Goal: Task Accomplishment & Management: Manage account settings

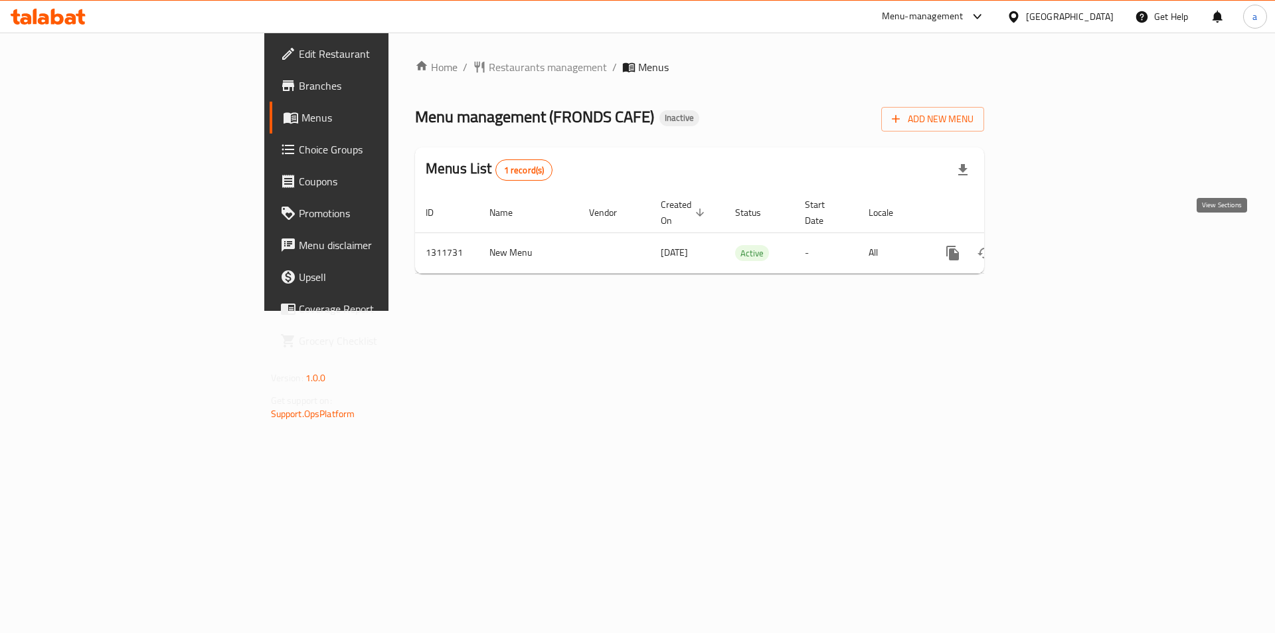
click at [1056, 245] on icon "enhanced table" at bounding box center [1048, 253] width 16 height 16
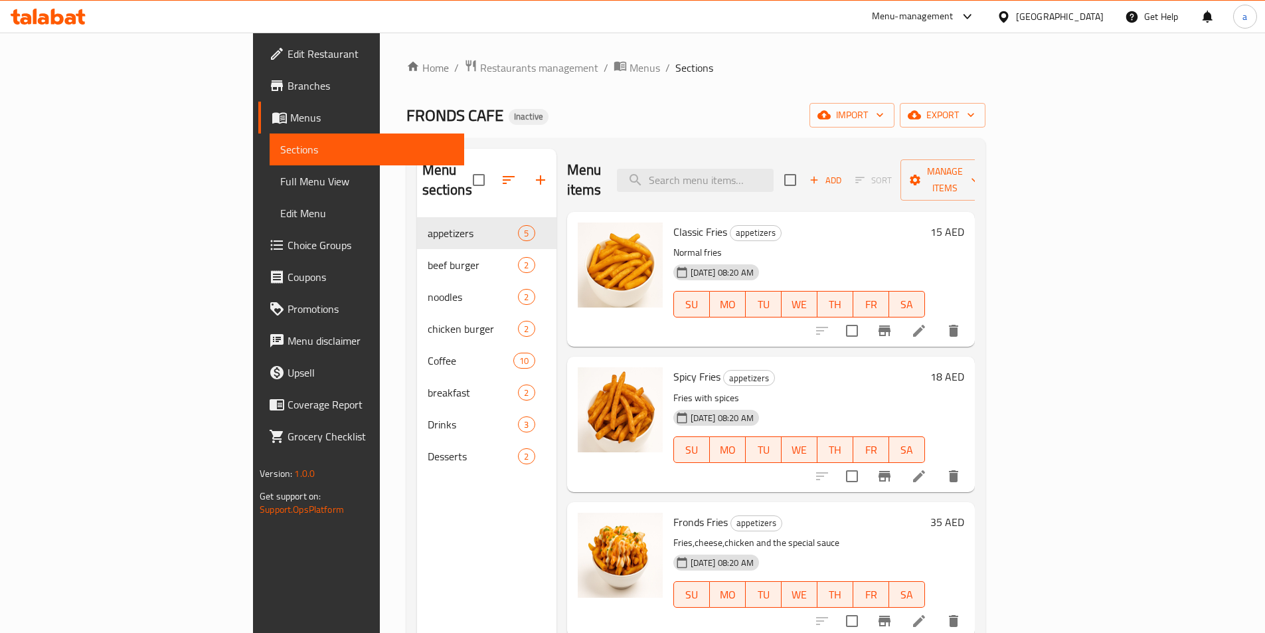
click at [673, 222] on span "Classic Fries" at bounding box center [700, 232] width 54 height 20
copy h6 "Classic Fries"
click at [673, 366] on span "Spicy Fries" at bounding box center [696, 376] width 47 height 20
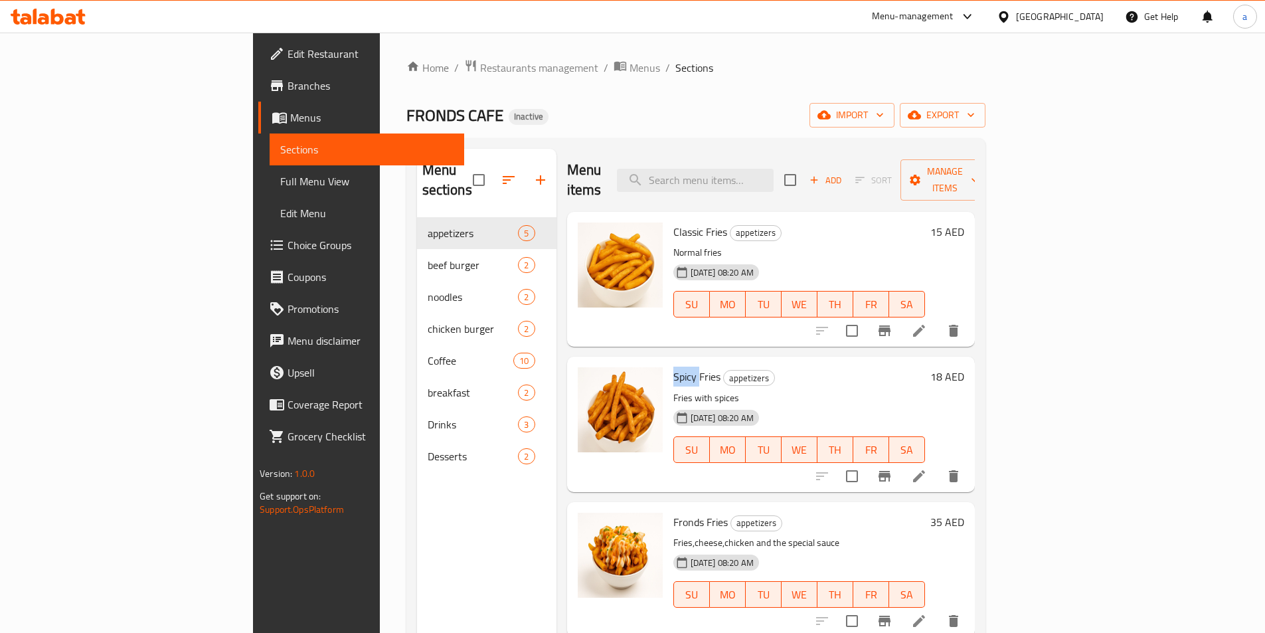
click at [673, 366] on span "Spicy Fries" at bounding box center [696, 376] width 47 height 20
copy h6 "Spicy Fries"
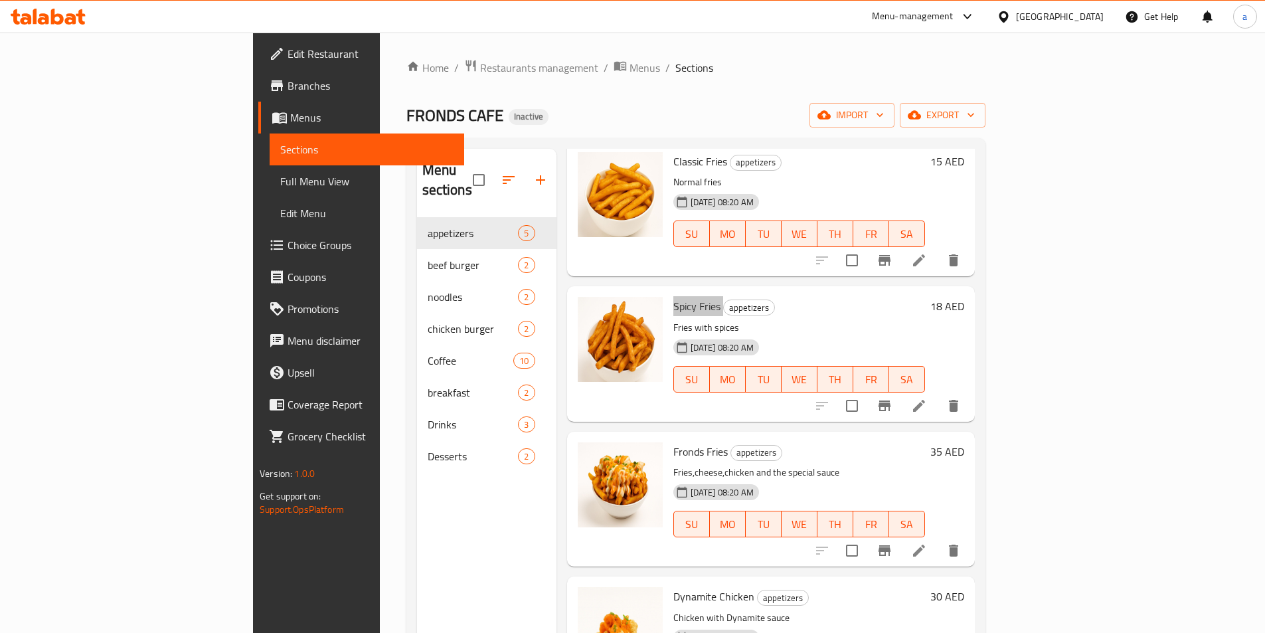
scroll to position [125, 0]
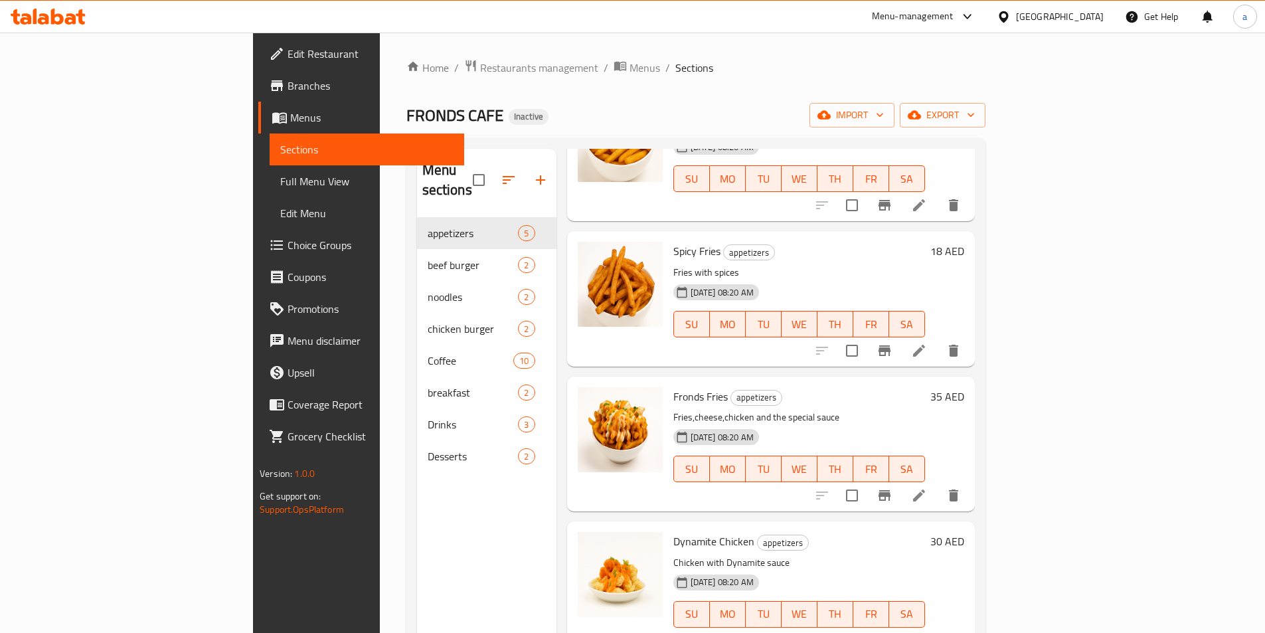
click at [673, 386] on span "Fronds Fries" at bounding box center [700, 396] width 54 height 20
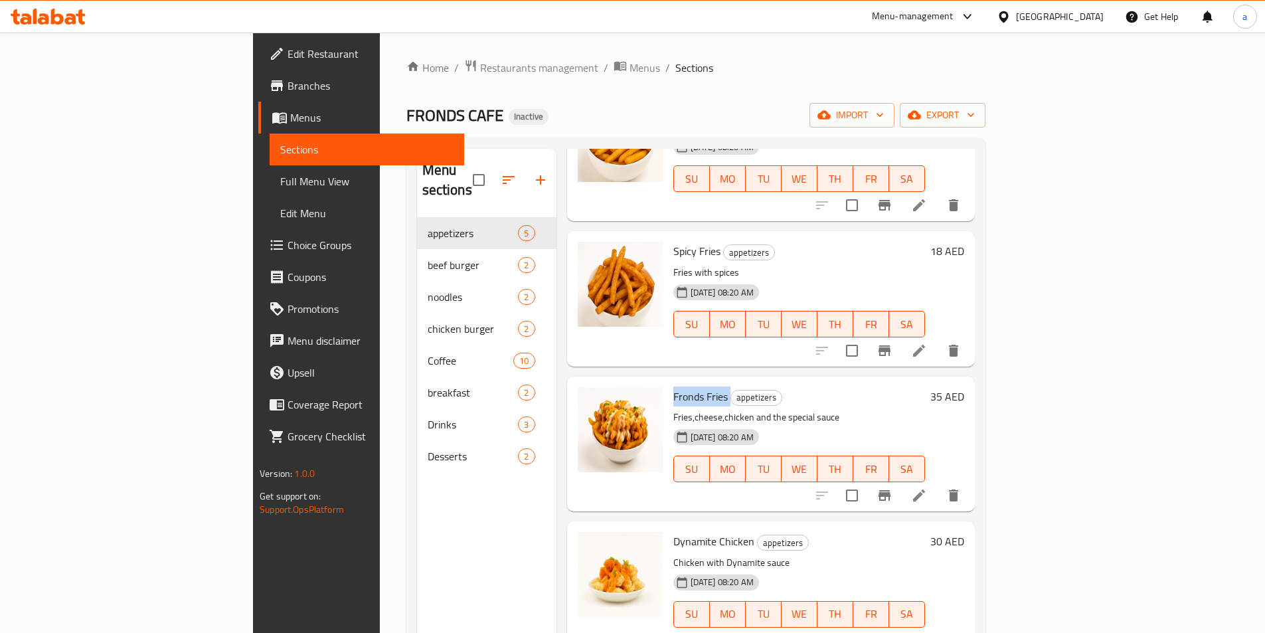
copy h6 "Fronds Fries"
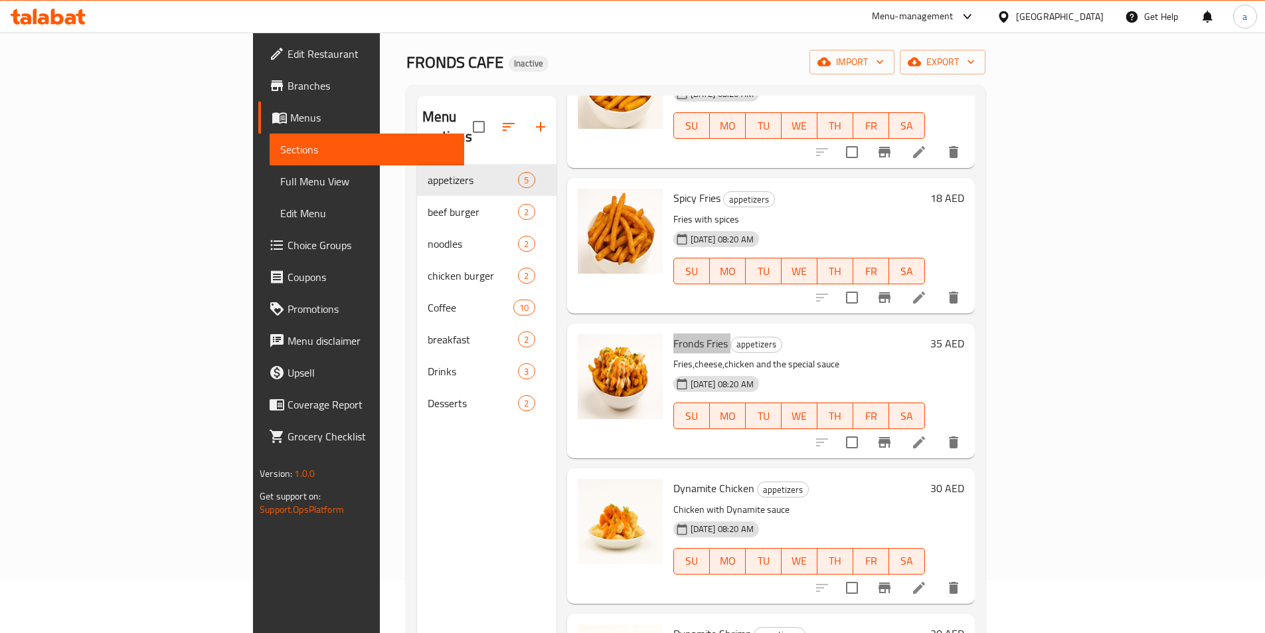
scroll to position [133, 0]
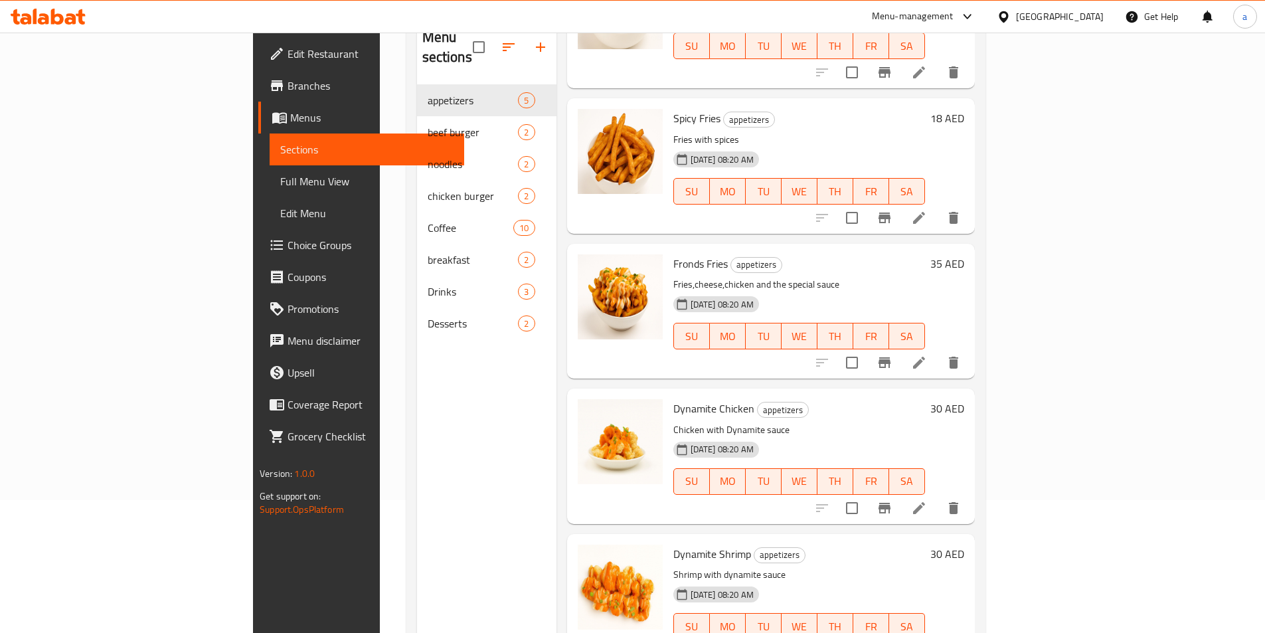
click at [673, 398] on span "Dynamite Chicken" at bounding box center [713, 408] width 81 height 20
copy h6 "Dynamite Chicken"
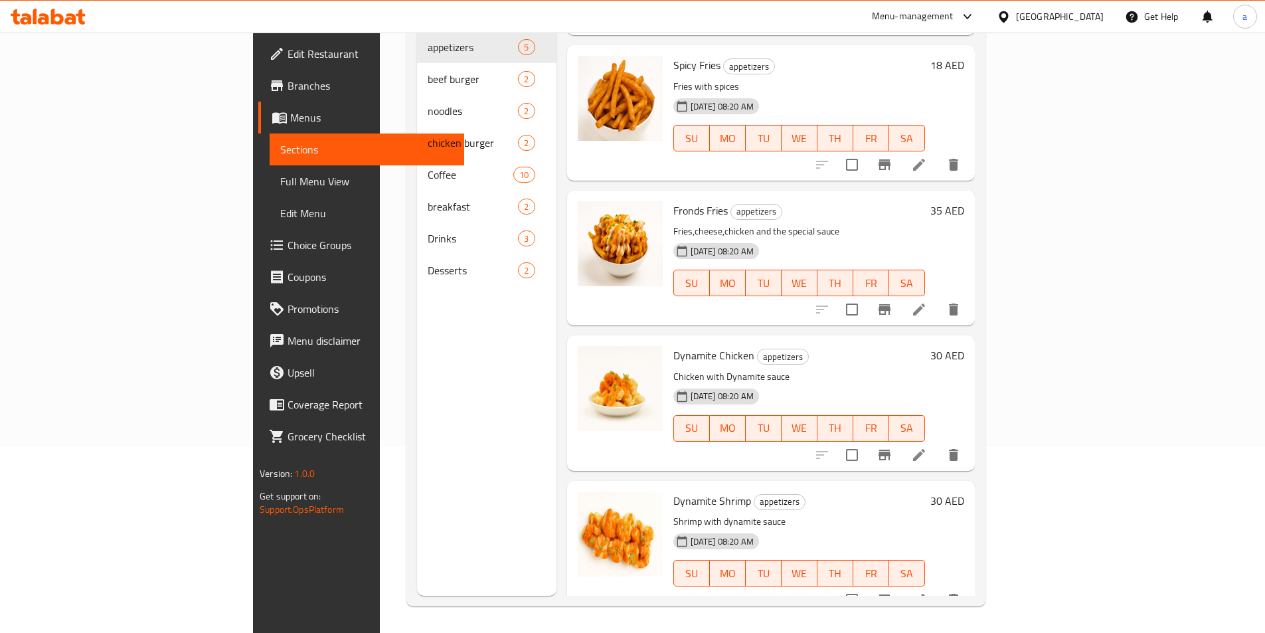
click at [673, 491] on span "Dynamite Shrimp" at bounding box center [712, 501] width 78 height 20
copy h6 "Dynamite Shrimp"
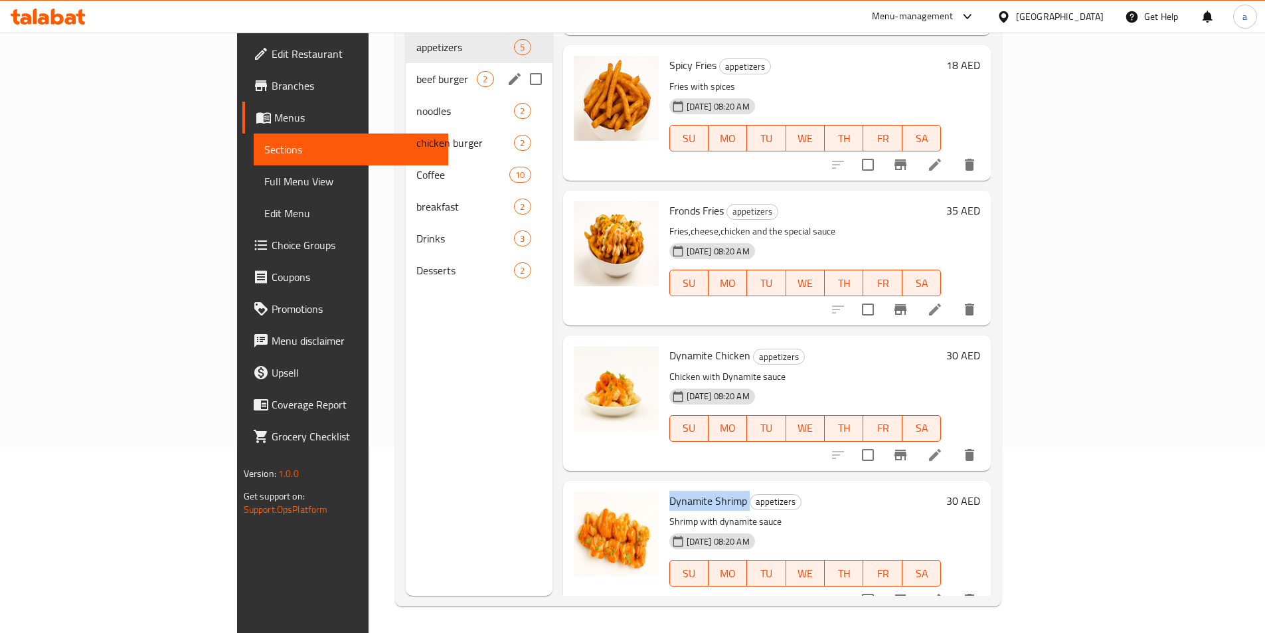
click at [416, 71] on span "beef burger" at bounding box center [446, 79] width 60 height 16
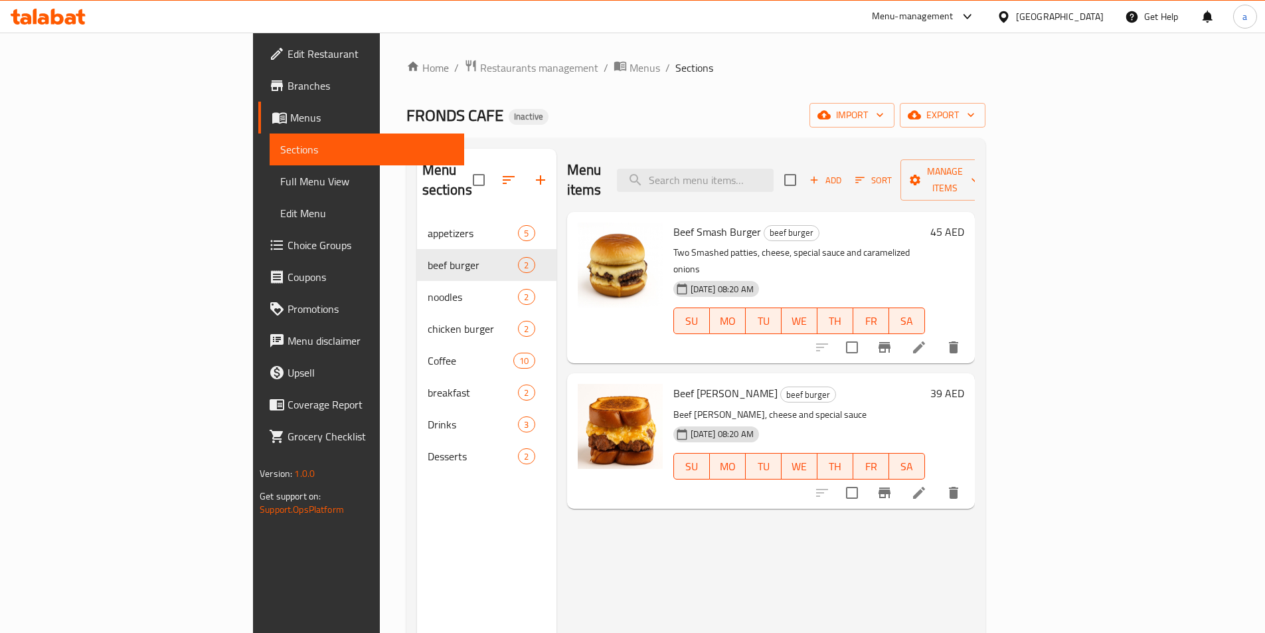
click at [673, 222] on span "Beef Smash Burger" at bounding box center [717, 232] width 88 height 20
copy h6 "Beef Smash Burger"
click at [673, 383] on span "Beef Sando" at bounding box center [725, 393] width 104 height 20
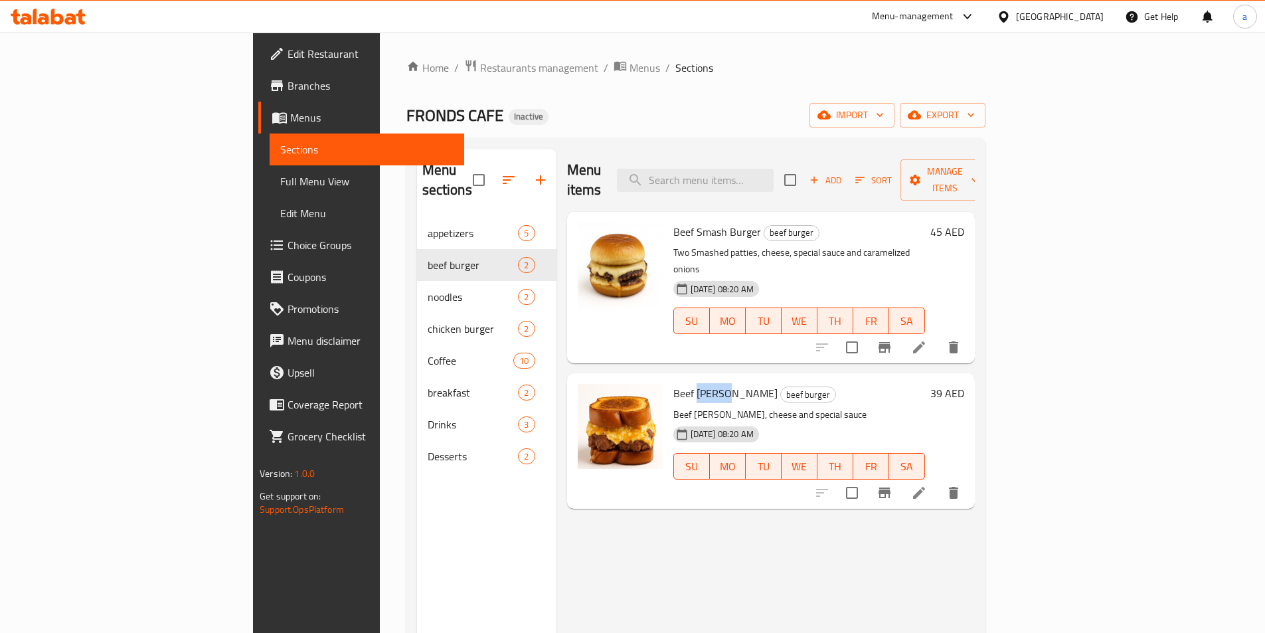
click at [673, 383] on span "Beef Sando" at bounding box center [725, 393] width 104 height 20
copy h6 "Beef Sando"
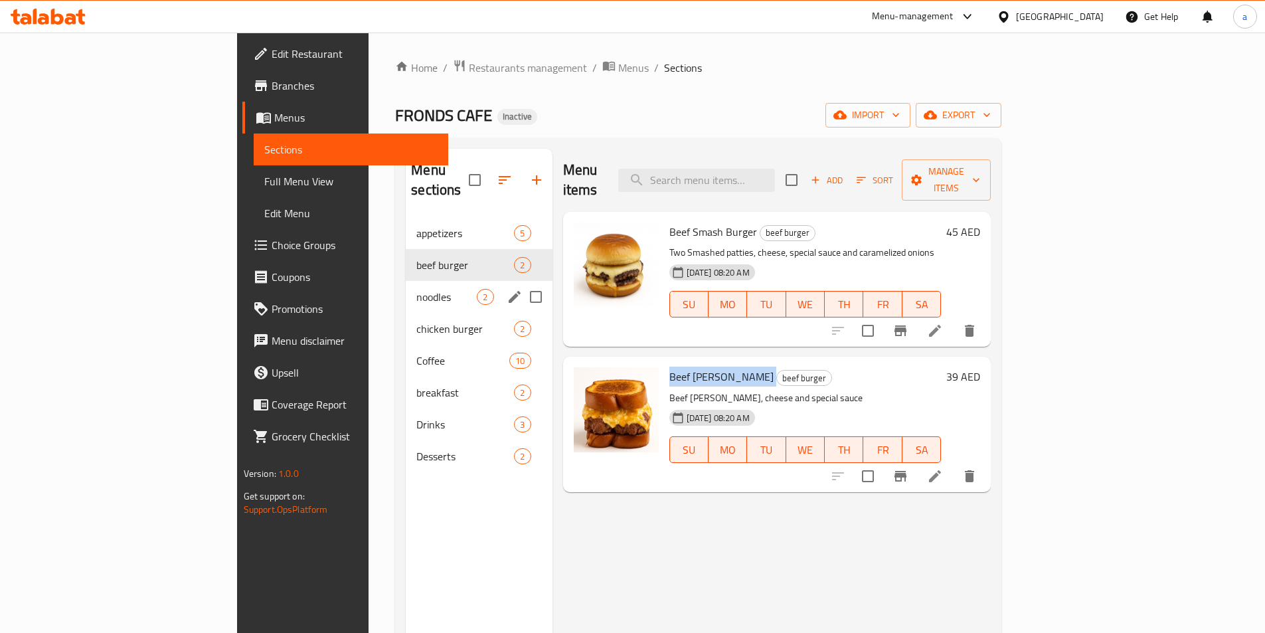
click at [416, 289] on span "noodles" at bounding box center [446, 297] width 60 height 16
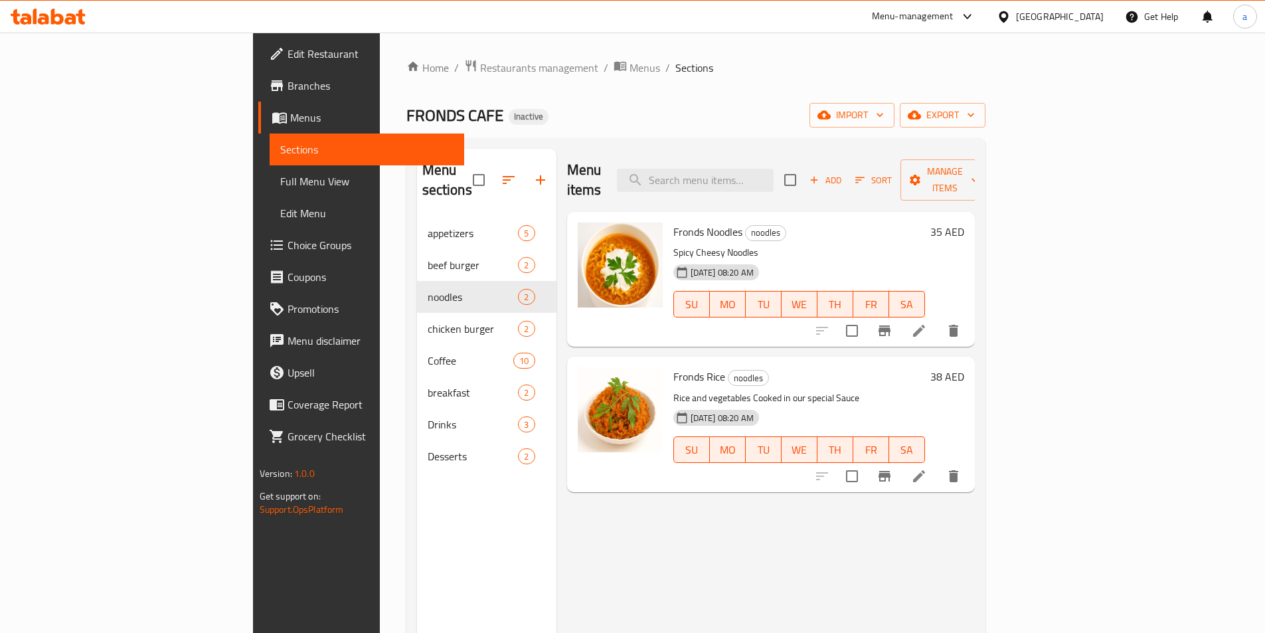
click at [673, 222] on span "Fronds Noodles" at bounding box center [707, 232] width 69 height 20
copy h6 "Fronds Noodles"
click at [673, 366] on span "Fronds Rice" at bounding box center [699, 376] width 52 height 20
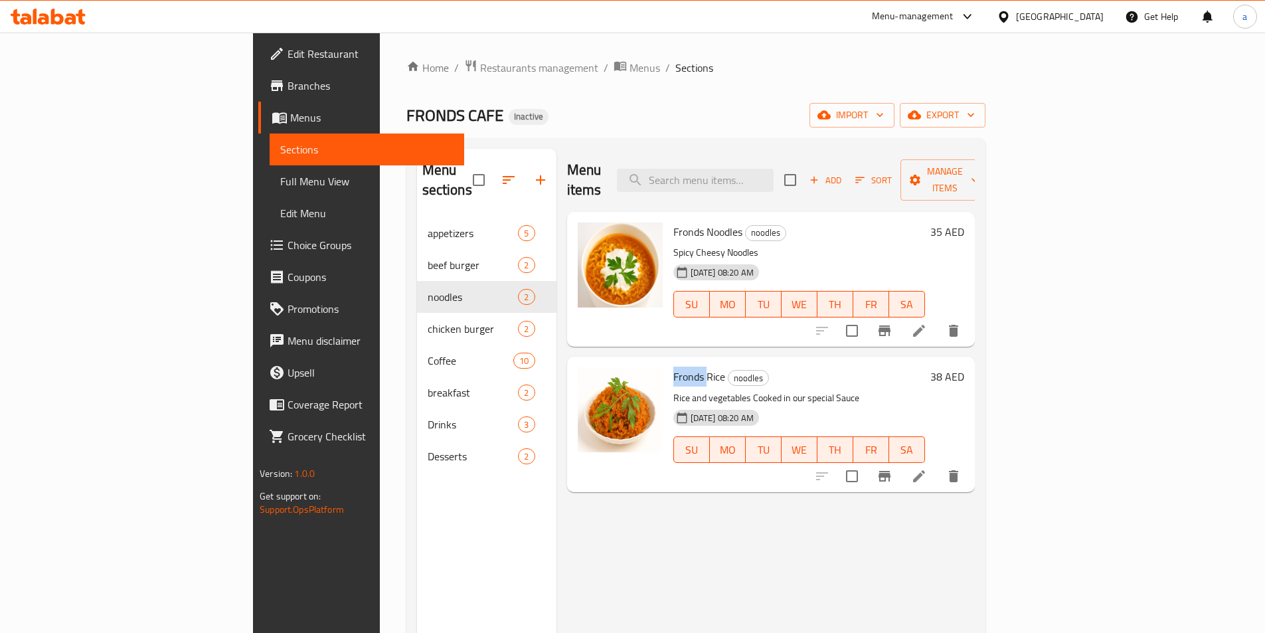
click at [673, 366] on span "Fronds Rice" at bounding box center [699, 376] width 52 height 20
copy h6 "Fronds Rice"
click at [673, 366] on span "Fronds Rice" at bounding box center [699, 376] width 52 height 20
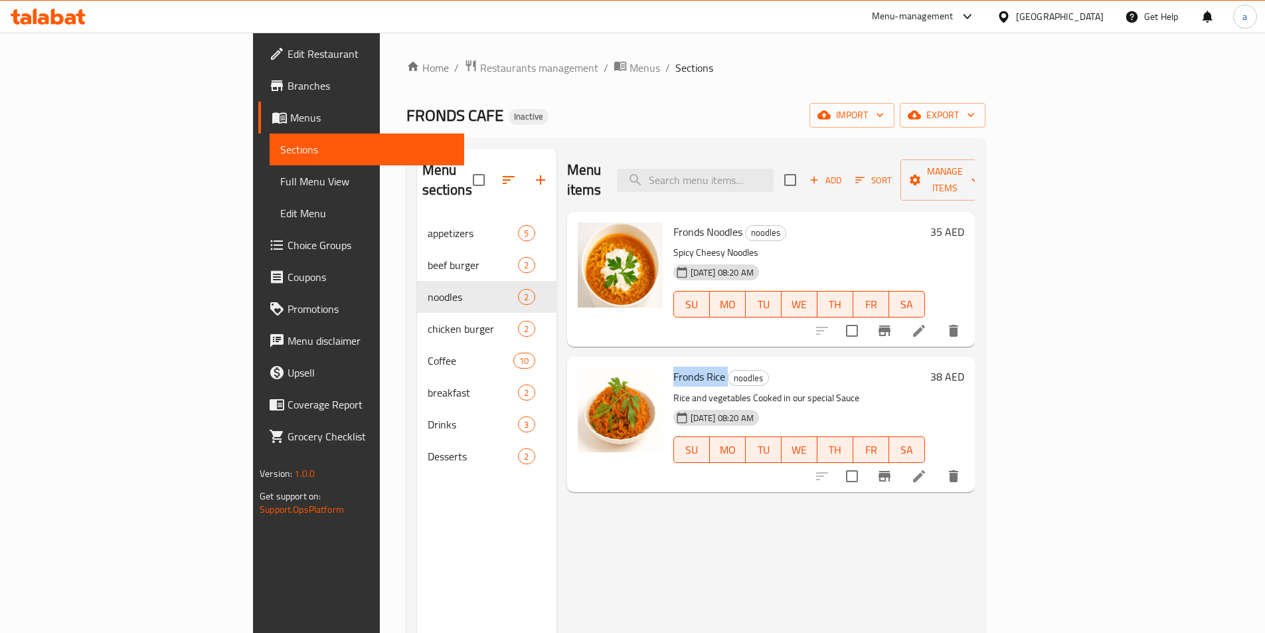
click at [673, 366] on span "Fronds Rice" at bounding box center [699, 376] width 52 height 20
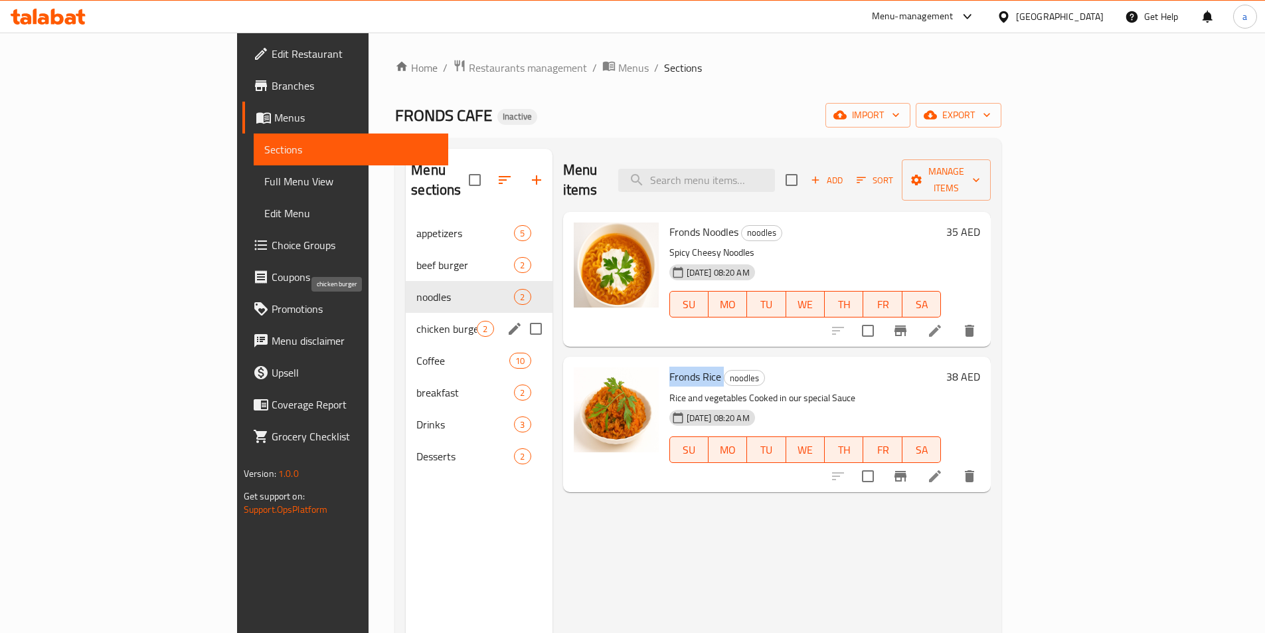
click at [416, 321] on span "chicken burger" at bounding box center [446, 329] width 60 height 16
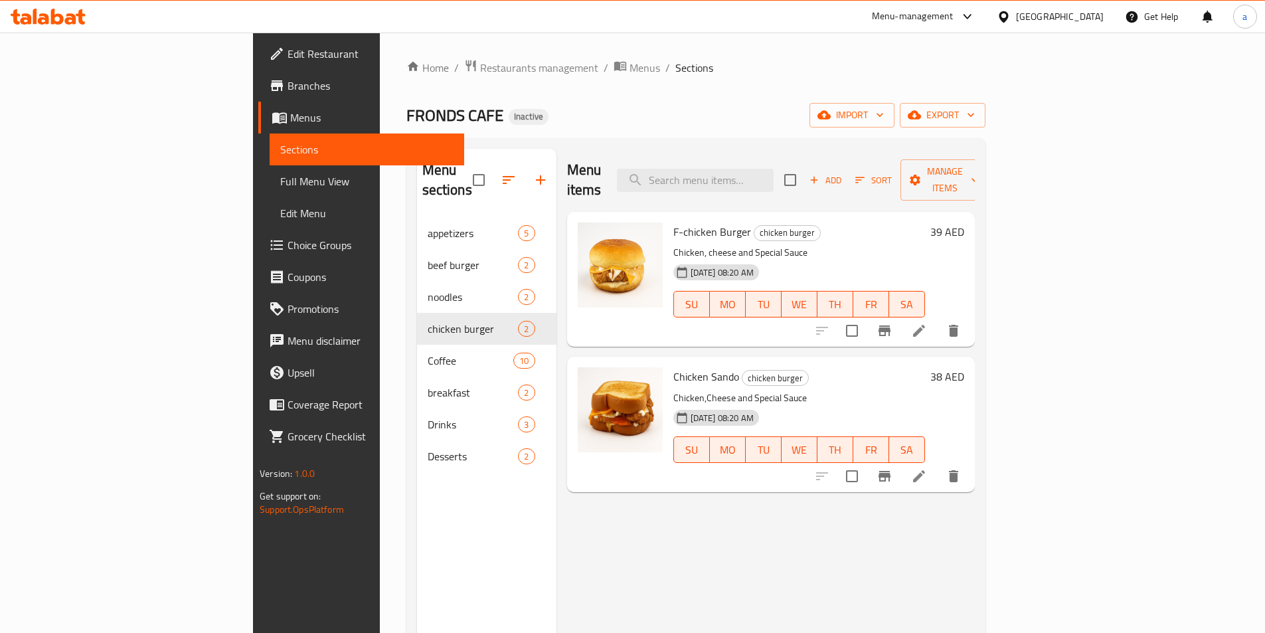
click at [673, 222] on span "F-chicken Burger" at bounding box center [712, 232] width 78 height 20
copy h6 "F-chicken Burger"
click at [673, 366] on span "Chicken Sando" at bounding box center [706, 376] width 66 height 20
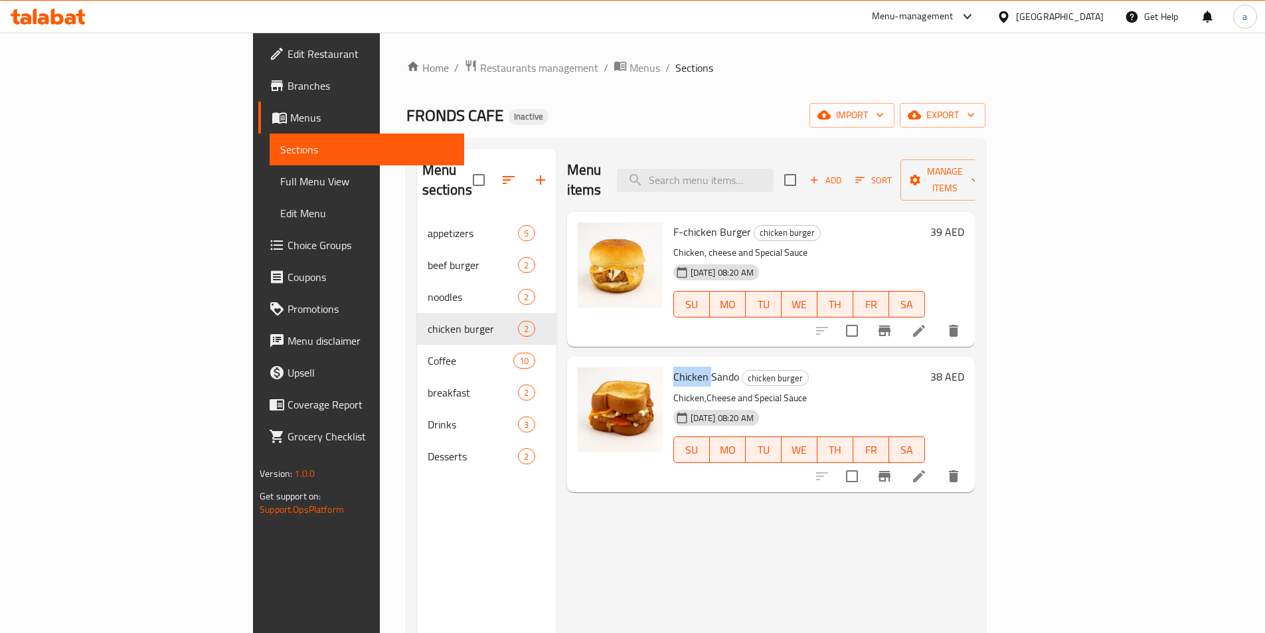
click at [673, 366] on span "Chicken Sando" at bounding box center [706, 376] width 66 height 20
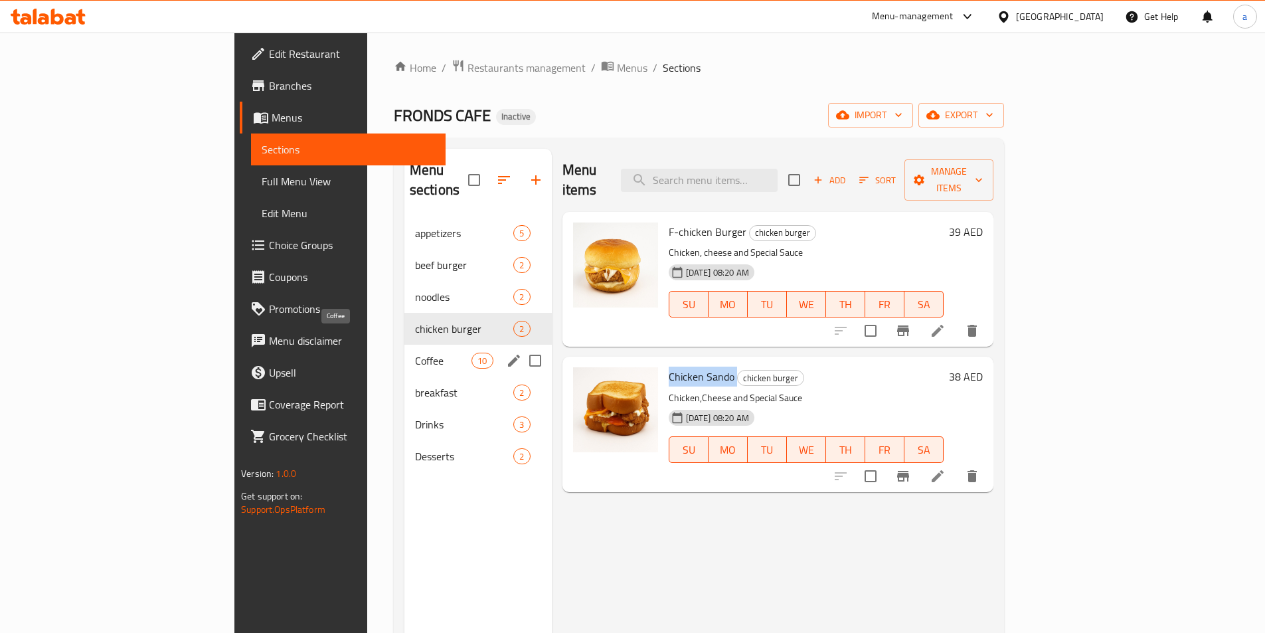
click at [415, 353] on span "Coffee" at bounding box center [443, 361] width 56 height 16
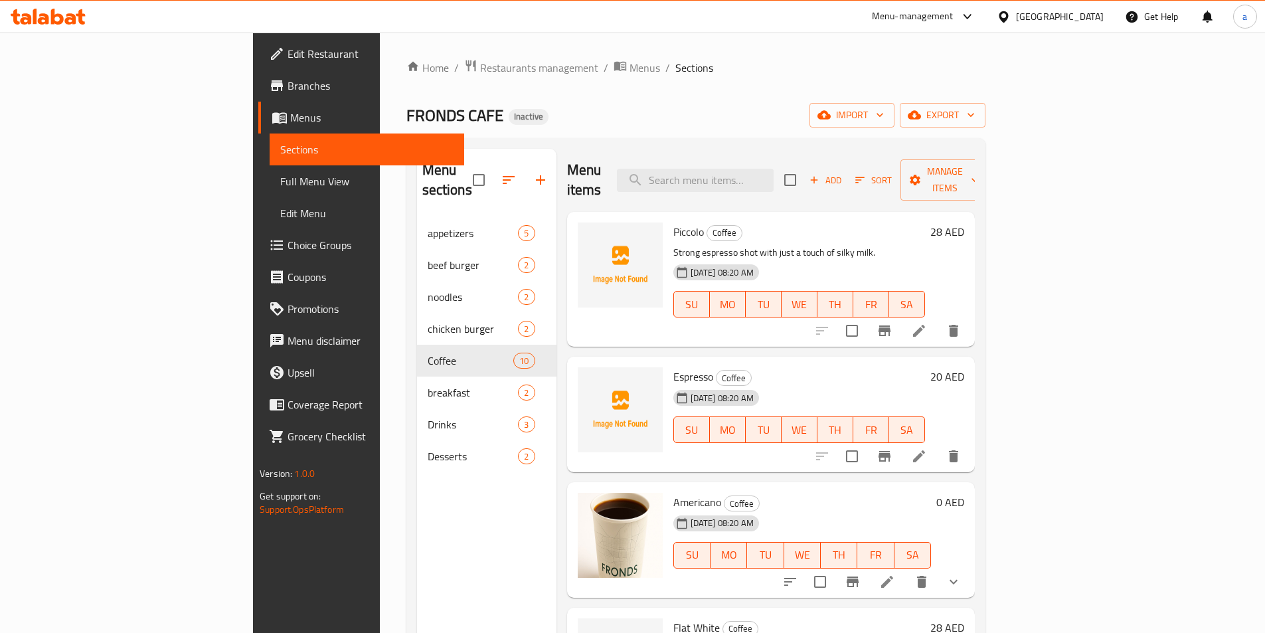
click at [673, 222] on span "Piccolo" at bounding box center [688, 232] width 31 height 20
click at [673, 366] on span "Espresso" at bounding box center [693, 376] width 40 height 20
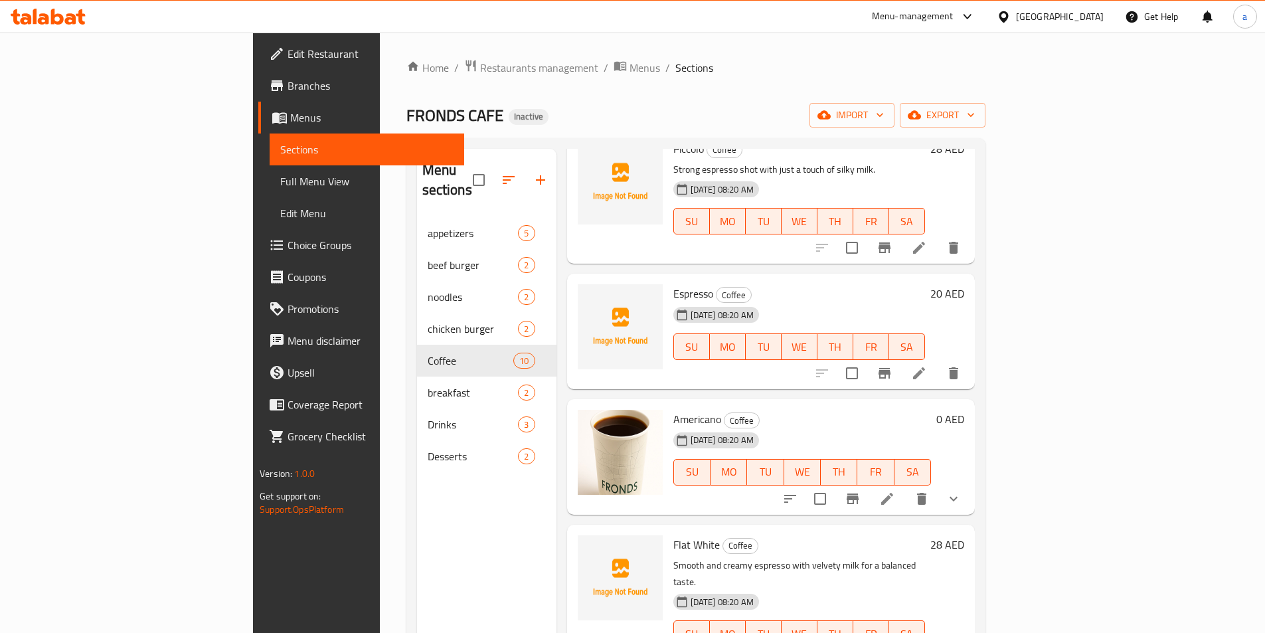
scroll to position [199, 0]
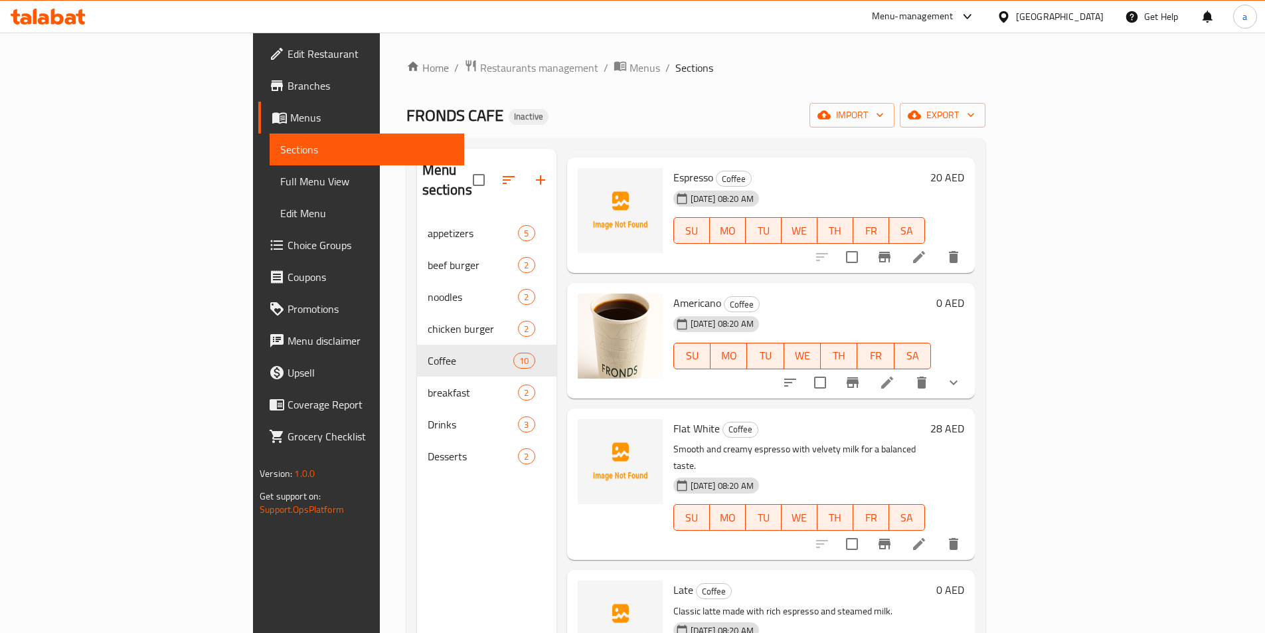
click at [673, 293] on span "Americano" at bounding box center [697, 303] width 48 height 20
click at [673, 418] on span "Flat White" at bounding box center [696, 428] width 46 height 20
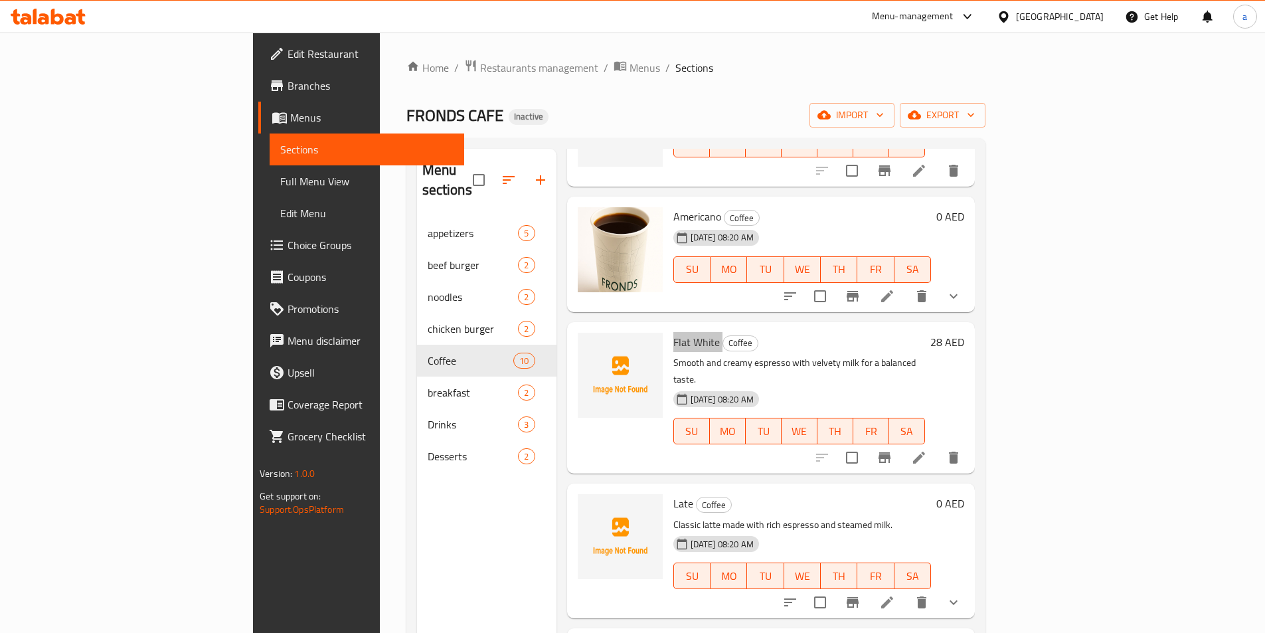
scroll to position [398, 0]
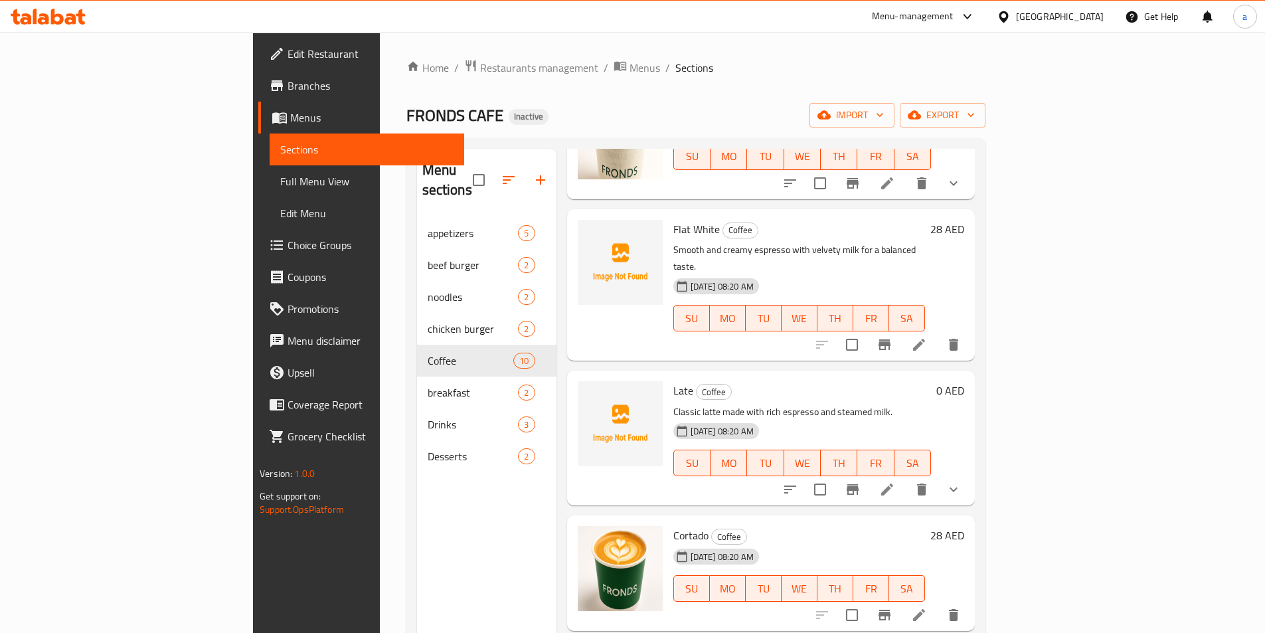
click at [673, 380] on span "Late" at bounding box center [683, 390] width 20 height 20
click at [673, 525] on span "Cortado" at bounding box center [690, 535] width 35 height 20
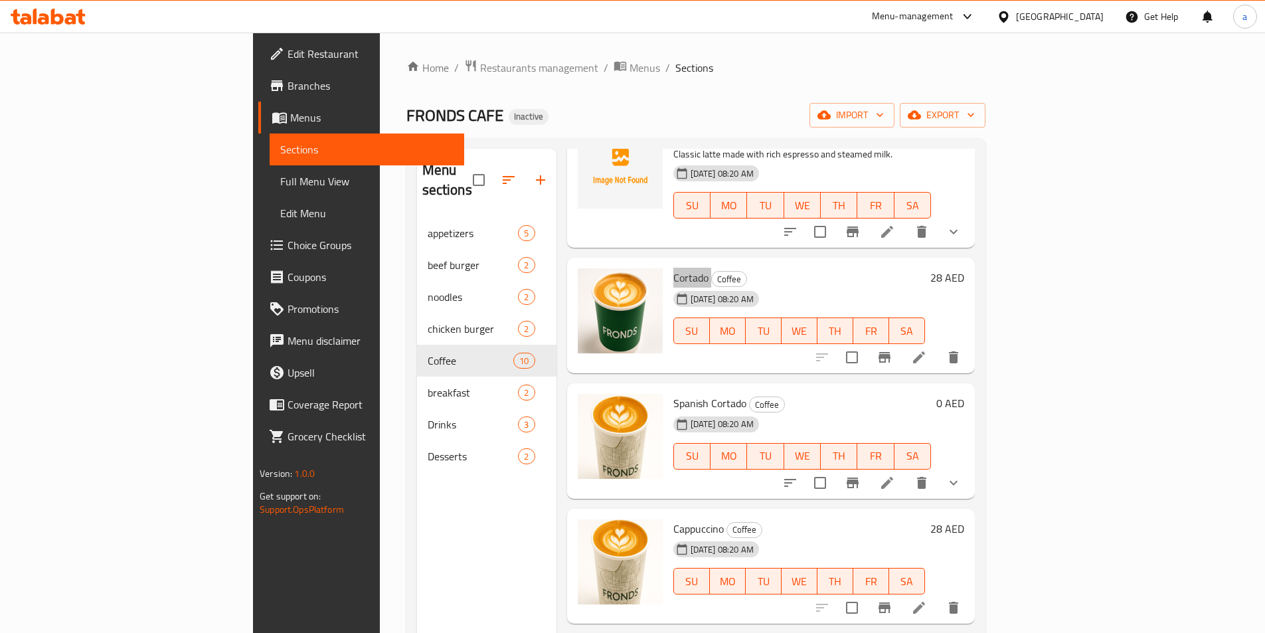
scroll to position [664, 0]
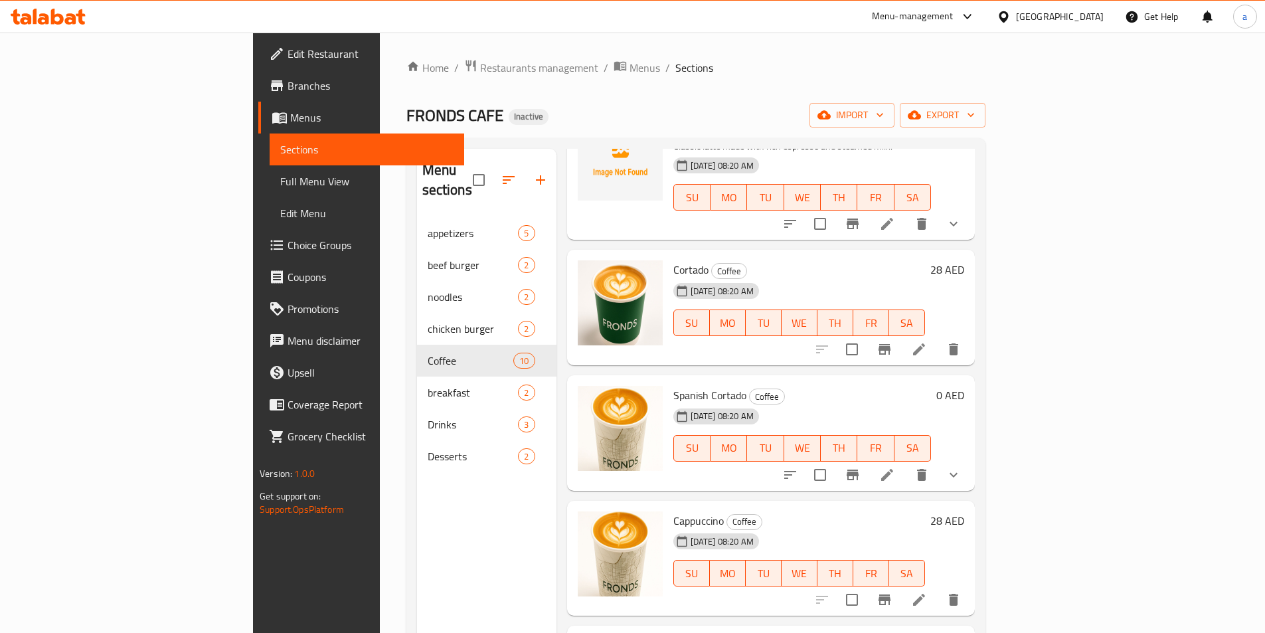
click at [673, 385] on span "Spanish Cortado" at bounding box center [709, 395] width 73 height 20
click at [673, 511] on span "Cappuccino" at bounding box center [698, 521] width 50 height 20
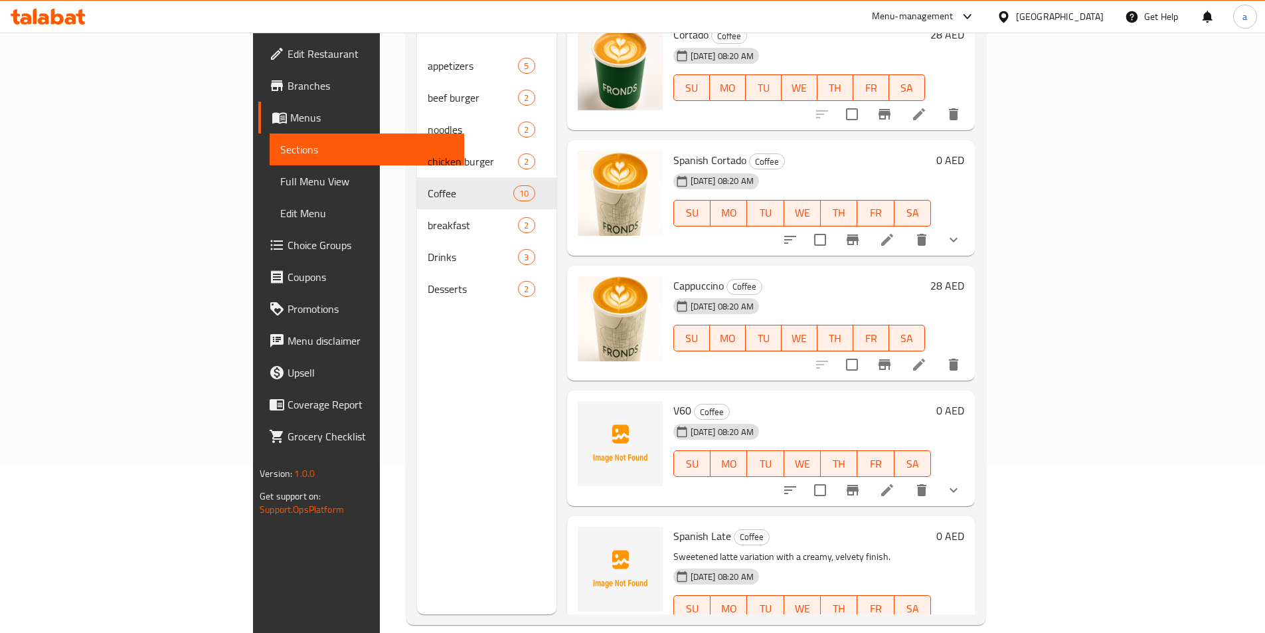
scroll to position [186, 0]
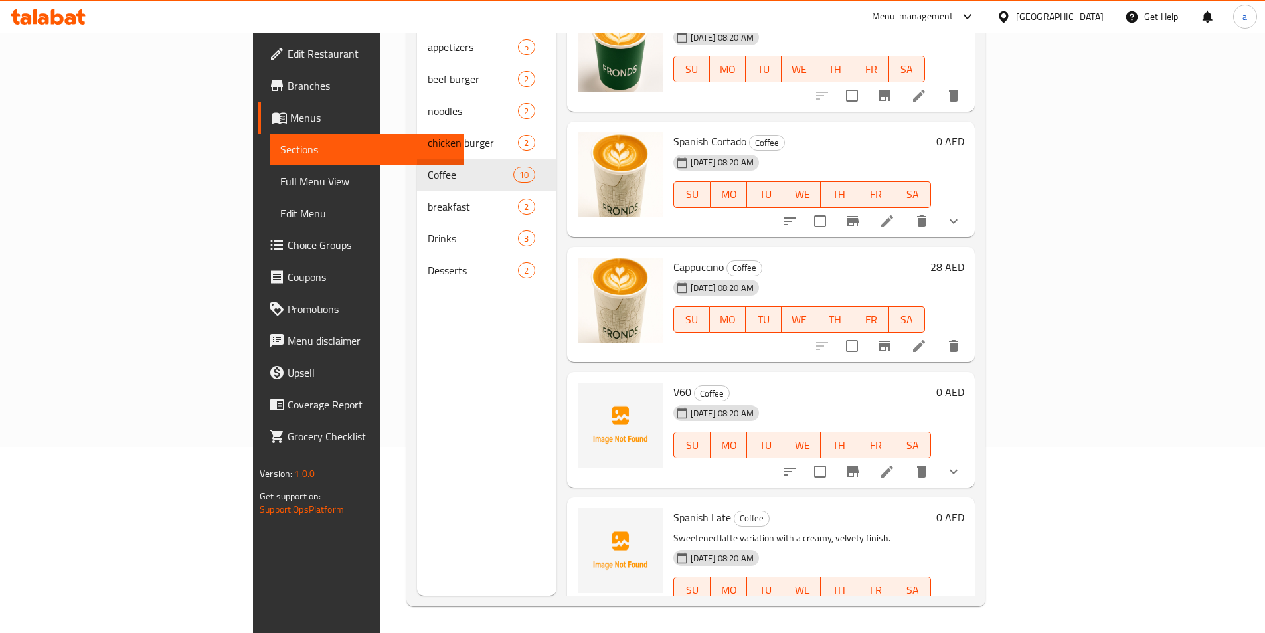
click at [673, 382] on span "V60" at bounding box center [682, 392] width 18 height 20
click at [673, 507] on span "Spanish Late" at bounding box center [702, 517] width 58 height 20
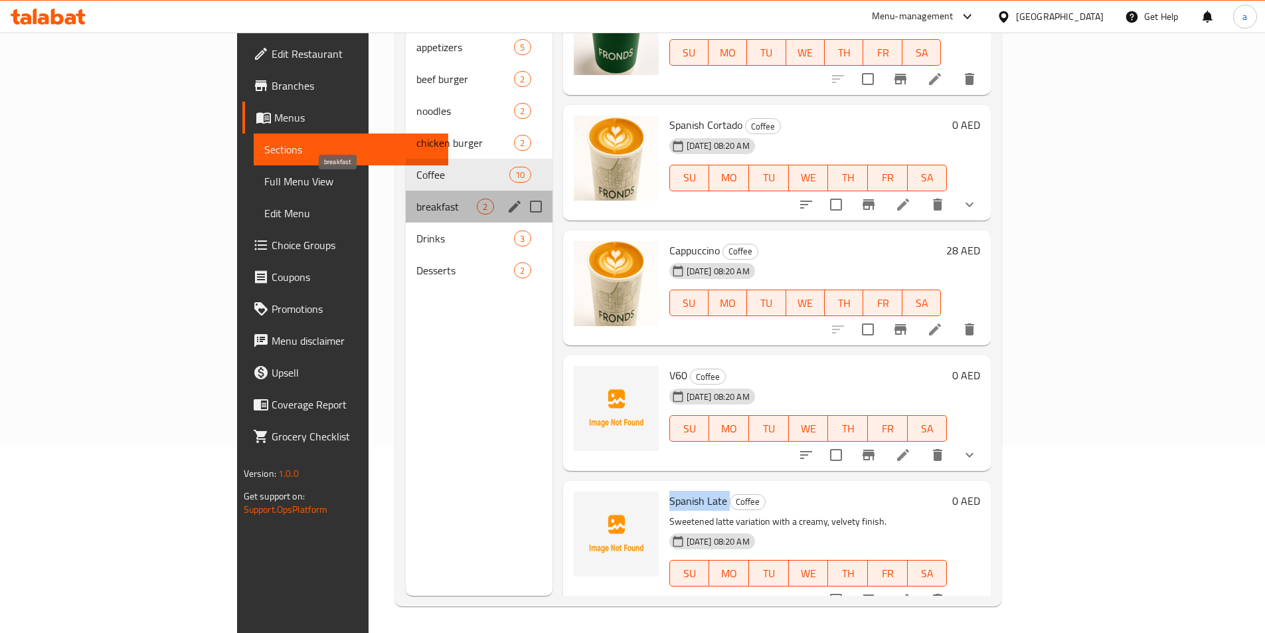
click at [416, 198] on span "breakfast" at bounding box center [446, 206] width 60 height 16
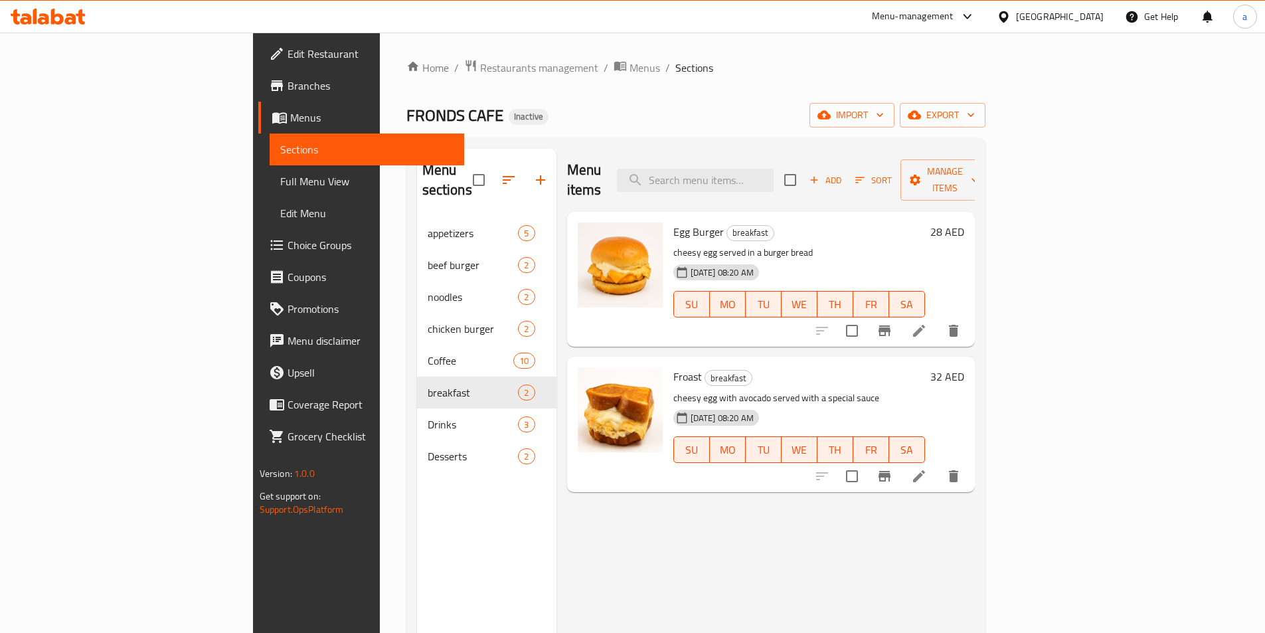
click at [668, 217] on div "Egg Burger breakfast cheesy egg served in a burger bread 15-09-2025 08:20 AM SU…" at bounding box center [799, 279] width 262 height 124
click at [673, 222] on span "Egg Burger" at bounding box center [698, 232] width 50 height 20
click at [673, 366] on span "Froast" at bounding box center [687, 376] width 29 height 20
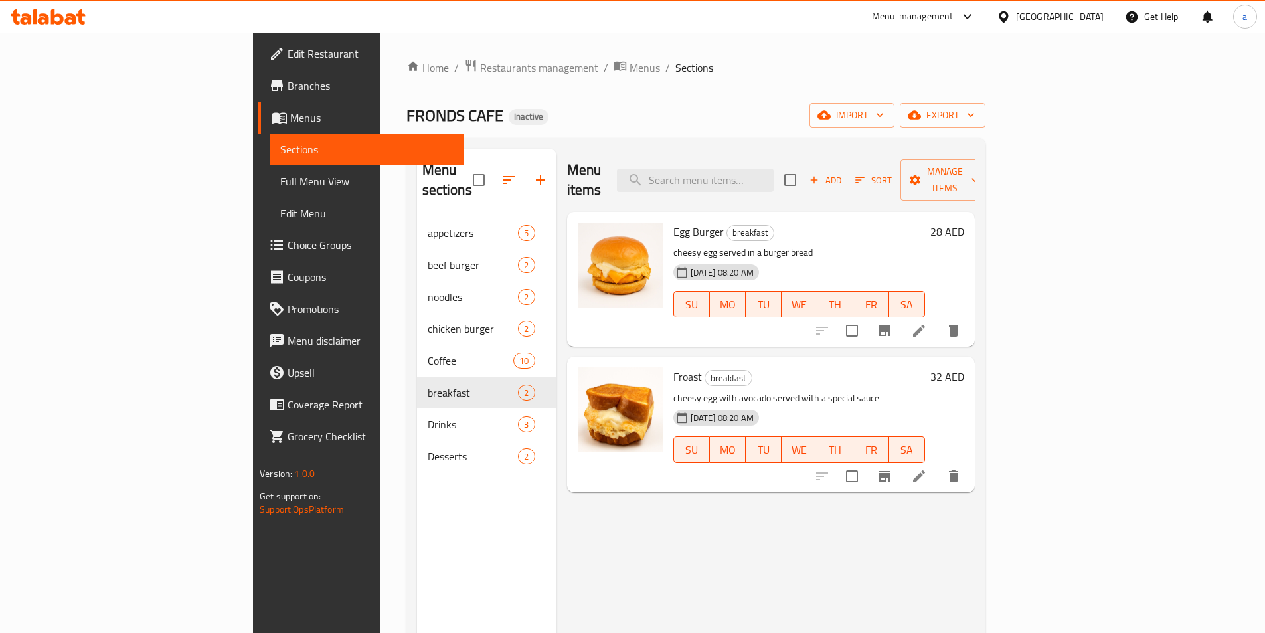
click at [673, 366] on span "Froast" at bounding box center [687, 376] width 29 height 20
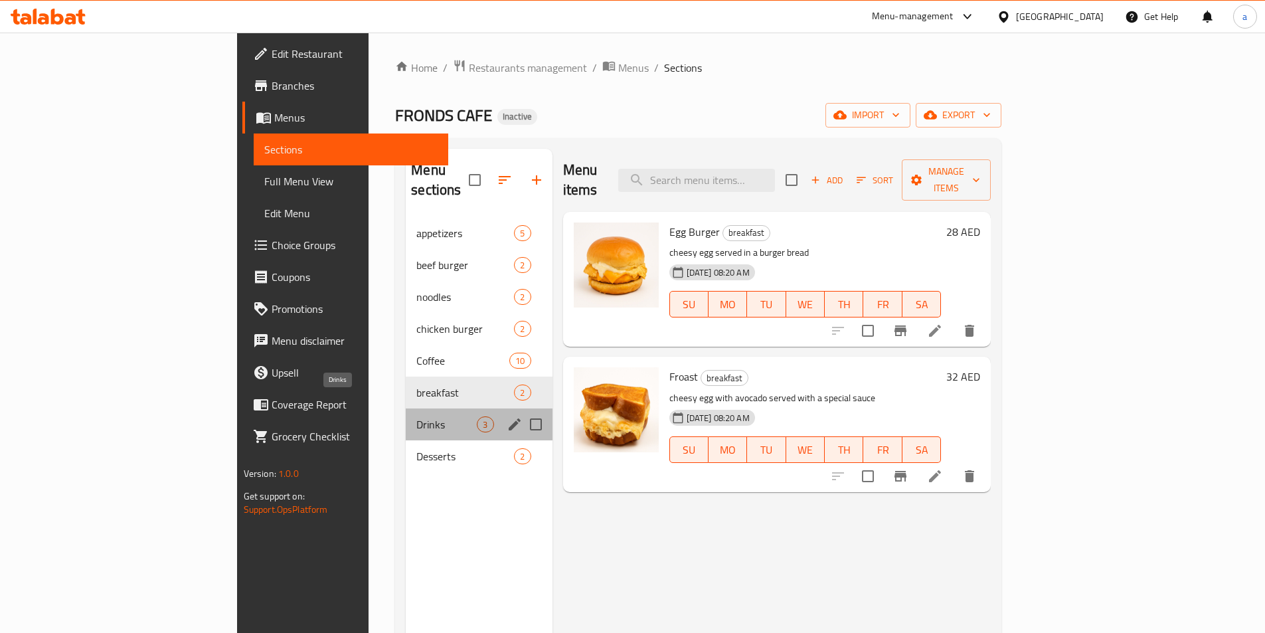
click at [416, 416] on span "Drinks" at bounding box center [446, 424] width 60 height 16
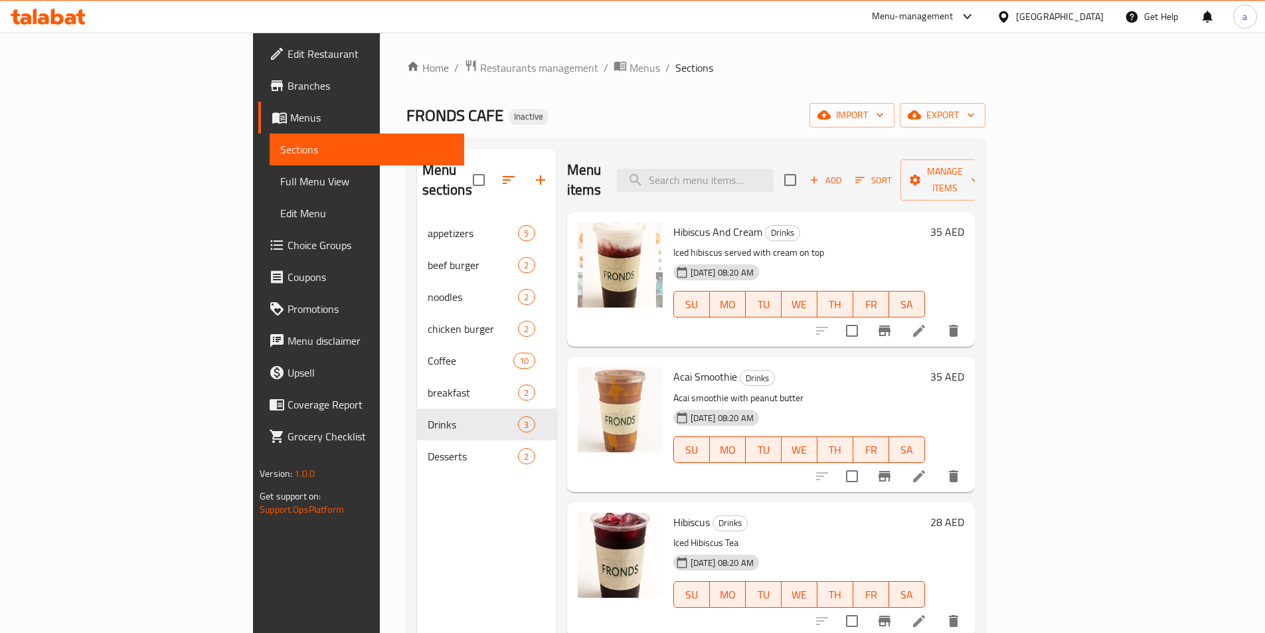
click at [673, 222] on span "Hibiscus And Cream" at bounding box center [717, 232] width 89 height 20
click at [673, 366] on span "Acai Smoothie" at bounding box center [705, 376] width 64 height 20
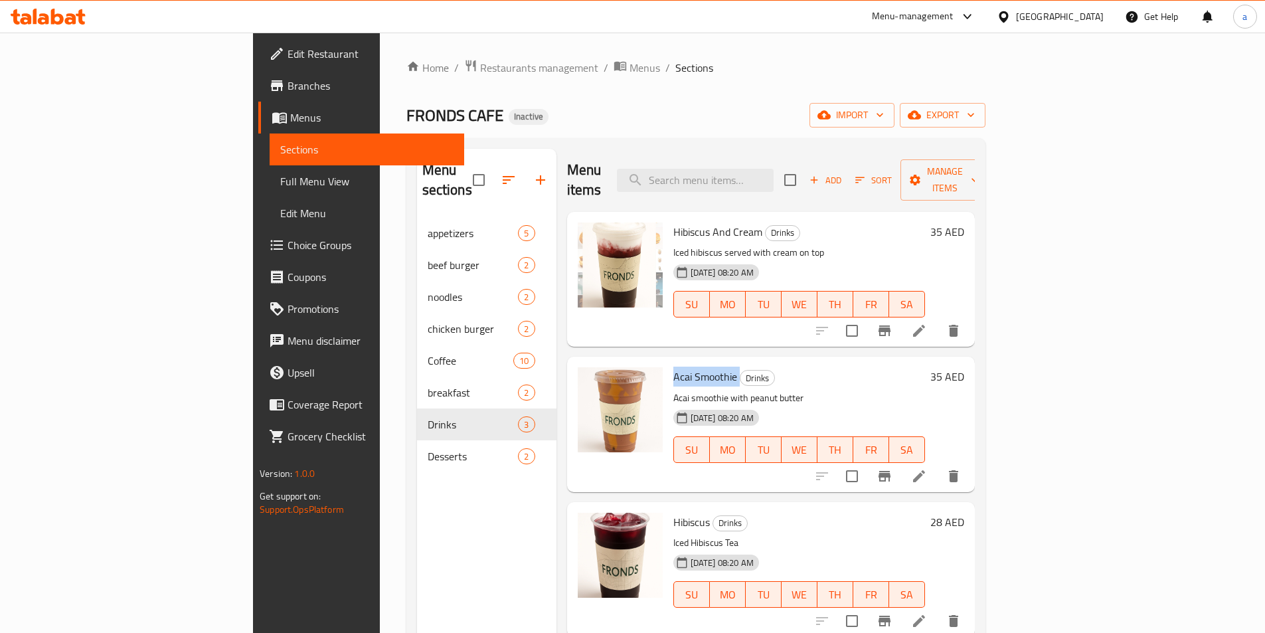
click at [673, 366] on span "Acai Smoothie" at bounding box center [705, 376] width 64 height 20
click at [673, 512] on span "Hibiscus" at bounding box center [691, 522] width 37 height 20
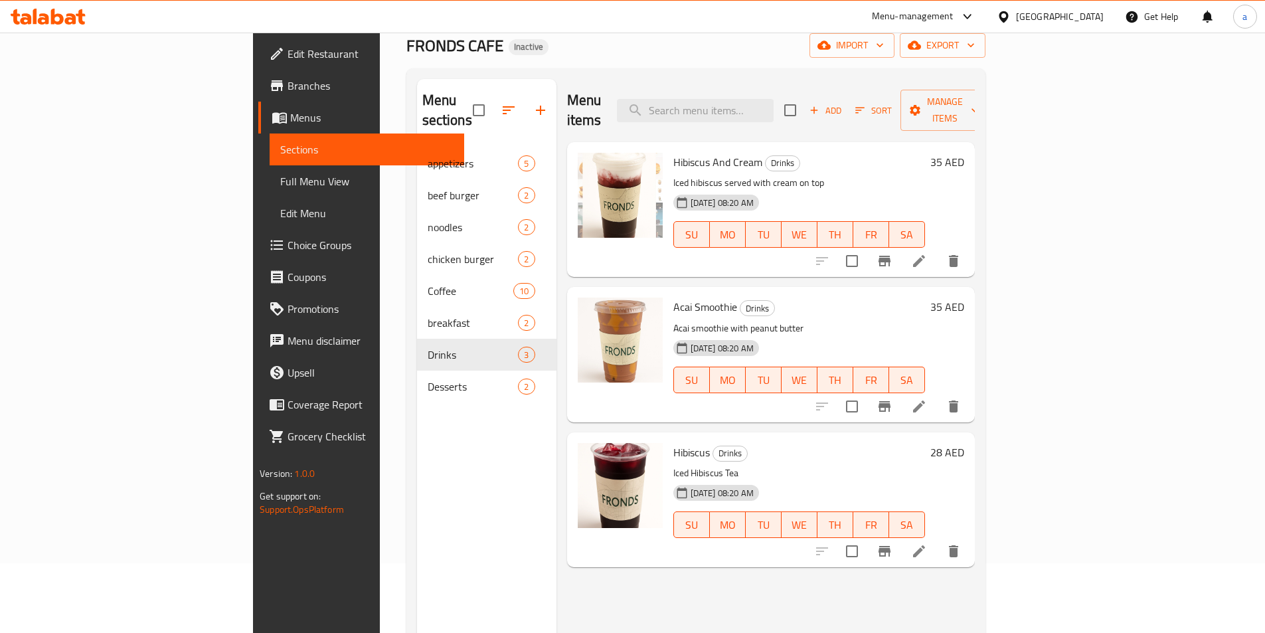
scroll to position [186, 0]
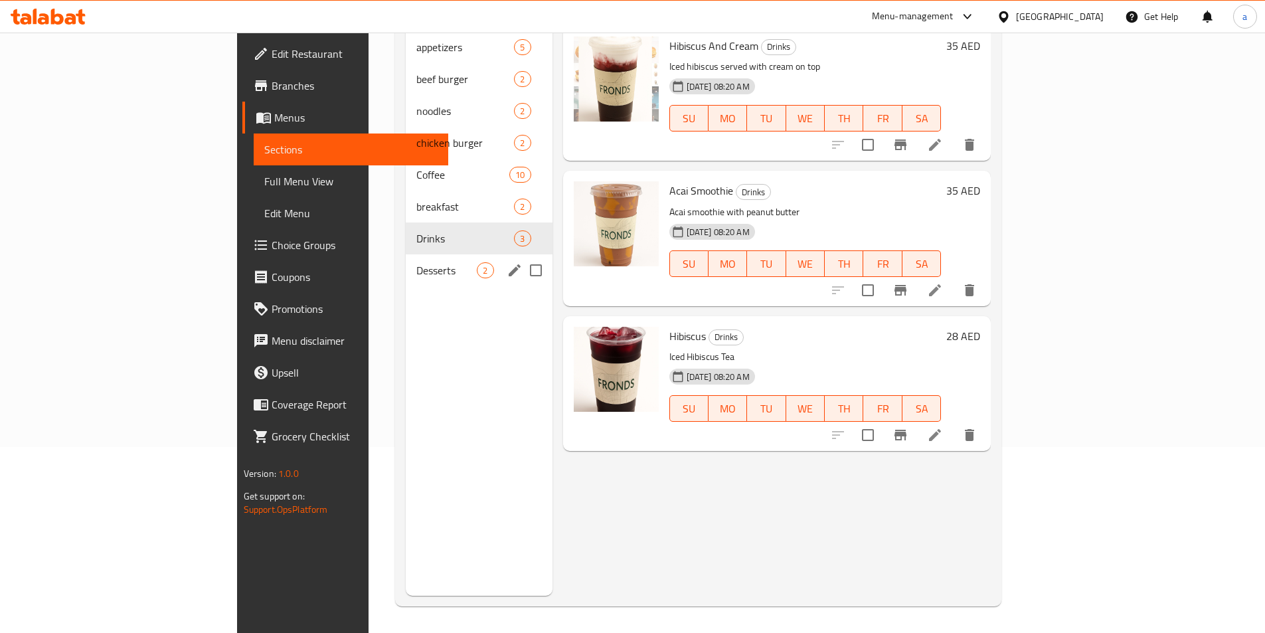
click at [416, 262] on span "Desserts" at bounding box center [446, 270] width 60 height 16
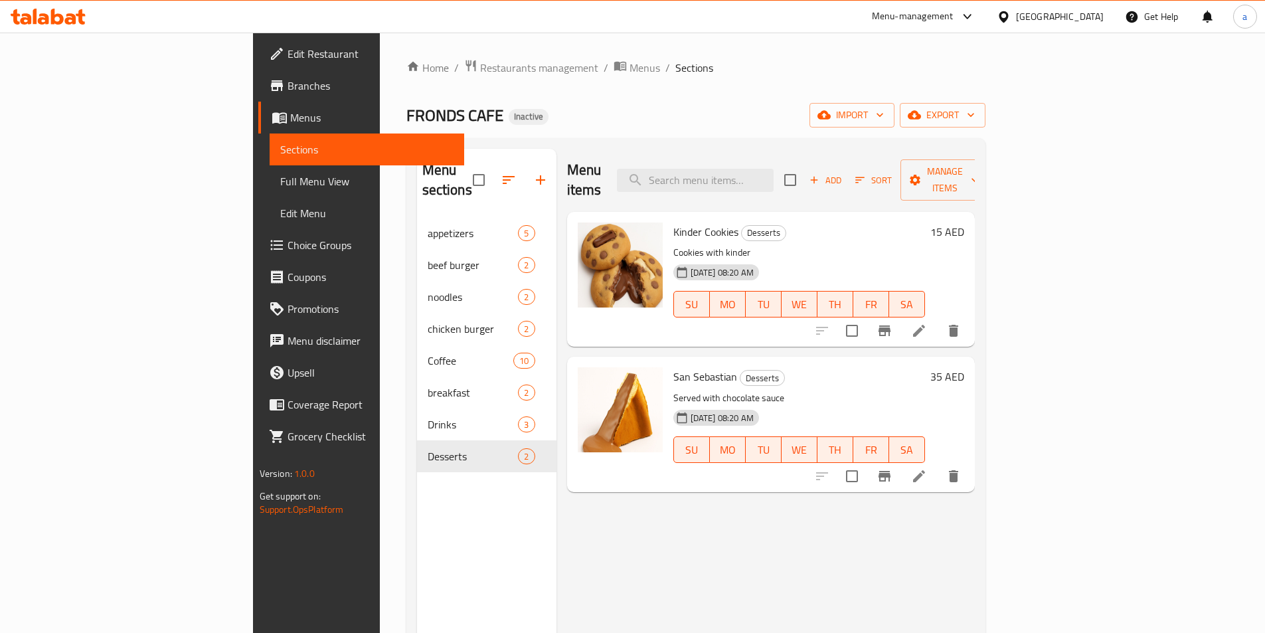
click at [673, 222] on span "Kinder Cookies" at bounding box center [705, 232] width 65 height 20
click at [673, 366] on span "San Sebastian" at bounding box center [705, 376] width 64 height 20
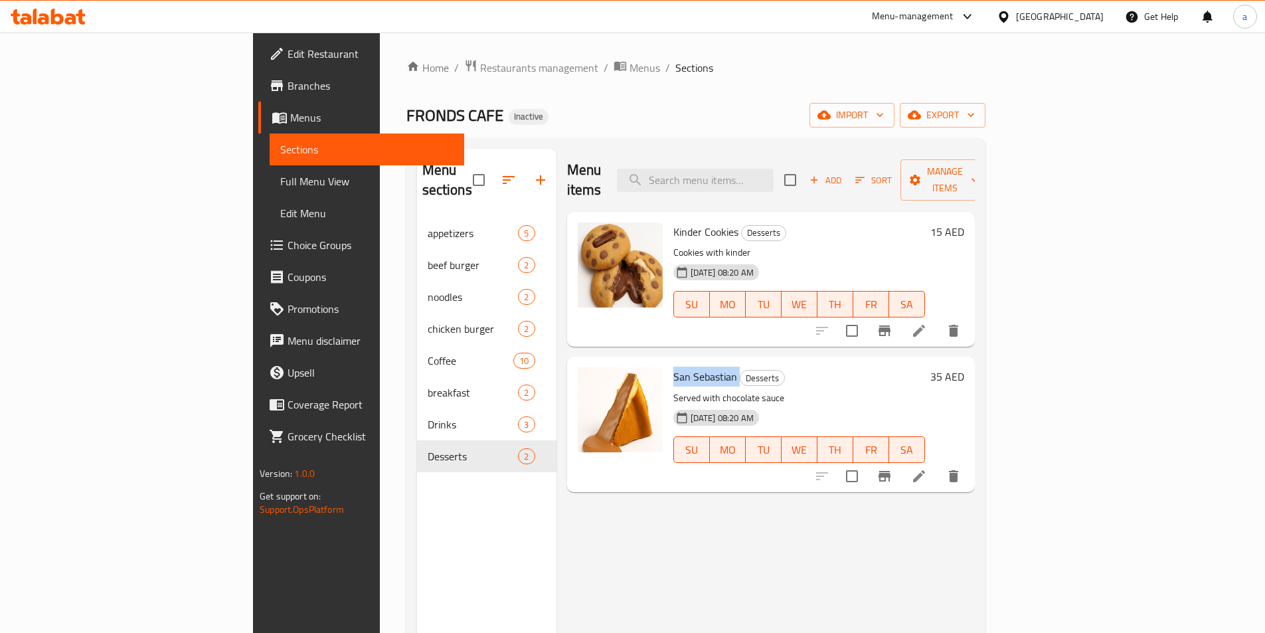
click at [673, 366] on span "San Sebastian" at bounding box center [705, 376] width 64 height 20
click at [287, 59] on span "Edit Restaurant" at bounding box center [370, 54] width 166 height 16
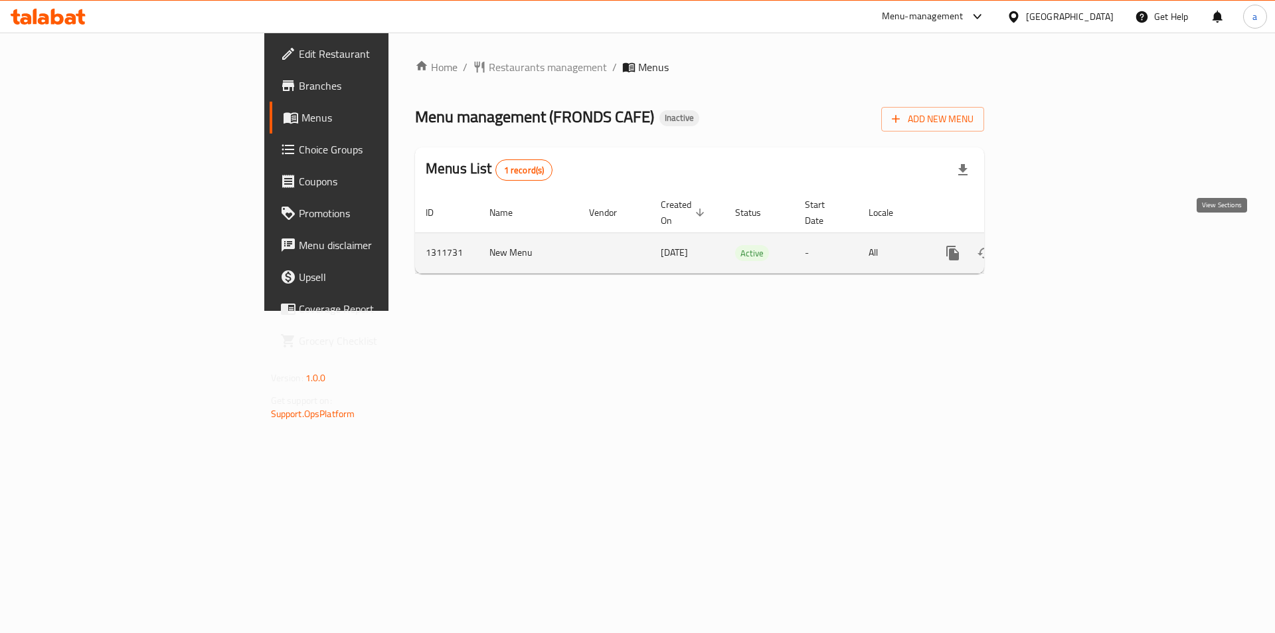
click at [1056, 245] on icon "enhanced table" at bounding box center [1048, 253] width 16 height 16
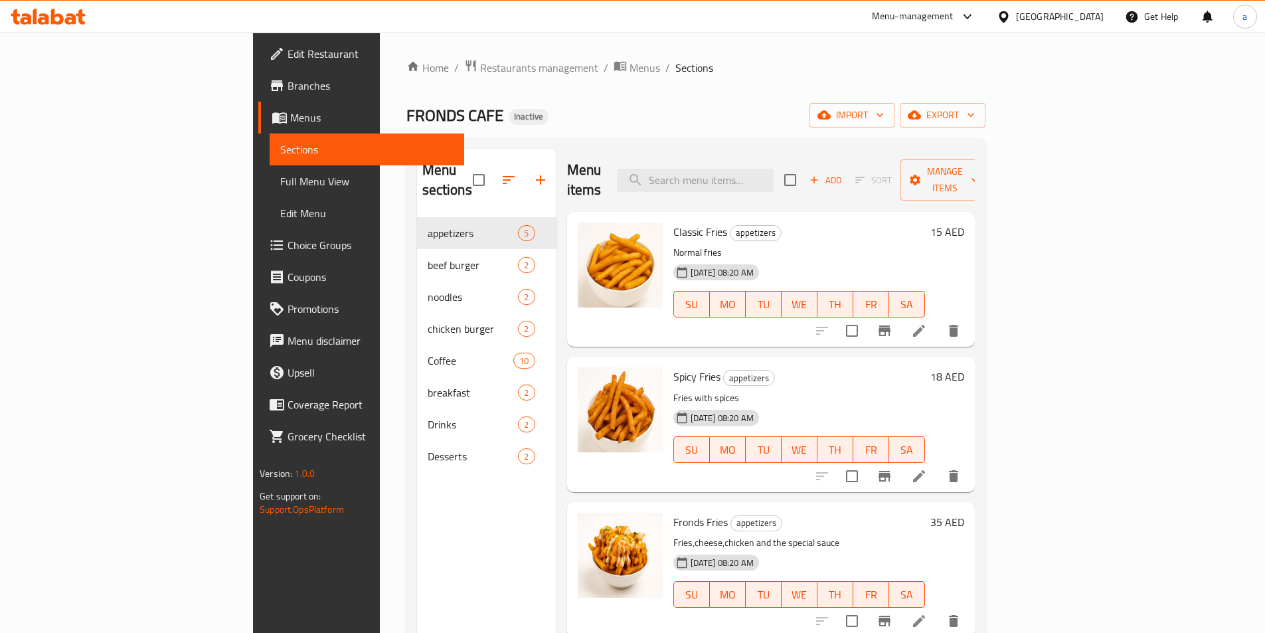
click at [280, 173] on span "Full Menu View" at bounding box center [366, 181] width 173 height 16
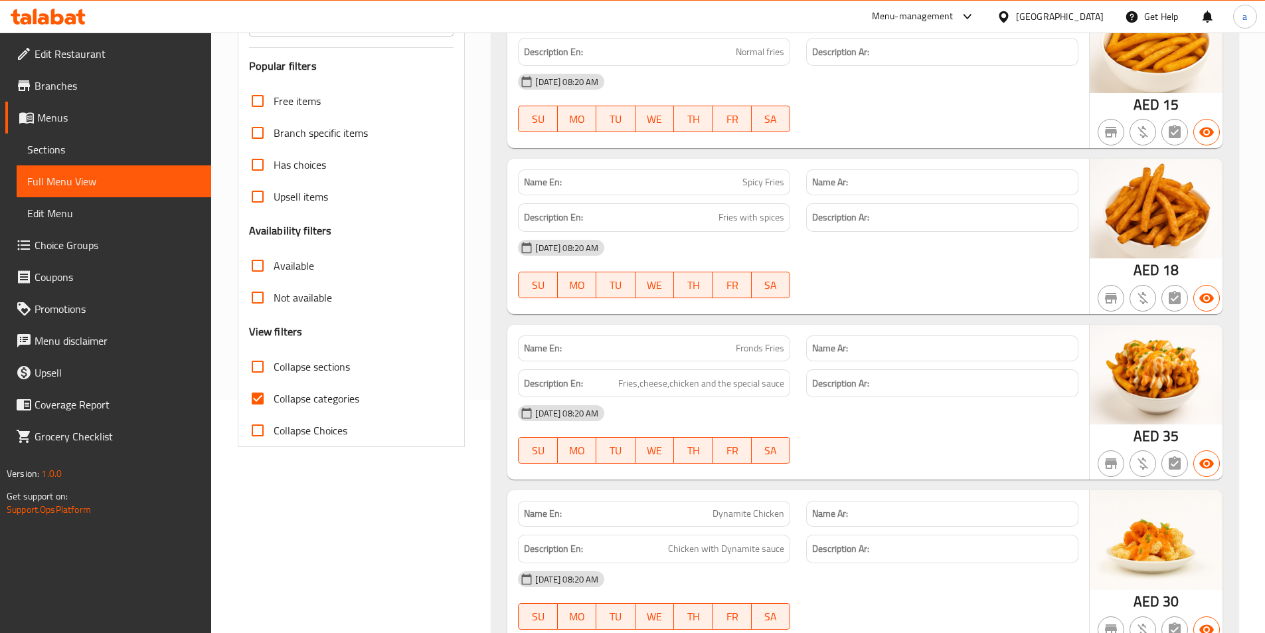
scroll to position [531, 0]
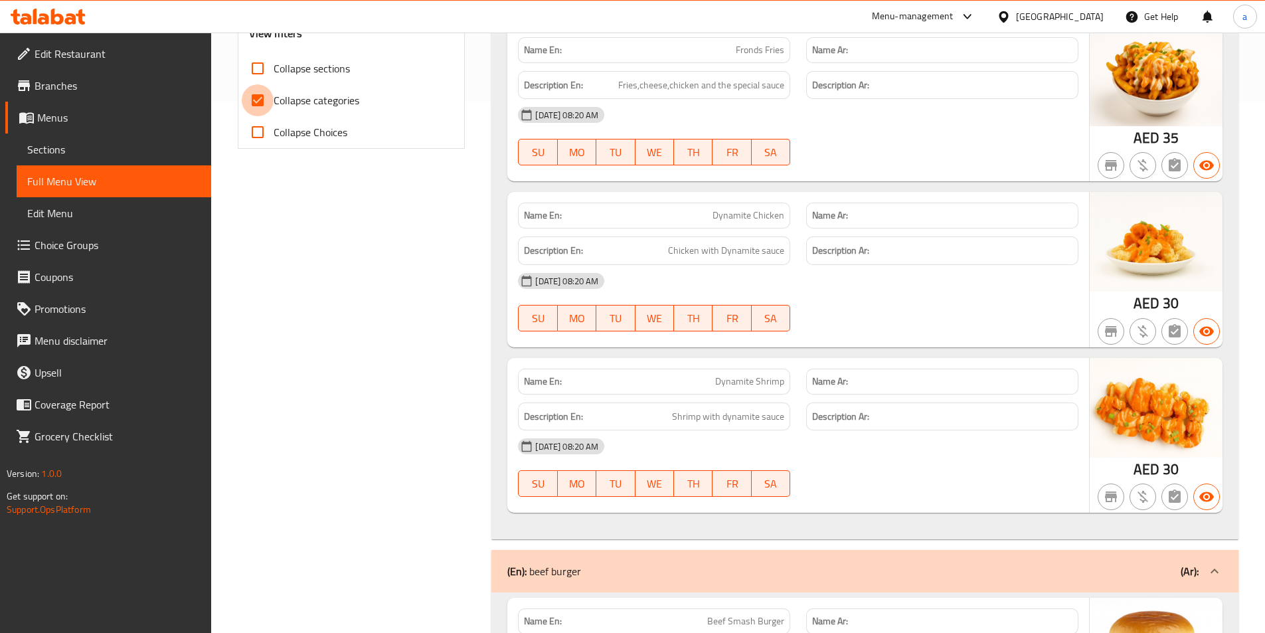
click at [251, 98] on input "Collapse categories" at bounding box center [258, 100] width 32 height 32
checkbox input "false"
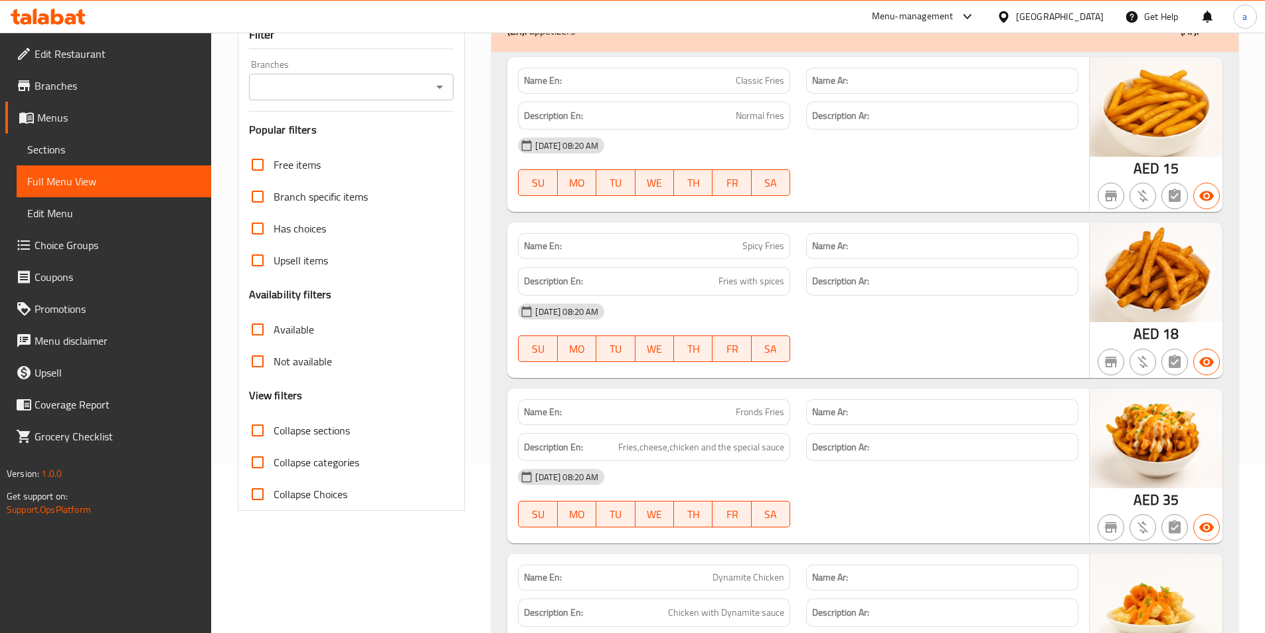
scroll to position [0, 0]
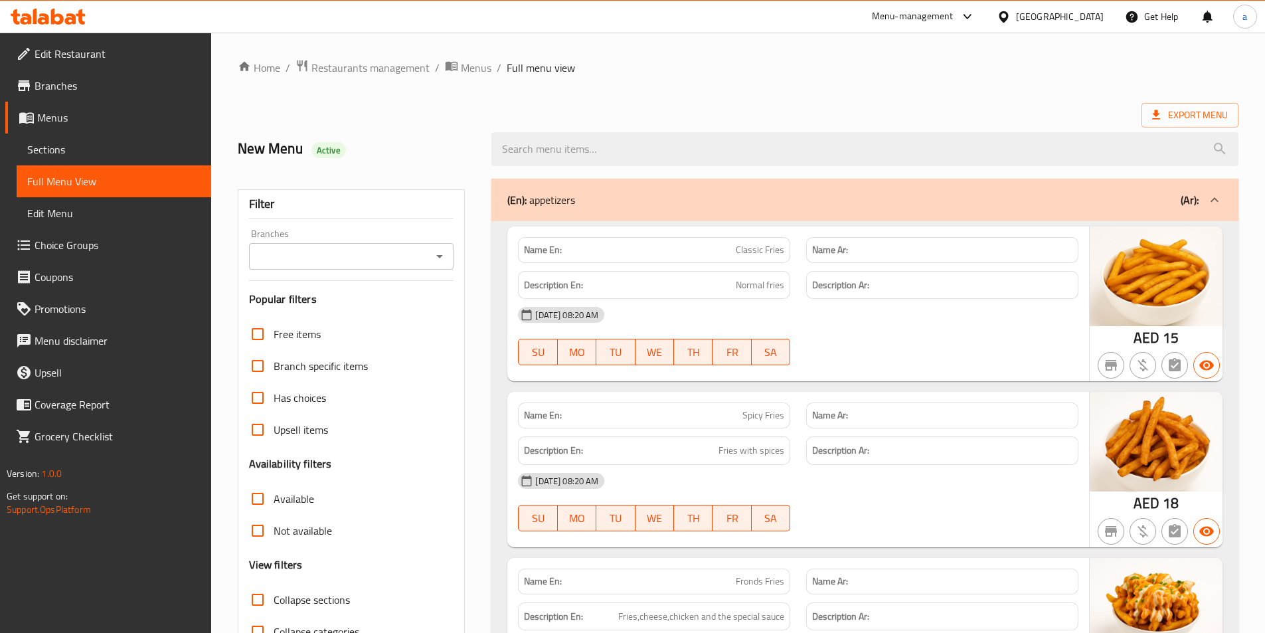
click at [139, 139] on link "Sections" at bounding box center [114, 149] width 195 height 32
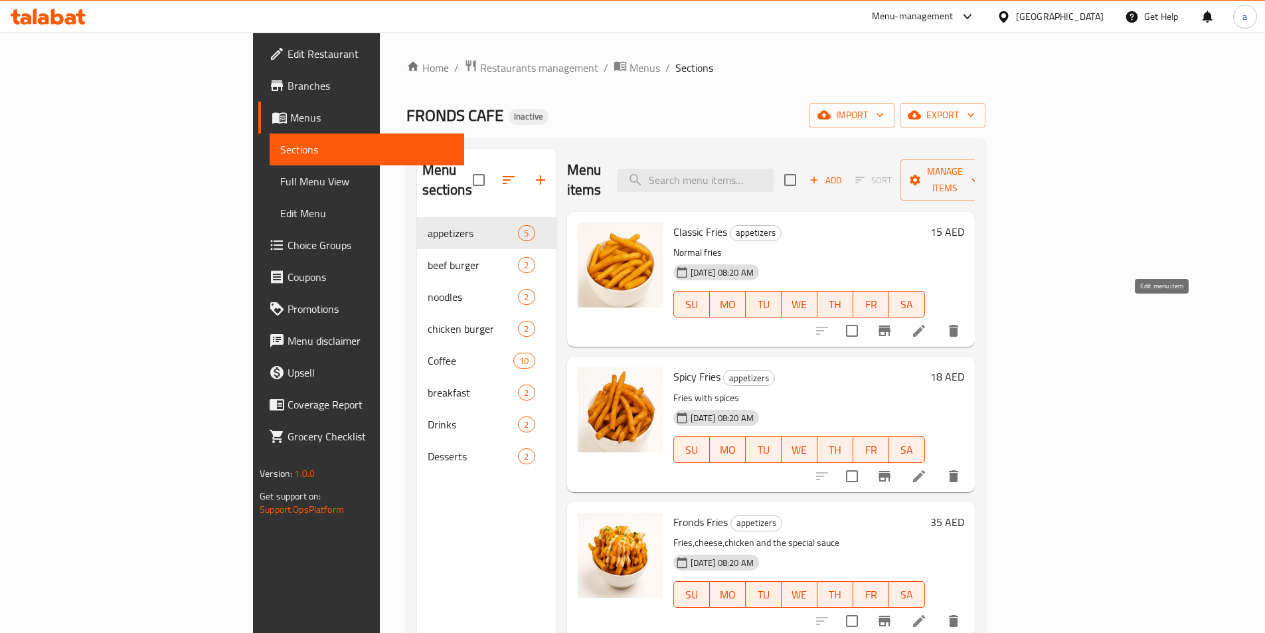
click at [927, 323] on icon at bounding box center [919, 331] width 16 height 16
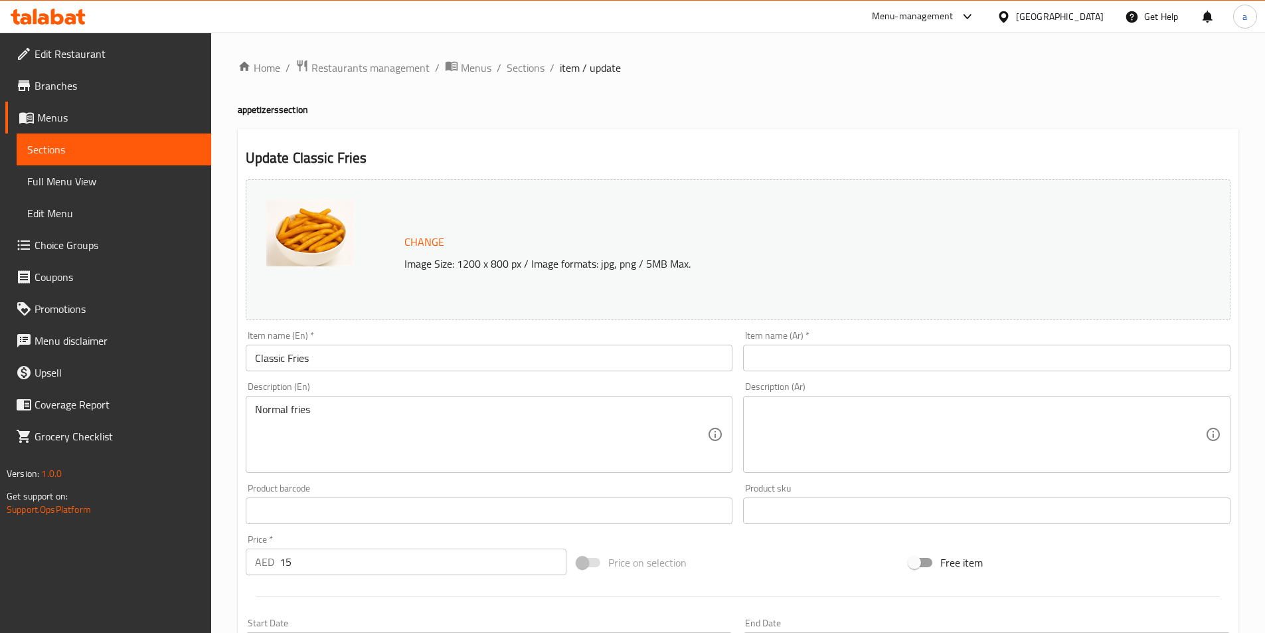
click at [923, 356] on input "text" at bounding box center [986, 358] width 487 height 27
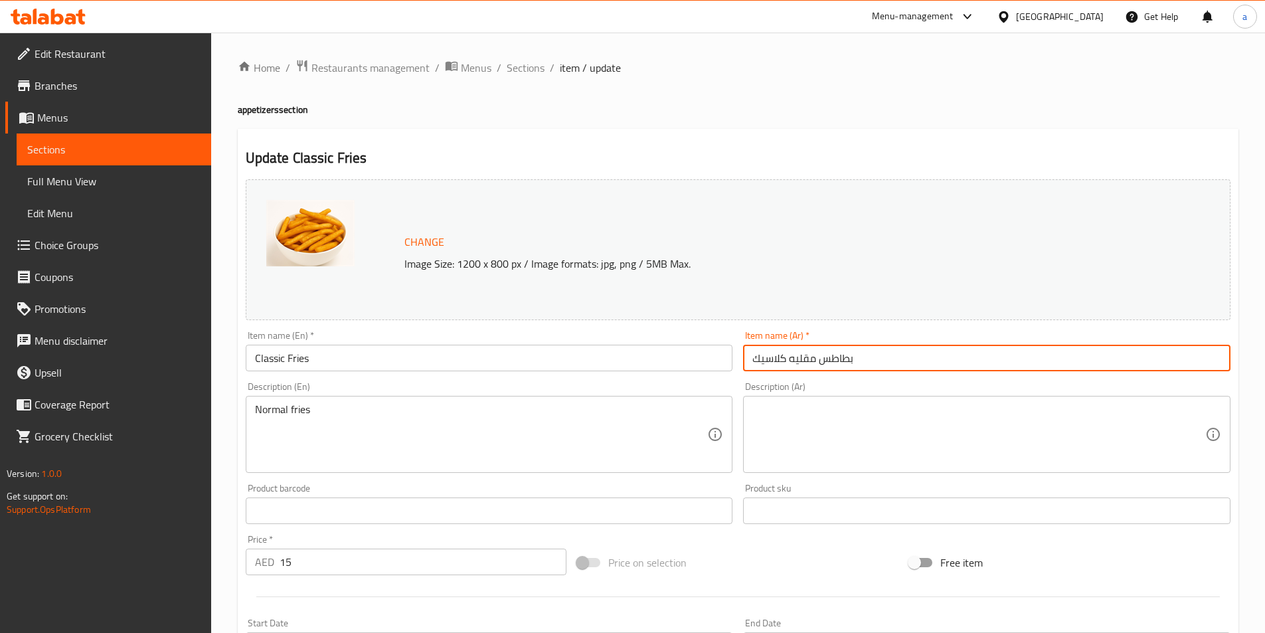
type input "بطاطس مقليه كلاسيك"
click at [456, 495] on div "Product barcode Product barcode" at bounding box center [489, 503] width 487 height 40
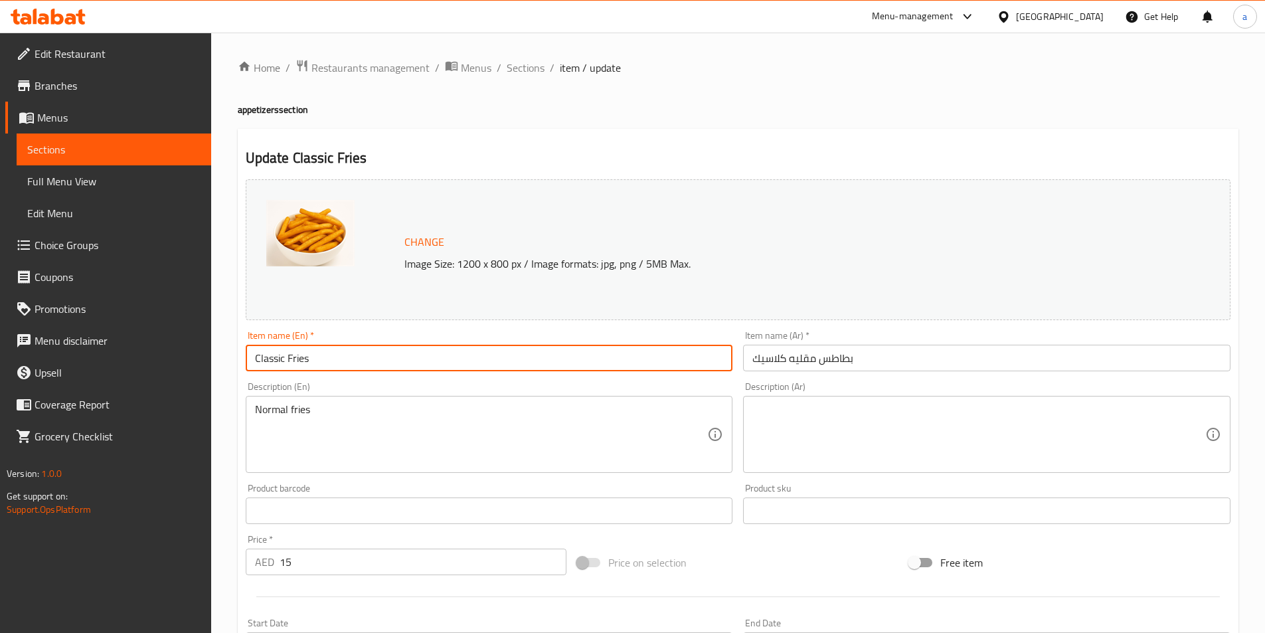
drag, startPoint x: 341, startPoint y: 362, endPoint x: 193, endPoint y: 362, distance: 148.7
click at [193, 362] on div "Edit Restaurant Branches Menus Sections Full Menu View Edit Menu Choice Groups …" at bounding box center [632, 495] width 1265 height 925
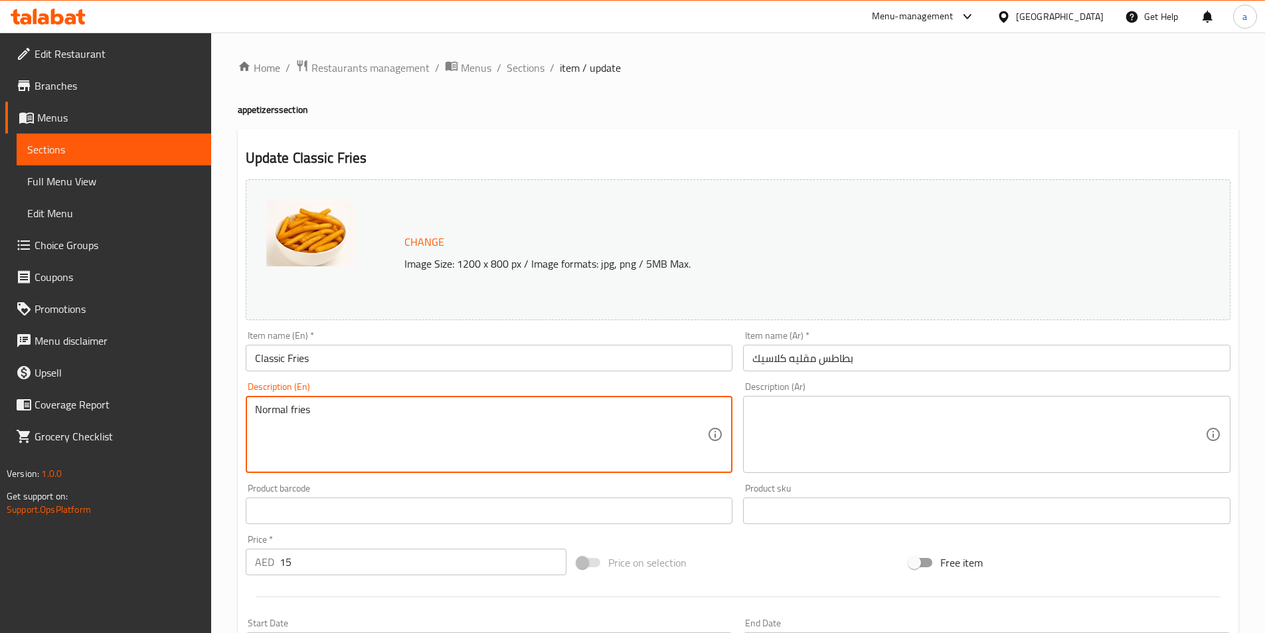
drag, startPoint x: 360, startPoint y: 414, endPoint x: 169, endPoint y: 420, distance: 191.3
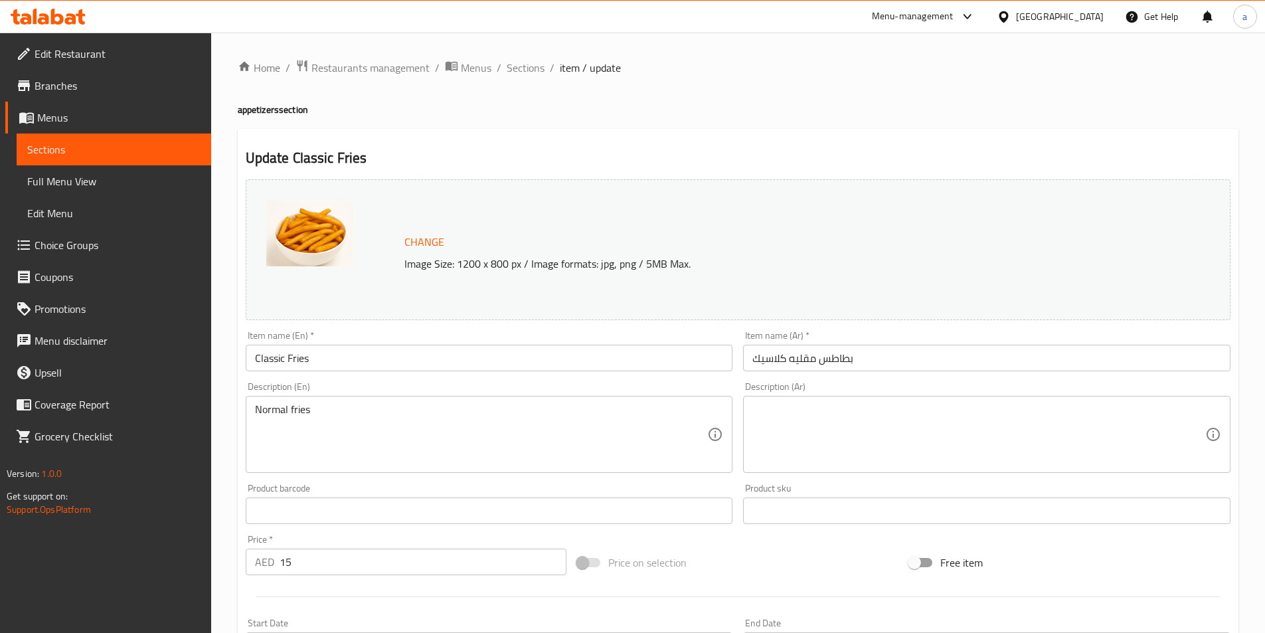
click at [300, 416] on textarea "Normal fries" at bounding box center [481, 434] width 453 height 63
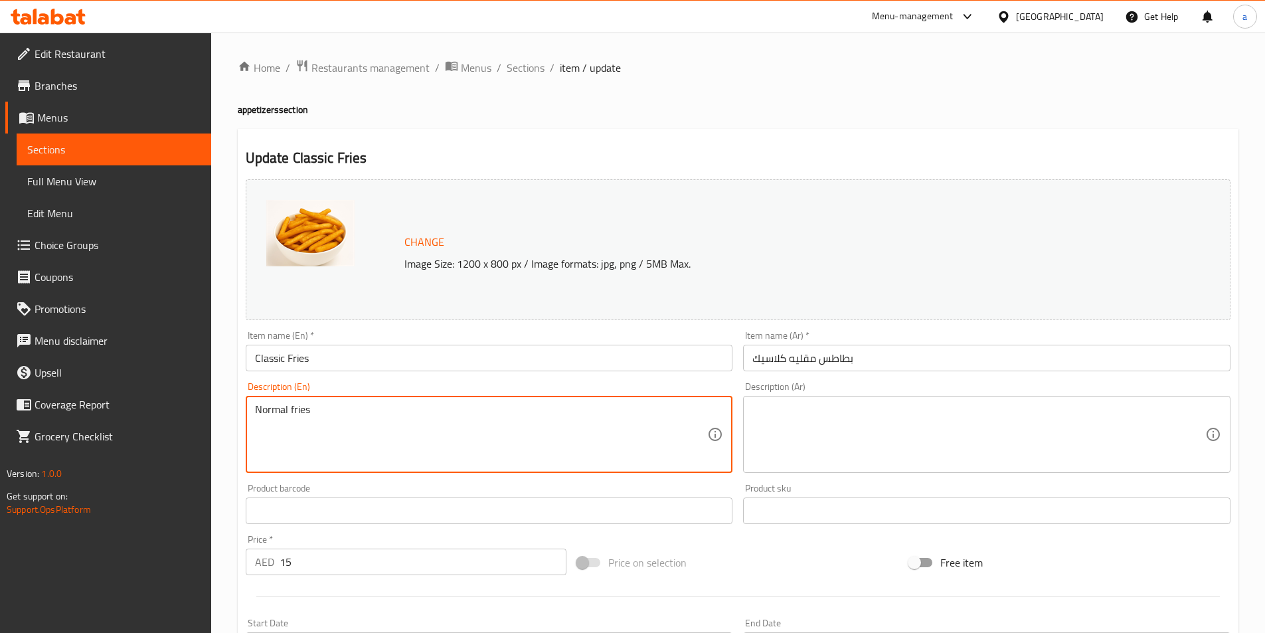
click at [300, 416] on textarea "Normal fries" at bounding box center [481, 434] width 453 height 63
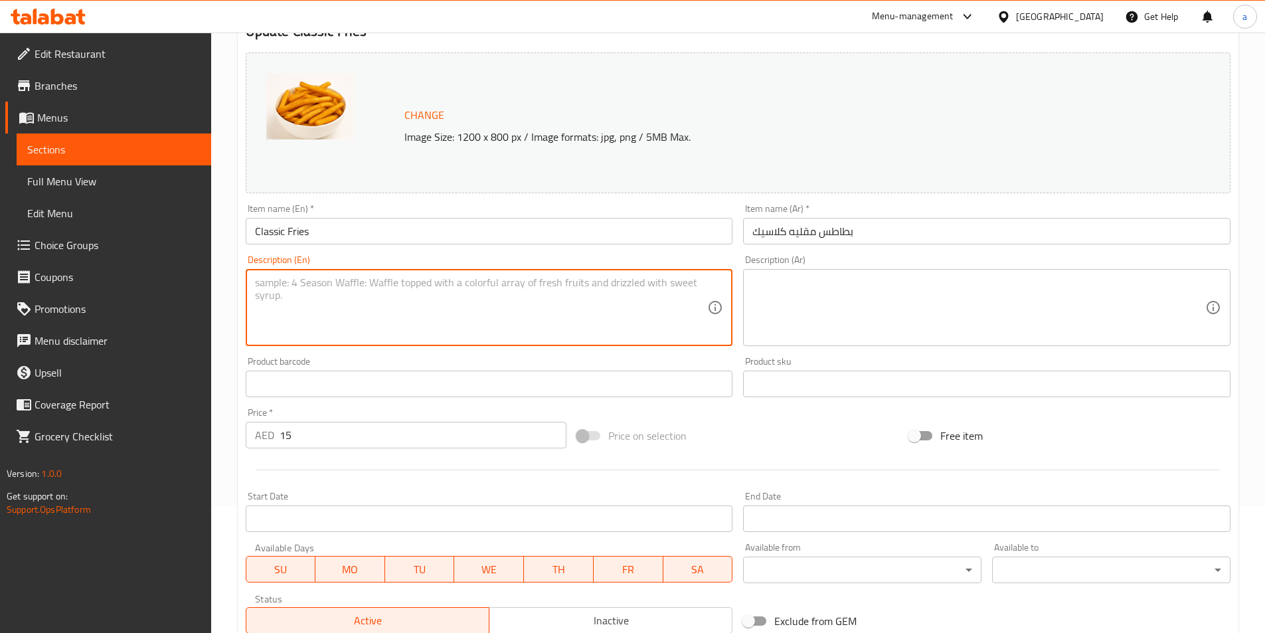
scroll to position [199, 0]
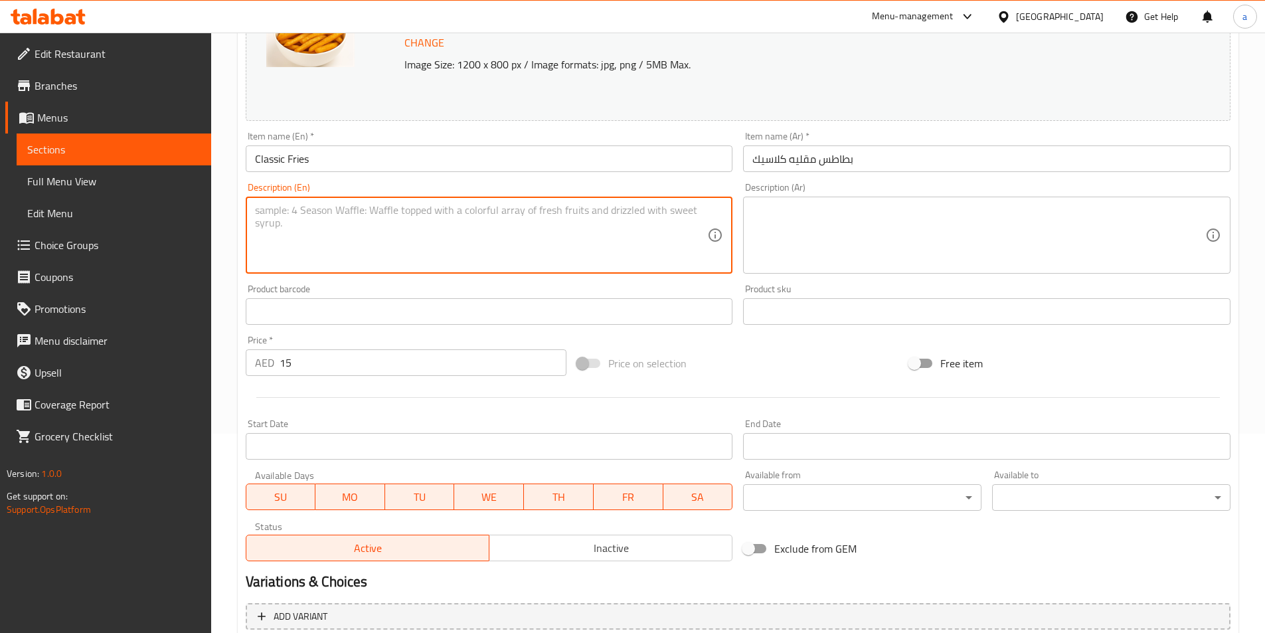
click at [324, 396] on div at bounding box center [737, 397] width 995 height 33
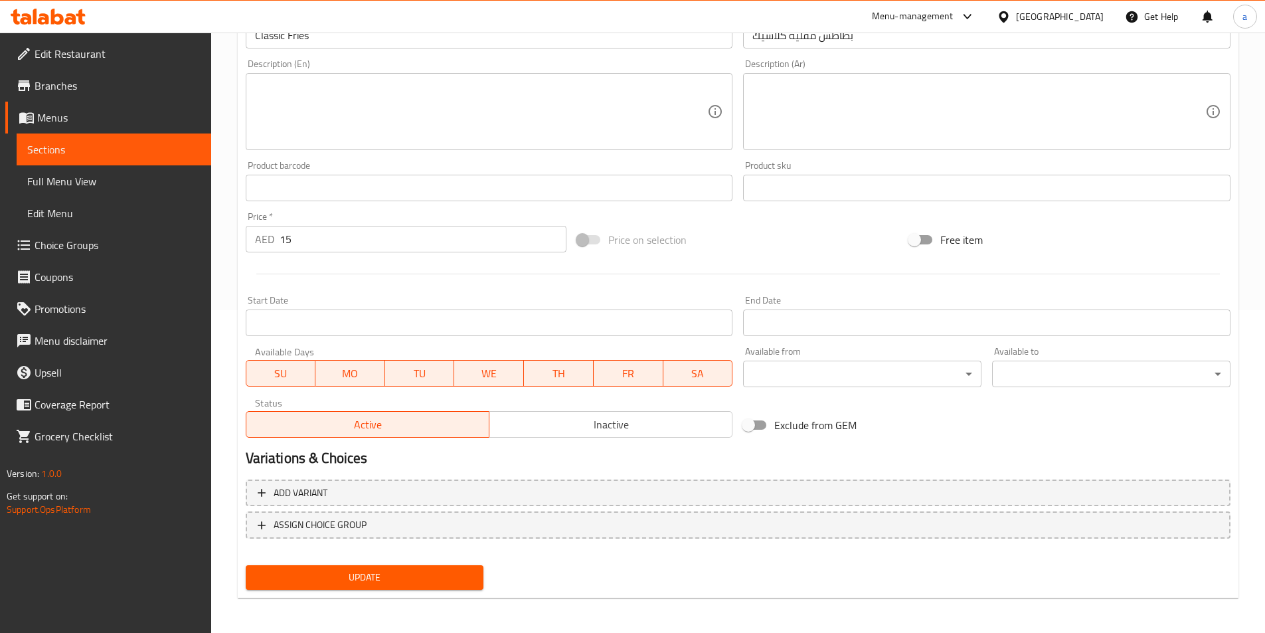
scroll to position [325, 0]
click at [402, 566] on button "Update" at bounding box center [365, 575] width 238 height 25
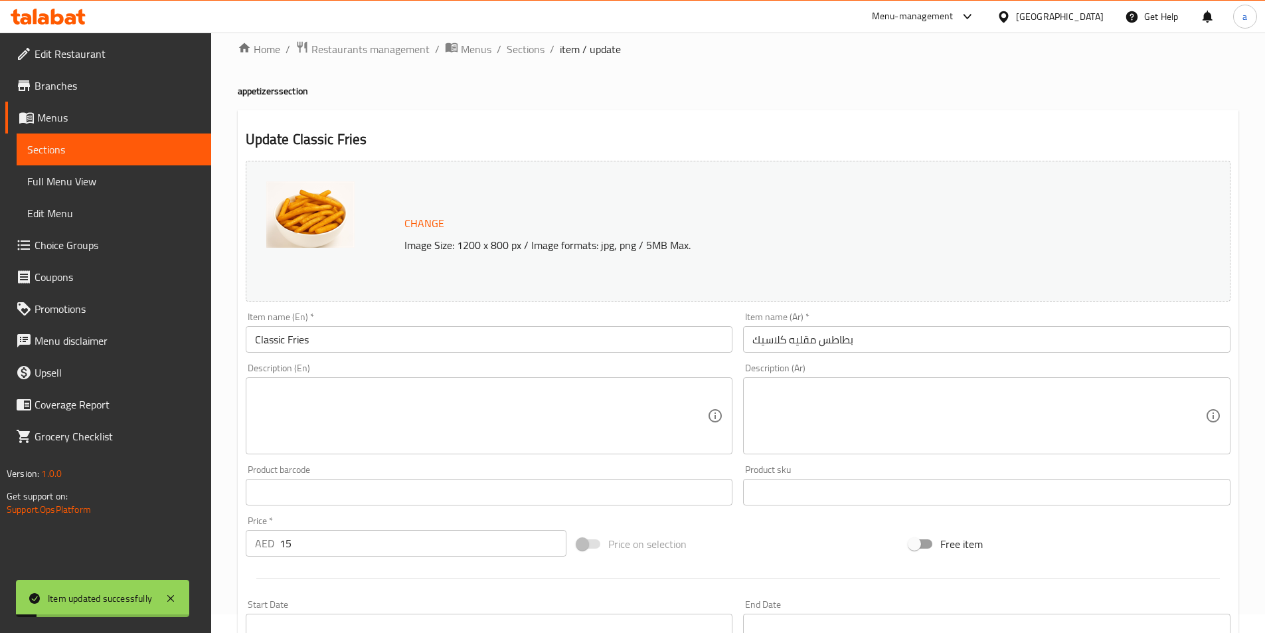
scroll to position [0, 0]
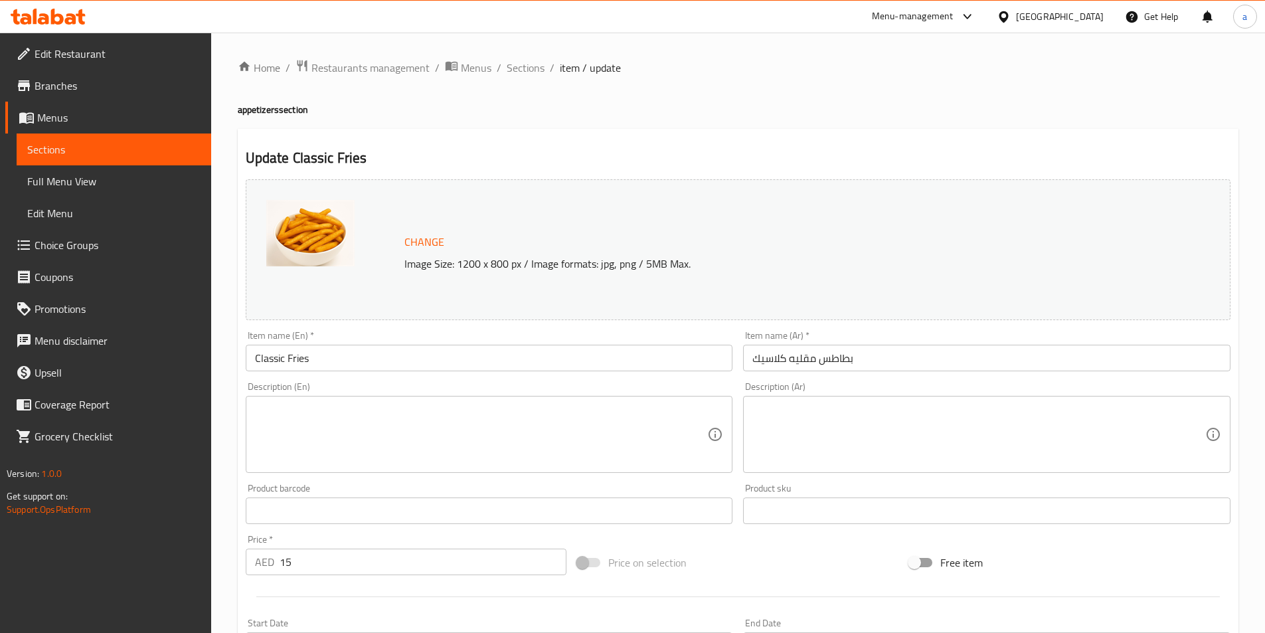
click at [285, 354] on input "Classic Fries" at bounding box center [489, 358] width 487 height 27
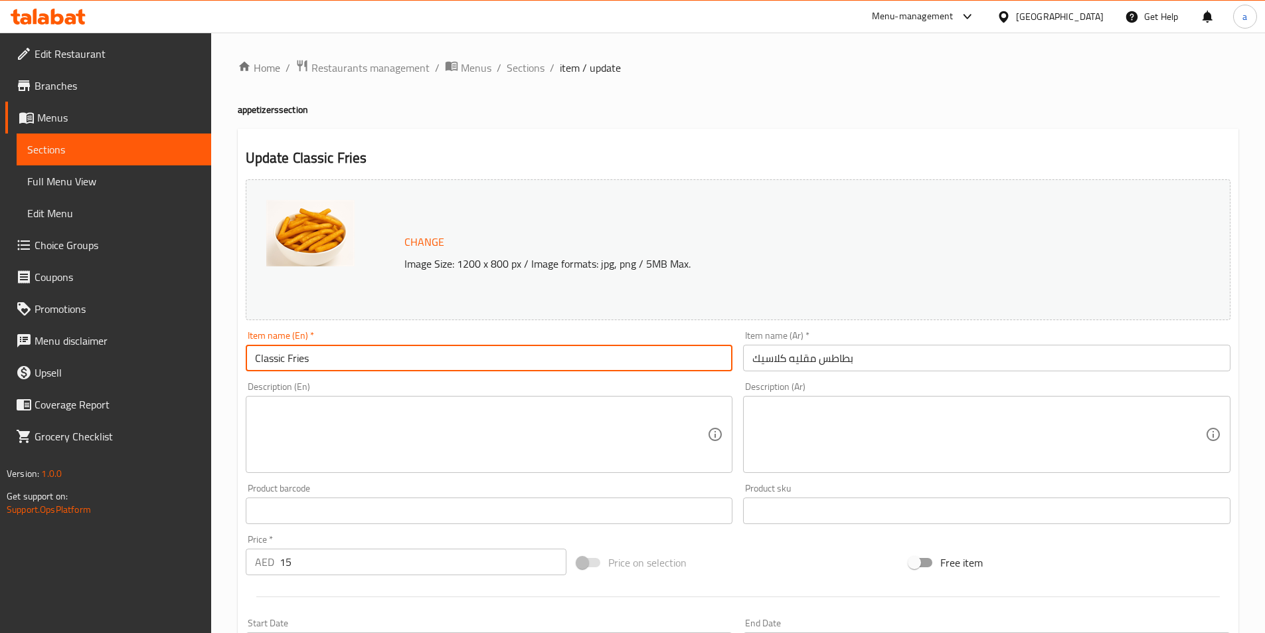
click at [285, 354] on input "Classic Fries" at bounding box center [489, 358] width 487 height 27
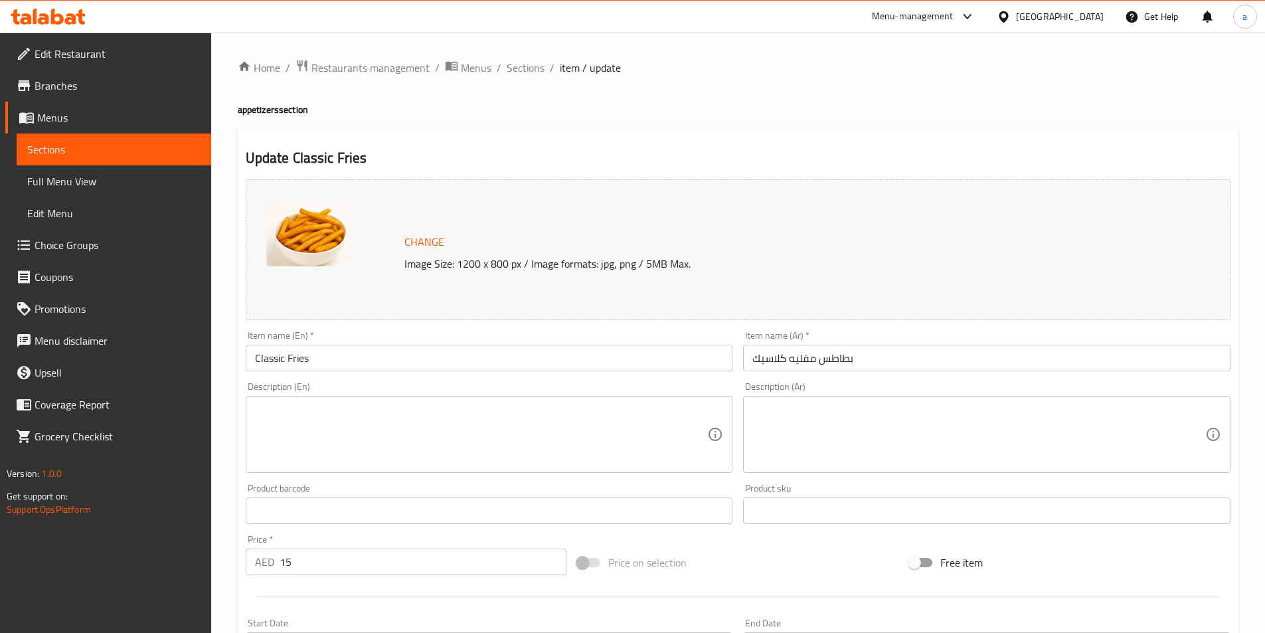
click at [362, 382] on div "Description (En) Description (En)" at bounding box center [489, 427] width 487 height 91
click at [531, 66] on span "Sections" at bounding box center [526, 68] width 38 height 16
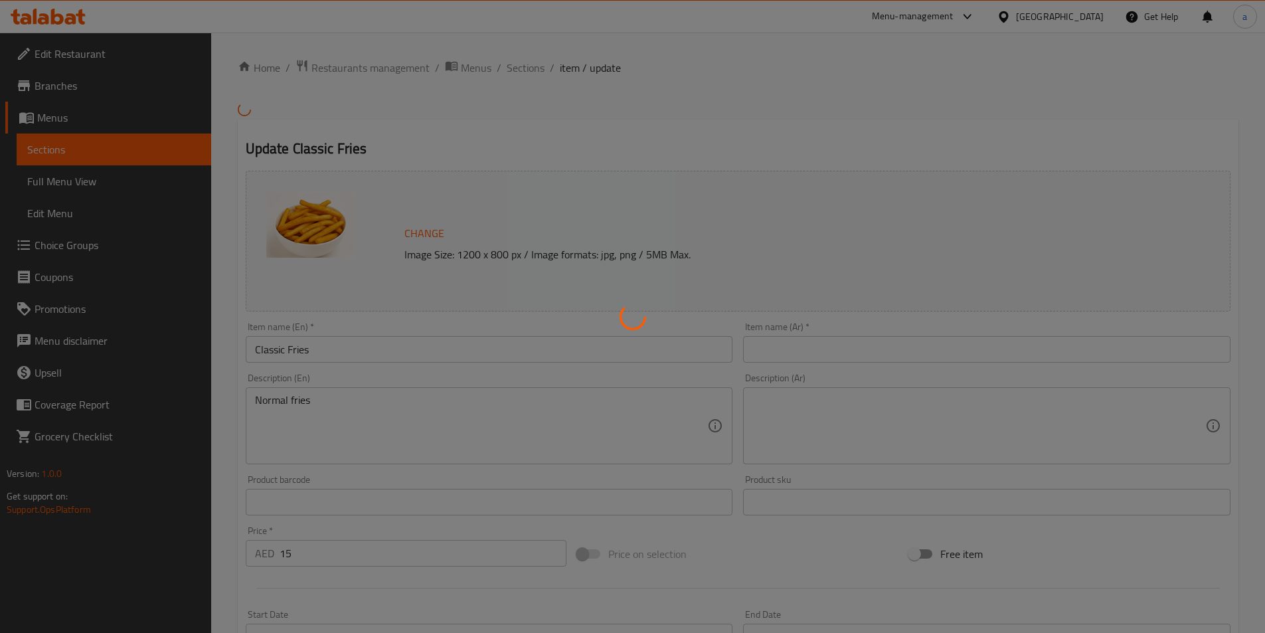
click at [103, 87] on div at bounding box center [632, 316] width 1265 height 633
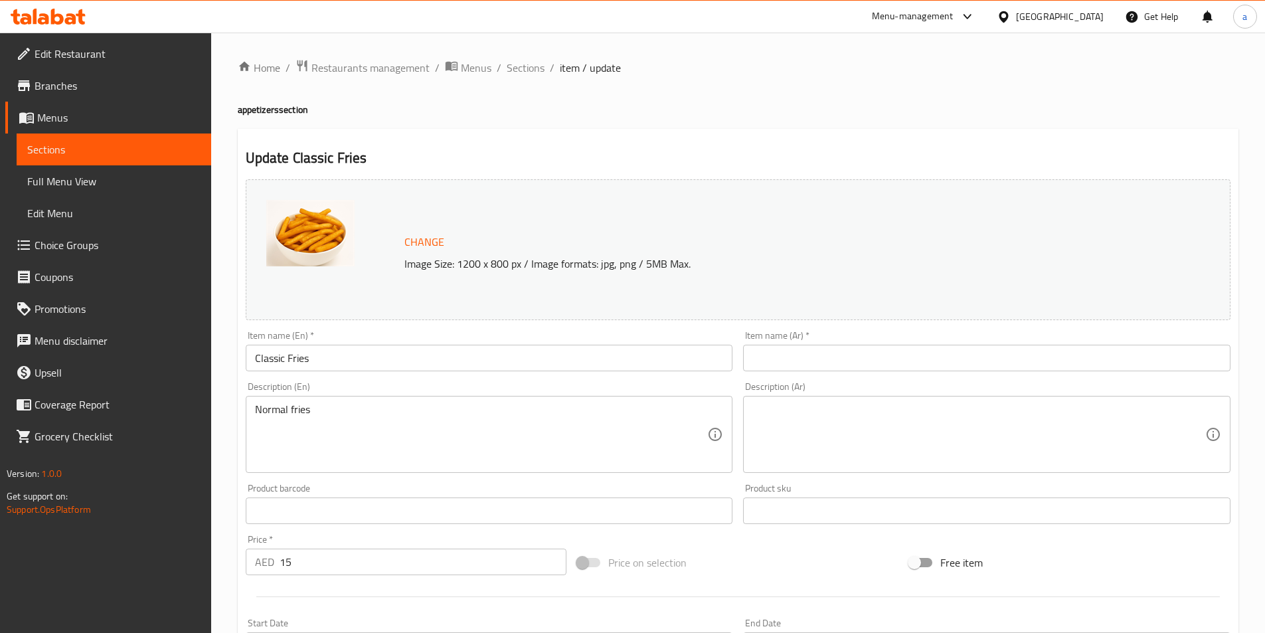
click at [103, 87] on span "Branches" at bounding box center [118, 86] width 166 height 16
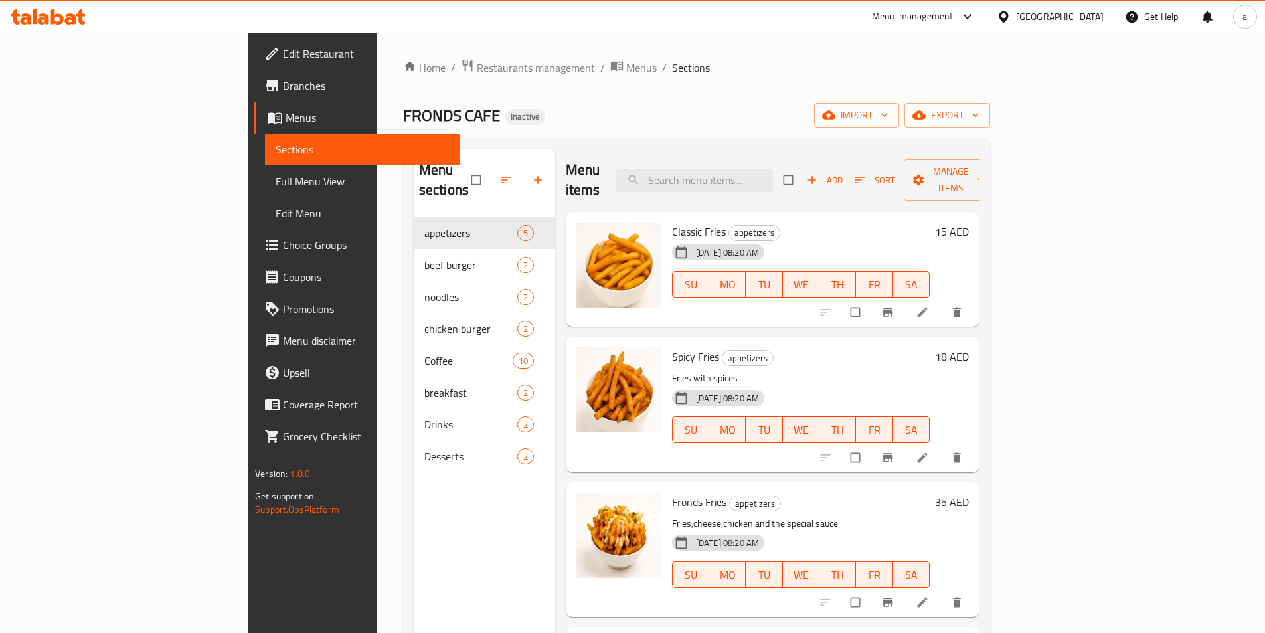
click at [942, 447] on li at bounding box center [923, 457] width 37 height 21
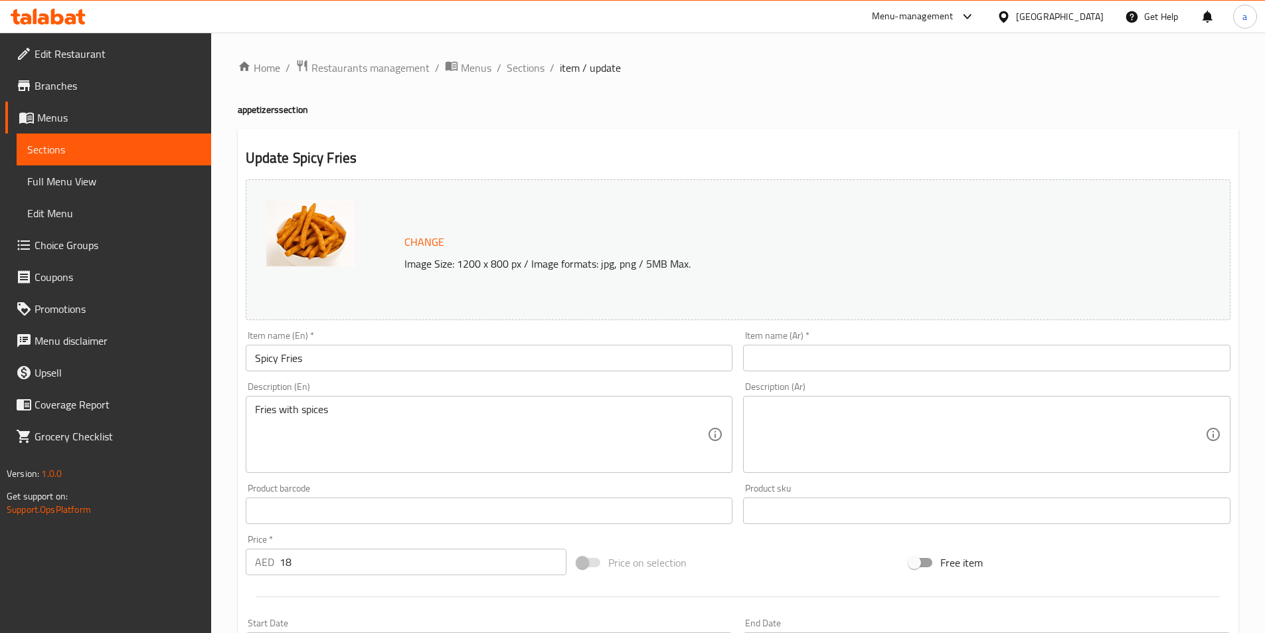
click at [846, 364] on input "text" at bounding box center [986, 358] width 487 height 27
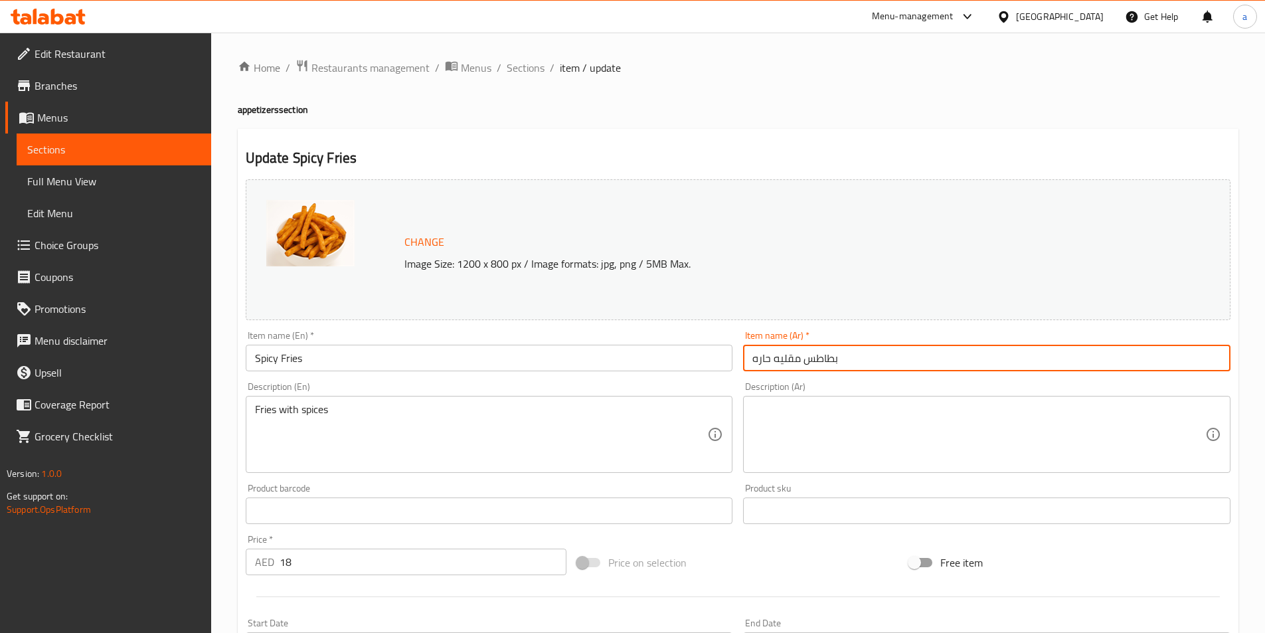
type input "بطاطس مقليه حاره"
click at [822, 418] on textarea at bounding box center [978, 434] width 453 height 63
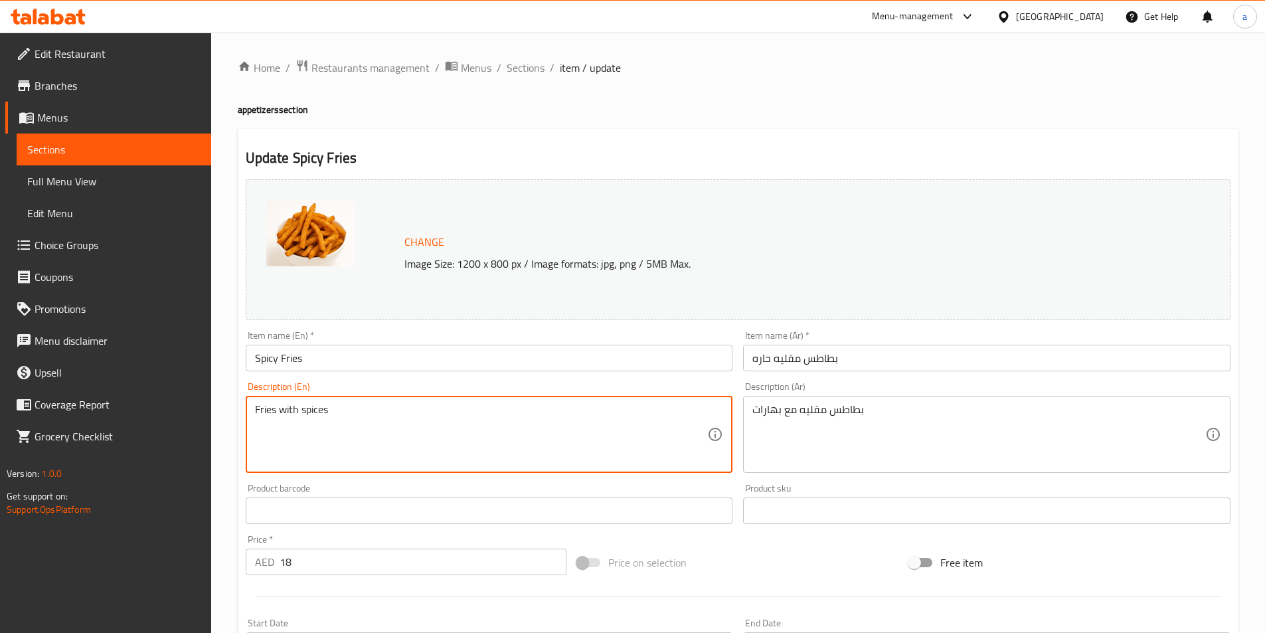
click at [320, 412] on textarea "Fries with spices" at bounding box center [481, 434] width 453 height 63
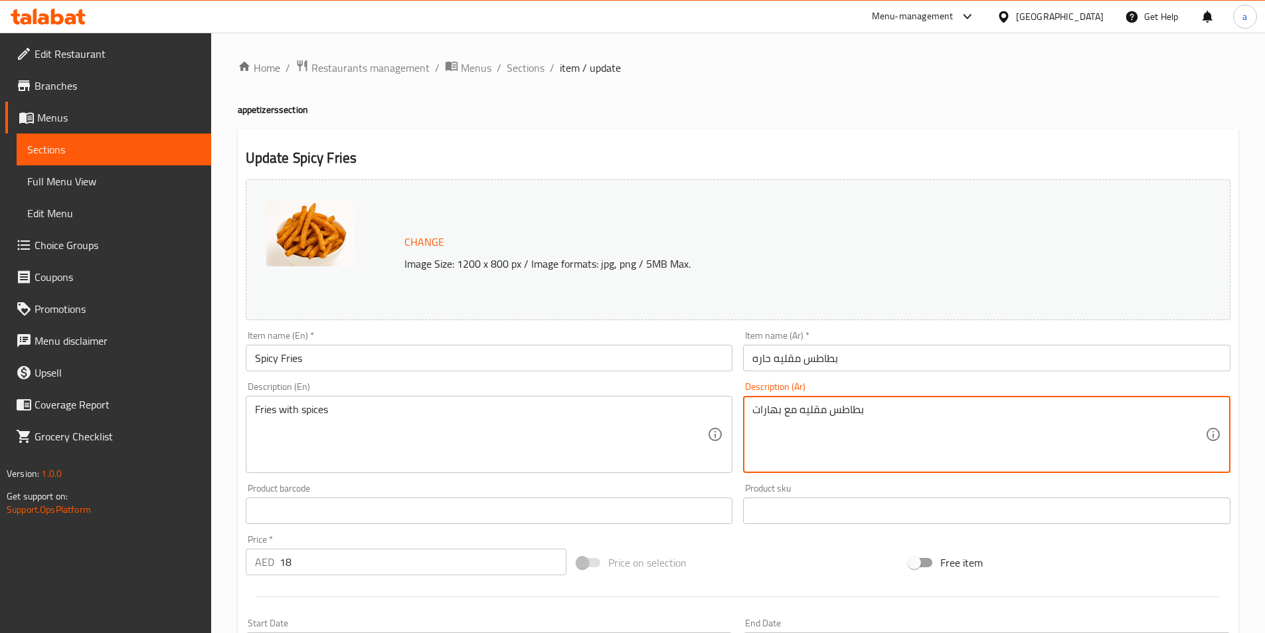
click at [765, 408] on textarea "بطاطس مقليه مع بهارات" at bounding box center [978, 434] width 453 height 63
type textarea "بطاطس مقليه مع التوابل"
click at [319, 415] on textarea "Fries with spices" at bounding box center [481, 434] width 453 height 63
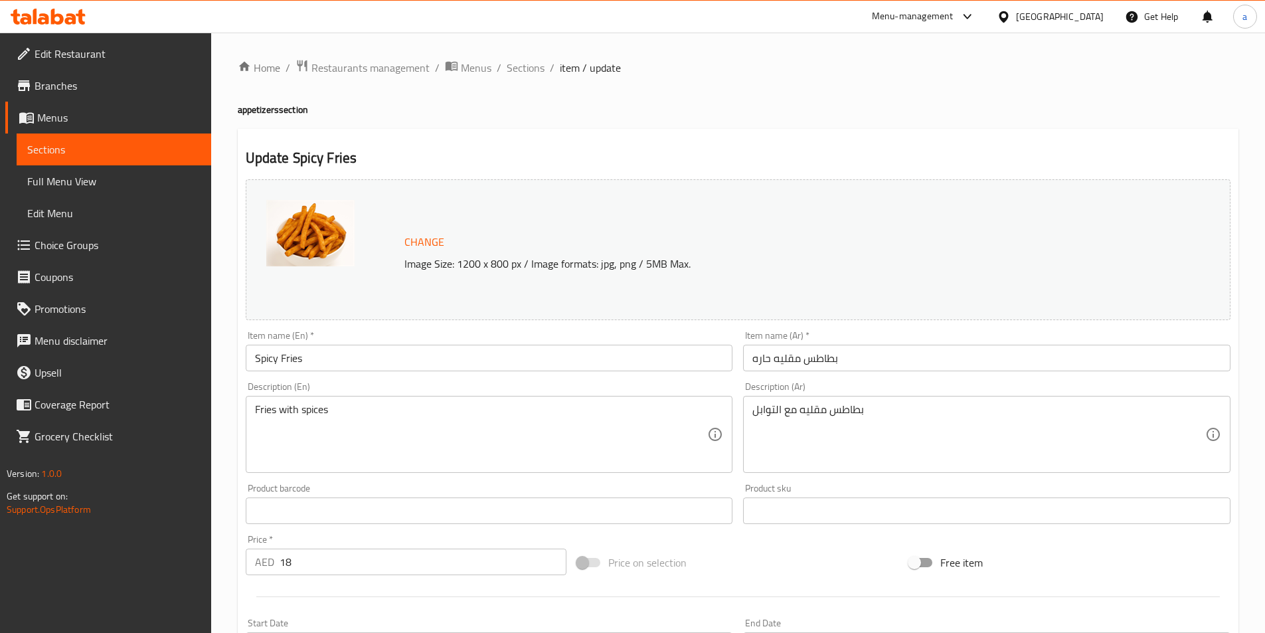
click at [351, 388] on div "Description (En) Fries with spices Description (En)" at bounding box center [489, 427] width 487 height 91
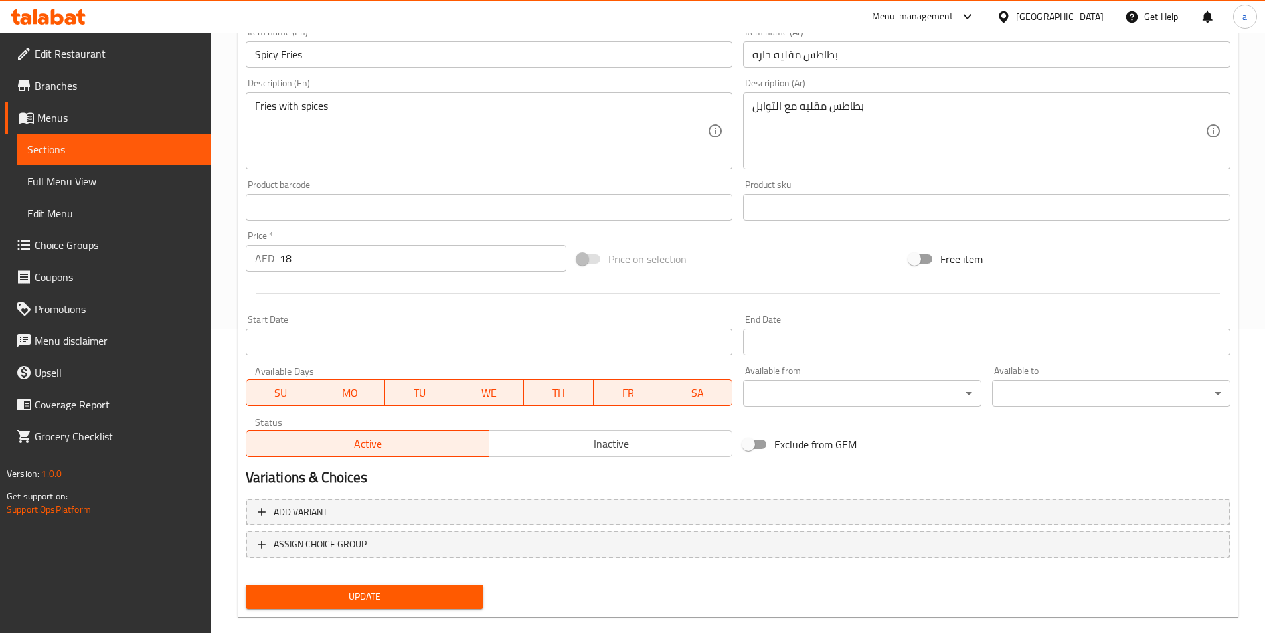
scroll to position [325, 0]
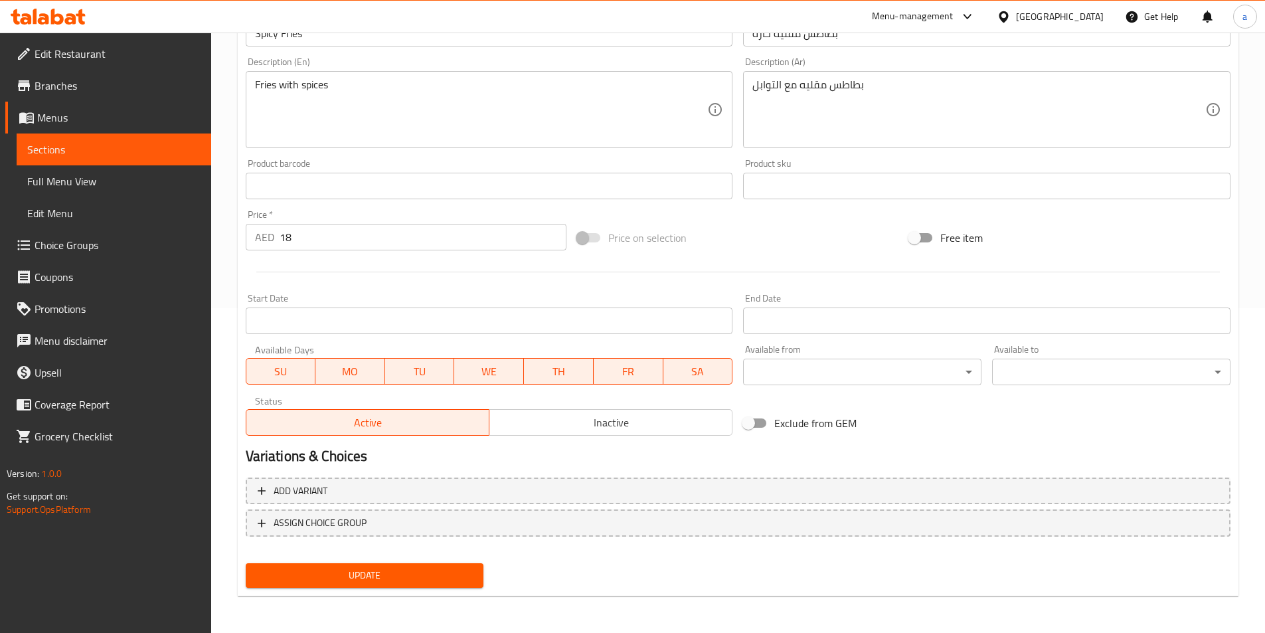
click at [339, 588] on div "Update" at bounding box center [364, 575] width 249 height 35
click at [349, 578] on span "Update" at bounding box center [364, 575] width 217 height 17
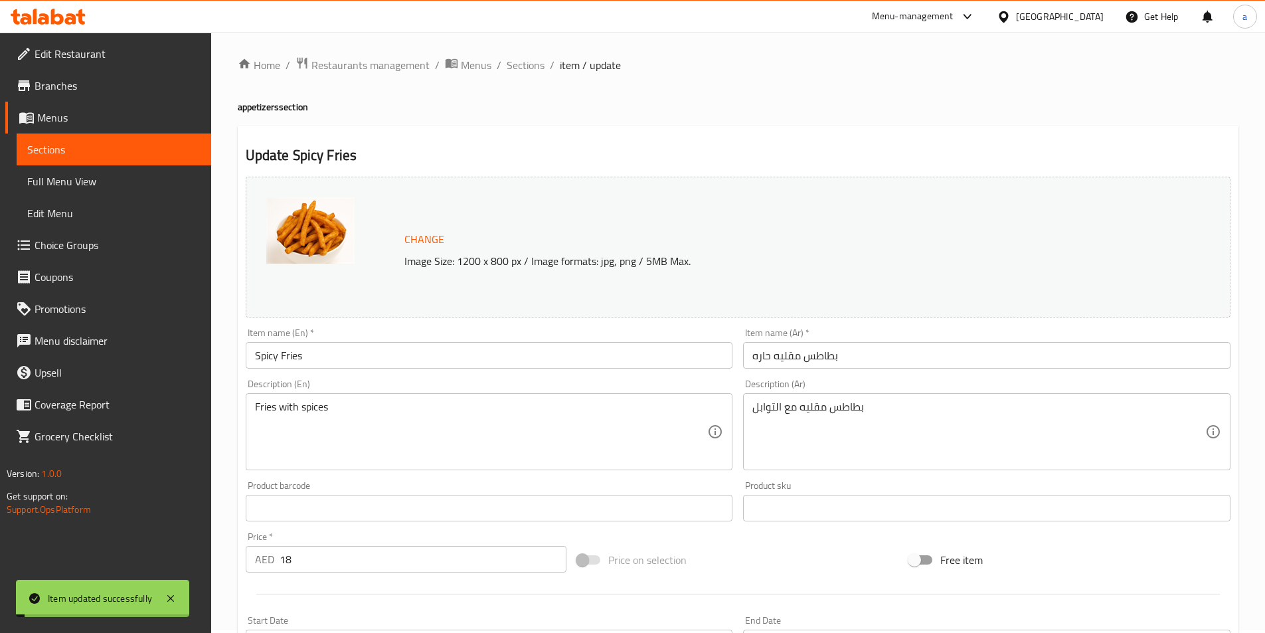
scroll to position [0, 0]
click at [504, 80] on div "Home / Restaurants management / Menus / Sections / item / update appetizers sec…" at bounding box center [738, 495] width 1000 height 872
click at [518, 72] on span "Sections" at bounding box center [526, 68] width 38 height 16
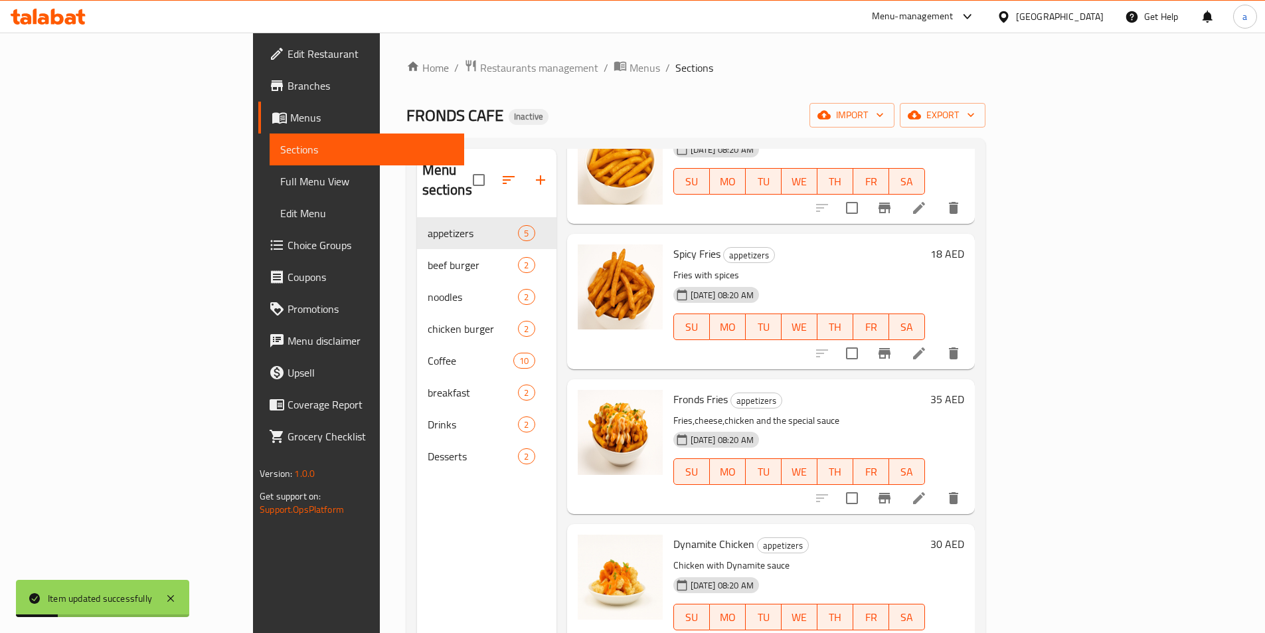
scroll to position [106, 0]
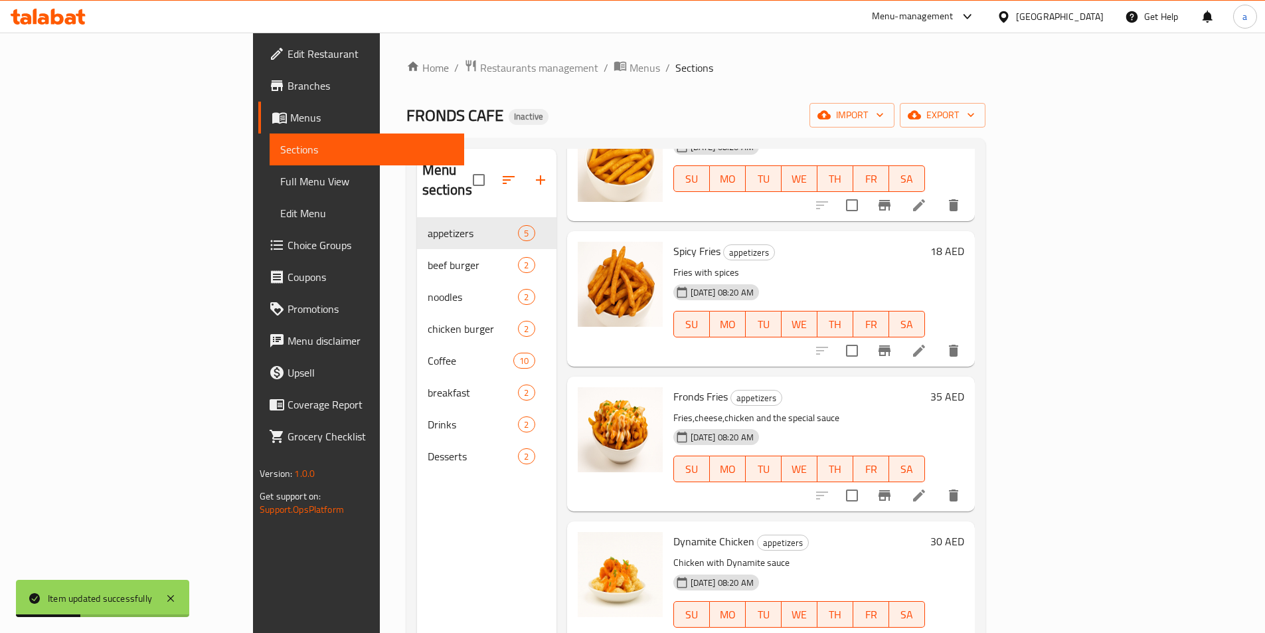
click at [937, 486] on li at bounding box center [918, 495] width 37 height 24
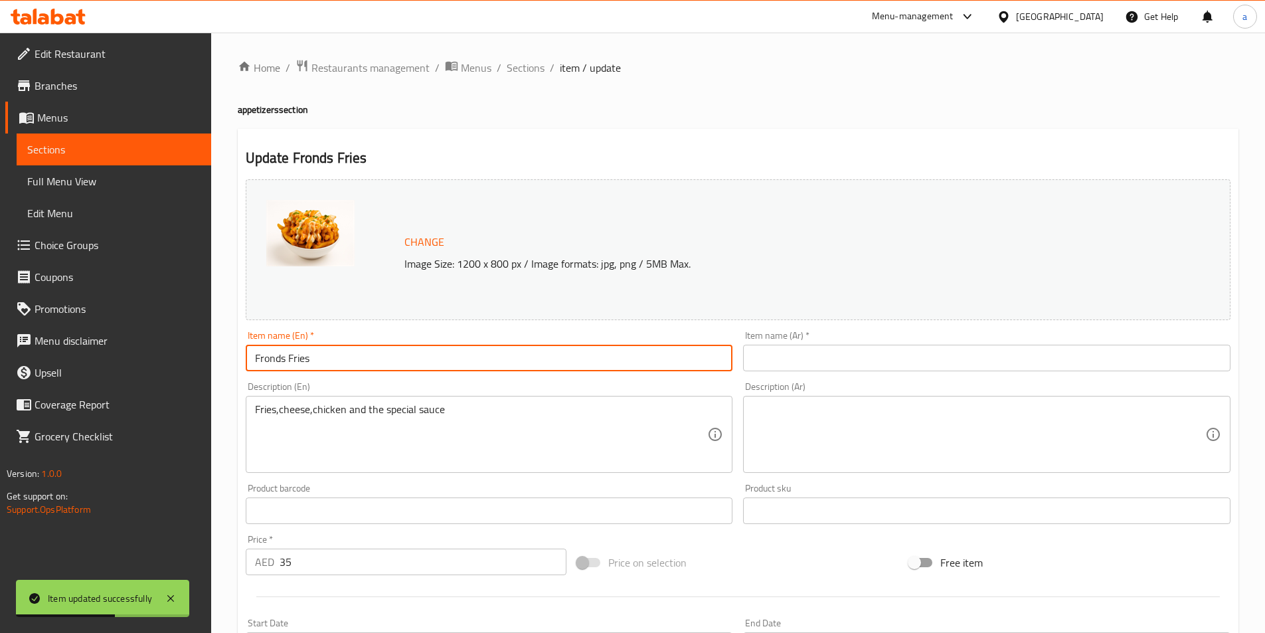
click at [268, 360] on input "Fronds Fries" at bounding box center [489, 358] width 487 height 27
click at [345, 351] on input "Fronds Fries" at bounding box center [489, 358] width 487 height 27
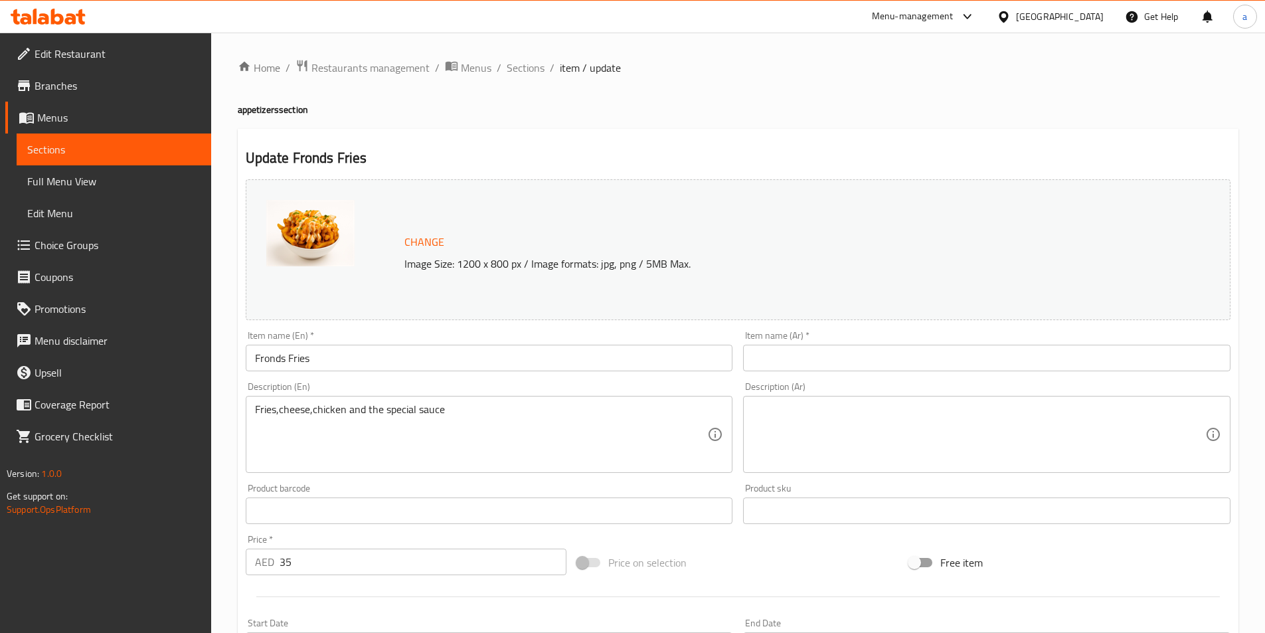
click at [777, 362] on input "text" at bounding box center [986, 358] width 487 height 27
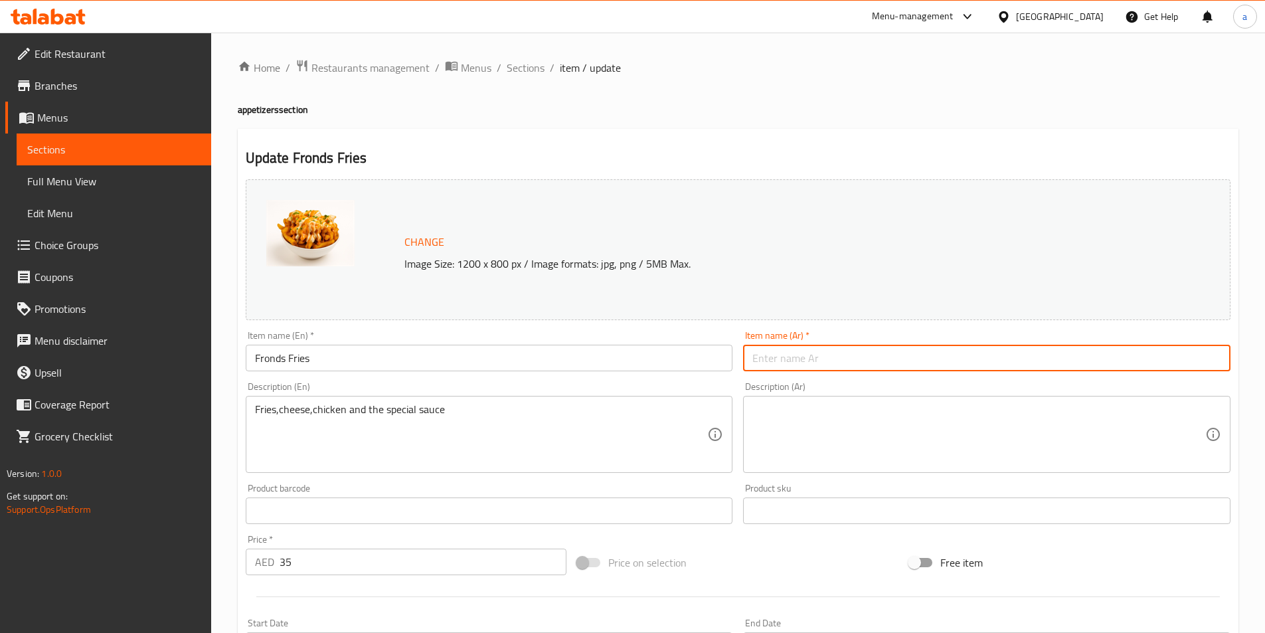
paste input "بطاطس فروندز"
click at [783, 360] on input "بطاطس فروندز" at bounding box center [986, 358] width 487 height 27
type input "بطاطس مقلية فروندز"
click at [911, 414] on textarea at bounding box center [978, 434] width 453 height 63
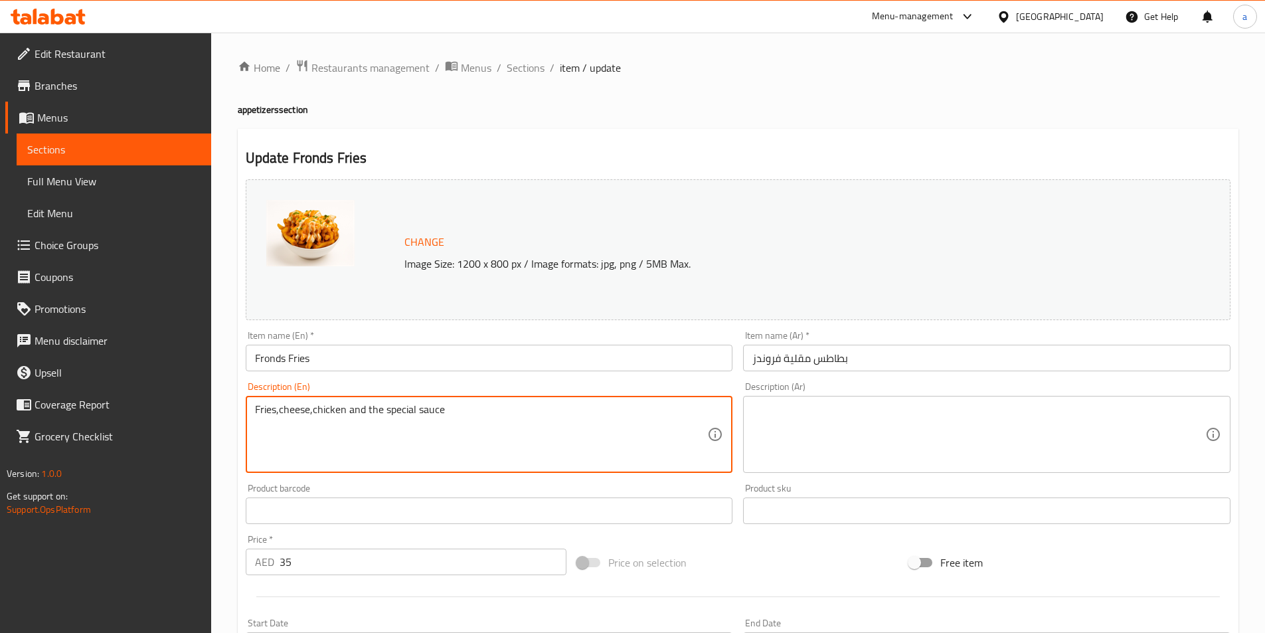
click at [402, 411] on textarea "Fries,cheese,chicken and the special sauce" at bounding box center [481, 434] width 453 height 63
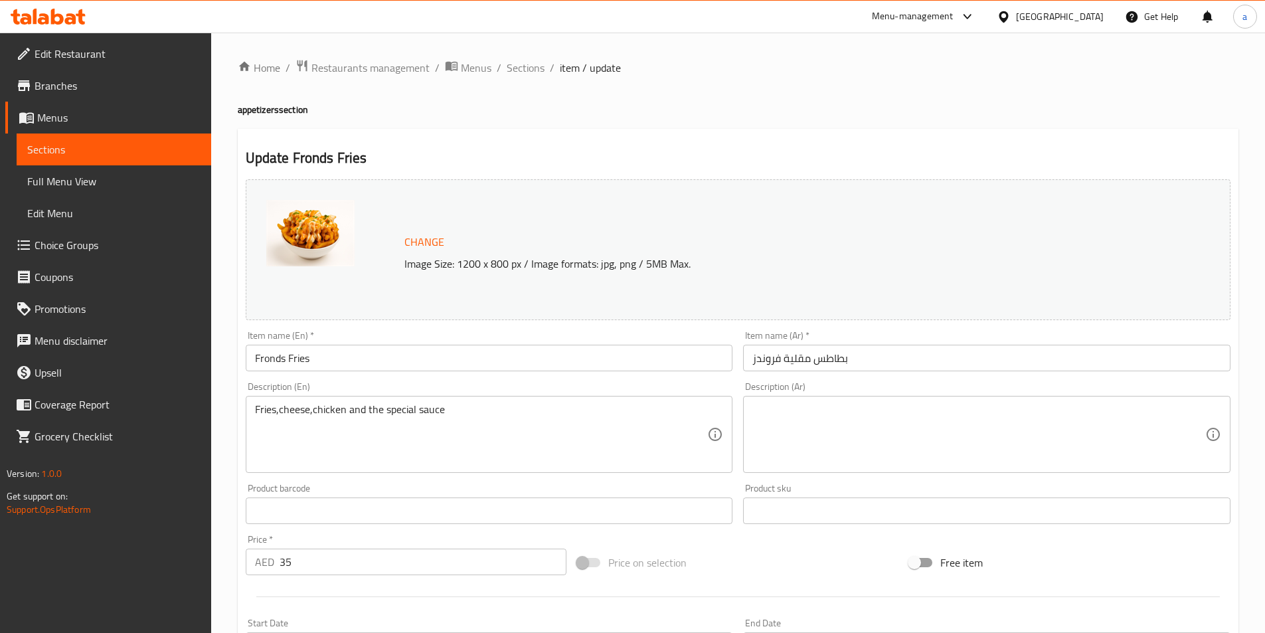
click at [894, 435] on textarea at bounding box center [978, 434] width 453 height 63
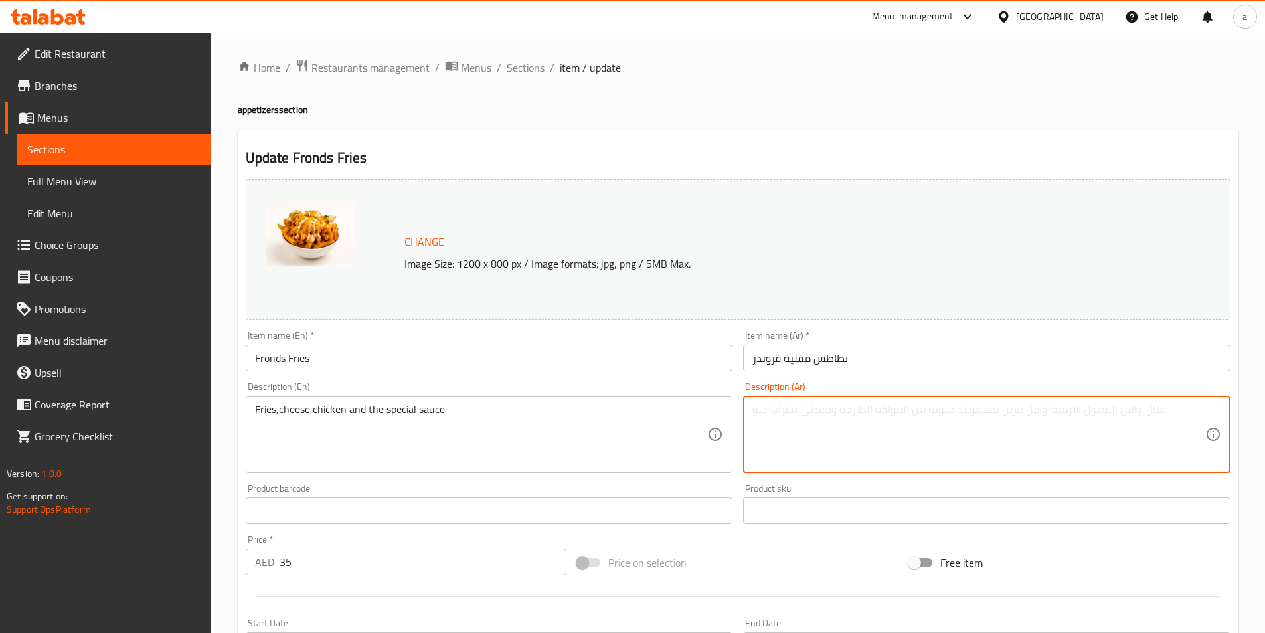
paste textarea "البطاطس المقلية والجبن والدجاج والصلصة الخاصة"
drag, startPoint x: 894, startPoint y: 435, endPoint x: 1143, endPoint y: 405, distance: 250.8
click at [1143, 405] on textarea "البطاطس المقلية والجبن والدجاج والصلصة الخاصة" at bounding box center [978, 434] width 453 height 63
type textarea "البطاطس المقلية والجبن والدجاج والصلصة الخاصة"
click at [433, 484] on div "Product barcode Product barcode" at bounding box center [489, 503] width 487 height 40
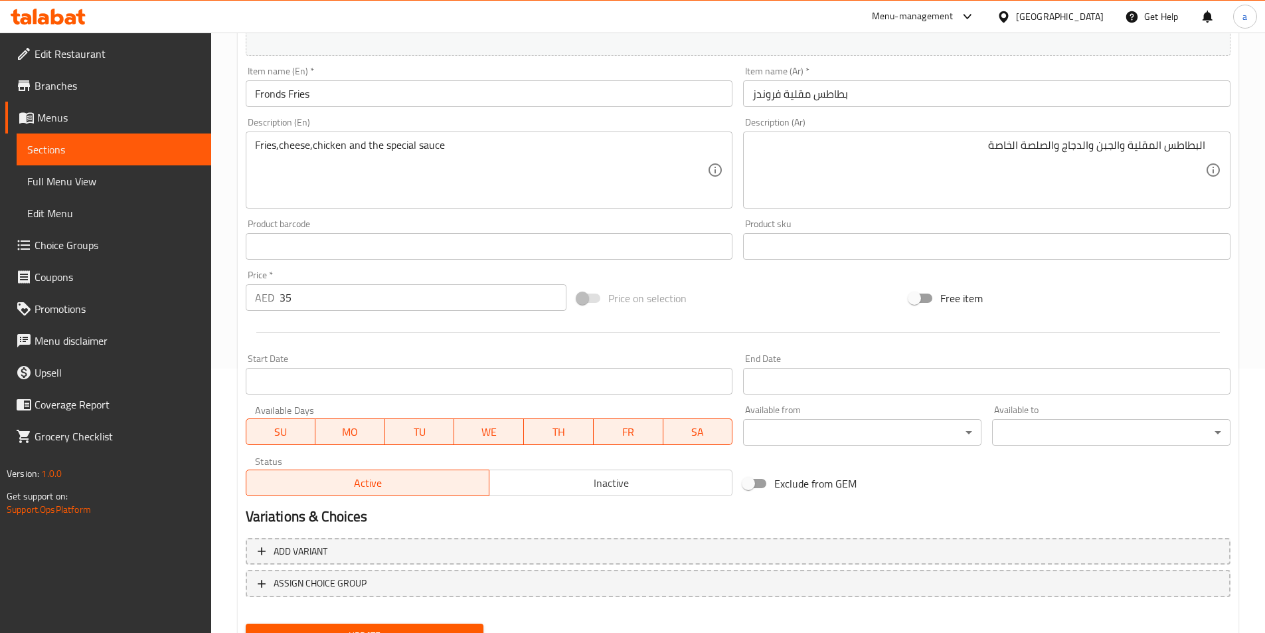
scroll to position [266, 0]
click at [471, 413] on div "SU MO TU WE TH FR SA" at bounding box center [489, 424] width 487 height 40
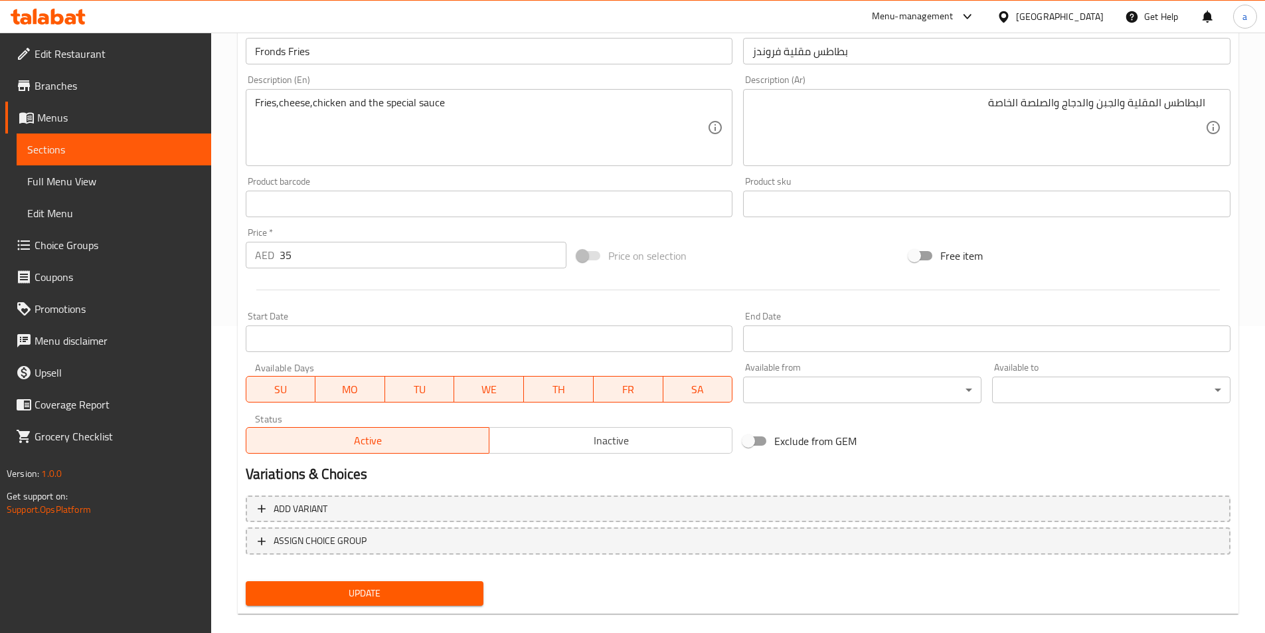
scroll to position [325, 0]
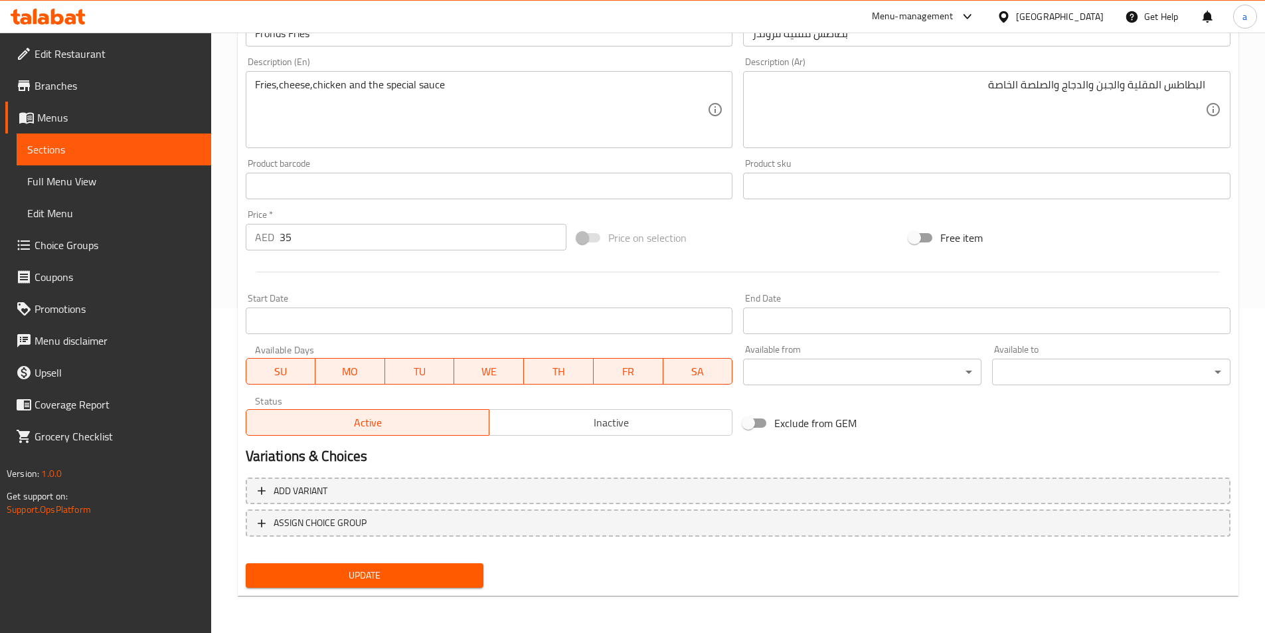
click at [411, 582] on span "Update" at bounding box center [364, 575] width 217 height 17
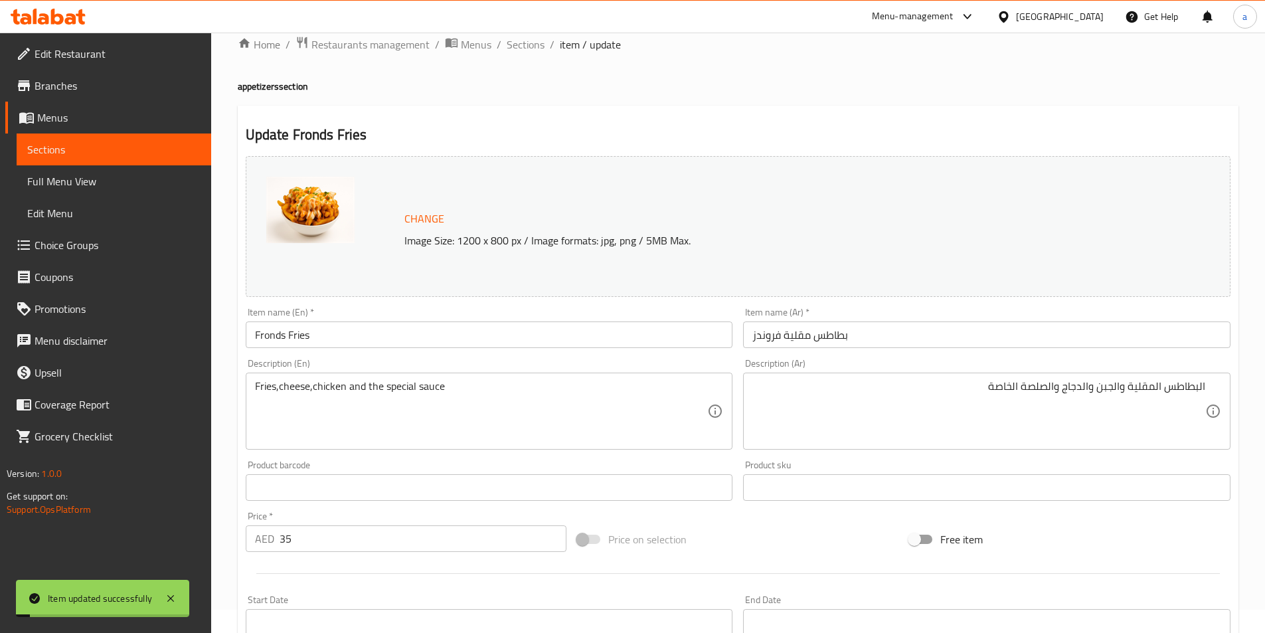
scroll to position [0, 0]
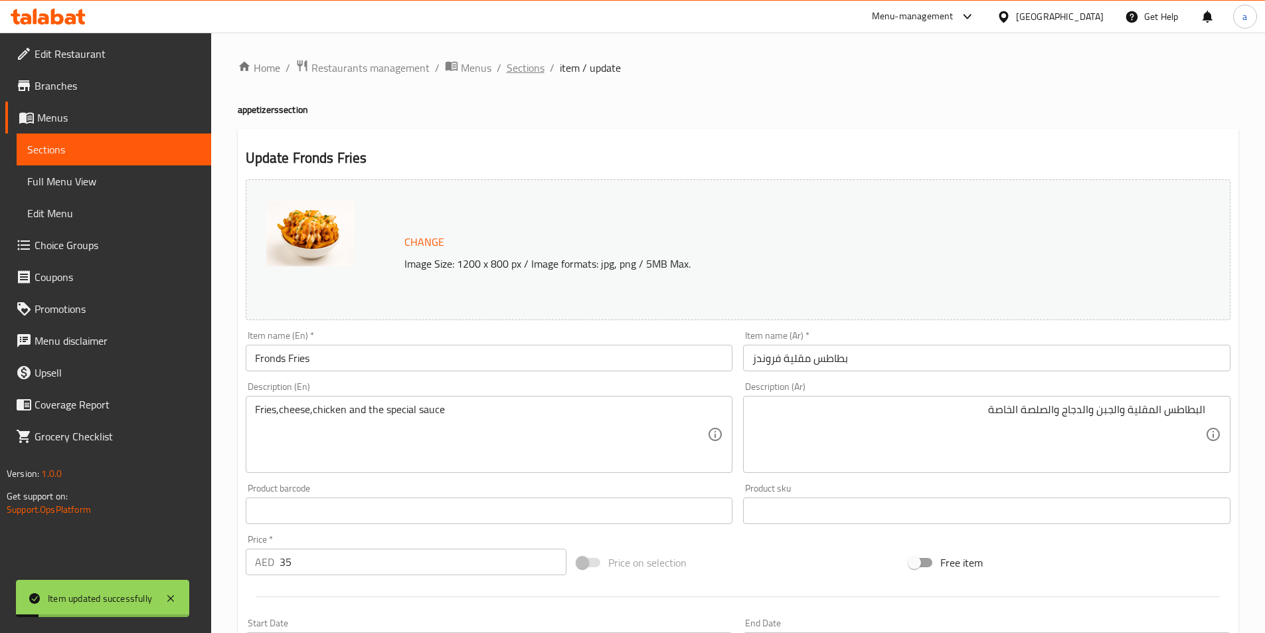
click at [513, 75] on span "Sections" at bounding box center [526, 68] width 38 height 16
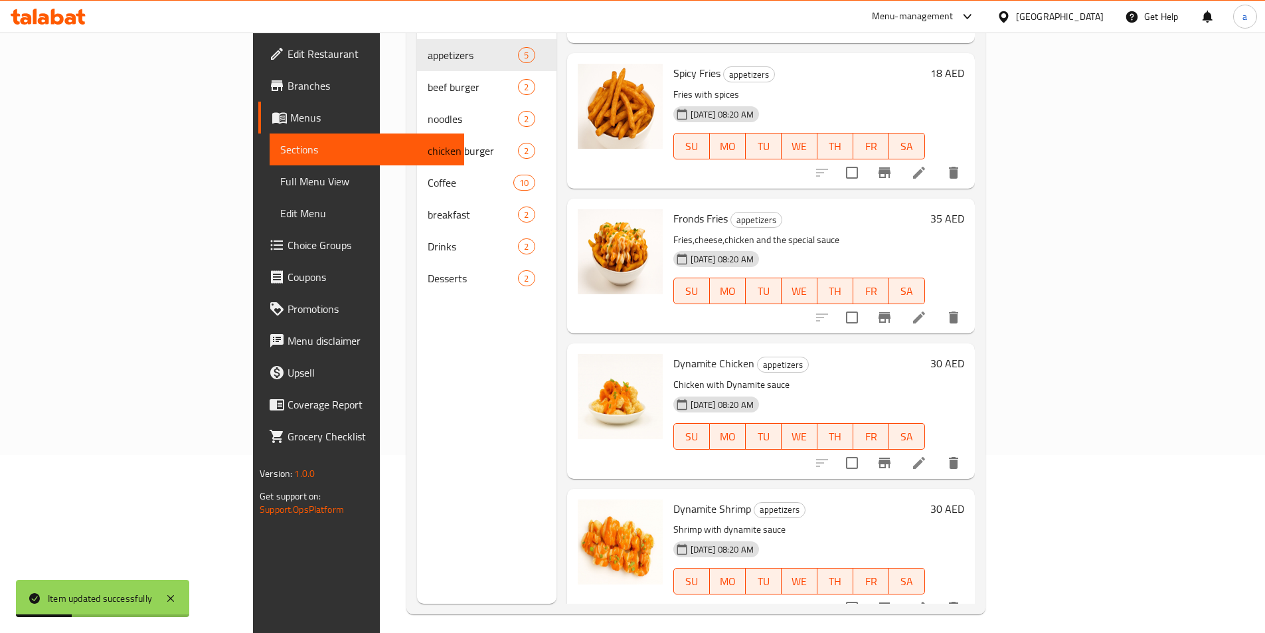
scroll to position [186, 0]
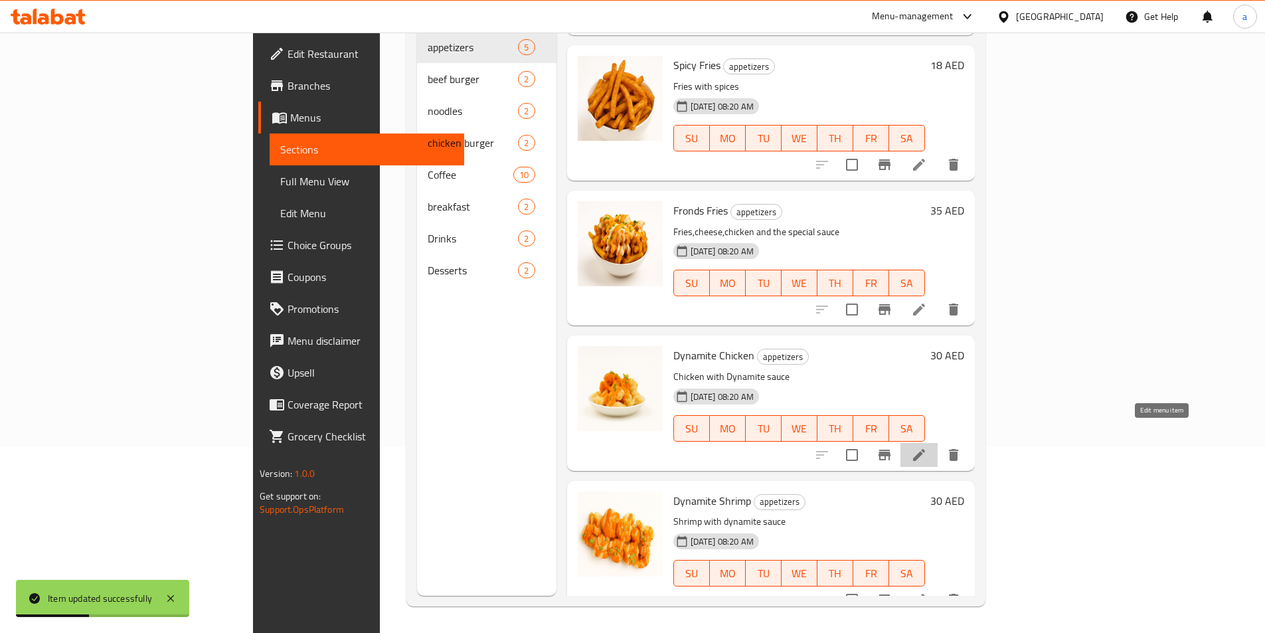
click at [927, 447] on icon at bounding box center [919, 455] width 16 height 16
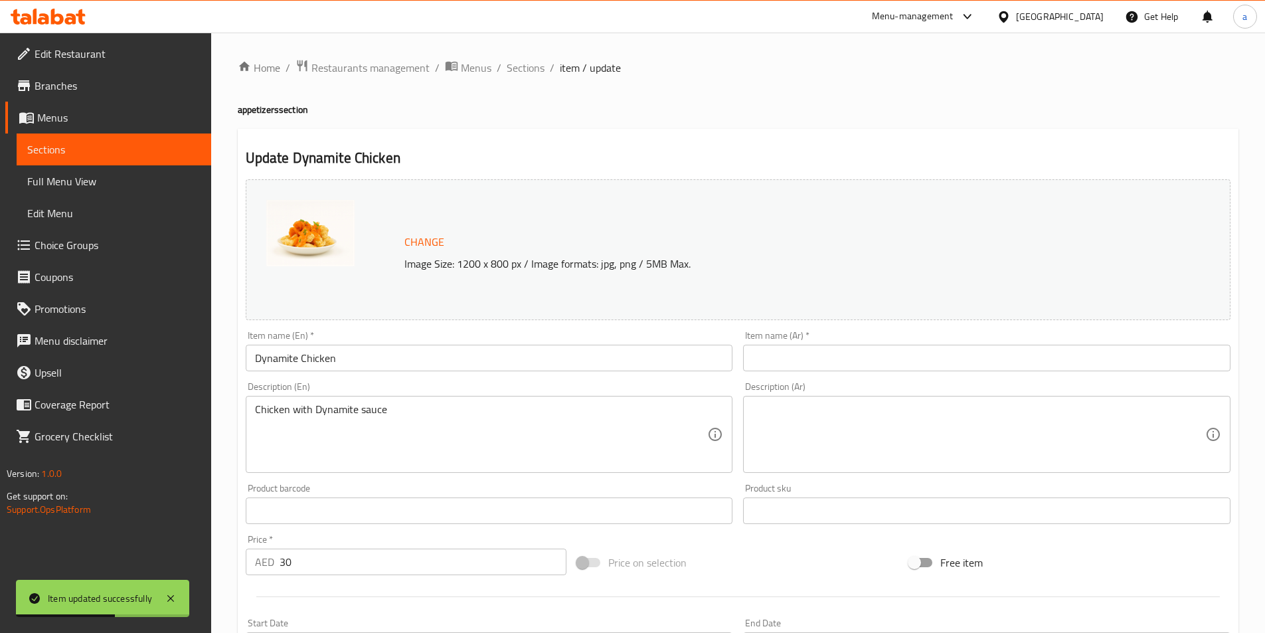
click at [268, 362] on input "Dynamite Chicken" at bounding box center [489, 358] width 487 height 27
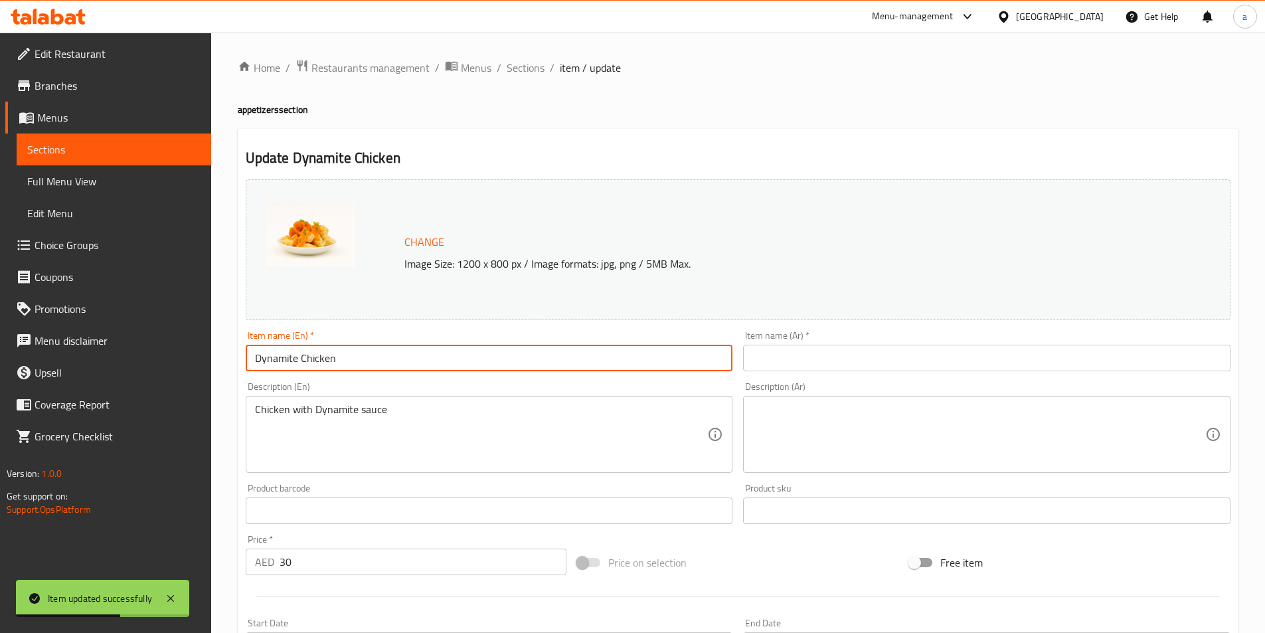
click at [268, 362] on input "Dynamite Chicken" at bounding box center [489, 358] width 487 height 27
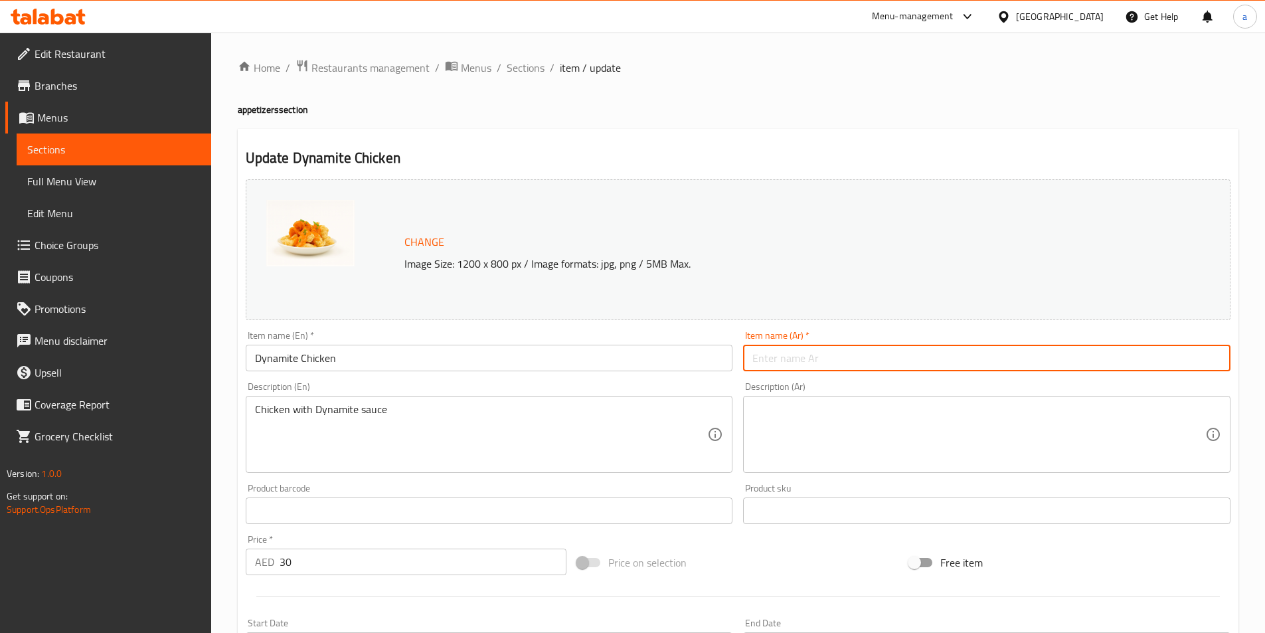
click at [837, 362] on input "text" at bounding box center [986, 358] width 487 height 27
type input "ديناميت دجاج"
click at [864, 441] on textarea at bounding box center [978, 434] width 453 height 63
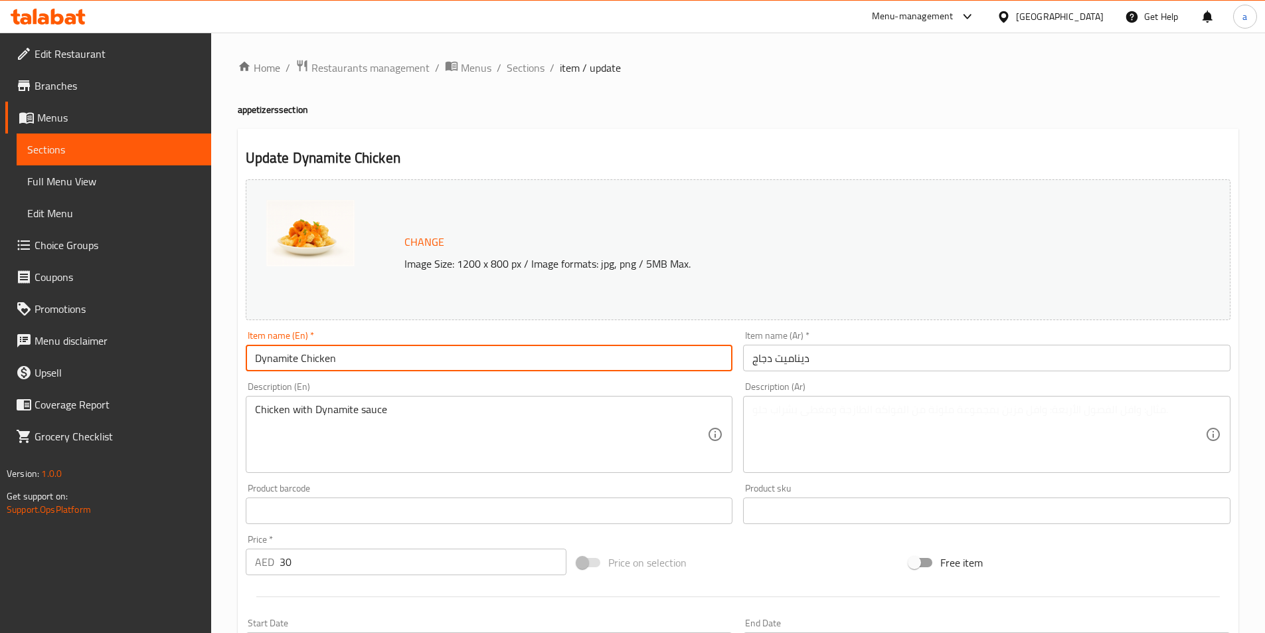
drag, startPoint x: 392, startPoint y: 358, endPoint x: 218, endPoint y: 364, distance: 174.1
click at [218, 364] on div "Home / Restaurants management / Menus / Sections / item / update appetizers sec…" at bounding box center [738, 495] width 1054 height 925
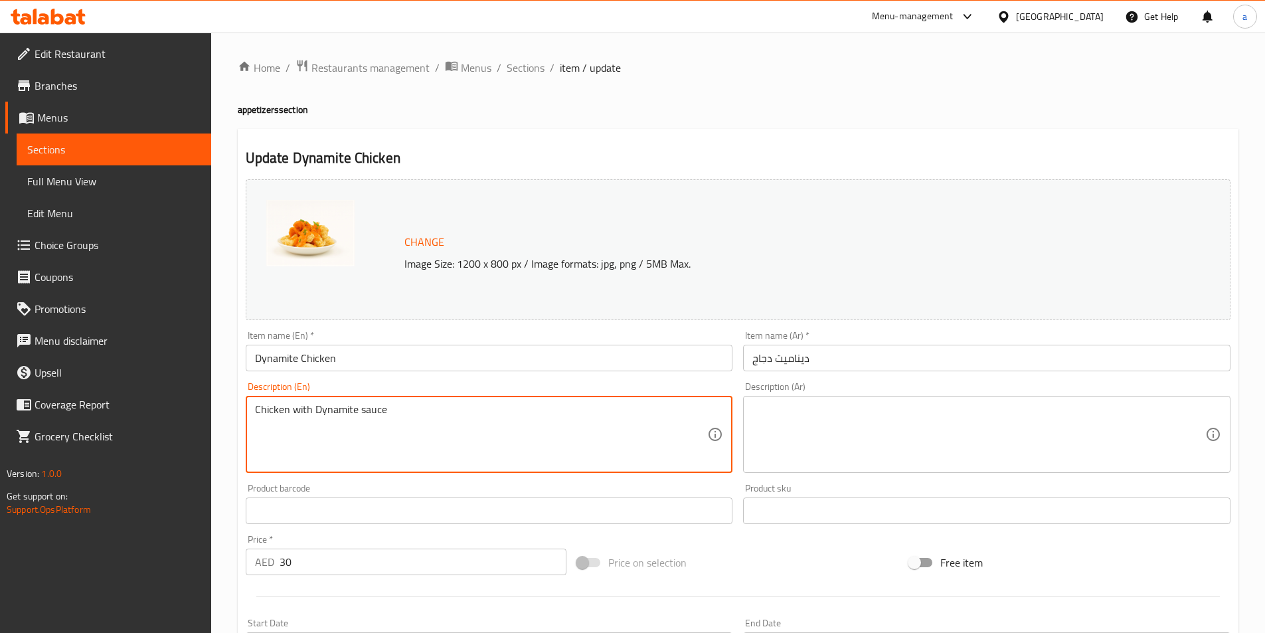
click at [303, 416] on textarea "Chicken with Dynamite sauce" at bounding box center [481, 434] width 453 height 63
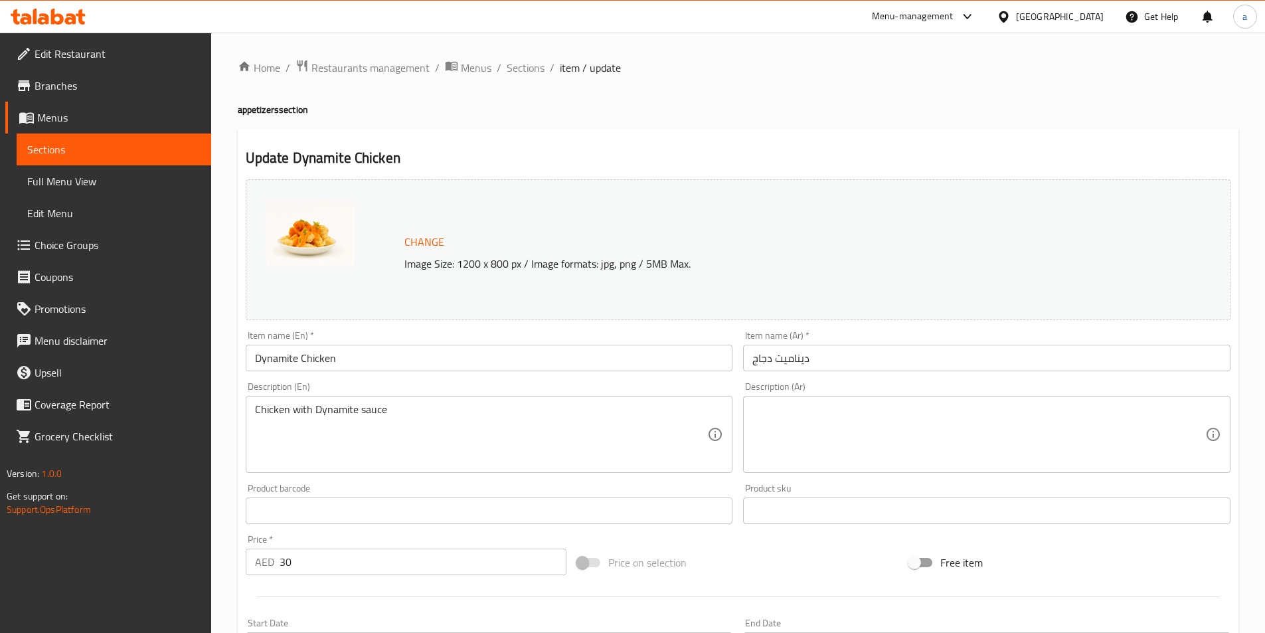
click at [308, 398] on div "Chicken with Dynamite sauce Description (En)" at bounding box center [489, 434] width 487 height 77
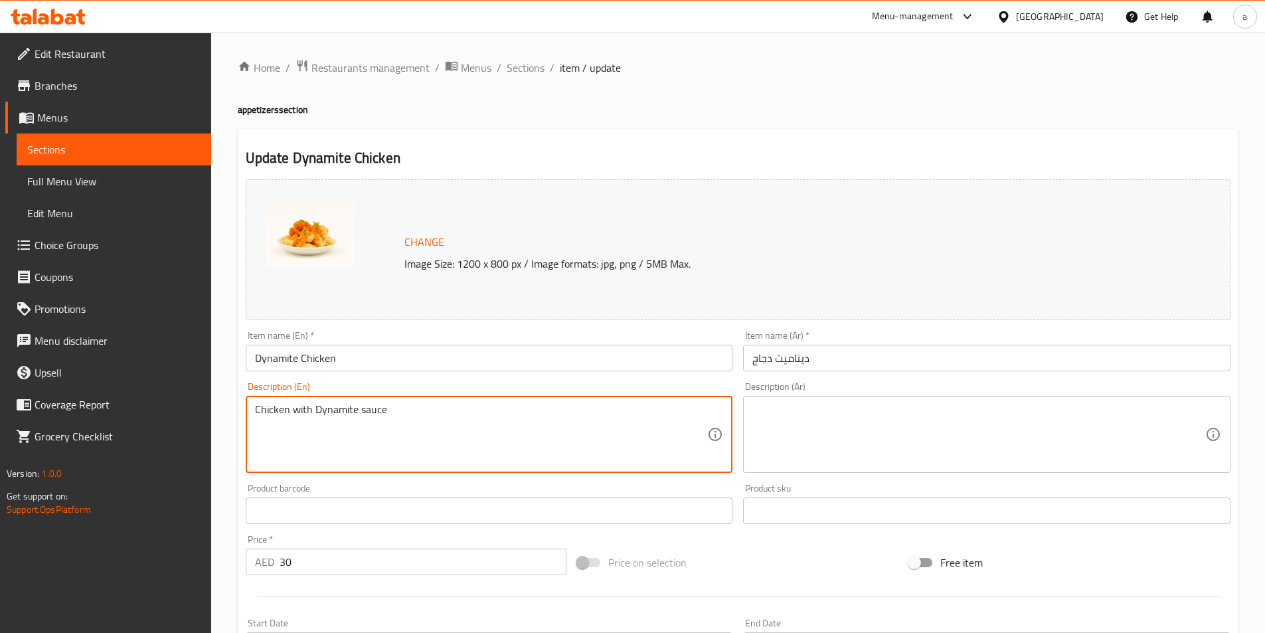
click at [309, 400] on div "Chicken with Dynamite sauce Description (En)" at bounding box center [489, 434] width 487 height 77
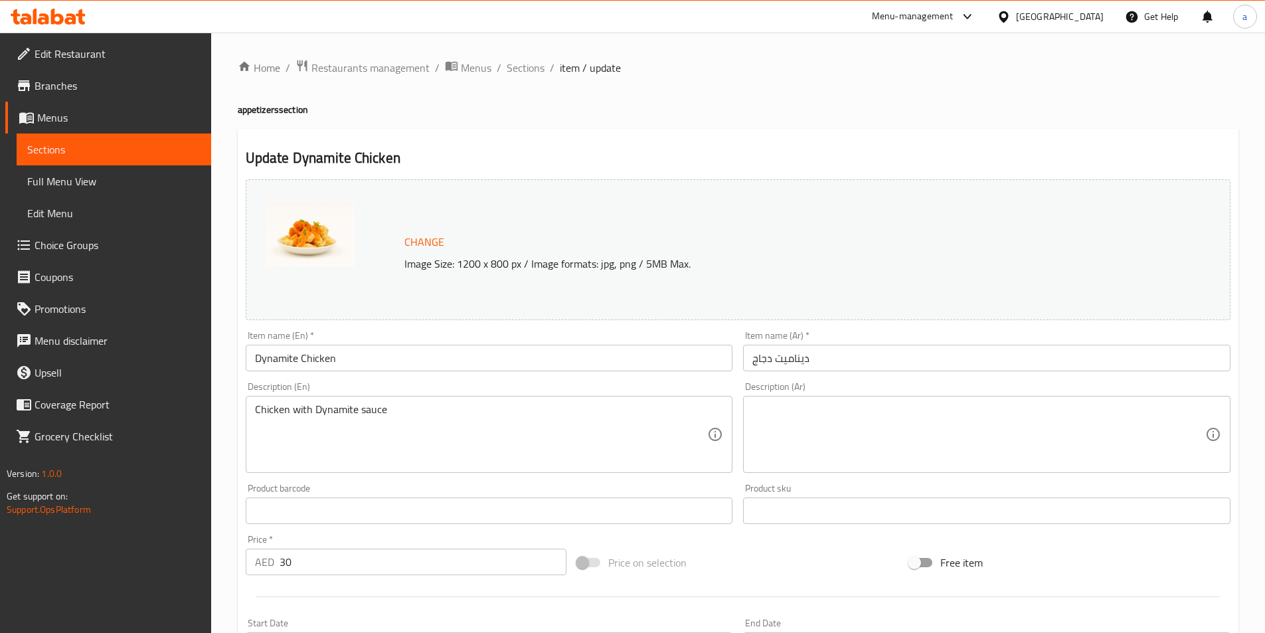
click at [309, 400] on div "Chicken with Dynamite sauce Description (En)" at bounding box center [489, 434] width 487 height 77
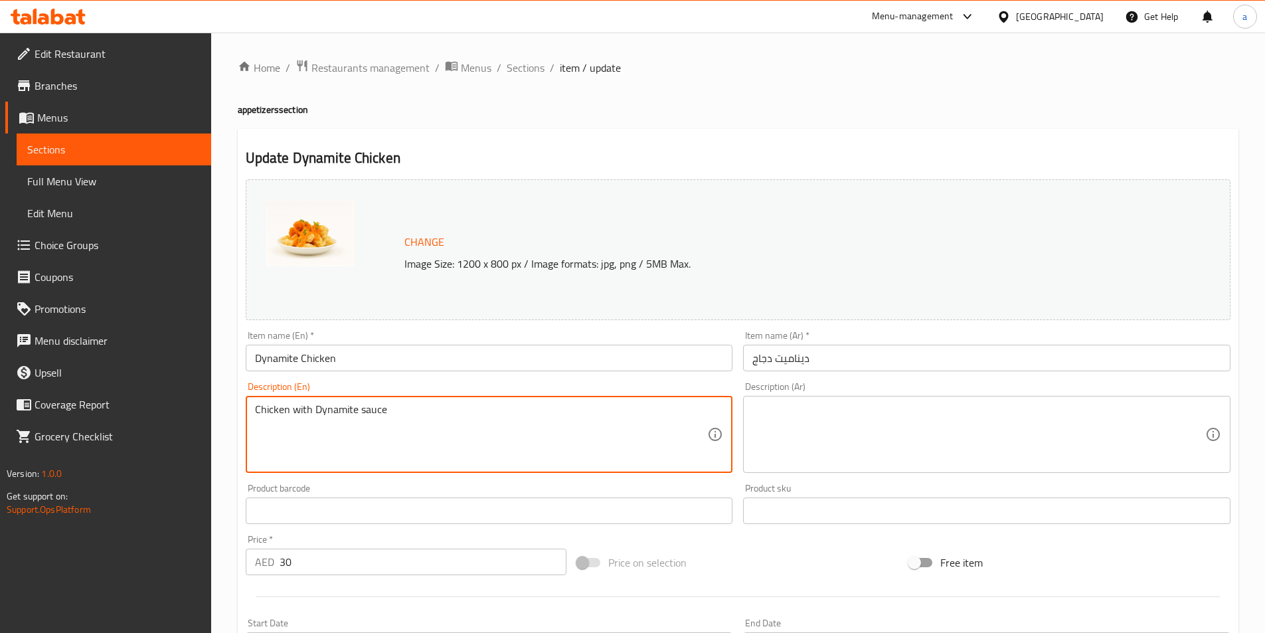
click at [313, 420] on textarea "Chicken with Dynamite sauce" at bounding box center [481, 434] width 453 height 63
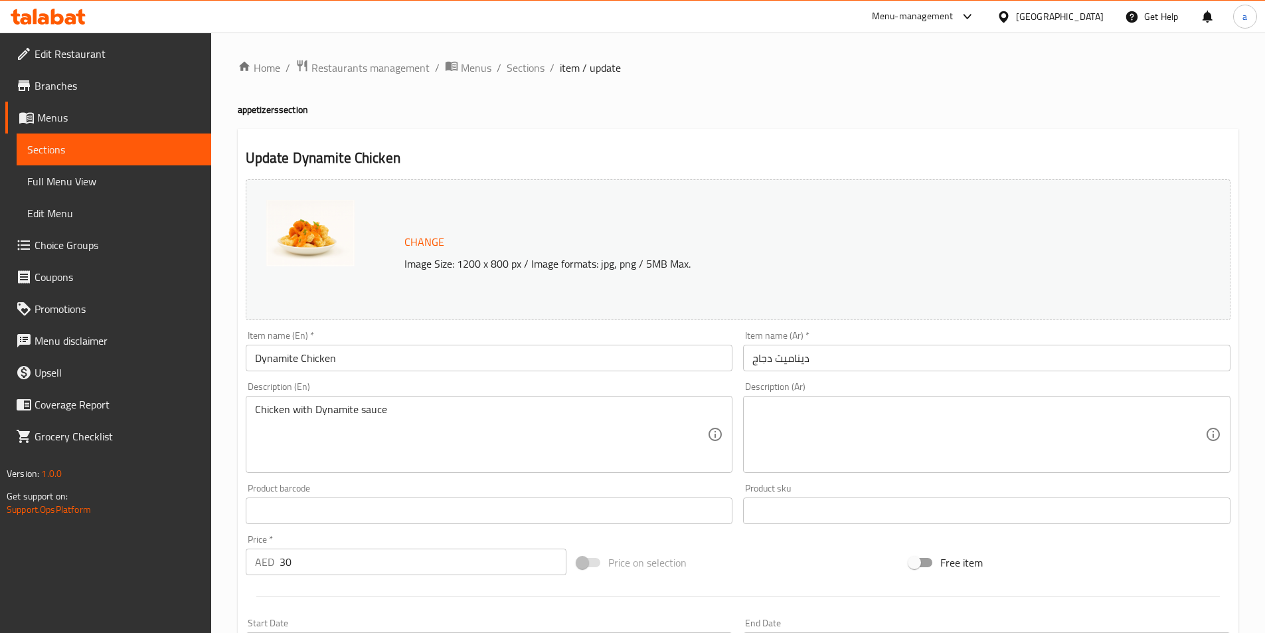
click at [800, 431] on textarea at bounding box center [978, 434] width 453 height 63
paste textarea "دجاج مع صلصة الديناميت"
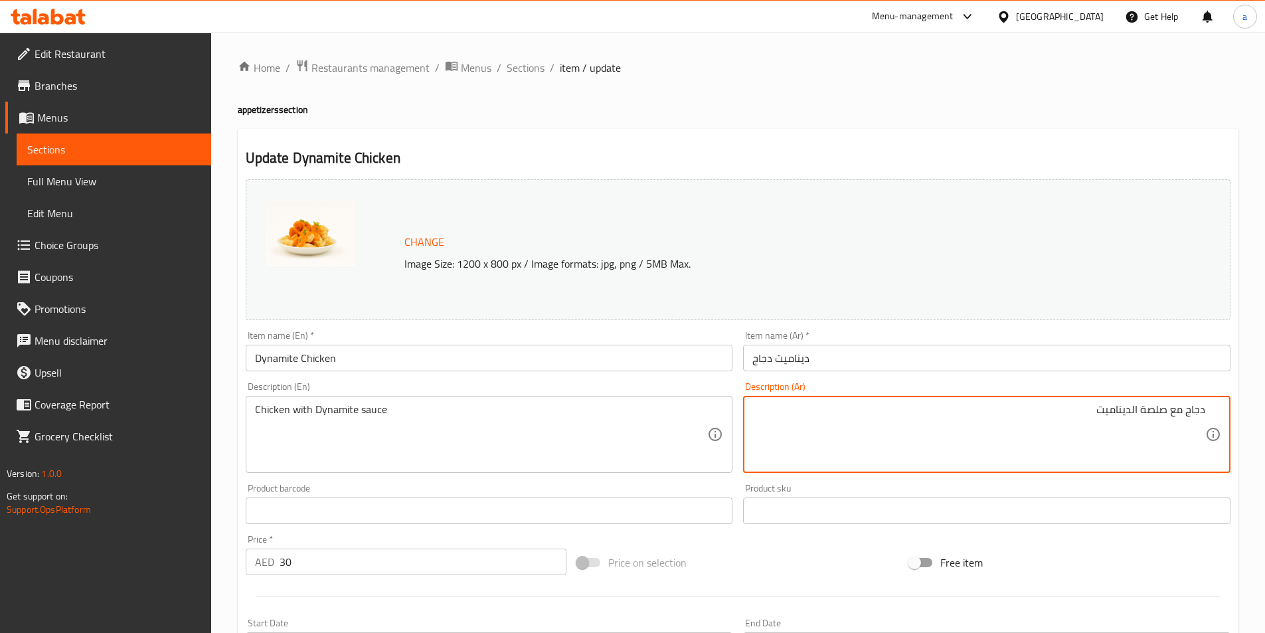
click at [1158, 418] on textarea "دجاج مع صلصة الديناميت" at bounding box center [978, 434] width 453 height 63
type textarea "دجاج مع صوص الديناميت"
click at [1038, 489] on div "Product sku Product sku" at bounding box center [986, 503] width 487 height 40
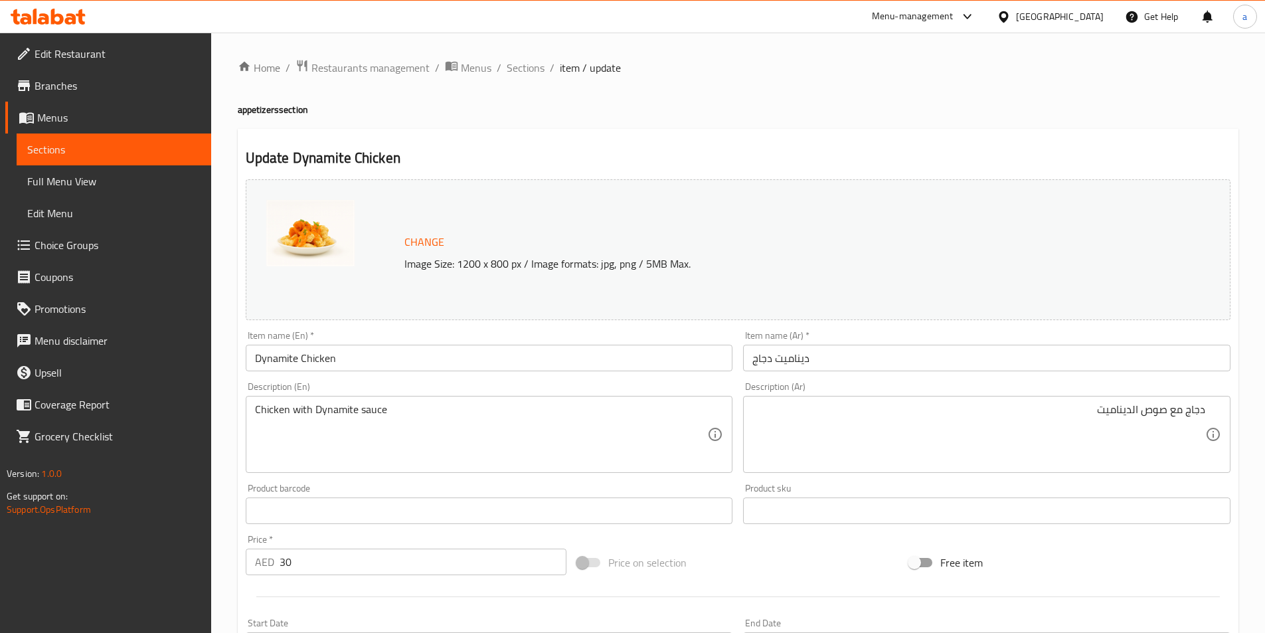
click at [578, 493] on div "Product barcode Product barcode" at bounding box center [489, 503] width 487 height 40
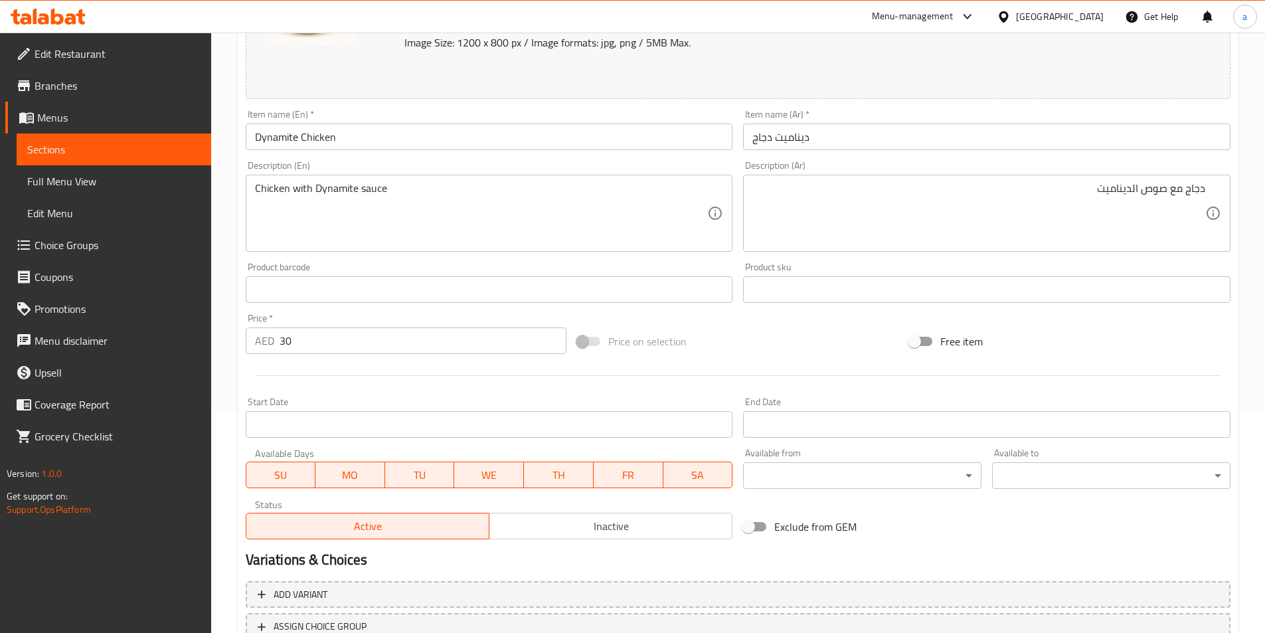
scroll to position [325, 0]
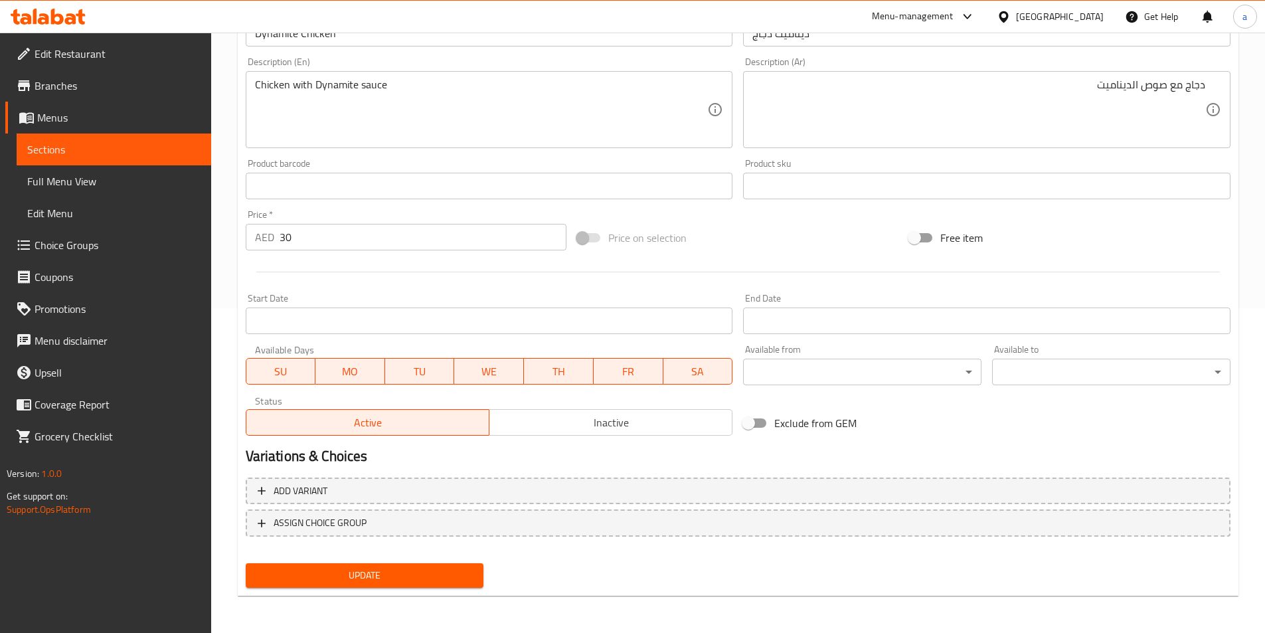
click at [426, 579] on span "Update" at bounding box center [364, 575] width 217 height 17
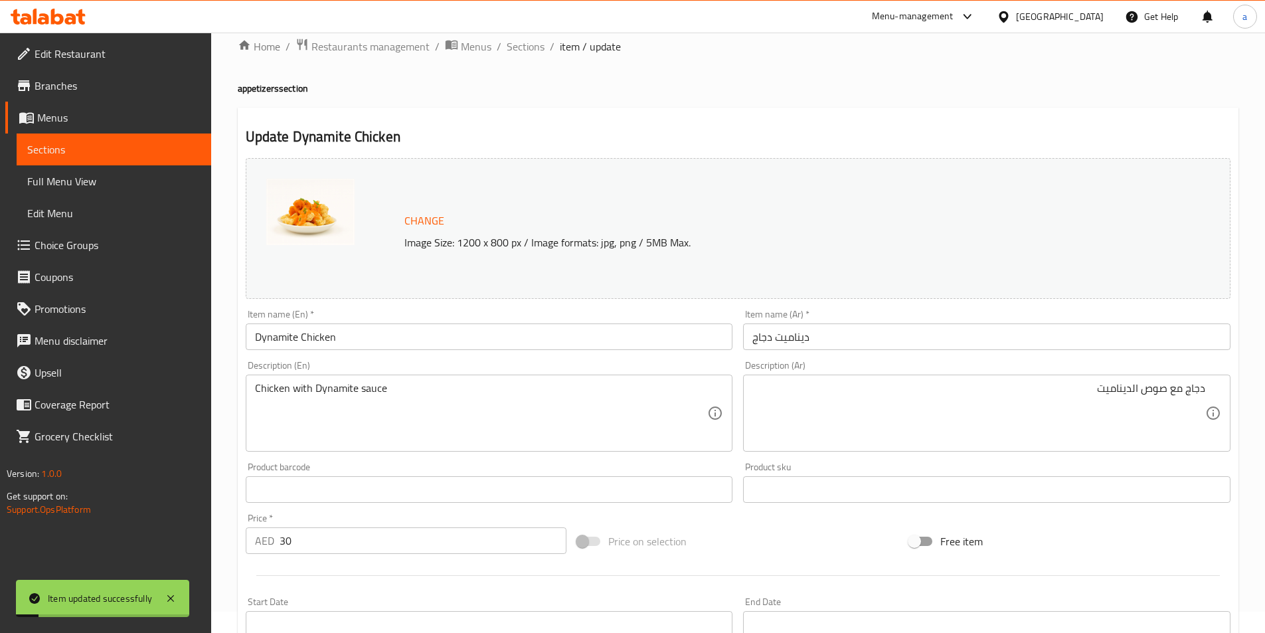
scroll to position [0, 0]
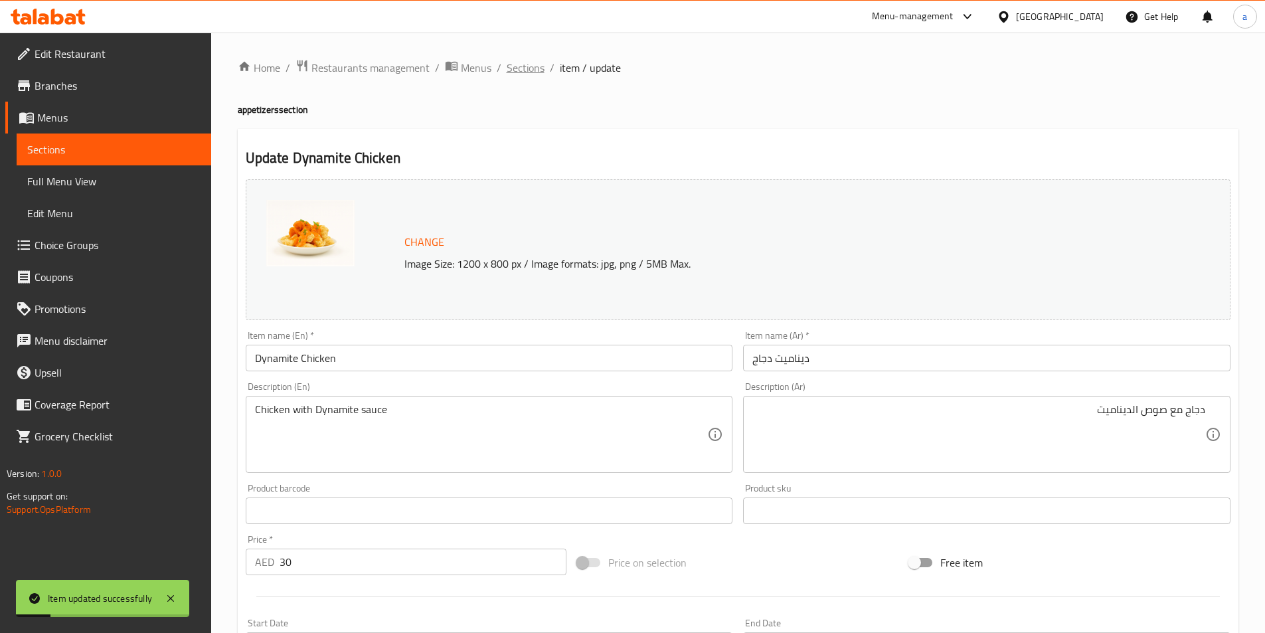
click at [532, 70] on span "Sections" at bounding box center [526, 68] width 38 height 16
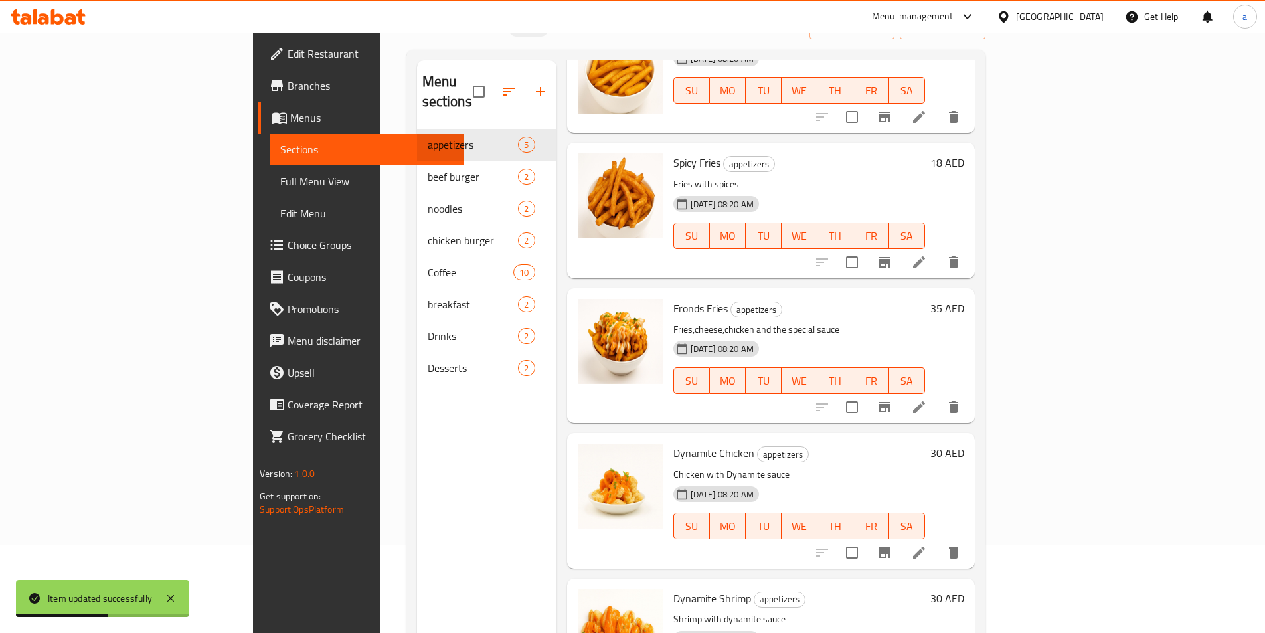
scroll to position [186, 0]
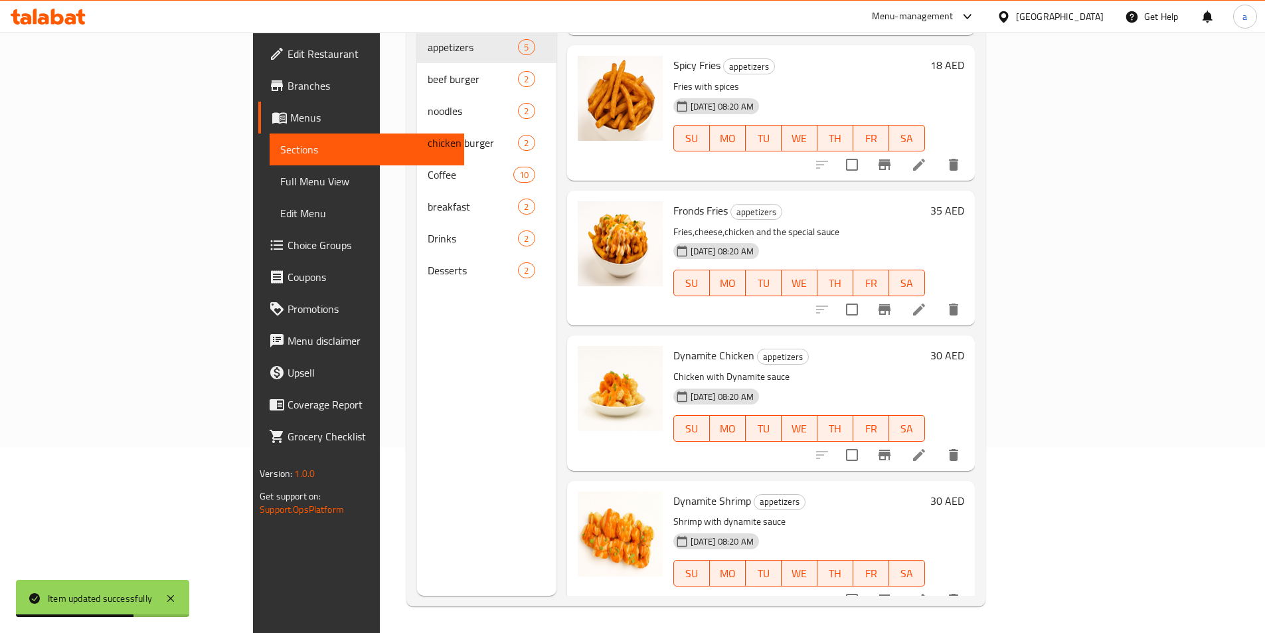
click at [937, 588] on li at bounding box center [918, 600] width 37 height 24
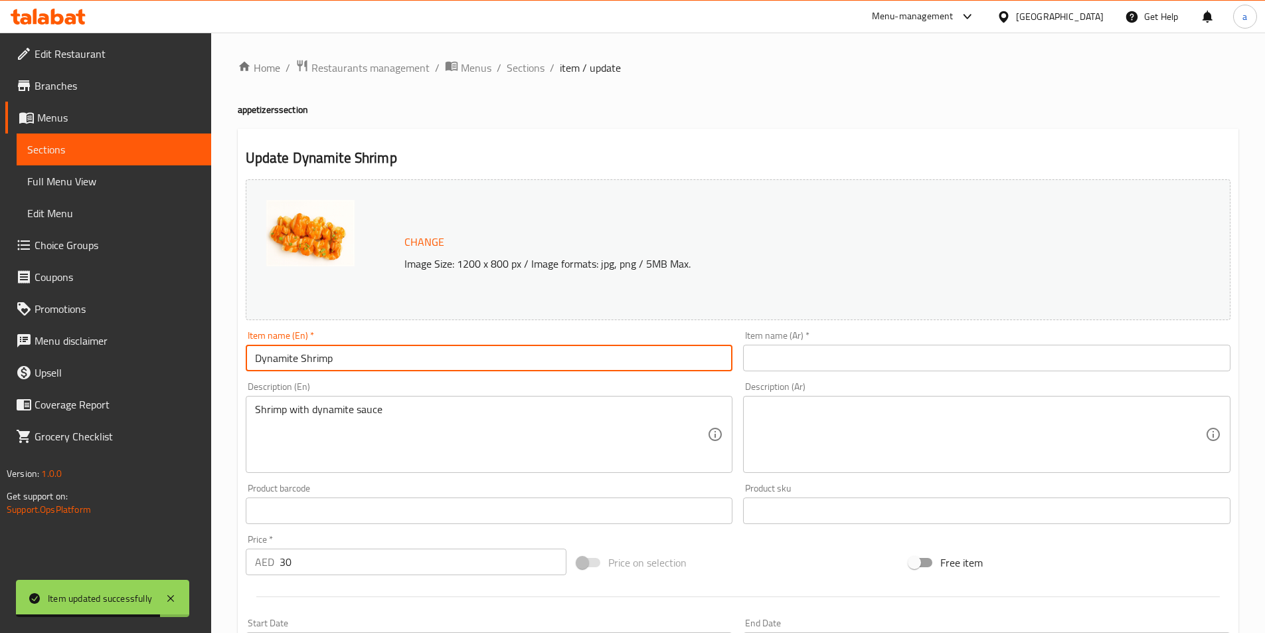
click at [357, 364] on input "Dynamite Shrimp" at bounding box center [489, 358] width 487 height 27
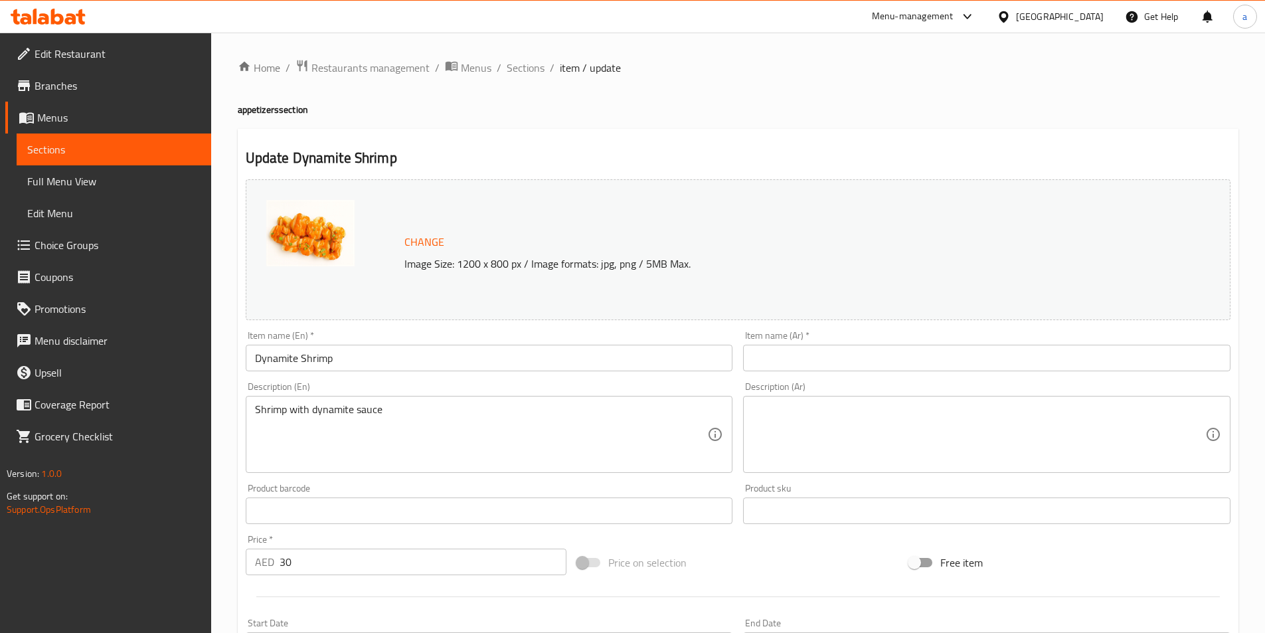
click at [780, 356] on input "text" at bounding box center [986, 358] width 487 height 27
paste input "روبيان ديناميت"
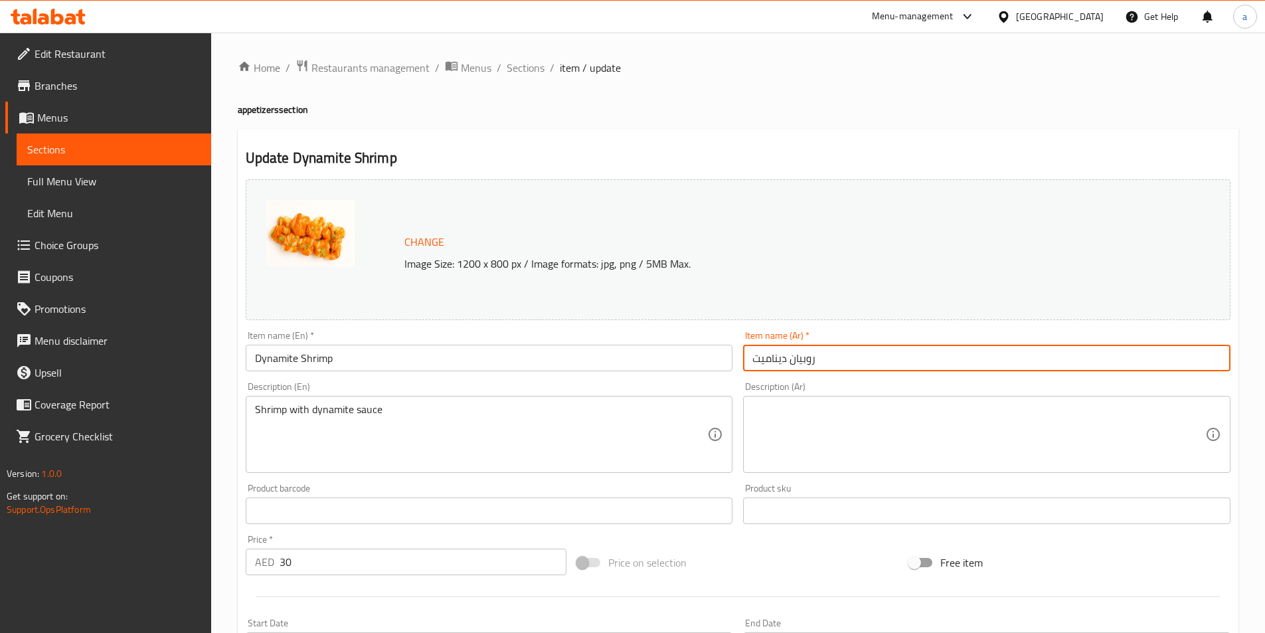
type input "روبيان ديناميت"
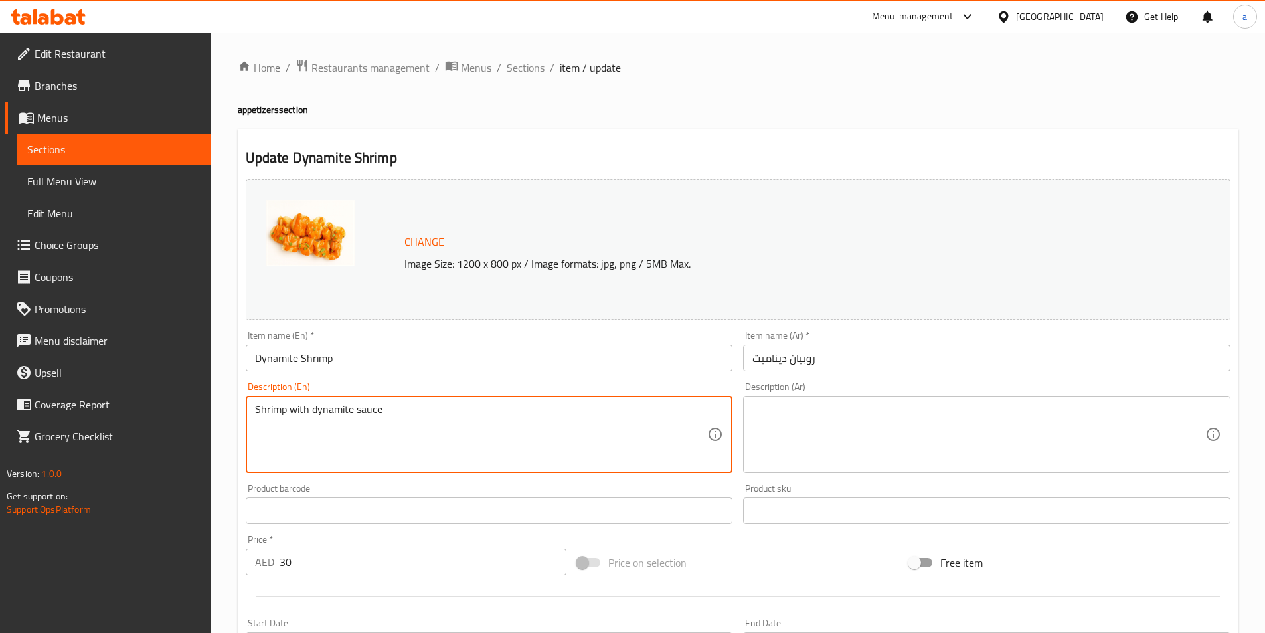
click at [339, 423] on textarea "Shrimp with dynamite sauce" at bounding box center [481, 434] width 453 height 63
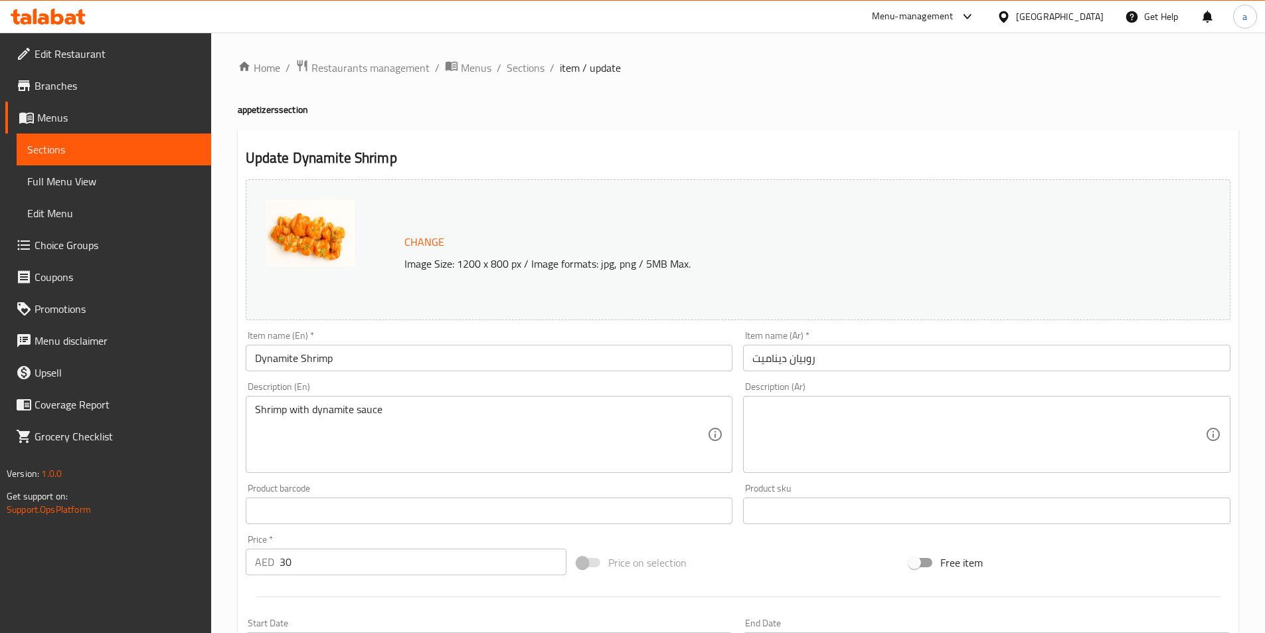
click at [772, 424] on textarea at bounding box center [978, 434] width 453 height 63
paste textarea "الروبيان مع صلصة الديناميت"
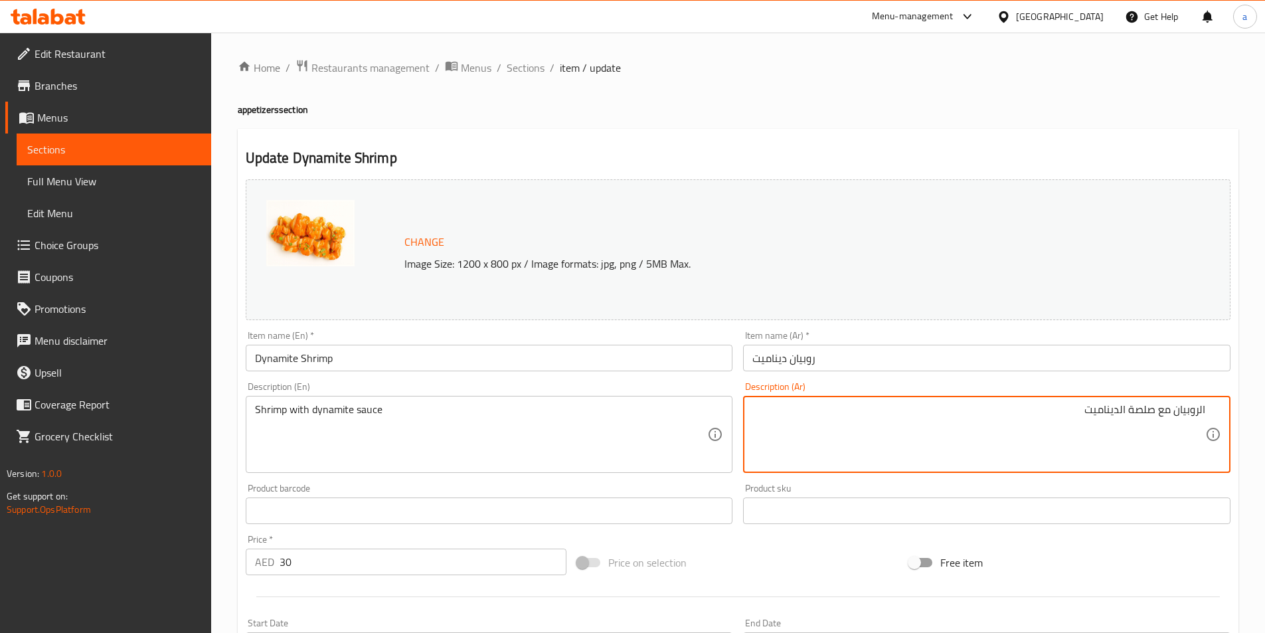
click at [1132, 409] on textarea "الروبيان مع صلصة الديناميت" at bounding box center [978, 434] width 453 height 63
type textarea "الروبيان مع صوص الديناميت"
click at [712, 487] on div "Product barcode Product barcode" at bounding box center [489, 503] width 487 height 40
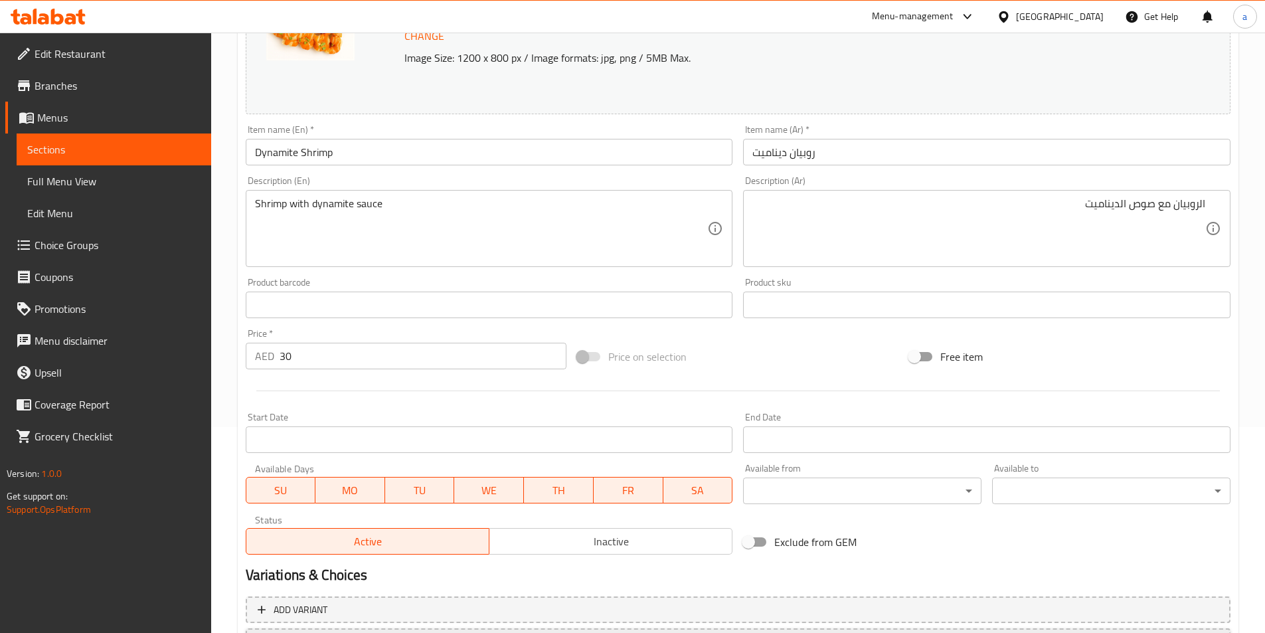
scroll to position [325, 0]
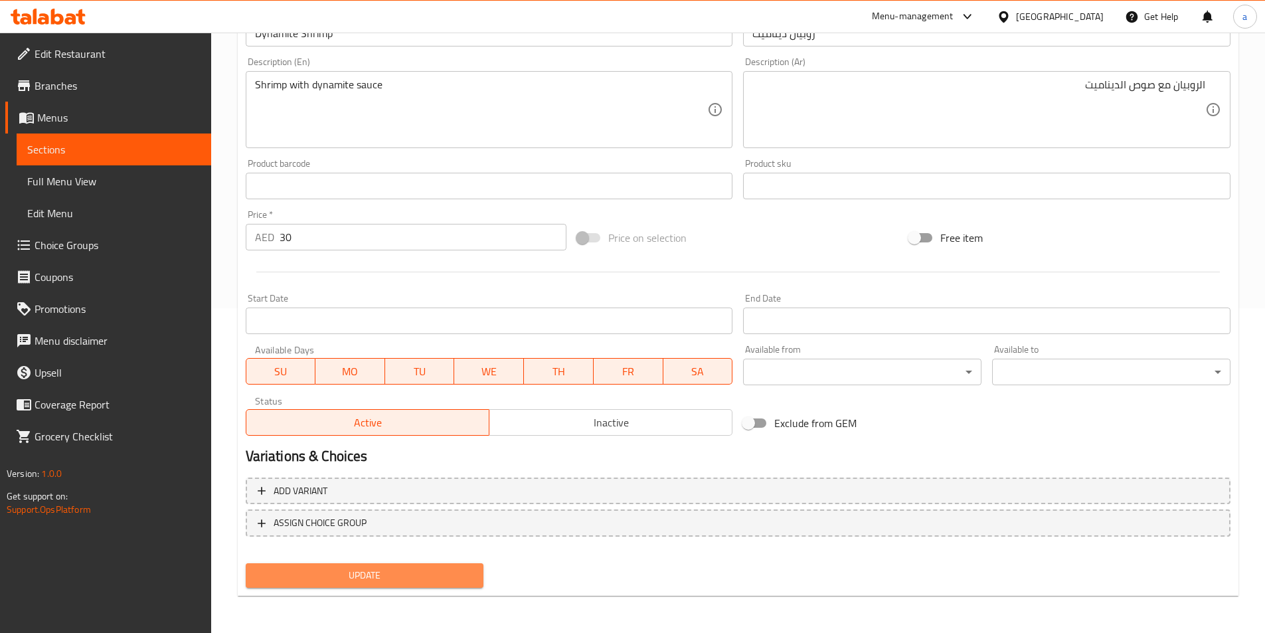
click at [445, 573] on span "Update" at bounding box center [364, 575] width 217 height 17
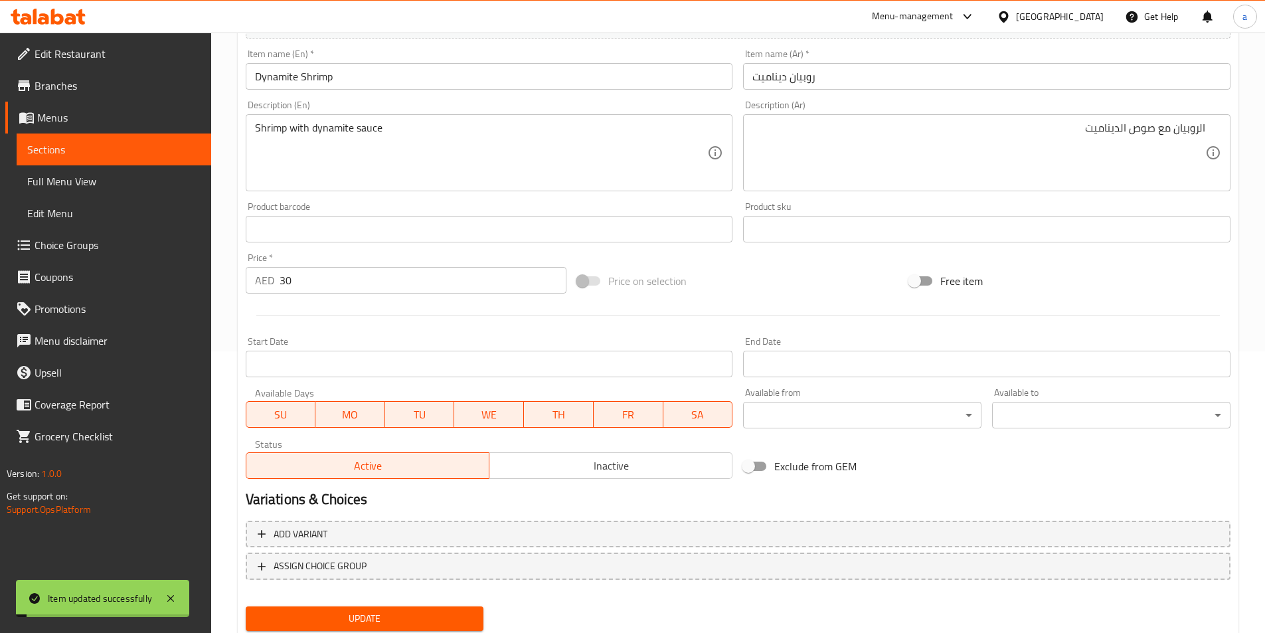
scroll to position [0, 0]
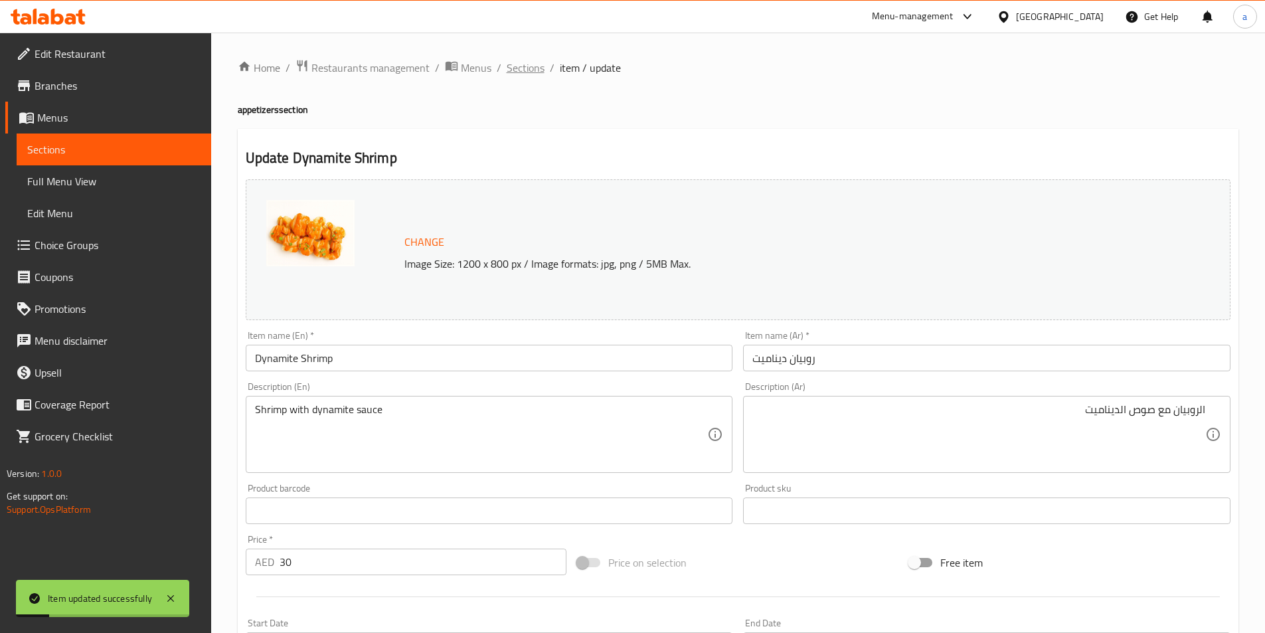
click at [524, 71] on span "Sections" at bounding box center [526, 68] width 38 height 16
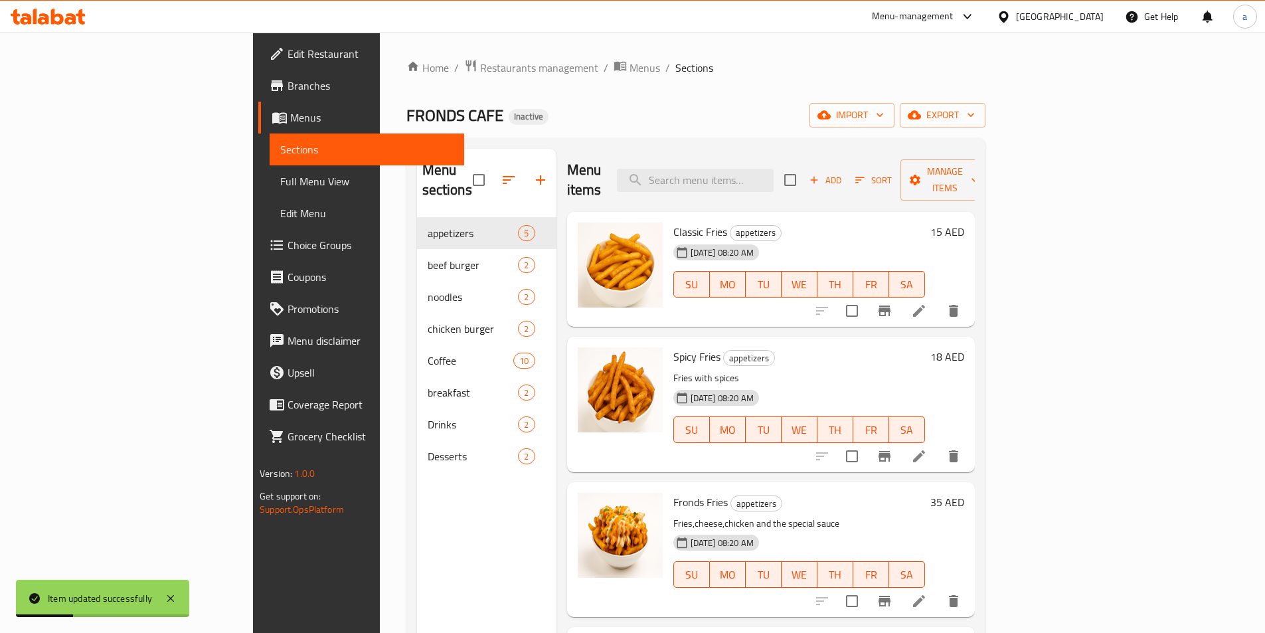
click at [668, 239] on div "[DATE] 08:20 AM" at bounding box center [701, 252] width 66 height 27
click at [673, 222] on span "Classic Fries" at bounding box center [700, 232] width 54 height 20
copy h6 "Classic Fries"
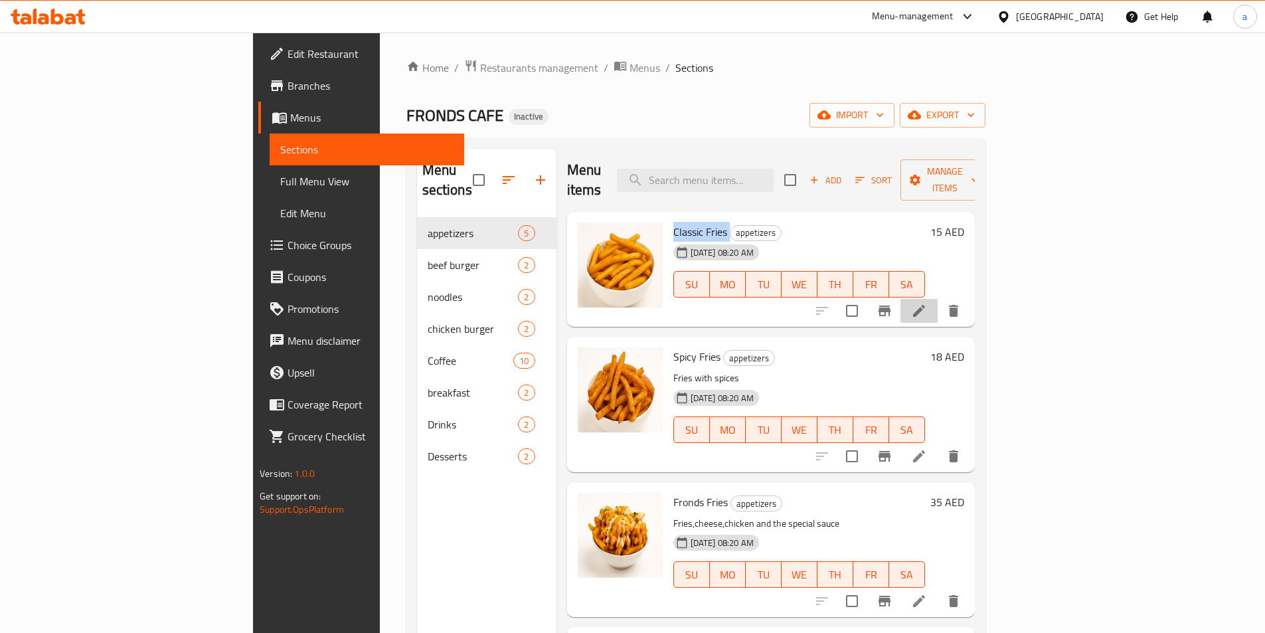
click at [937, 299] on li at bounding box center [918, 311] width 37 height 24
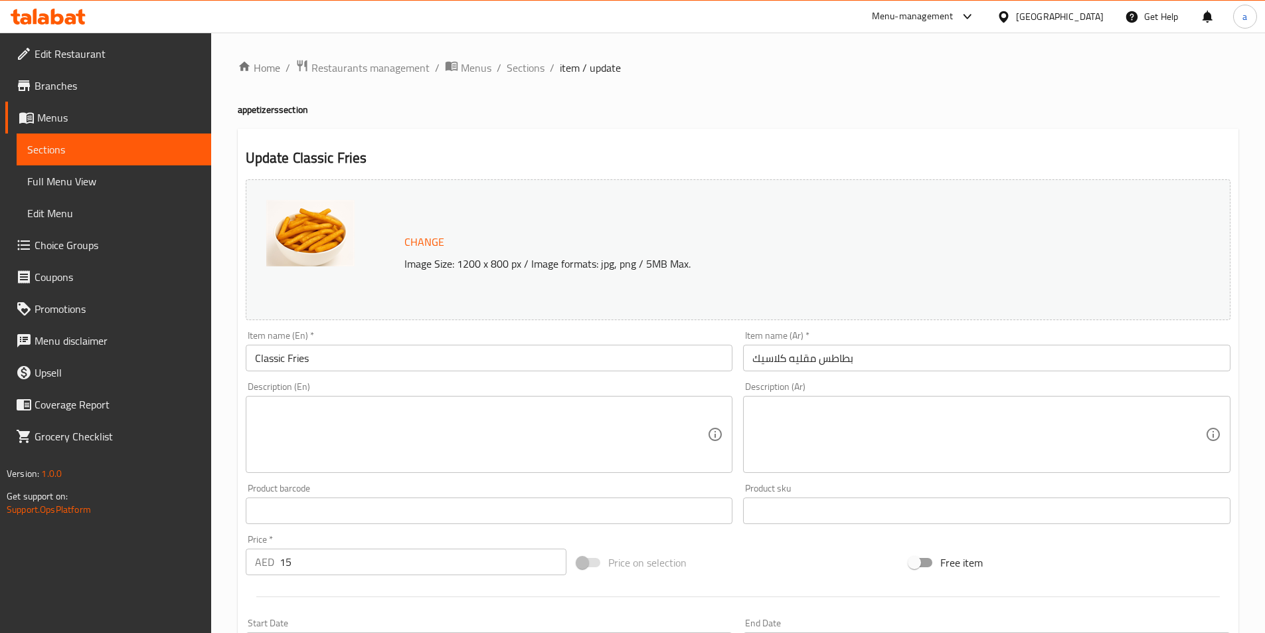
click at [321, 414] on textarea at bounding box center [481, 434] width 453 height 63
paste textarea "Crispy and golden fries."
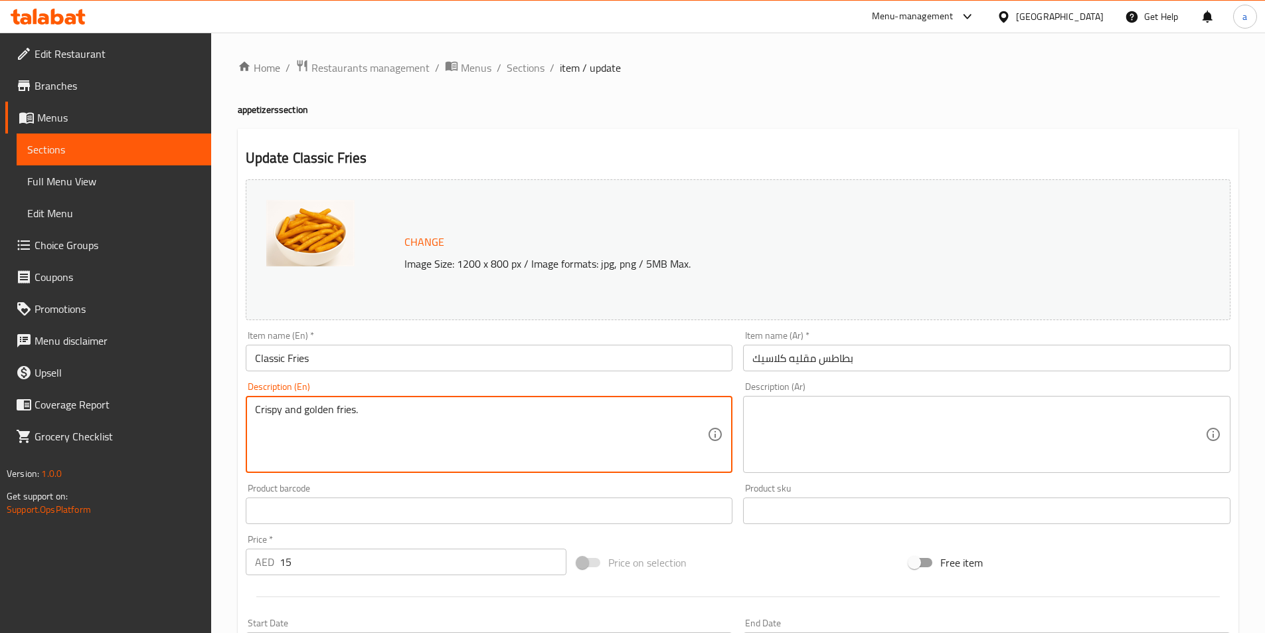
type textarea "Crispy and golden fries."
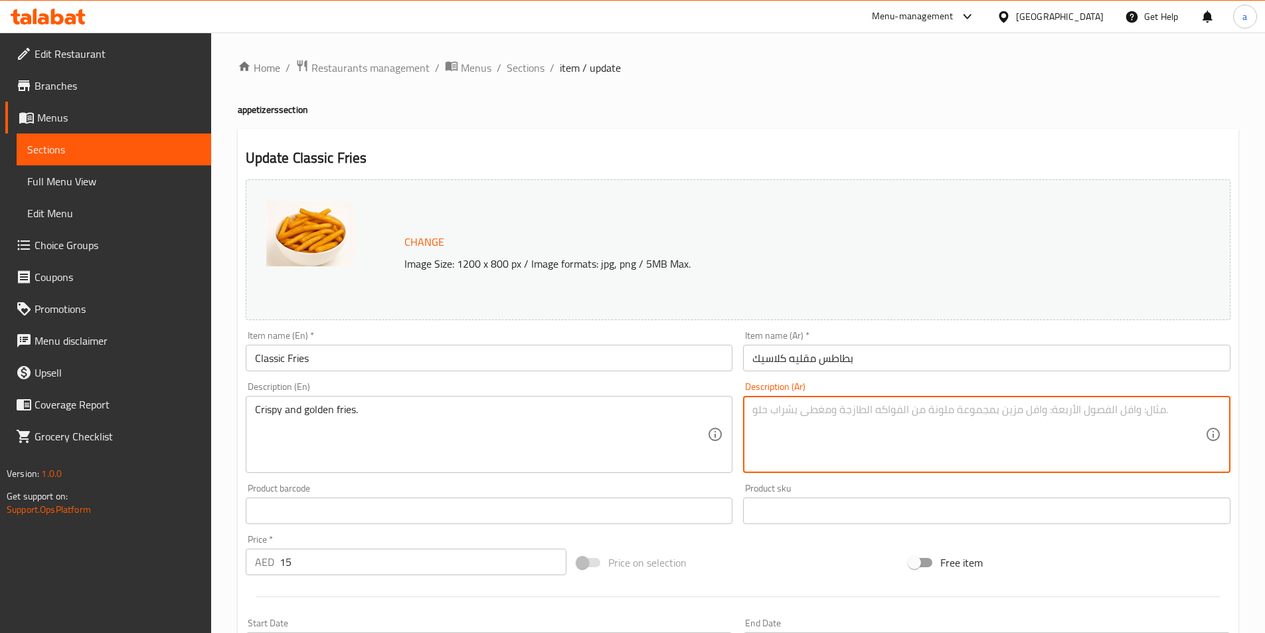
click at [991, 419] on textarea at bounding box center [978, 434] width 453 height 63
paste textarea "بطاطس [GEOGRAPHIC_DATA] مقرمشة وذهبية"
type textarea "بطاطس [GEOGRAPHIC_DATA] مقرمشة وذهبية"
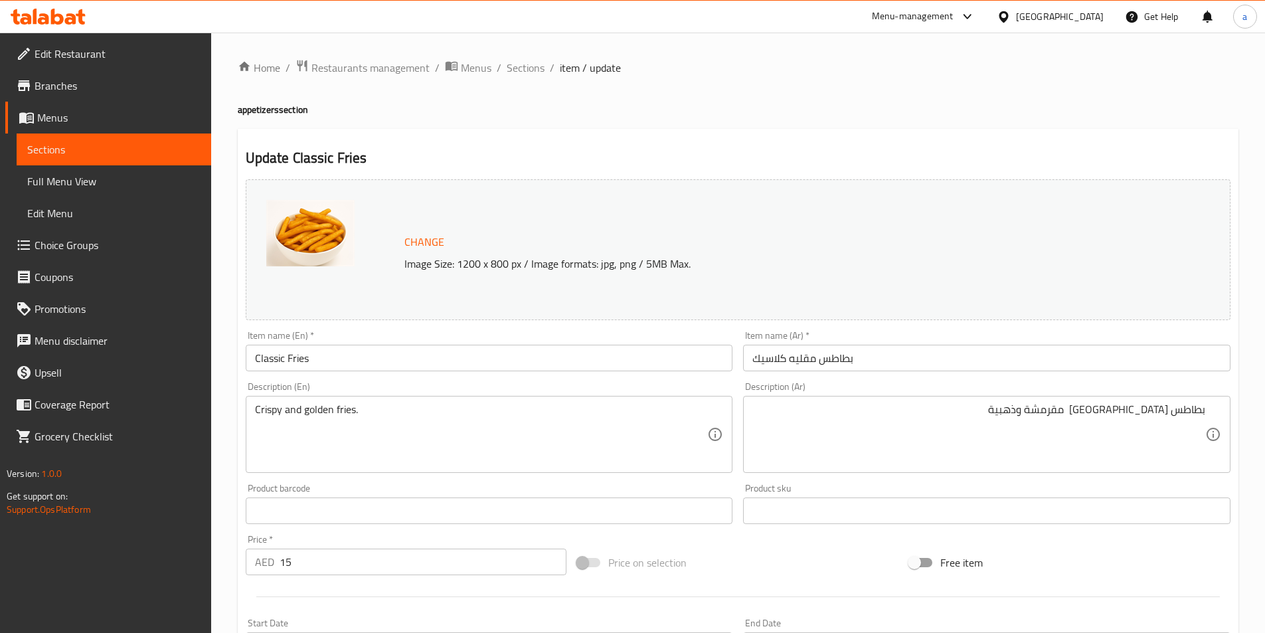
click at [328, 486] on div "Product barcode Product barcode" at bounding box center [489, 503] width 487 height 40
click at [437, 481] on div "Product barcode Product barcode" at bounding box center [489, 503] width 498 height 51
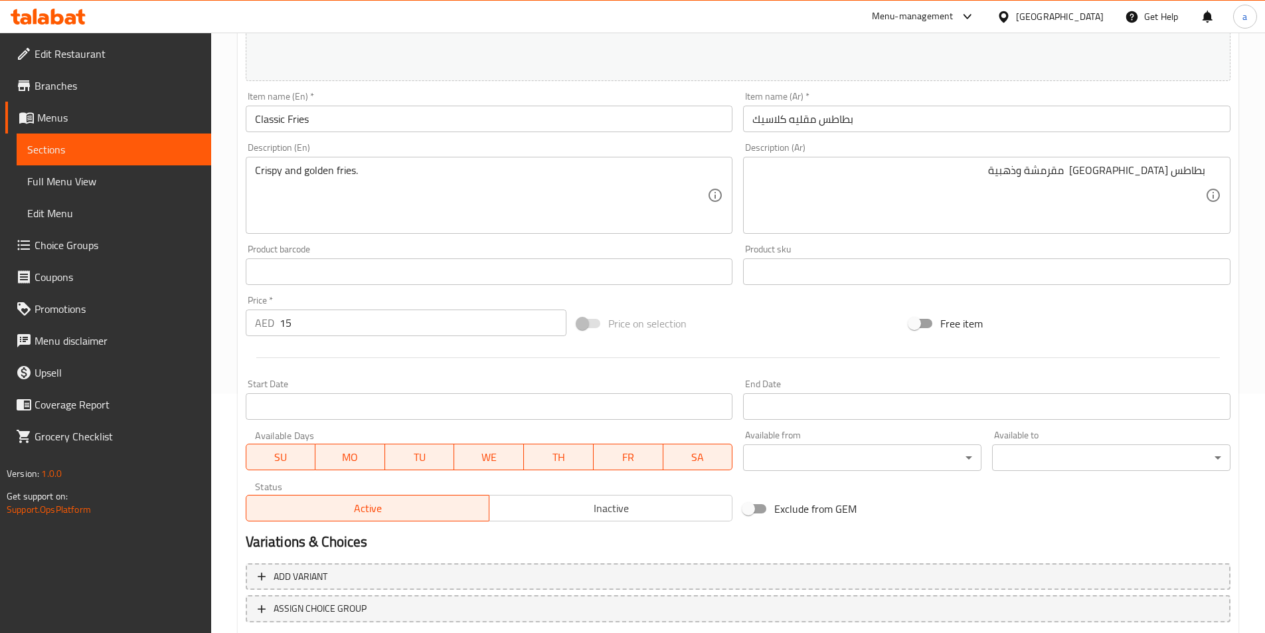
scroll to position [325, 0]
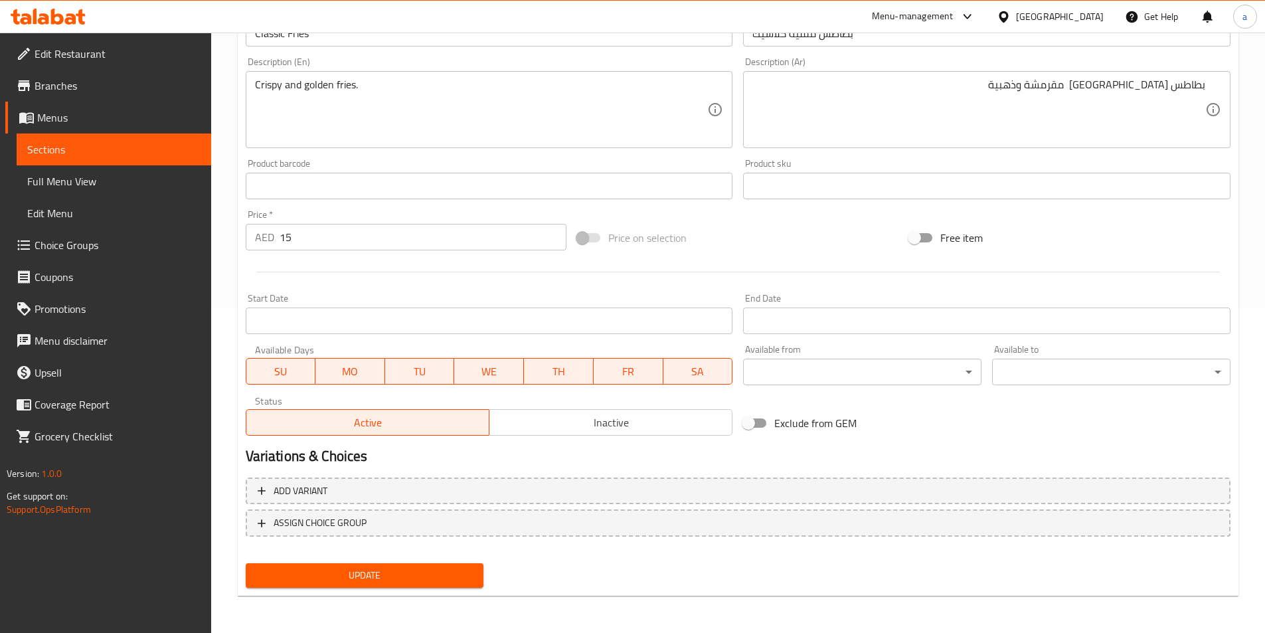
click at [330, 568] on span "Update" at bounding box center [364, 575] width 217 height 17
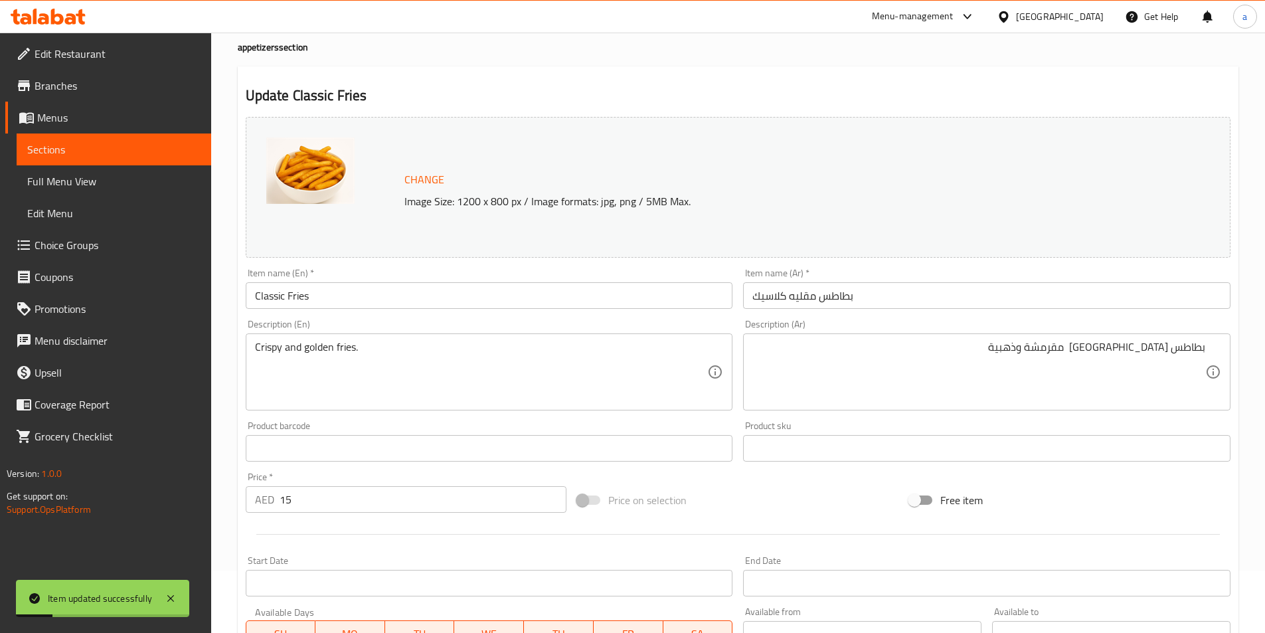
scroll to position [0, 0]
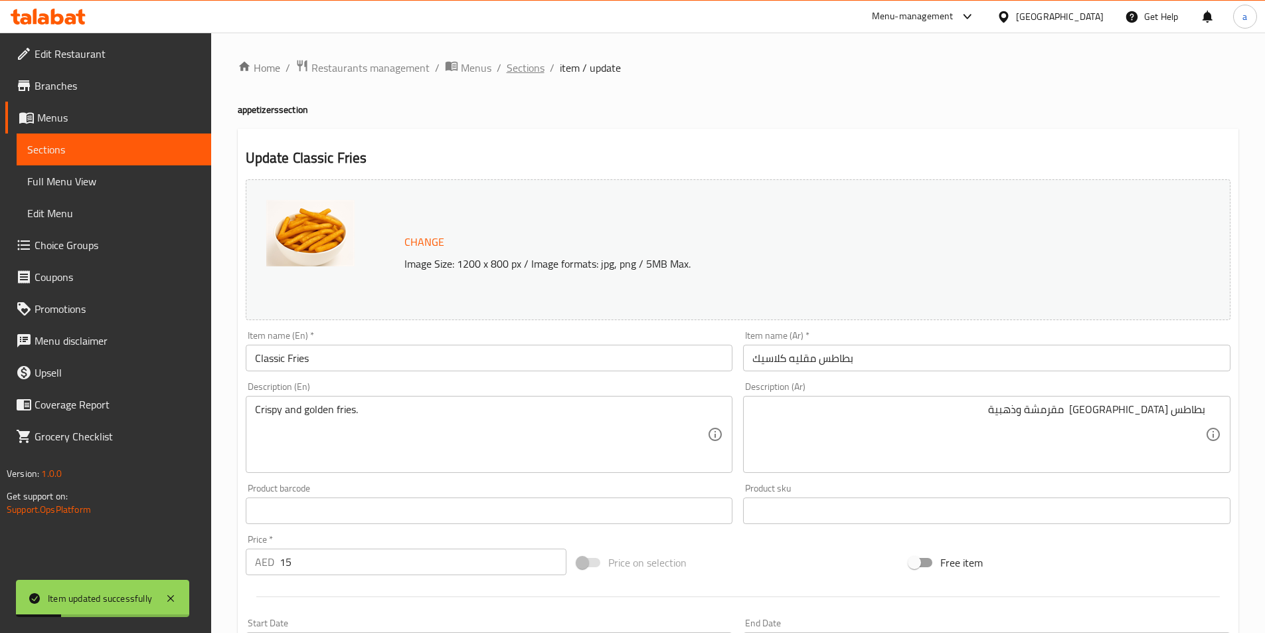
click at [522, 70] on span "Sections" at bounding box center [526, 68] width 38 height 16
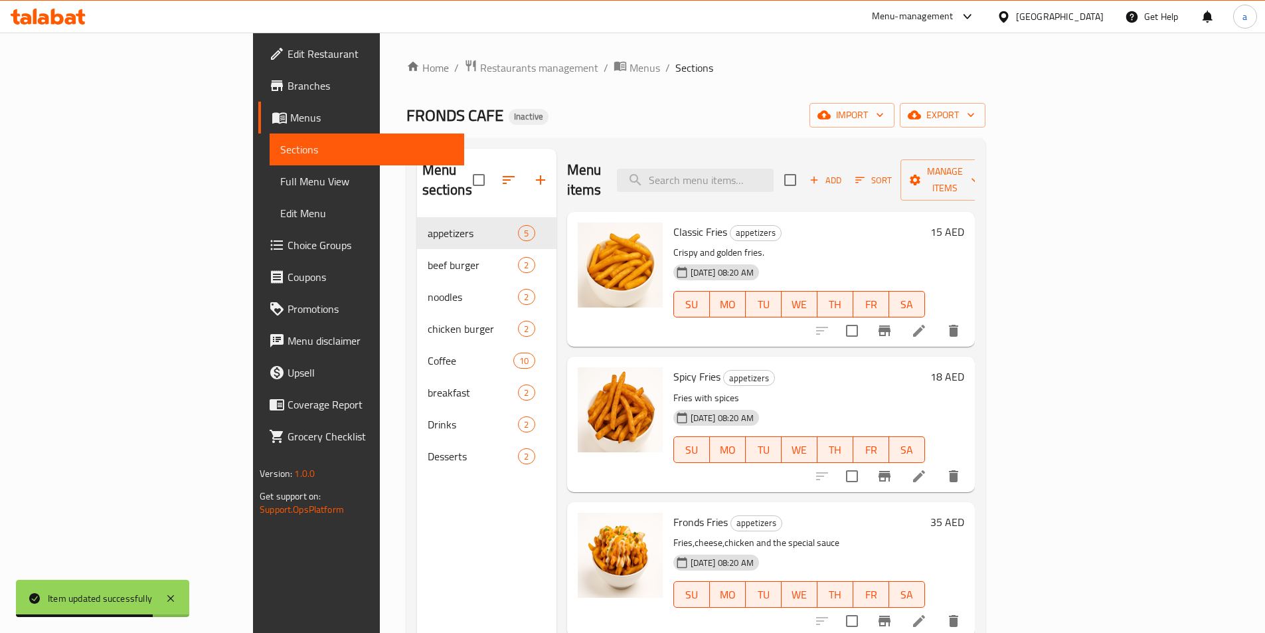
scroll to position [125, 0]
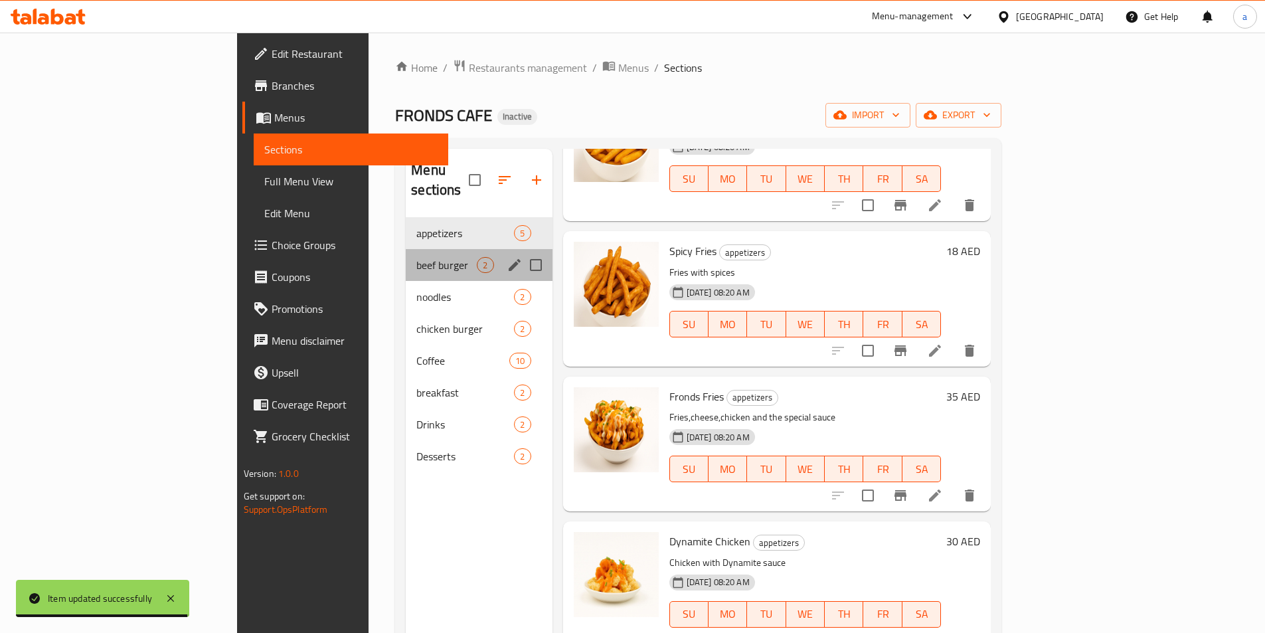
click at [406, 255] on div "beef burger 2" at bounding box center [479, 265] width 146 height 32
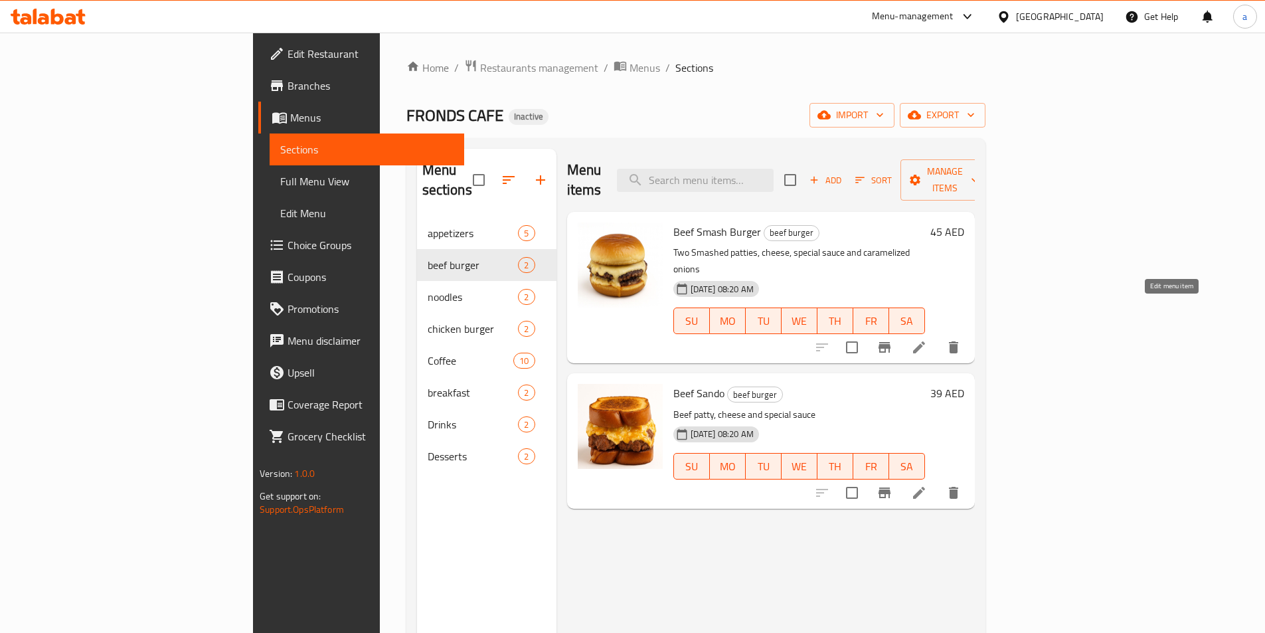
click at [925, 341] on icon at bounding box center [919, 347] width 12 height 12
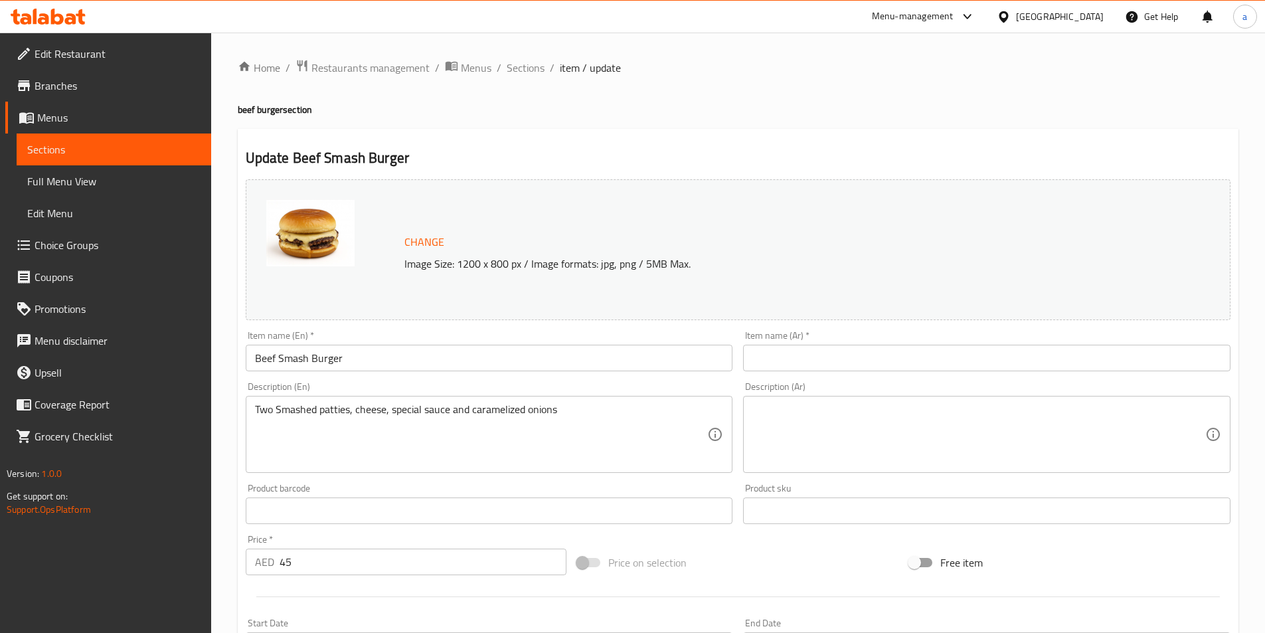
click at [367, 364] on input "Beef Smash Burger" at bounding box center [489, 358] width 487 height 27
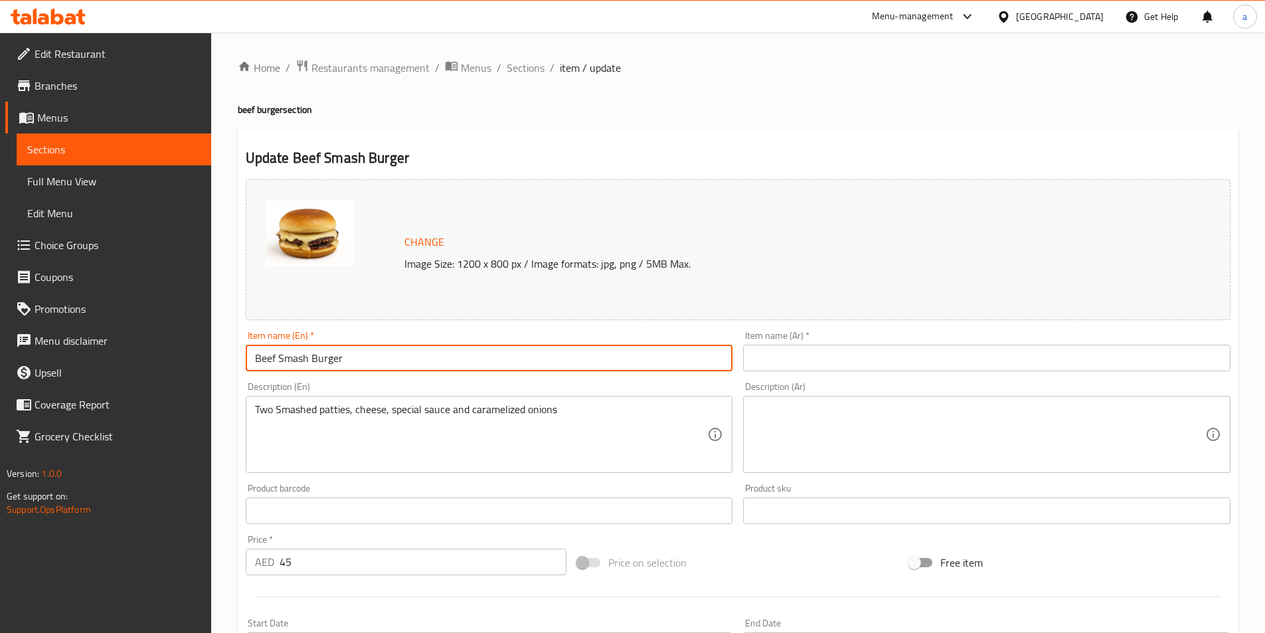
click at [367, 364] on input "Beef Smash Burger" at bounding box center [489, 358] width 487 height 27
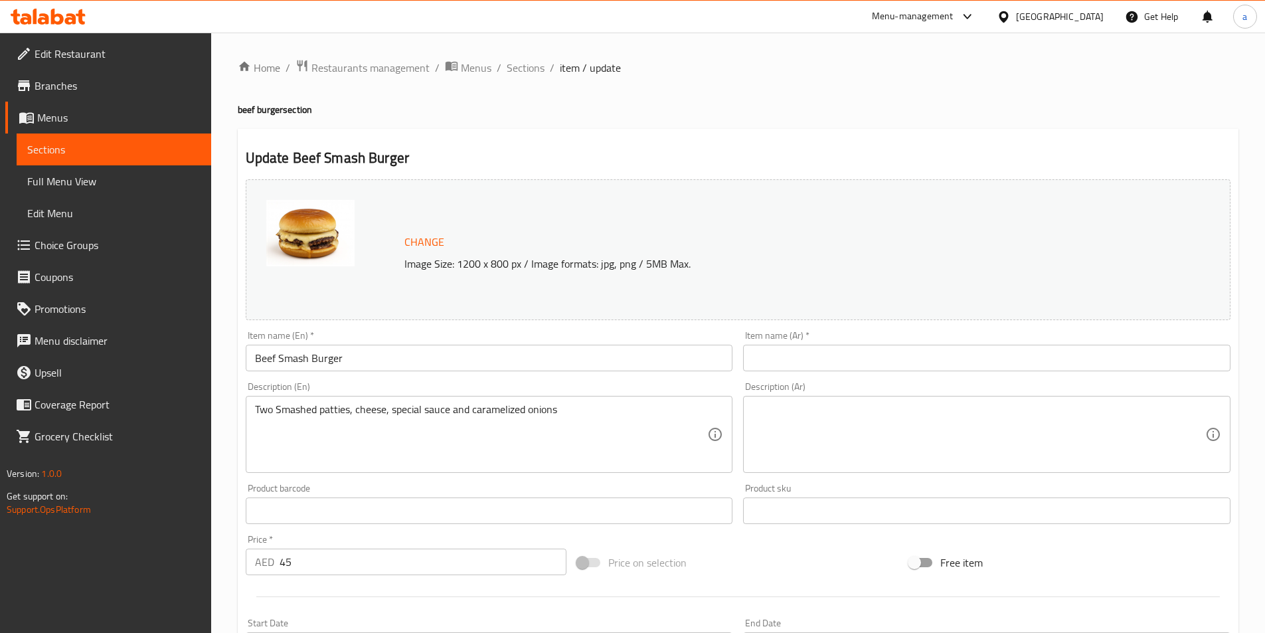
click at [901, 364] on input "text" at bounding box center [986, 358] width 487 height 27
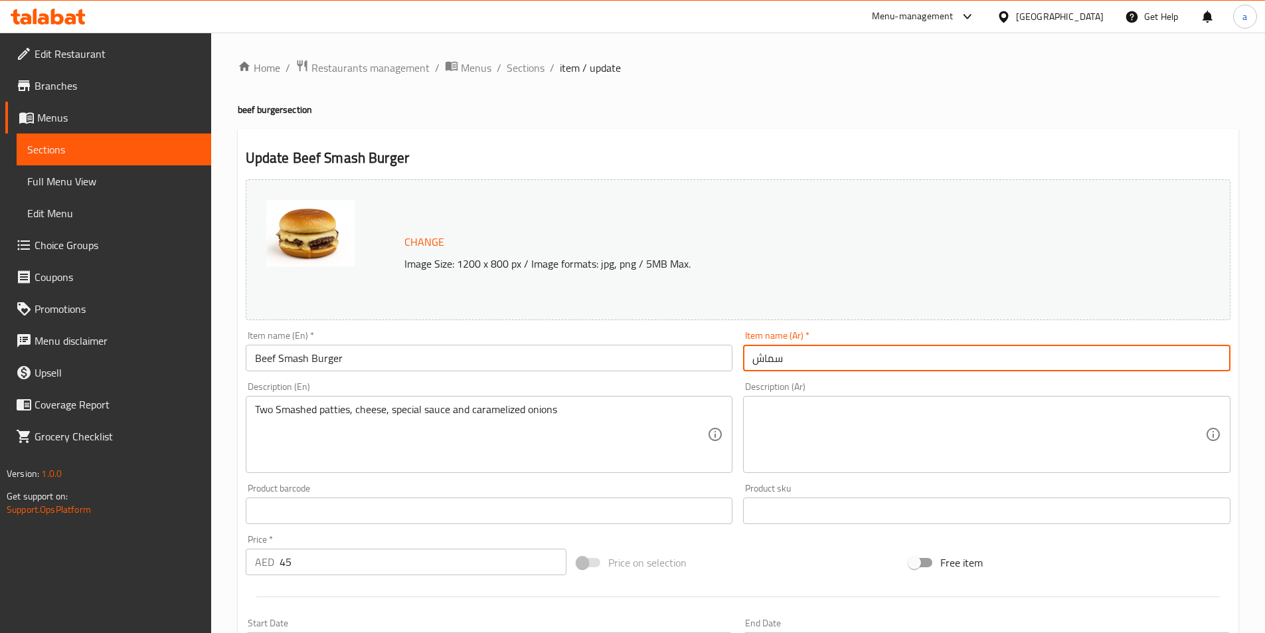
click at [292, 365] on input "Beef Smash Burger" at bounding box center [489, 358] width 487 height 27
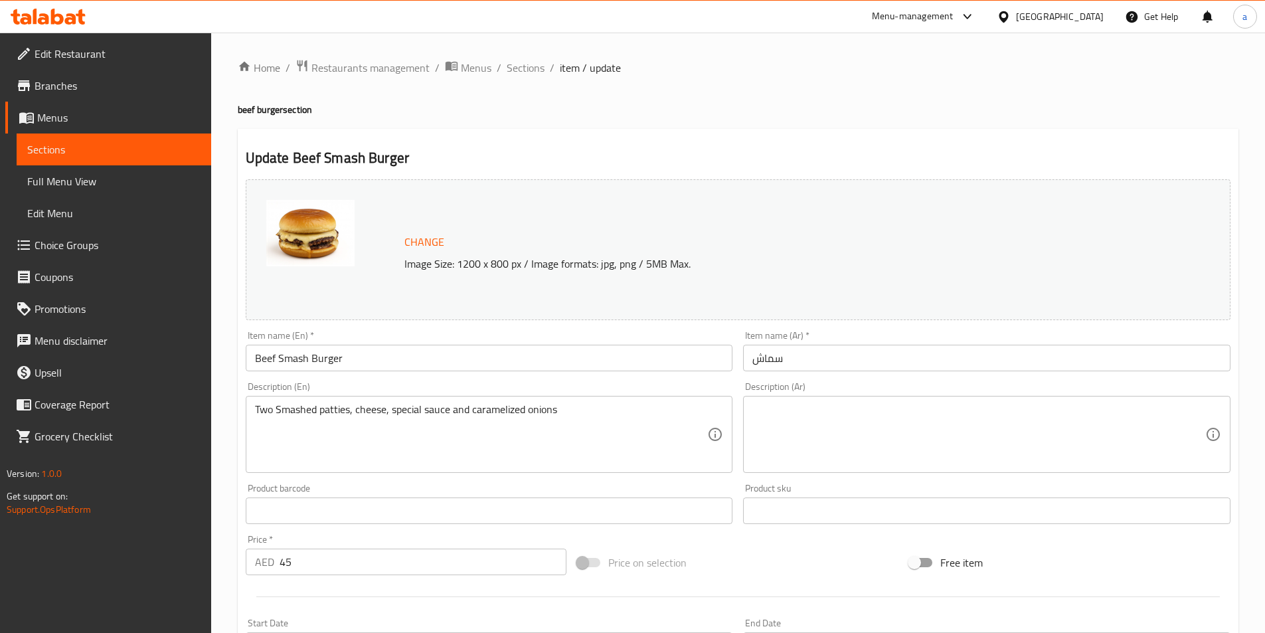
click at [836, 358] on input "سماش" at bounding box center [986, 358] width 487 height 27
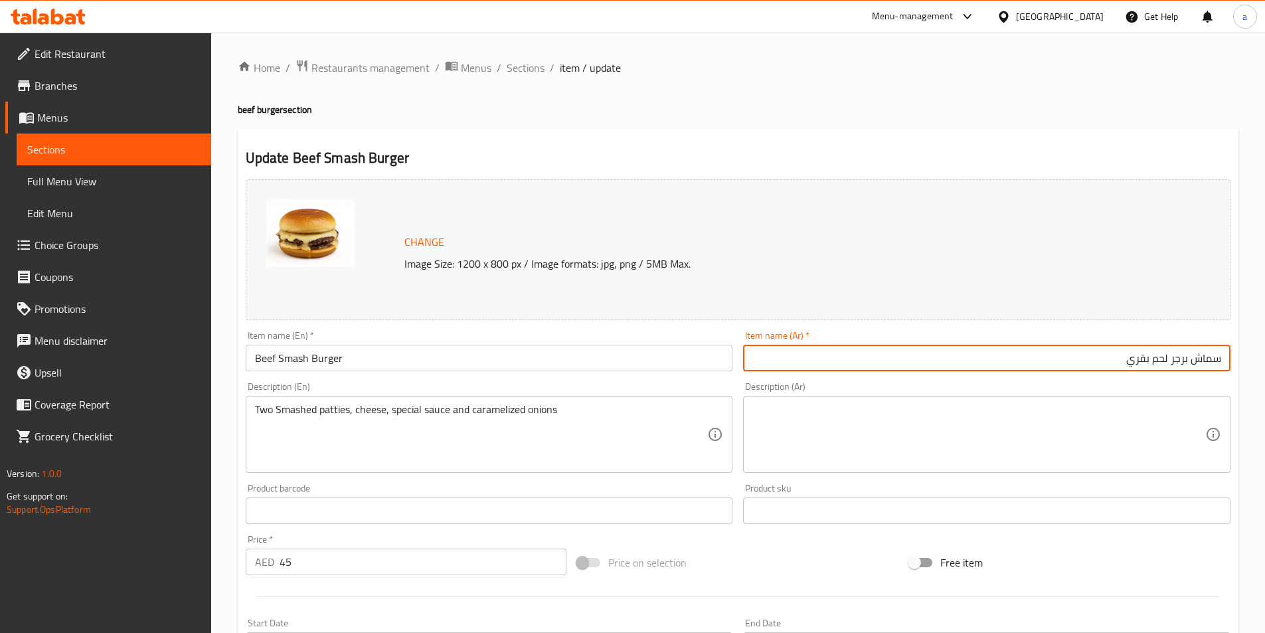
type input "سماش برجر لحم بقري"
click at [574, 387] on div "Description (En) Two Smashed patties, cheese, special sauce and caramelized oni…" at bounding box center [489, 427] width 487 height 91
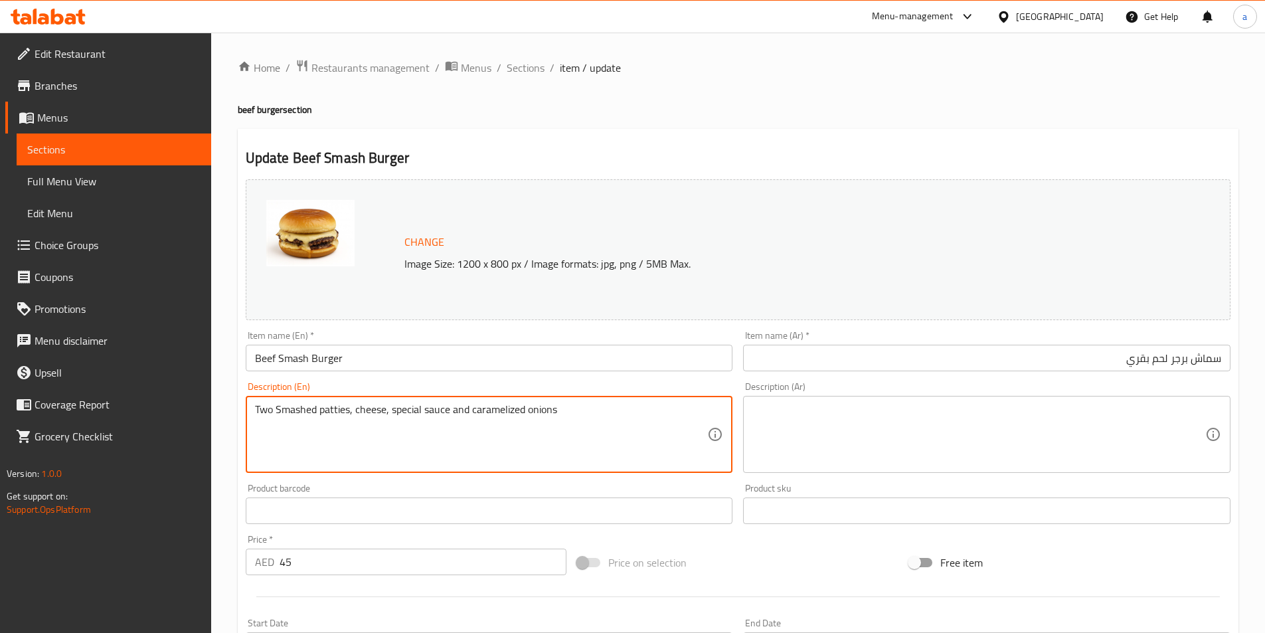
click at [327, 408] on textarea "Two Smashed patties, cheese, special sauce and caramelized onions" at bounding box center [481, 434] width 453 height 63
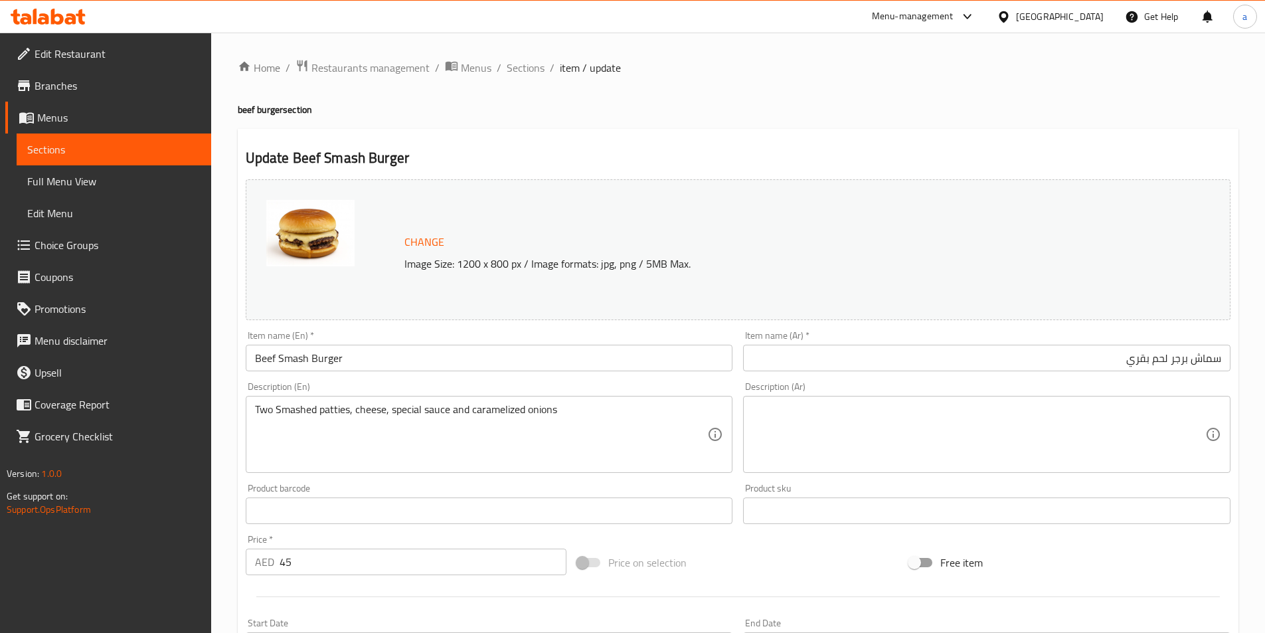
click at [773, 439] on textarea at bounding box center [978, 434] width 453 height 63
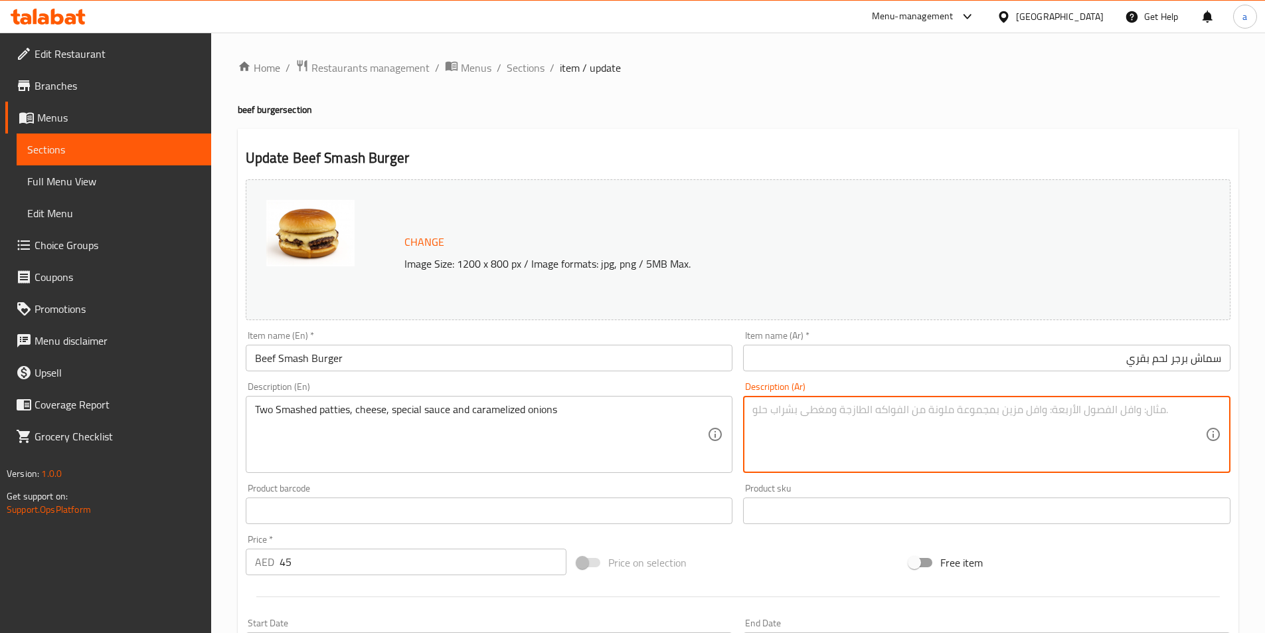
paste textarea "قطعتين من الفطائر المهروسة والجبن والصلصة الخاصة والبصل المكرمل"
drag, startPoint x: 1070, startPoint y: 411, endPoint x: 1204, endPoint y: 406, distance: 133.5
click at [1204, 406] on textarea "قطعتين من الفطائر المهروسة والجبن والصلصة الخاصة والبصل المكرمل" at bounding box center [978, 434] width 453 height 63
type textarea "شريحتين سماشد والجبن والصلصة الخاصة والبصل المكرمل"
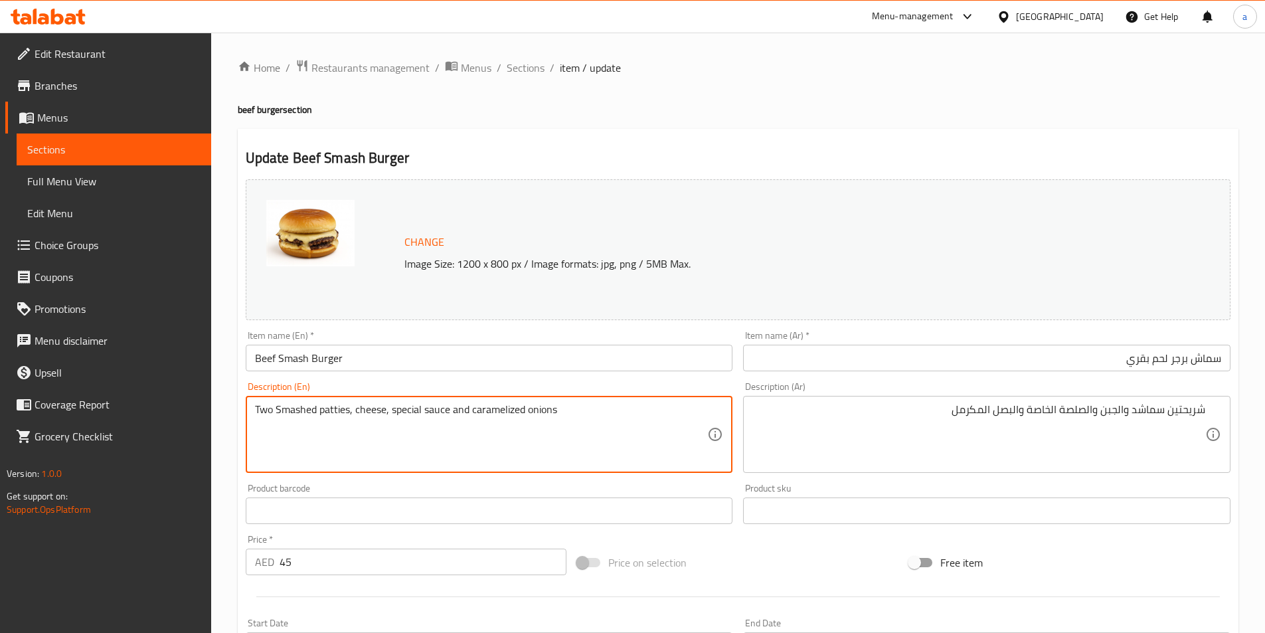
click at [304, 412] on textarea "Two Smashed patties, cheese, special sauce and caramelized onions" at bounding box center [481, 434] width 453 height 63
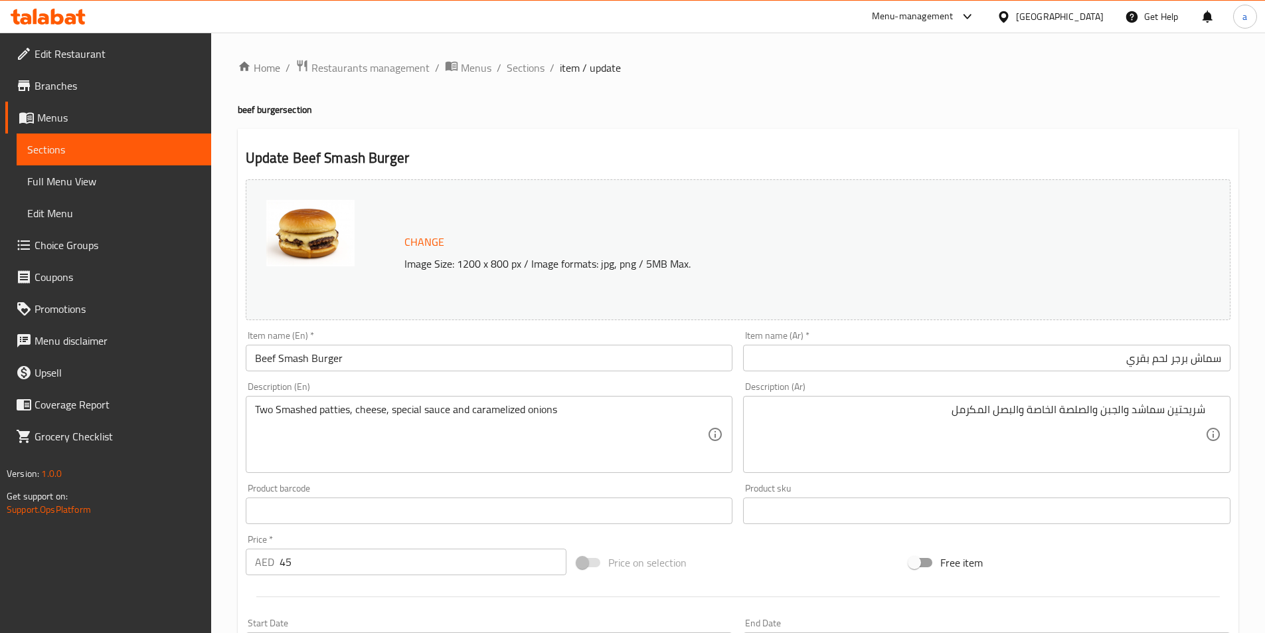
click at [521, 331] on div "Item name (En)   * Beef Smash Burger Item name (En) *" at bounding box center [489, 351] width 487 height 40
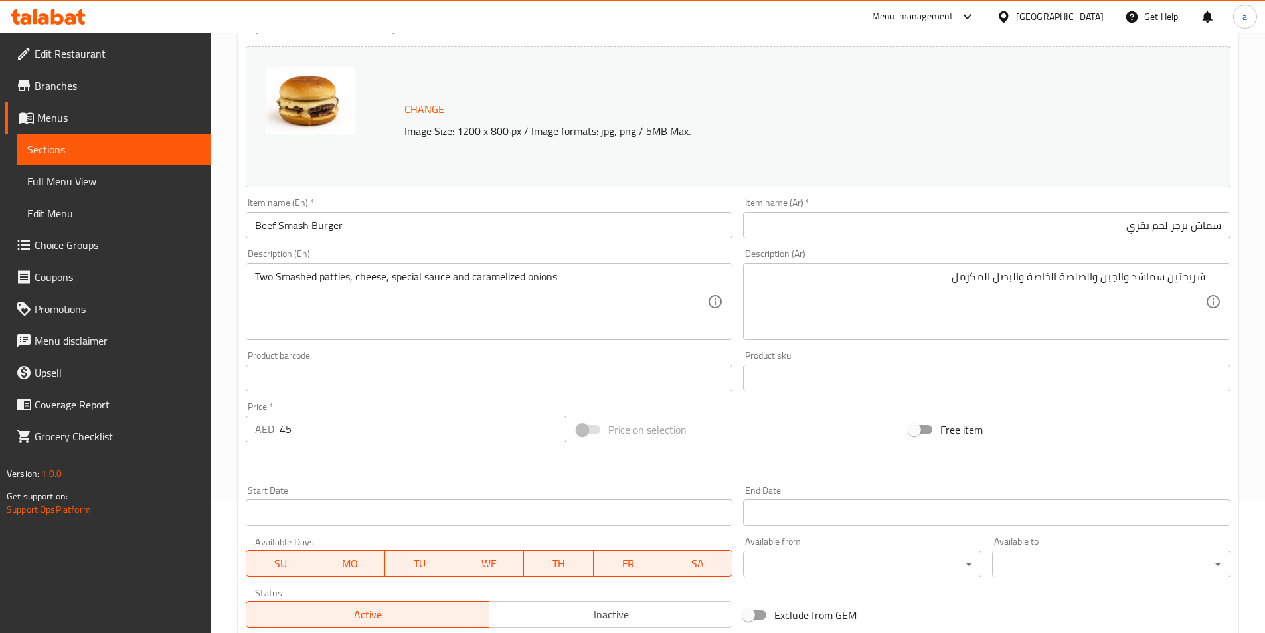
scroll to position [325, 0]
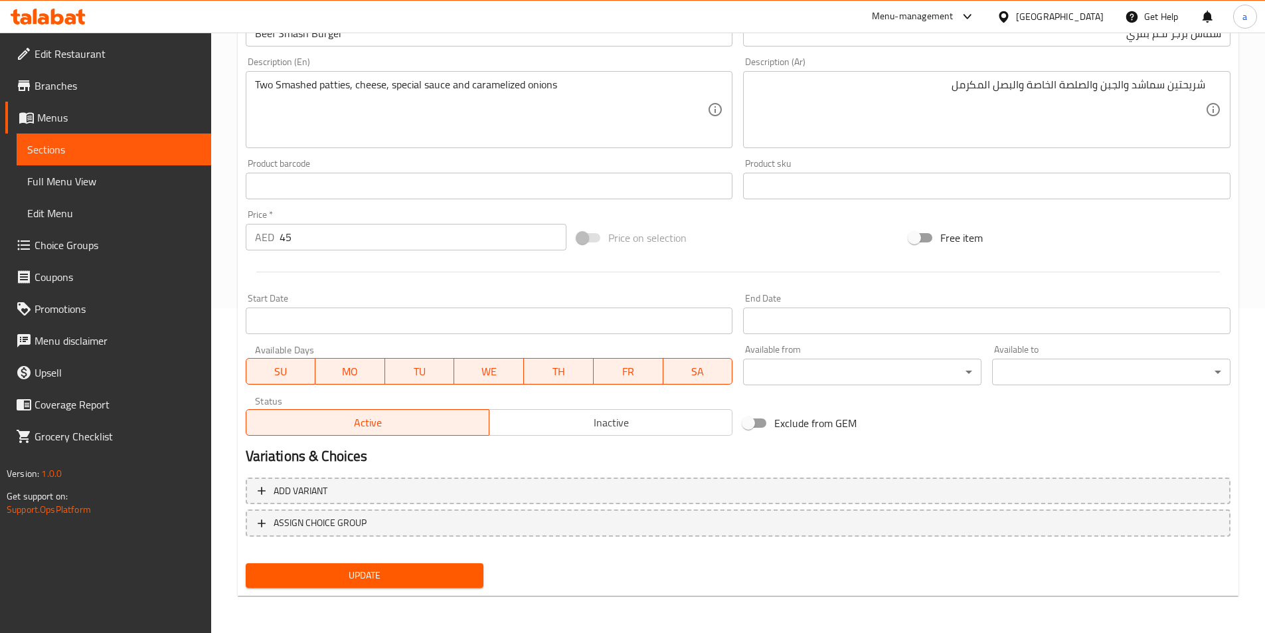
click at [439, 576] on span "Update" at bounding box center [364, 575] width 217 height 17
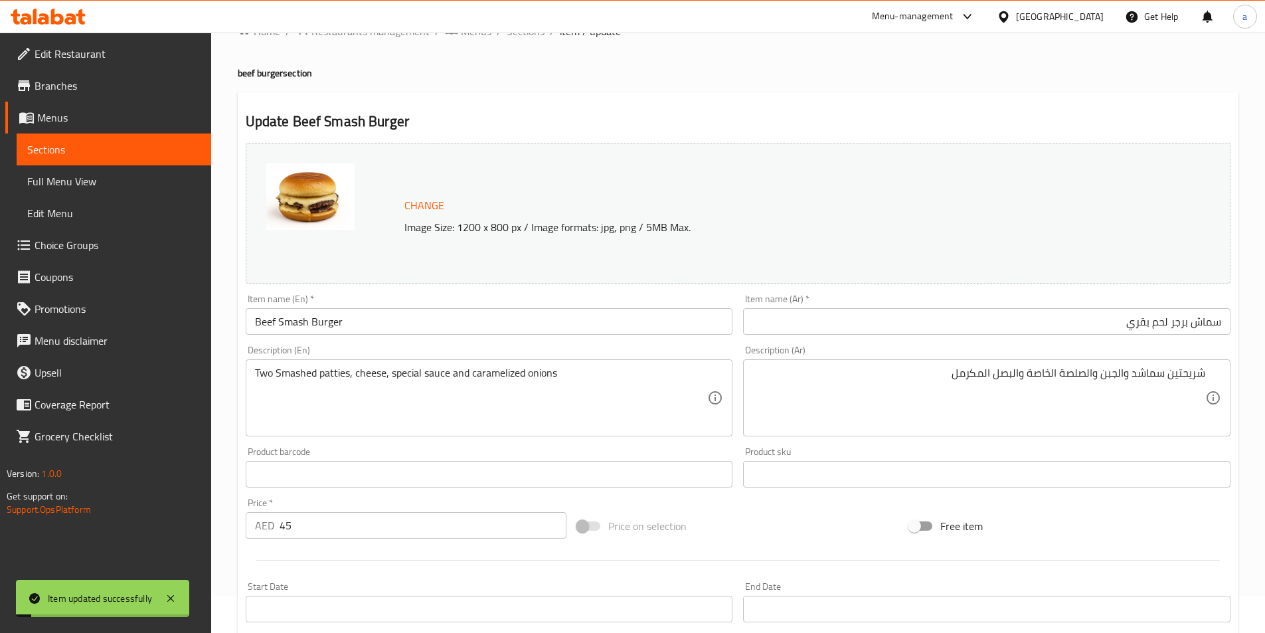
scroll to position [0, 0]
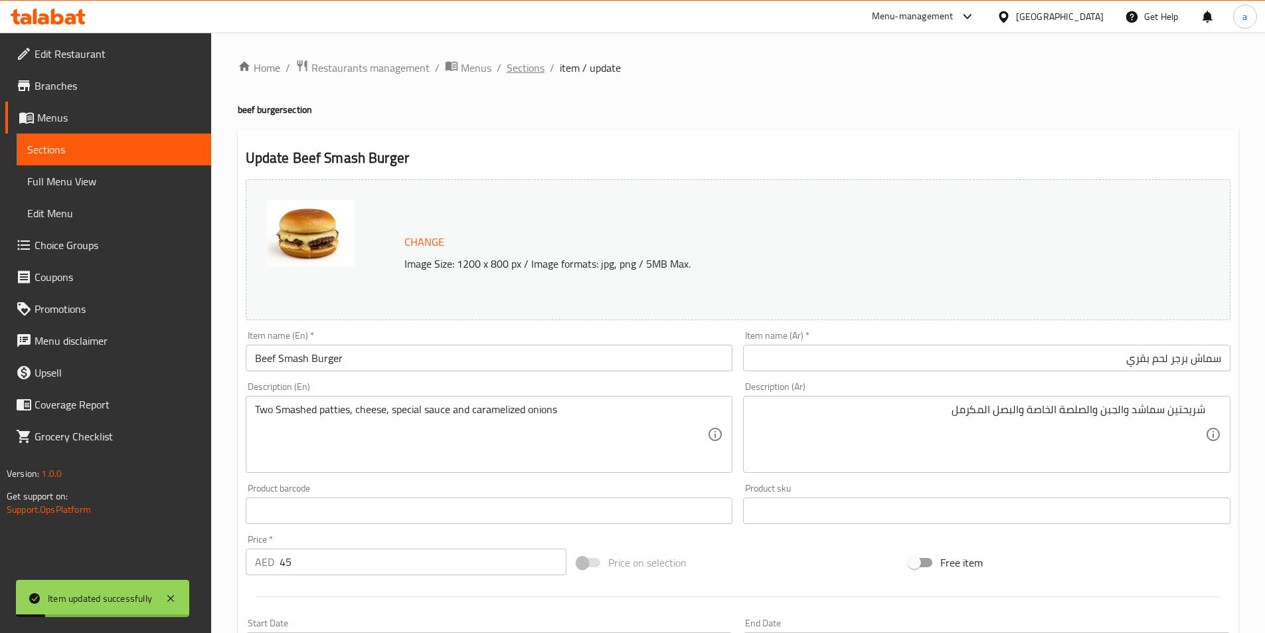
click at [507, 66] on span "Sections" at bounding box center [526, 68] width 38 height 16
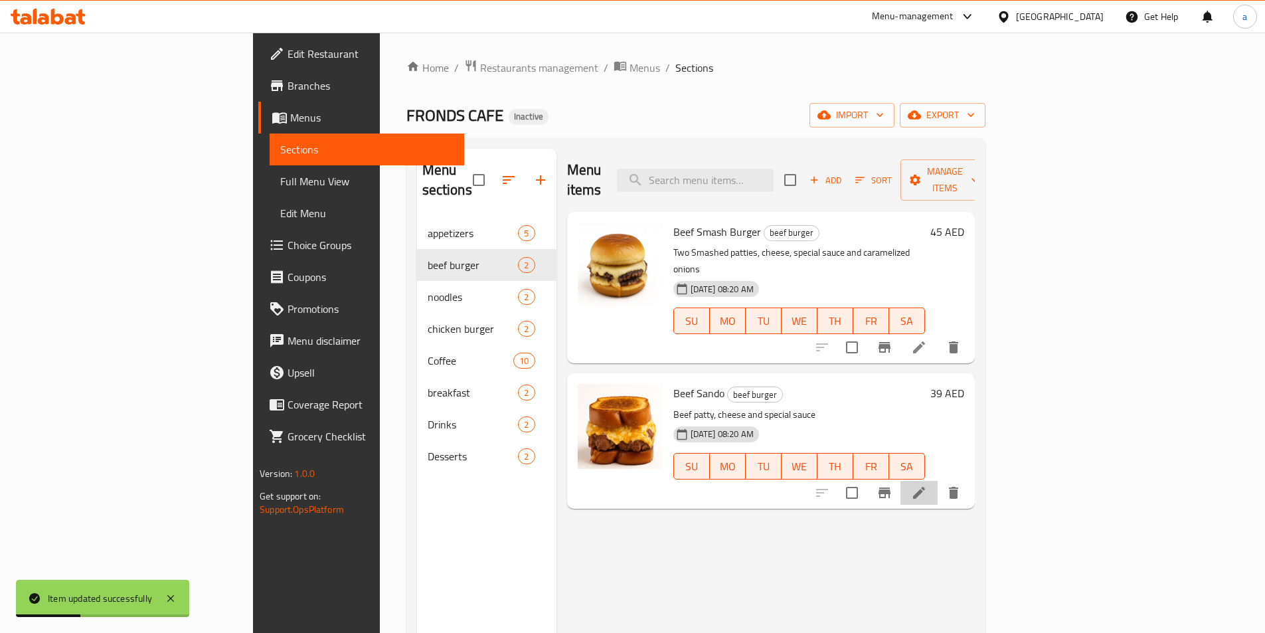
click at [927, 485] on icon at bounding box center [919, 493] width 16 height 16
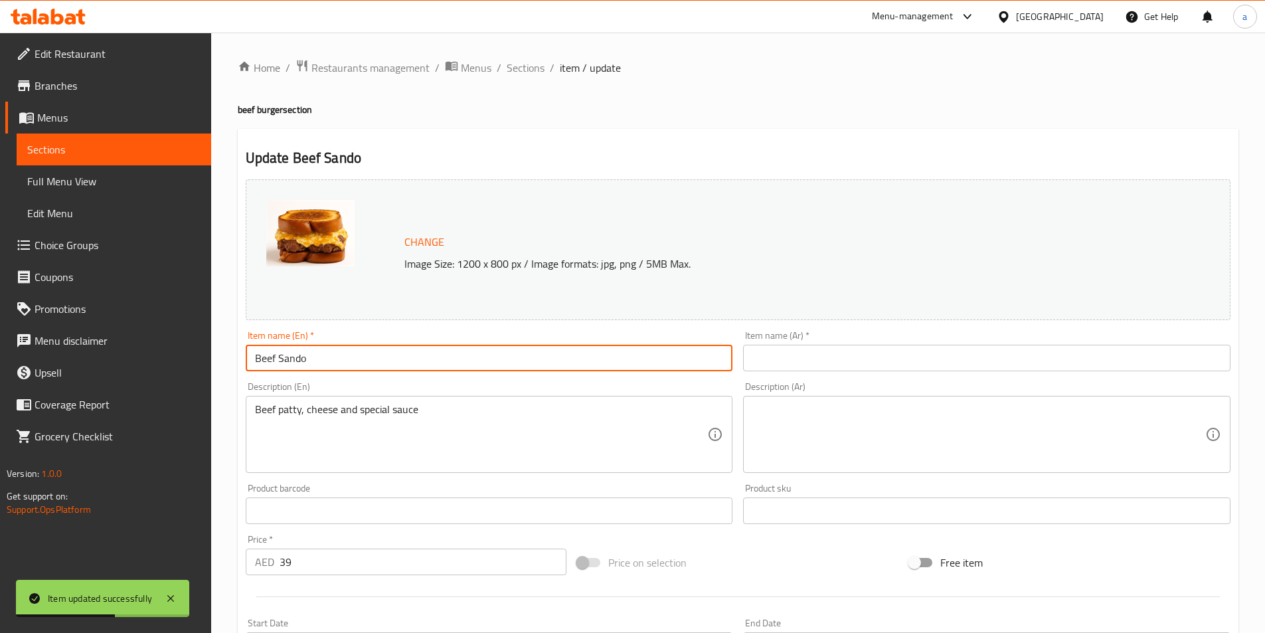
click at [283, 359] on input "Beef Sando" at bounding box center [489, 358] width 487 height 27
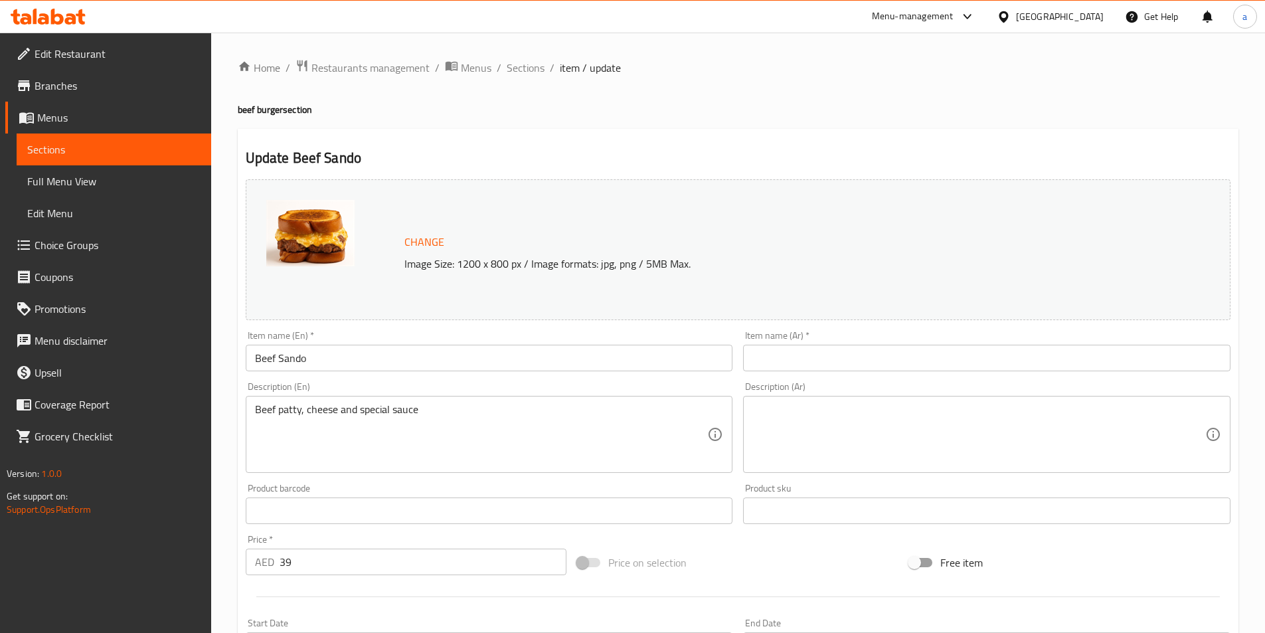
click at [321, 351] on input "Beef Sando" at bounding box center [489, 358] width 487 height 27
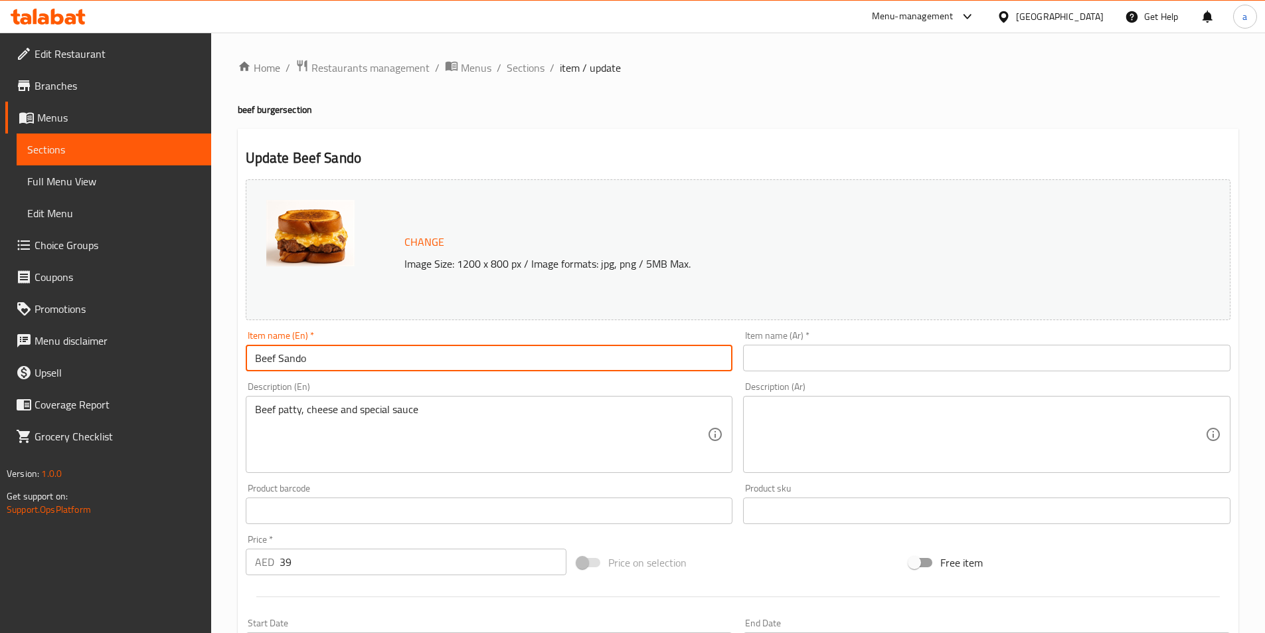
click at [321, 351] on input "Beef Sando" at bounding box center [489, 358] width 487 height 27
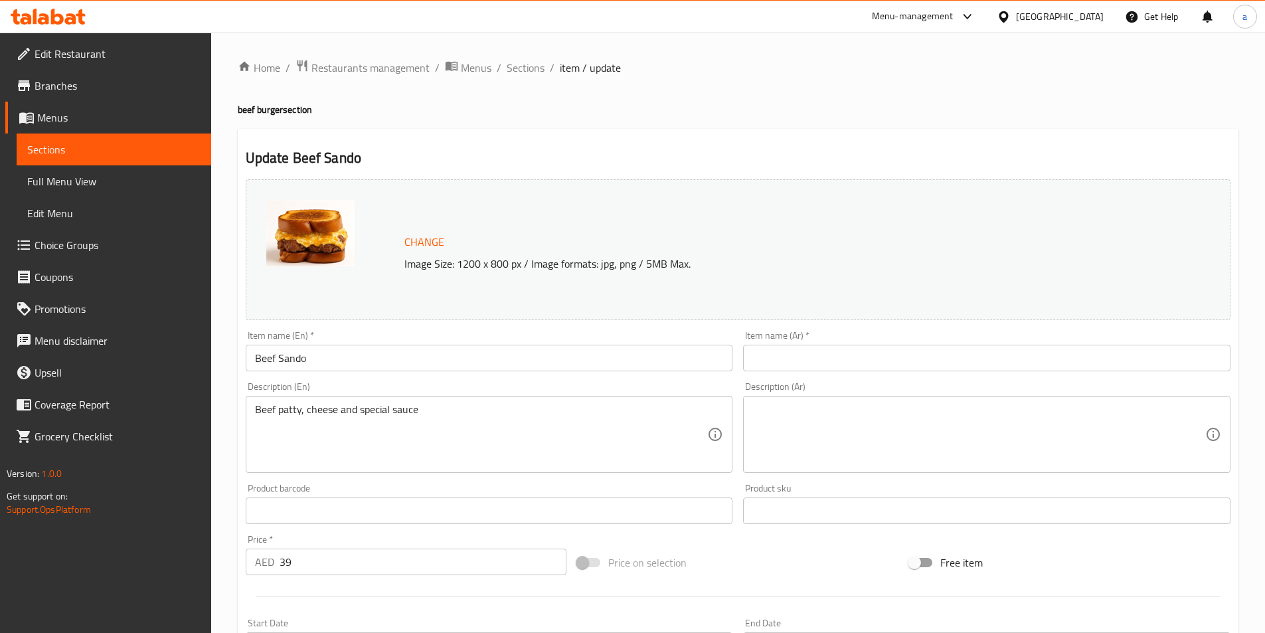
click at [845, 353] on input "text" at bounding box center [986, 358] width 487 height 27
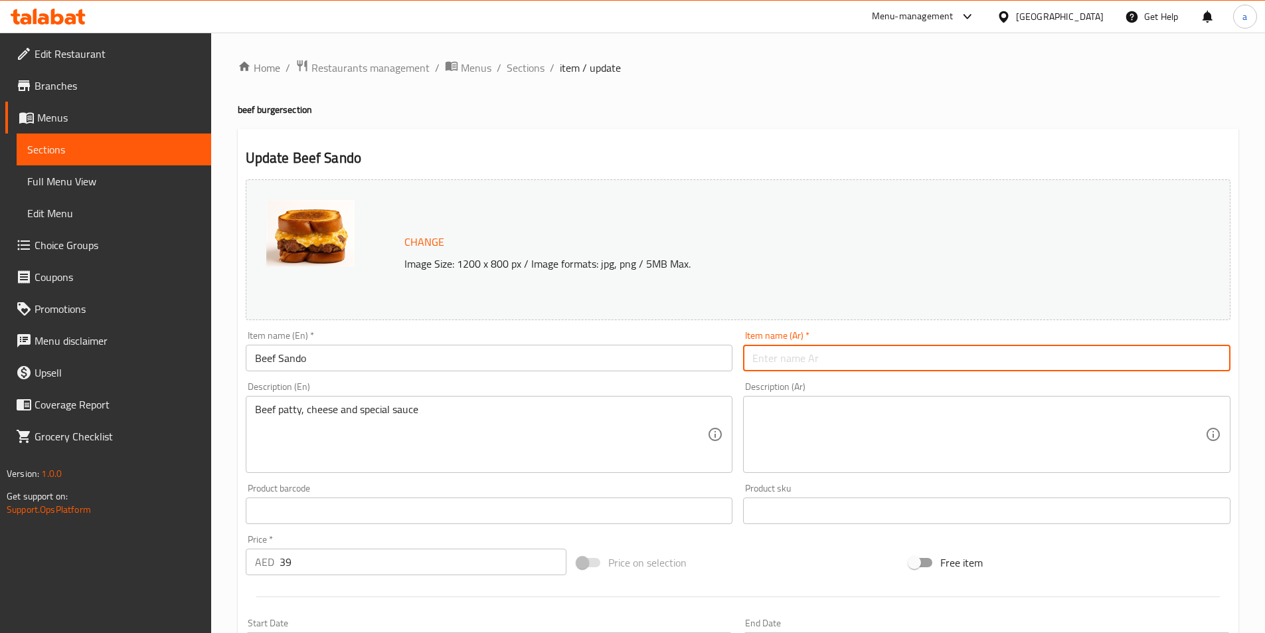
paste input "ساندو لحم البقر"
click at [985, 353] on input "ساندو لحم البقر" at bounding box center [986, 358] width 487 height 27
type input "ساندو لحم بقري"
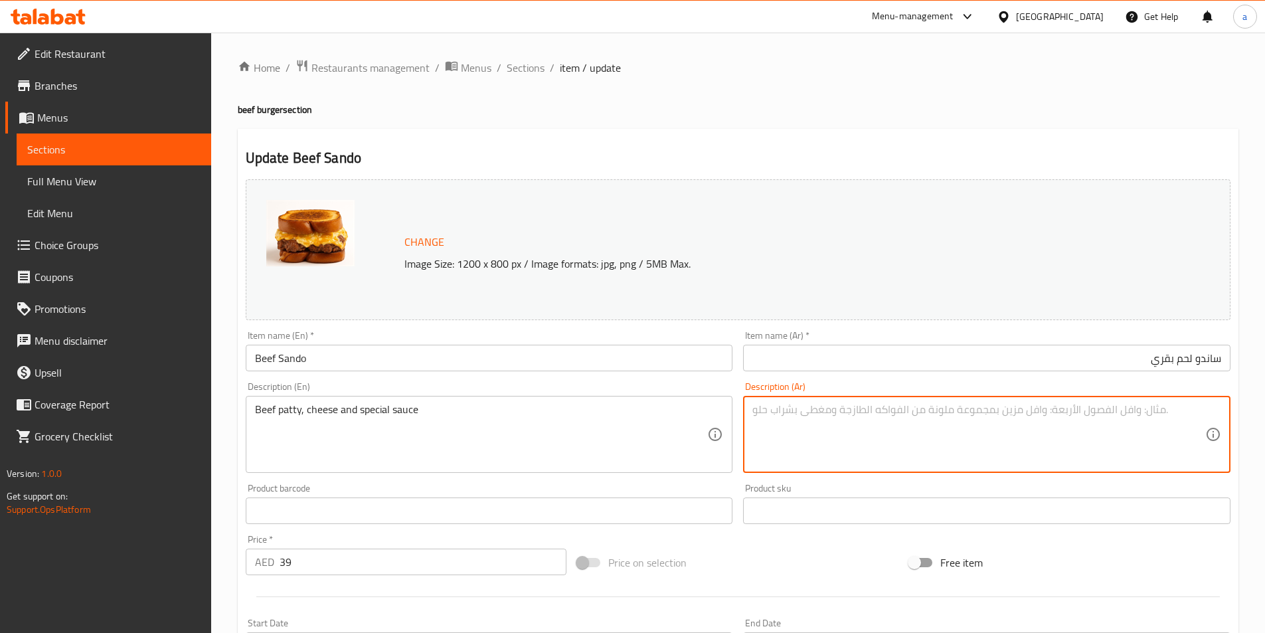
click at [1097, 435] on textarea at bounding box center [978, 434] width 453 height 63
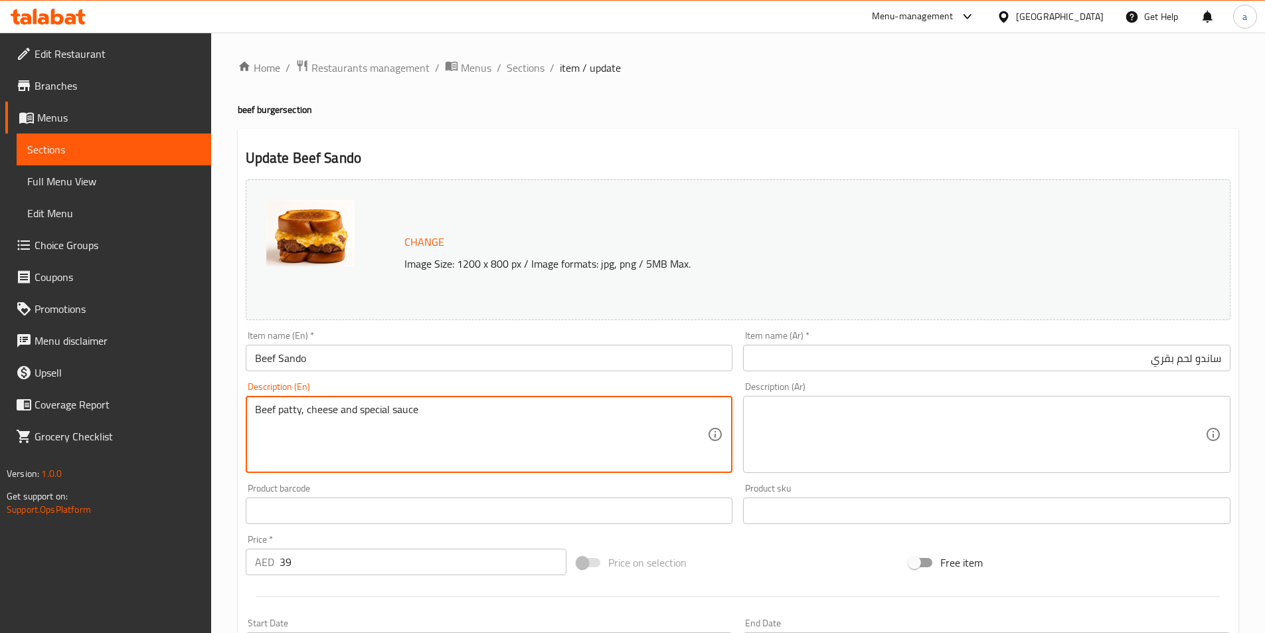
click at [347, 416] on textarea "Beef patty, cheese and special sauce" at bounding box center [481, 434] width 453 height 63
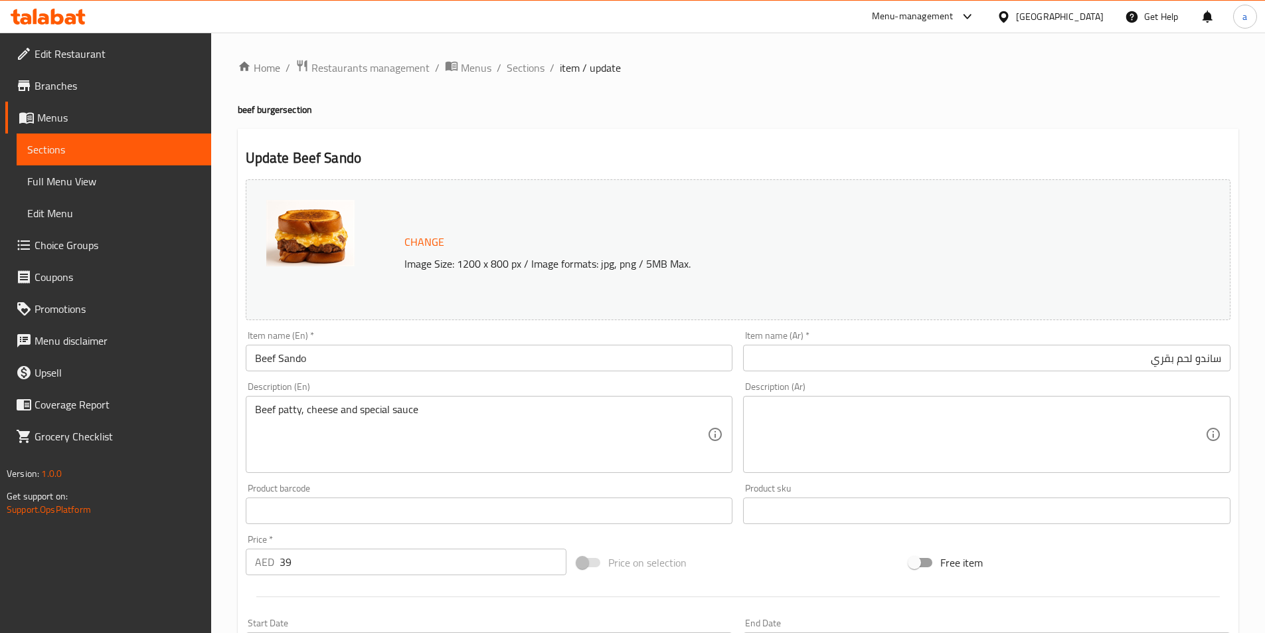
click at [907, 432] on textarea at bounding box center [978, 434] width 453 height 63
paste textarea "فطيرة لحم البقر والجبن والصلصة الخاصة"
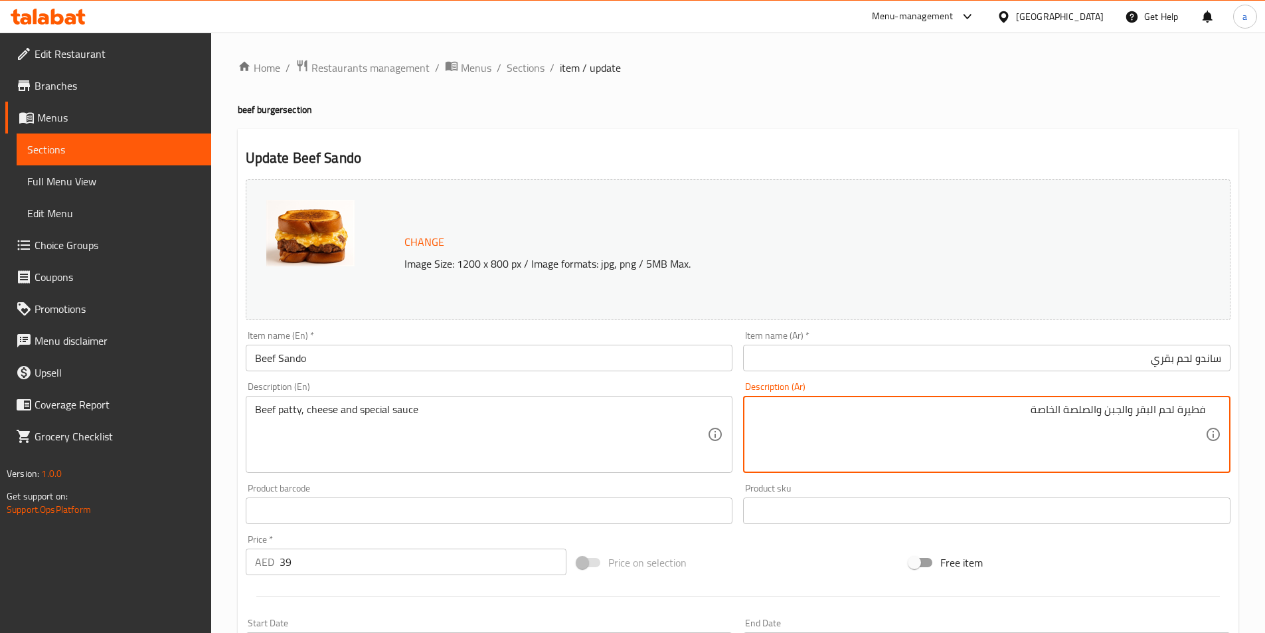
click at [1202, 416] on textarea "فطيرة لحم البقر والجبن والصلصة الخاصة" at bounding box center [978, 434] width 453 height 63
type textarea "شريحه لحم بقري والجبن والصلصة الخاصة"
click at [1125, 485] on div "Product sku Product sku" at bounding box center [986, 503] width 487 height 40
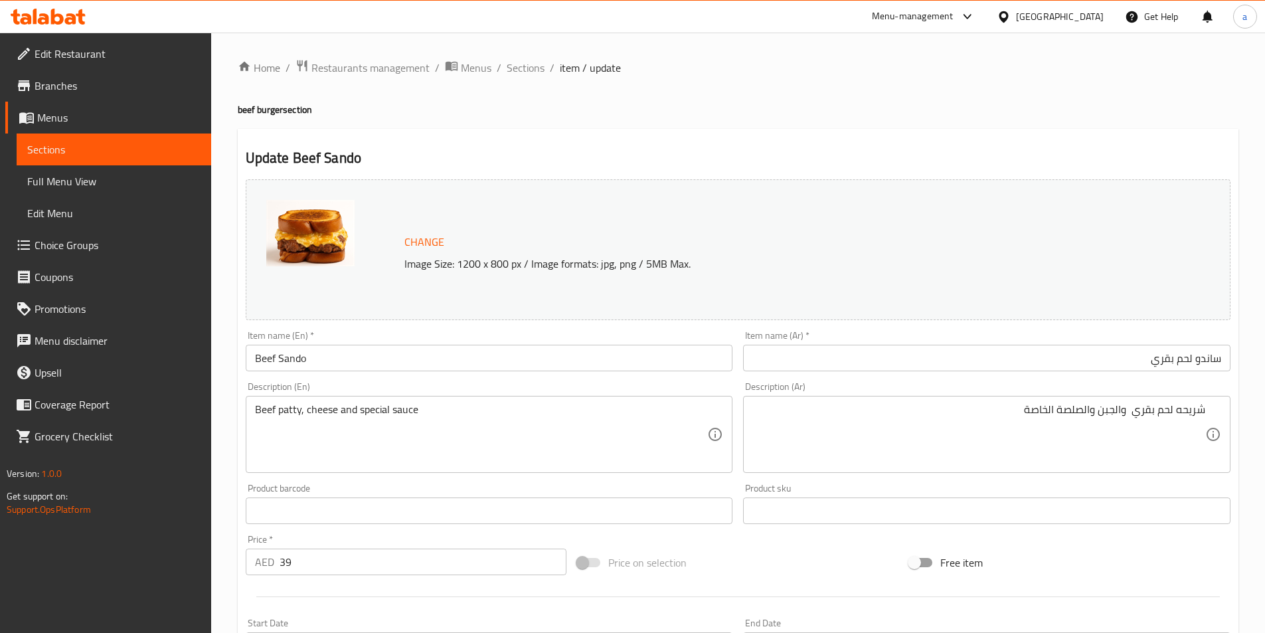
click at [992, 487] on div "Product sku Product sku" at bounding box center [986, 503] width 487 height 40
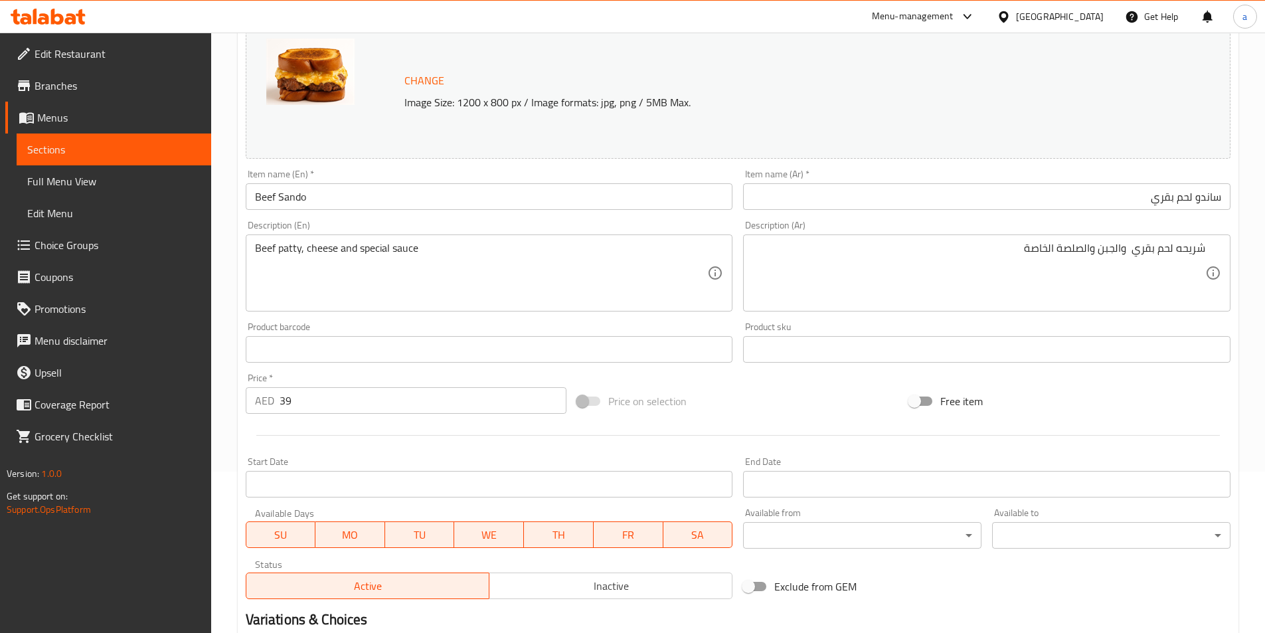
scroll to position [325, 0]
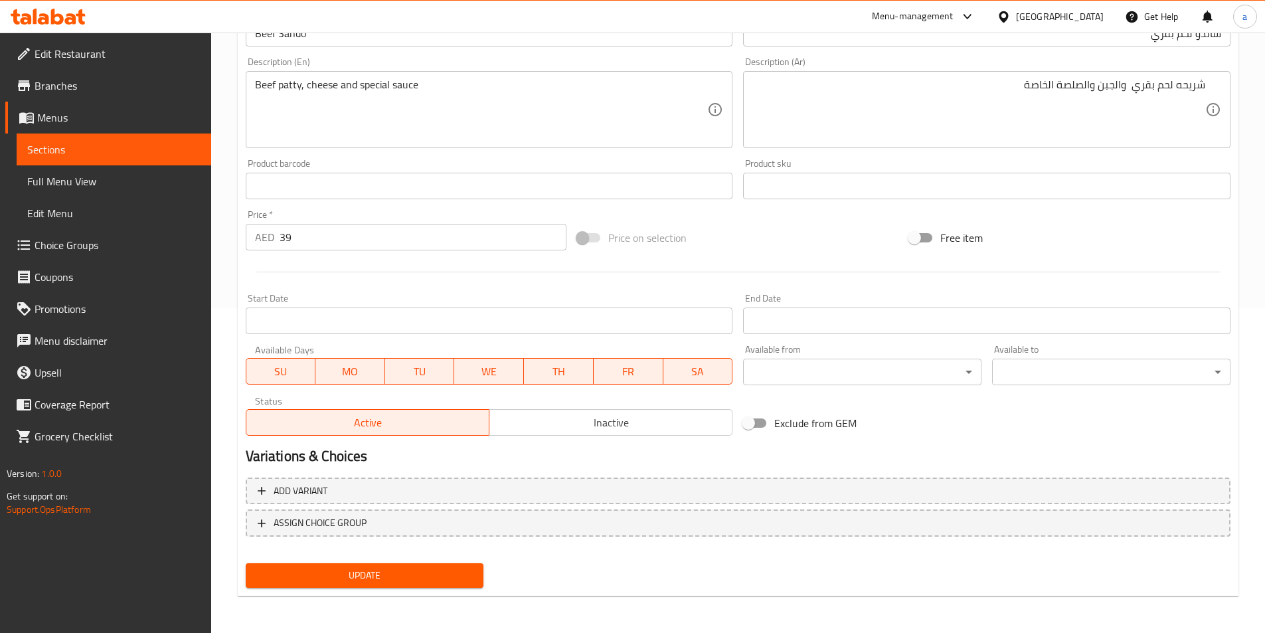
click at [393, 581] on span "Update" at bounding box center [364, 575] width 217 height 17
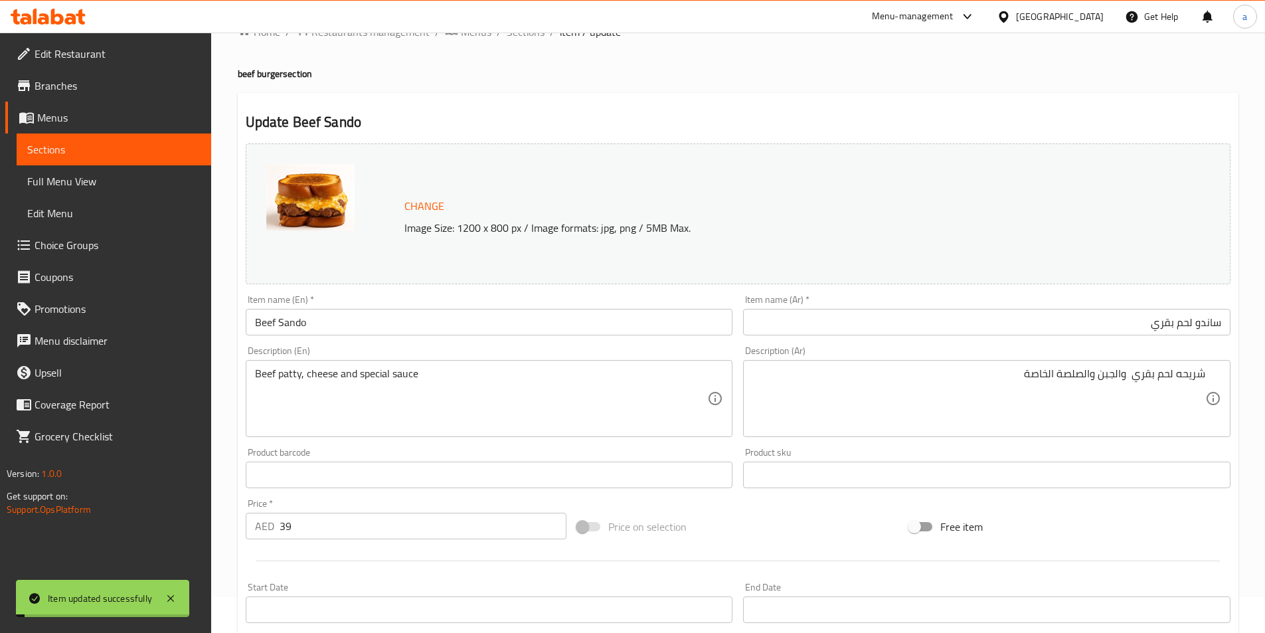
scroll to position [0, 0]
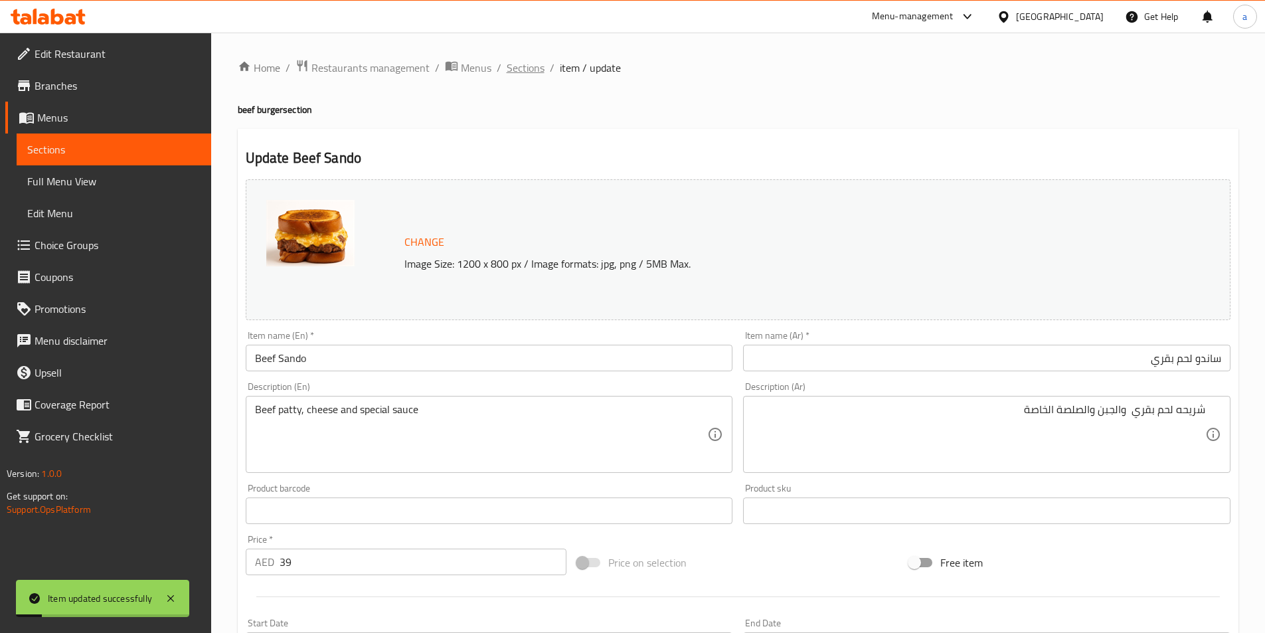
click at [527, 75] on span "Sections" at bounding box center [526, 68] width 38 height 16
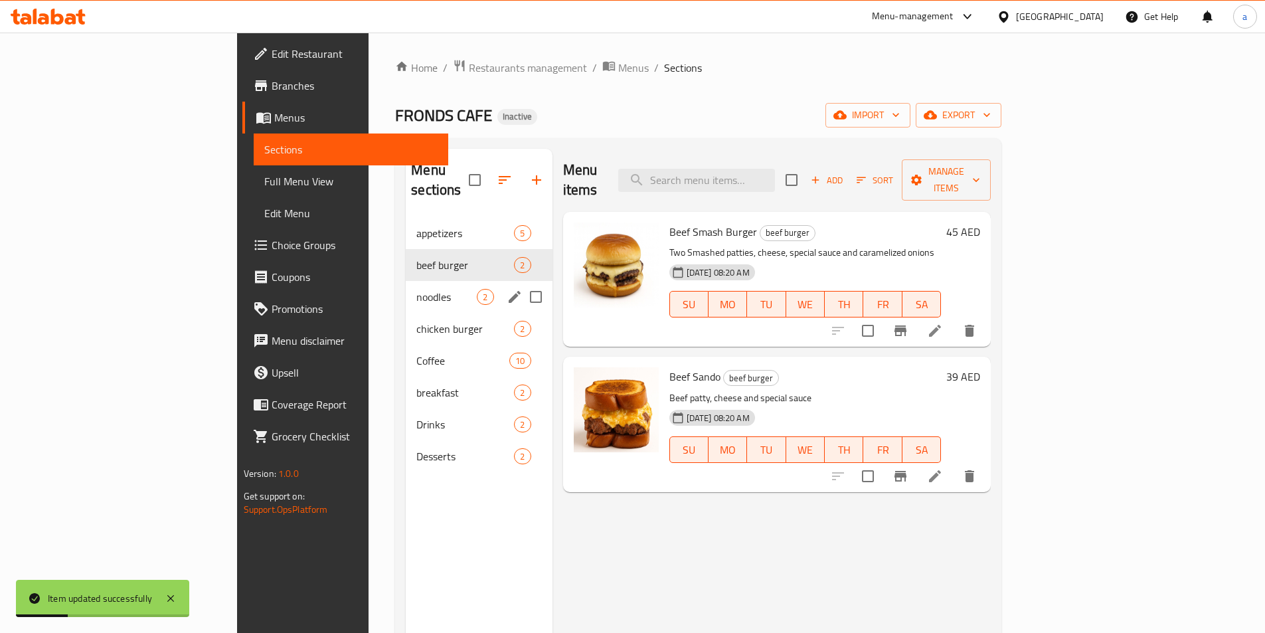
click at [416, 289] on span "noodles" at bounding box center [446, 297] width 60 height 16
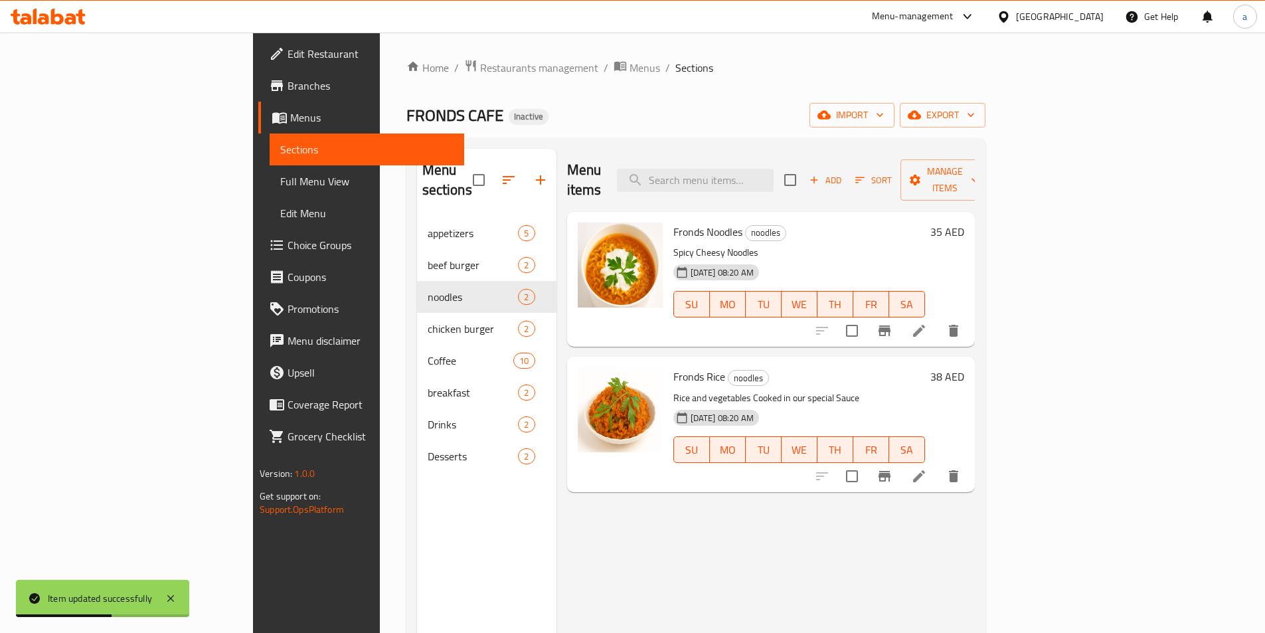
click at [925, 325] on icon at bounding box center [919, 331] width 12 height 12
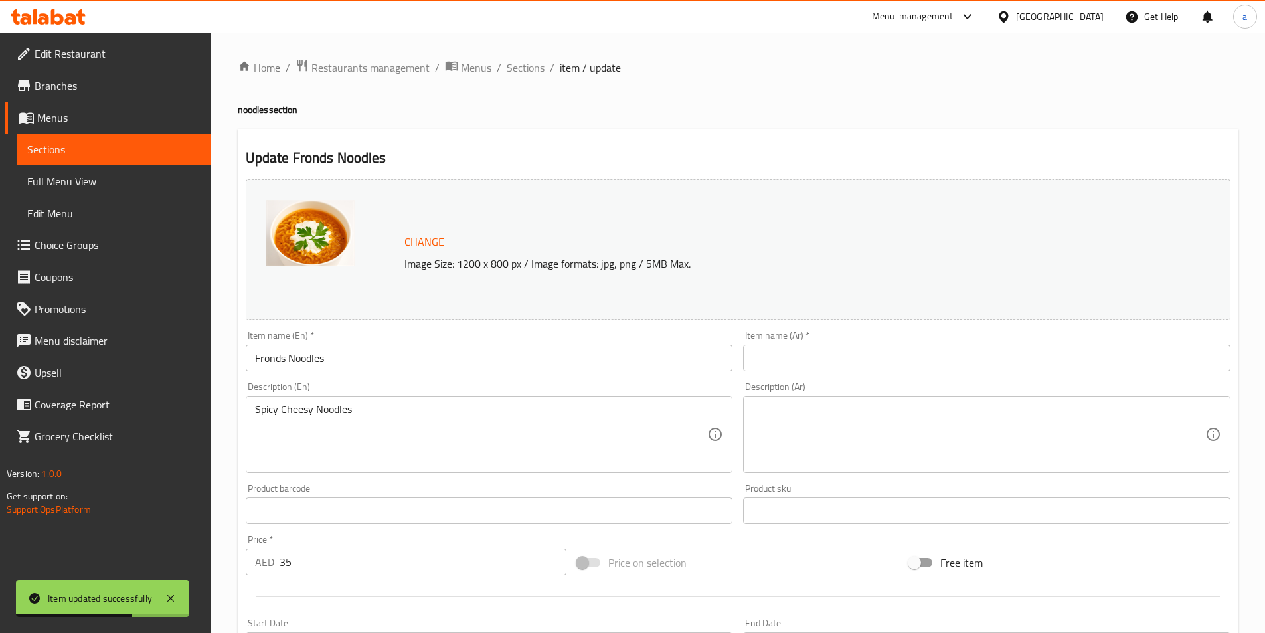
click at [360, 345] on input "Fronds Noodles" at bounding box center [489, 358] width 487 height 27
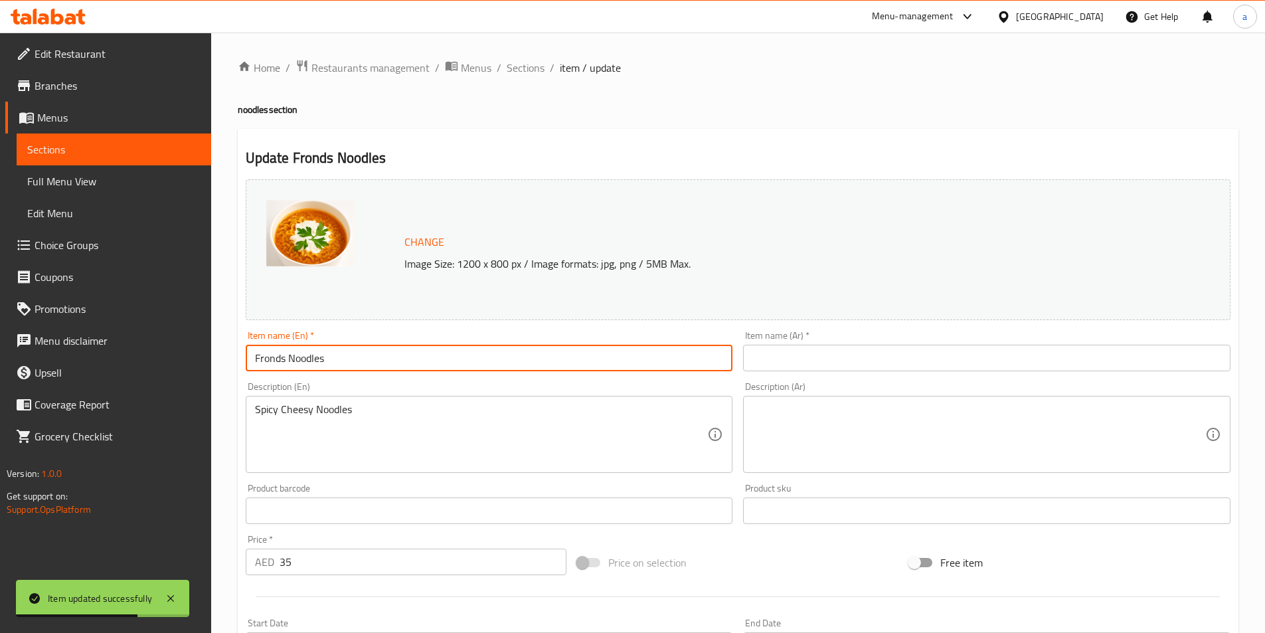
click at [360, 345] on input "Fronds Noodles" at bounding box center [489, 358] width 487 height 27
click at [809, 343] on div "Item name (Ar)   * Item name (Ar) *" at bounding box center [986, 351] width 487 height 40
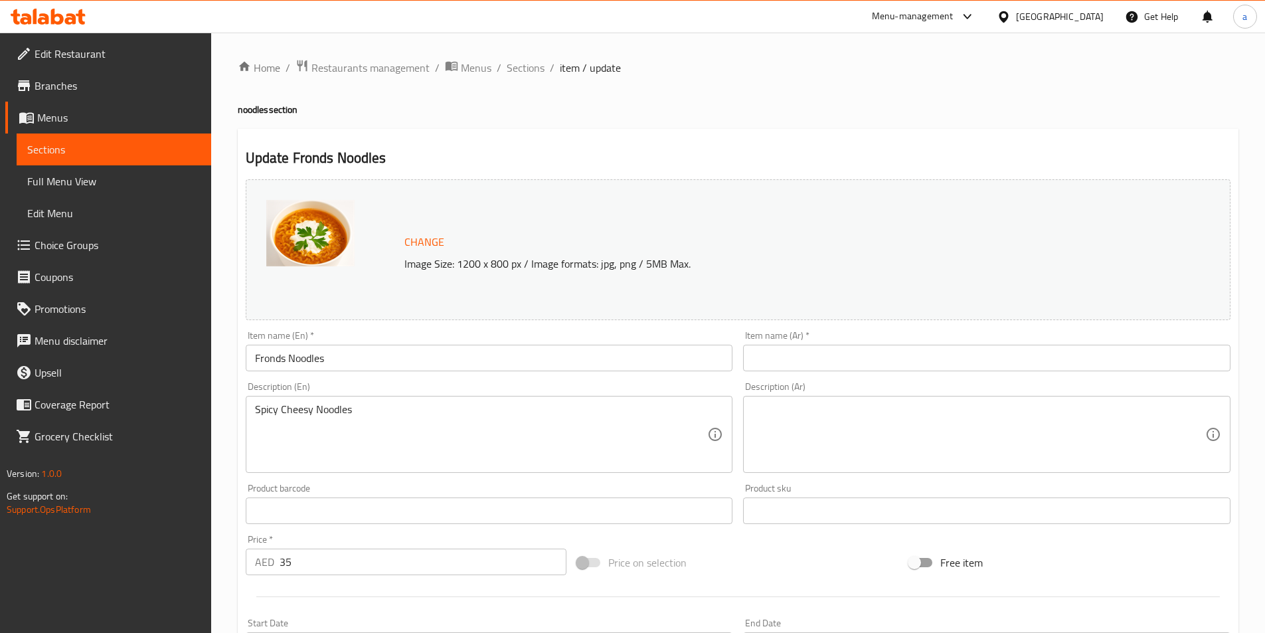
click at [815, 353] on input "text" at bounding box center [986, 358] width 487 height 27
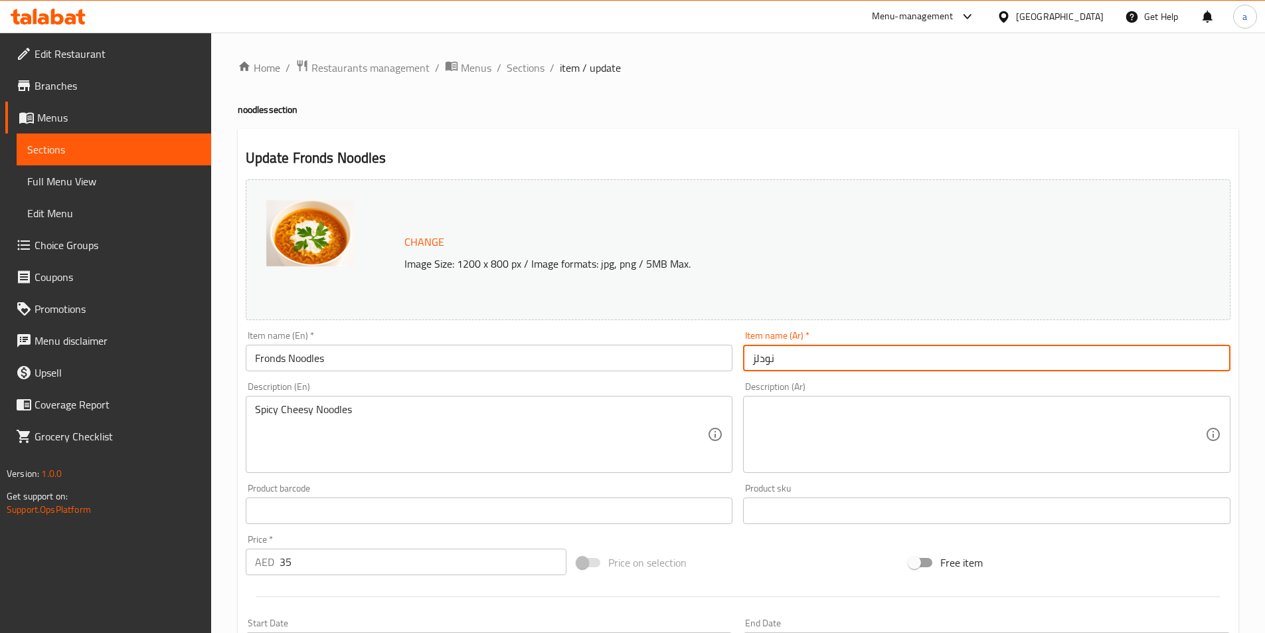
paste input "فروندز"
type input "نودلز فروندز"
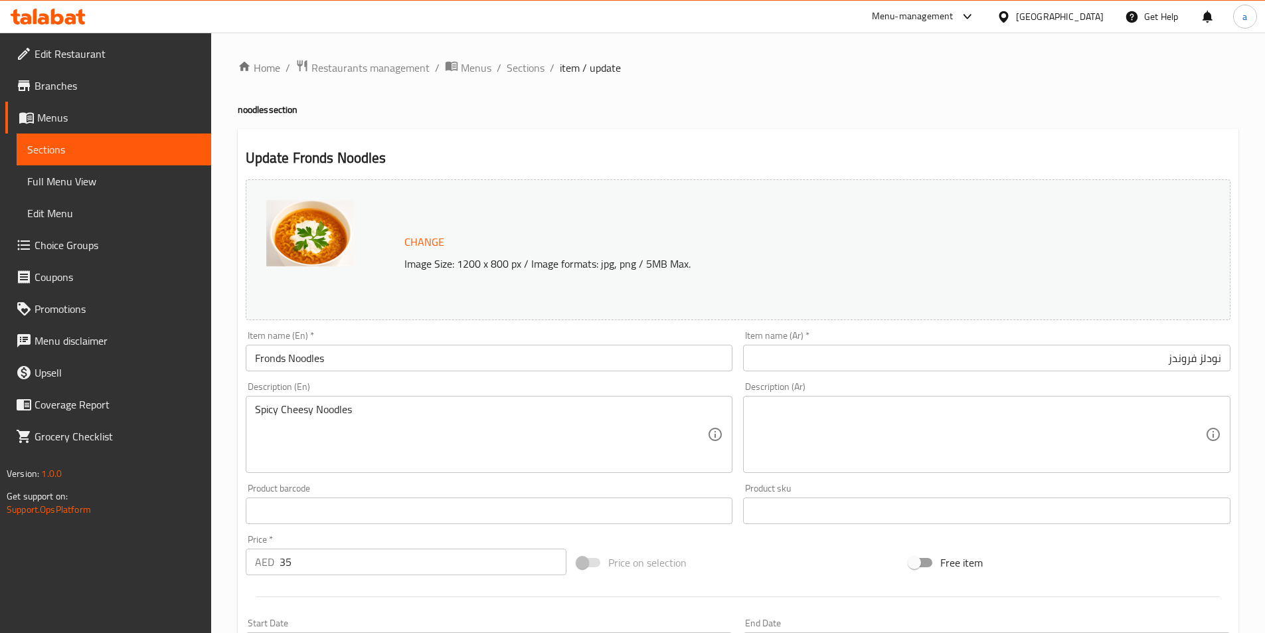
click at [929, 382] on div "Description (Ar) Description (Ar)" at bounding box center [986, 427] width 487 height 91
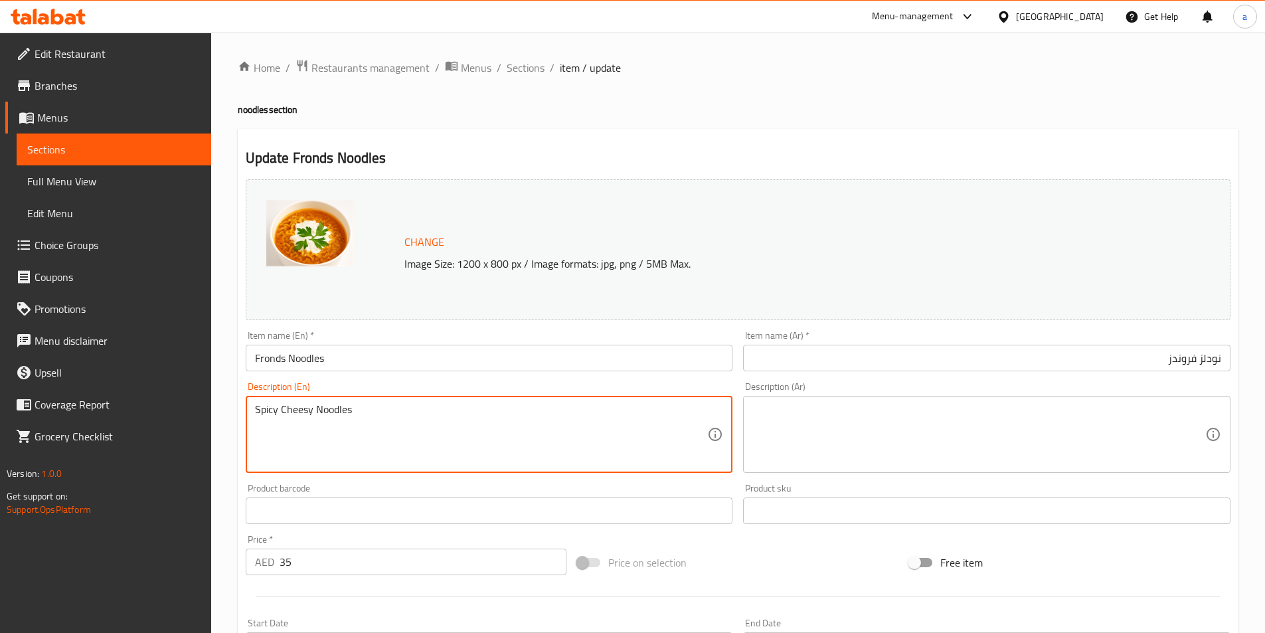
click at [297, 418] on textarea "Spicy Cheesy Noodles" at bounding box center [481, 434] width 453 height 63
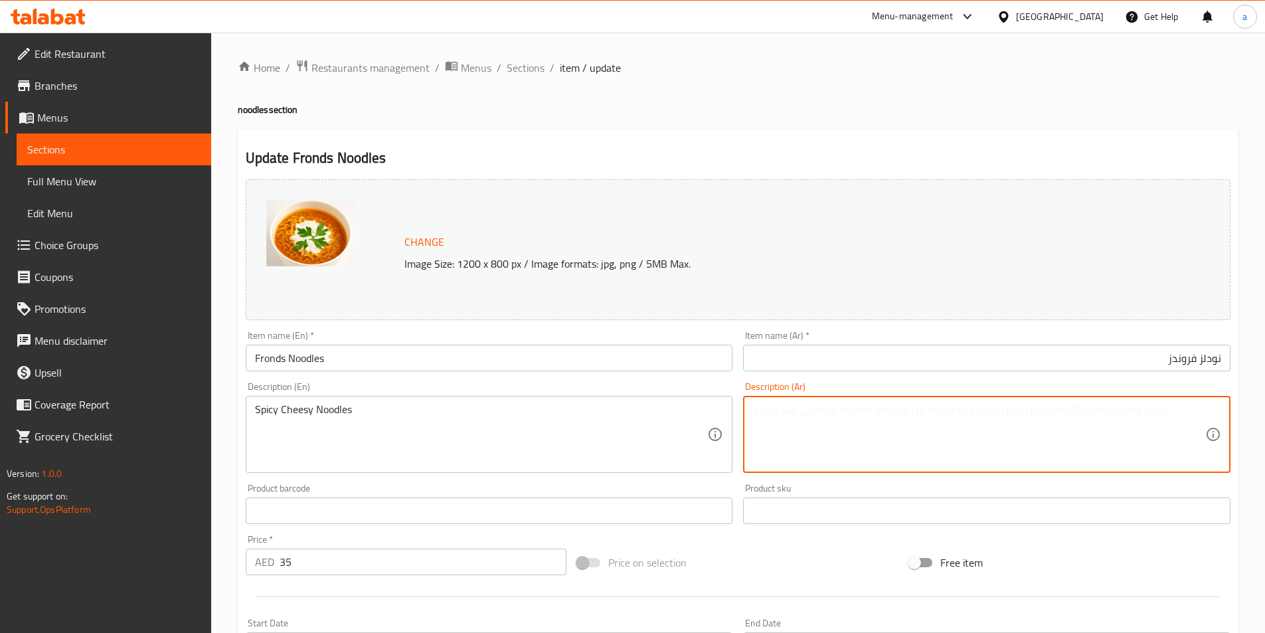
click at [829, 420] on textarea at bounding box center [978, 434] width 453 height 63
paste textarea "نودلز الجبن الحارة"
type textarea "نودلز الجبن الحارة"
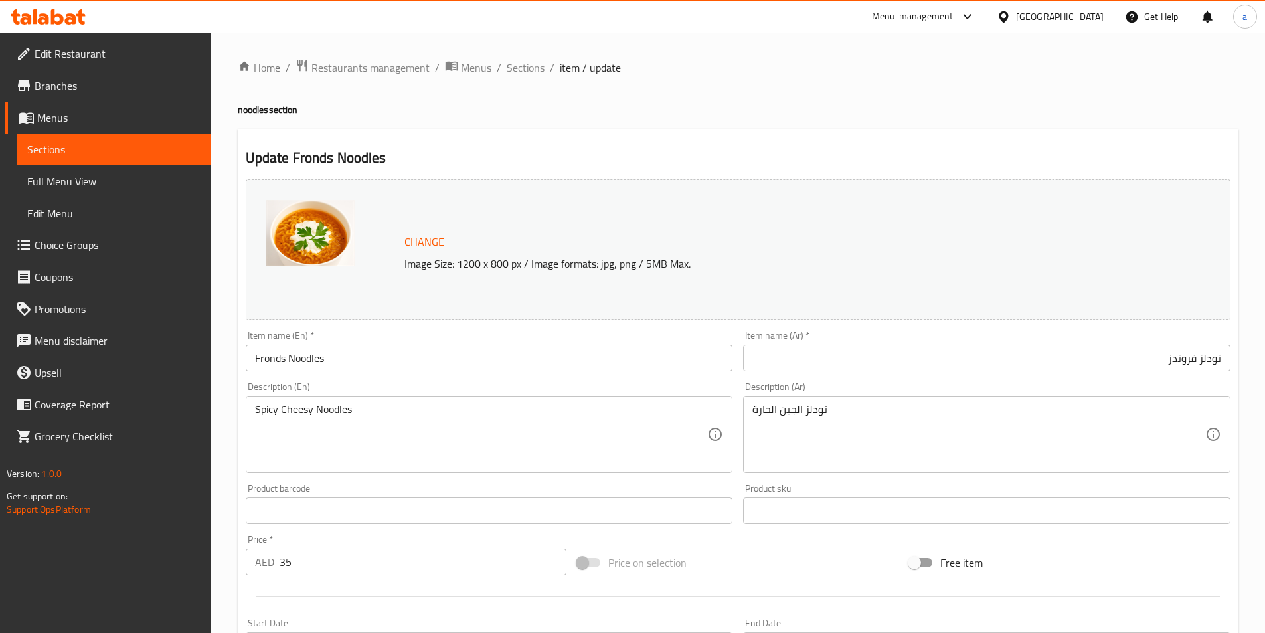
click at [376, 488] on div "Product barcode Product barcode" at bounding box center [489, 503] width 487 height 40
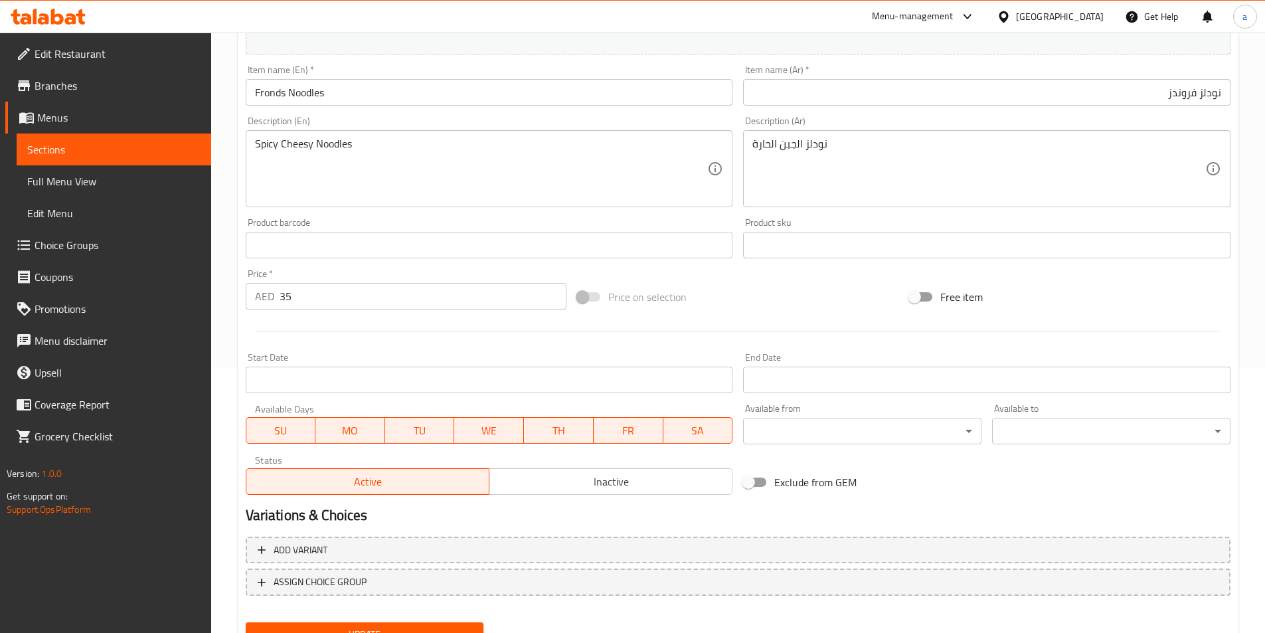
scroll to position [325, 0]
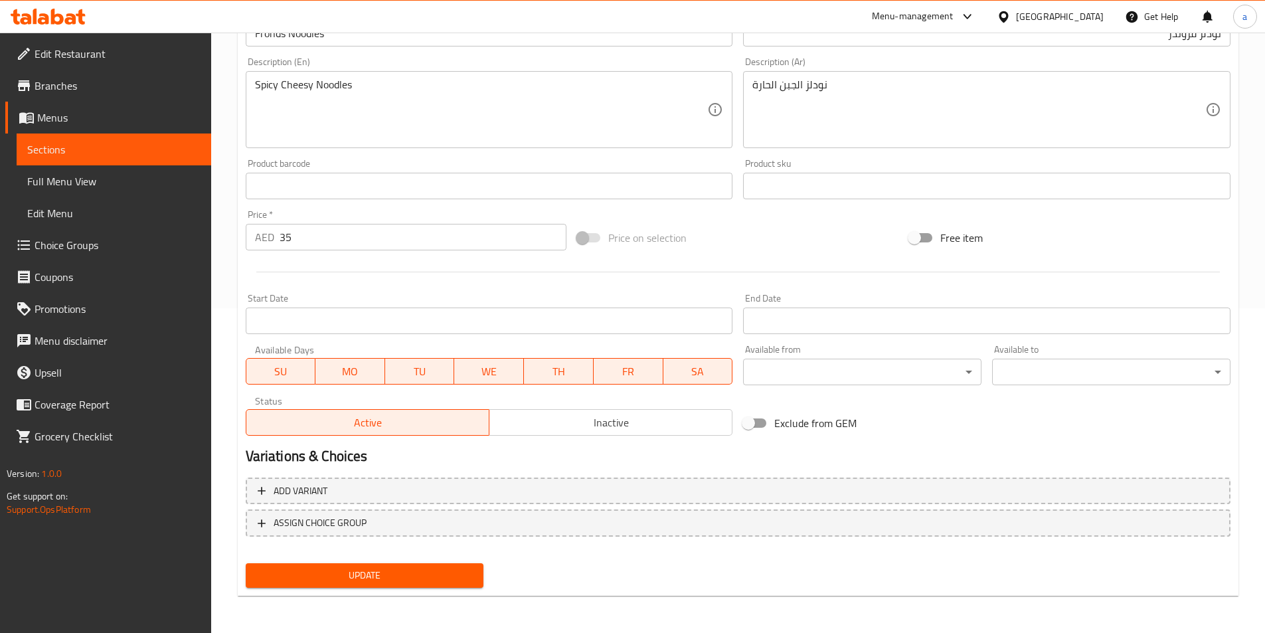
click at [369, 573] on span "Update" at bounding box center [364, 575] width 217 height 17
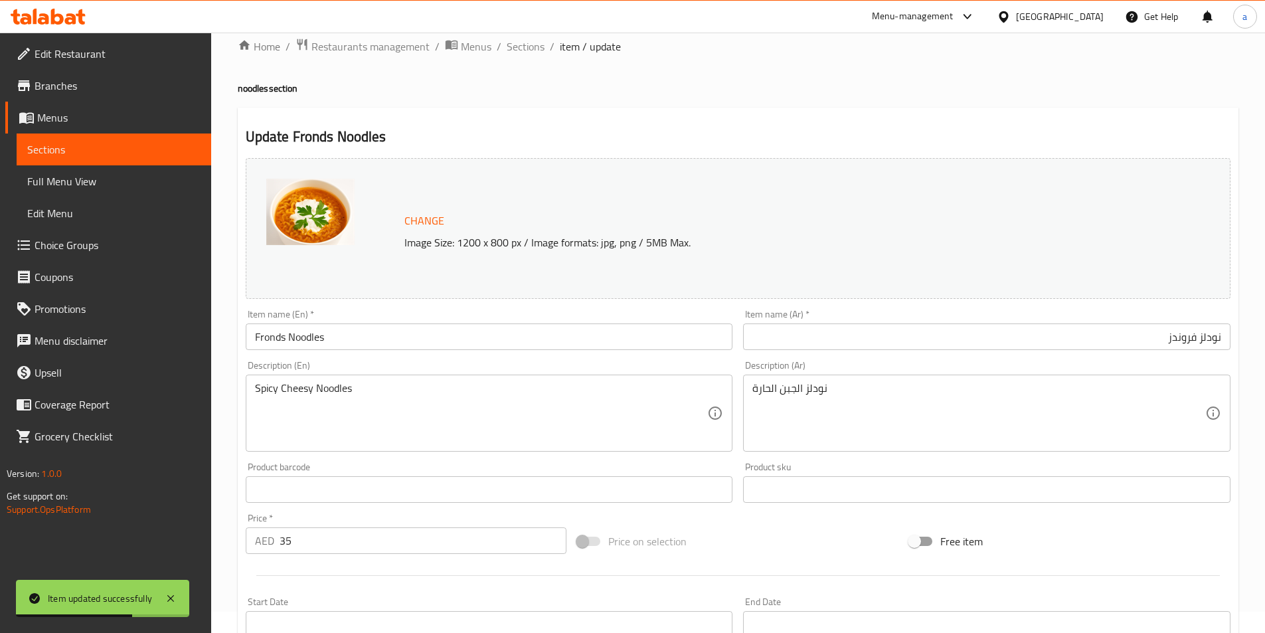
scroll to position [0, 0]
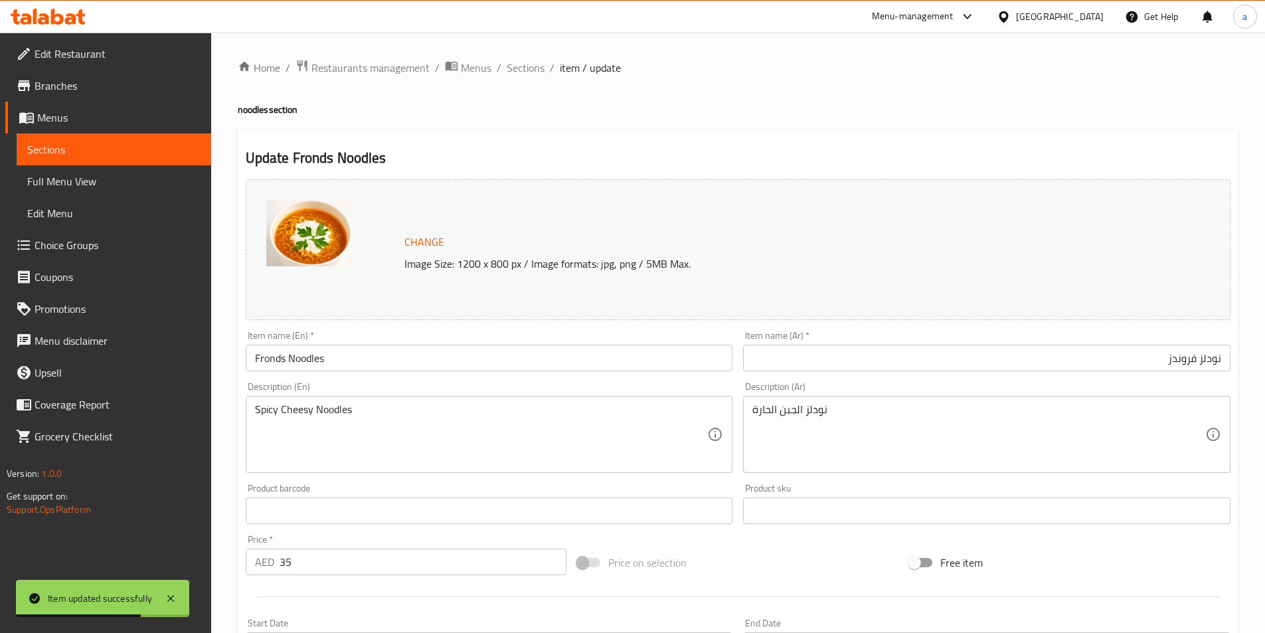
click at [514, 74] on span "Sections" at bounding box center [526, 68] width 38 height 16
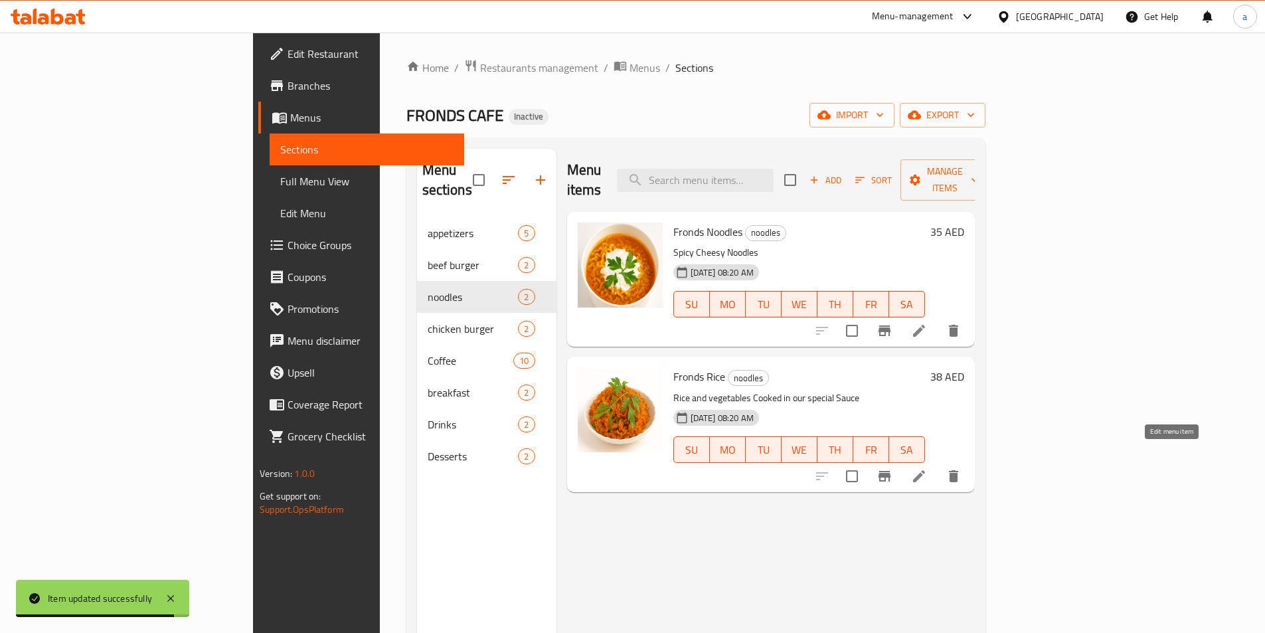
click at [927, 468] on icon at bounding box center [919, 476] width 16 height 16
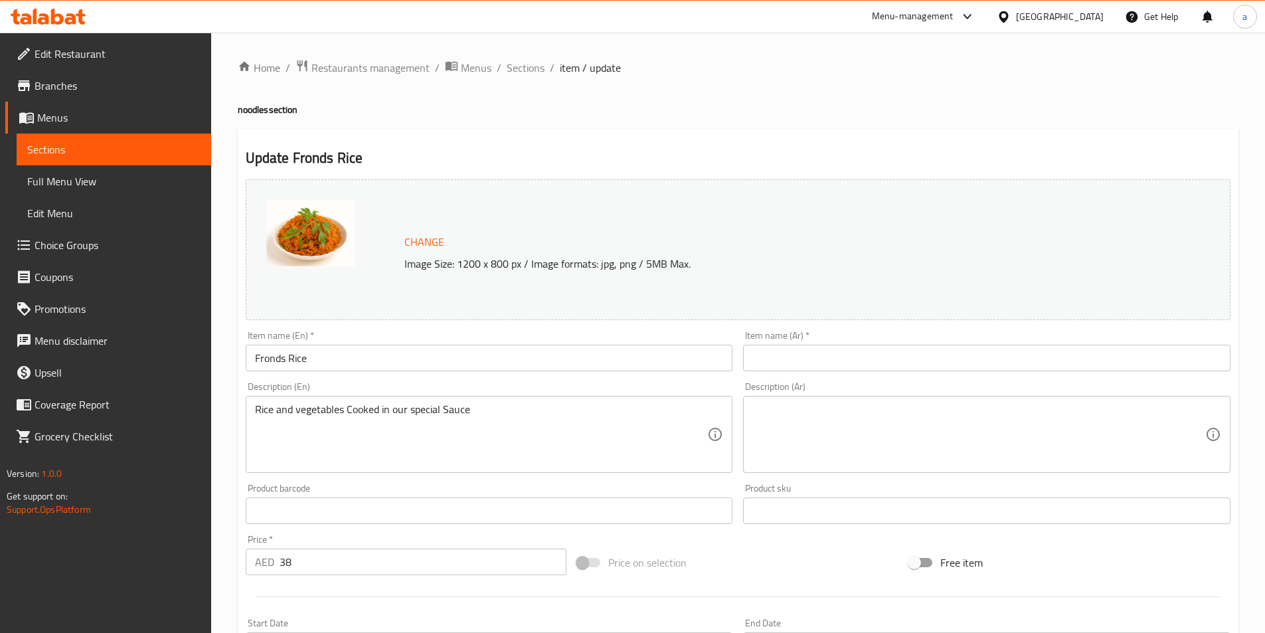
click at [870, 361] on input "text" at bounding box center [986, 358] width 487 height 27
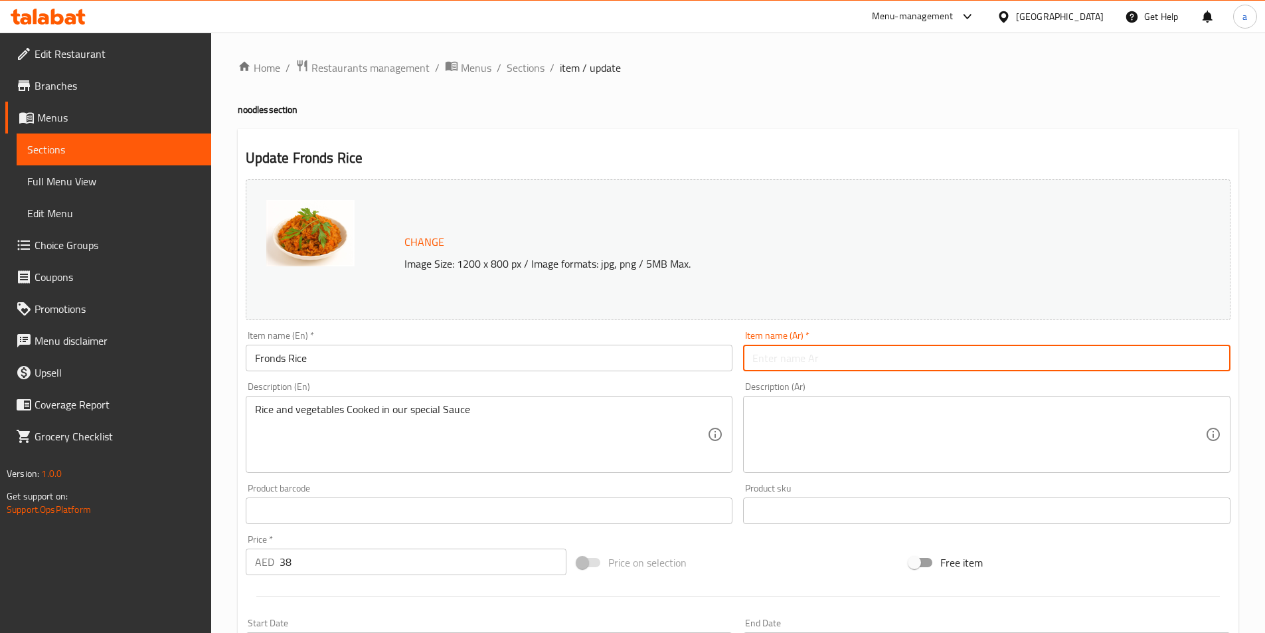
paste input "فروندز"
type input "أرز فروندز"
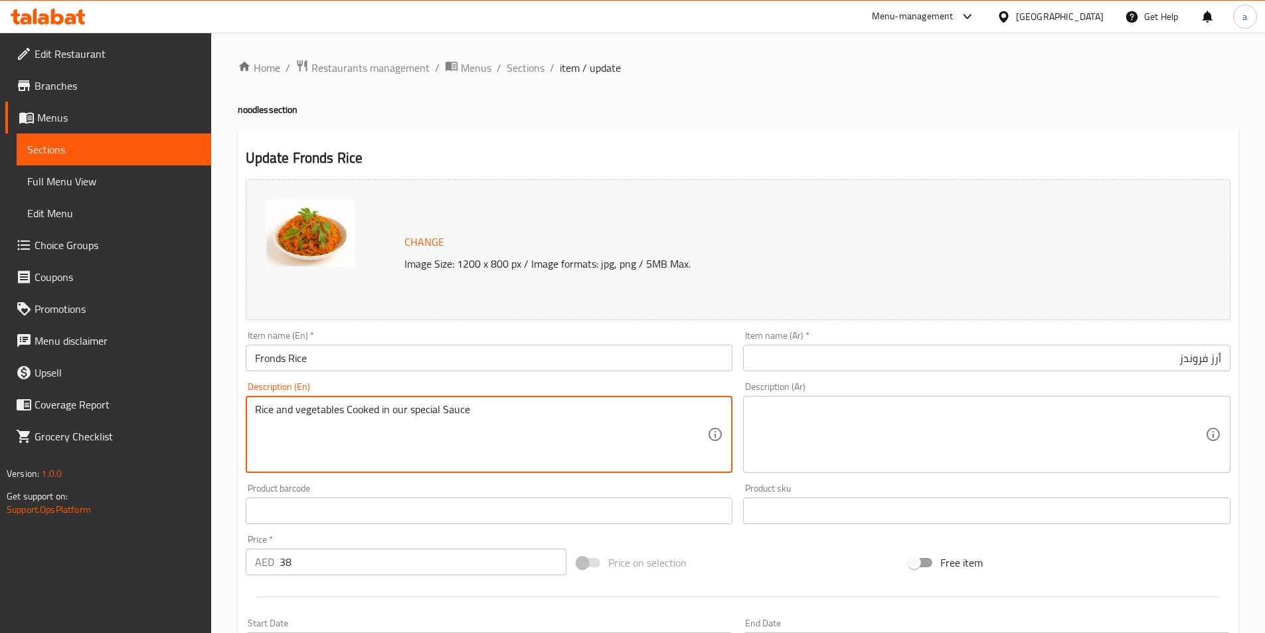
click at [461, 415] on textarea "Rice and vegetables Cooked in our special Sauce" at bounding box center [481, 434] width 453 height 63
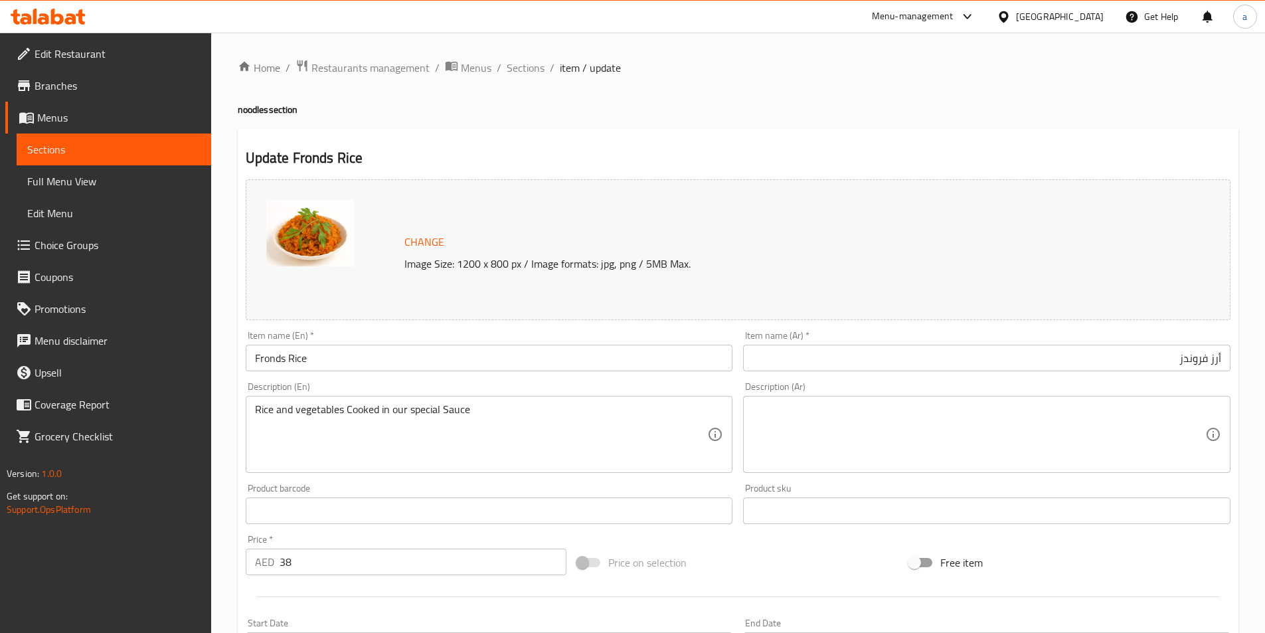
click at [837, 443] on textarea at bounding box center [978, 434] width 453 height 63
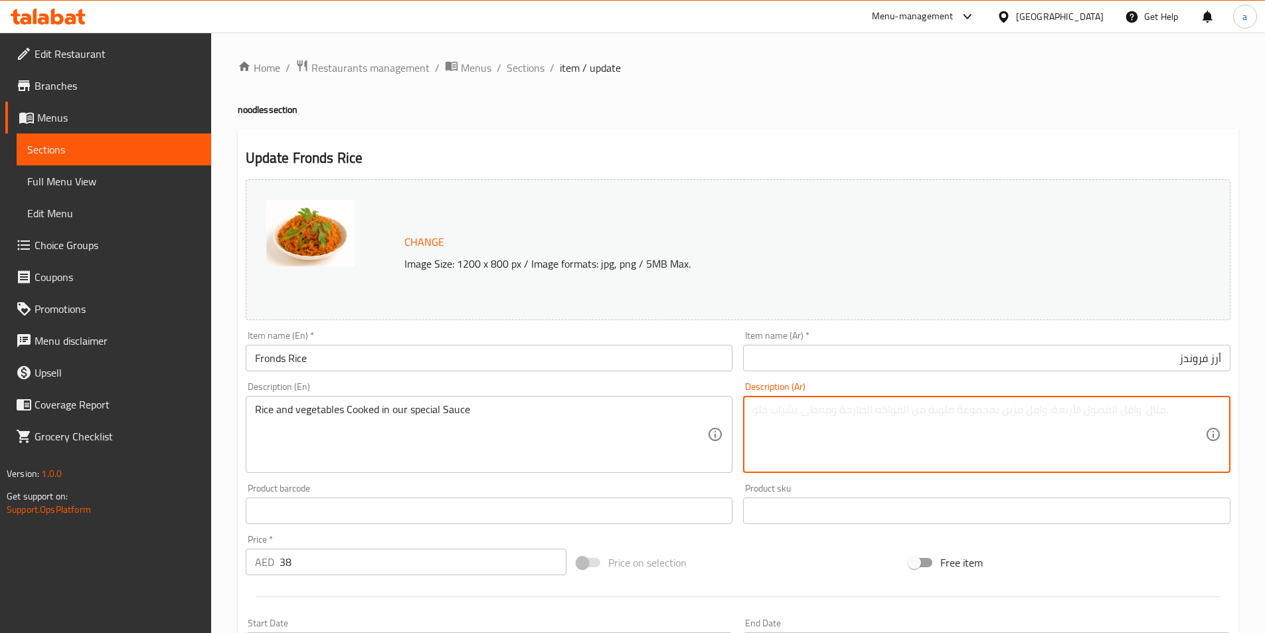
paste textarea "الأرز والخضروات المطبوخة في صلصتنا الخاصة"
type textarea "الأرز والخضروات المطبوخة في صلصتنا الخاصة"
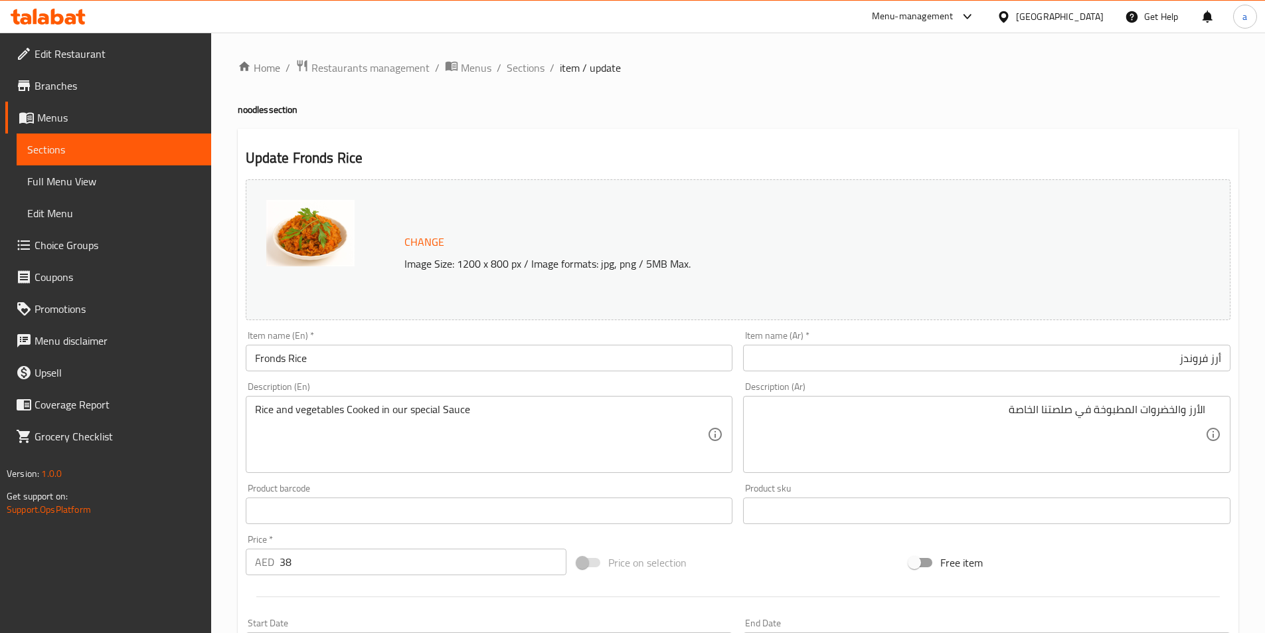
click at [429, 483] on div "Product barcode Product barcode" at bounding box center [489, 503] width 487 height 40
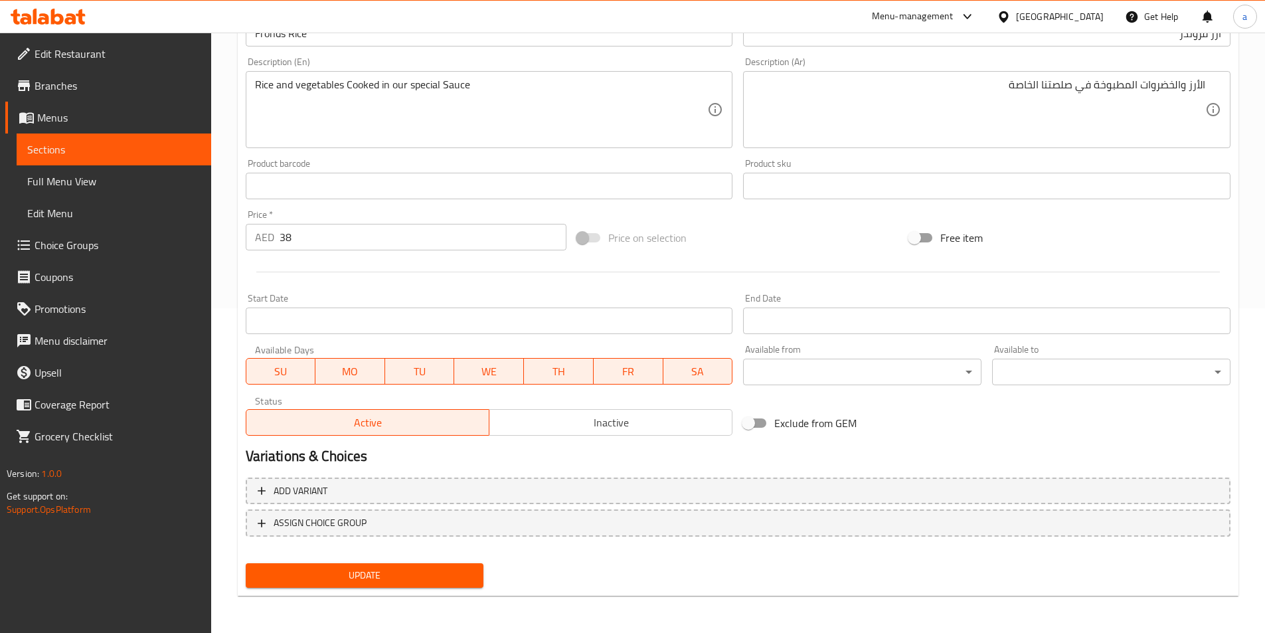
click at [413, 572] on span "Update" at bounding box center [364, 575] width 217 height 17
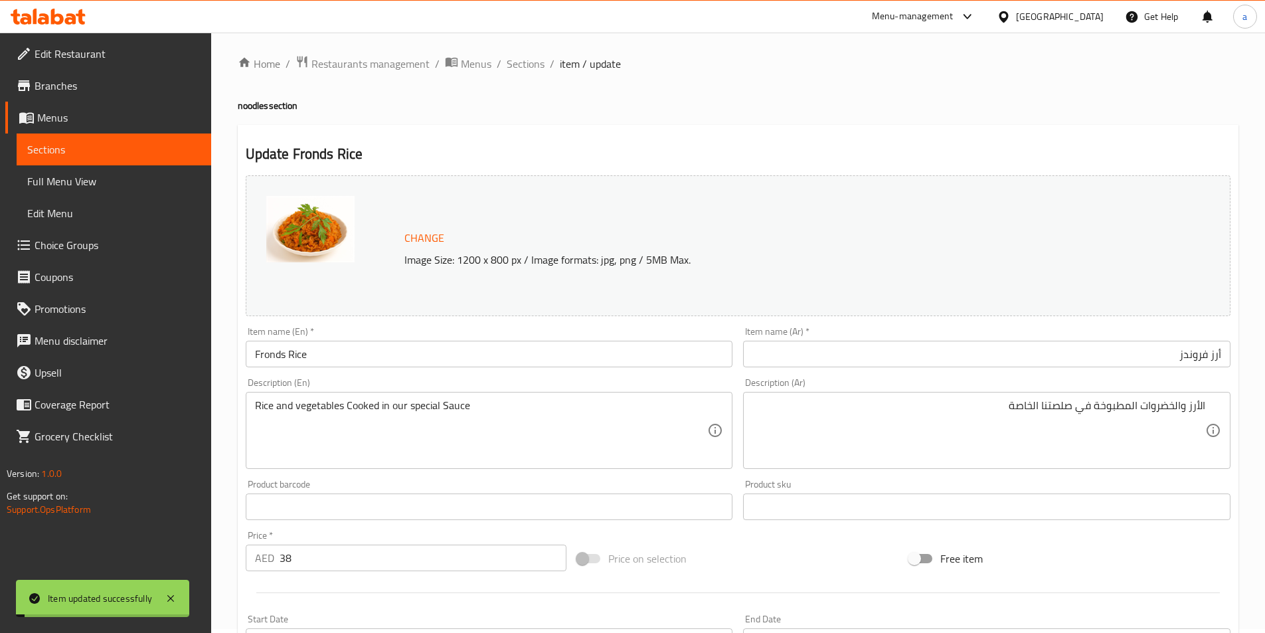
scroll to position [0, 0]
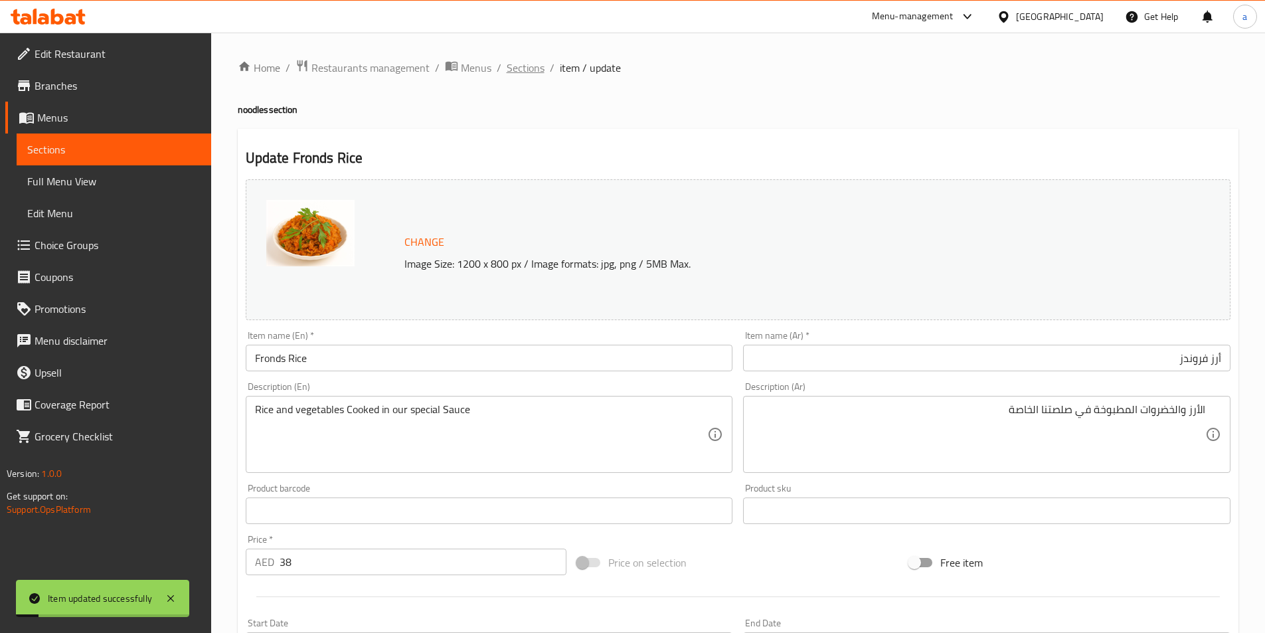
click at [517, 60] on span "Sections" at bounding box center [526, 68] width 38 height 16
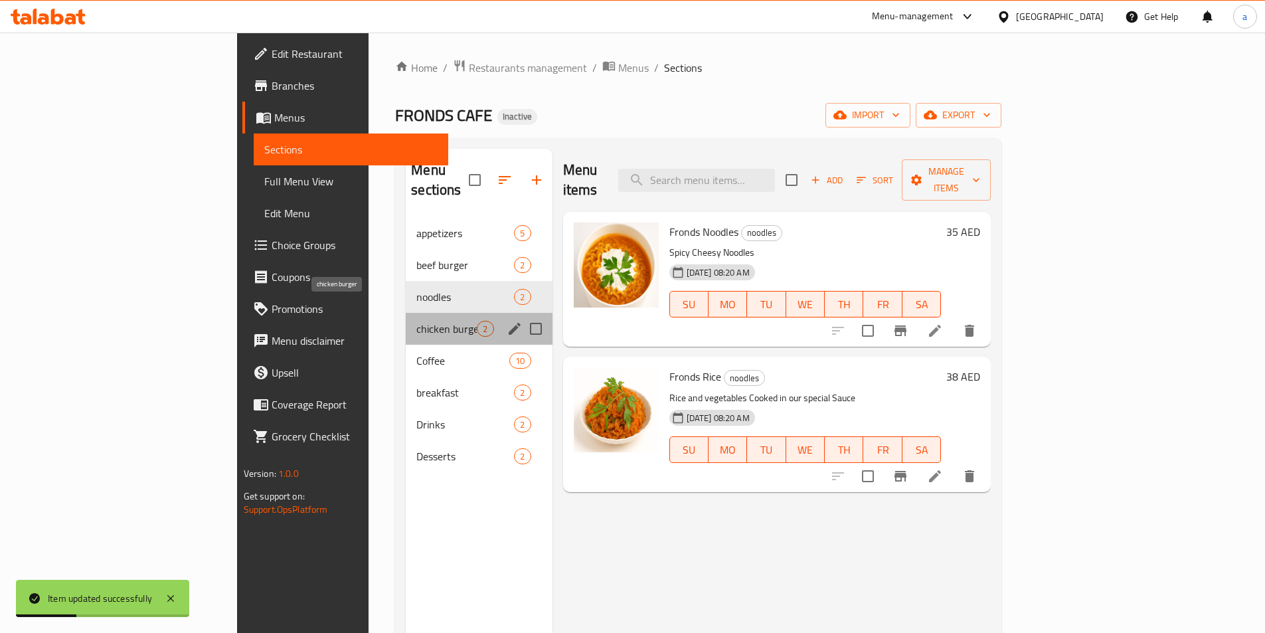
click at [416, 321] on span "chicken burger" at bounding box center [446, 329] width 60 height 16
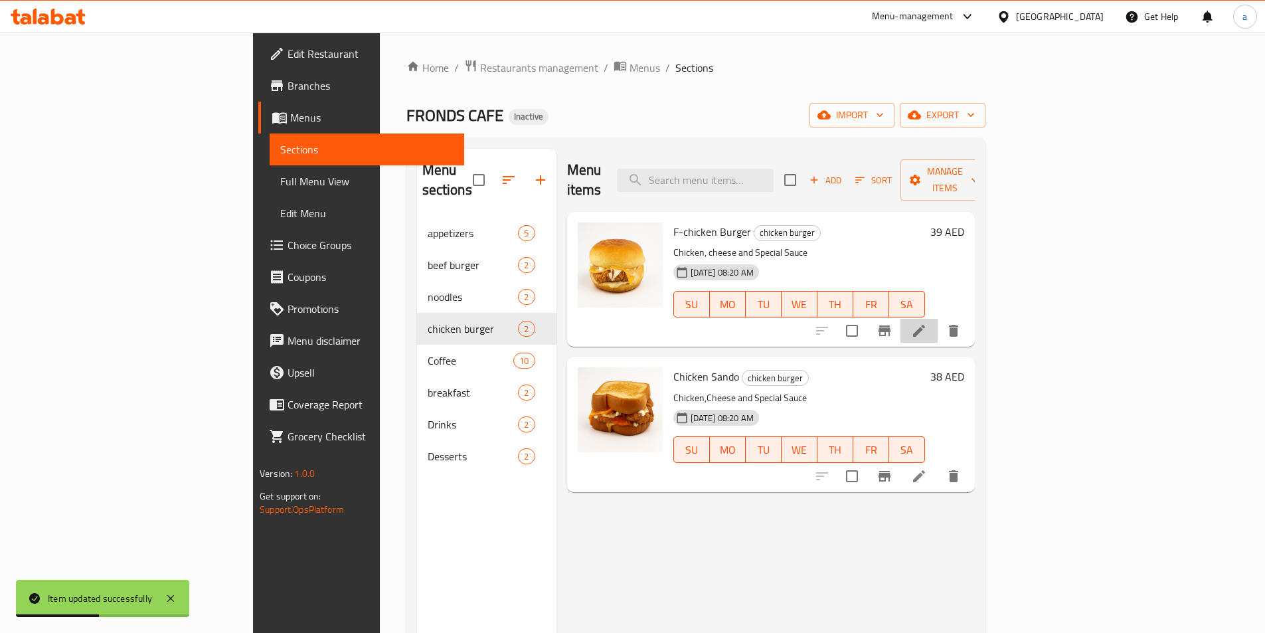
click at [937, 319] on li at bounding box center [918, 331] width 37 height 24
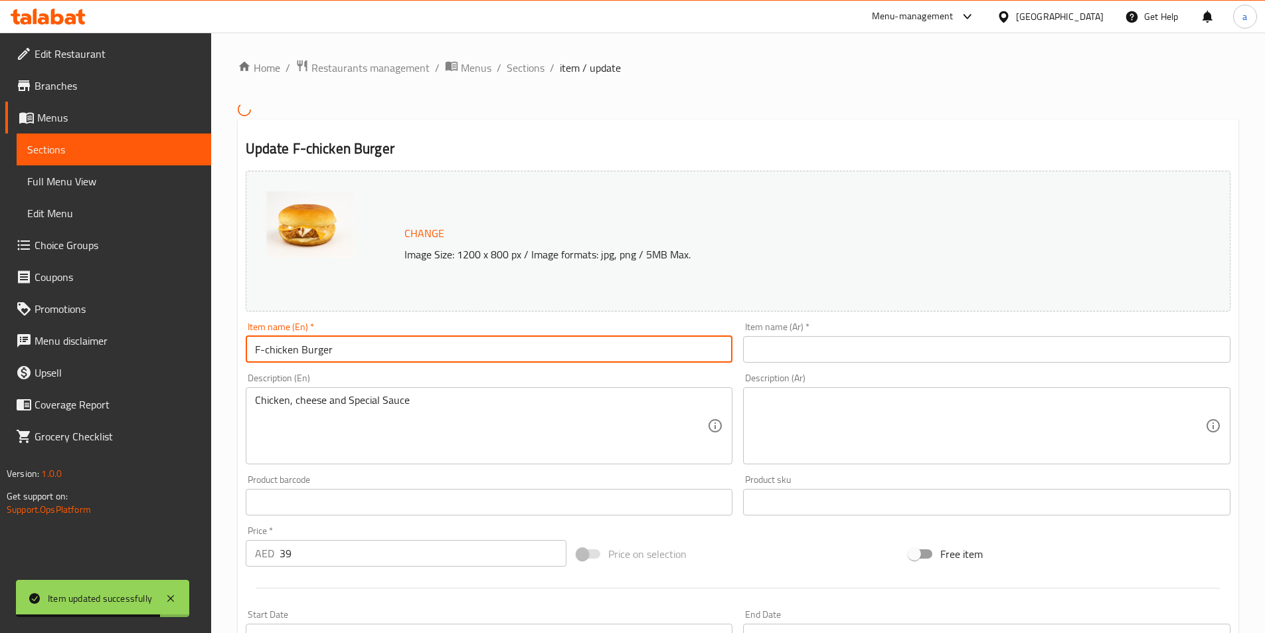
drag, startPoint x: 339, startPoint y: 351, endPoint x: 209, endPoint y: 368, distance: 130.6
click at [209, 368] on div "Edit Restaurant Branches Menus Sections Full Menu View Edit Menu Choice Groups …" at bounding box center [632, 491] width 1265 height 916
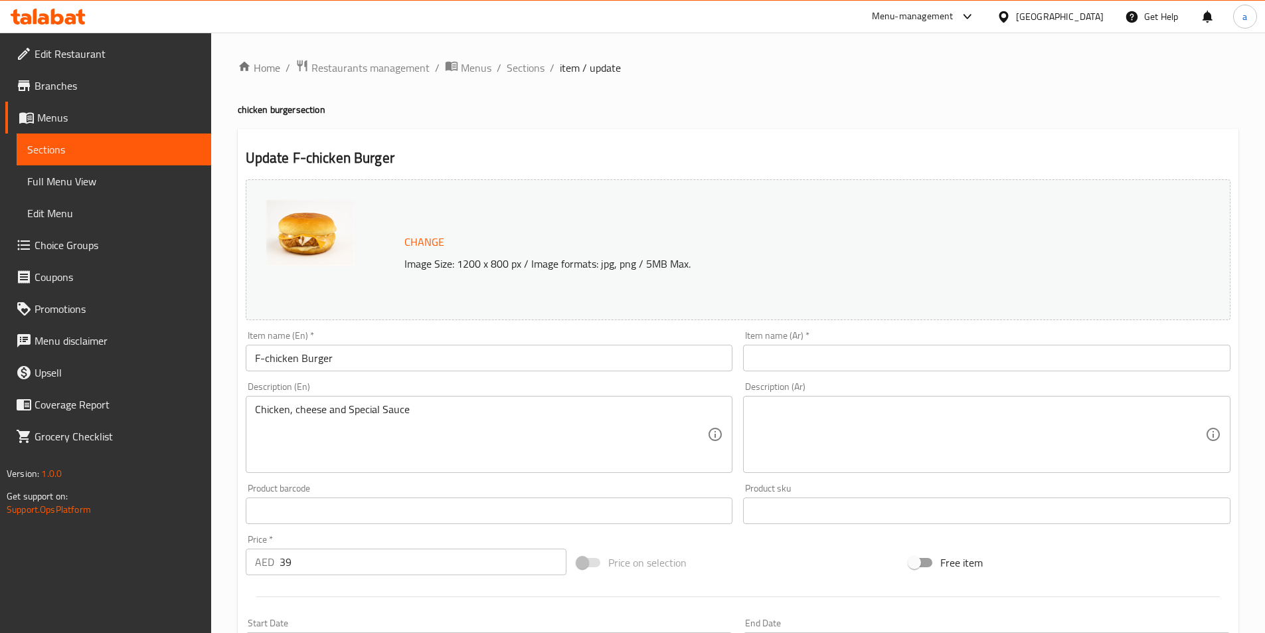
click at [972, 361] on input "text" at bounding box center [986, 358] width 487 height 27
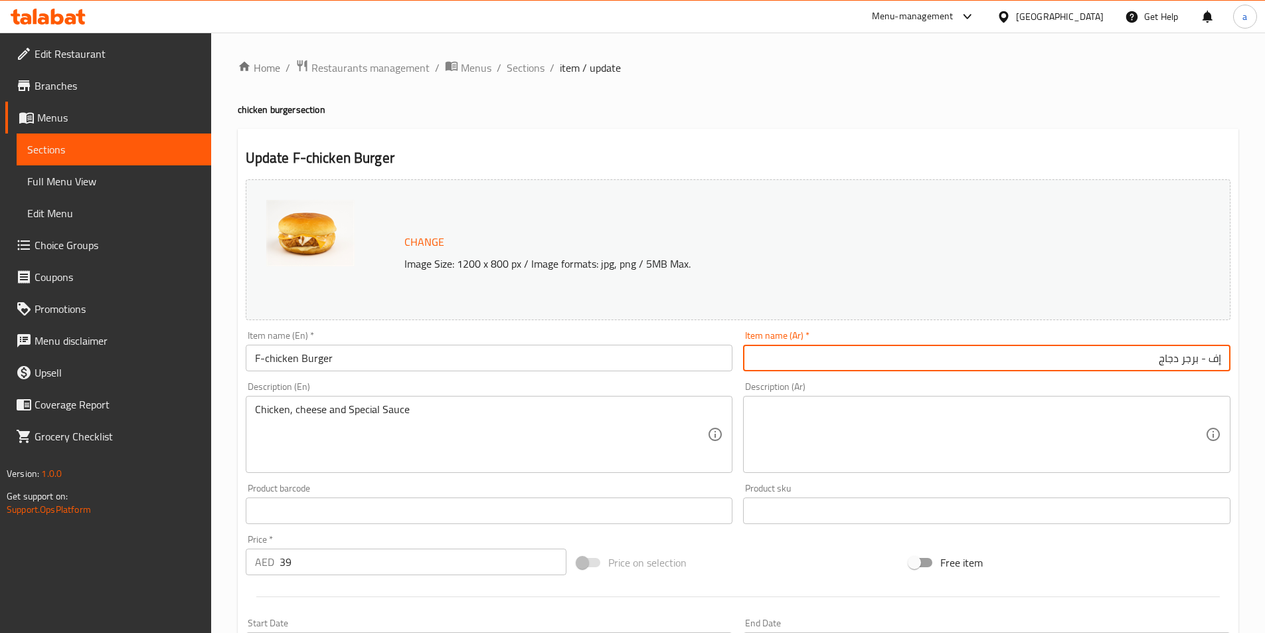
type input "إف - برجر دجاج"
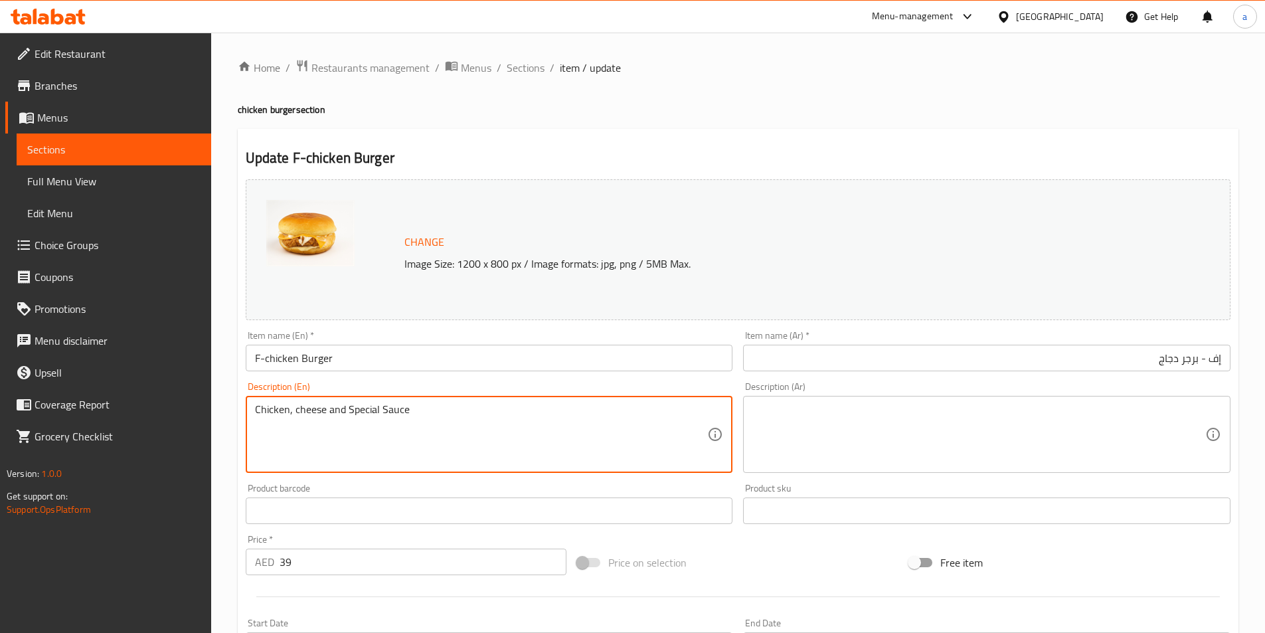
click at [466, 411] on textarea "Chicken, cheese and Special Sauce" at bounding box center [481, 434] width 453 height 63
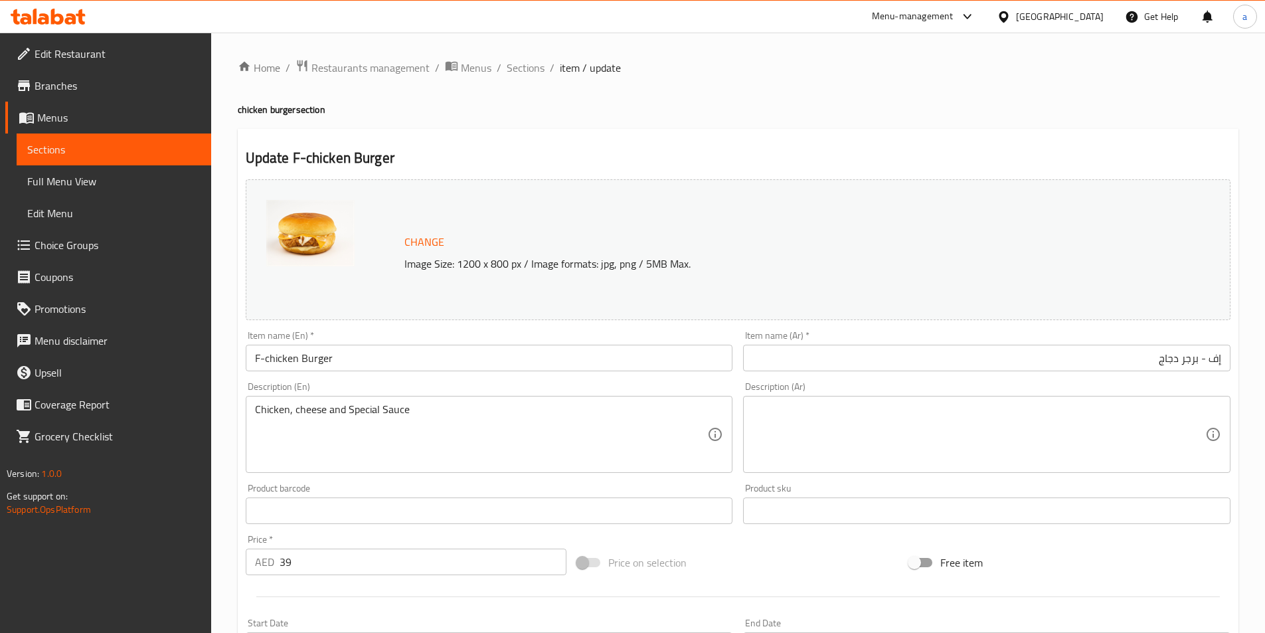
click at [872, 438] on textarea at bounding box center [978, 434] width 453 height 63
paste textarea "دجاج وجبن وصلصة خاصة"
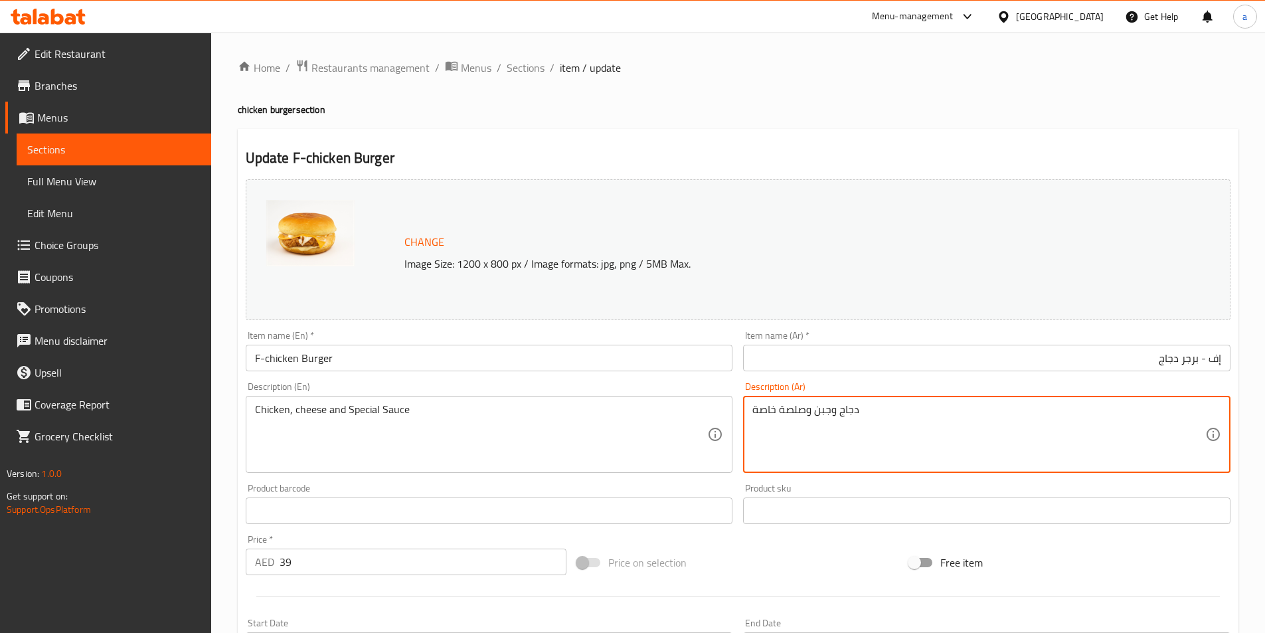
type textarea "دجاج وجبن وصلصة خاصة"
click at [505, 490] on div "Product barcode Product barcode" at bounding box center [489, 503] width 487 height 40
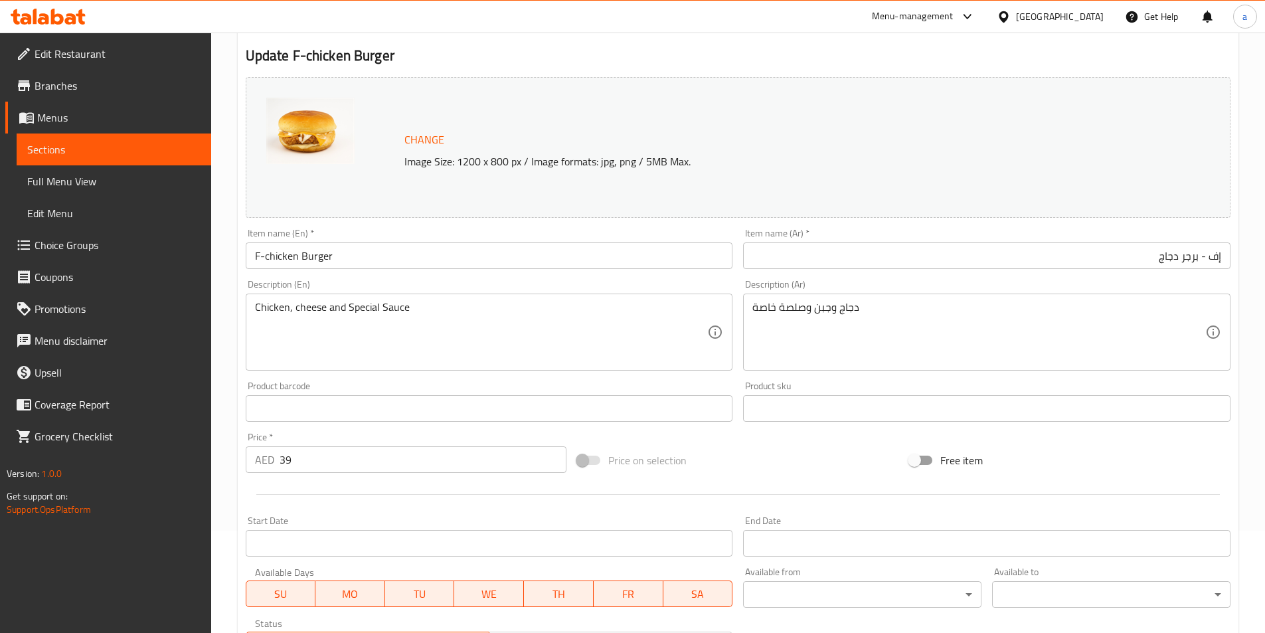
scroll to position [325, 0]
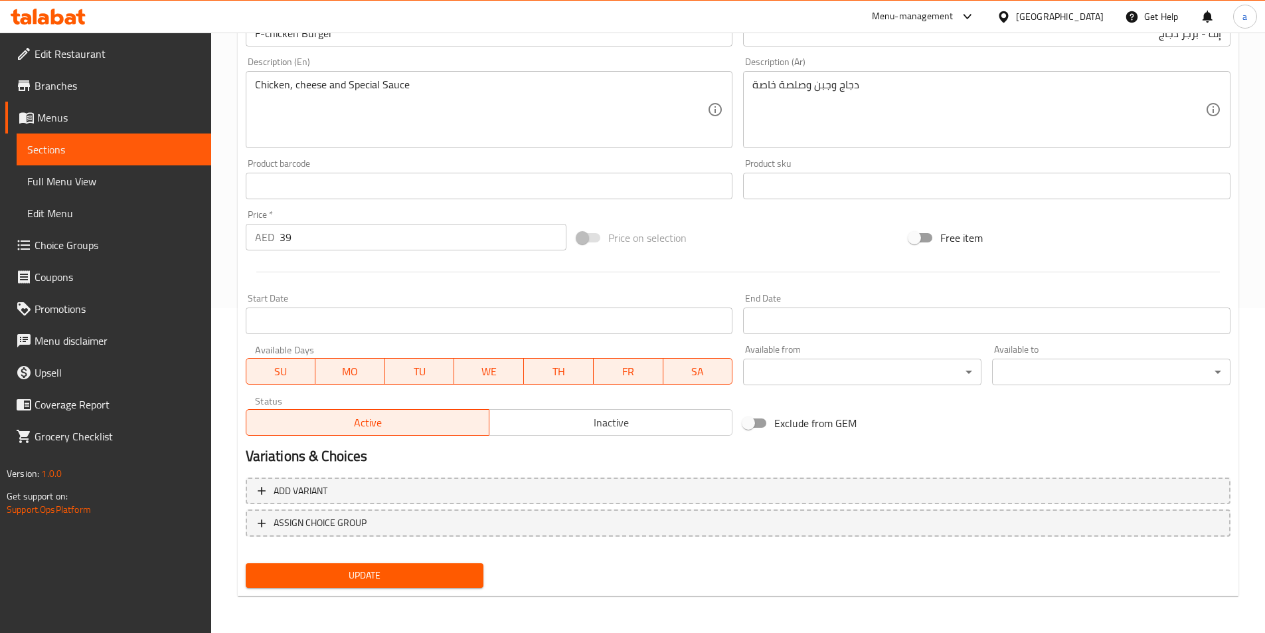
click at [428, 586] on button "Update" at bounding box center [365, 575] width 238 height 25
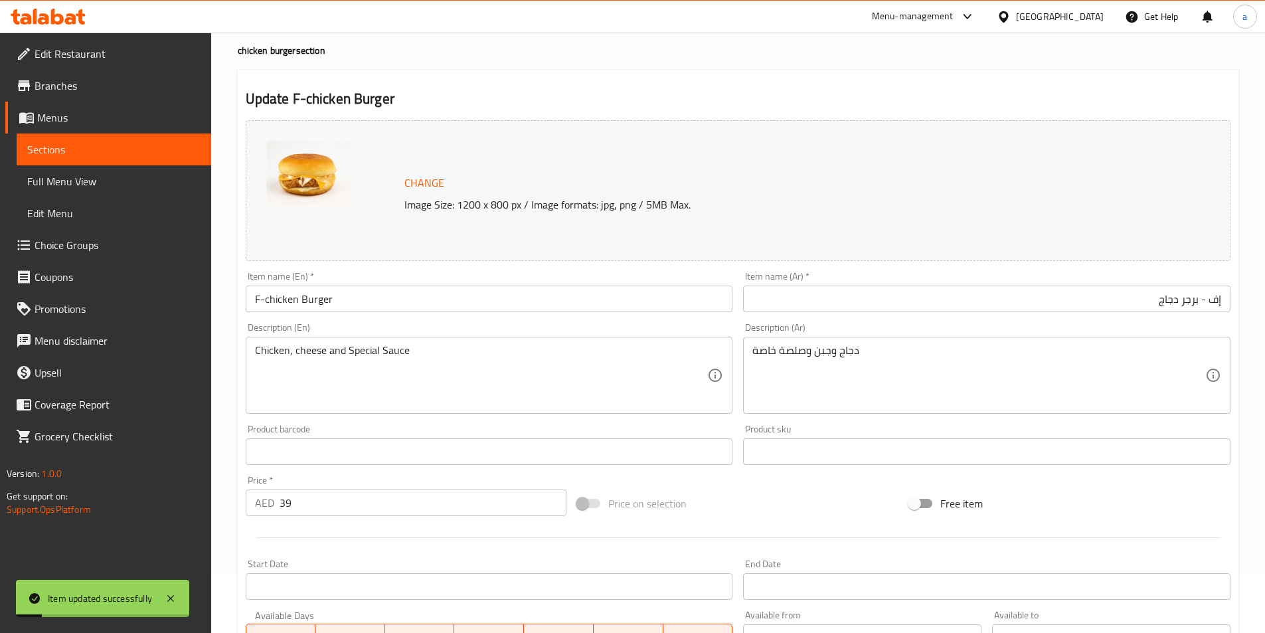
scroll to position [0, 0]
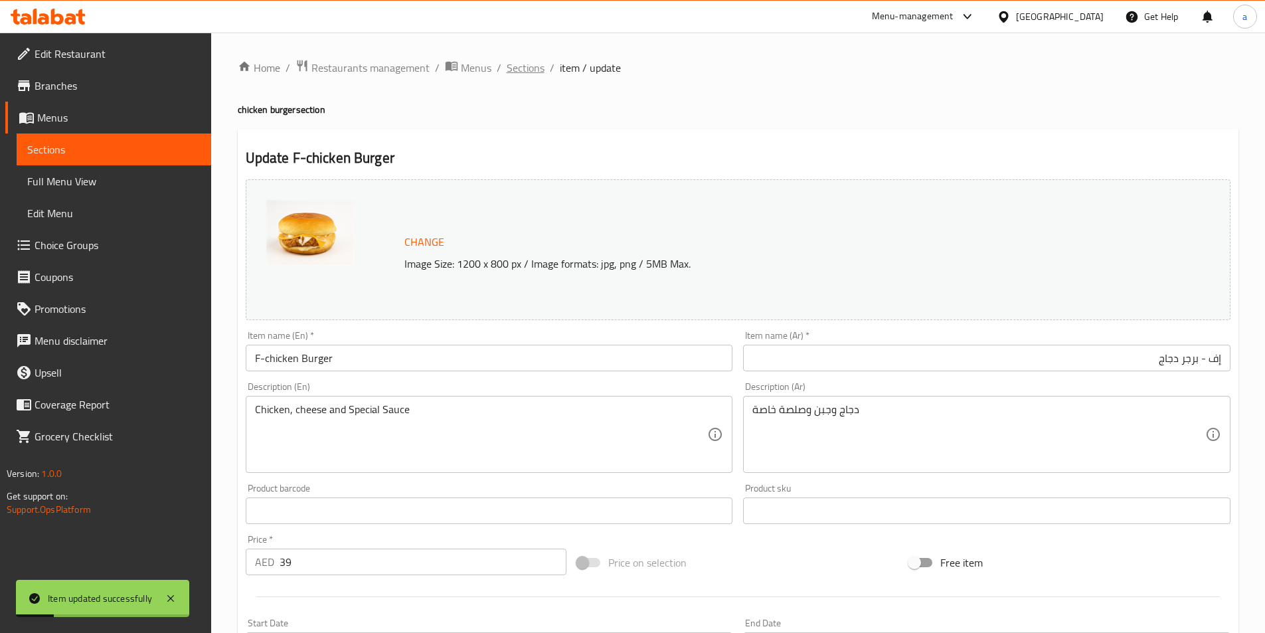
click at [509, 64] on span "Sections" at bounding box center [526, 68] width 38 height 16
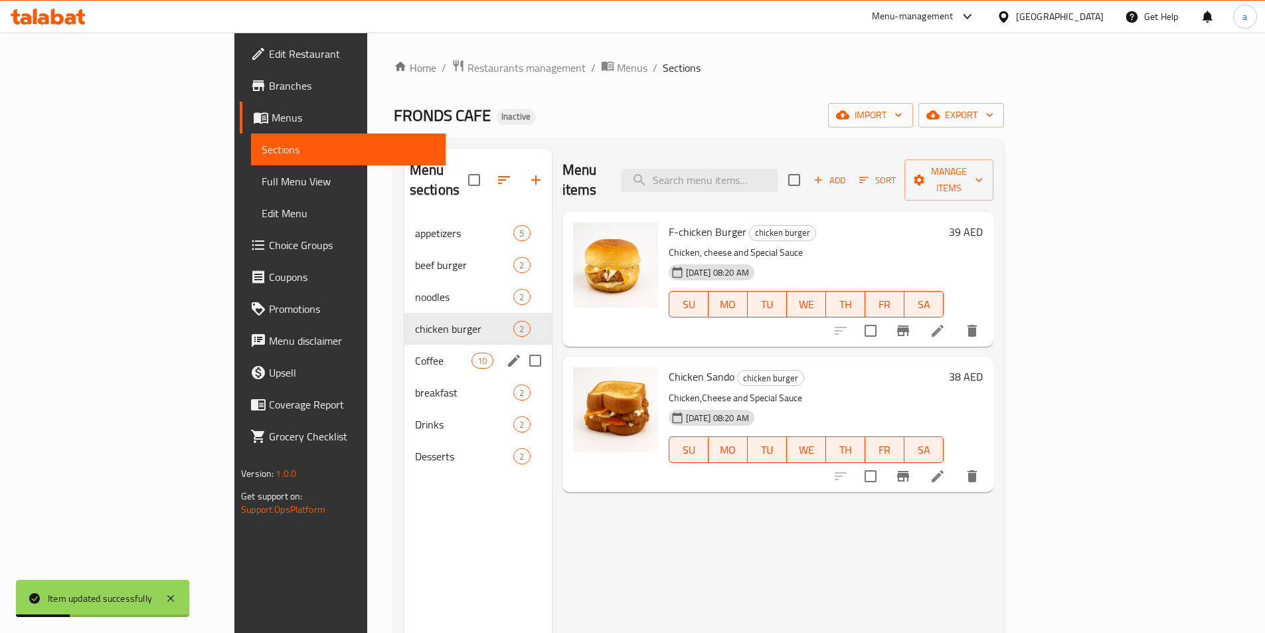
click at [415, 353] on span "Coffee" at bounding box center [443, 361] width 56 height 16
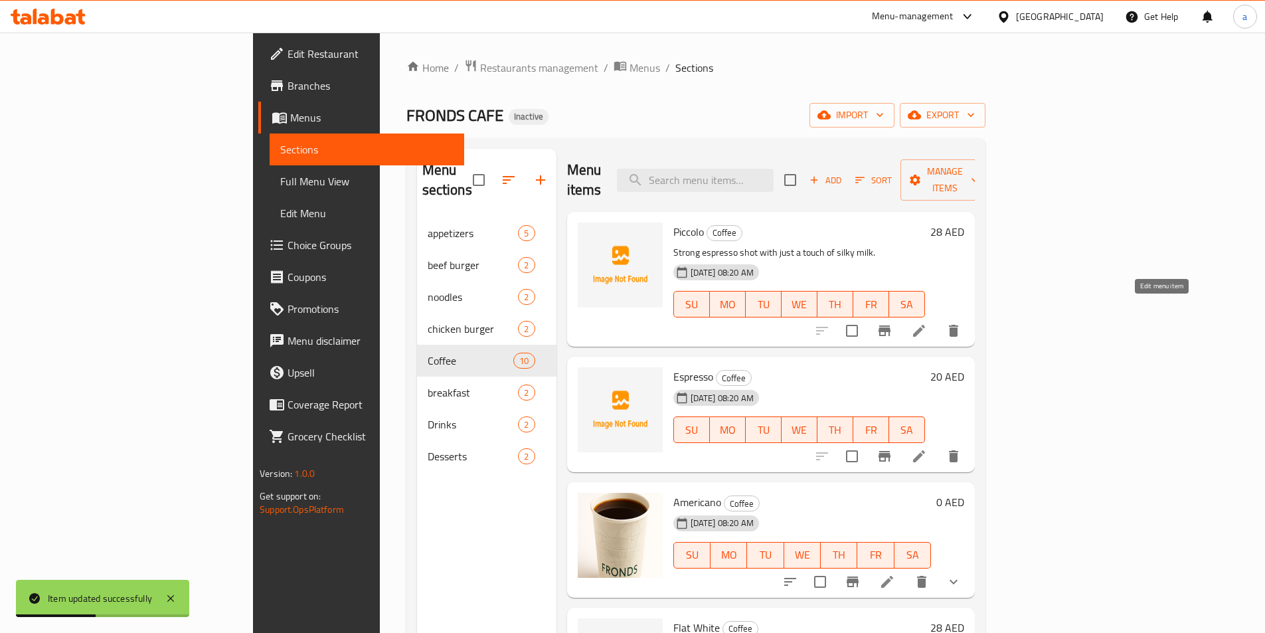
click at [925, 325] on icon at bounding box center [919, 331] width 12 height 12
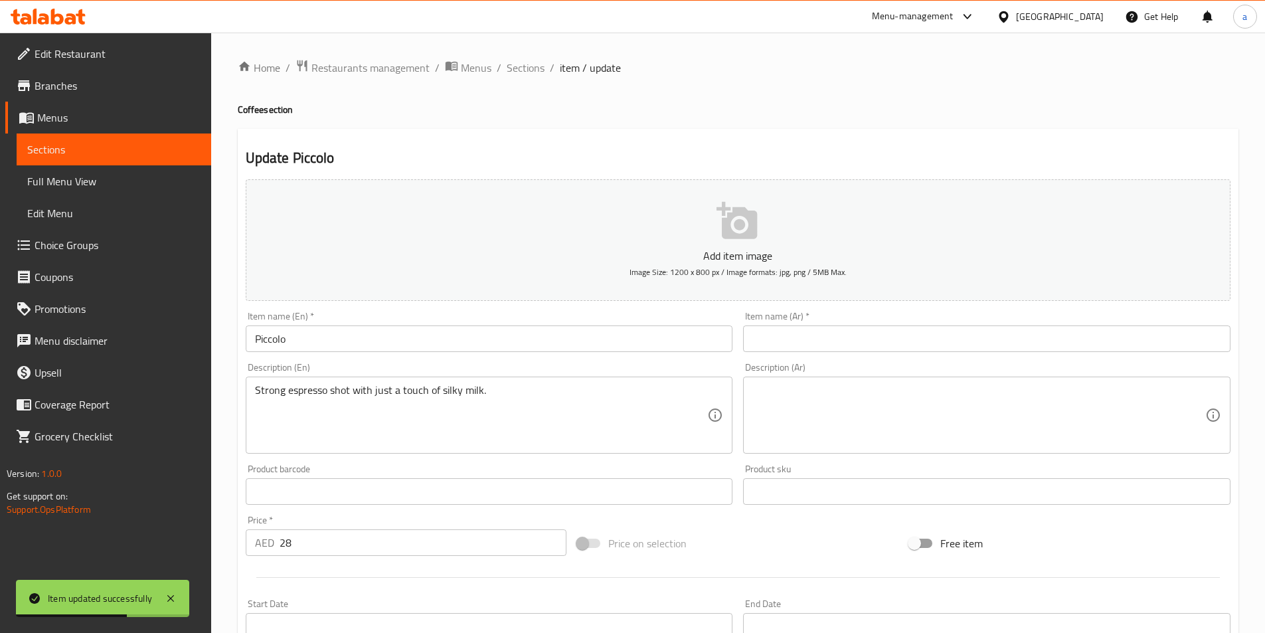
click at [257, 337] on input "Piccolo" at bounding box center [489, 338] width 487 height 27
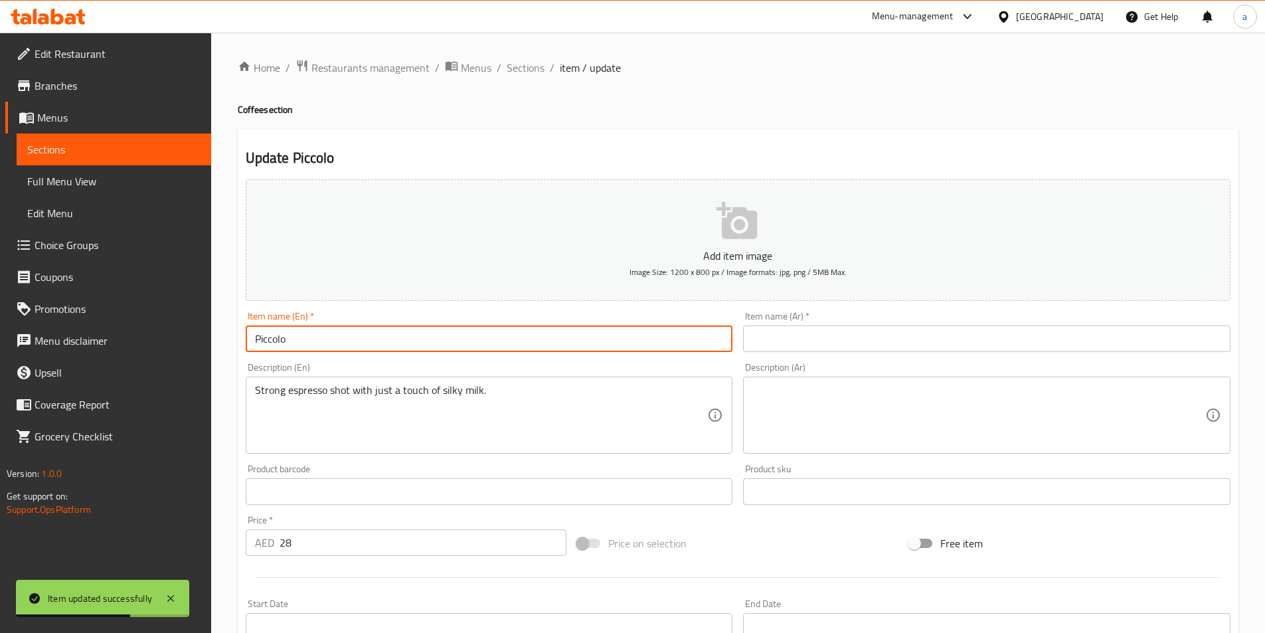
click at [257, 337] on input "Piccolo" at bounding box center [489, 338] width 487 height 27
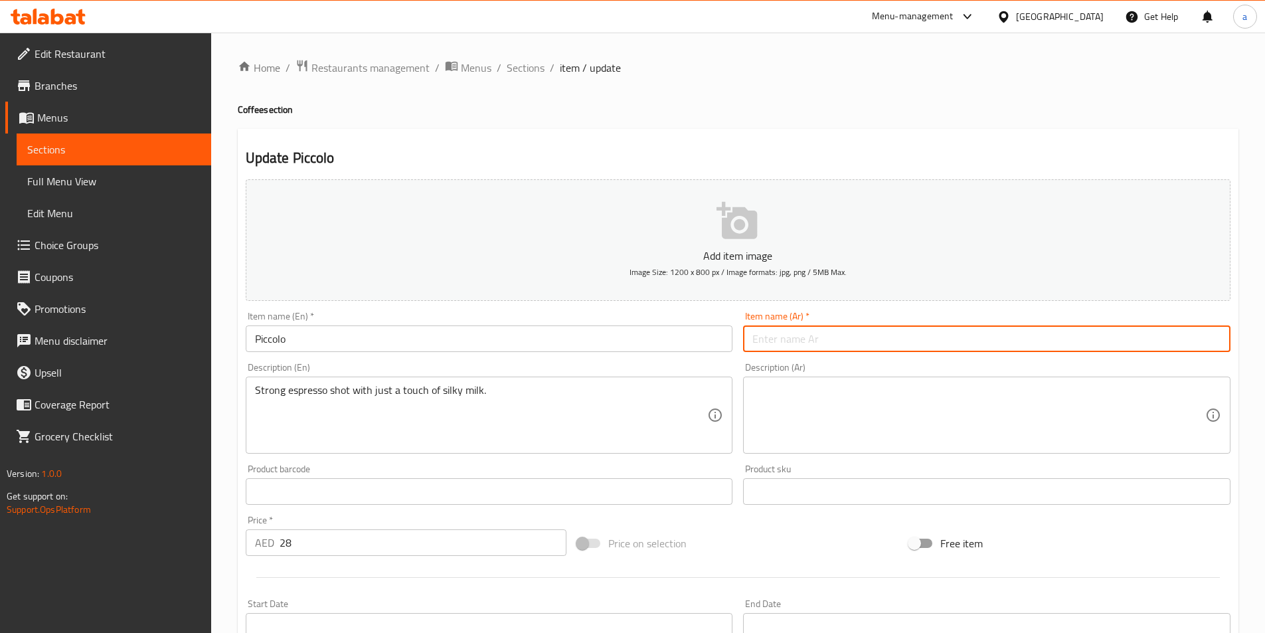
click at [817, 345] on input "text" at bounding box center [986, 338] width 487 height 27
paste input "بيكولو"
type input "بيكولو"
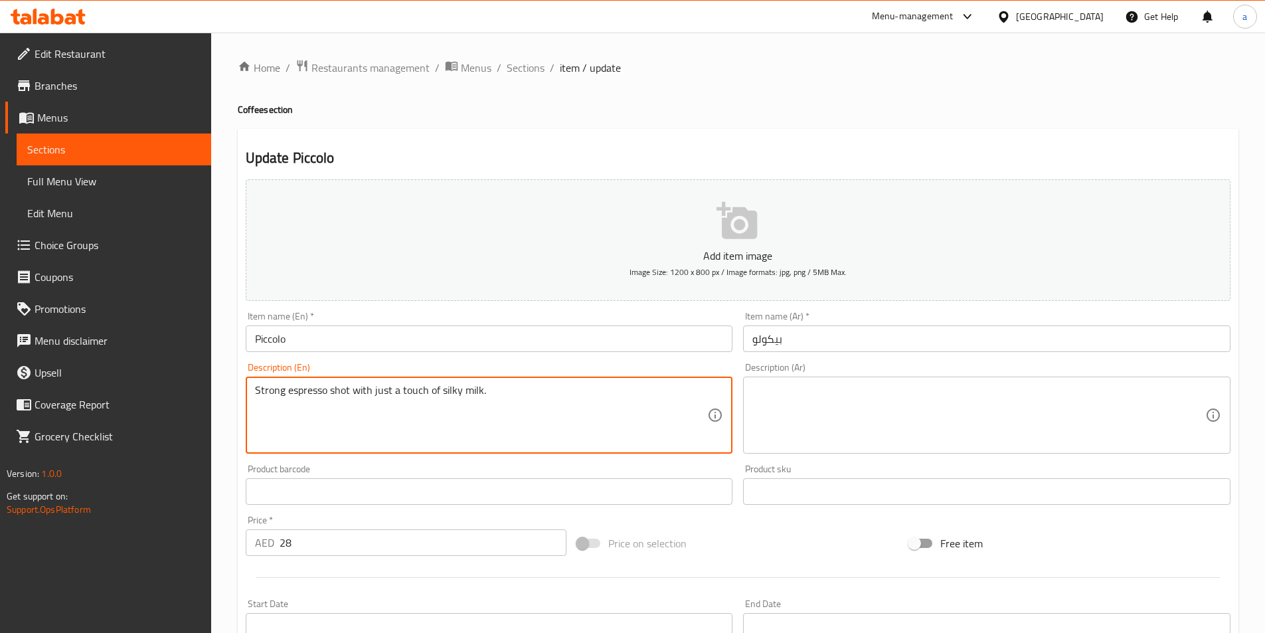
click at [383, 388] on textarea "Strong espresso shot with just a touch of silky milk." at bounding box center [481, 415] width 453 height 63
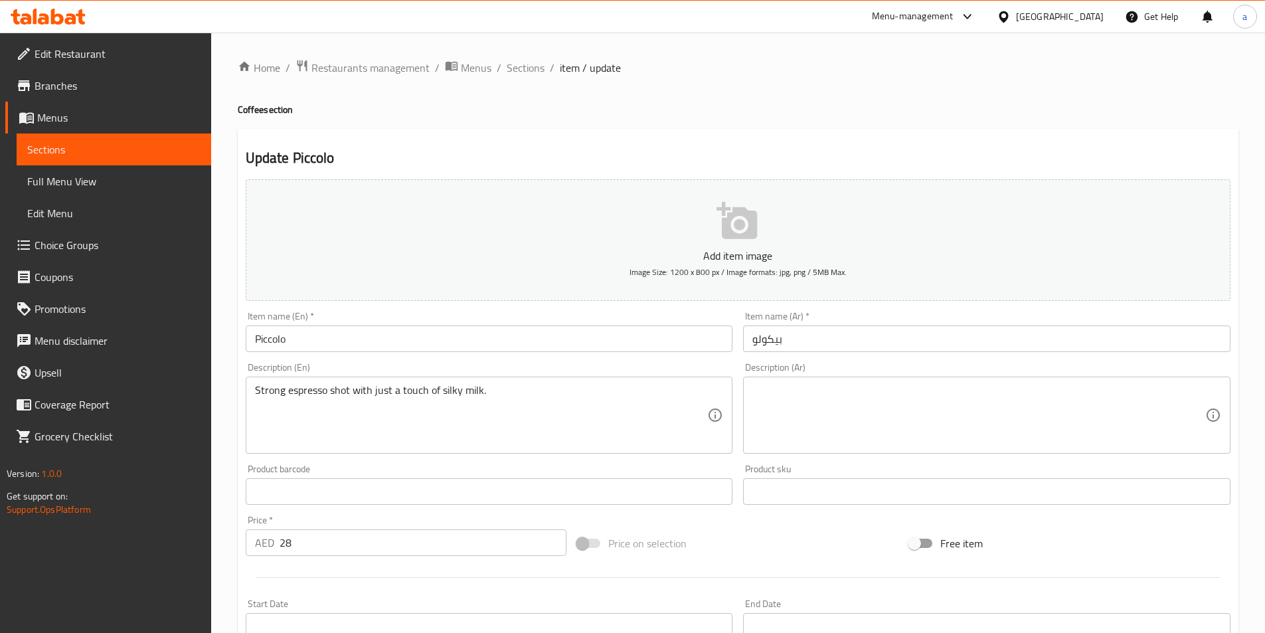
click at [854, 441] on textarea at bounding box center [978, 415] width 453 height 63
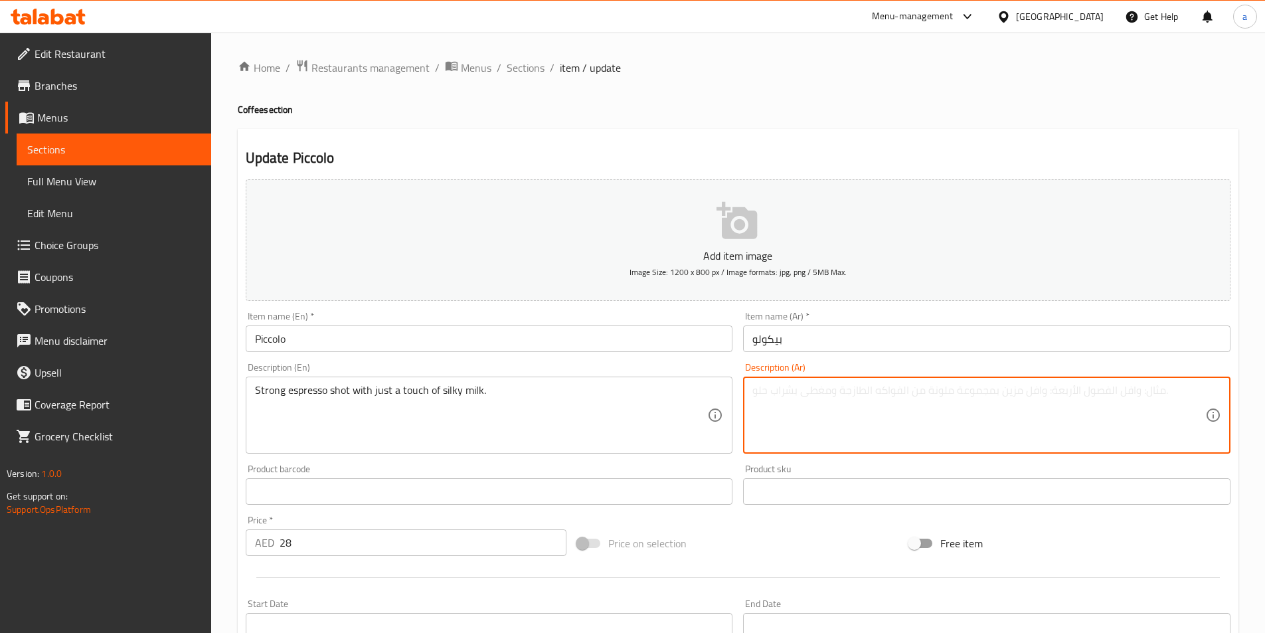
paste textarea "جرعة إسبرسو قوية مع لمسة من الحليب الحريري."
click at [1192, 394] on textarea "جرعة إسبرسو قوية مع لمسة من الحليب الحريري." at bounding box center [978, 415] width 453 height 63
click at [1103, 390] on textarea "شوت إسبرسو قوية مع لمسة من الحليب الحريري." at bounding box center [978, 415] width 453 height 63
type textarea "شوت إسبرسو قوية مع مجرد لمسة من الحليب الحريري."
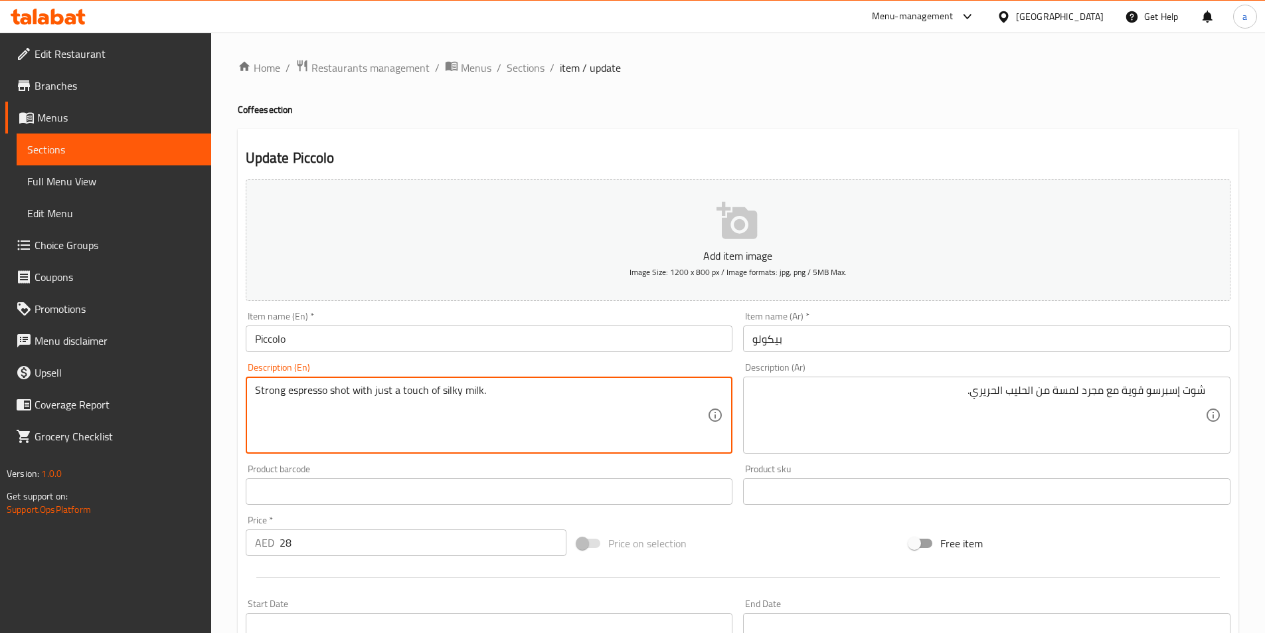
drag, startPoint x: 402, startPoint y: 391, endPoint x: 498, endPoint y: 406, distance: 97.4
drag, startPoint x: 373, startPoint y: 392, endPoint x: 502, endPoint y: 396, distance: 128.8
click at [502, 396] on textarea "Strong espresso shot with just a touch of silky milk." at bounding box center [481, 415] width 453 height 63
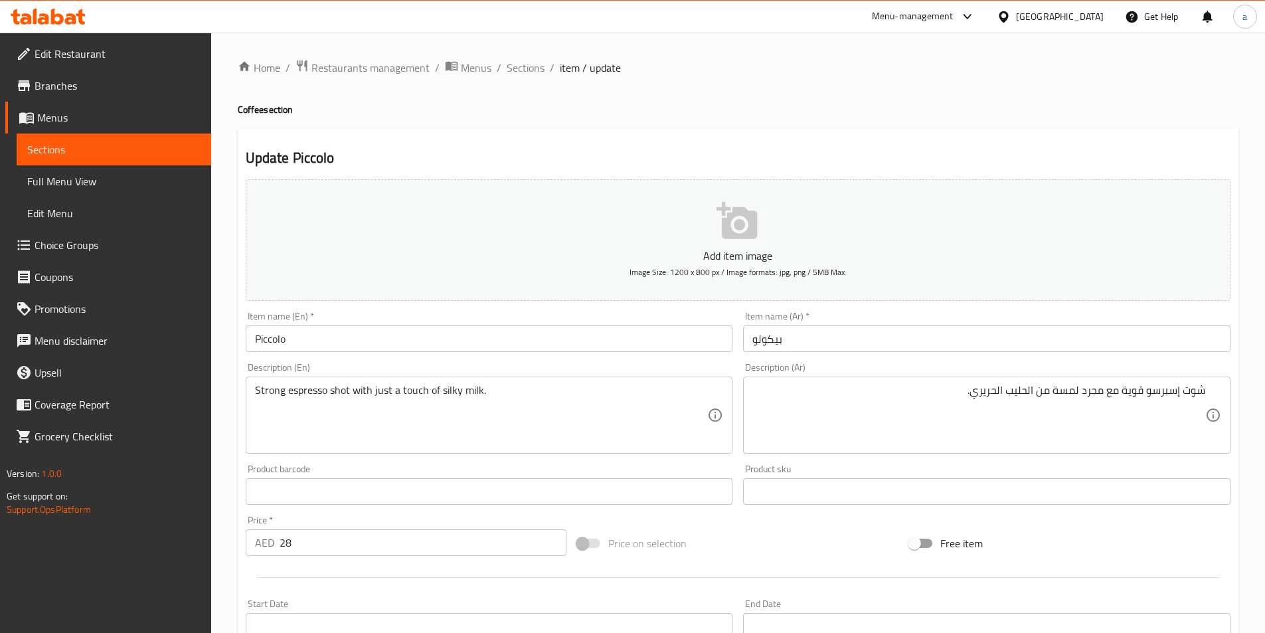
click at [528, 463] on div "Product barcode Product barcode" at bounding box center [489, 484] width 498 height 51
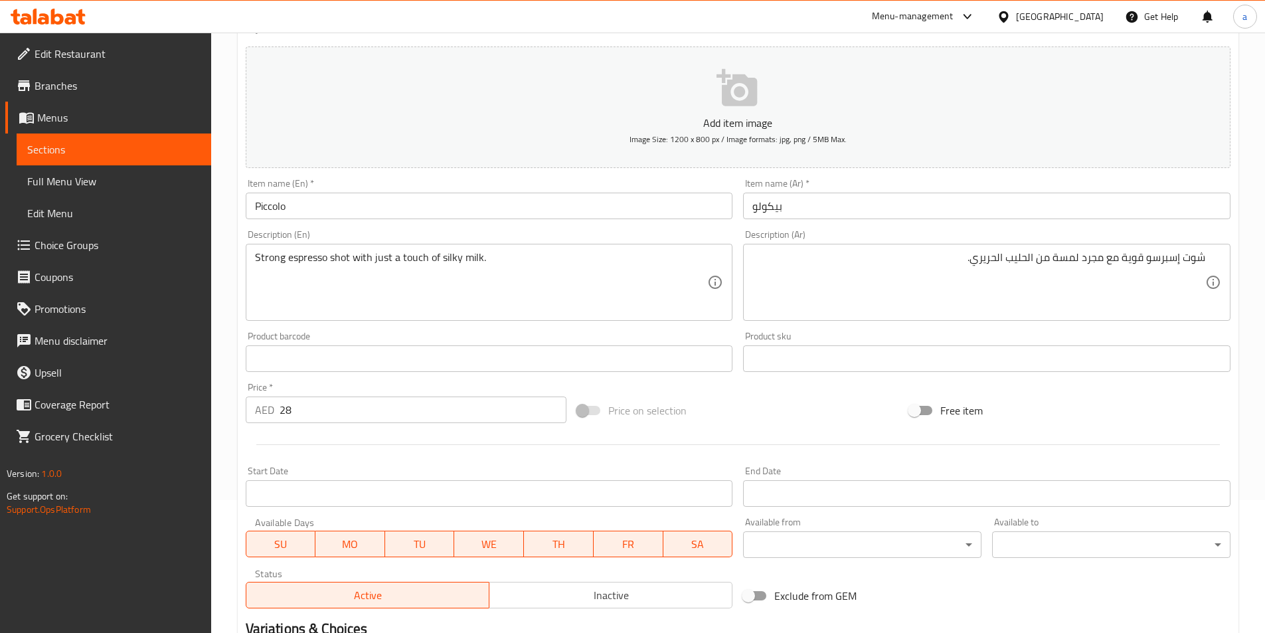
scroll to position [305, 0]
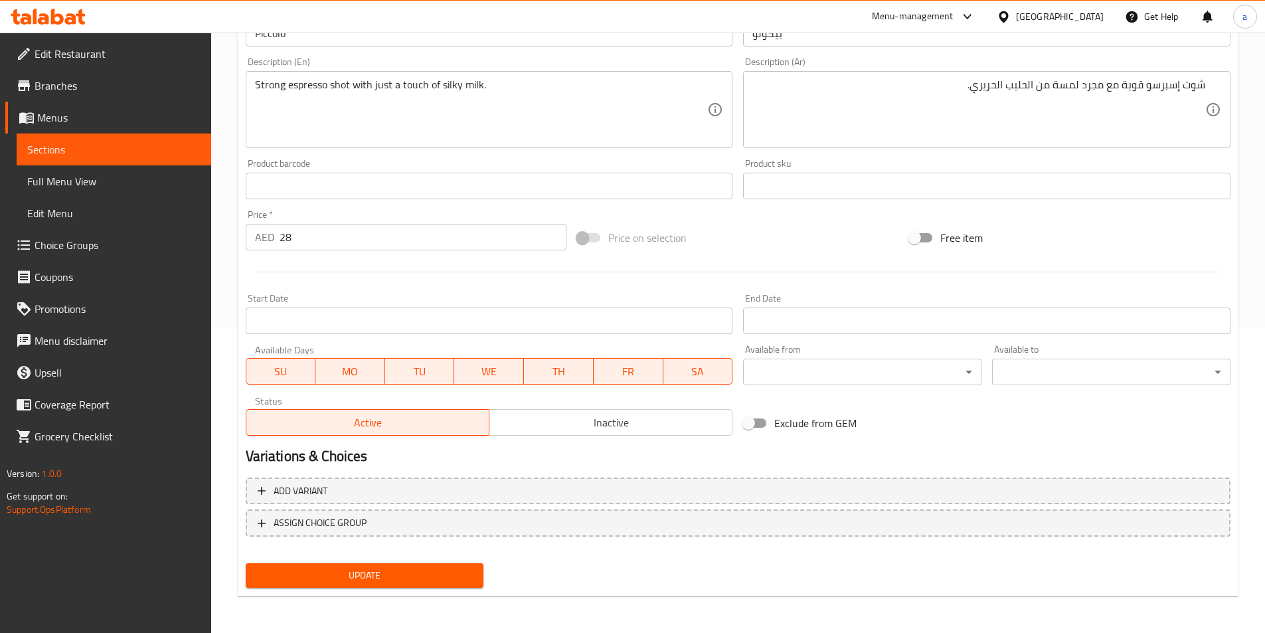
click at [432, 574] on span "Update" at bounding box center [364, 575] width 217 height 17
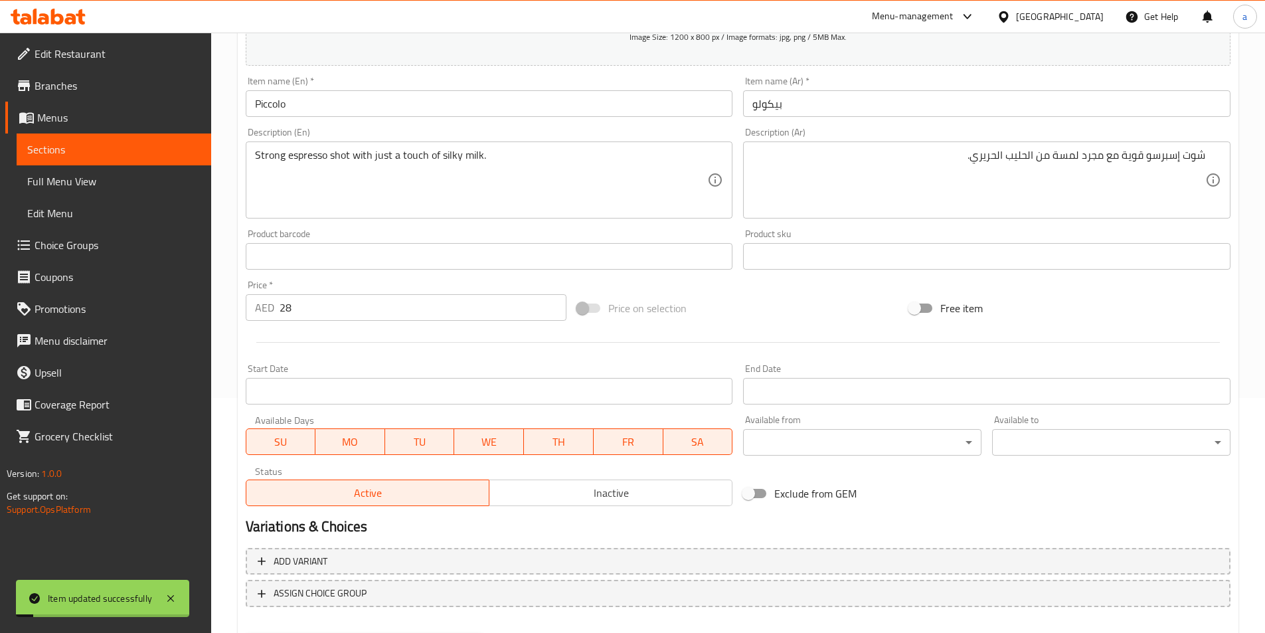
scroll to position [0, 0]
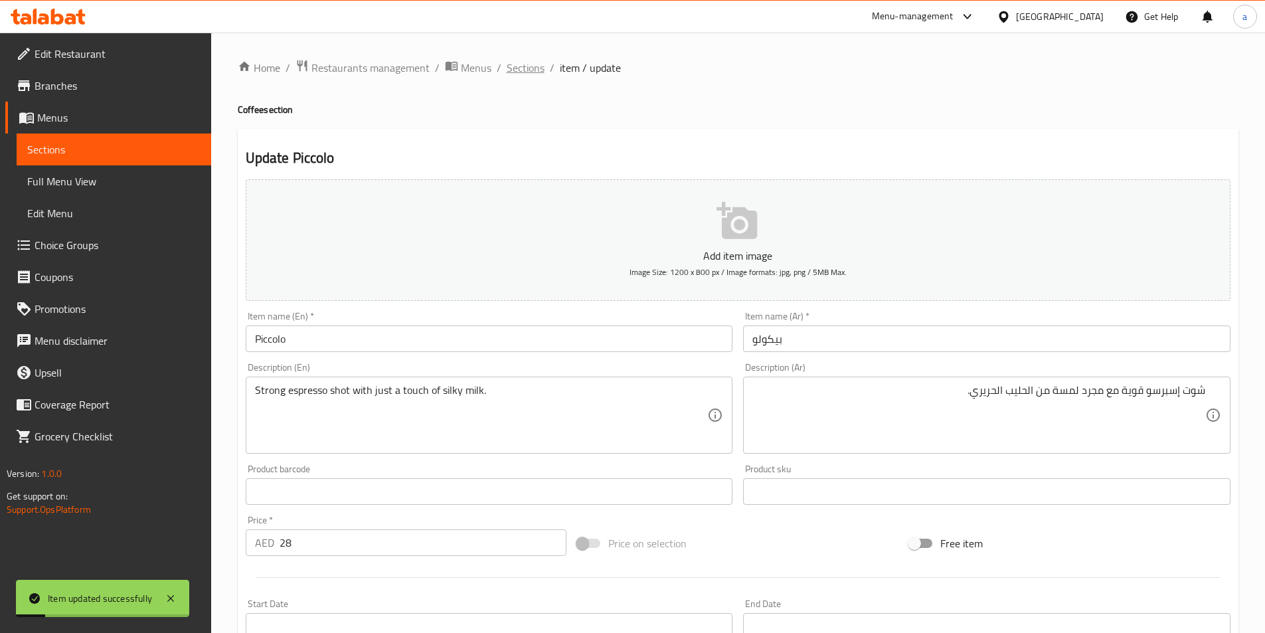
click at [530, 73] on span "Sections" at bounding box center [526, 68] width 38 height 16
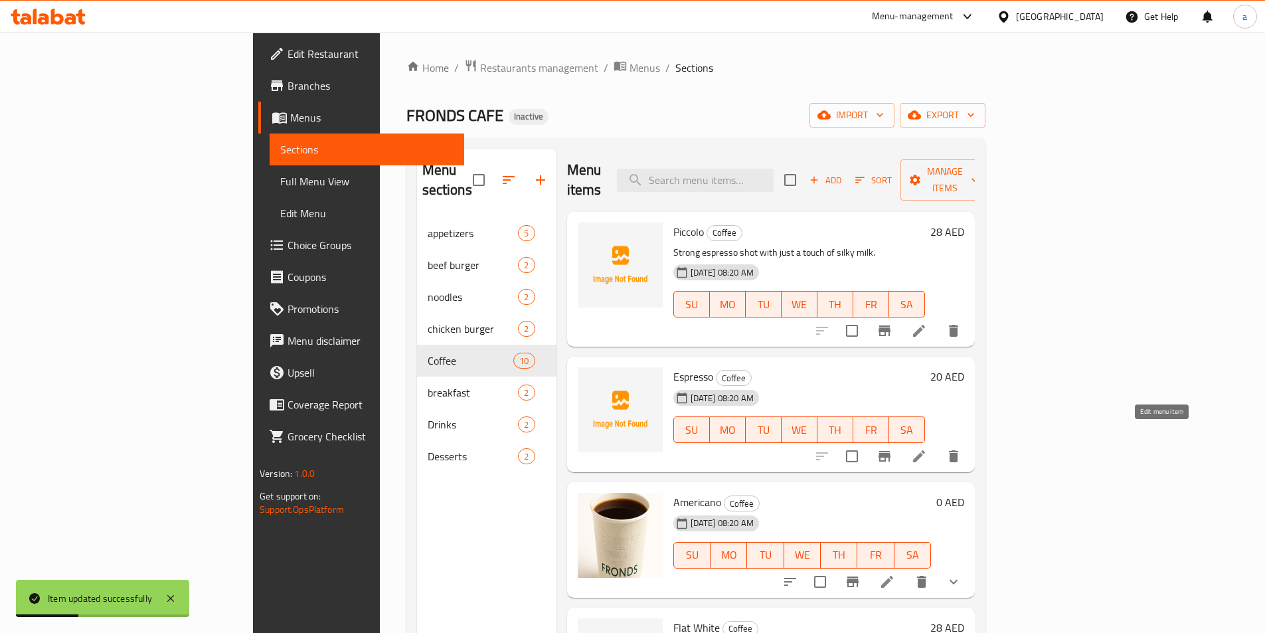
click at [925, 450] on icon at bounding box center [919, 456] width 12 height 12
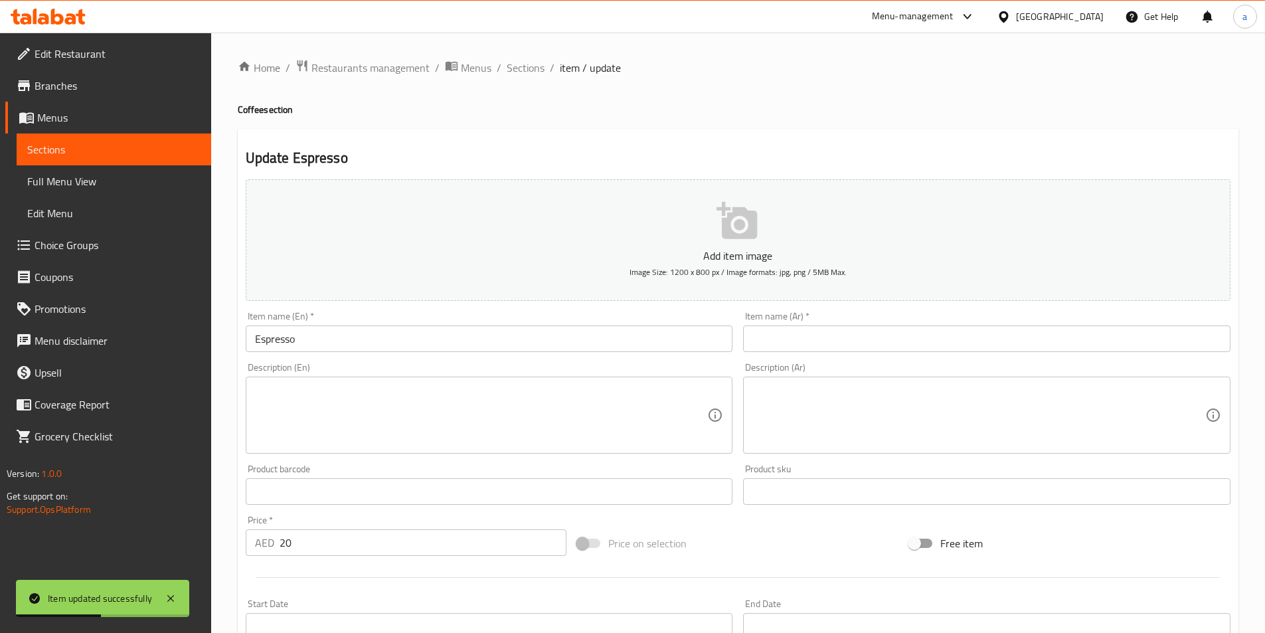
click at [277, 342] on input "Espresso" at bounding box center [489, 338] width 487 height 27
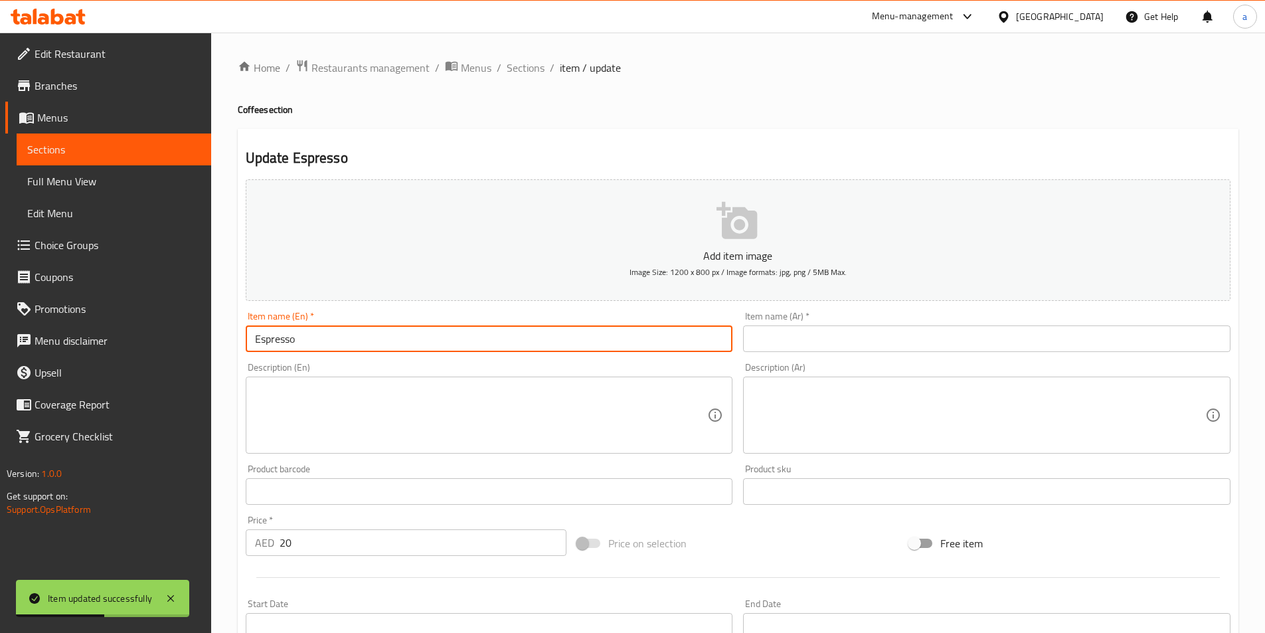
click at [277, 342] on input "Espresso" at bounding box center [489, 338] width 487 height 27
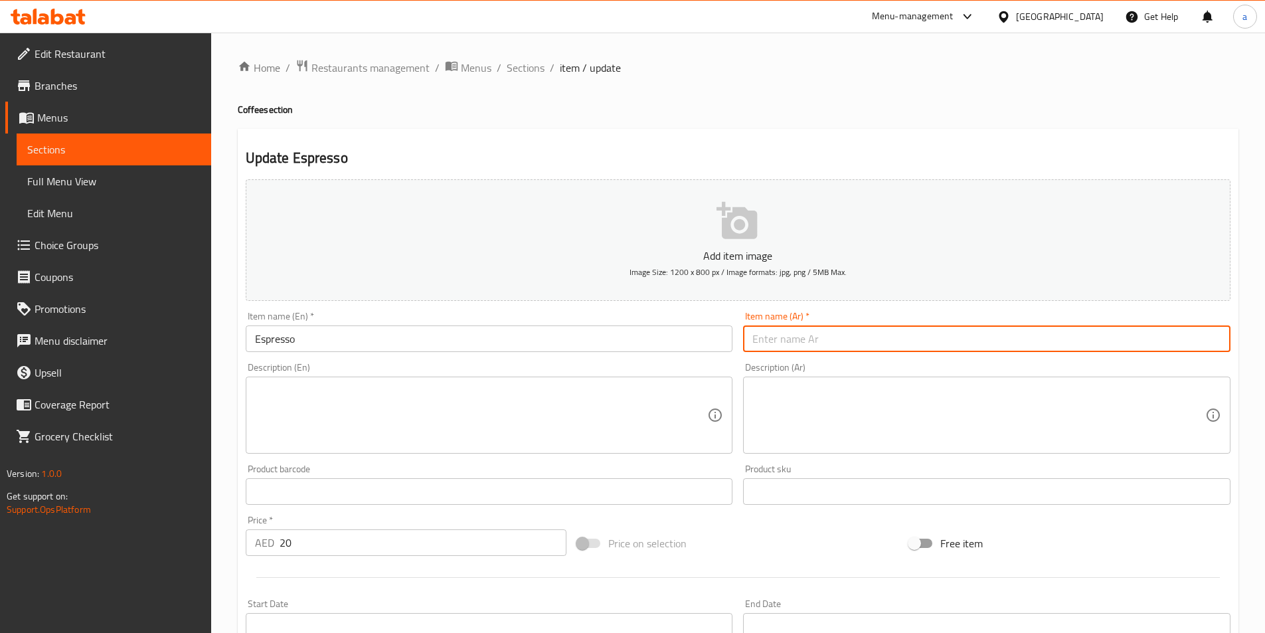
click at [781, 333] on input "text" at bounding box center [986, 338] width 487 height 27
paste input "إسبريسو"
type input "إسبريسو"
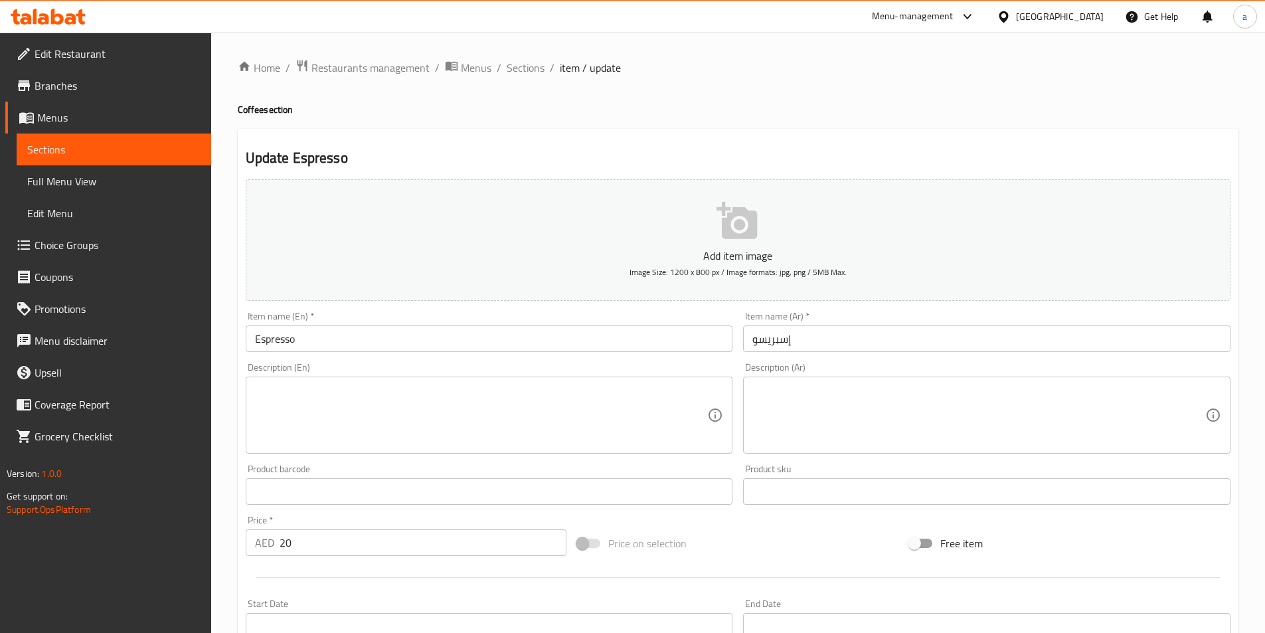
click at [333, 432] on textarea at bounding box center [481, 415] width 453 height 63
click at [340, 469] on div "Product barcode Product barcode" at bounding box center [489, 484] width 487 height 40
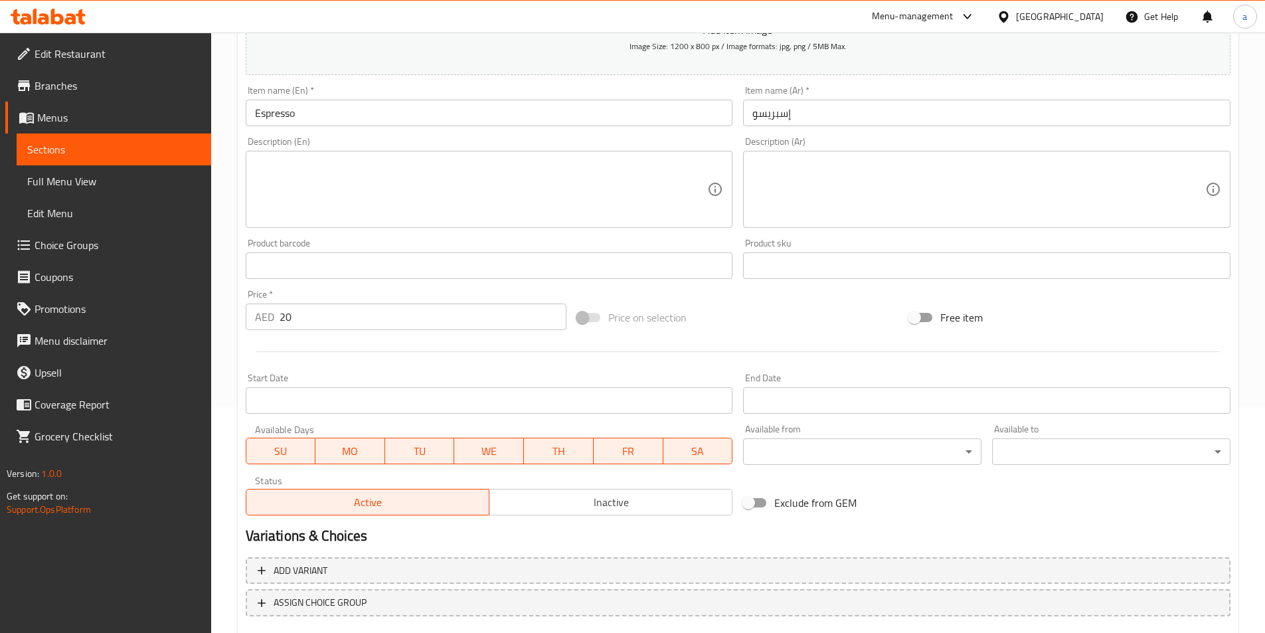
scroll to position [305, 0]
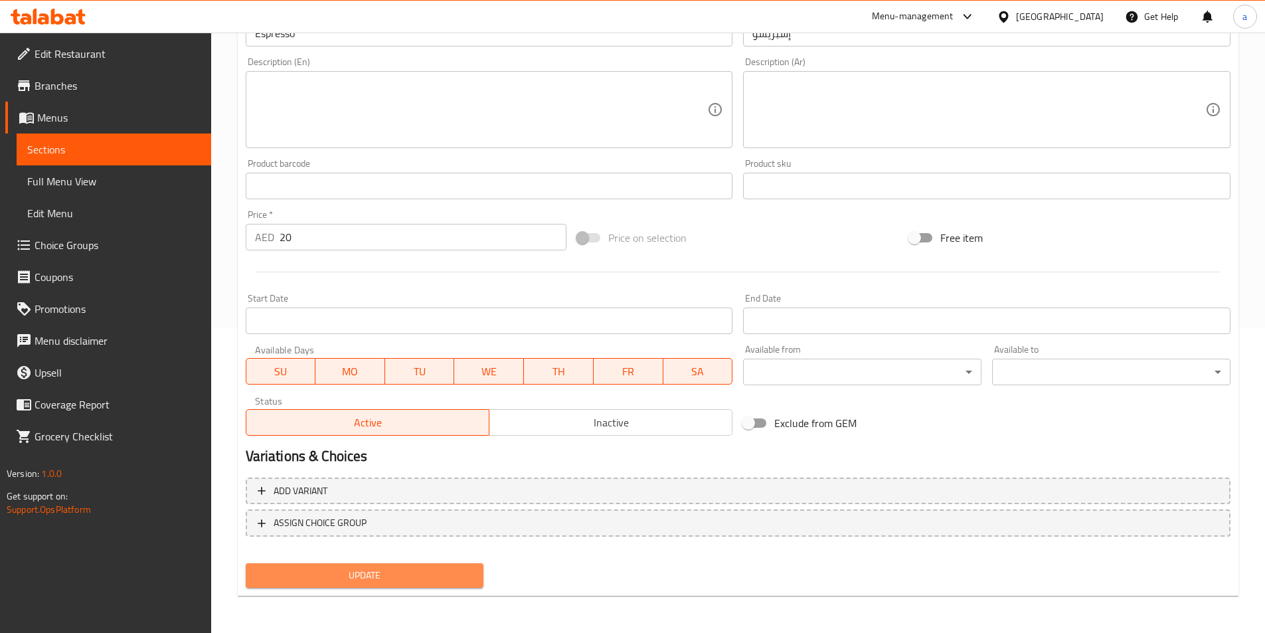
click at [361, 578] on span "Update" at bounding box center [364, 575] width 217 height 17
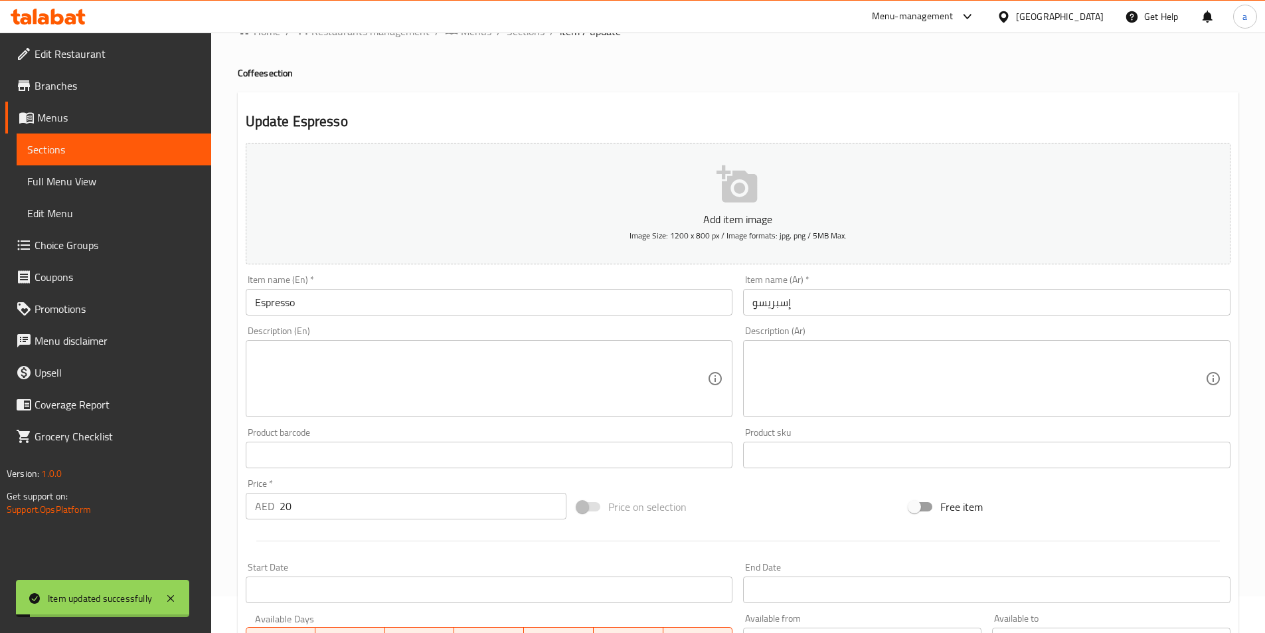
scroll to position [0, 0]
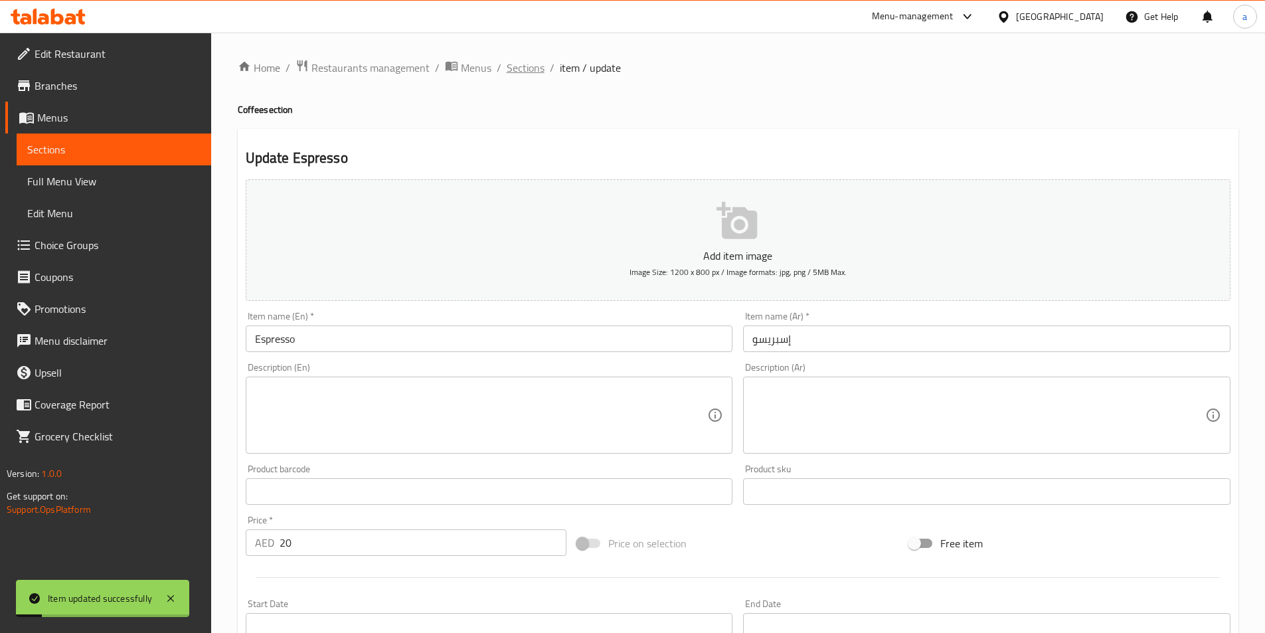
click at [529, 69] on span "Sections" at bounding box center [526, 68] width 38 height 16
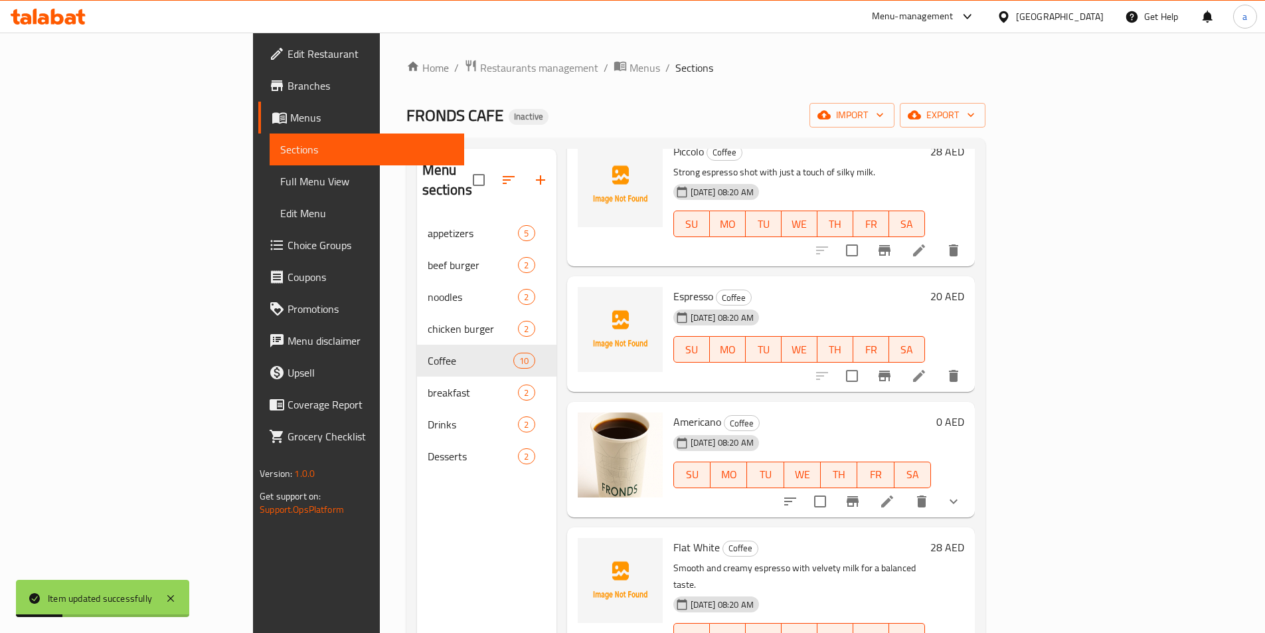
scroll to position [133, 0]
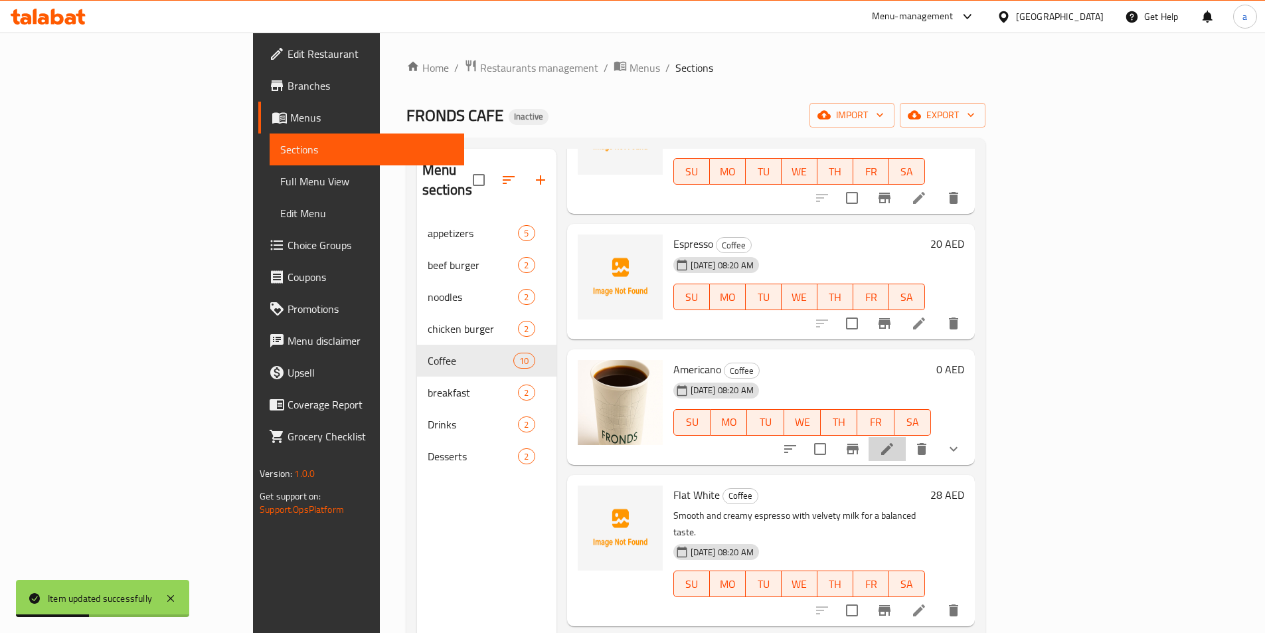
click at [906, 437] on li at bounding box center [886, 449] width 37 height 24
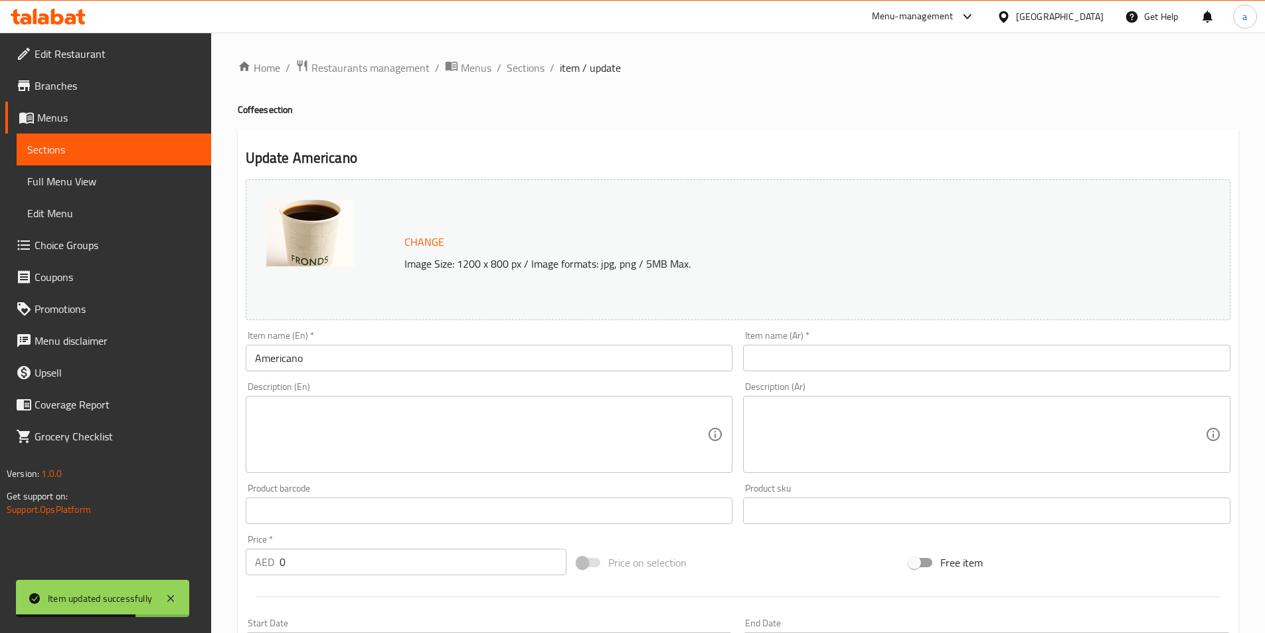
click at [318, 369] on input "Americano" at bounding box center [489, 358] width 487 height 27
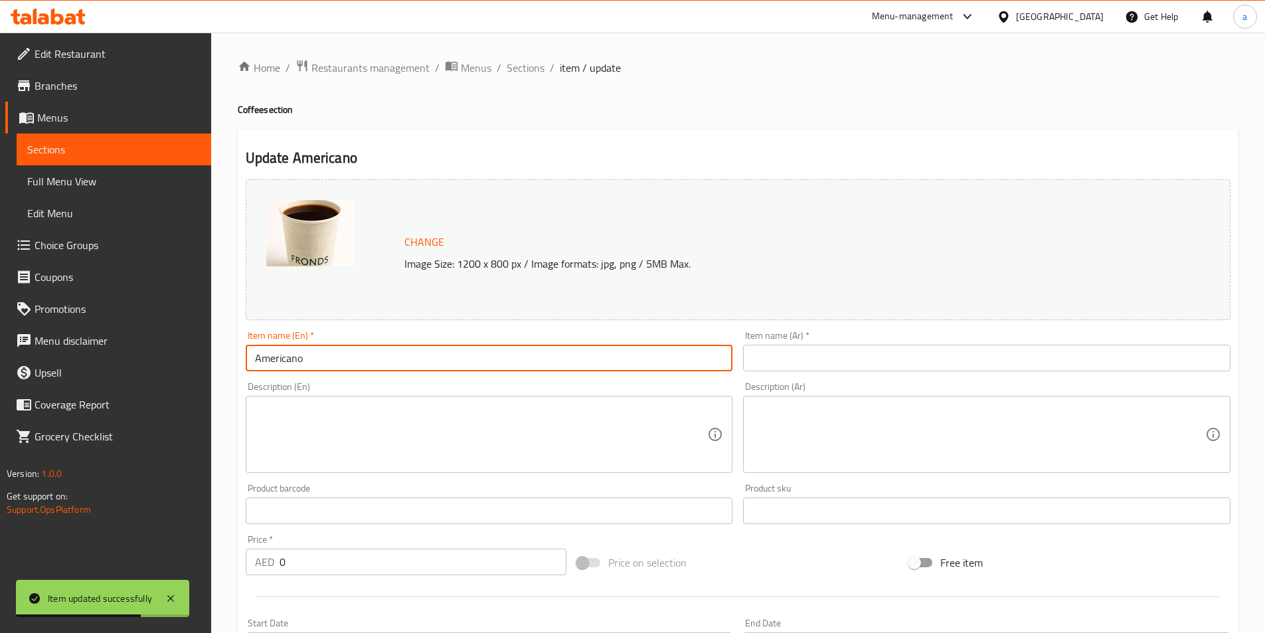
click at [318, 369] on input "Americano" at bounding box center [489, 358] width 487 height 27
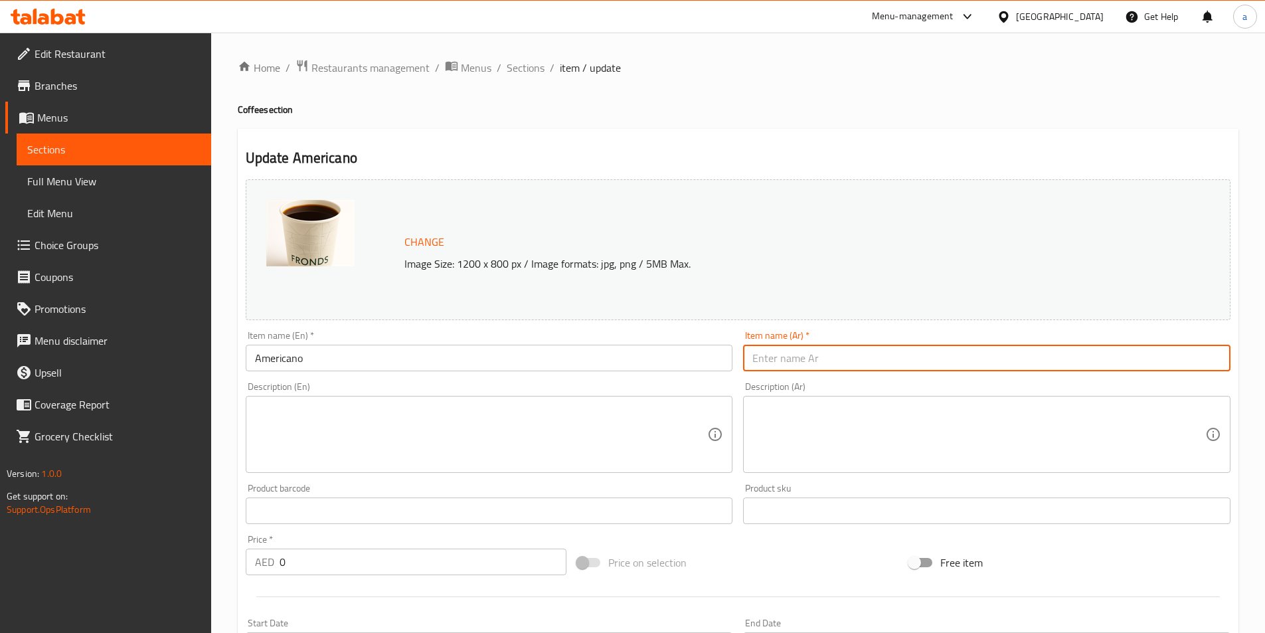
click at [856, 366] on input "text" at bounding box center [986, 358] width 487 height 27
paste input "أمريكانو"
type input "أمريكانو"
click at [698, 489] on div "Product barcode Product barcode" at bounding box center [489, 503] width 487 height 40
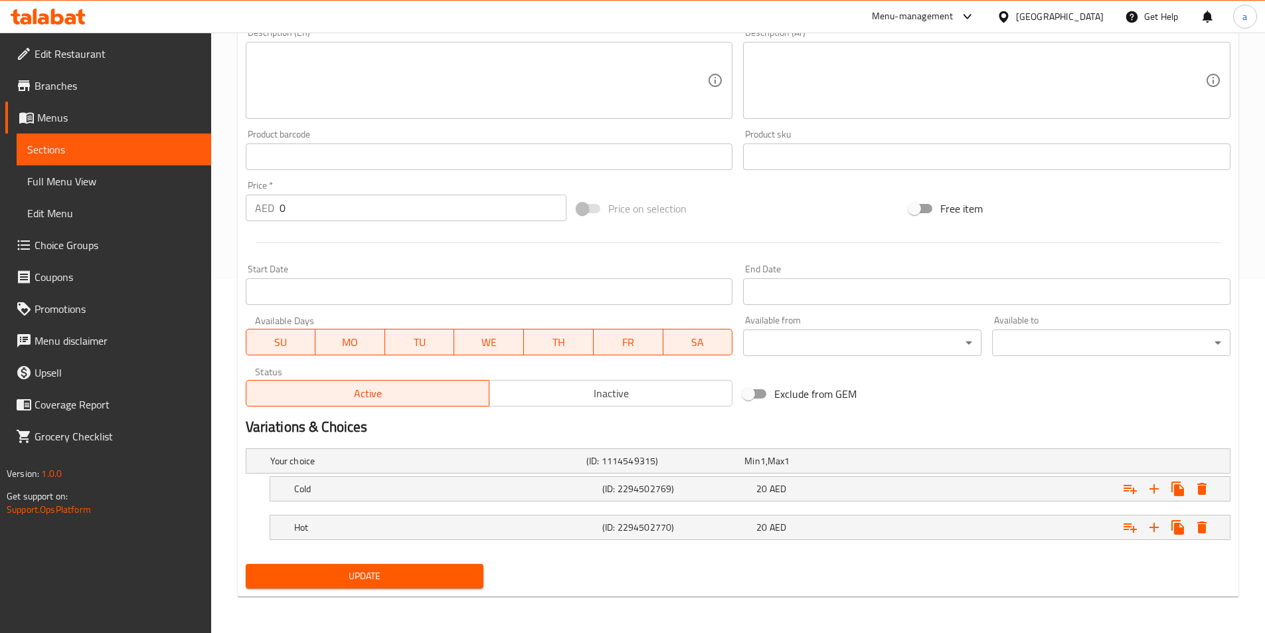
scroll to position [355, 0]
click at [428, 578] on span "Update" at bounding box center [364, 575] width 217 height 17
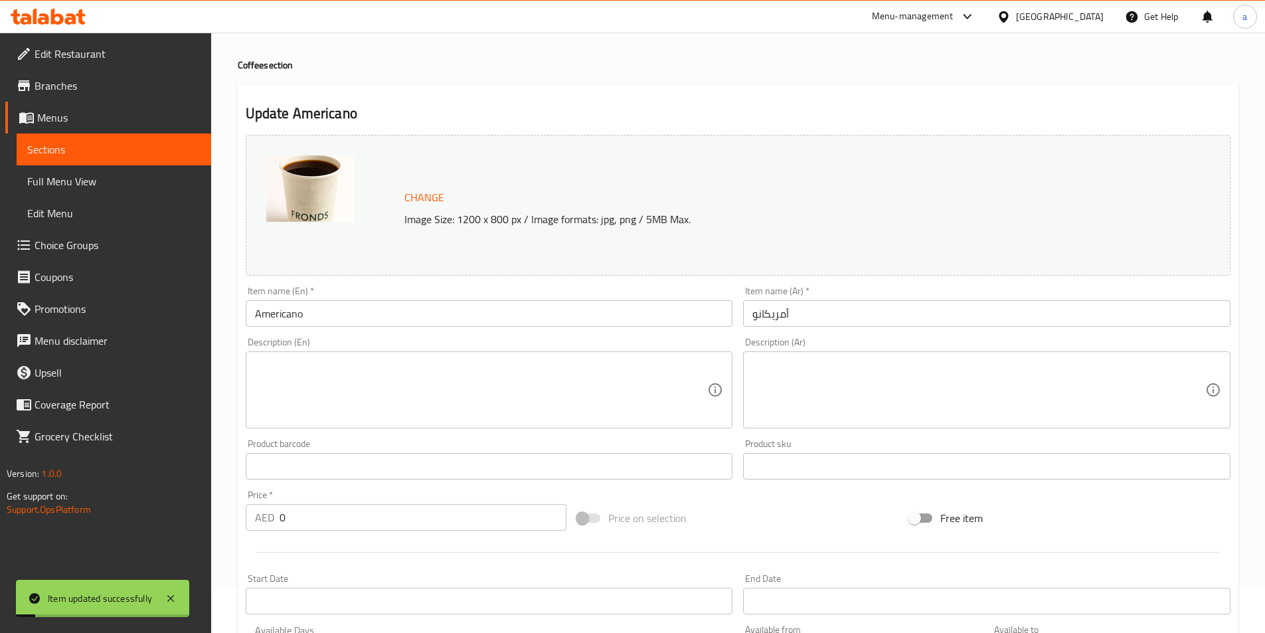
scroll to position [0, 0]
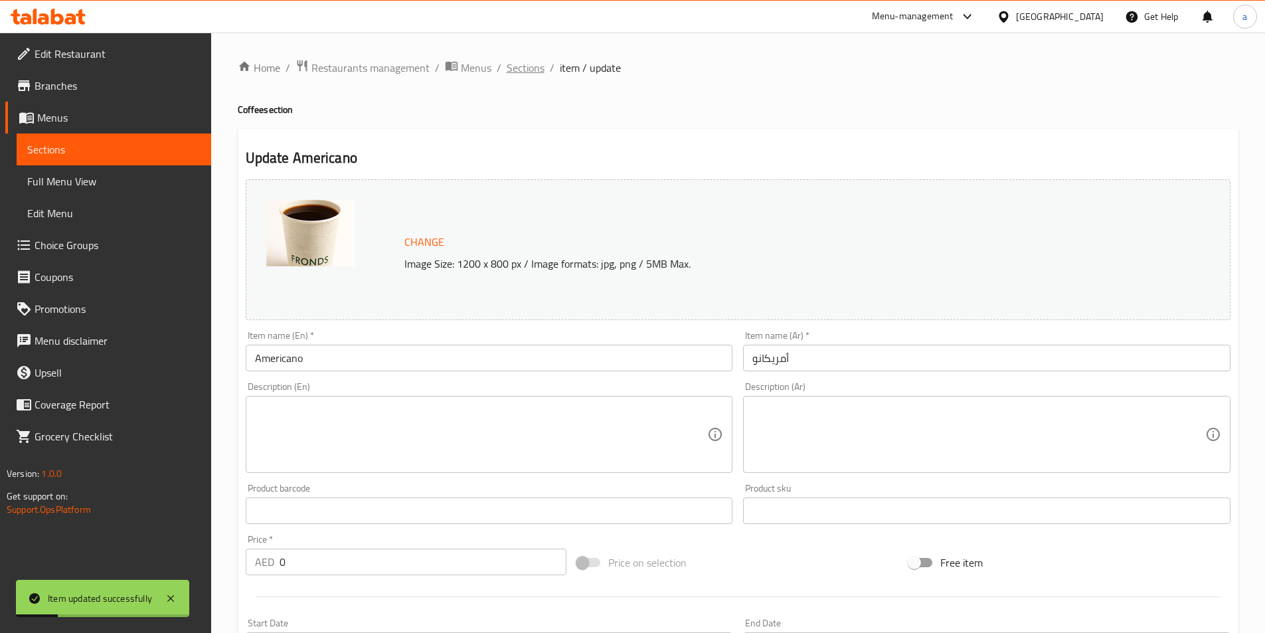
click at [509, 68] on span "Sections" at bounding box center [526, 68] width 38 height 16
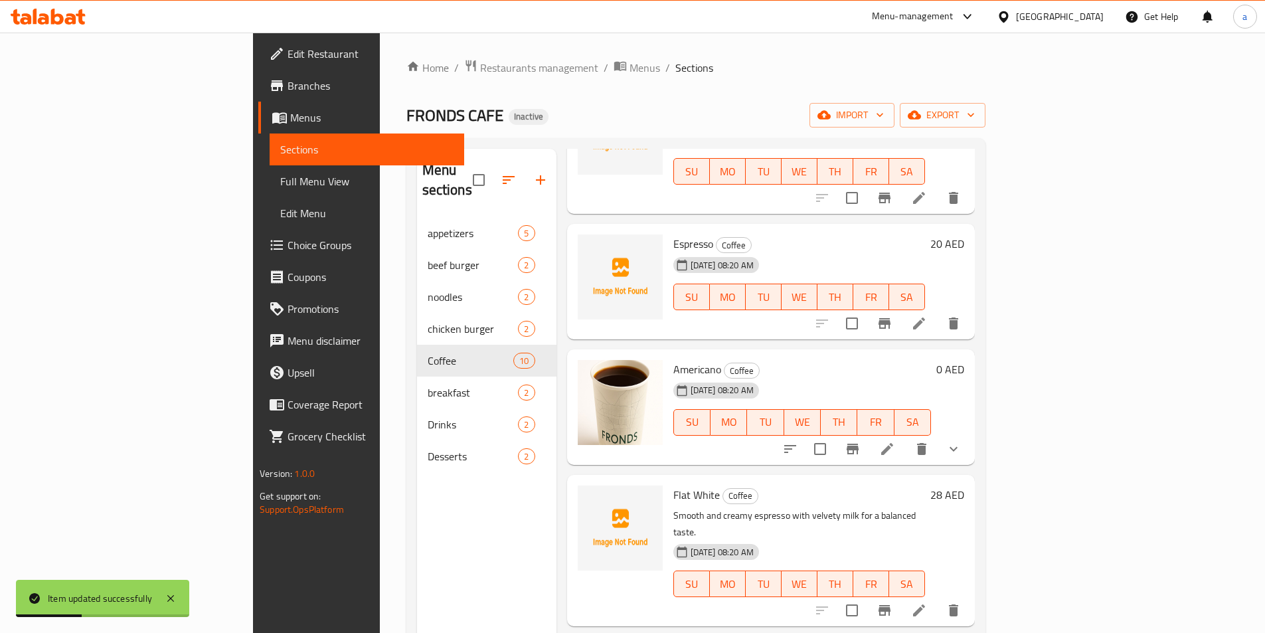
scroll to position [266, 0]
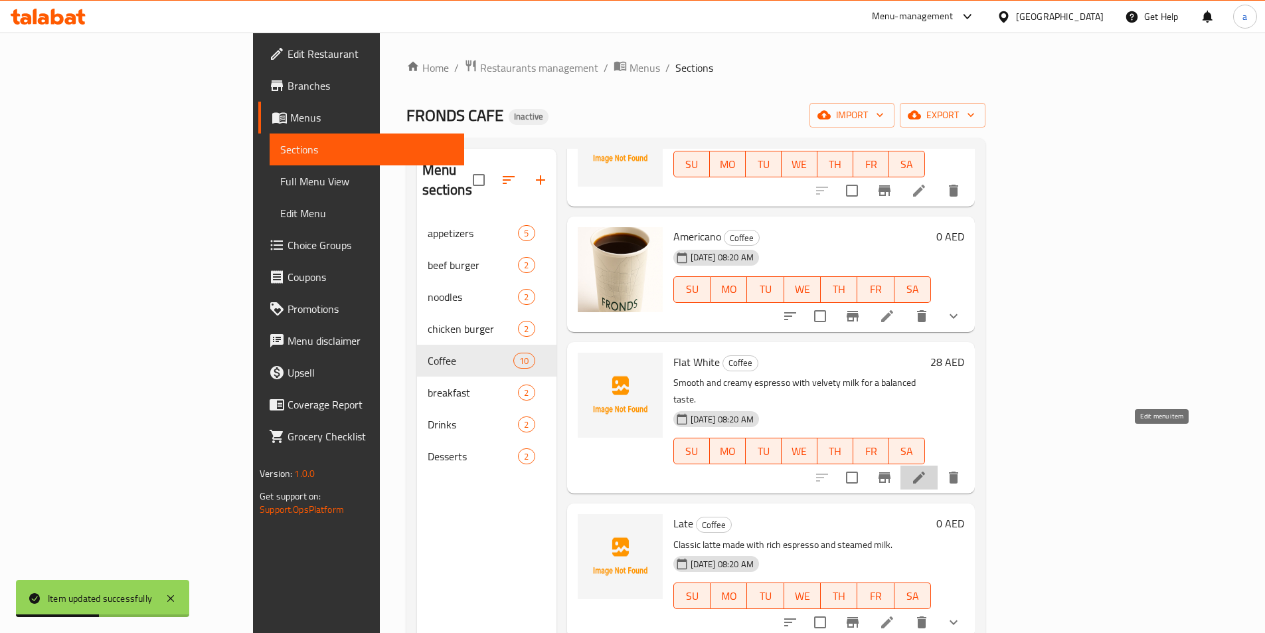
click at [927, 469] on icon at bounding box center [919, 477] width 16 height 16
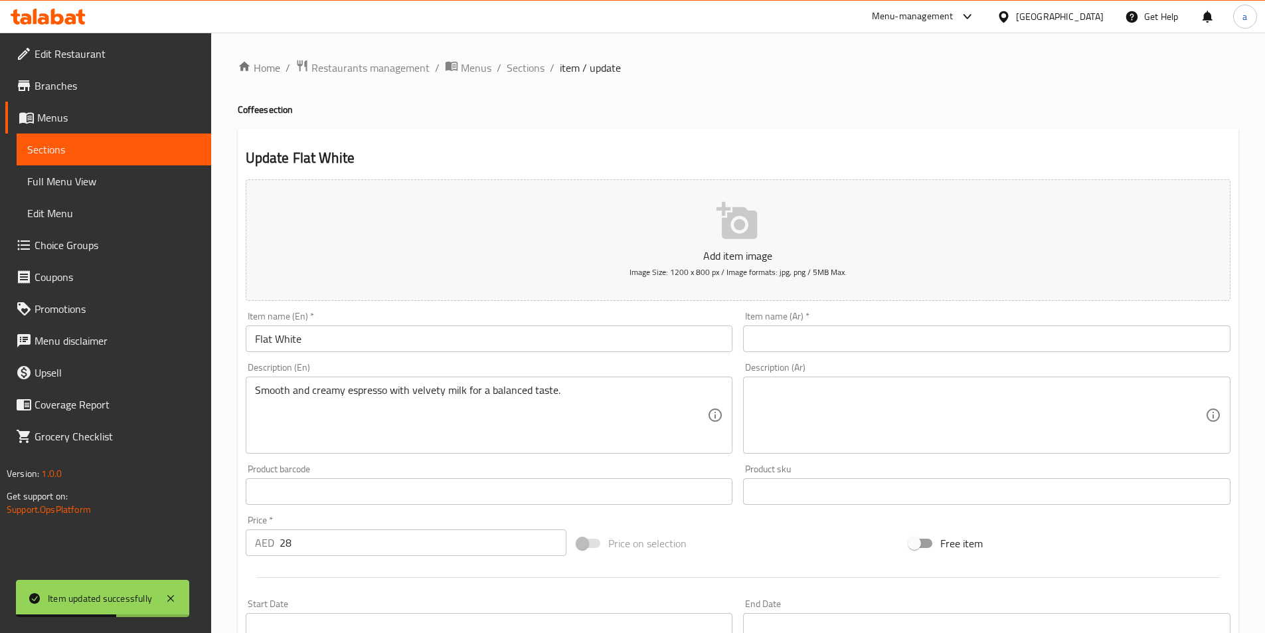
click at [335, 347] on input "Flat White" at bounding box center [489, 338] width 487 height 27
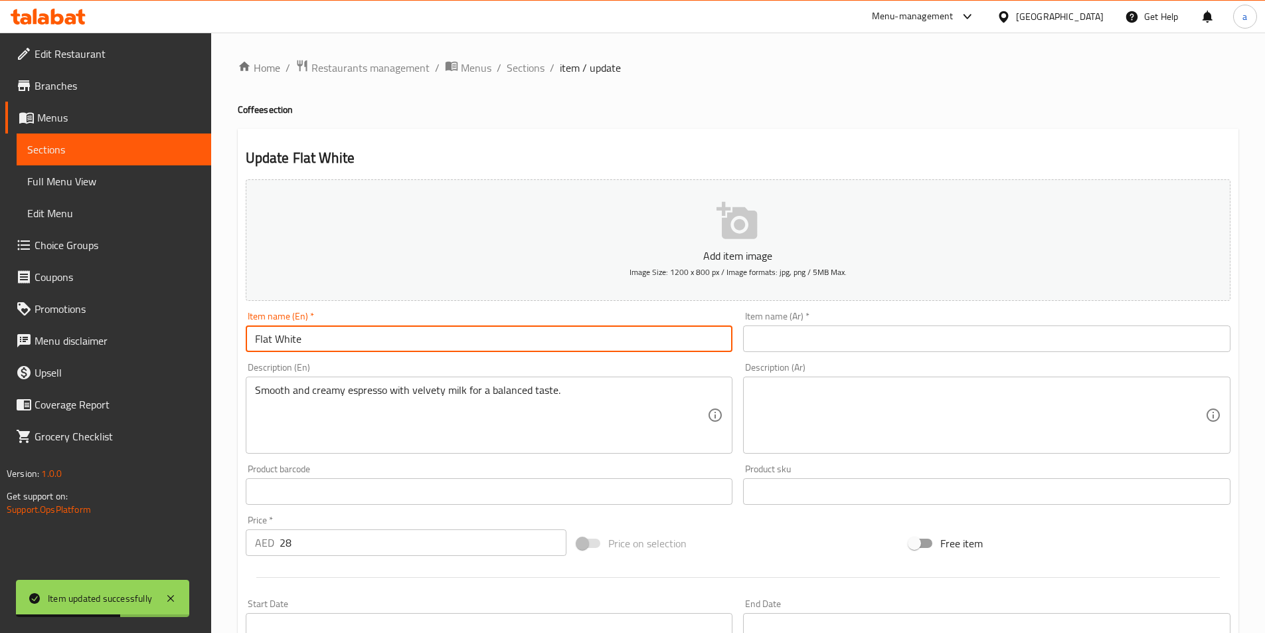
click at [335, 347] on input "Flat White" at bounding box center [489, 338] width 487 height 27
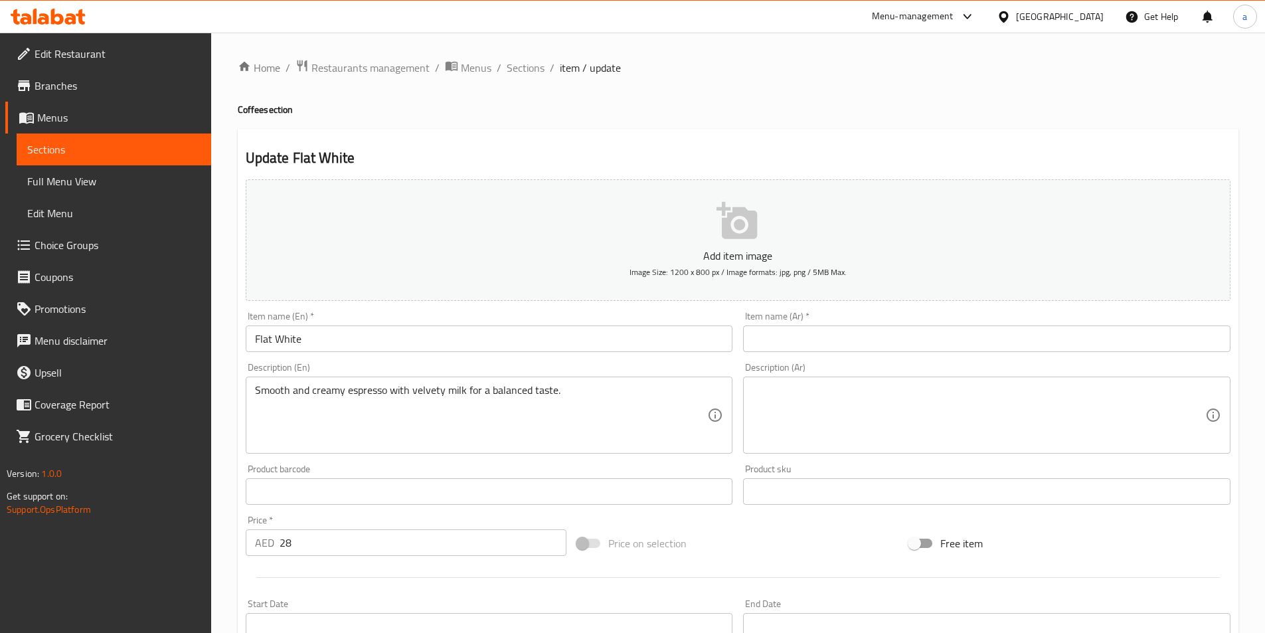
click at [892, 349] on input "text" at bounding box center [986, 338] width 487 height 27
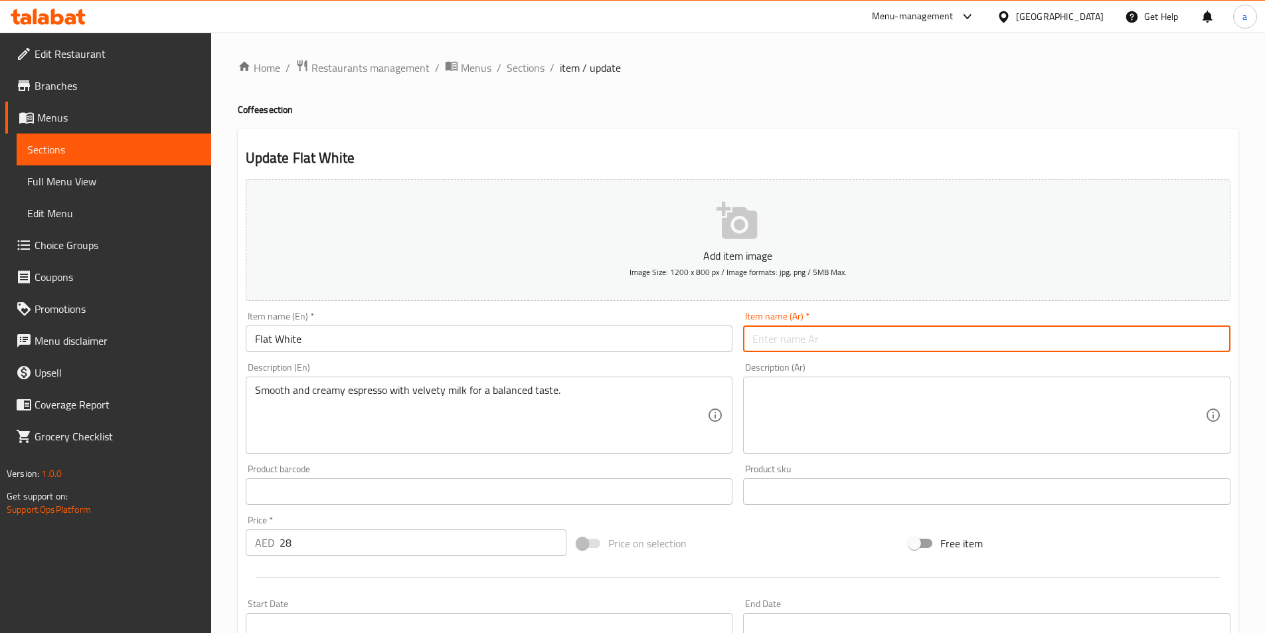
paste input "فلات وايت"
type input "فلات وايت"
click at [389, 384] on textarea "Smooth and creamy espresso with velvety milk for a balanced taste." at bounding box center [481, 415] width 453 height 63
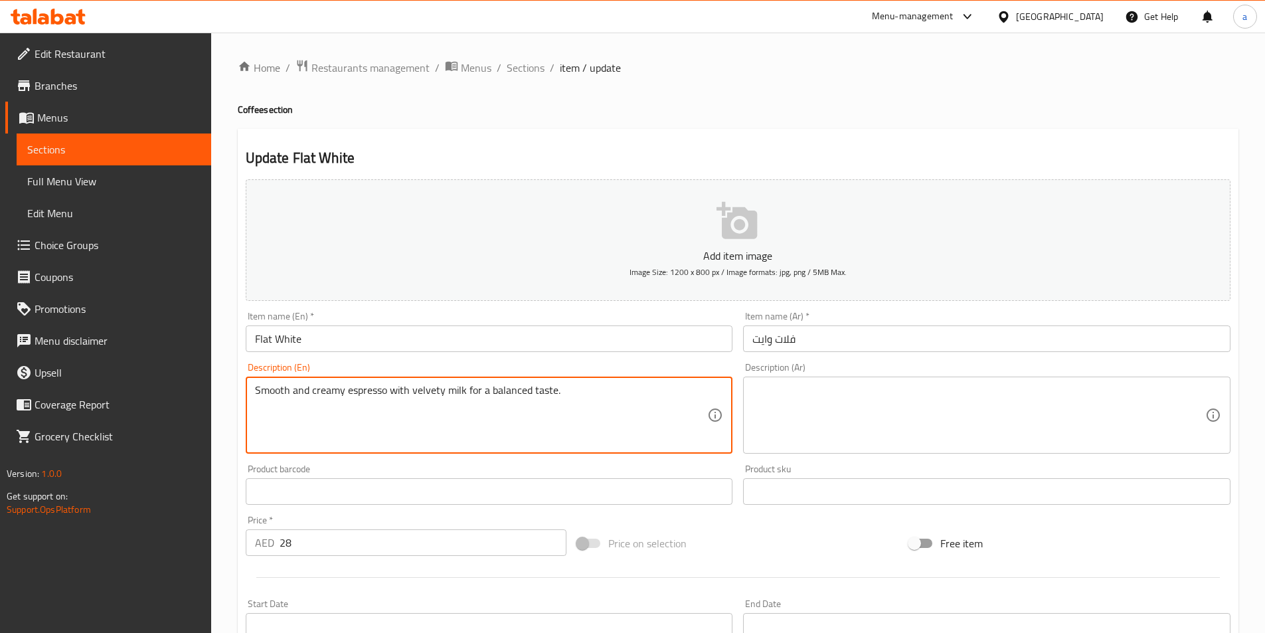
click at [389, 384] on textarea "Smooth and creamy espresso with velvety milk for a balanced taste." at bounding box center [481, 415] width 453 height 63
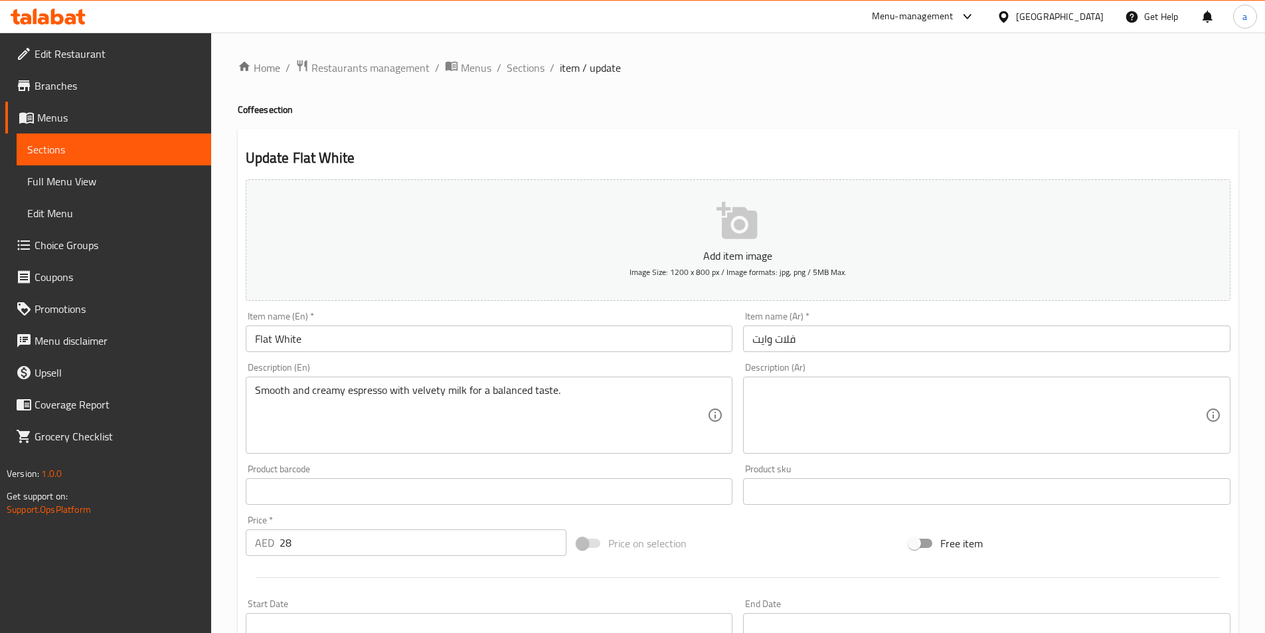
click at [792, 405] on textarea at bounding box center [978, 415] width 453 height 63
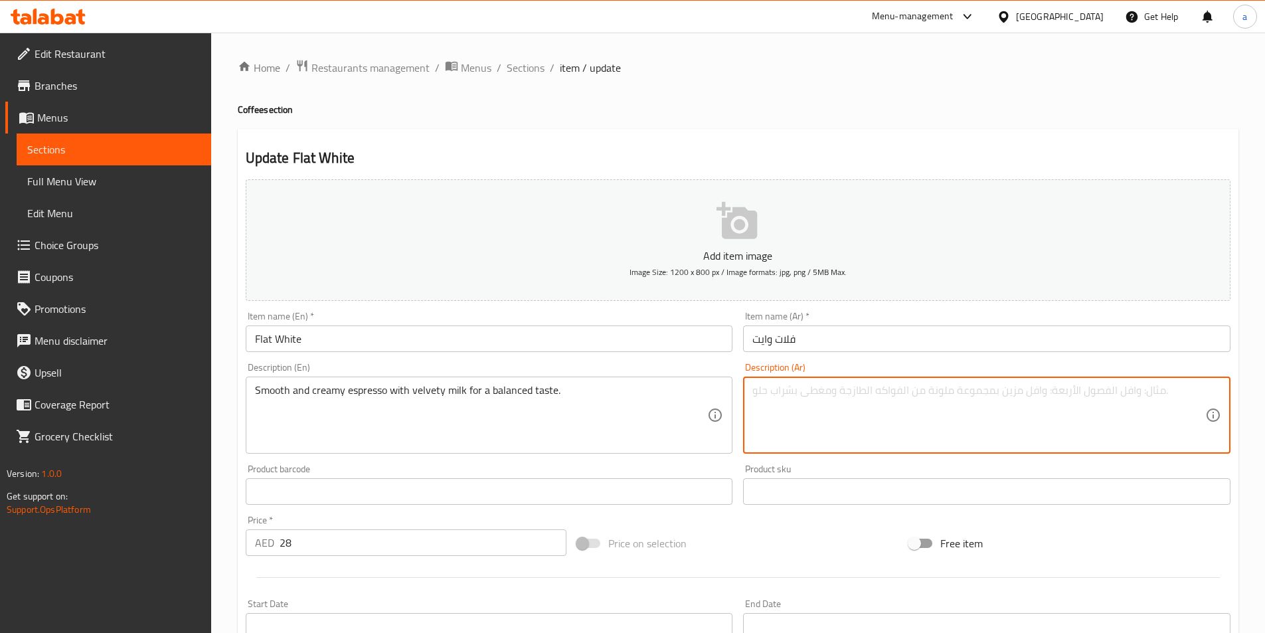
paste textarea "[PERSON_NAME] وكريمي مع حليب مخملي للحصول على طعم متوازن."
type textarea "[PERSON_NAME] وكريمي مع حليب مخملي للحصول على طعم متوازن."
click at [499, 462] on div "Product barcode Product barcode" at bounding box center [489, 484] width 498 height 51
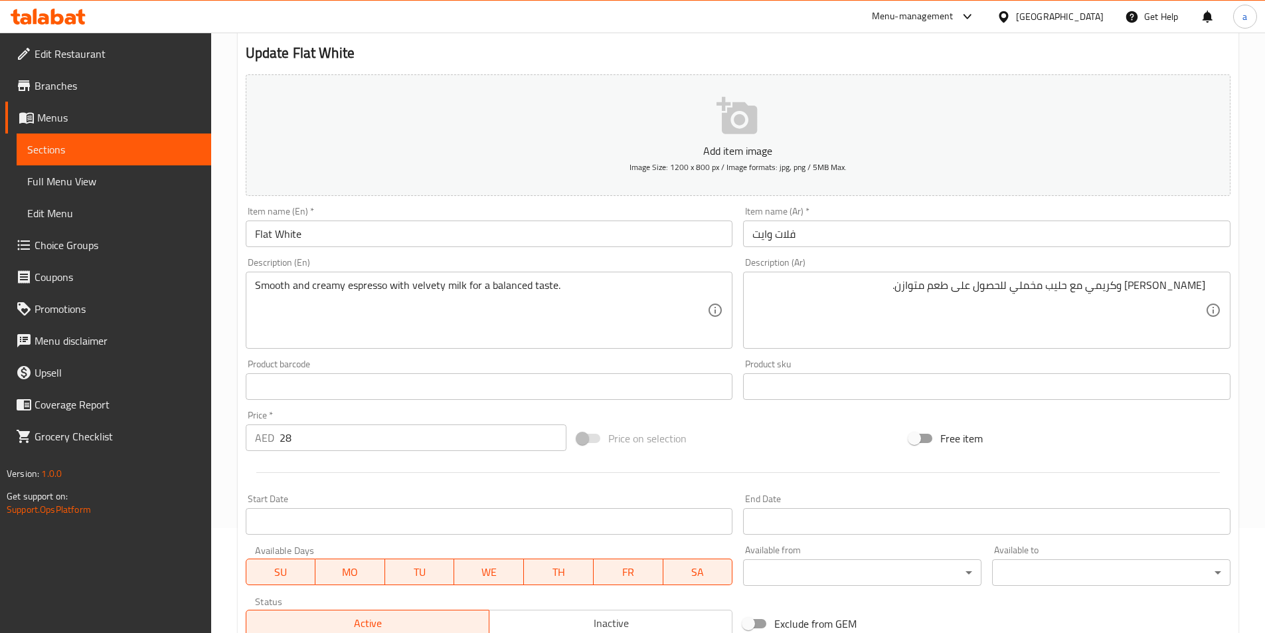
scroll to position [266, 0]
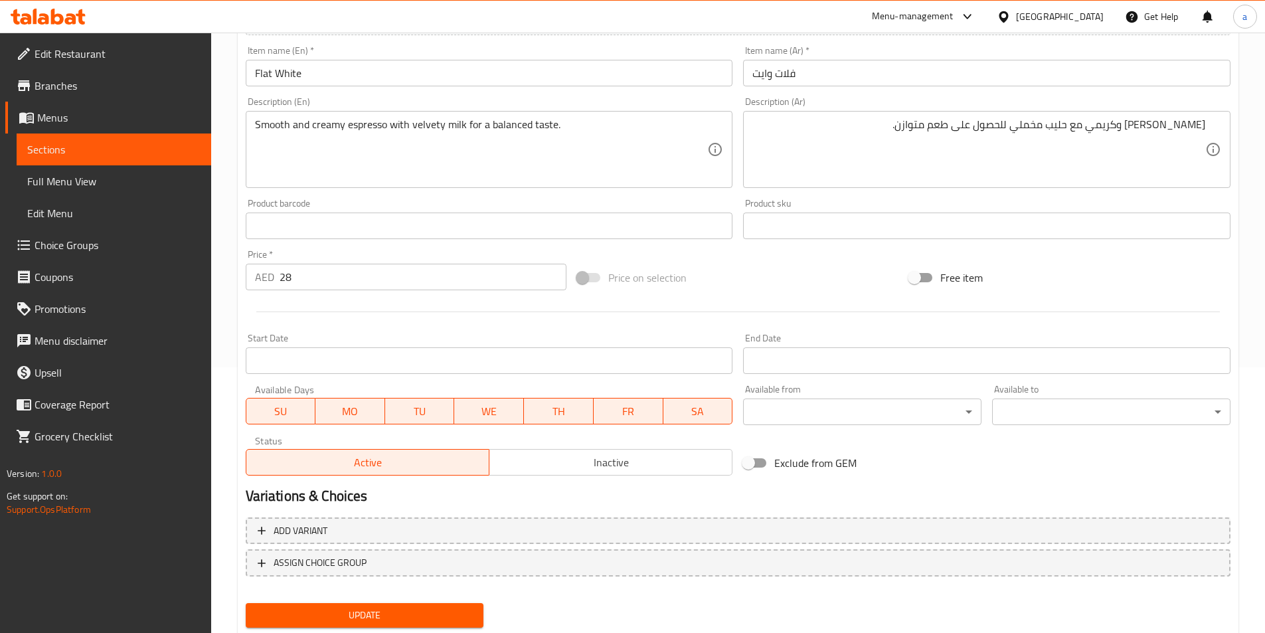
click at [419, 609] on span "Update" at bounding box center [364, 615] width 217 height 17
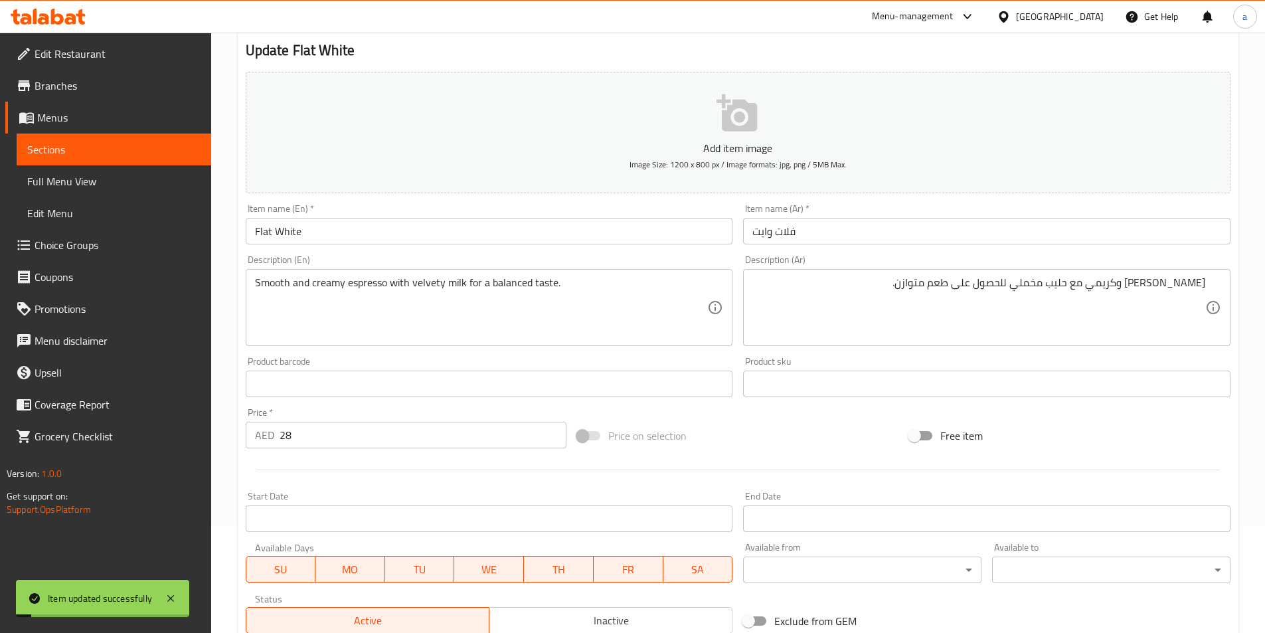
scroll to position [0, 0]
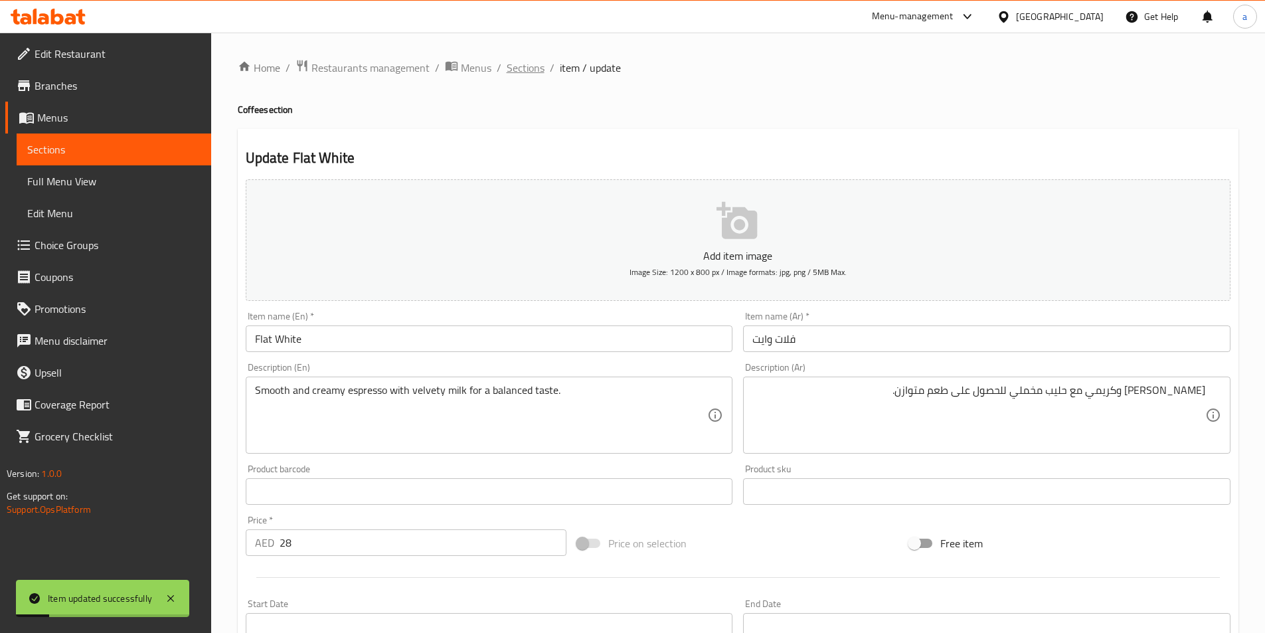
click at [522, 76] on span "Sections" at bounding box center [526, 68] width 38 height 16
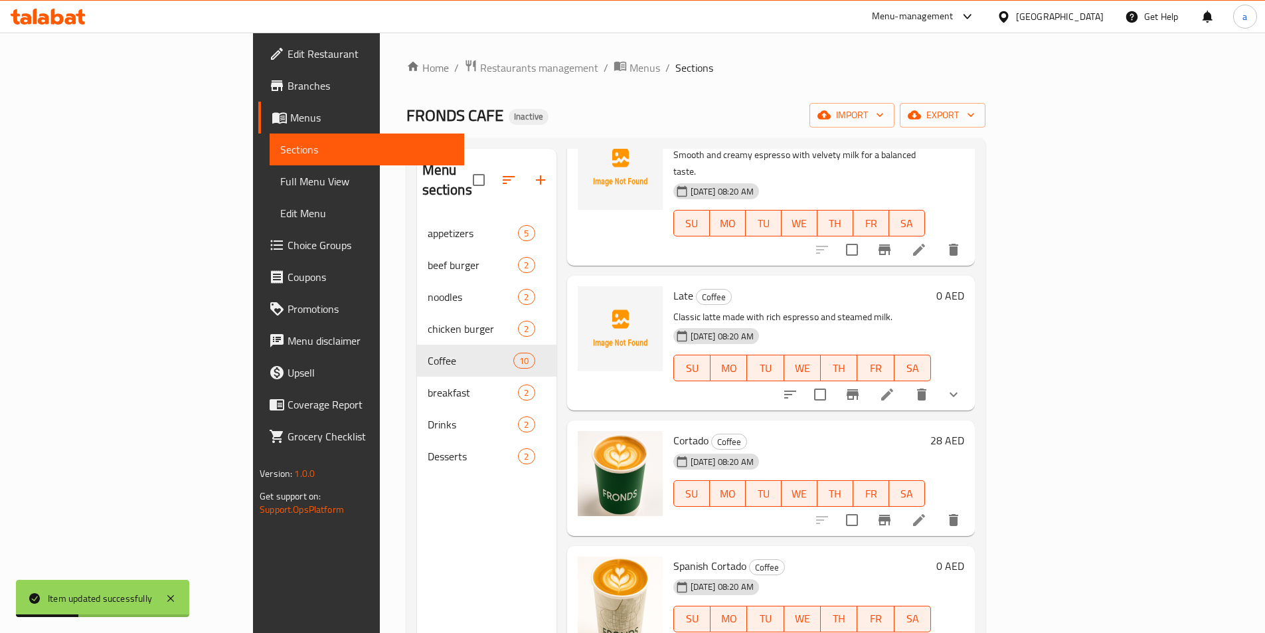
scroll to position [597, 0]
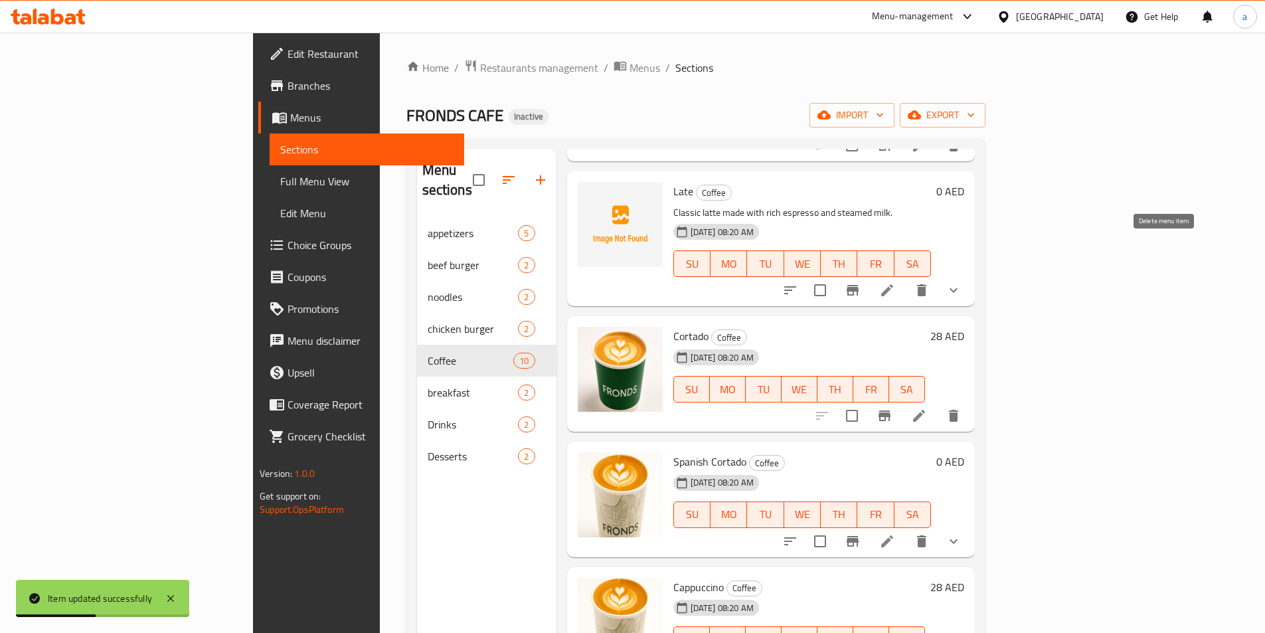
click at [906, 278] on li at bounding box center [886, 290] width 37 height 24
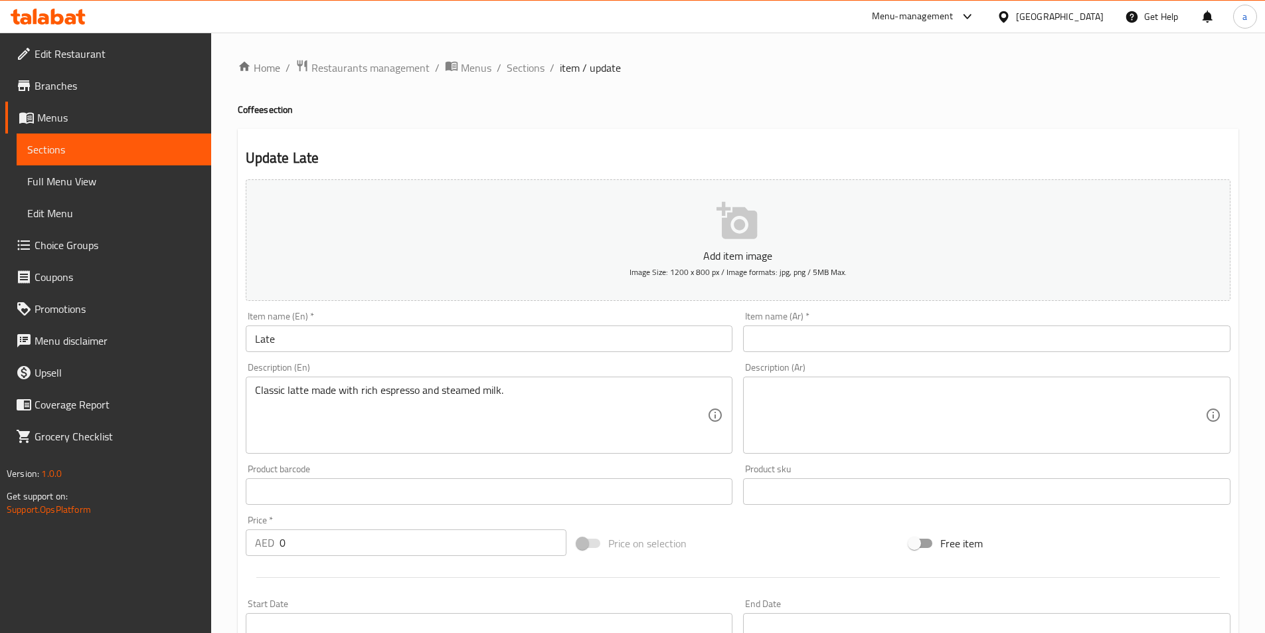
click at [278, 347] on input "Late" at bounding box center [489, 338] width 487 height 27
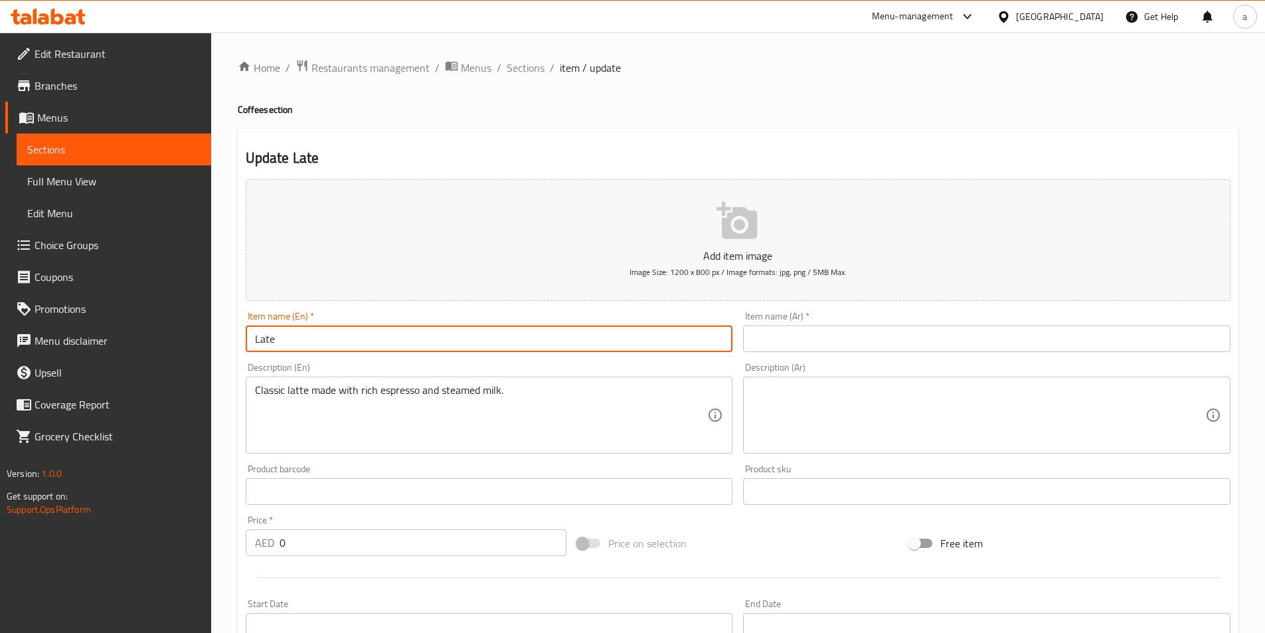
click at [278, 347] on input "Late" at bounding box center [489, 338] width 487 height 27
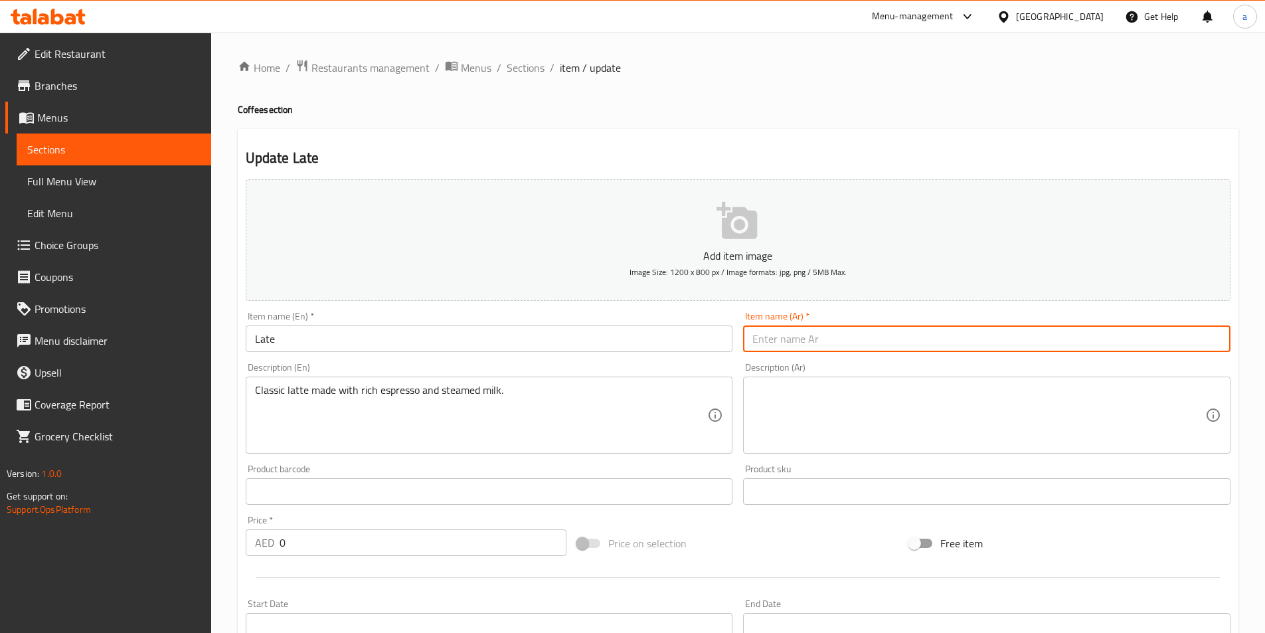
click at [908, 327] on input "text" at bounding box center [986, 338] width 487 height 27
type input "لاتيه"
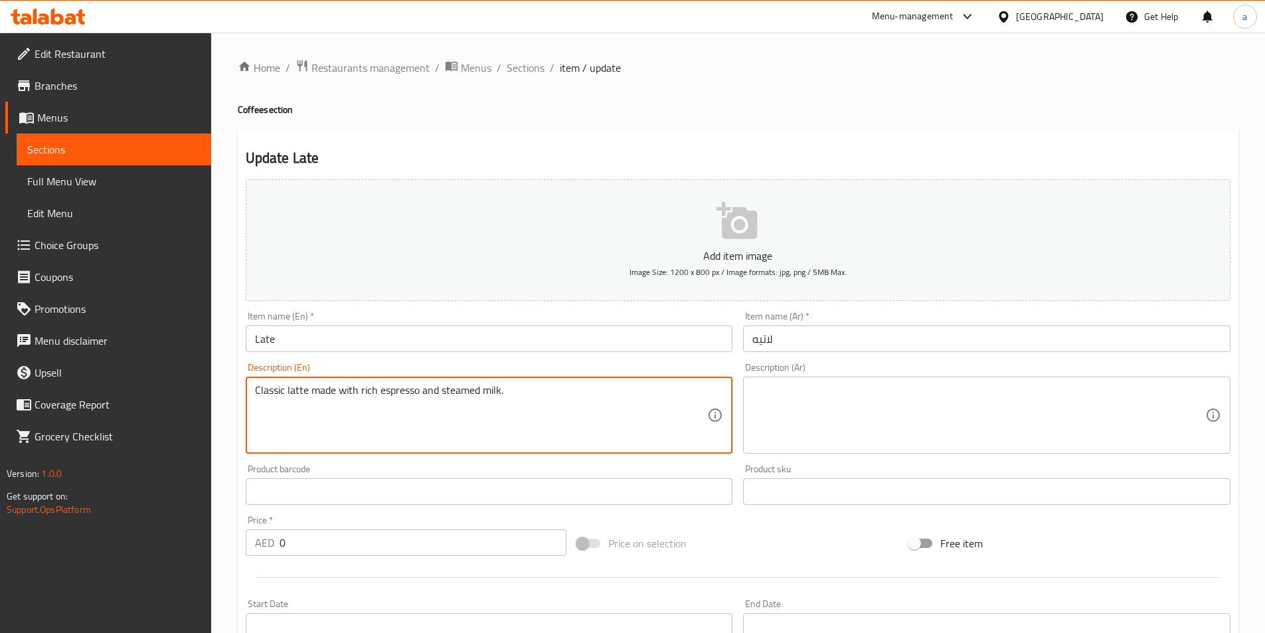
click at [294, 392] on textarea "Classic latte made with rich espresso and steamed milk." at bounding box center [481, 415] width 453 height 63
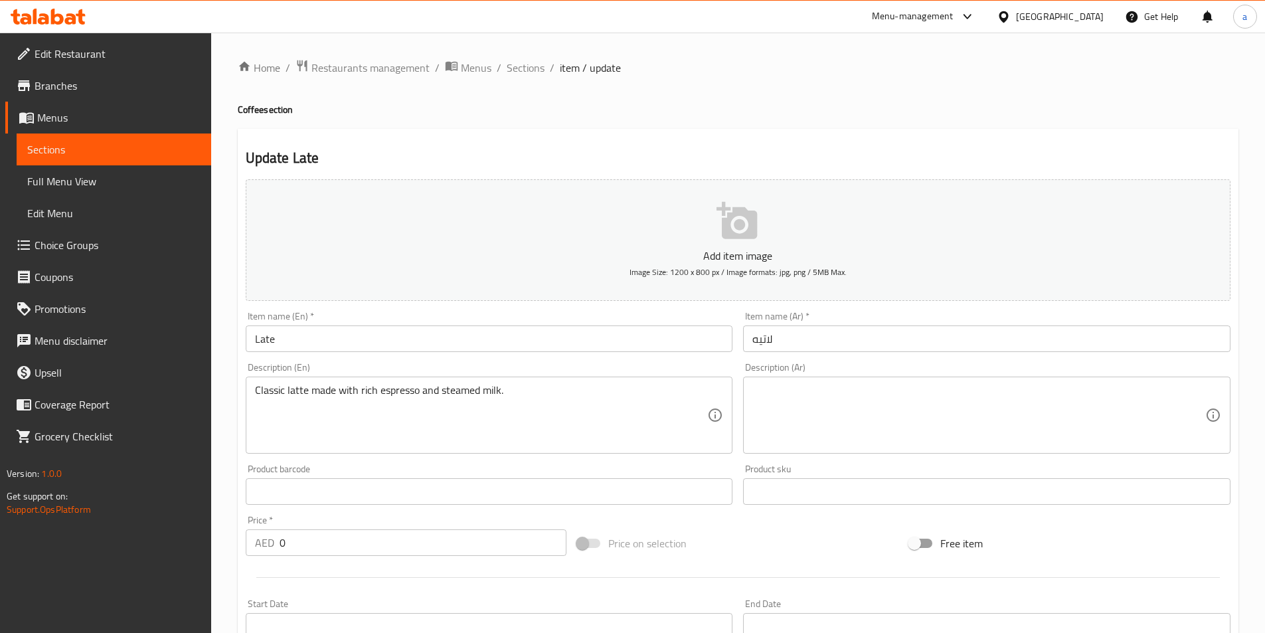
click at [267, 343] on input "Late" at bounding box center [489, 338] width 487 height 27
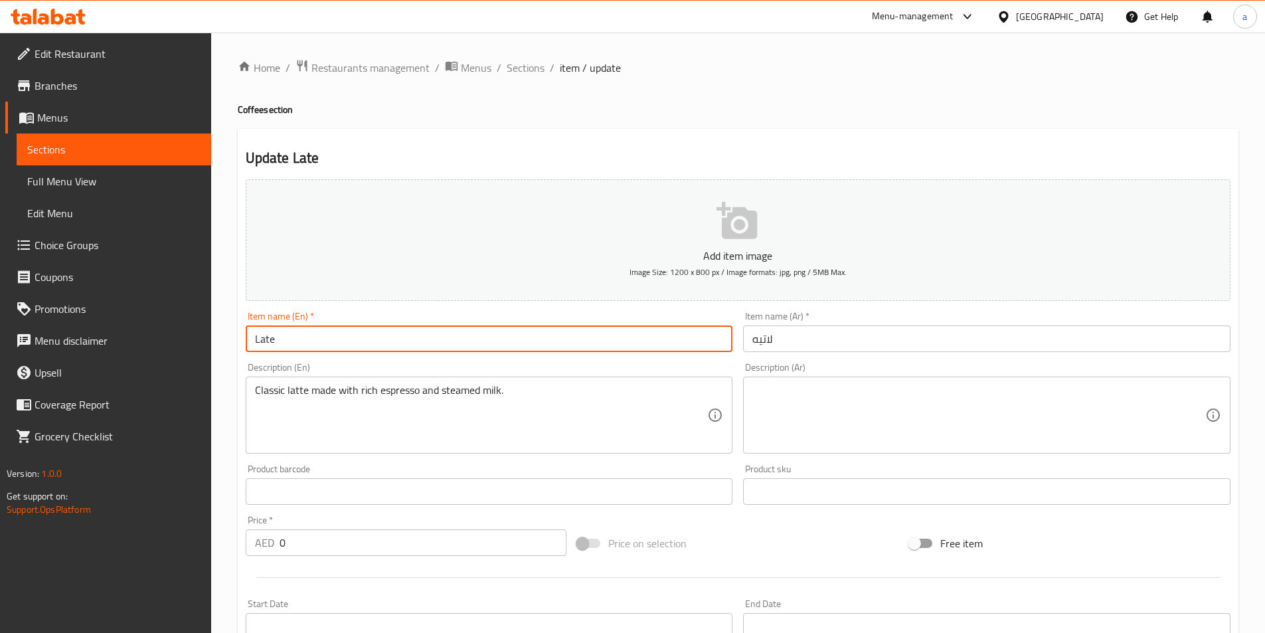
click at [267, 343] on input "Late" at bounding box center [489, 338] width 487 height 27
click at [266, 343] on input "Late" at bounding box center [489, 338] width 487 height 27
type input "Latte"
click at [348, 398] on textarea "Classic latte made with rich espresso and steamed milk." at bounding box center [481, 415] width 453 height 63
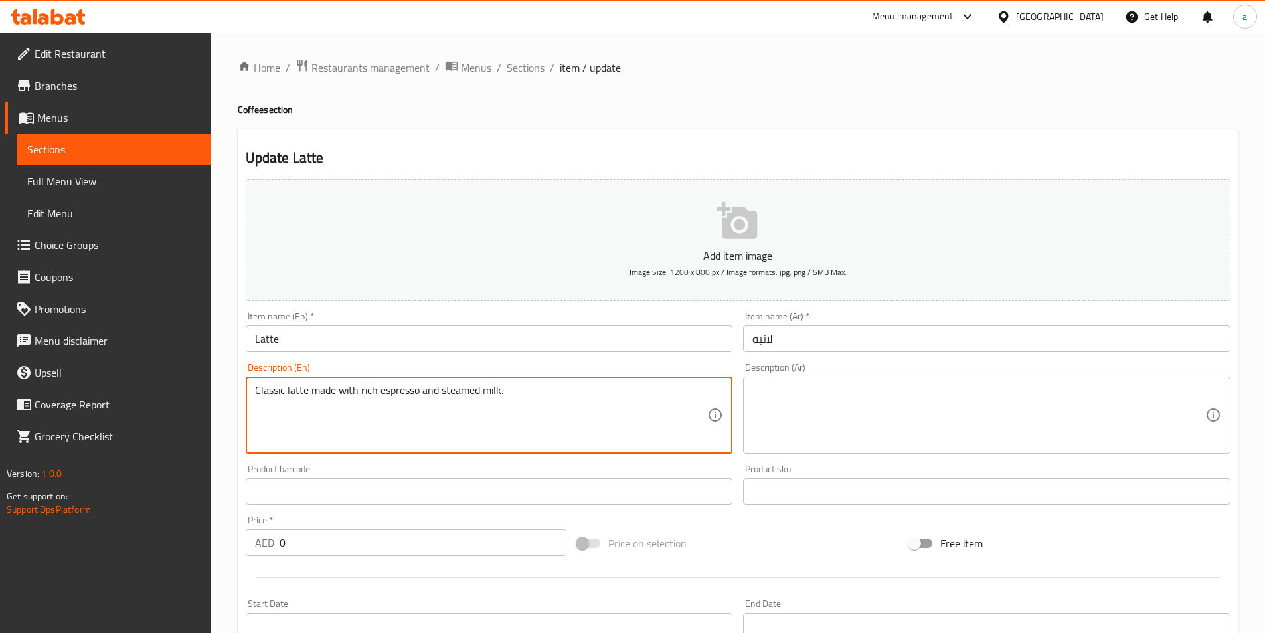
click at [348, 398] on textarea "Classic latte made with rich espresso and steamed milk." at bounding box center [481, 415] width 453 height 63
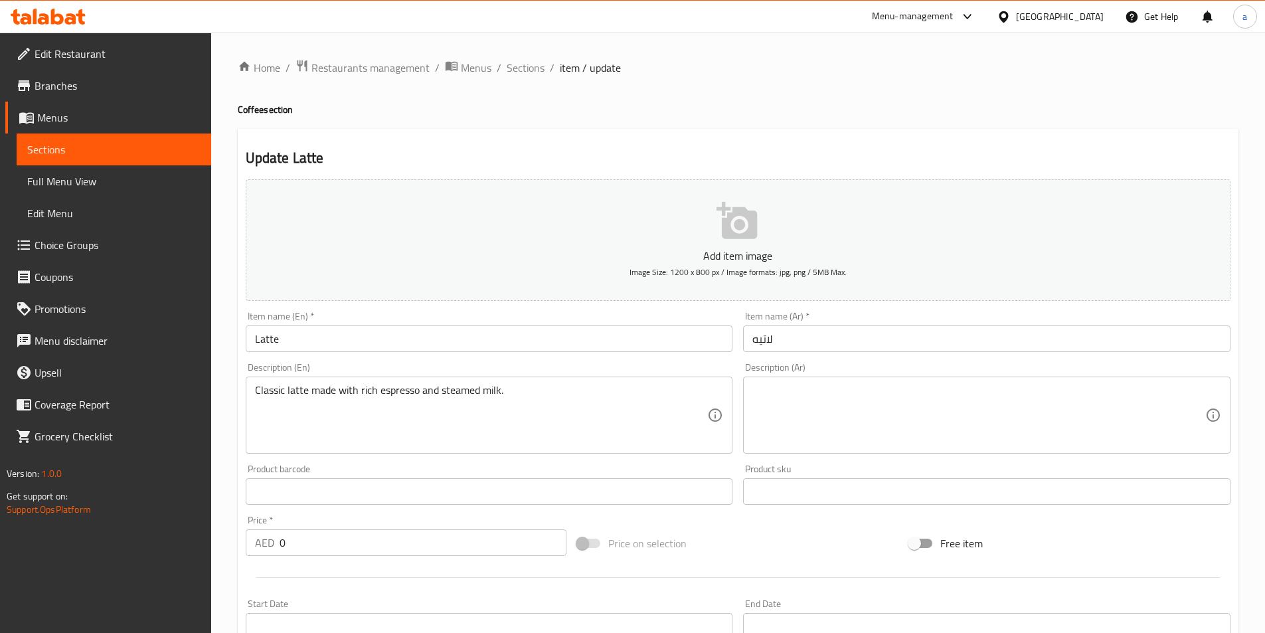
click at [872, 412] on textarea at bounding box center [978, 415] width 453 height 63
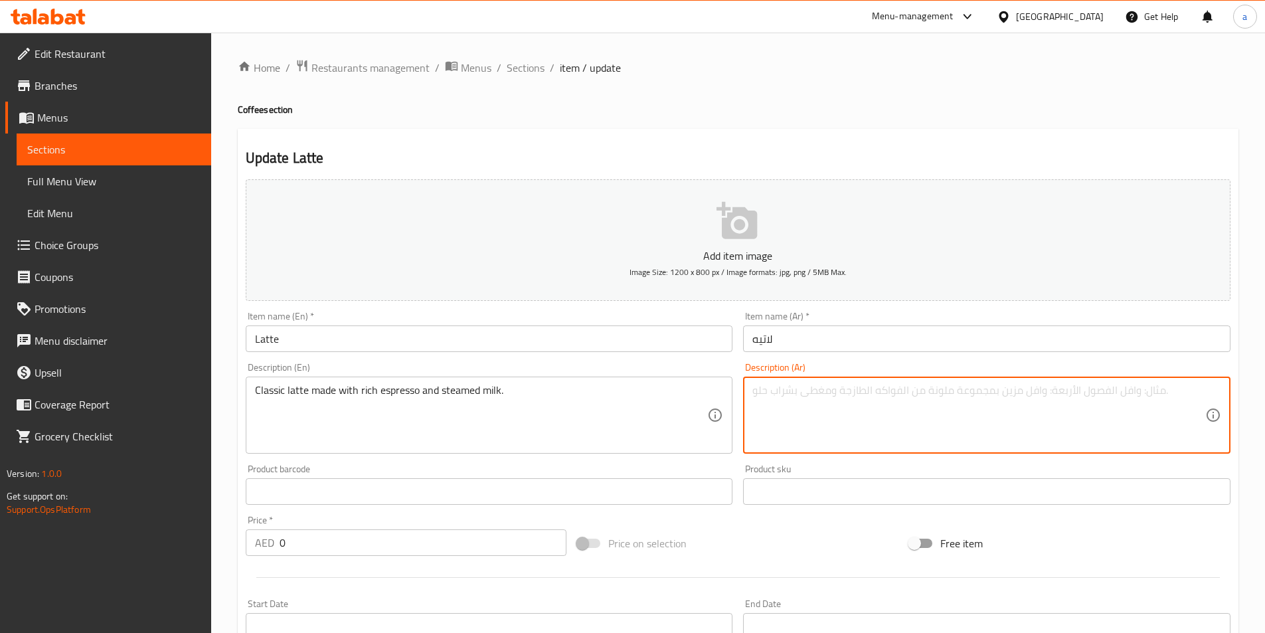
paste textarea "لاتيه كلاسيكي مصنوع من الإسبريسو الغني والحليب المطهو على البخار."
type textarea "لاتيه كلاسيكي مصنوع من الإسبريسو الغني والحليب المطهو على البخار."
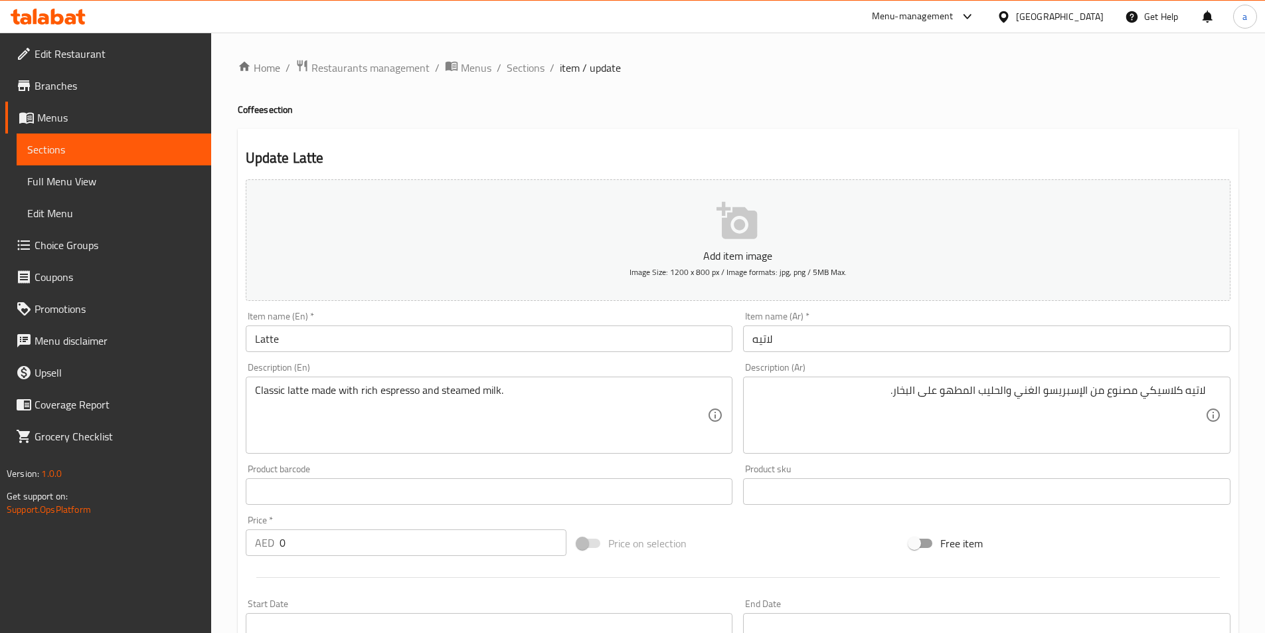
click at [669, 475] on div "Product barcode Product barcode" at bounding box center [489, 484] width 487 height 40
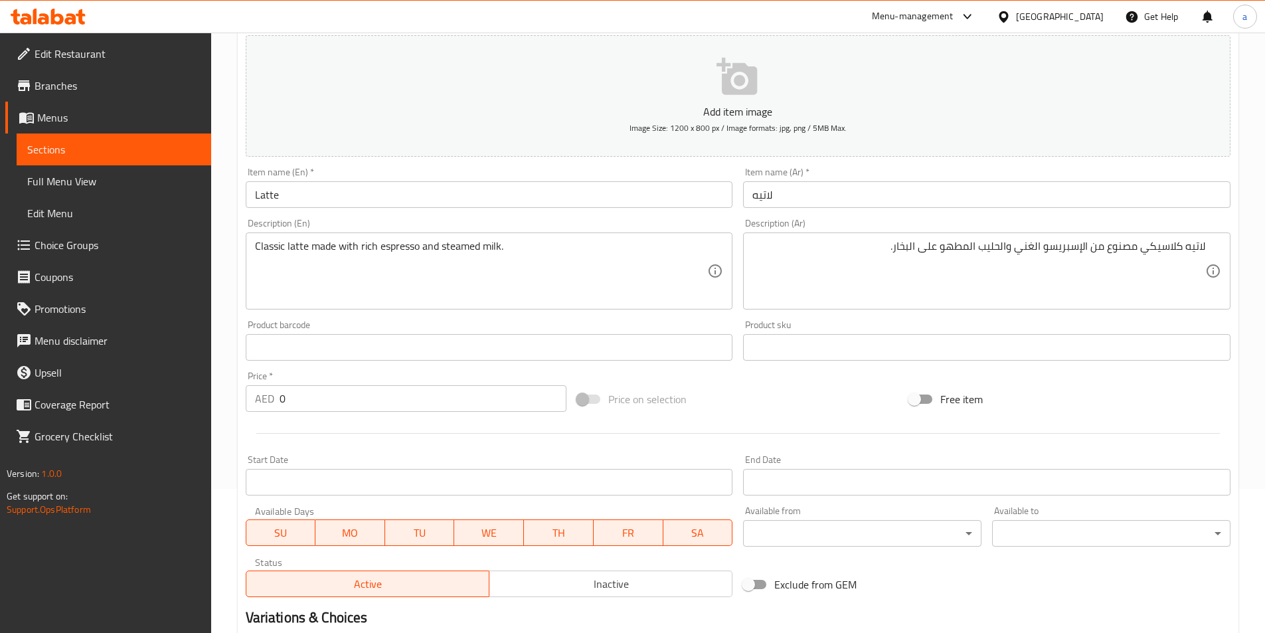
scroll to position [332, 0]
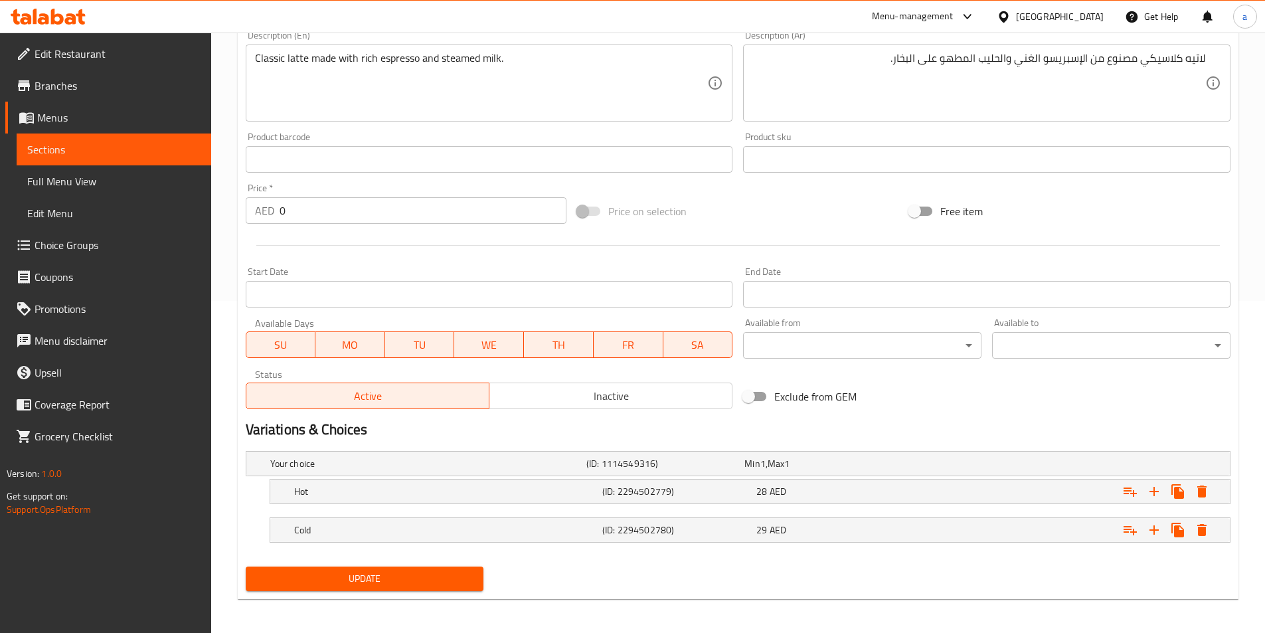
click at [368, 590] on button "Update" at bounding box center [365, 578] width 238 height 25
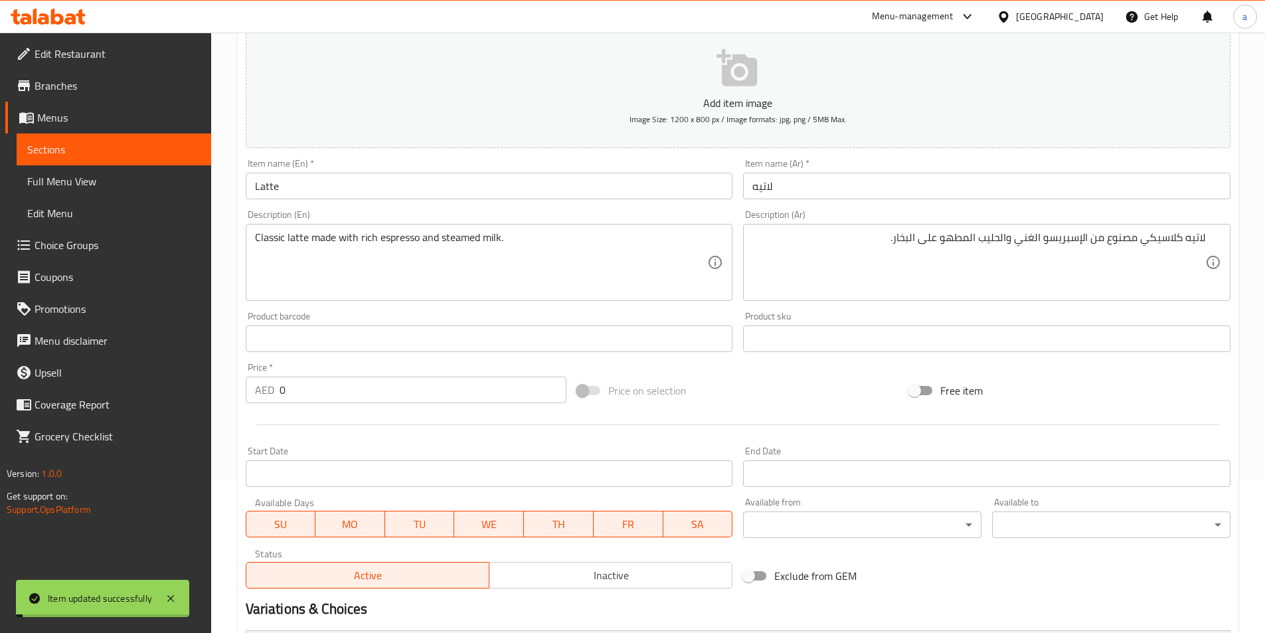
scroll to position [0, 0]
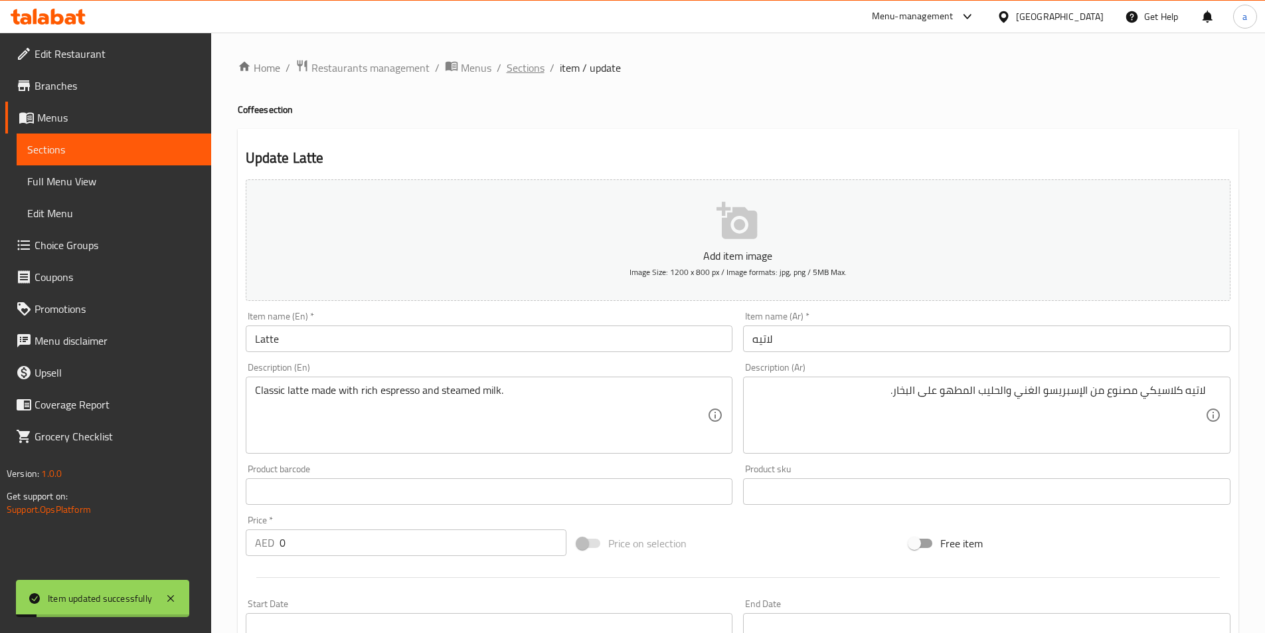
click at [530, 71] on span "Sections" at bounding box center [526, 68] width 38 height 16
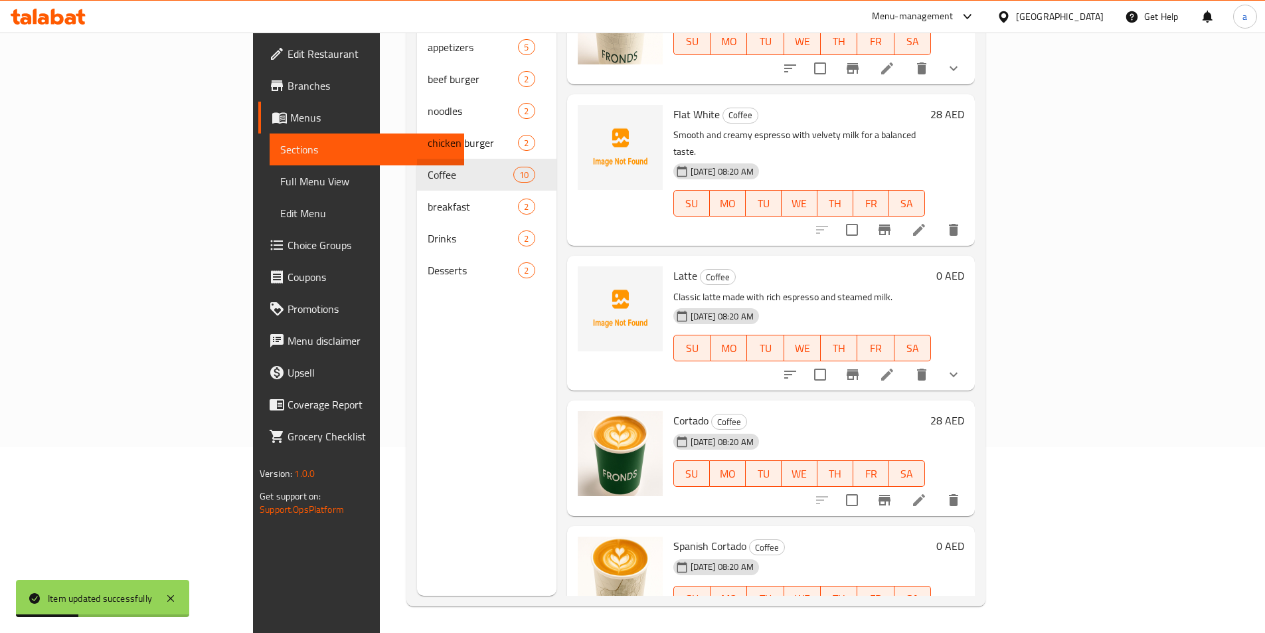
scroll to position [332, 0]
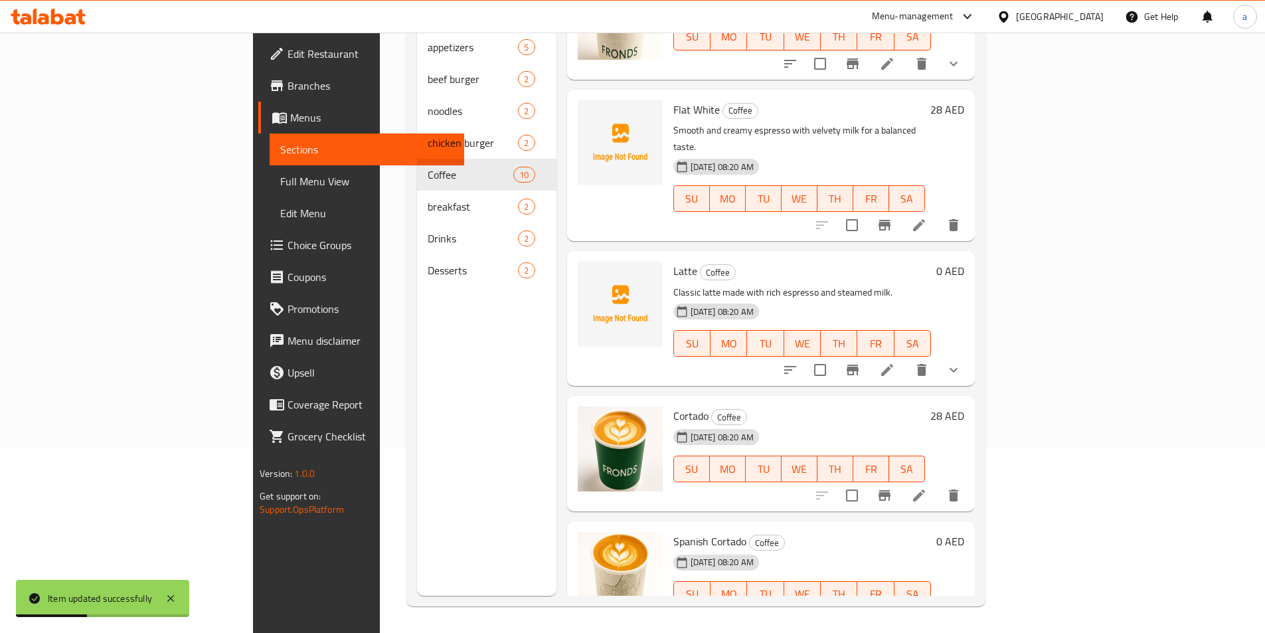
click at [925, 489] on icon at bounding box center [919, 495] width 12 height 12
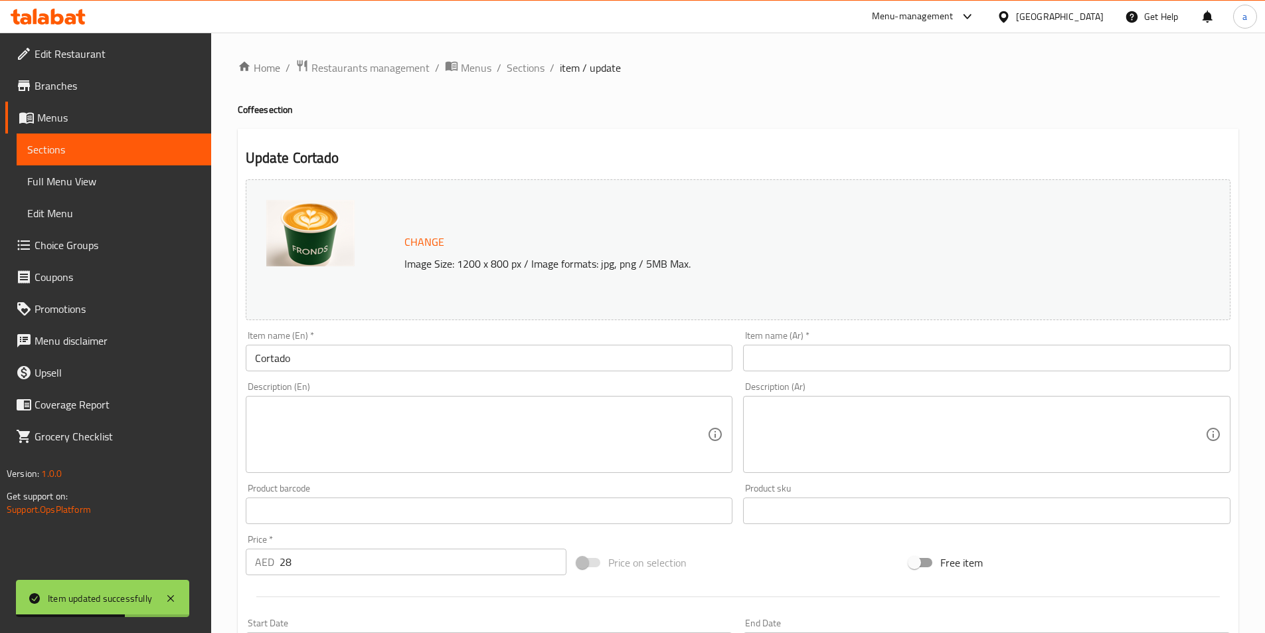
click at [265, 358] on input "Cortado" at bounding box center [489, 358] width 487 height 27
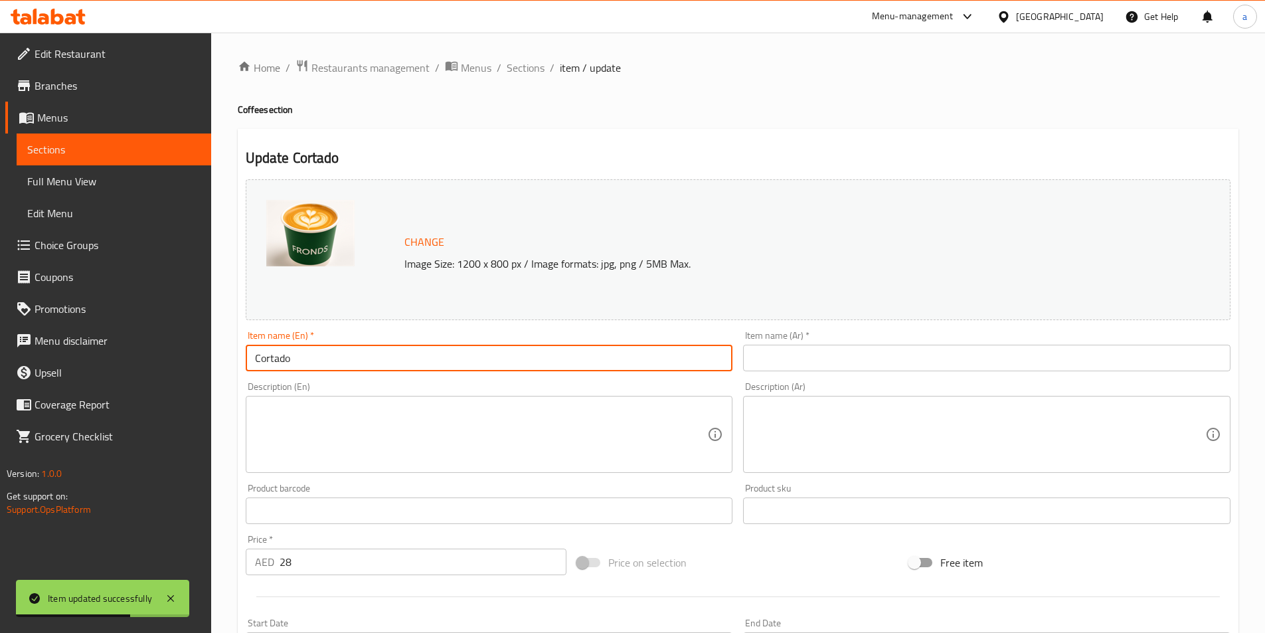
click at [265, 358] on input "Cortado" at bounding box center [489, 358] width 487 height 27
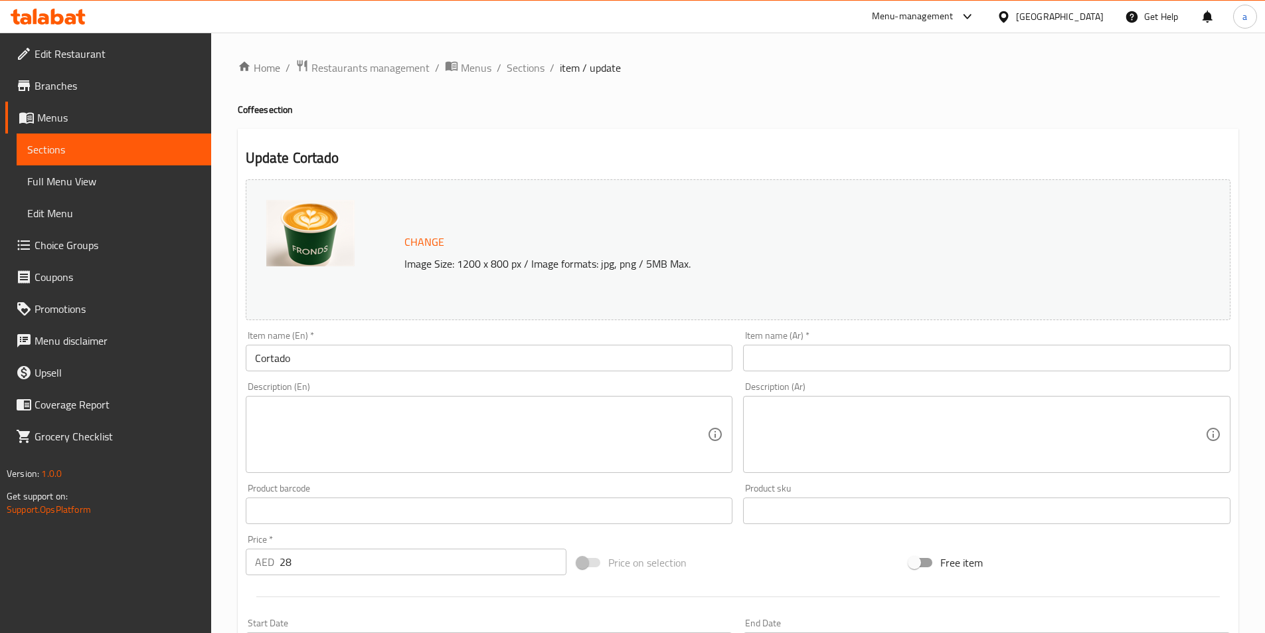
click at [793, 364] on input "text" at bounding box center [986, 358] width 487 height 27
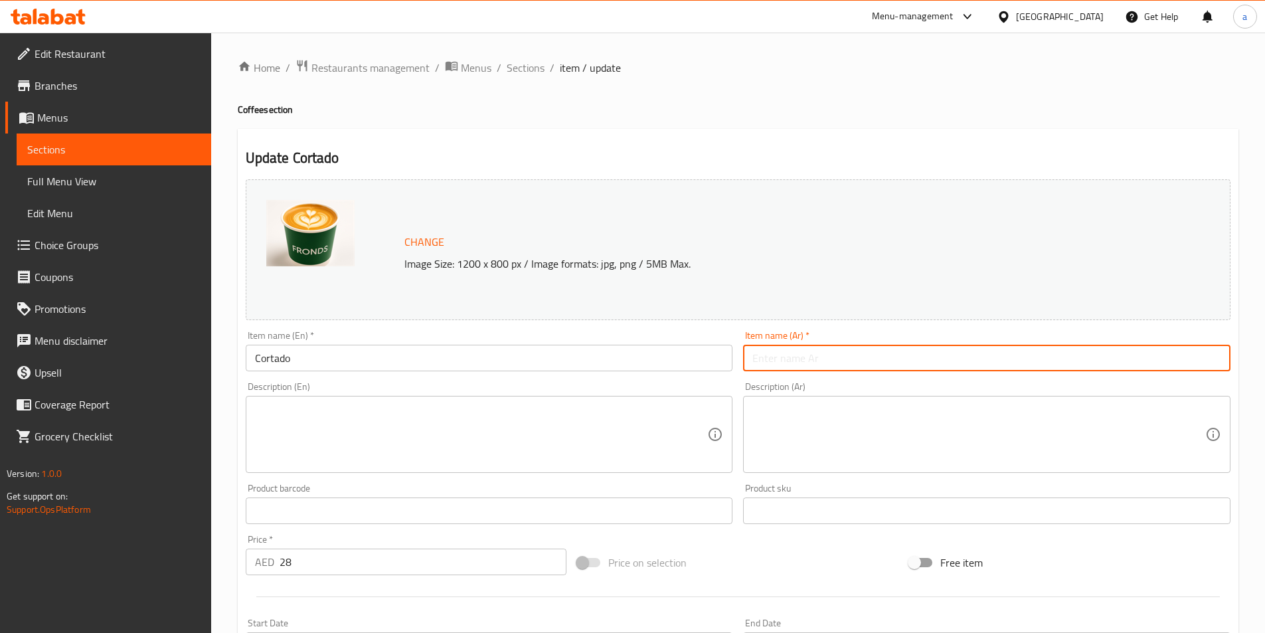
paste input "كورتادو"
type input "كورتادو"
click at [692, 390] on div "Description (En) Description (En)" at bounding box center [489, 427] width 487 height 91
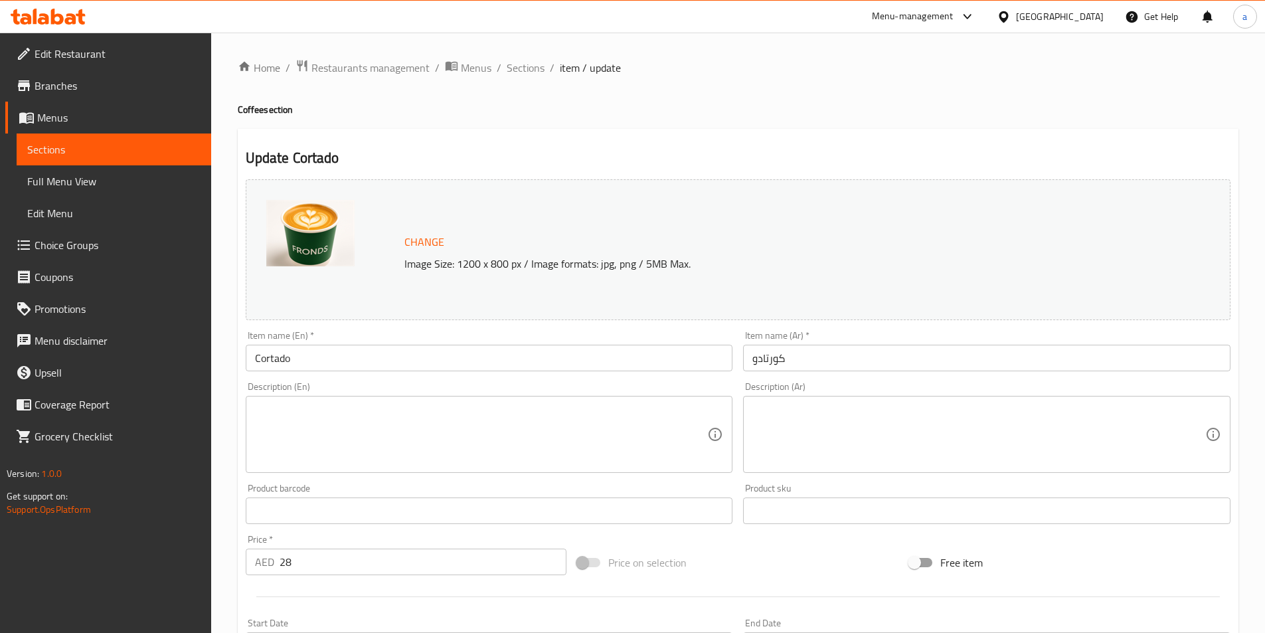
click at [396, 489] on div "Product barcode Product barcode" at bounding box center [489, 503] width 487 height 40
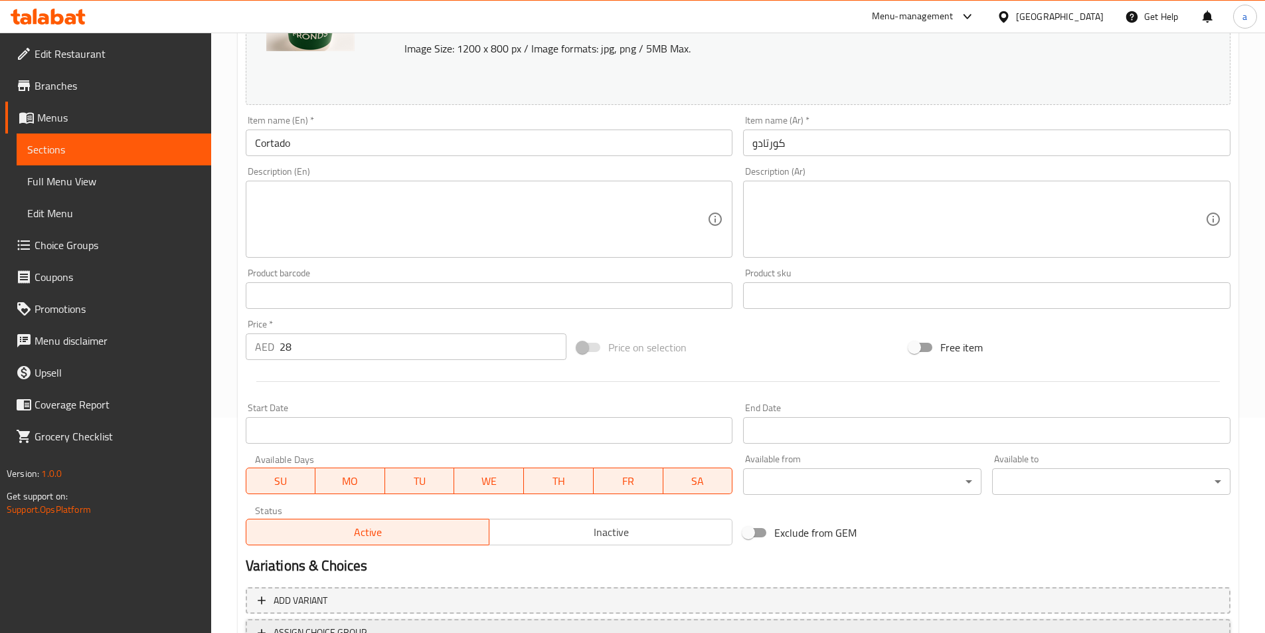
scroll to position [325, 0]
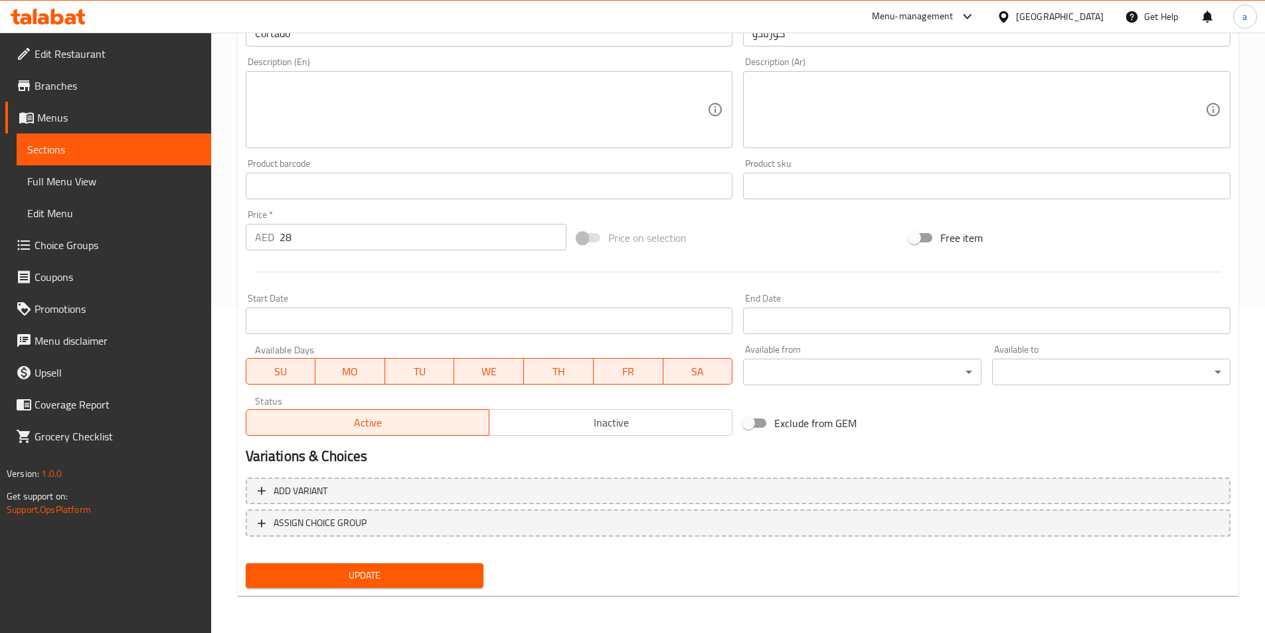
click at [366, 573] on span "Update" at bounding box center [364, 575] width 217 height 17
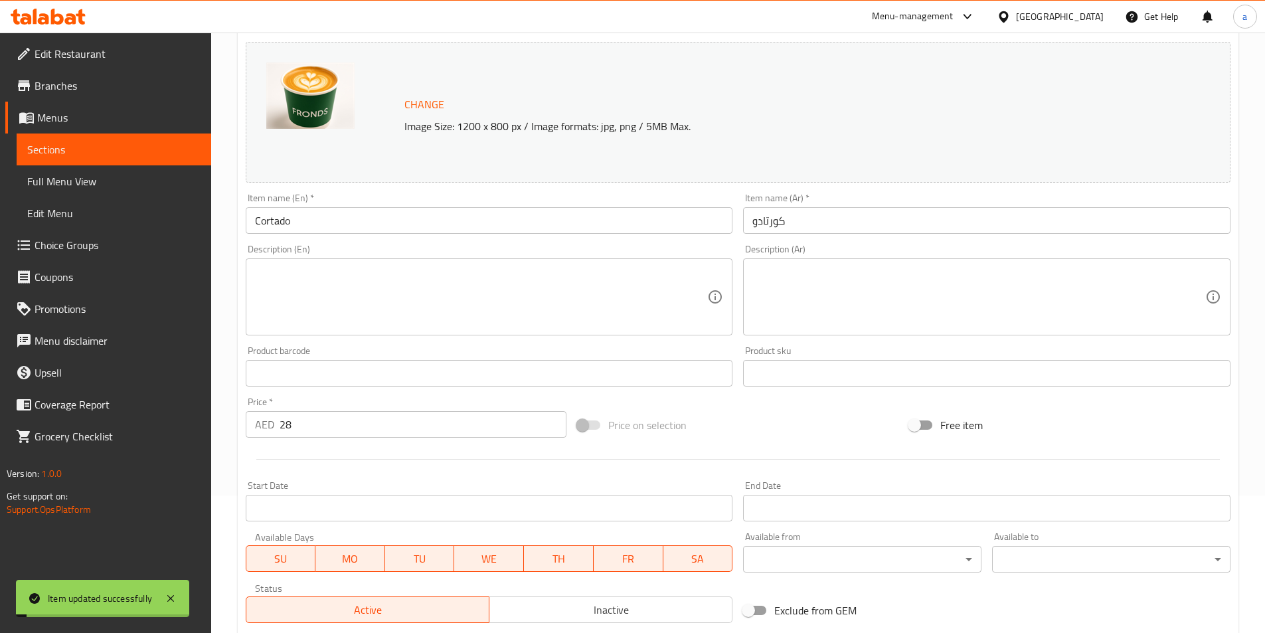
scroll to position [0, 0]
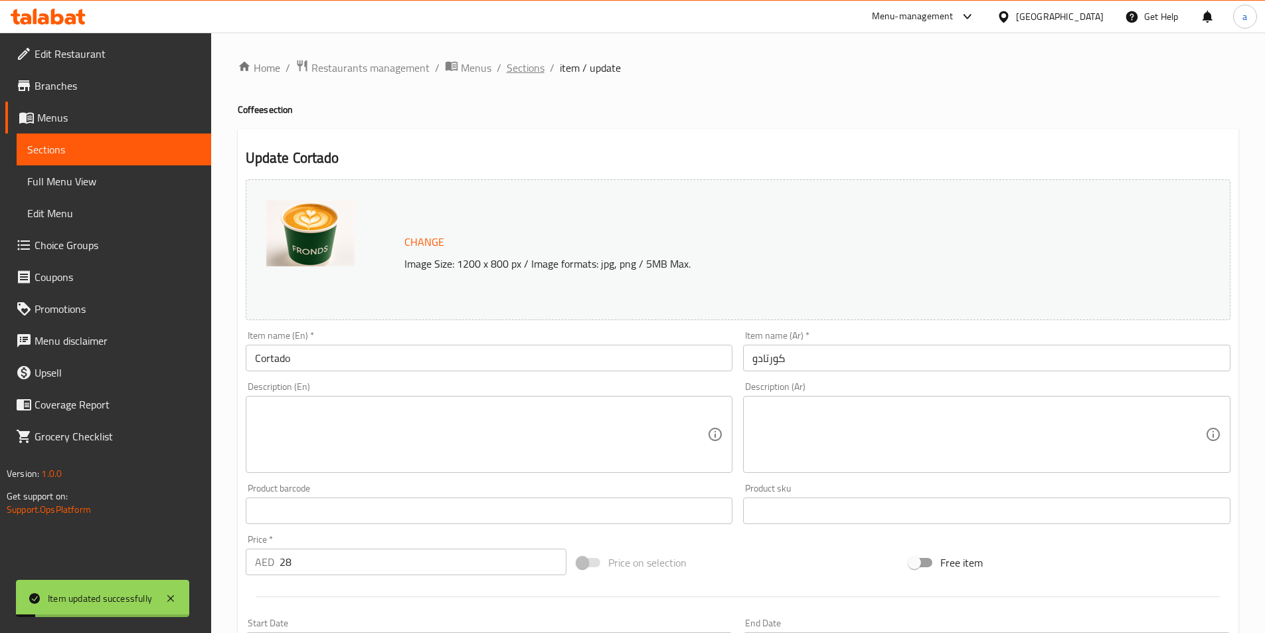
click at [532, 74] on span "Sections" at bounding box center [526, 68] width 38 height 16
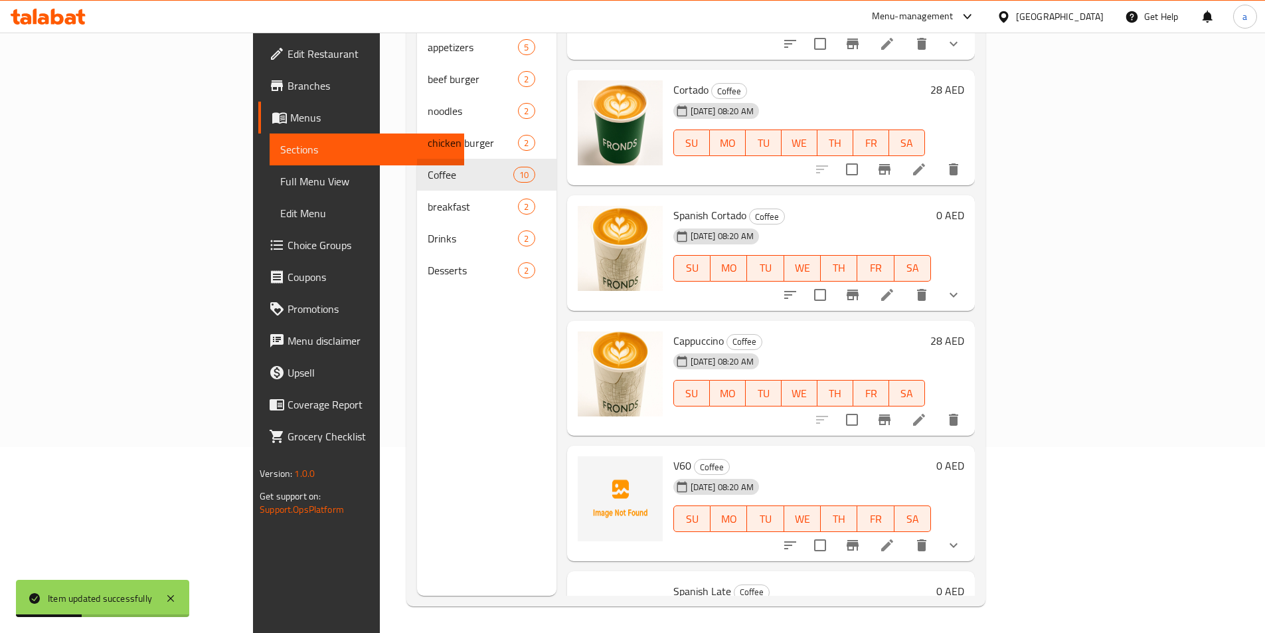
scroll to position [664, 0]
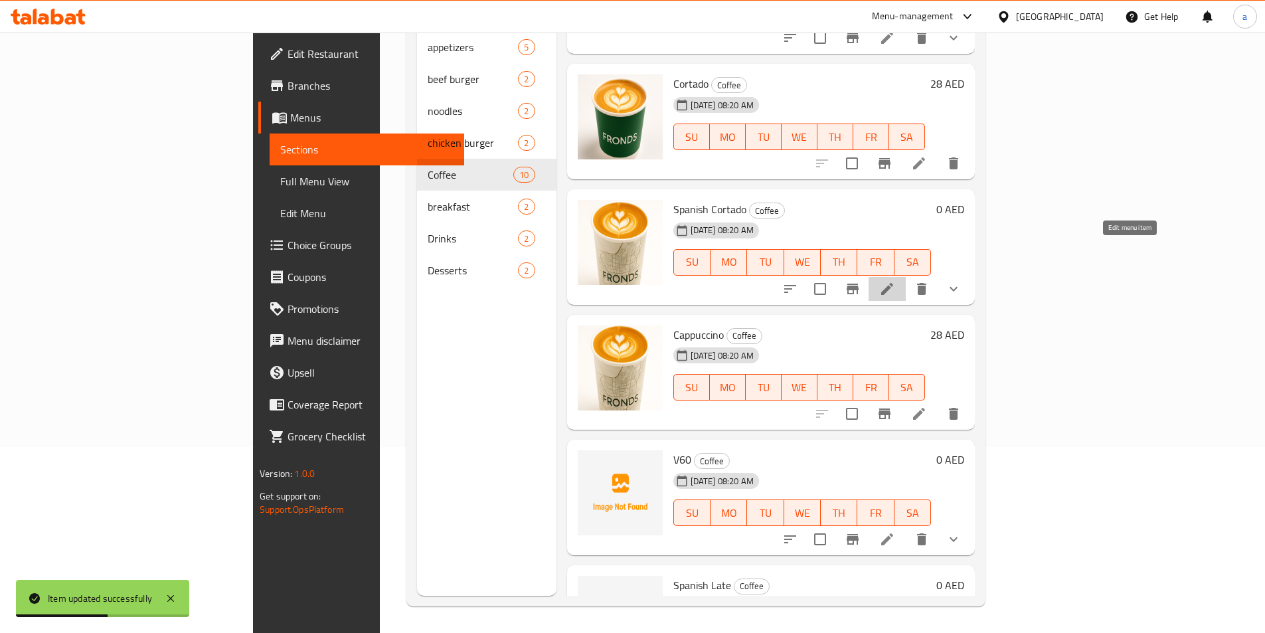
click at [895, 281] on icon at bounding box center [887, 289] width 16 height 16
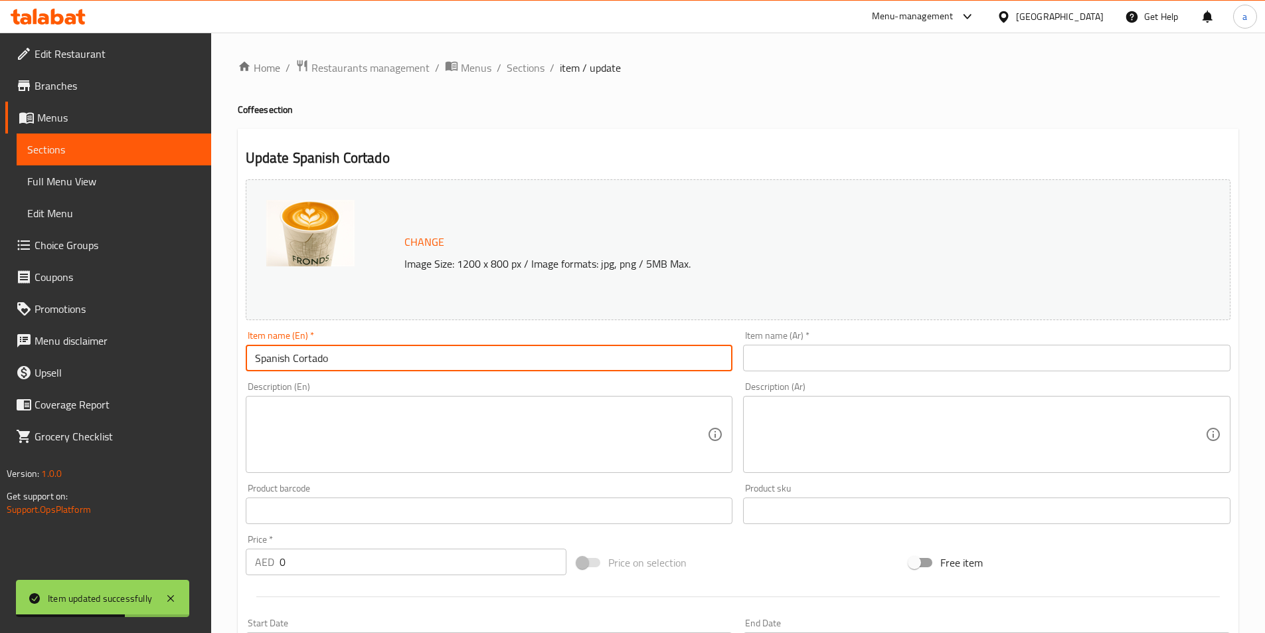
click at [395, 362] on input "Spanish Cortado" at bounding box center [489, 358] width 487 height 27
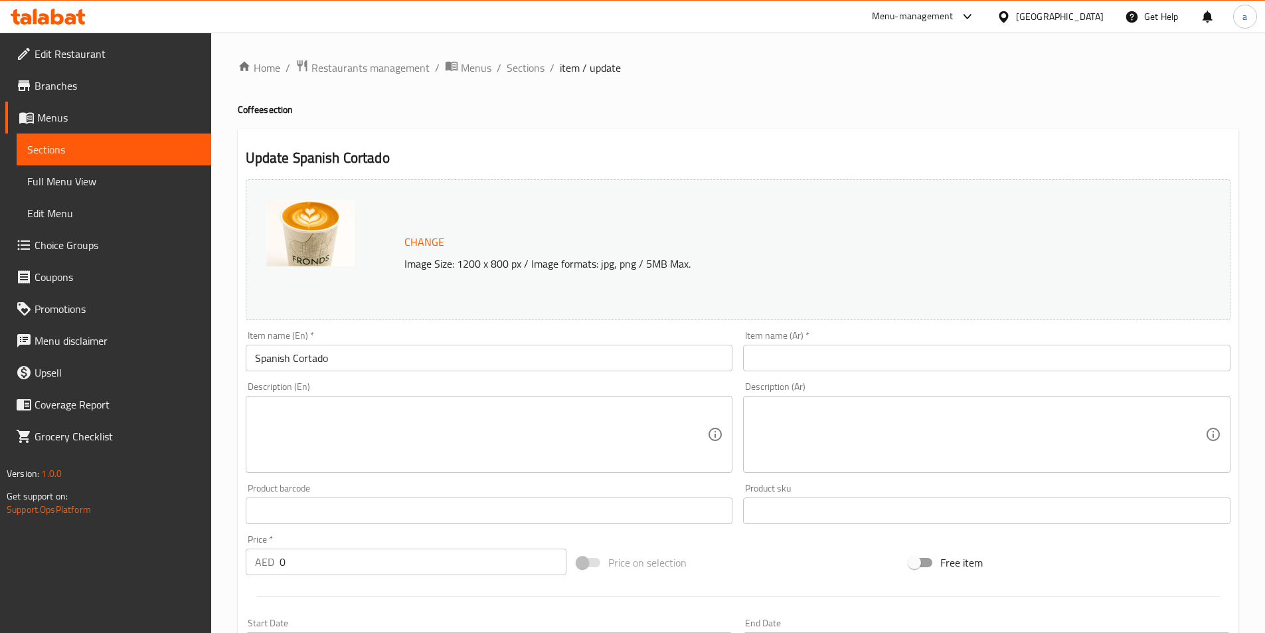
click at [828, 366] on input "text" at bounding box center [986, 358] width 487 height 27
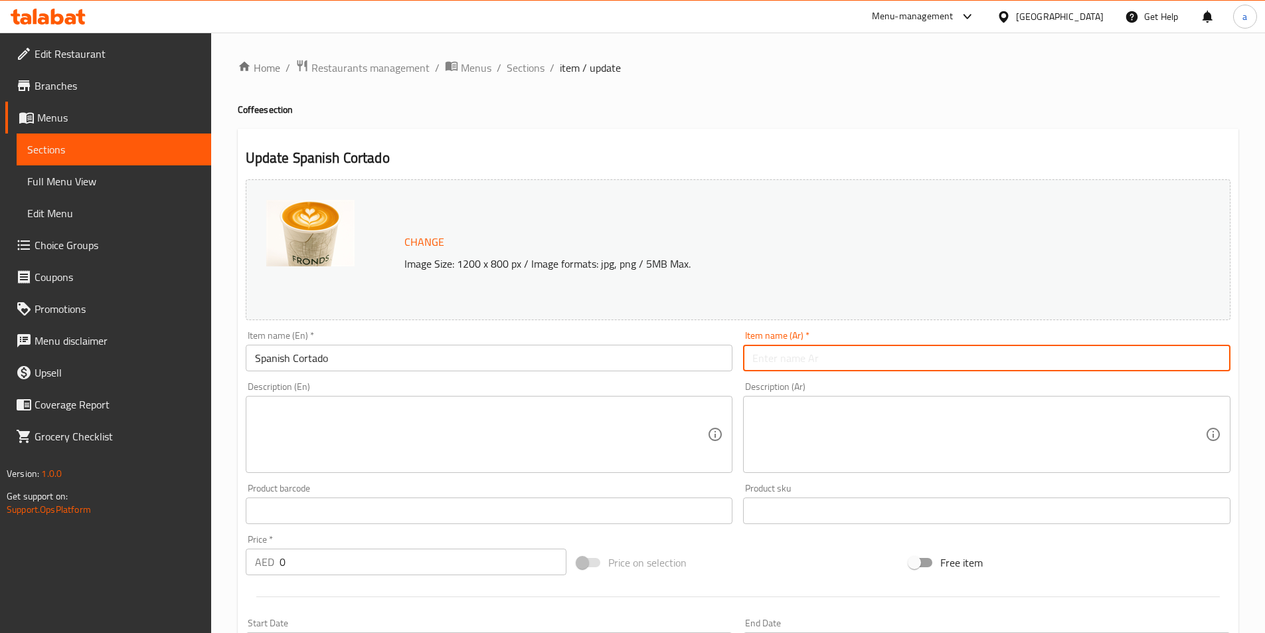
paste input "كورتادو"
click at [923, 355] on input "كورتادو" at bounding box center [986, 358] width 487 height 27
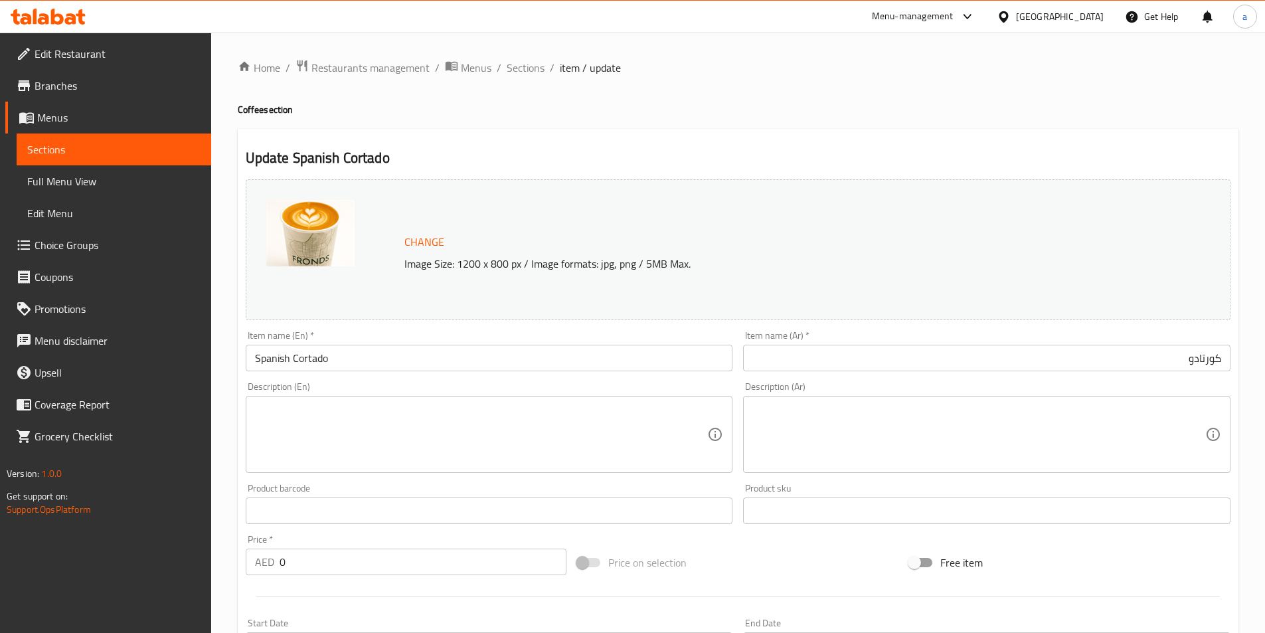
click at [819, 359] on input "كورتادو" at bounding box center [986, 358] width 487 height 27
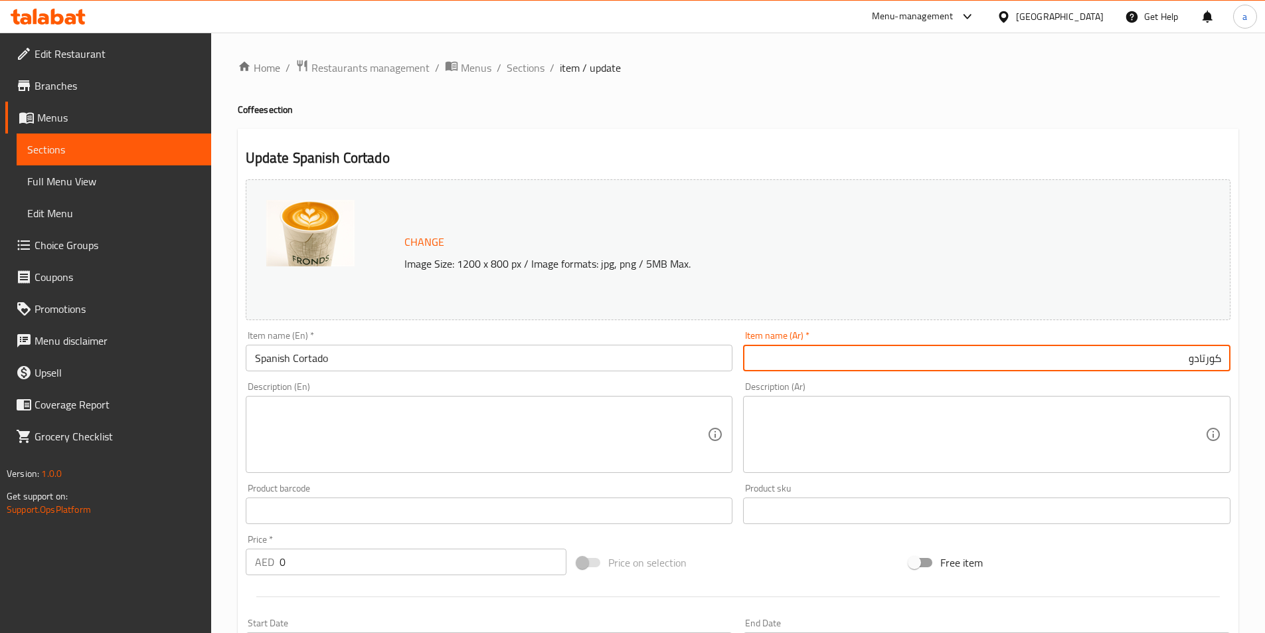
paste input "اسباني"
type input "كورتادو اسباني"
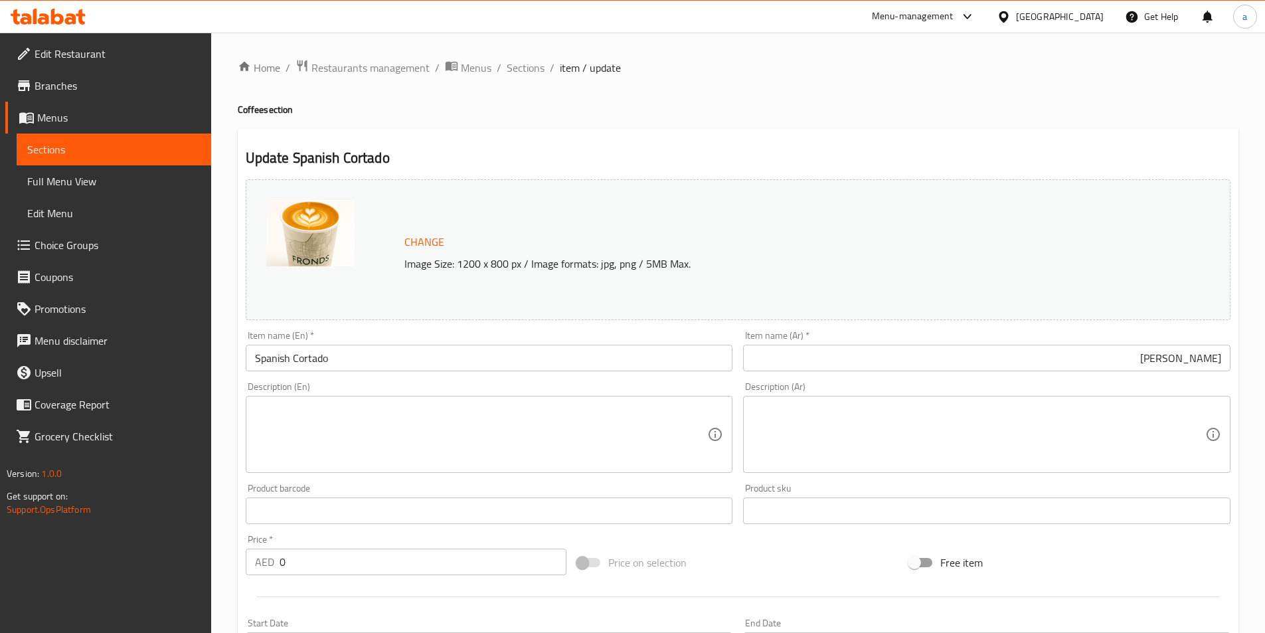
click at [840, 329] on div "Item name (Ar)   * كورتادو اسباني Item name (Ar) *" at bounding box center [987, 350] width 498 height 51
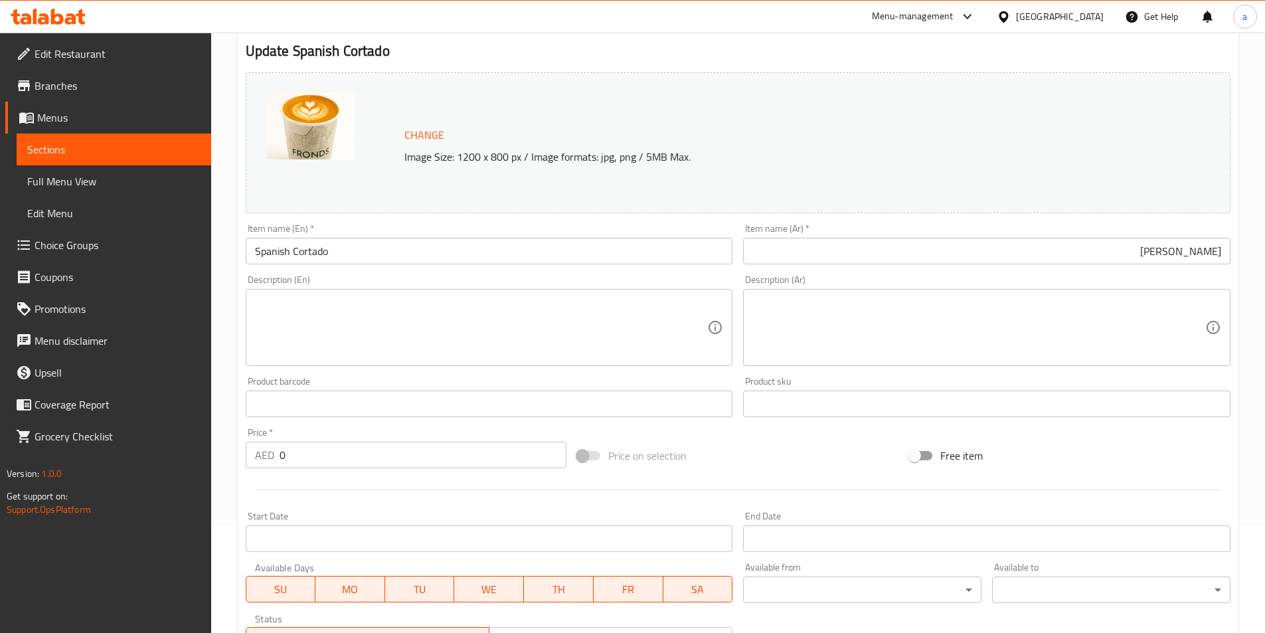
scroll to position [332, 0]
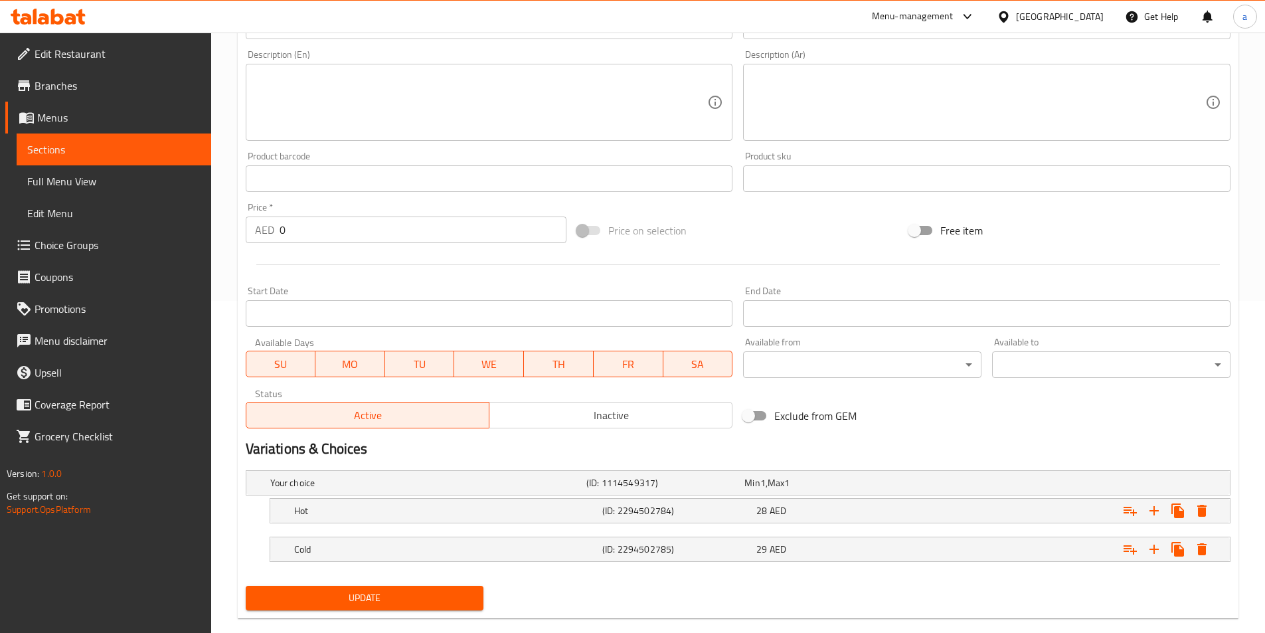
click at [341, 595] on span "Update" at bounding box center [364, 598] width 217 height 17
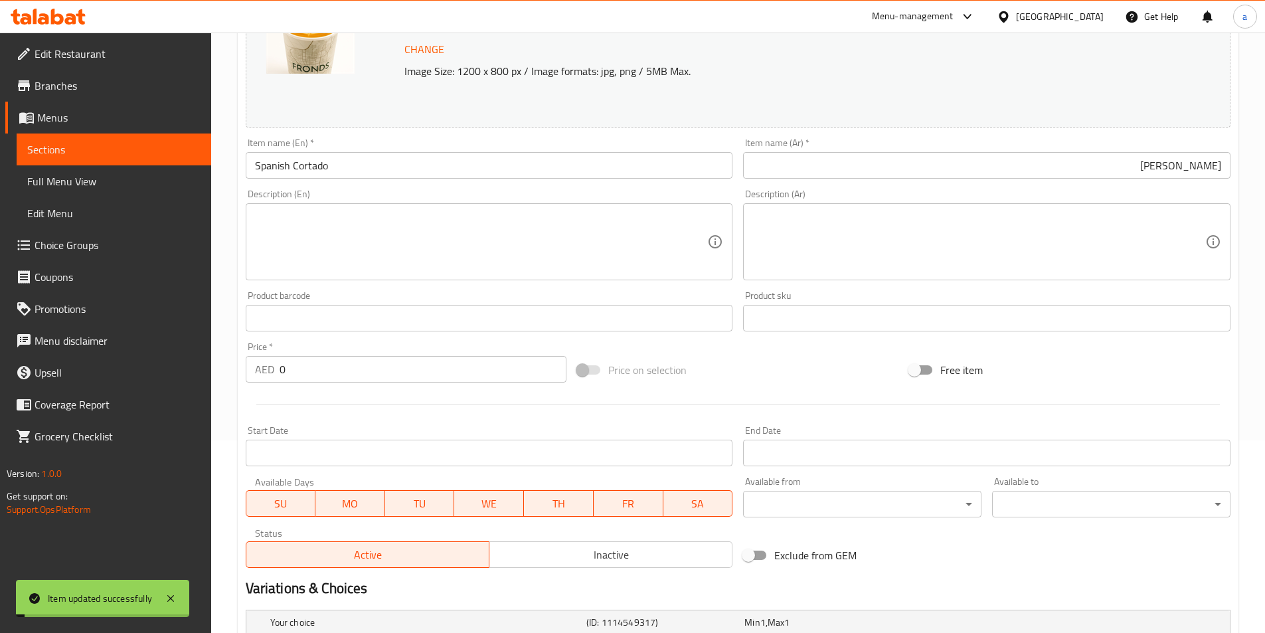
scroll to position [0, 0]
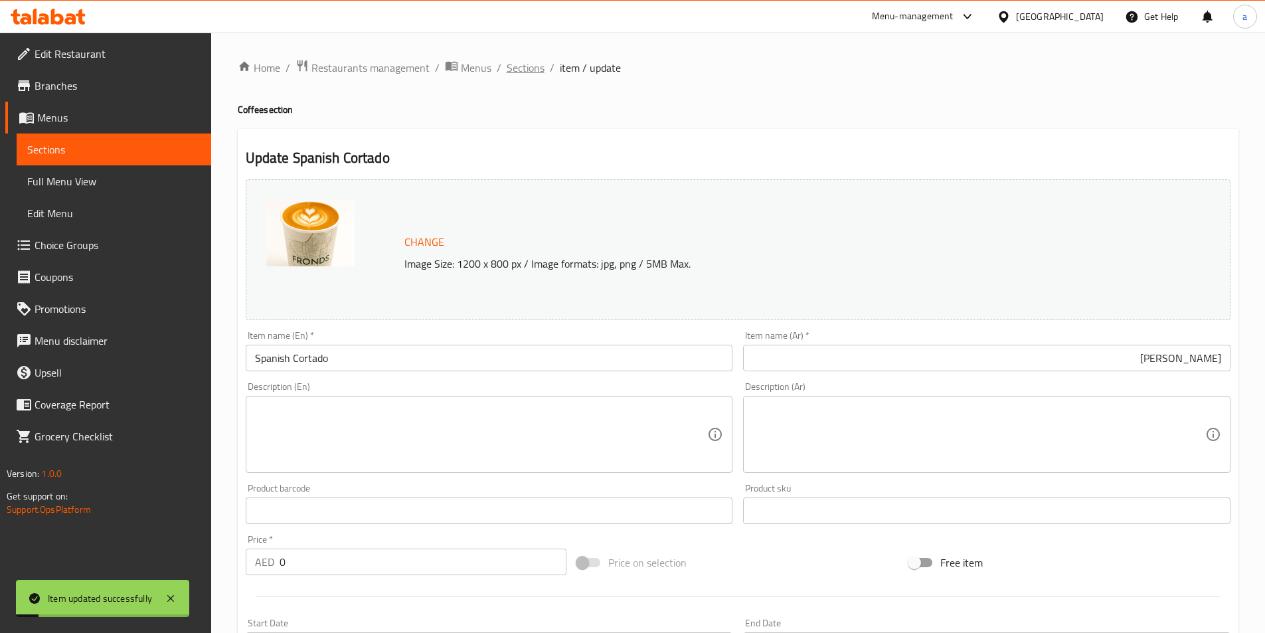
click at [529, 71] on span "Sections" at bounding box center [526, 68] width 38 height 16
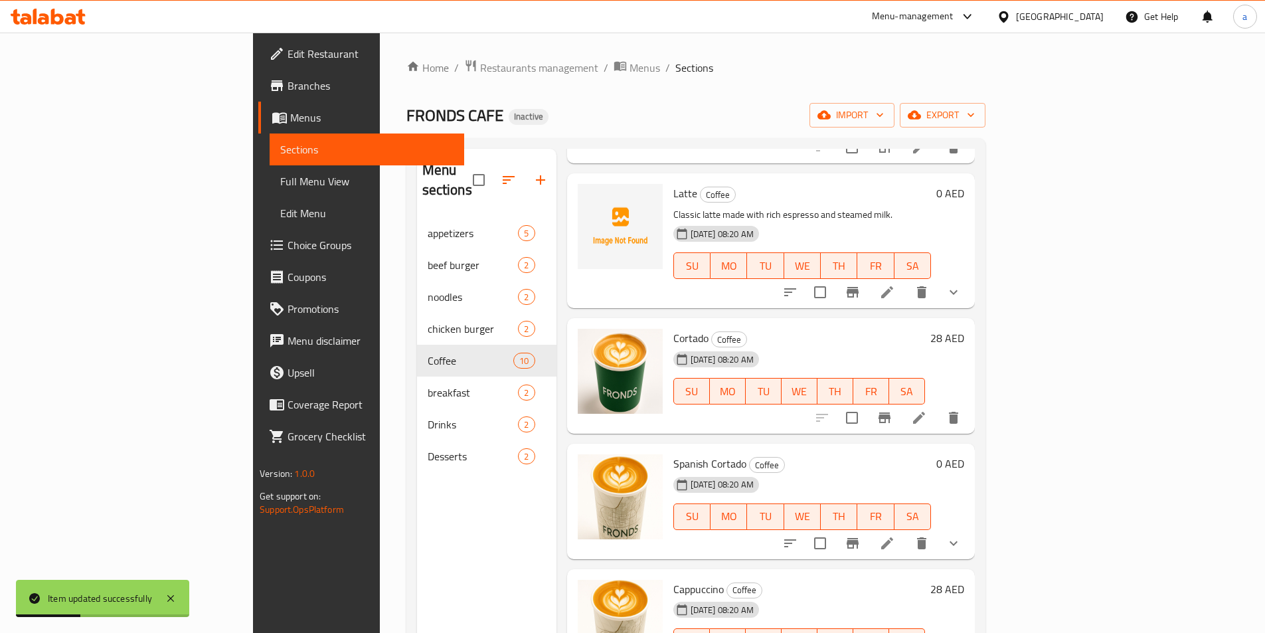
scroll to position [732, 0]
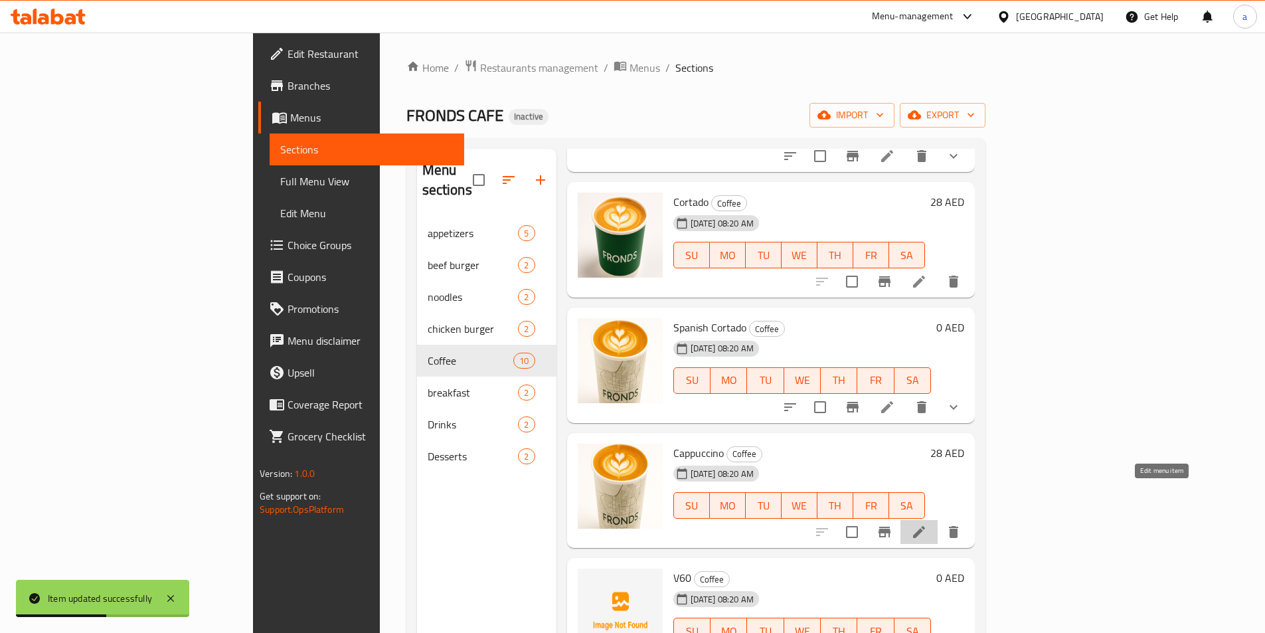
click at [925, 526] on icon at bounding box center [919, 532] width 12 height 12
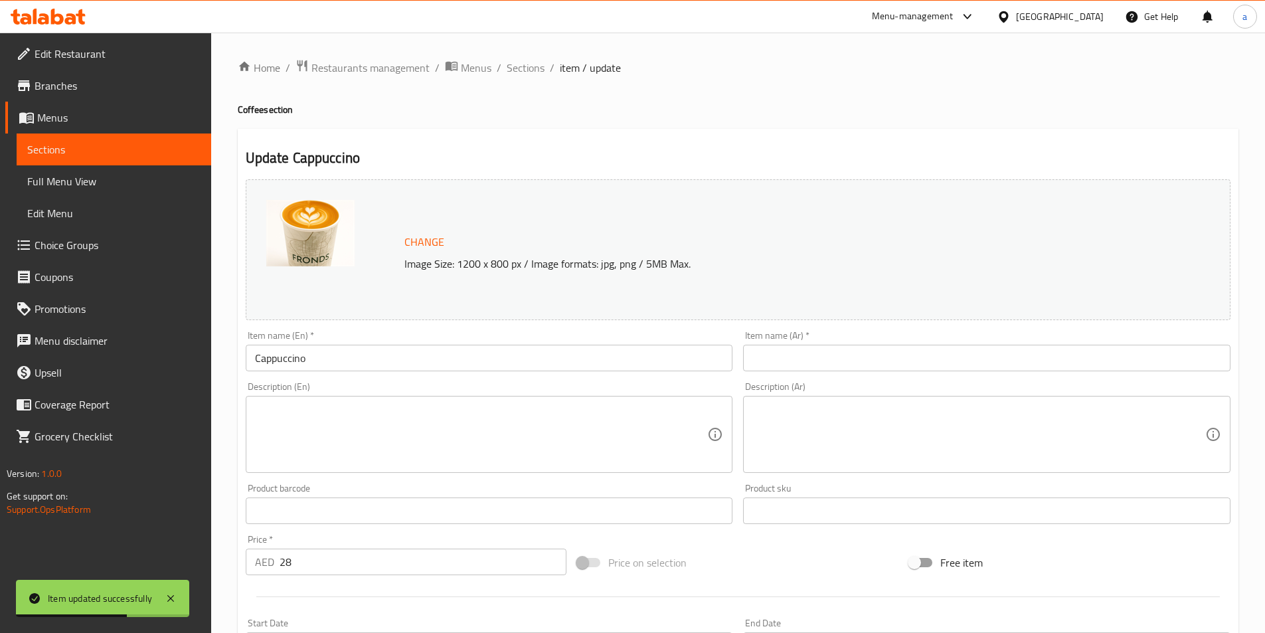
click at [331, 356] on input "Cappuccino" at bounding box center [489, 358] width 487 height 27
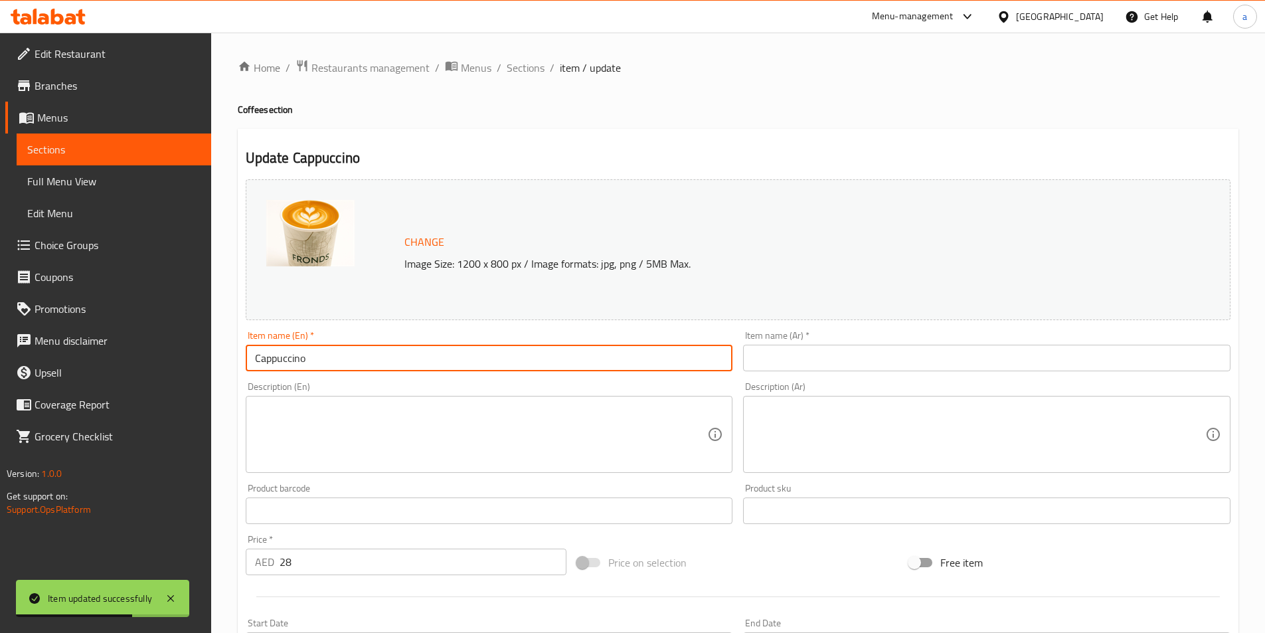
click at [331, 356] on input "Cappuccino" at bounding box center [489, 358] width 487 height 27
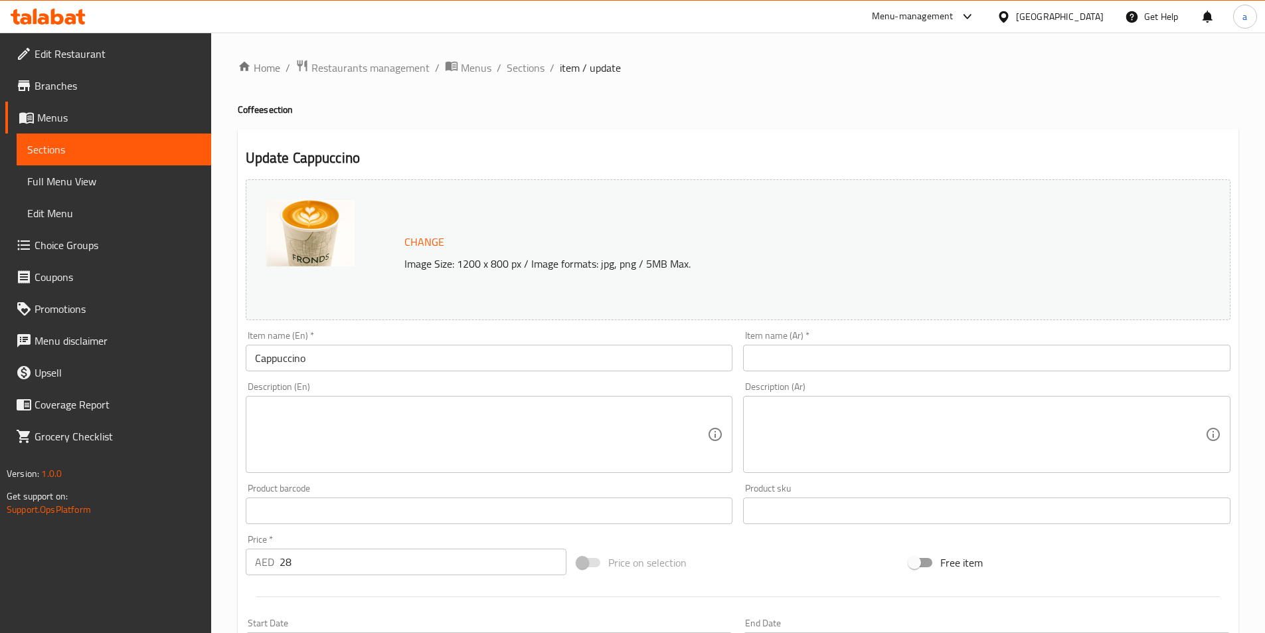
click at [811, 371] on input "text" at bounding box center [986, 358] width 487 height 27
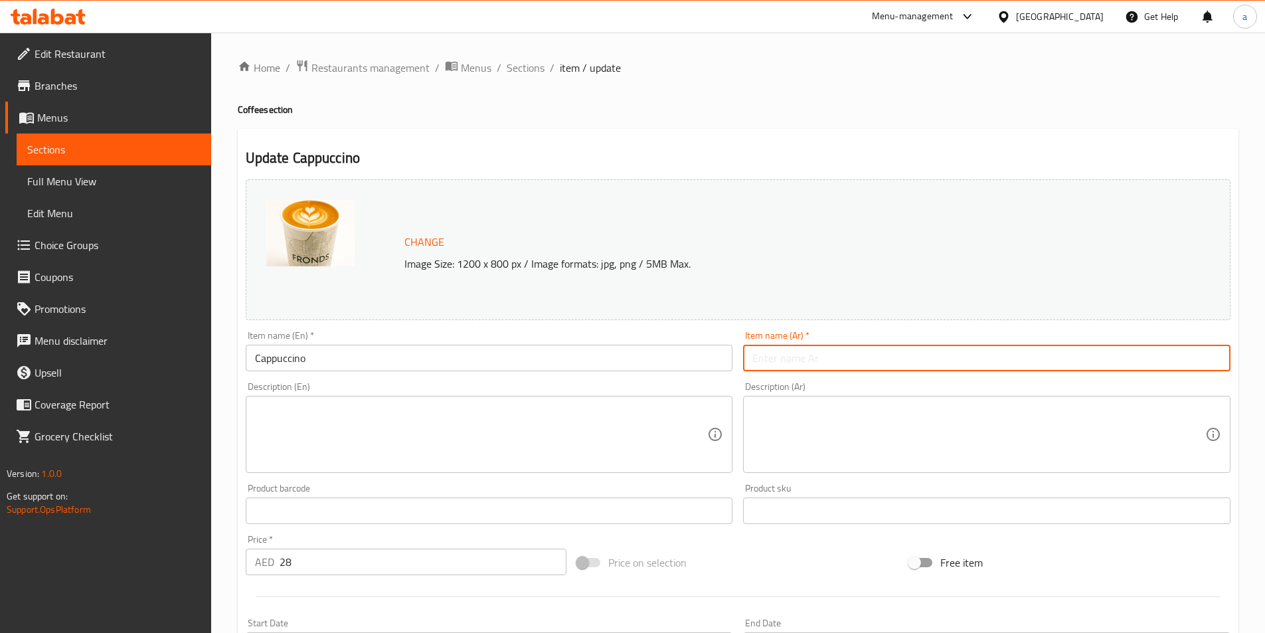
paste input "كابتشينو"
type input "كابتشينو"
click at [661, 489] on div "Product barcode Product barcode" at bounding box center [489, 503] width 487 height 40
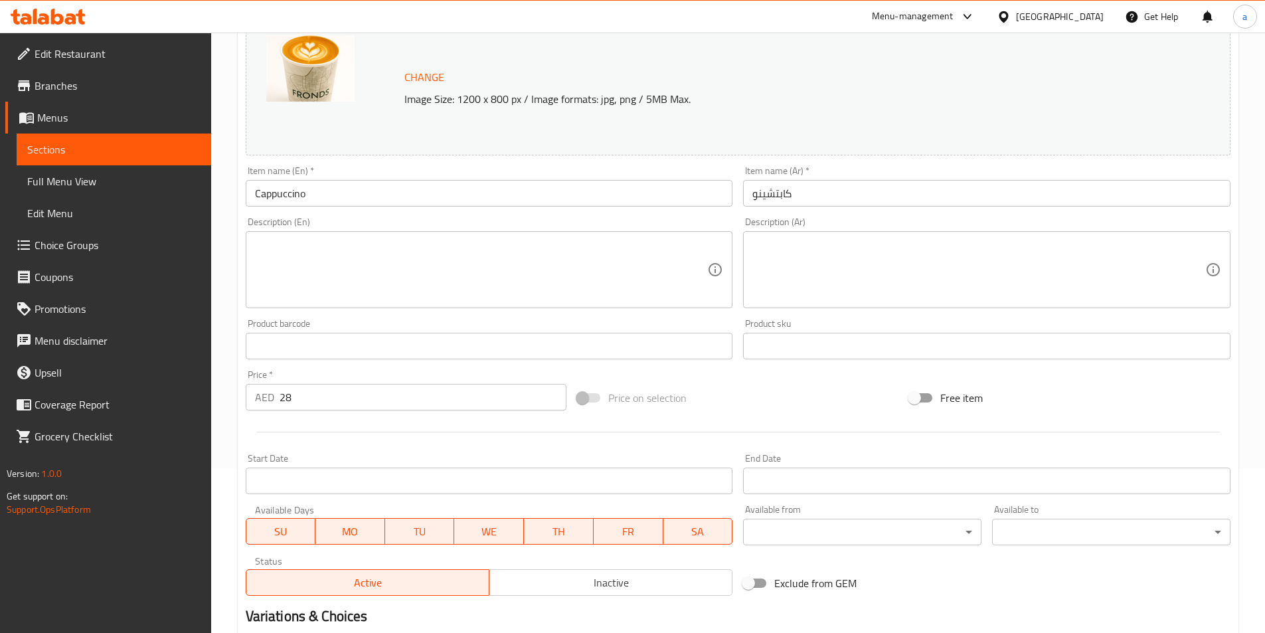
scroll to position [325, 0]
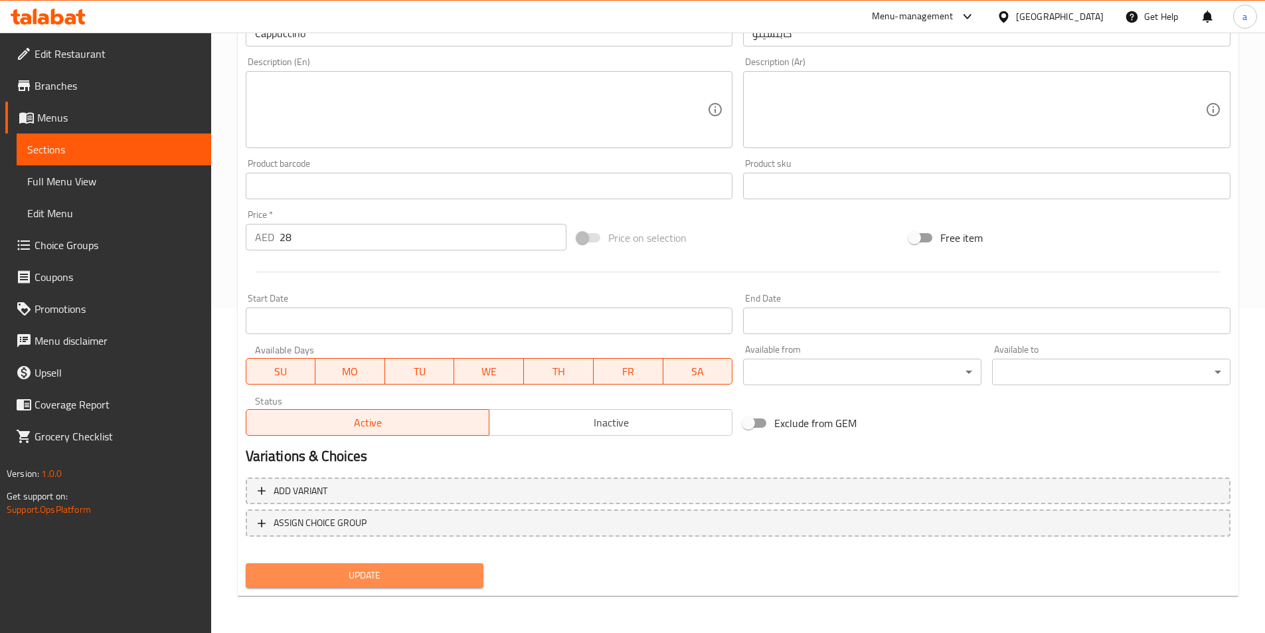
click at [400, 578] on span "Update" at bounding box center [364, 575] width 217 height 17
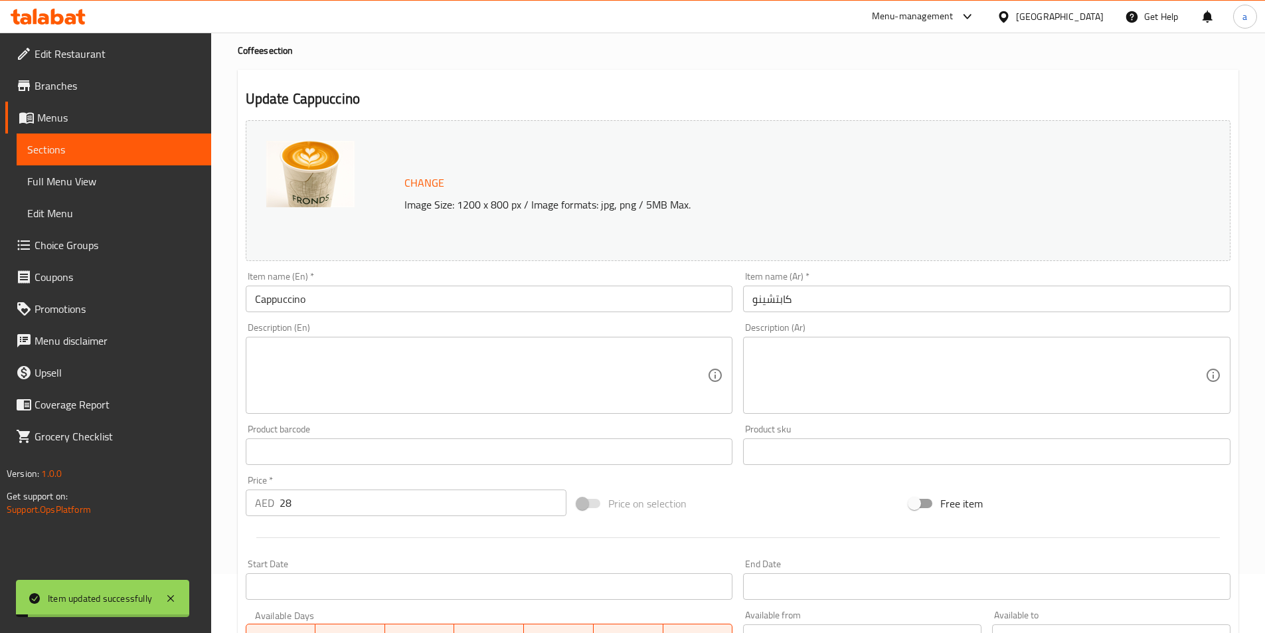
scroll to position [0, 0]
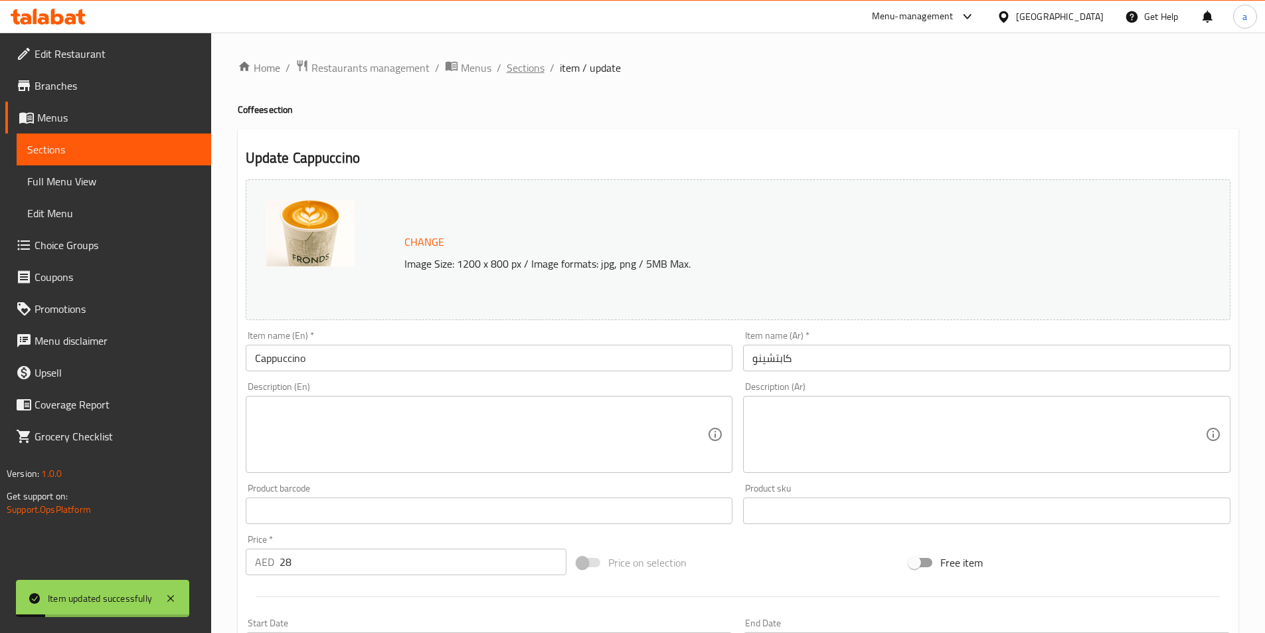
click at [532, 73] on span "Sections" at bounding box center [526, 68] width 38 height 16
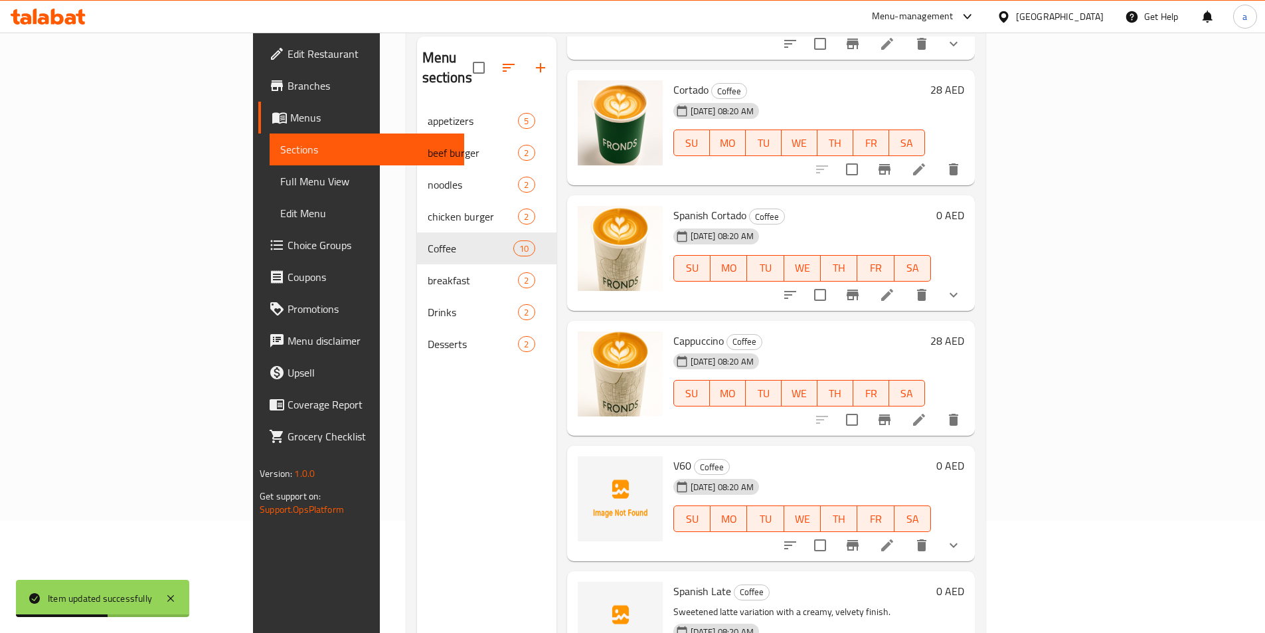
scroll to position [186, 0]
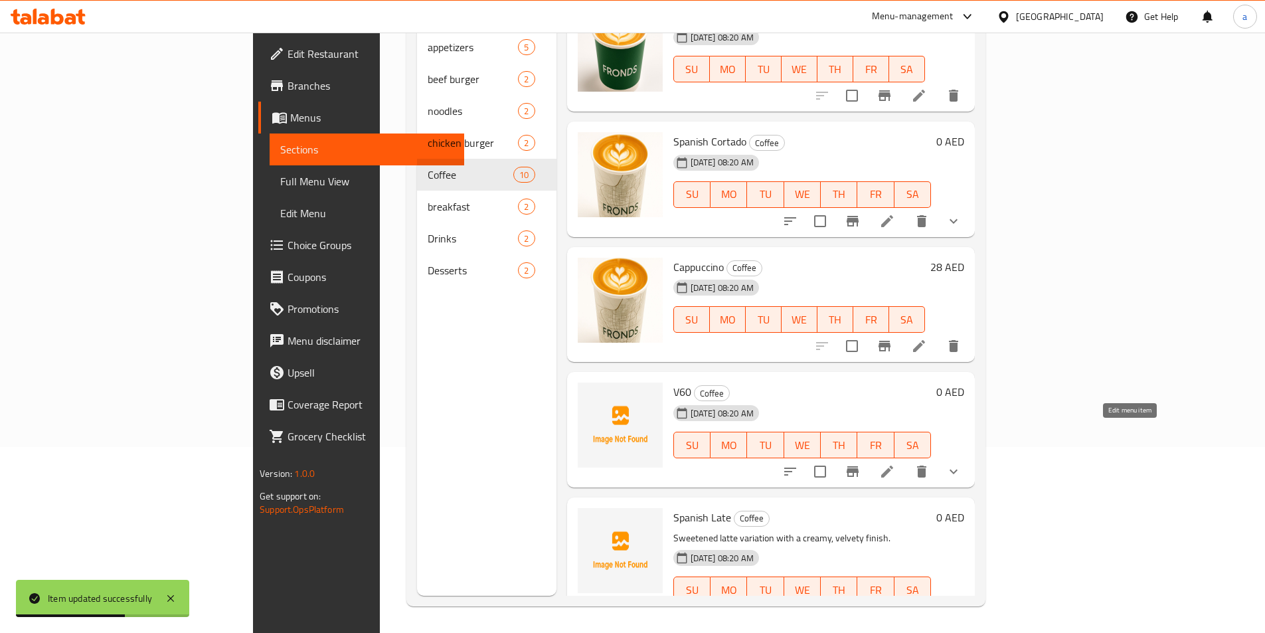
click at [895, 463] on icon at bounding box center [887, 471] width 16 height 16
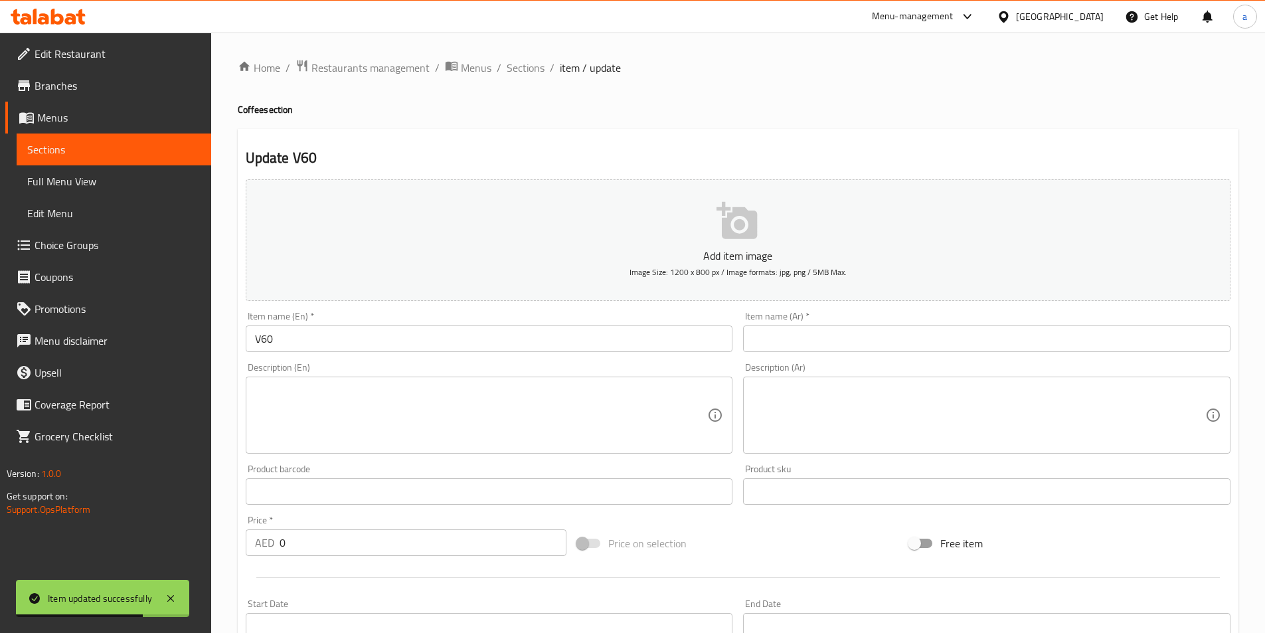
click at [303, 347] on input "V60" at bounding box center [489, 338] width 487 height 27
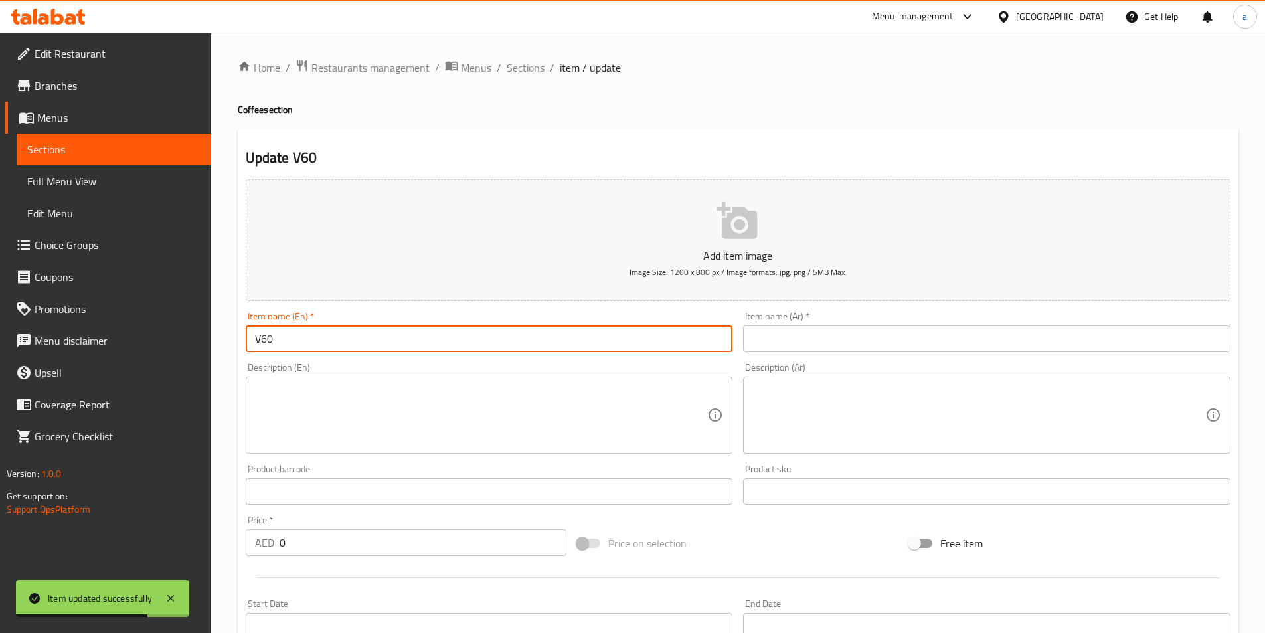
click at [303, 347] on input "V60" at bounding box center [489, 338] width 487 height 27
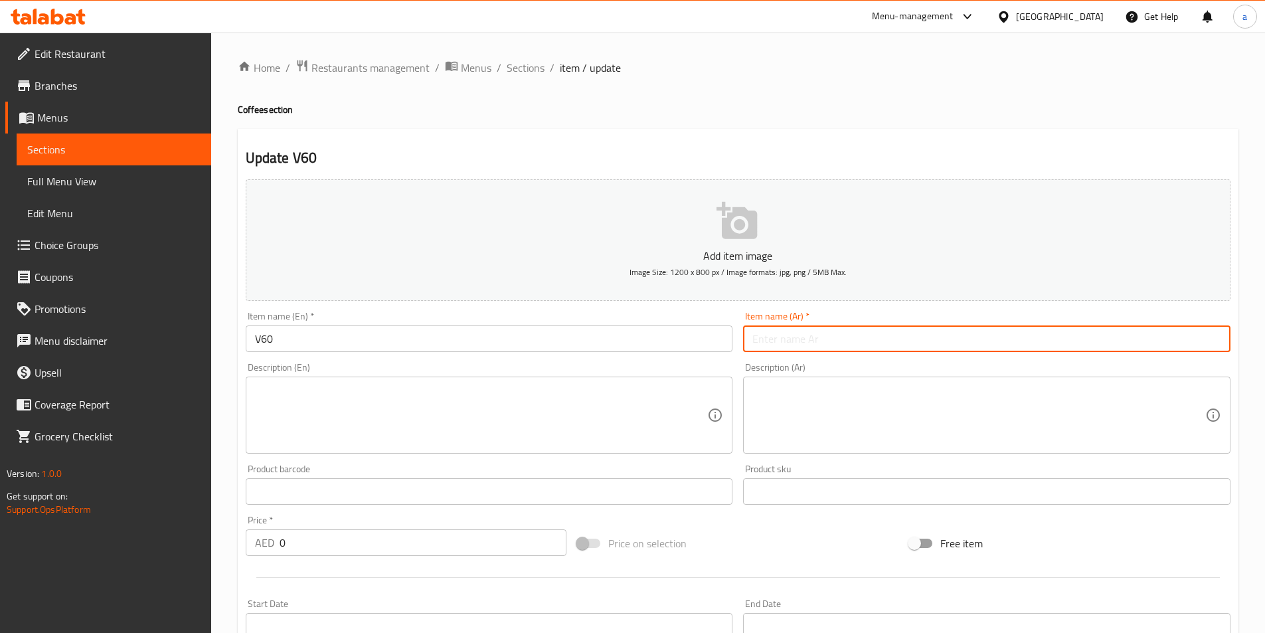
drag, startPoint x: 851, startPoint y: 341, endPoint x: 844, endPoint y: 349, distance: 10.8
click at [851, 341] on input "text" at bounding box center [986, 338] width 487 height 27
paste input "في 60"
type input "في 60"
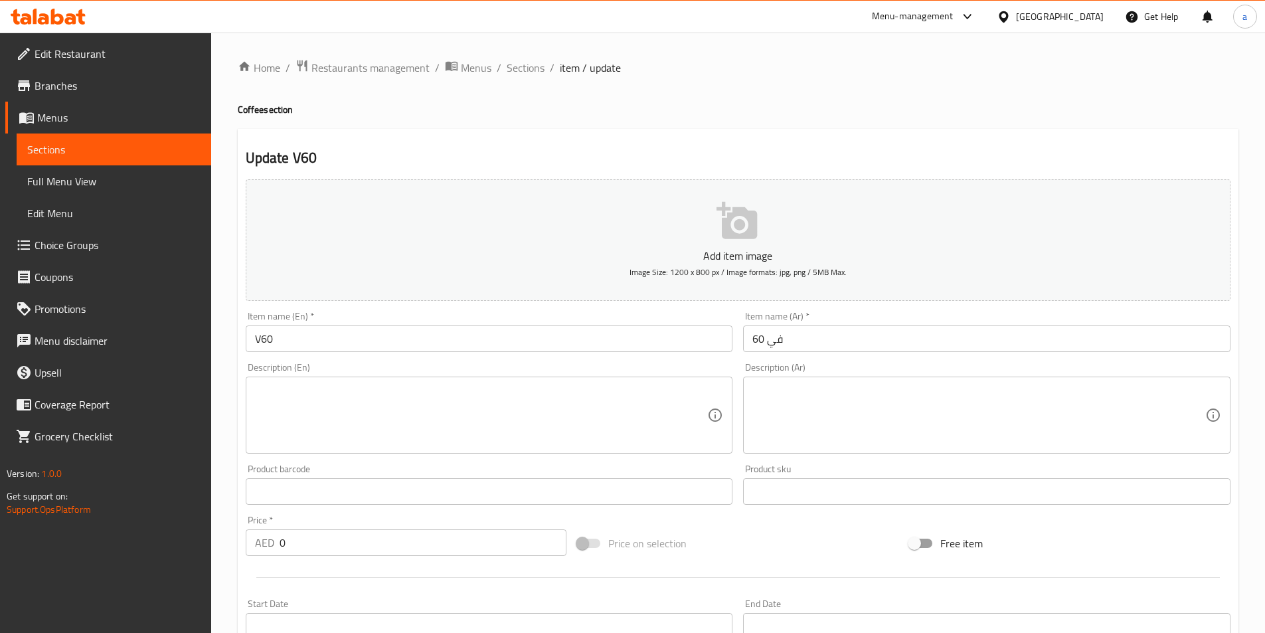
click at [684, 472] on div "Product barcode Product barcode" at bounding box center [489, 484] width 487 height 40
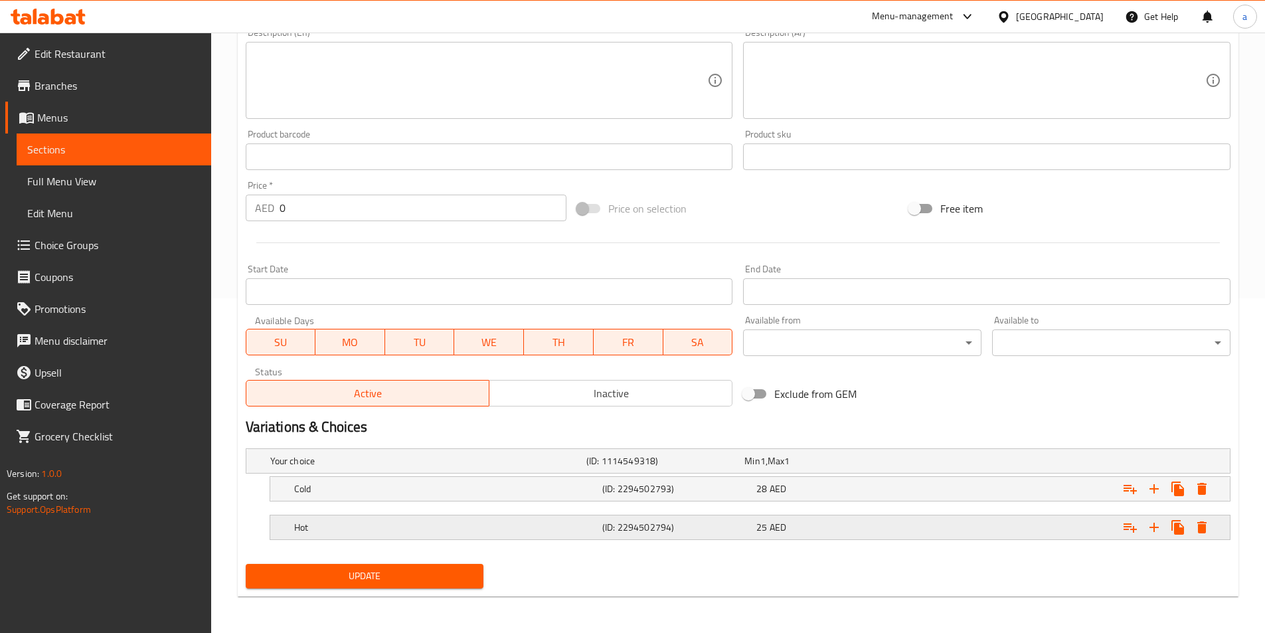
scroll to position [335, 0]
click at [390, 578] on span "Update" at bounding box center [364, 575] width 217 height 17
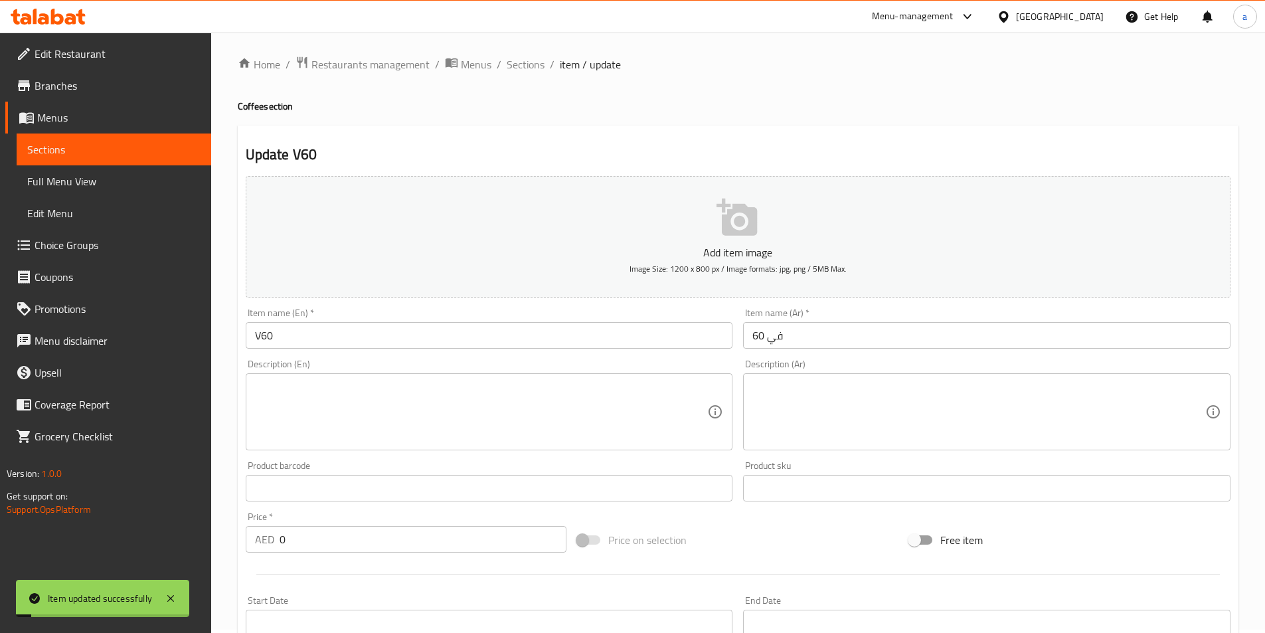
scroll to position [0, 0]
click at [520, 82] on div "Home / Restaurants management / Menus / Sections / item / update Coffee section…" at bounding box center [738, 500] width 1000 height 882
click at [529, 68] on span "Sections" at bounding box center [526, 68] width 38 height 16
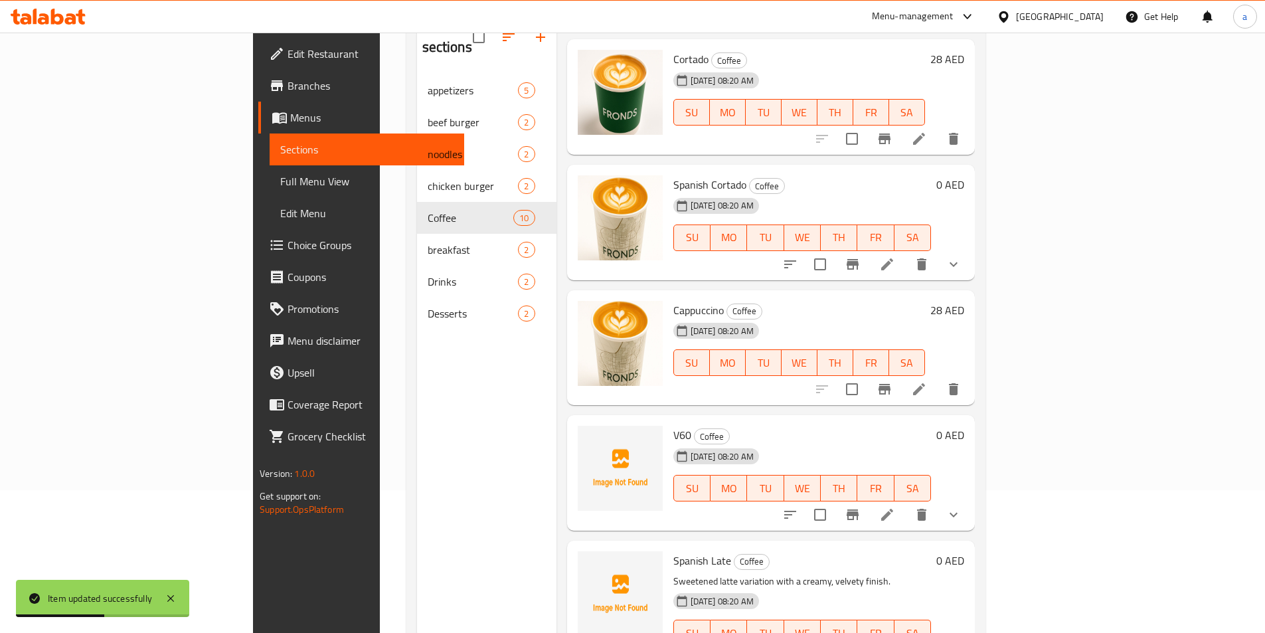
scroll to position [186, 0]
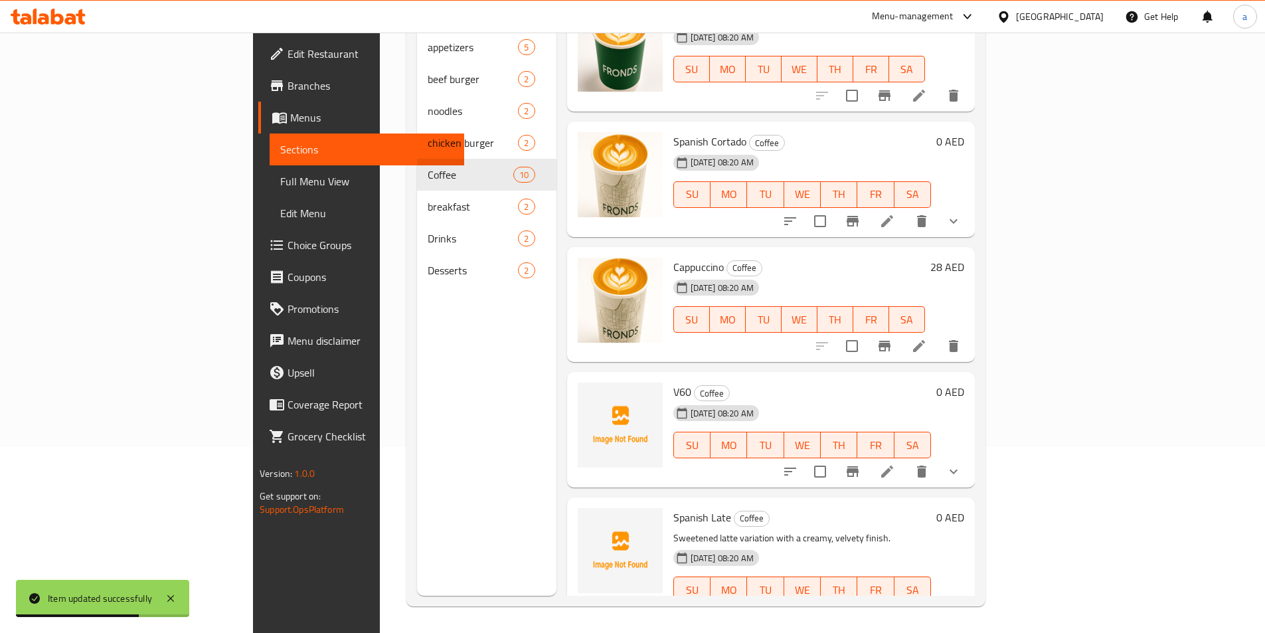
click at [906, 604] on li at bounding box center [886, 616] width 37 height 24
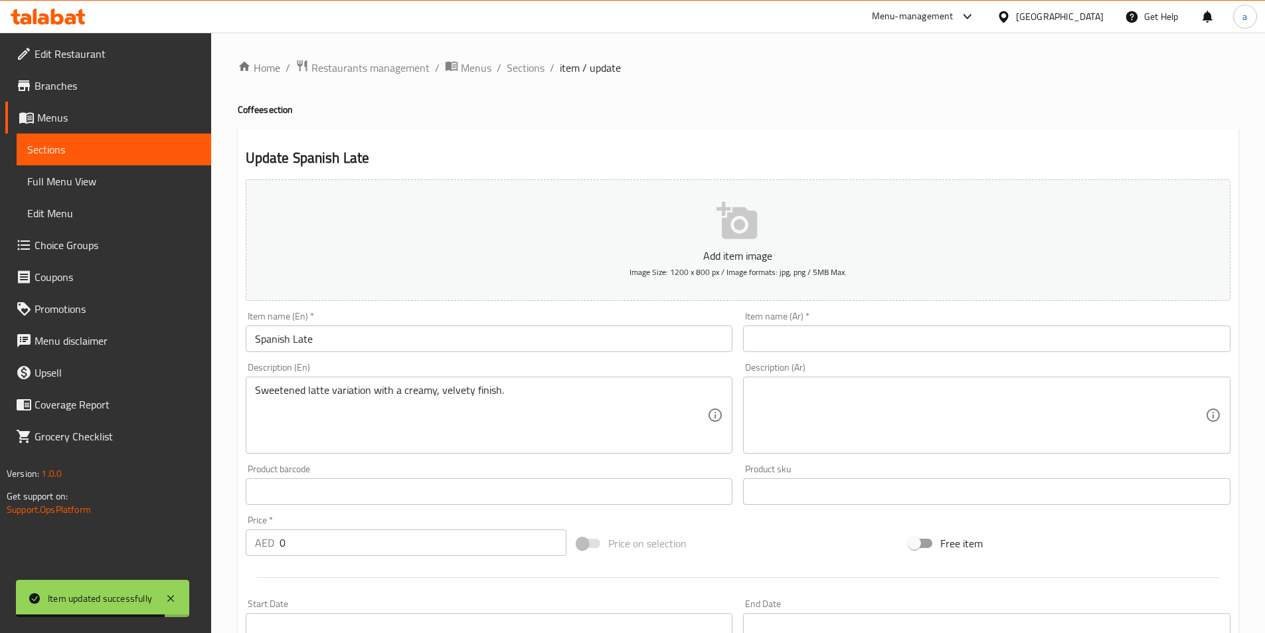
click at [376, 339] on input "Spanish Late" at bounding box center [489, 338] width 487 height 27
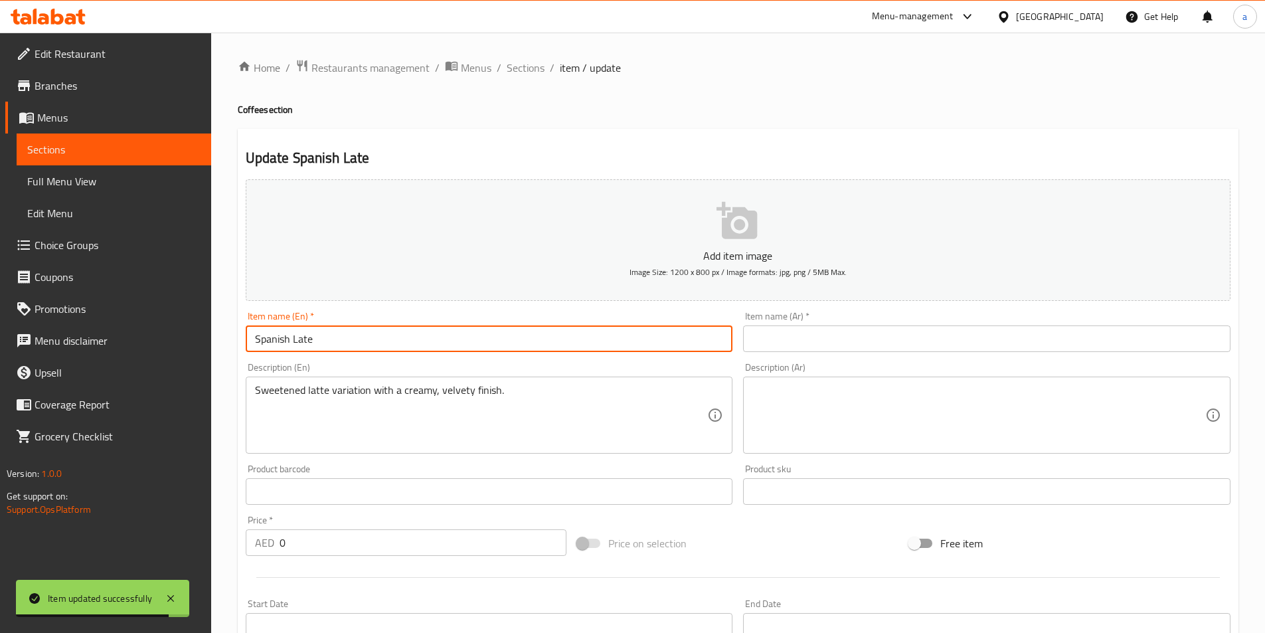
click at [376, 339] on input "Spanish Late" at bounding box center [489, 338] width 487 height 27
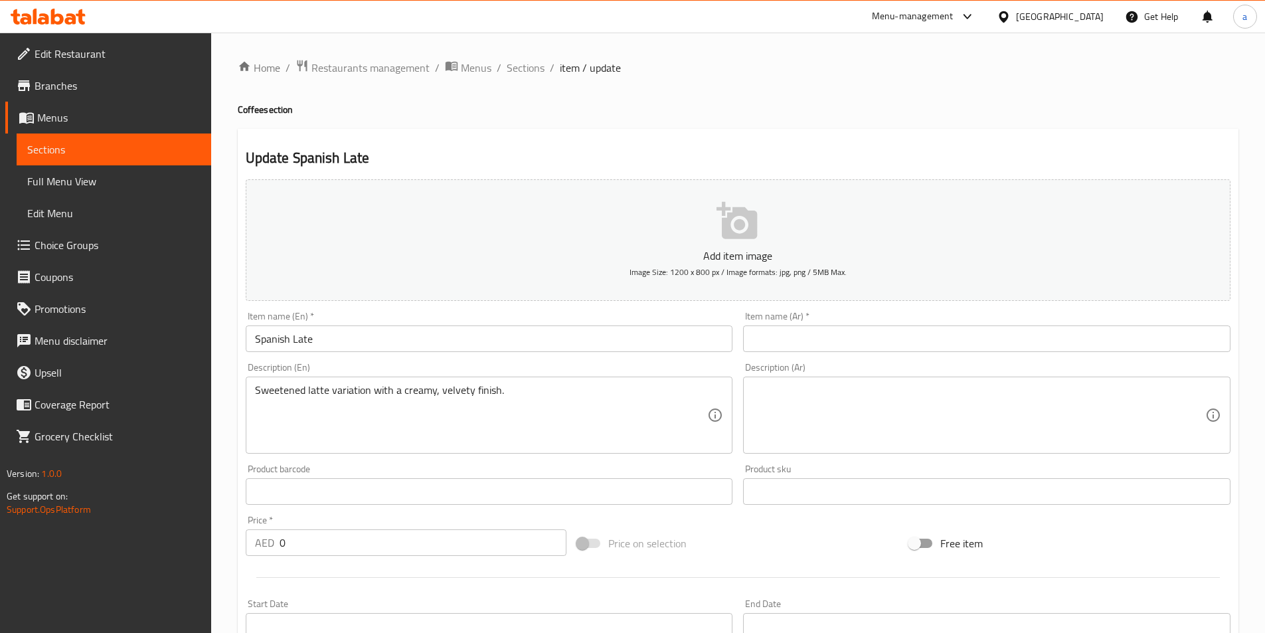
click at [305, 339] on input "Spanish Late" at bounding box center [489, 338] width 487 height 27
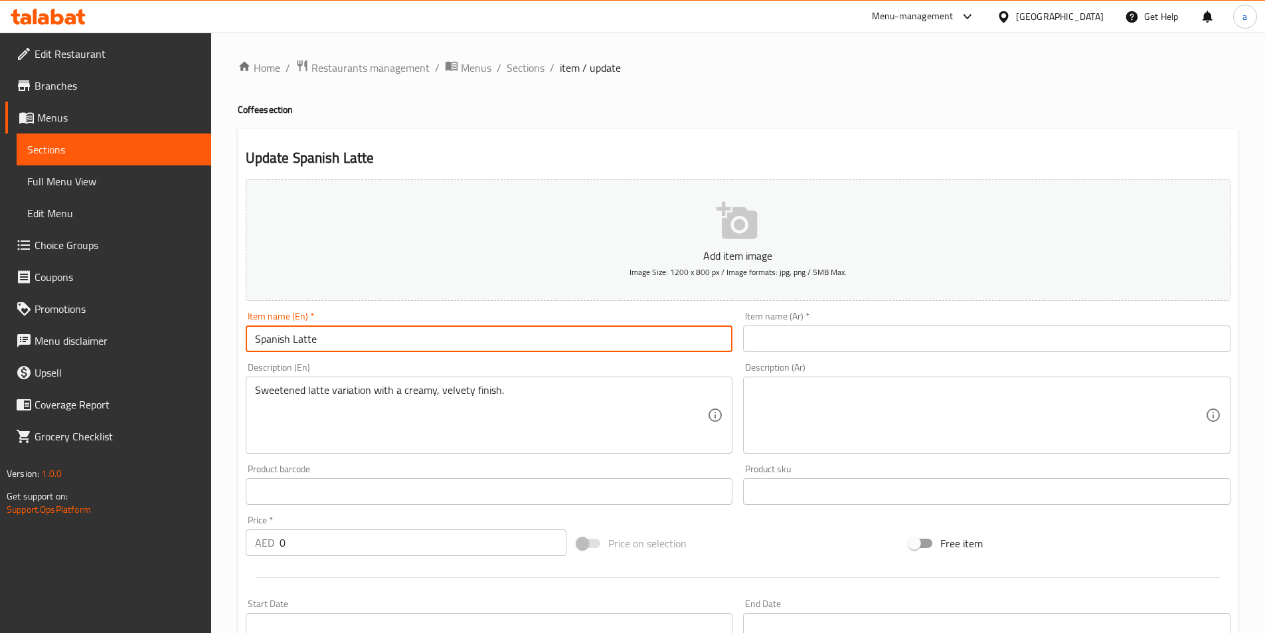
type input "Spanish Latte"
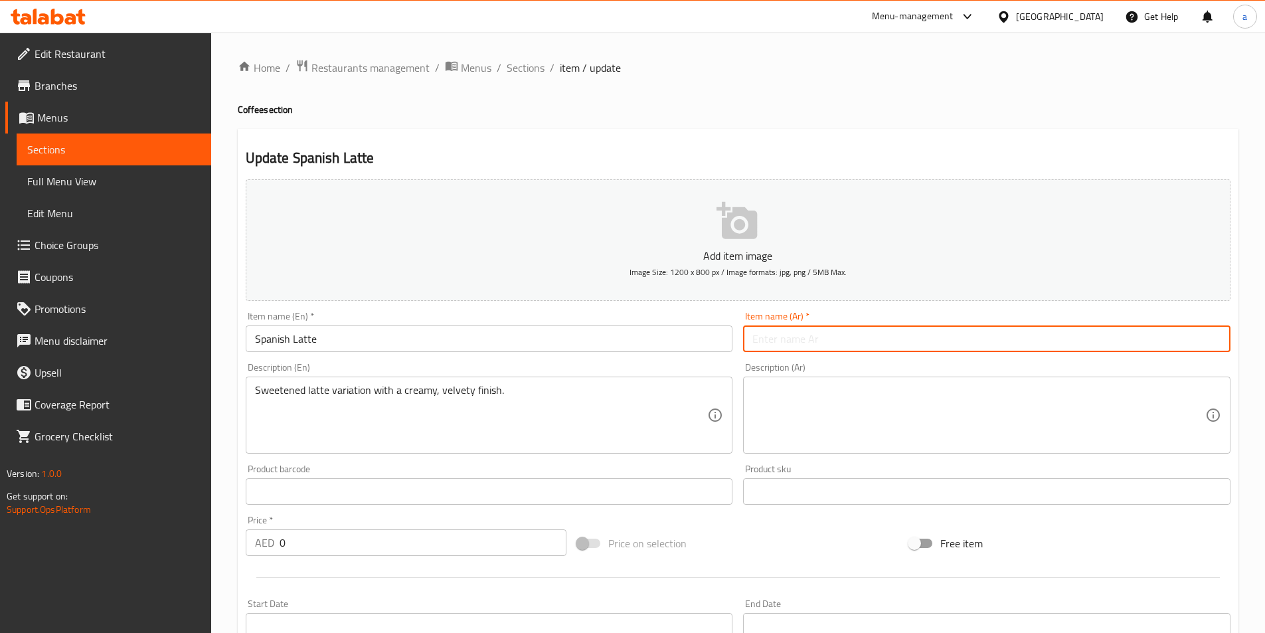
click at [842, 348] on input "text" at bounding box center [986, 338] width 487 height 27
paste input "اسباني"
type input "لاتيه اسباني"
click at [530, 394] on textarea "Sweetened latte variation with a creamy, velvety finish." at bounding box center [481, 415] width 453 height 63
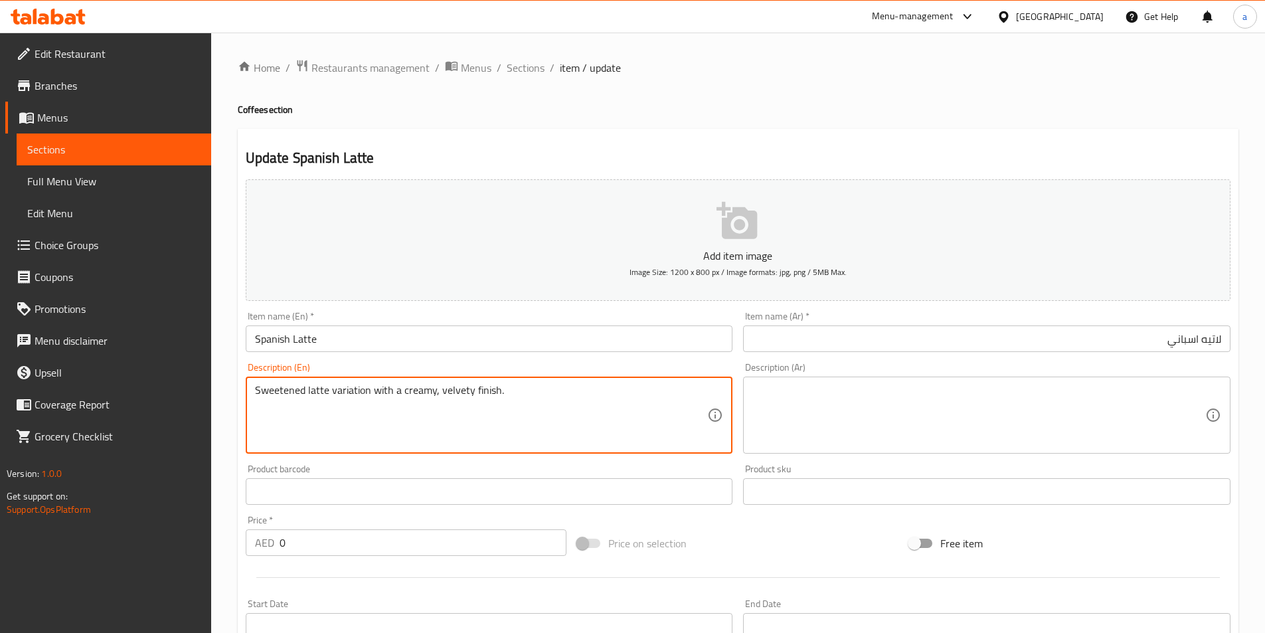
click at [530, 394] on textarea "Sweetened latte variation with a creamy, velvety finish." at bounding box center [481, 415] width 453 height 63
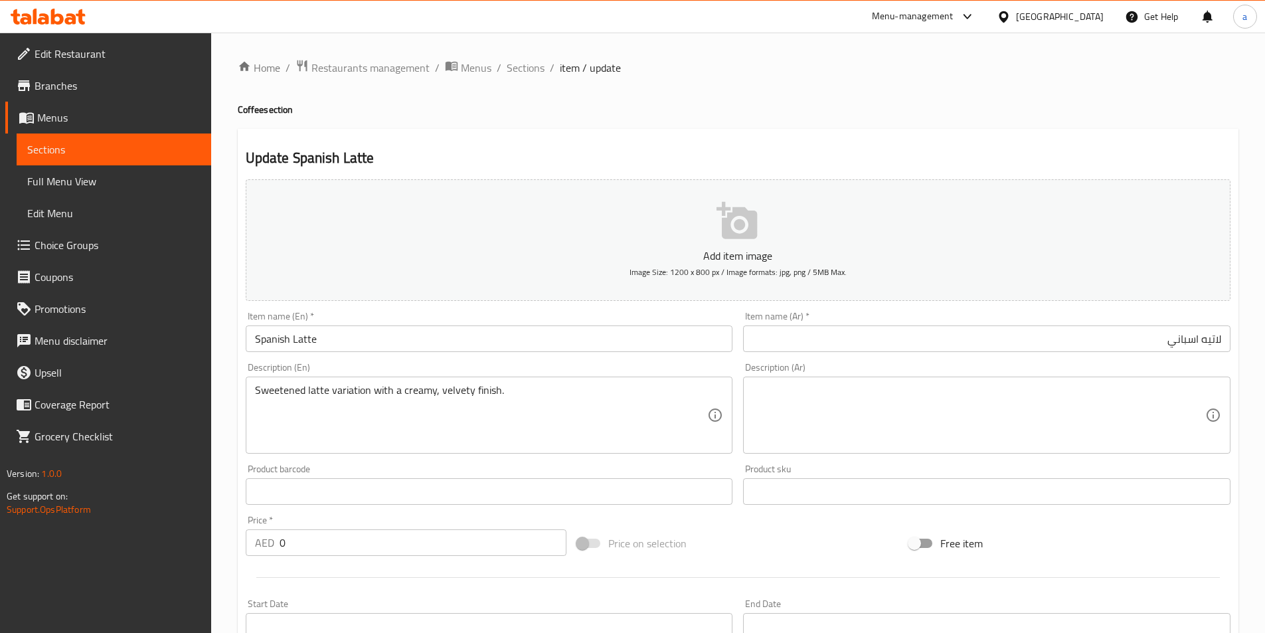
click at [869, 403] on textarea at bounding box center [978, 415] width 453 height 63
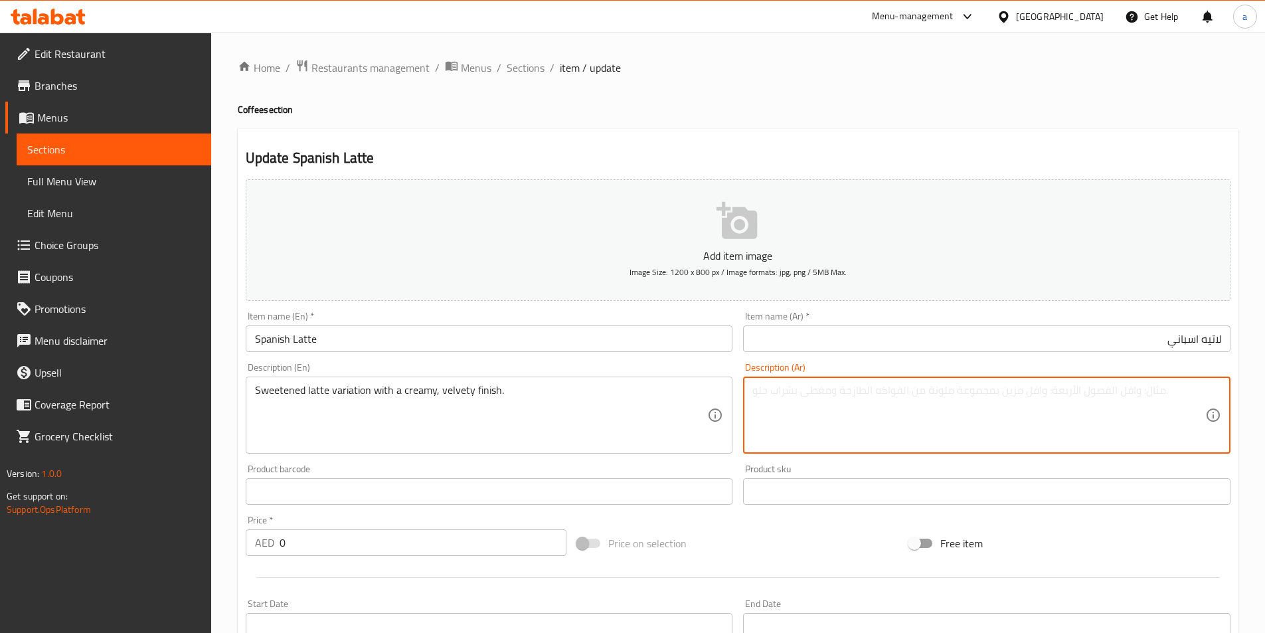
paste textarea "نوع مختلف من اللاتيه المحلى مع لمسة نهائية كريمية مخملية."
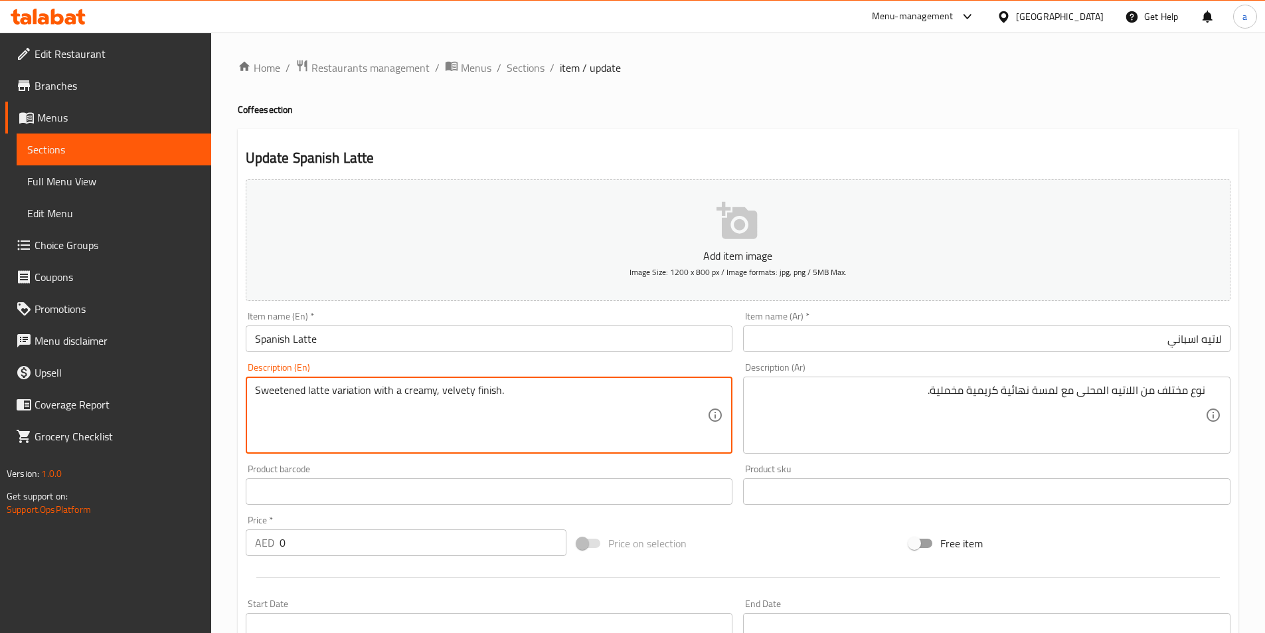
click at [349, 396] on textarea "Sweetened latte variation with a creamy, velvety finish." at bounding box center [481, 415] width 453 height 63
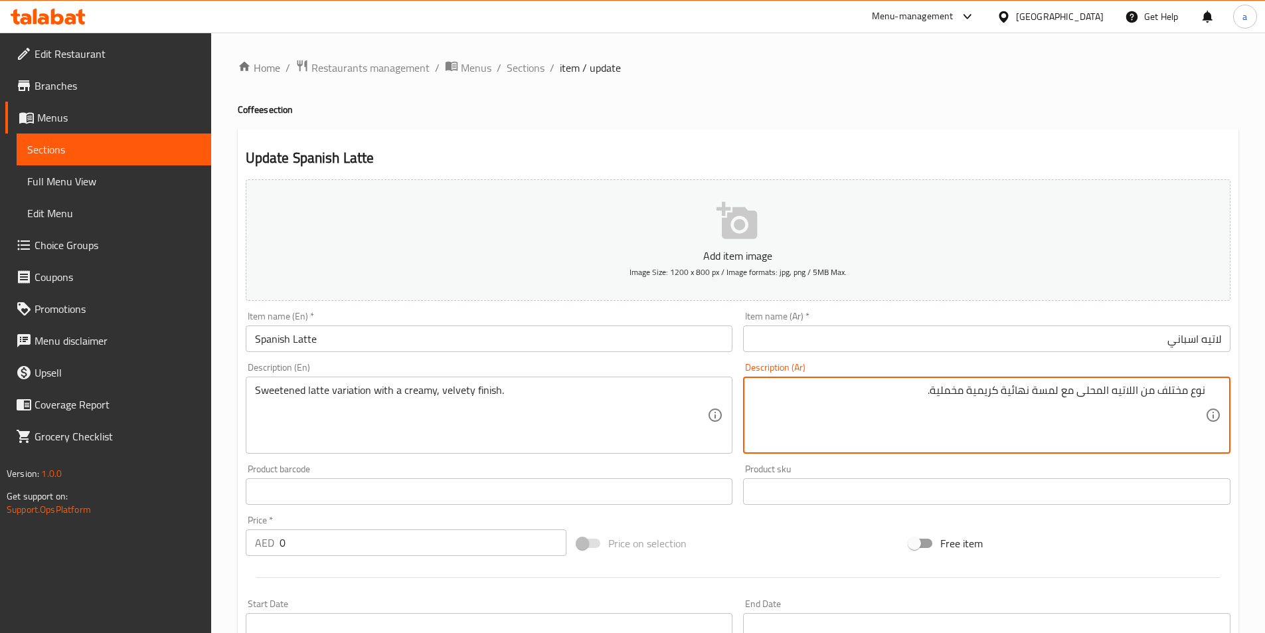
drag, startPoint x: 1141, startPoint y: 393, endPoint x: 1214, endPoint y: 393, distance: 73.0
click at [1214, 393] on div "نوع مختلف من اللاتيه المحلى مع لمسة نهائية كريمية مخملية. Description (Ar)" at bounding box center [986, 414] width 487 height 77
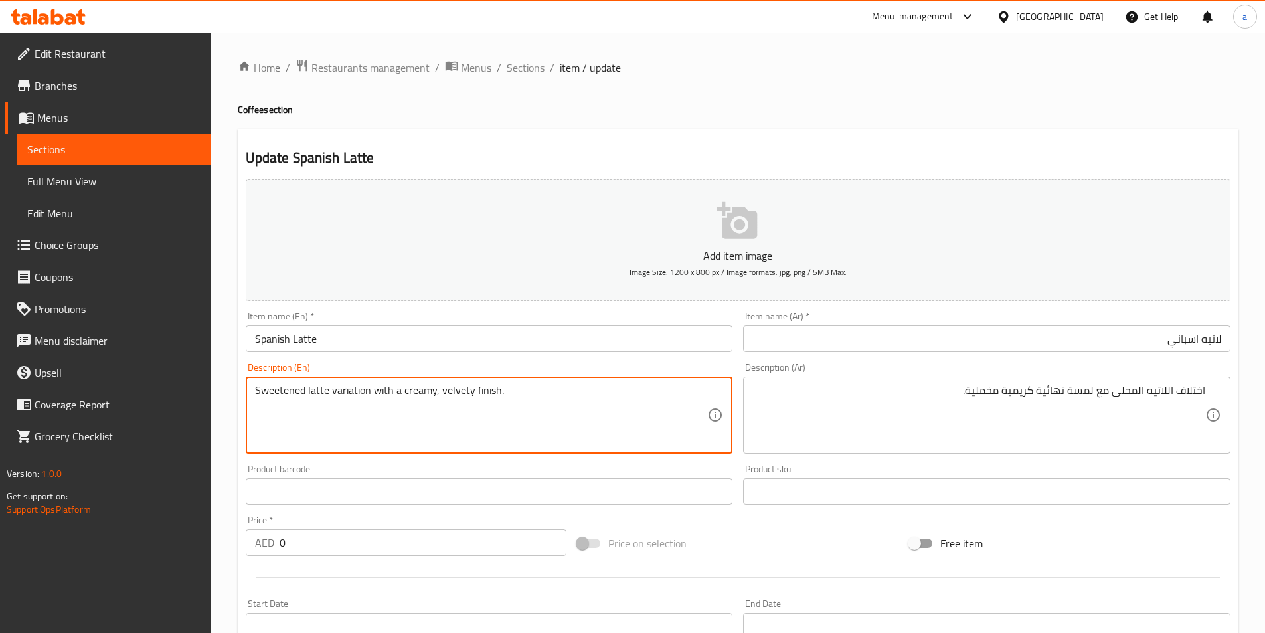
click at [443, 384] on textarea "Sweetened latte variation with a creamy, velvety finish." at bounding box center [481, 415] width 453 height 63
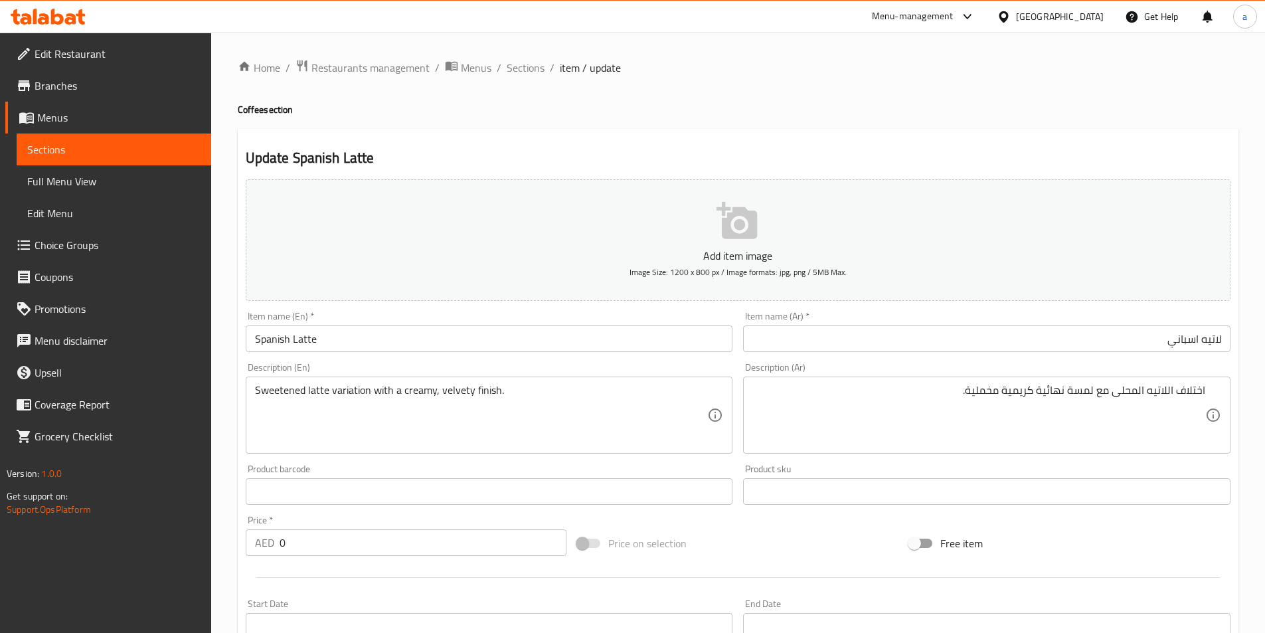
click at [340, 393] on textarea "Sweetened latte variation with a creamy, velvety finish." at bounding box center [481, 415] width 453 height 63
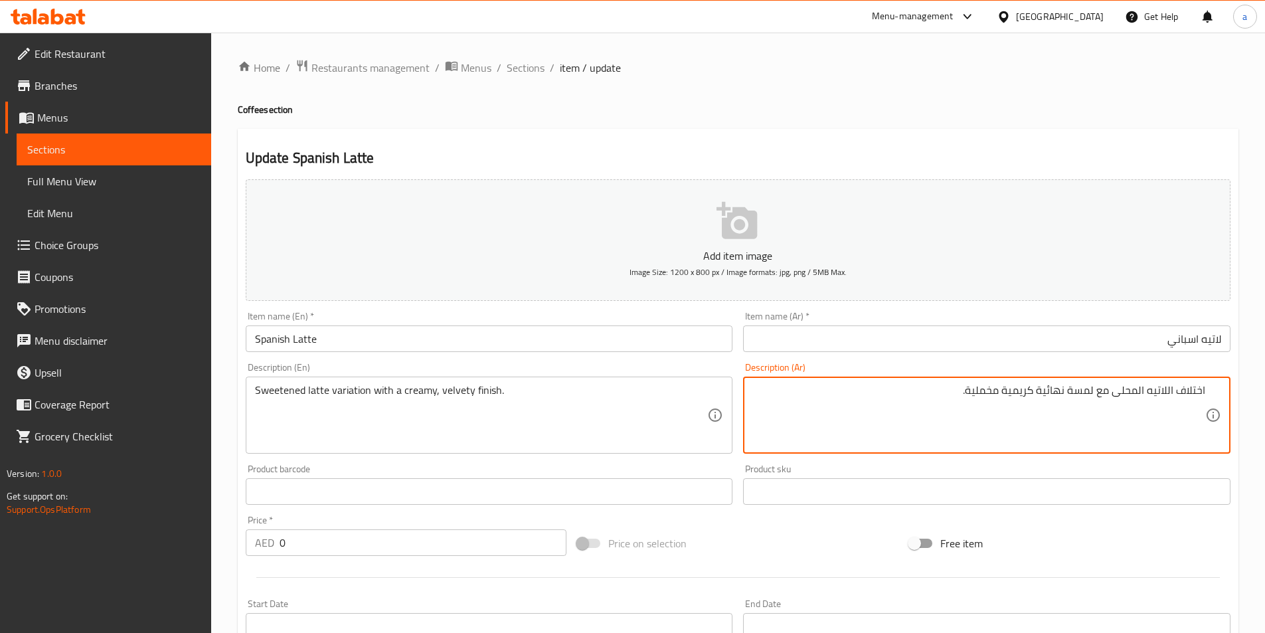
click at [1191, 390] on textarea "اختلاف اللاتيه المحلى مع لمسة نهائية كريمية مخملية." at bounding box center [978, 415] width 453 height 63
drag, startPoint x: 1003, startPoint y: 394, endPoint x: 1060, endPoint y: 401, distance: 56.9
click at [1060, 401] on textarea "نوع مختلف من اللاتيه المحلى مع لمسة نهائية كريمية مخملية." at bounding box center [978, 415] width 453 height 63
type textarea "نوع مختلف من اللاتيه المحلى مع نهاية كريمية مخملية."
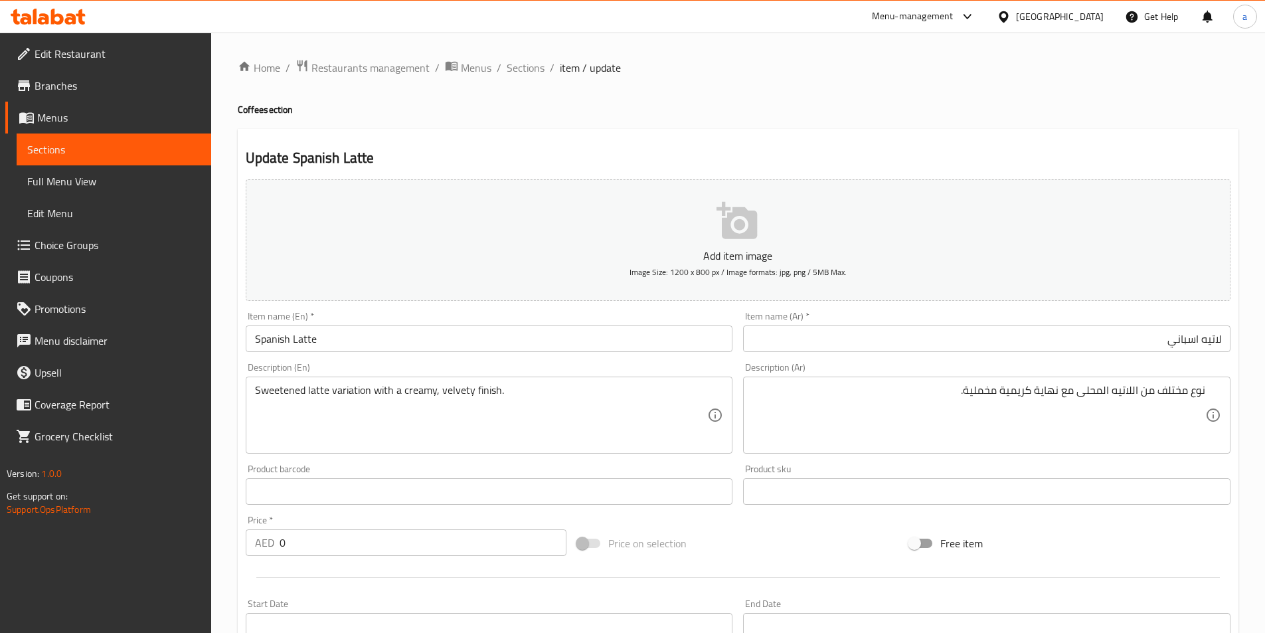
click at [909, 461] on div "Product sku Product sku" at bounding box center [987, 484] width 498 height 51
click at [474, 467] on div "Product barcode Product barcode" at bounding box center [489, 484] width 487 height 40
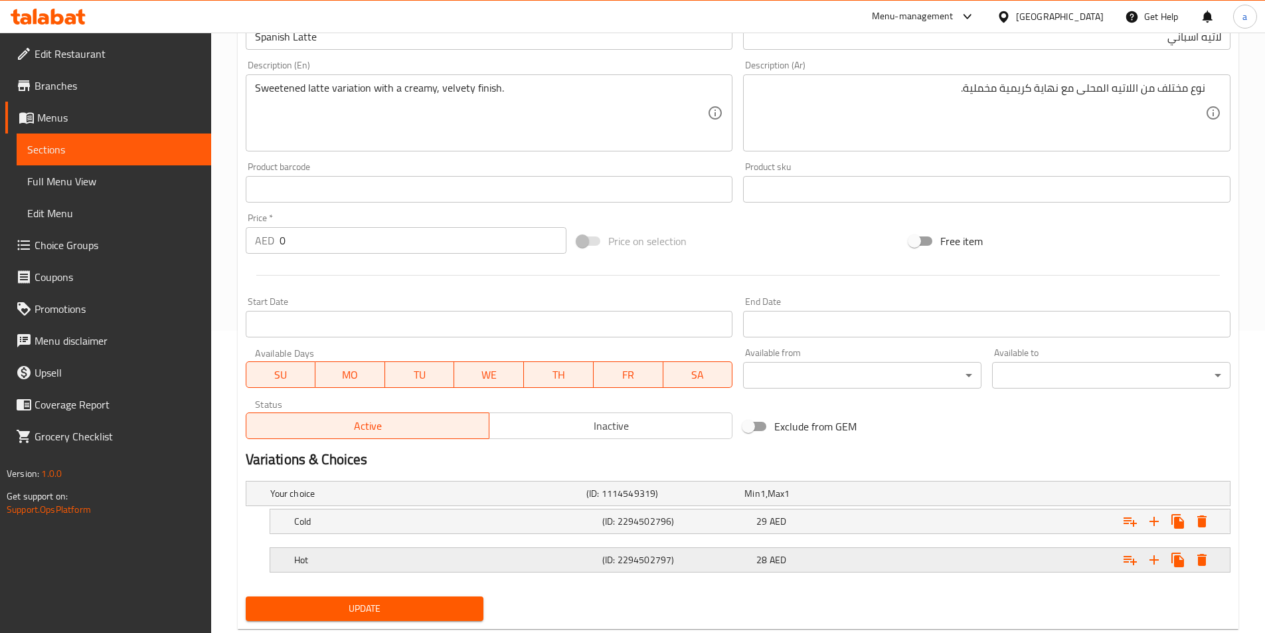
scroll to position [335, 0]
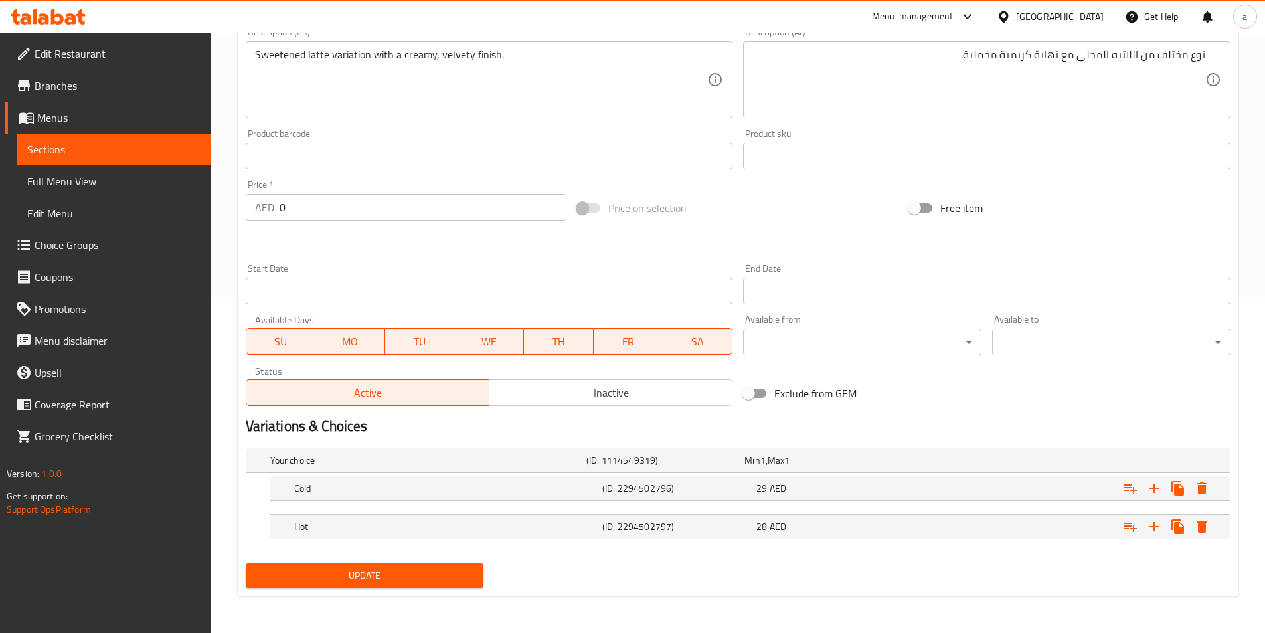
click at [431, 572] on span "Update" at bounding box center [364, 575] width 217 height 17
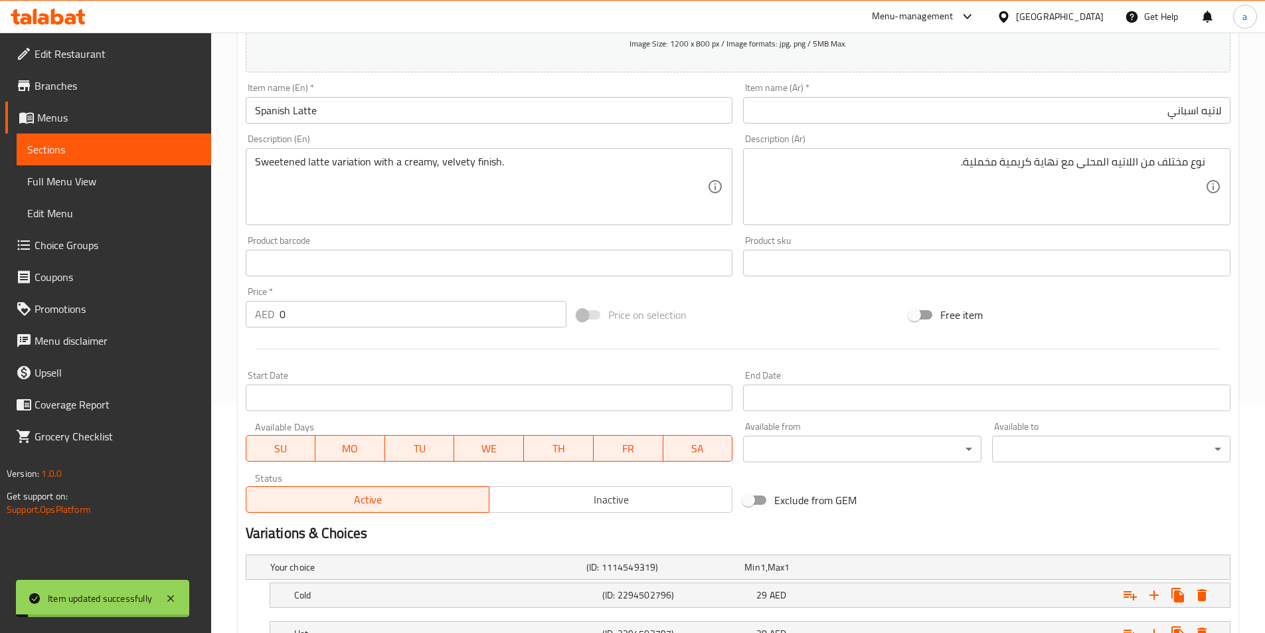
scroll to position [0, 0]
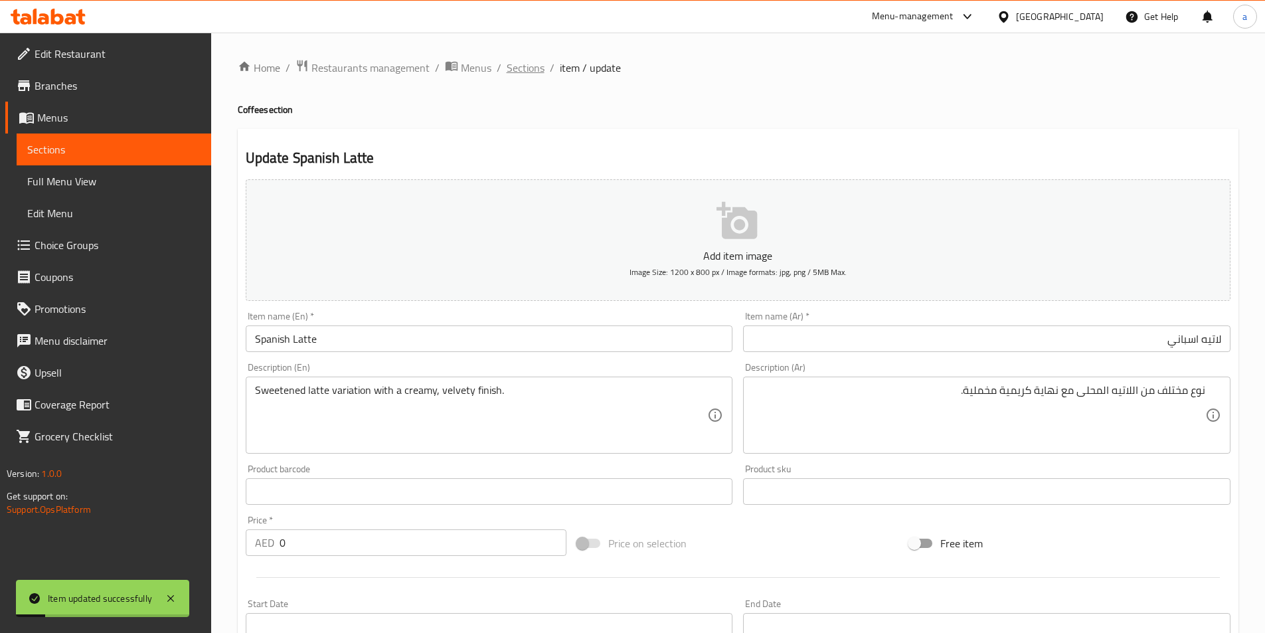
click at [537, 68] on span "Sections" at bounding box center [526, 68] width 38 height 16
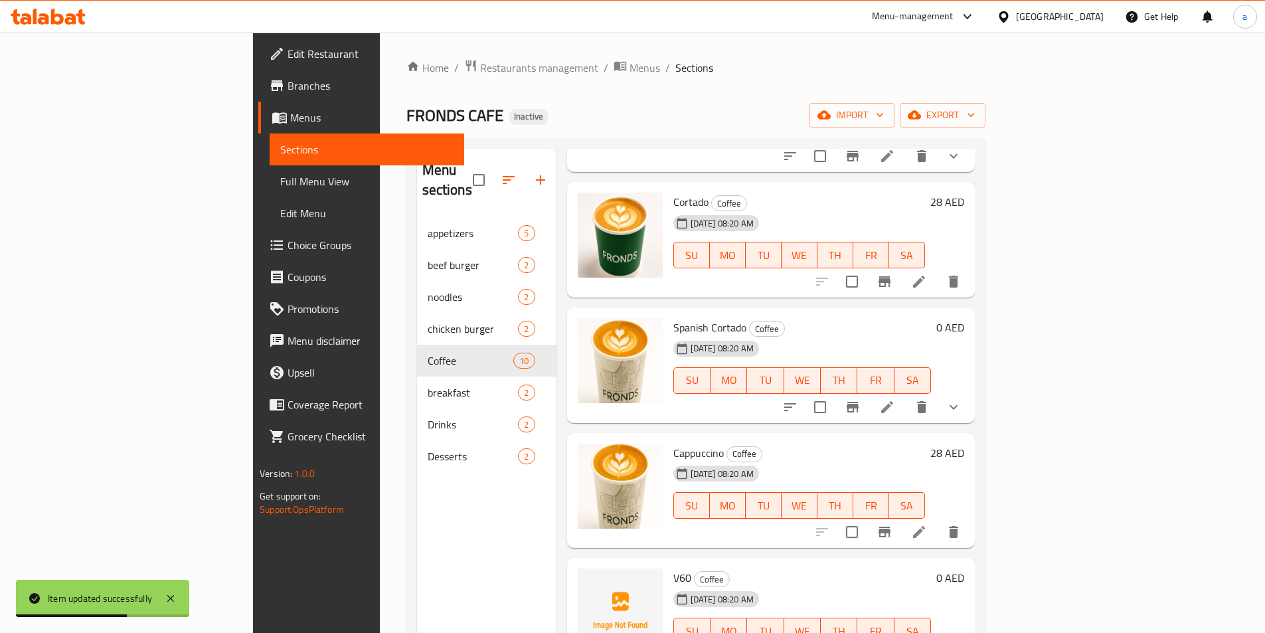
scroll to position [186, 0]
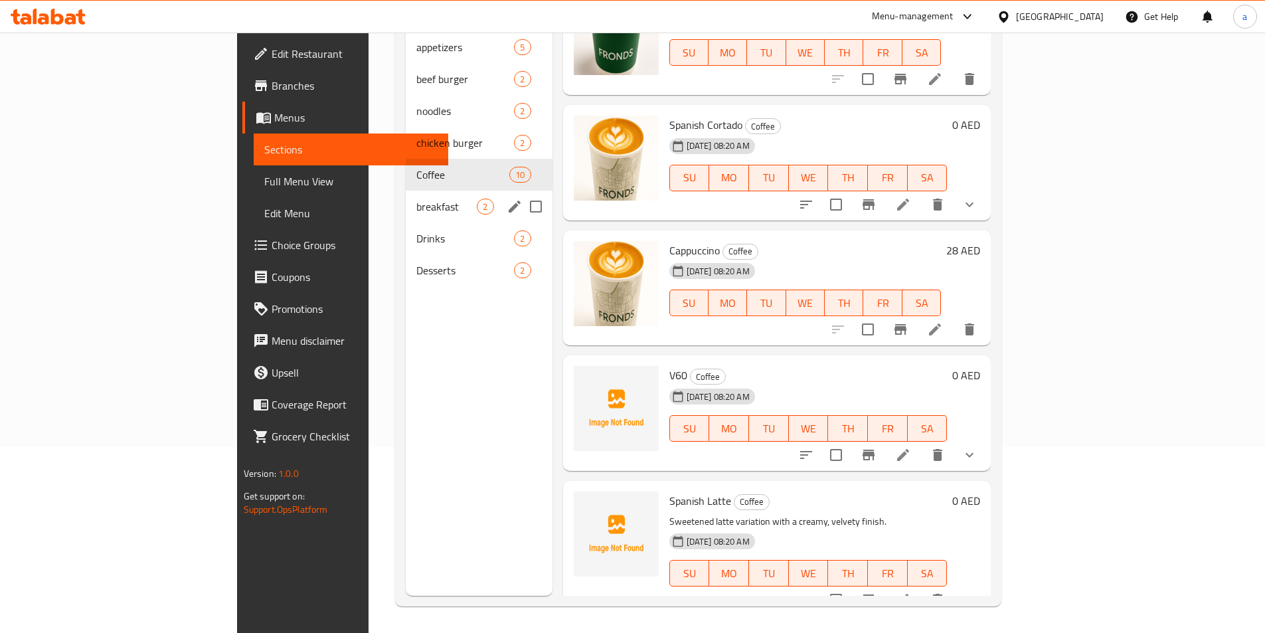
click at [406, 191] on div "breakfast 2" at bounding box center [479, 207] width 146 height 32
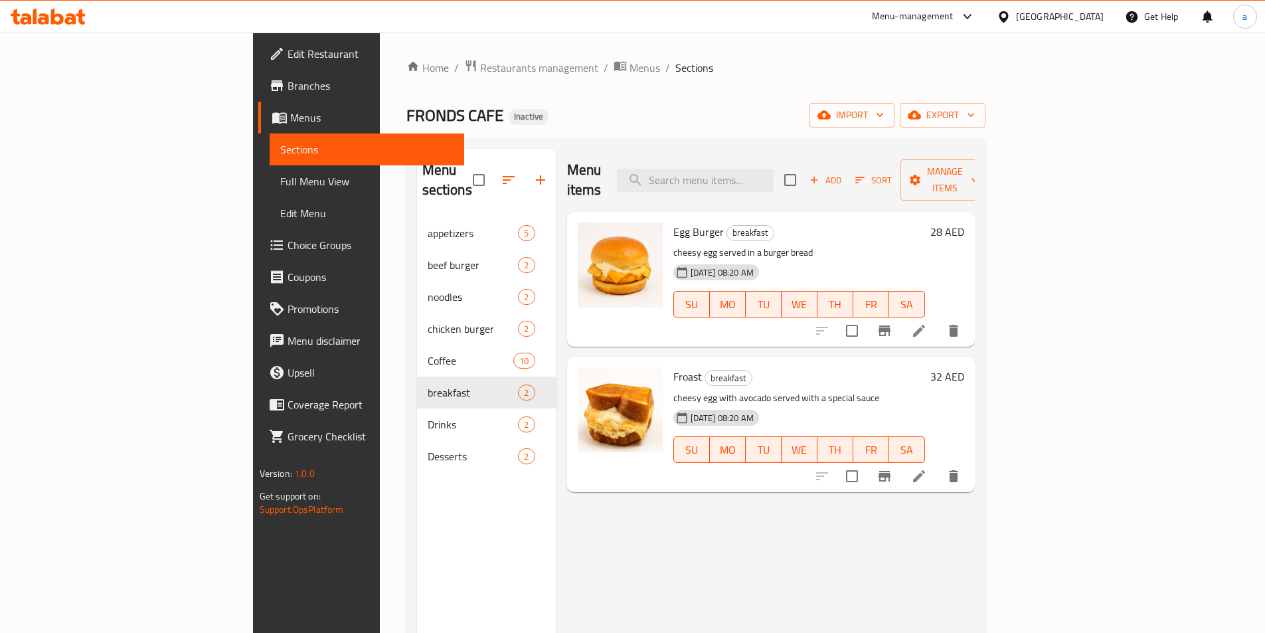
click at [673, 222] on span "Egg Burger" at bounding box center [698, 232] width 50 height 20
copy h6 "Egg Burger"
click at [927, 323] on icon at bounding box center [919, 331] width 16 height 16
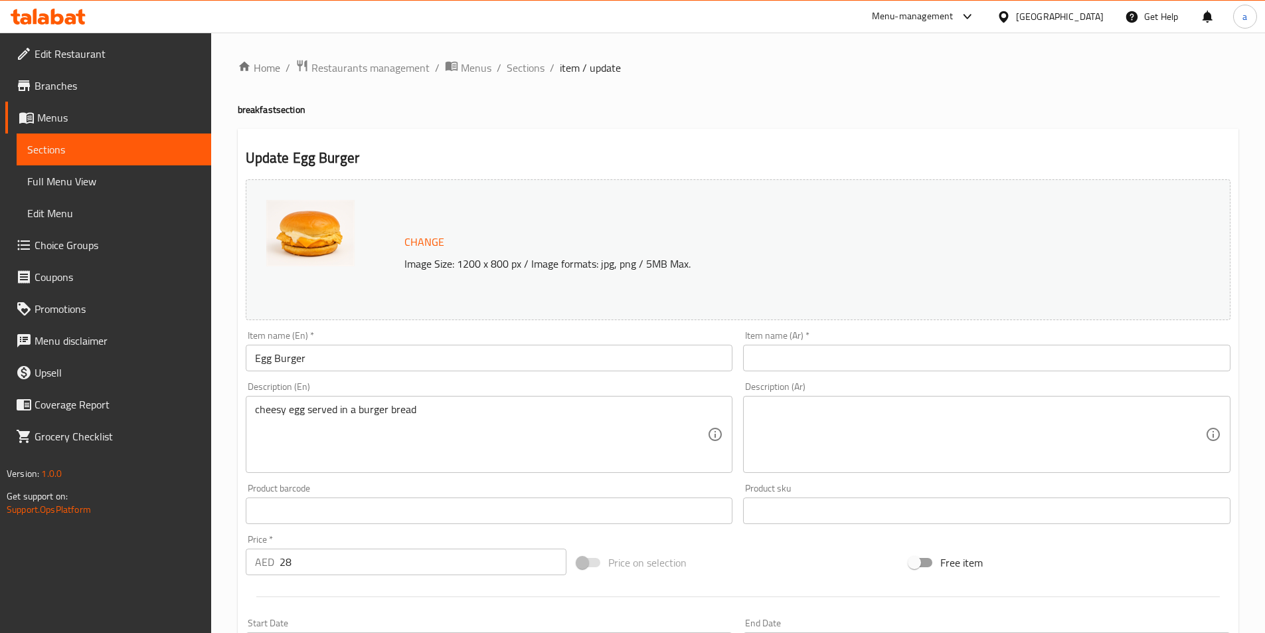
click at [842, 356] on input "text" at bounding box center [986, 358] width 487 height 27
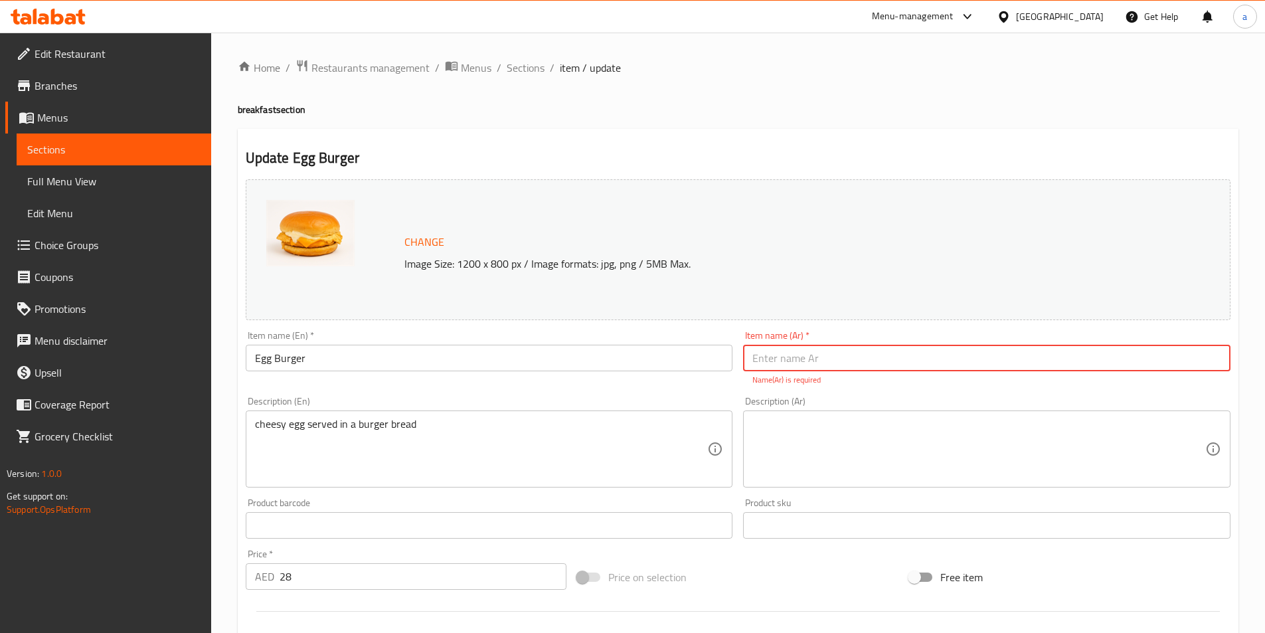
click at [771, 359] on input "text" at bounding box center [986, 358] width 487 height 27
paste input "برجر البيض"
type input "برجر البيض"
click at [431, 416] on div "cheesy egg served in a burger bread Description (En)" at bounding box center [489, 448] width 487 height 77
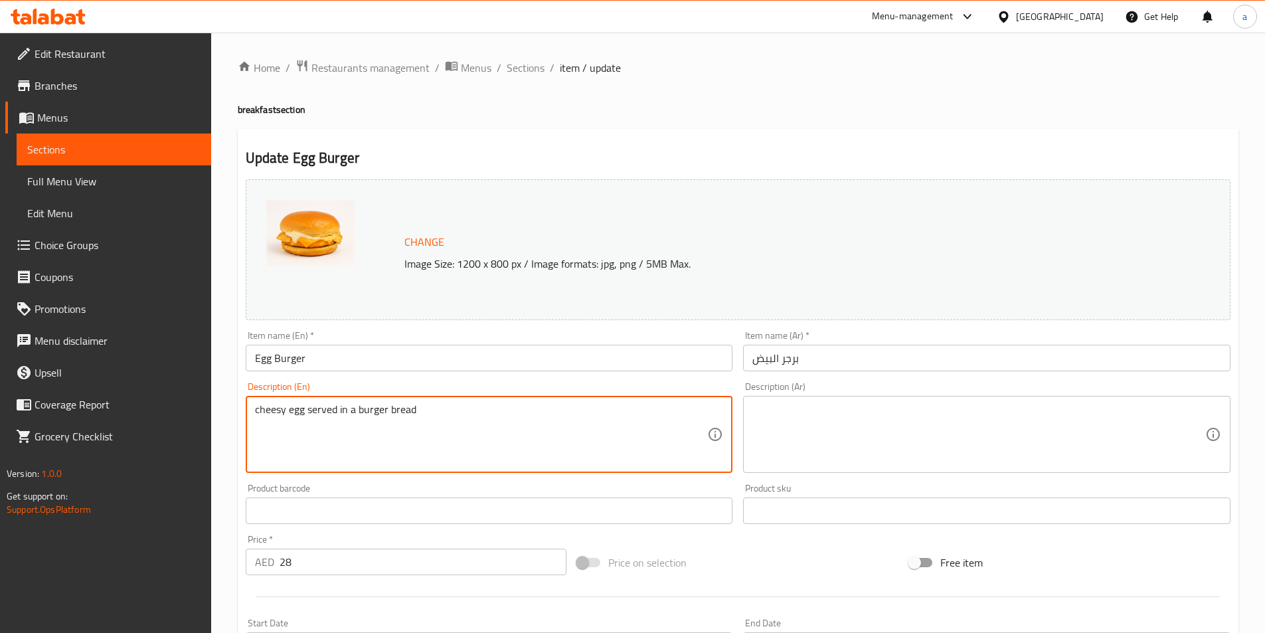
click at [431, 416] on textarea "cheesy egg served in a burger bread" at bounding box center [481, 434] width 453 height 63
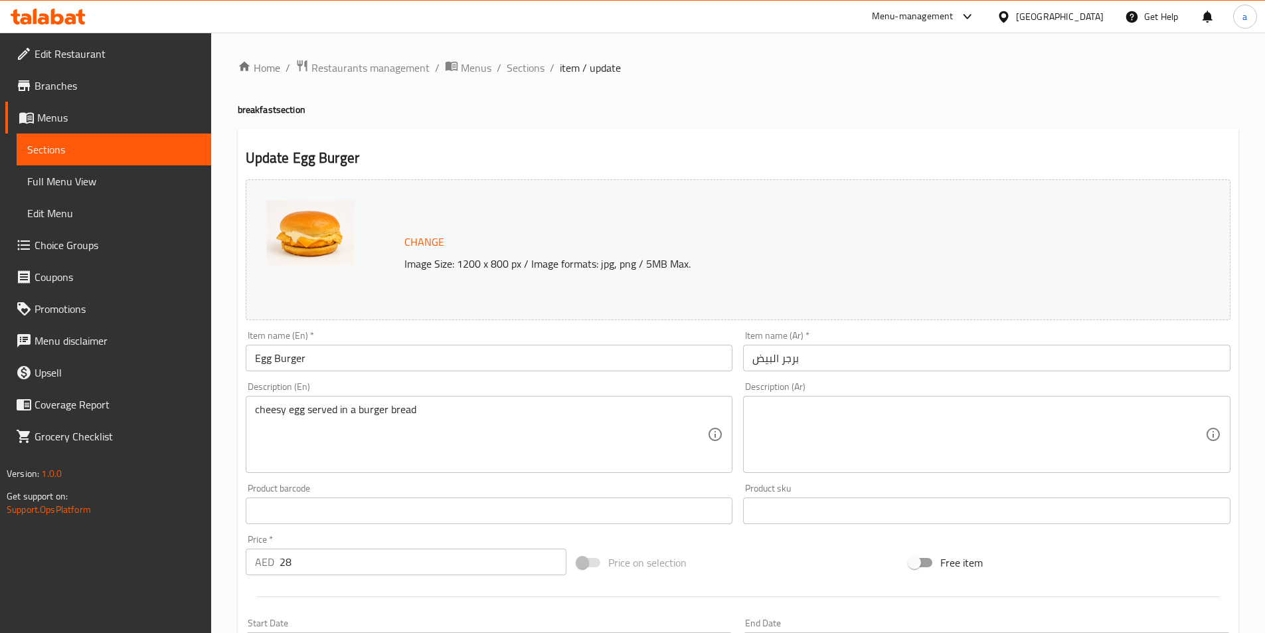
click at [791, 429] on textarea at bounding box center [978, 434] width 453 height 63
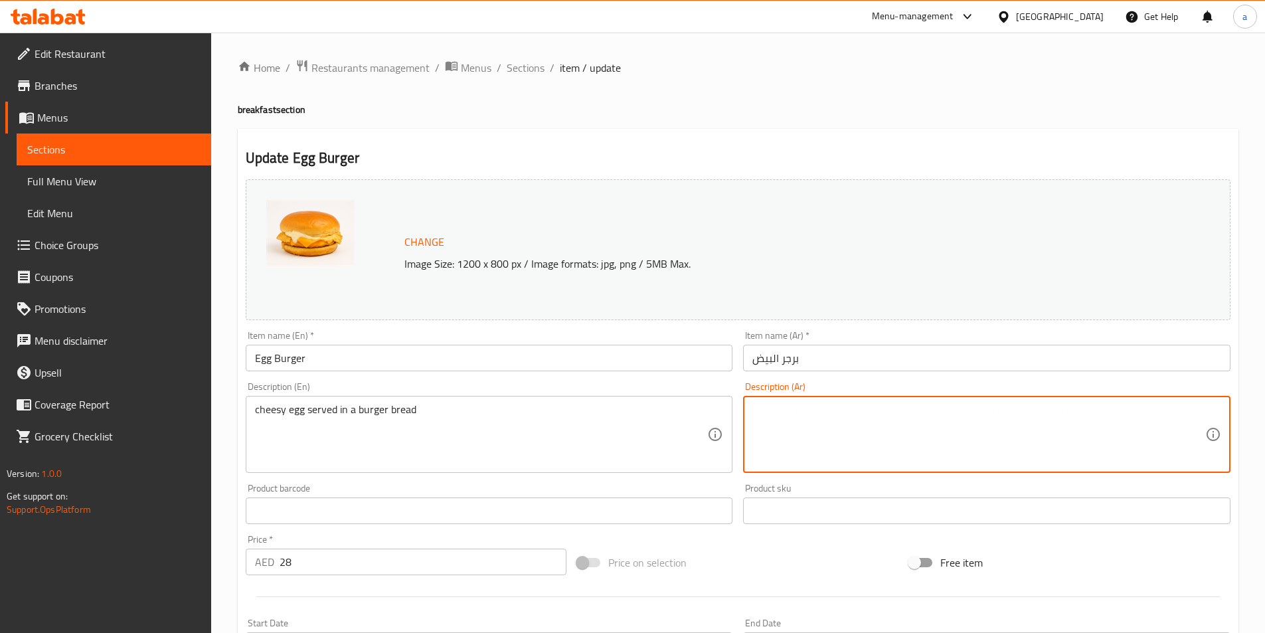
paste textarea "بيضة جبنية تقدم في خبز البرجر"
type textarea "بيضة جبنية تقدم في خبز البرجر"
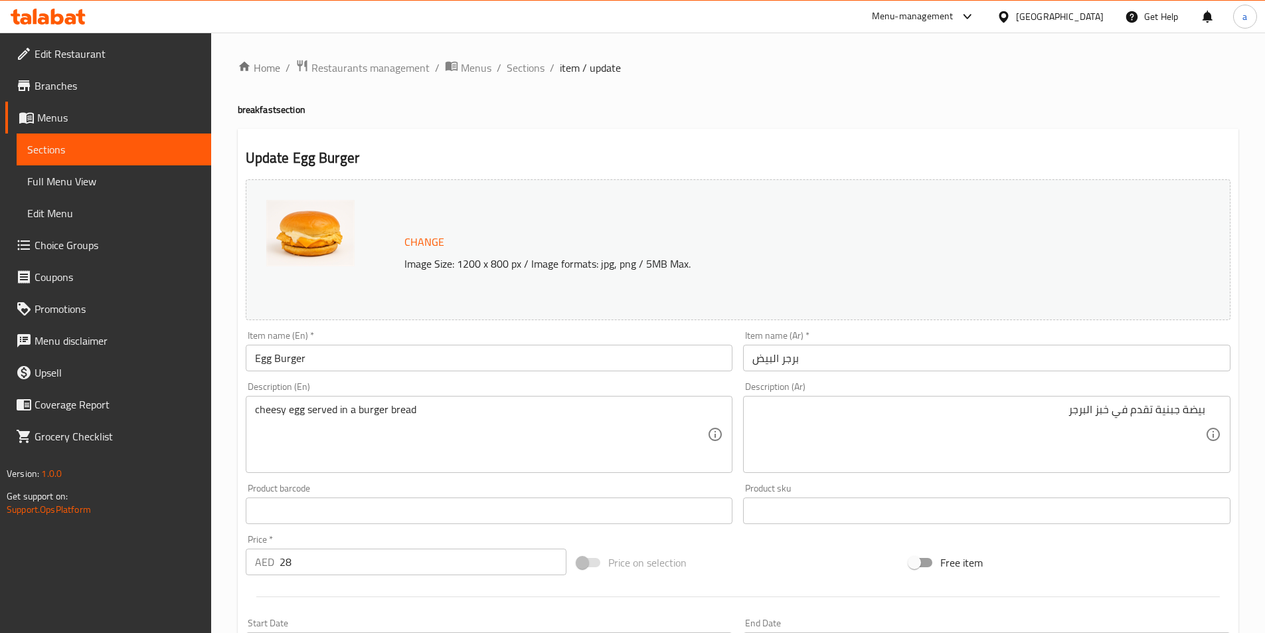
click at [412, 489] on div "Product barcode Product barcode" at bounding box center [489, 503] width 487 height 40
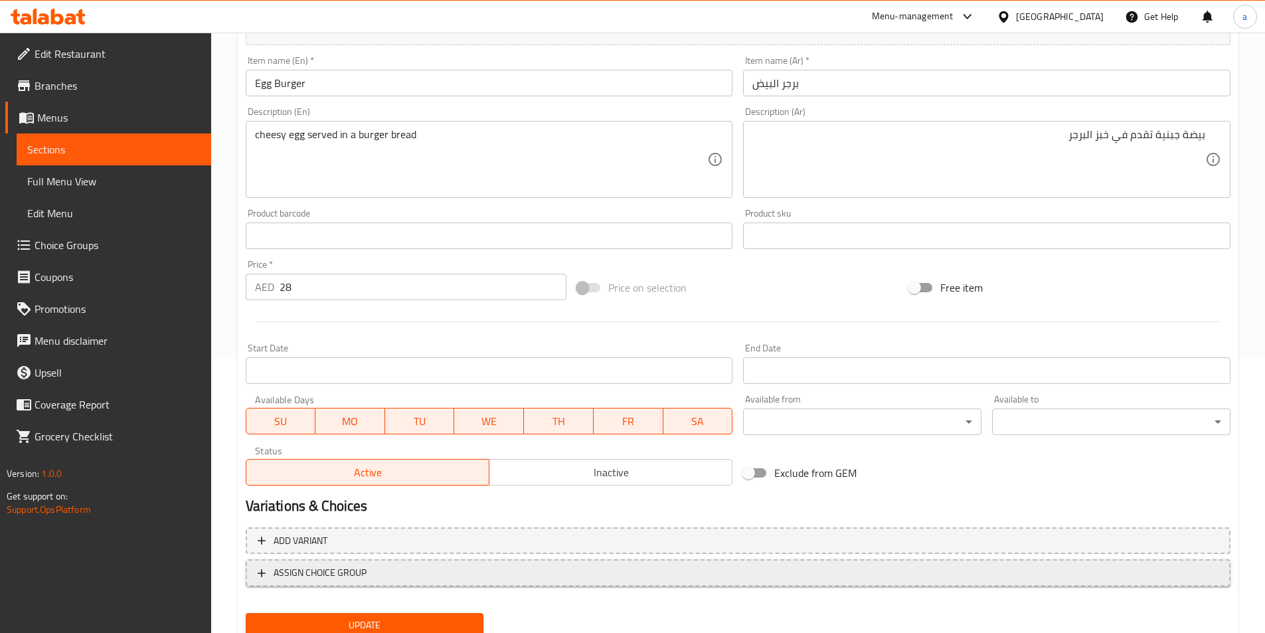
scroll to position [325, 0]
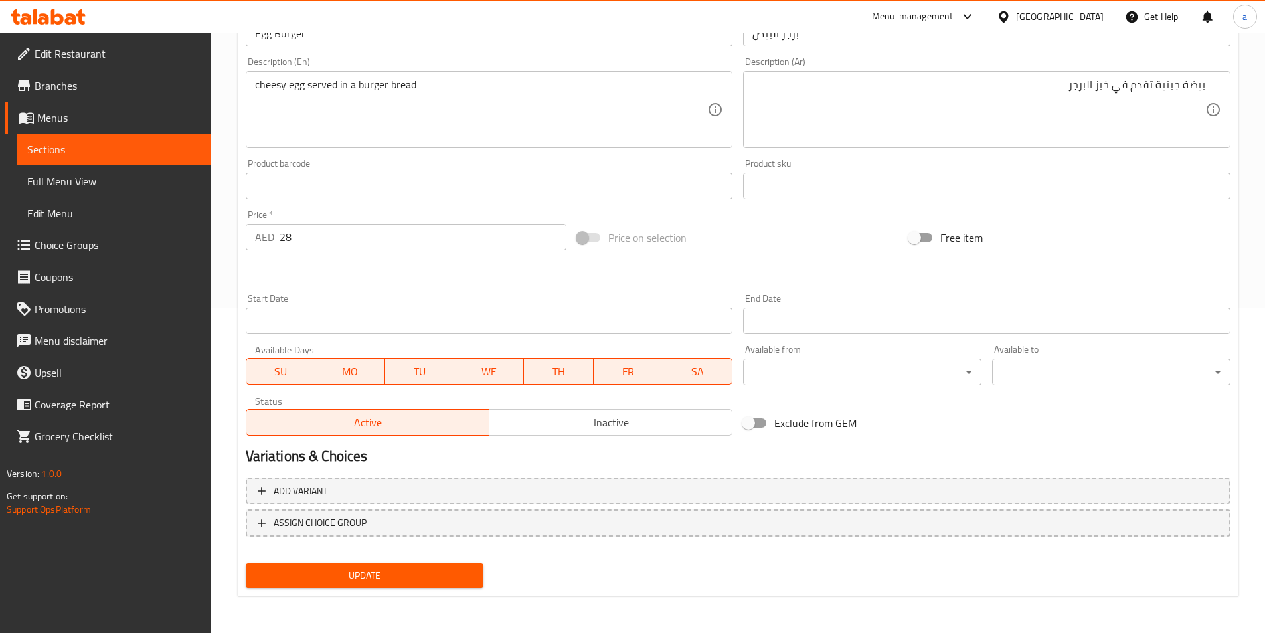
click at [408, 576] on span "Update" at bounding box center [364, 575] width 217 height 17
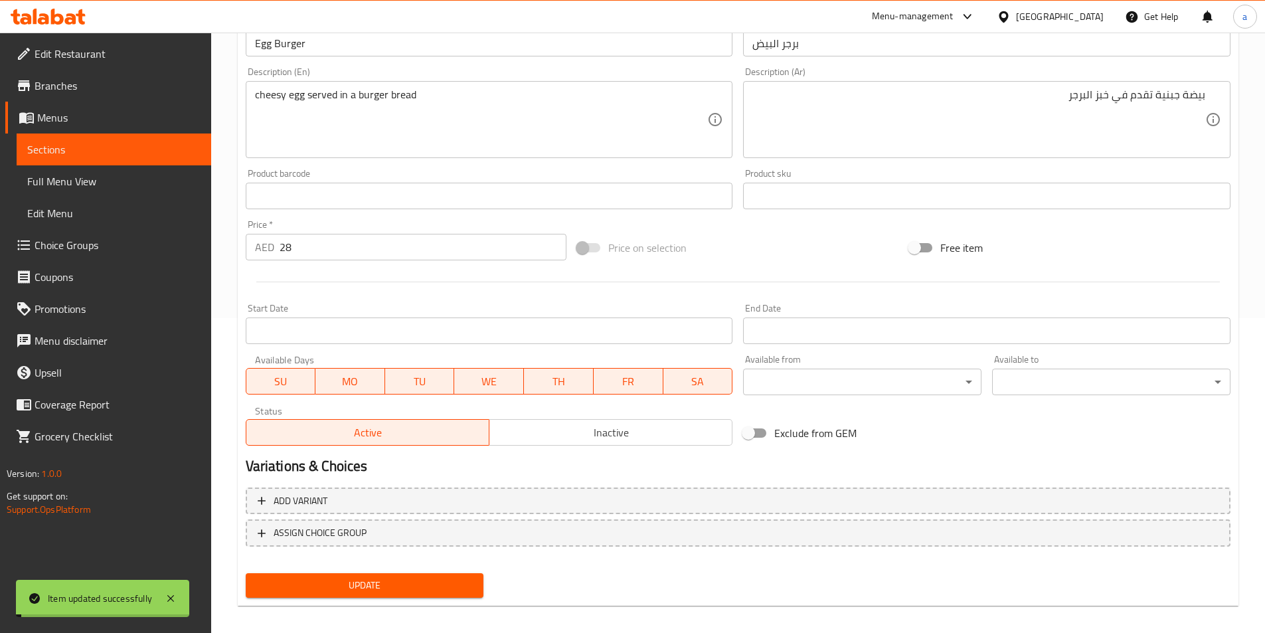
scroll to position [0, 0]
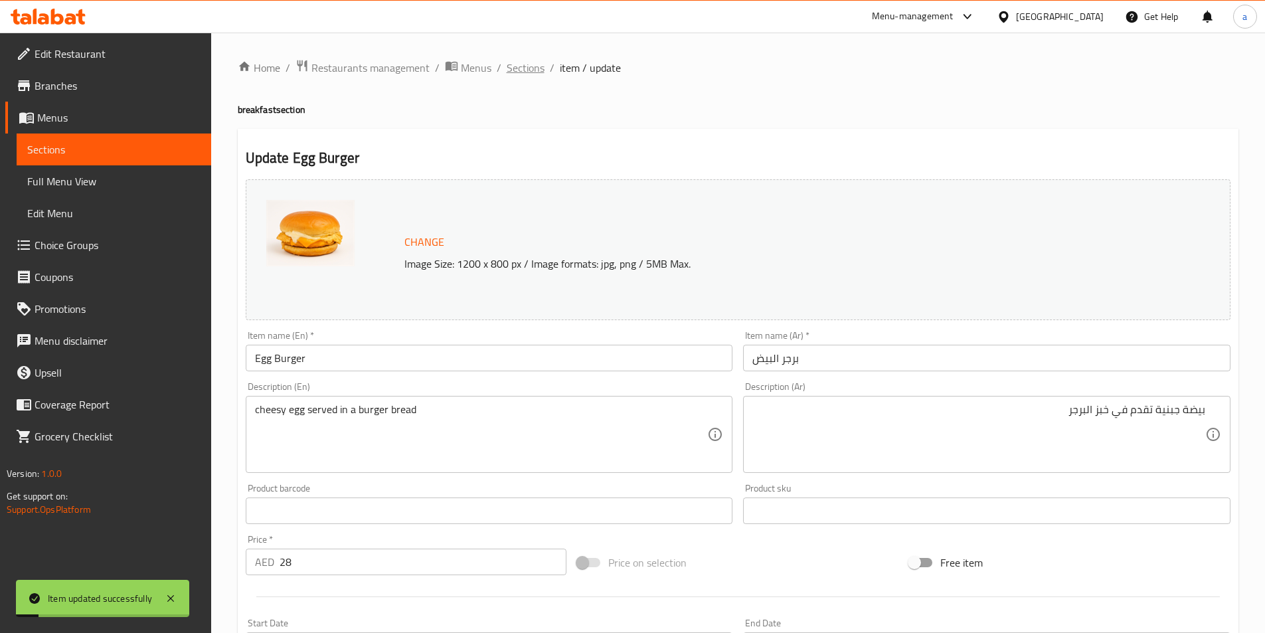
click at [538, 62] on span "Sections" at bounding box center [526, 68] width 38 height 16
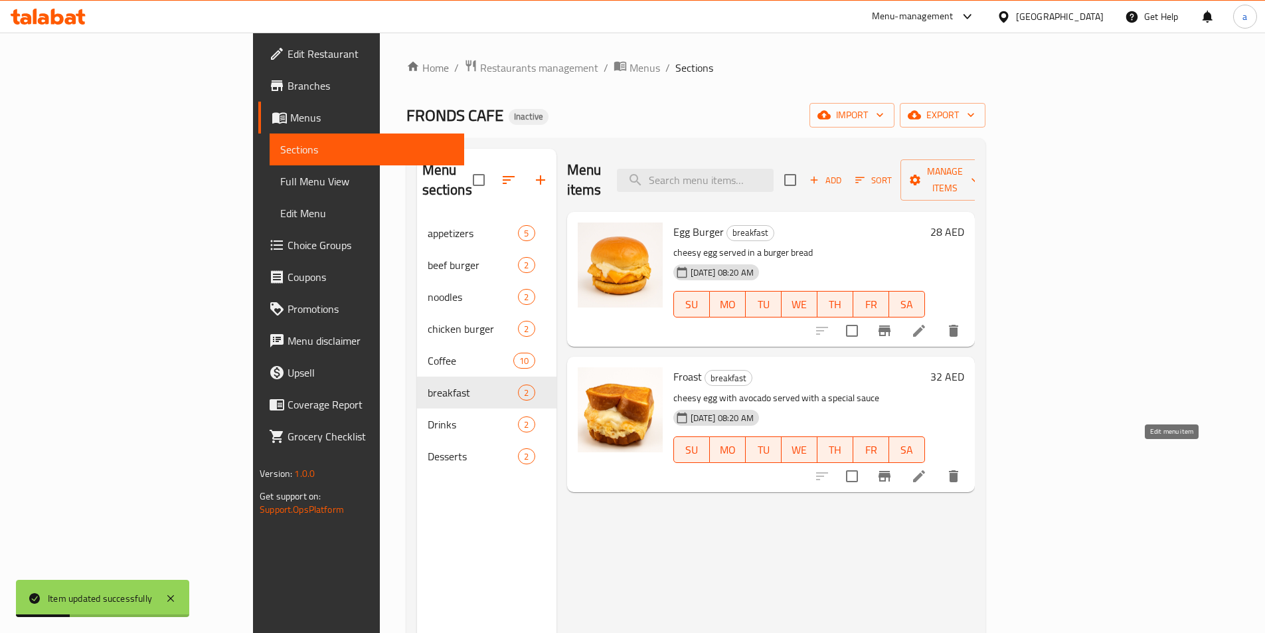
click at [927, 468] on icon at bounding box center [919, 476] width 16 height 16
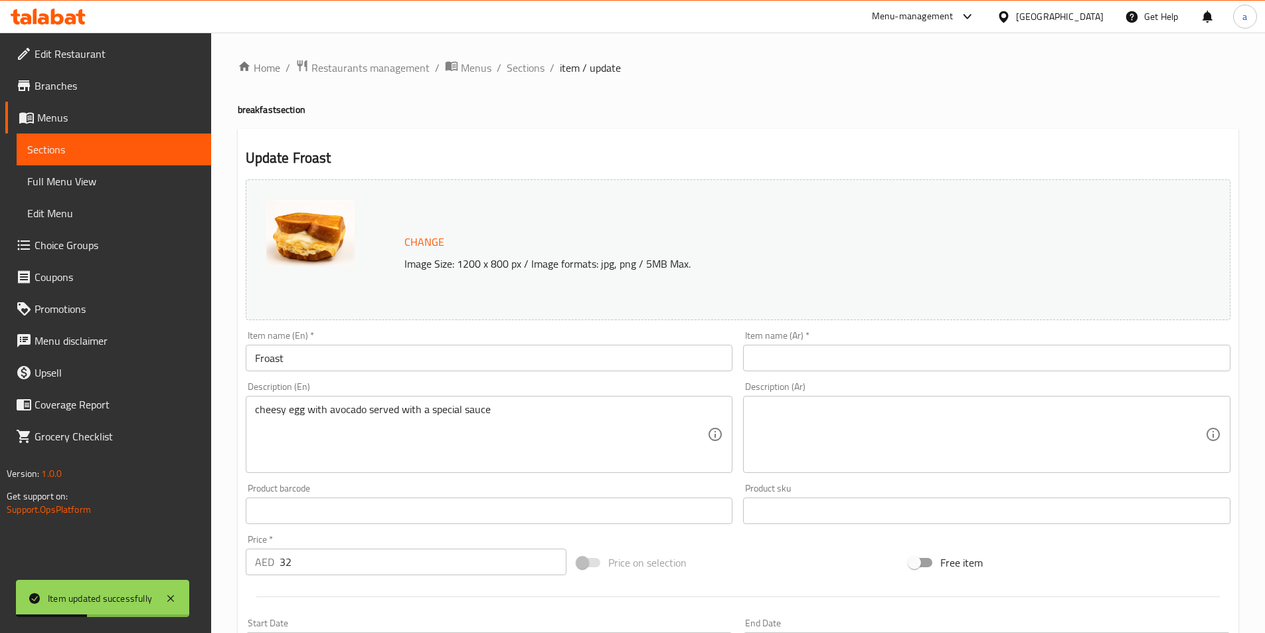
click at [262, 351] on input "Froast" at bounding box center [489, 358] width 487 height 27
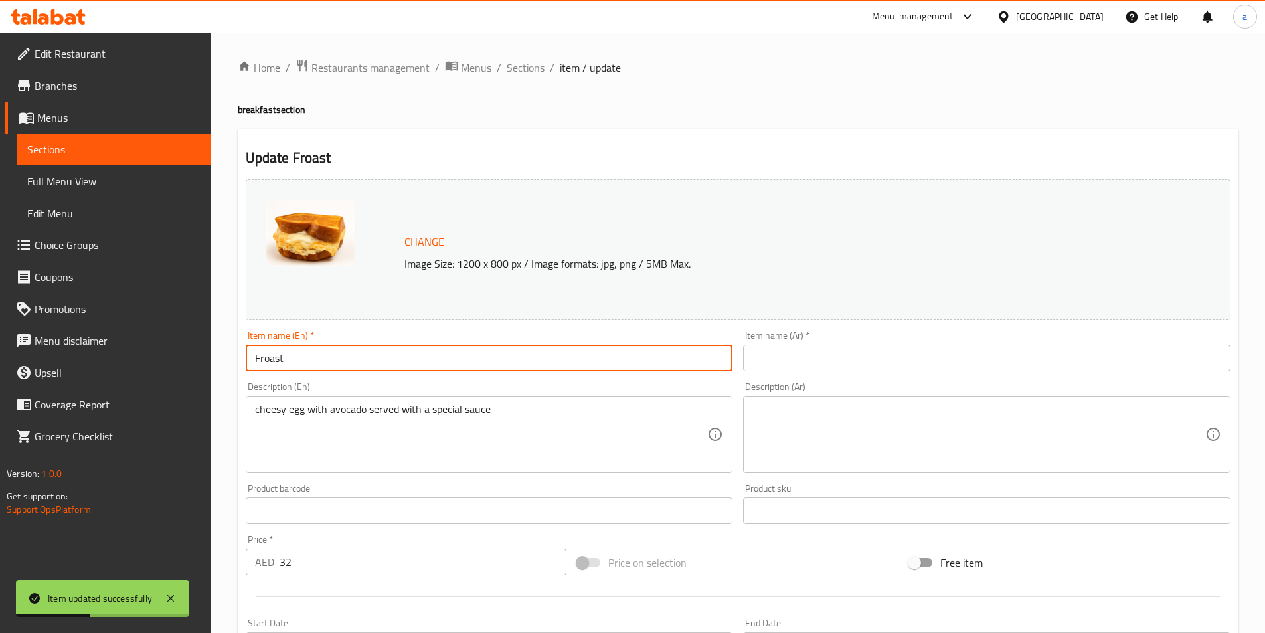
click at [262, 351] on input "Froast" at bounding box center [489, 358] width 487 height 27
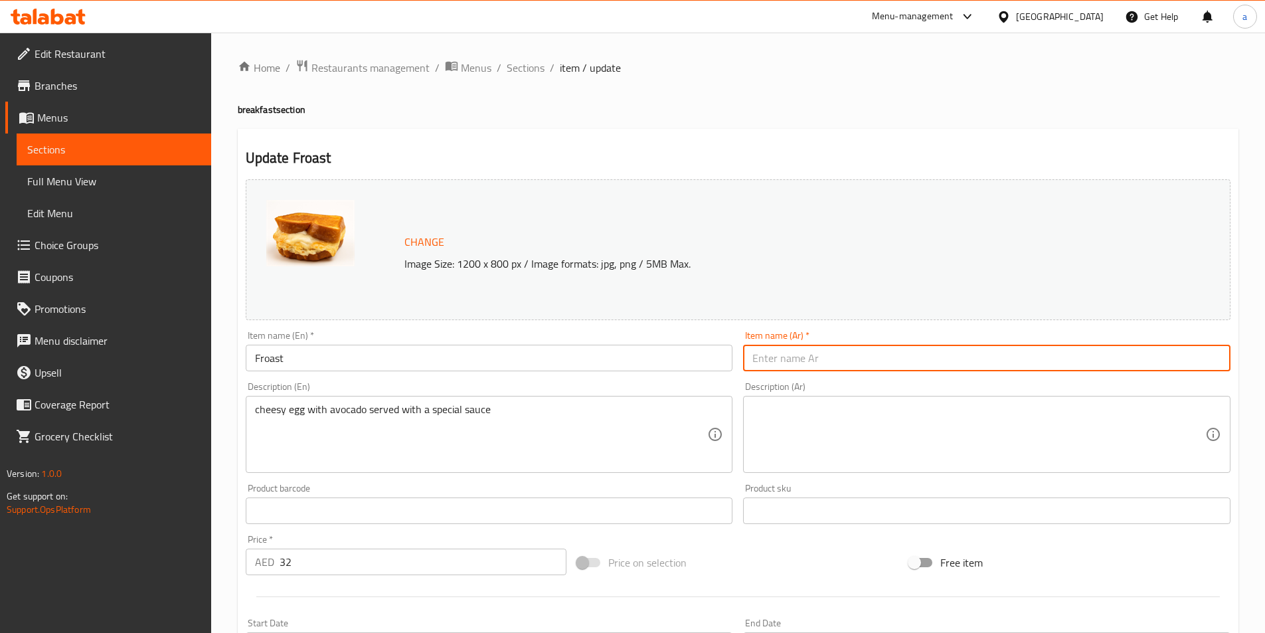
click at [904, 348] on input "text" at bounding box center [986, 358] width 487 height 27
type input "فروست"
click at [599, 370] on input "Froast" at bounding box center [489, 358] width 487 height 27
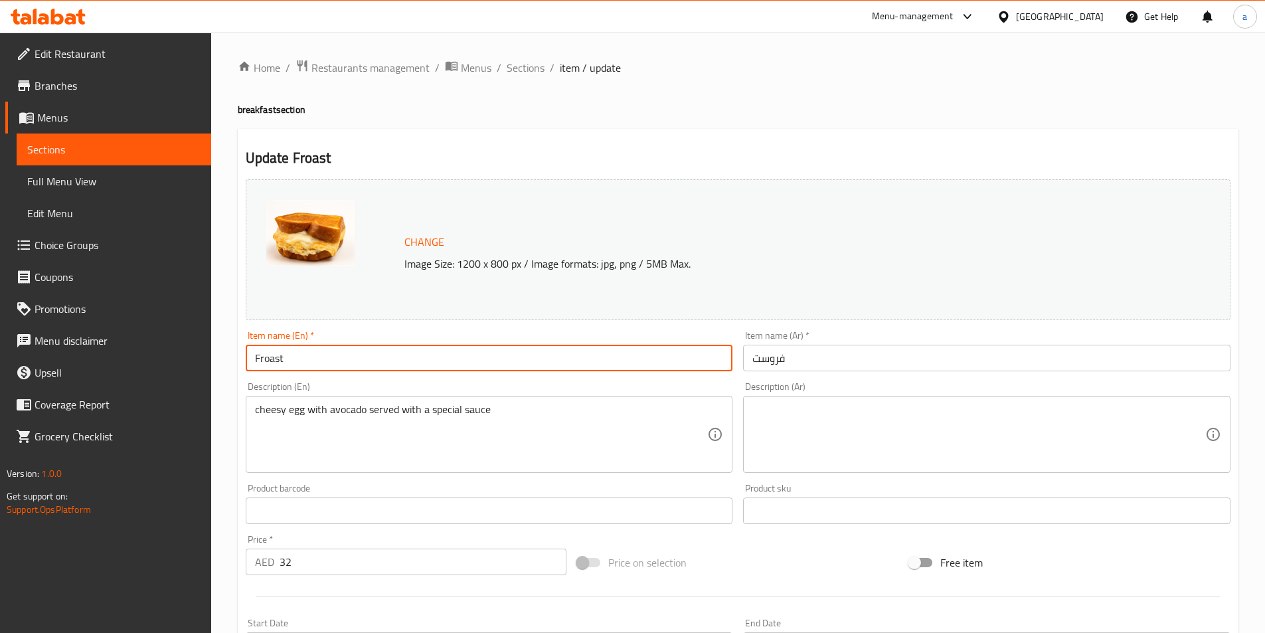
click at [603, 385] on div "Description (En) cheesy egg with avocado served with a special sauce Descriptio…" at bounding box center [489, 427] width 487 height 91
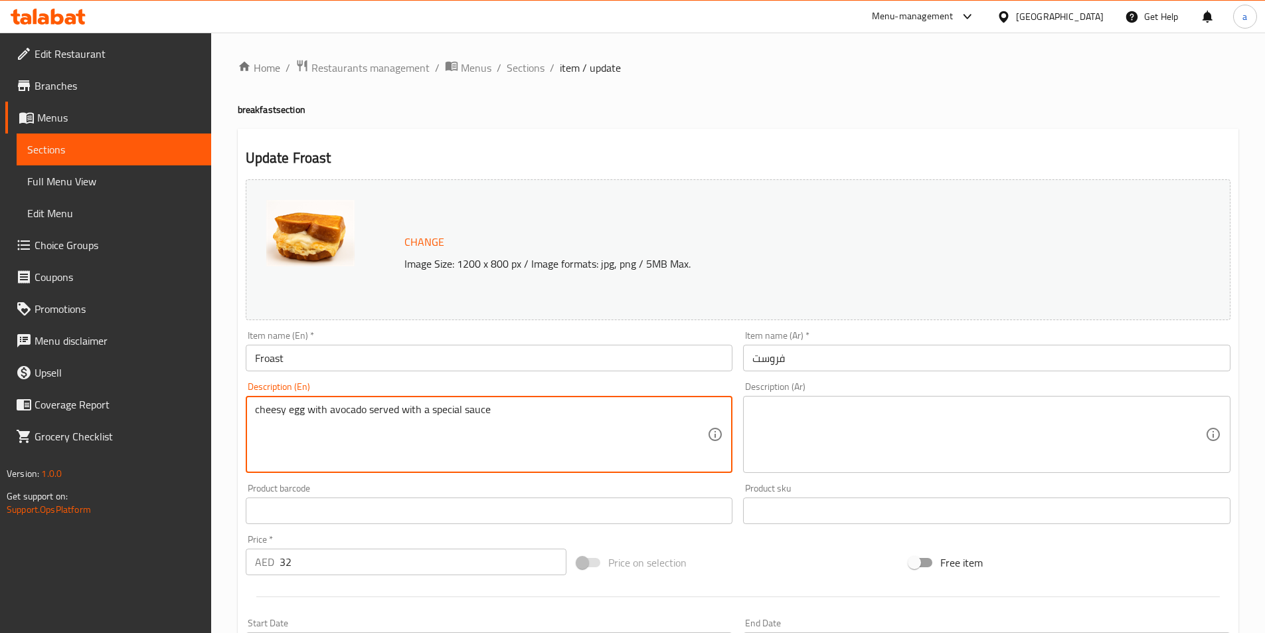
click at [376, 411] on textarea "cheesy egg with avocado served with a special sauce" at bounding box center [481, 434] width 453 height 63
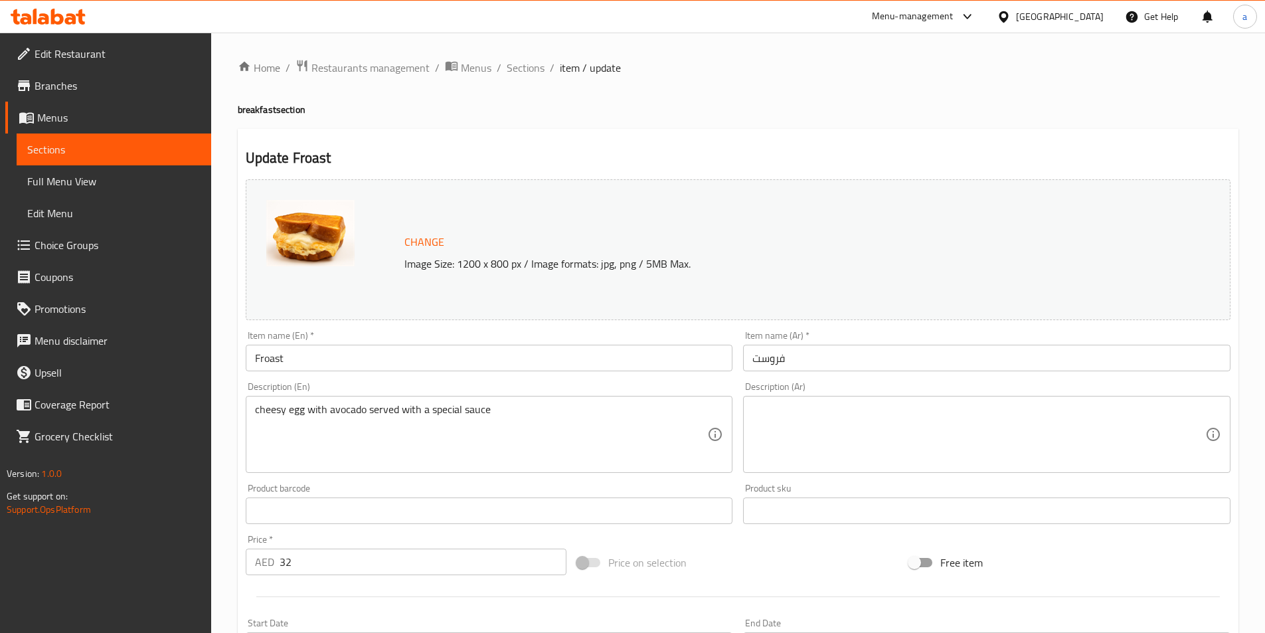
click at [874, 432] on textarea at bounding box center [978, 434] width 453 height 63
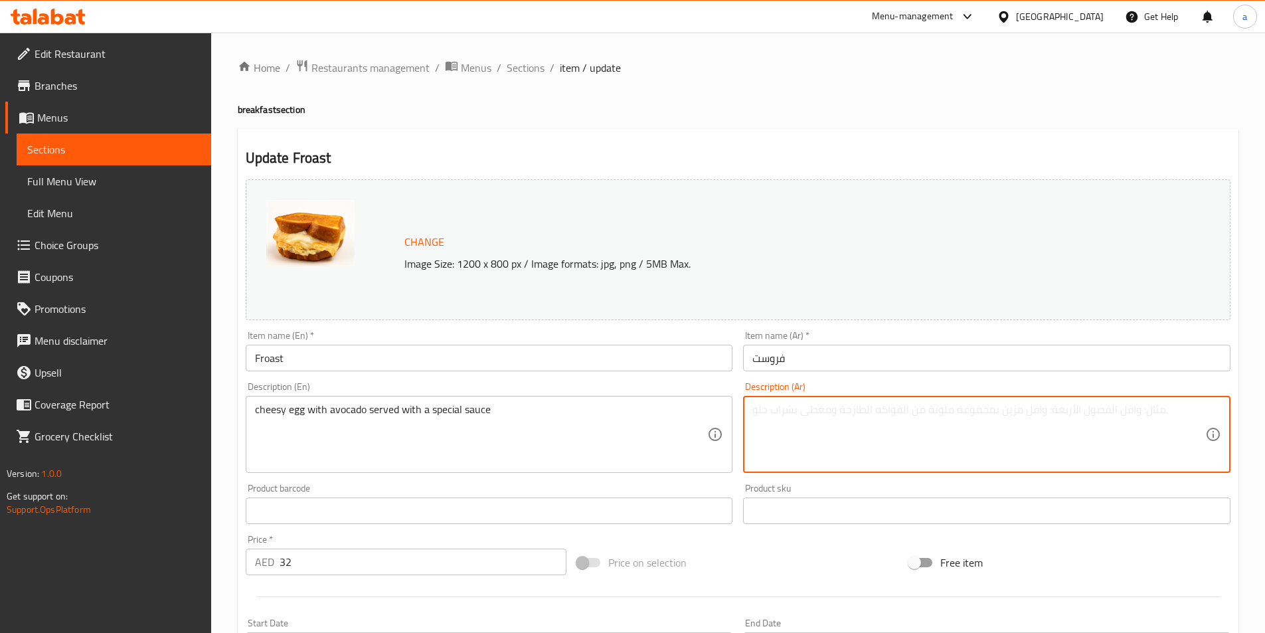
paste textarea "بيض بالجبن مع الأفوكادو يقدم مع صلصة خاصة"
type textarea "بيض بالجبن مع الأفوكادو يقدم مع صلصة خاصة"
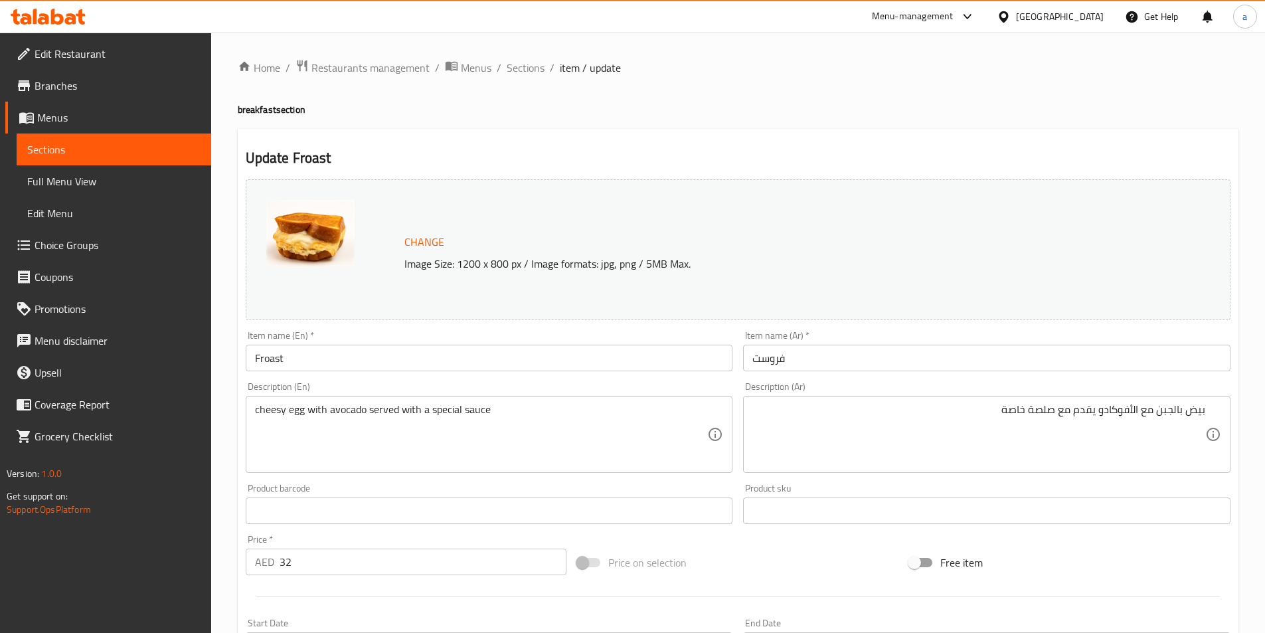
click at [560, 483] on div "Product barcode Product barcode" at bounding box center [489, 503] width 498 height 51
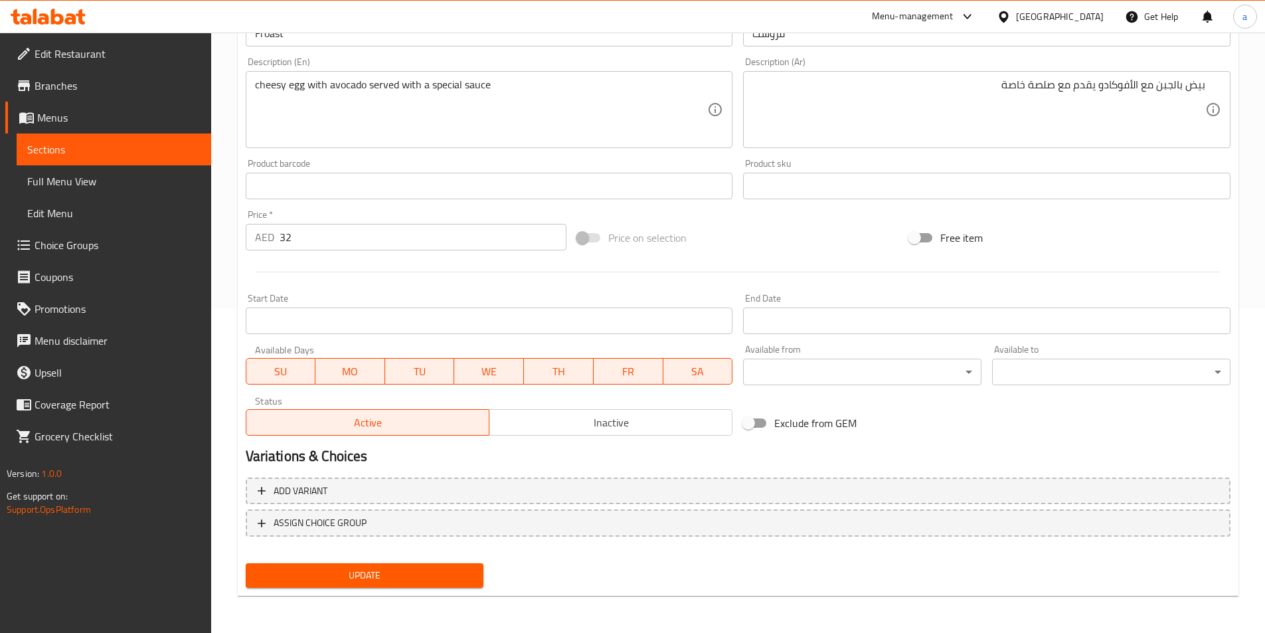
click at [444, 573] on span "Update" at bounding box center [364, 575] width 217 height 17
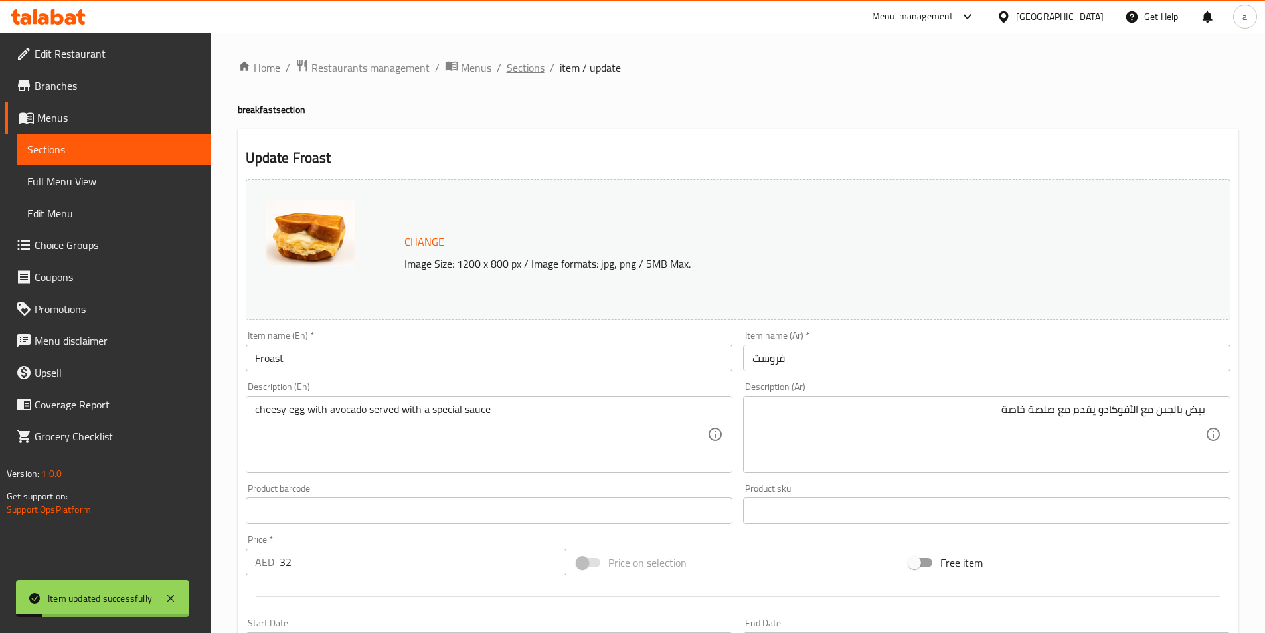
click at [526, 76] on span "Sections" at bounding box center [526, 68] width 38 height 16
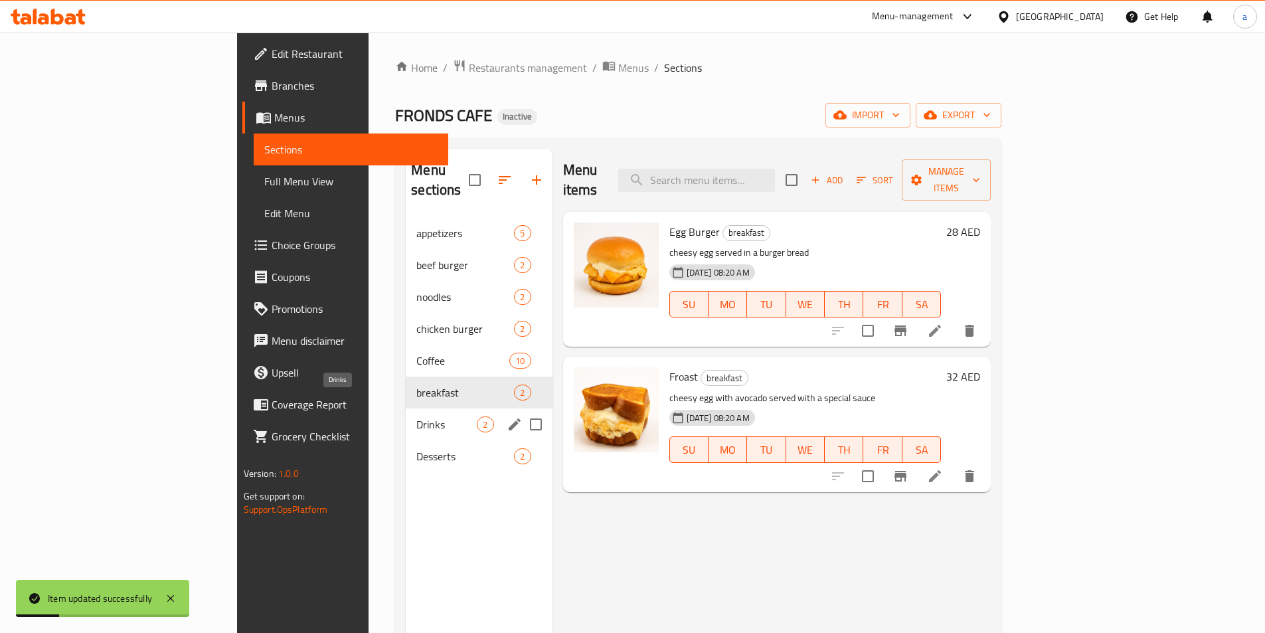
click at [416, 416] on span "Drinks" at bounding box center [446, 424] width 60 height 16
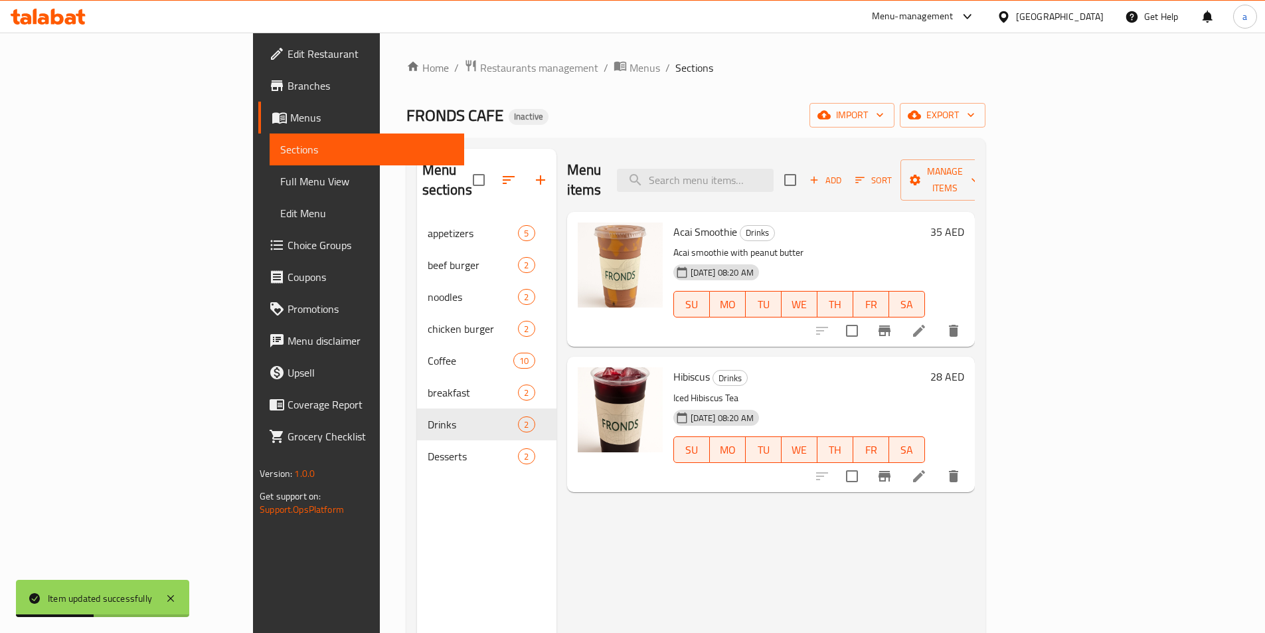
click at [937, 319] on li at bounding box center [918, 331] width 37 height 24
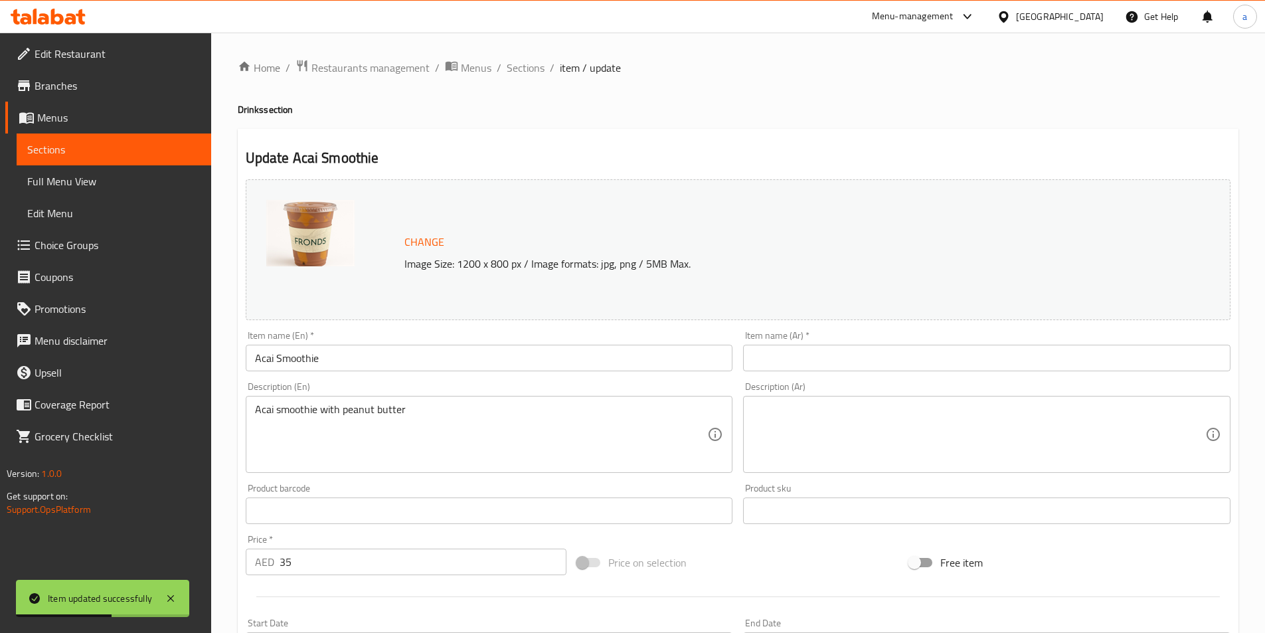
click at [317, 358] on input "Acai Smoothie" at bounding box center [489, 358] width 487 height 27
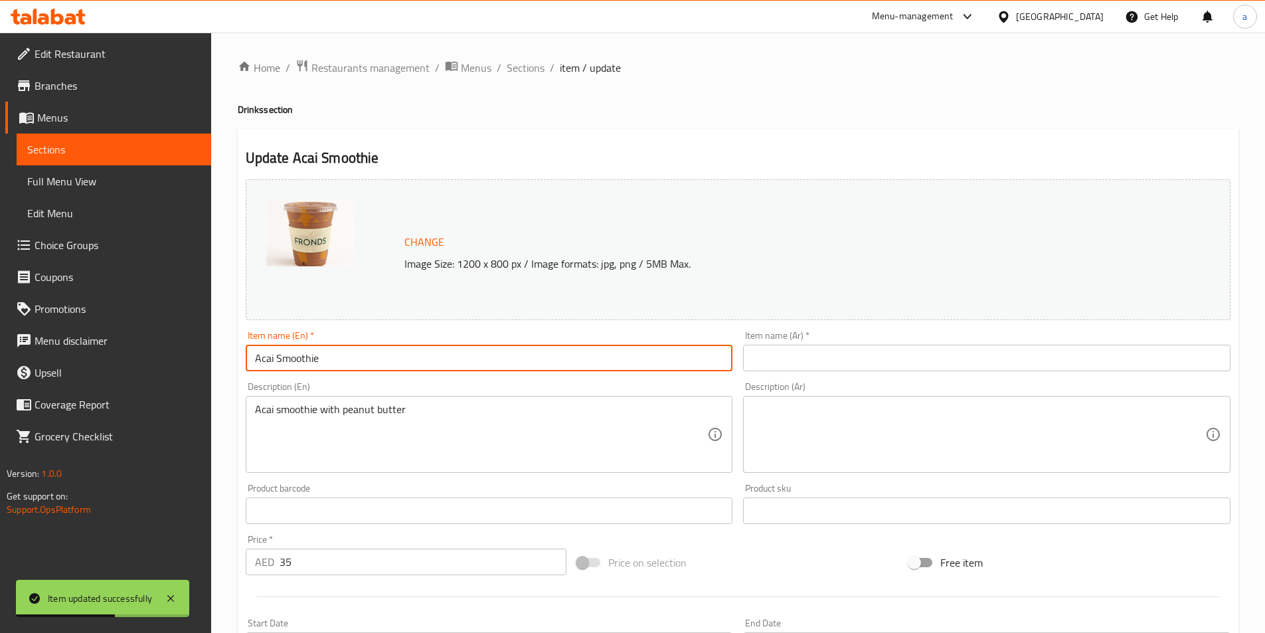
click at [317, 358] on input "Acai Smoothie" at bounding box center [489, 358] width 487 height 27
click at [360, 356] on input "Acai Smoothie" at bounding box center [489, 358] width 487 height 27
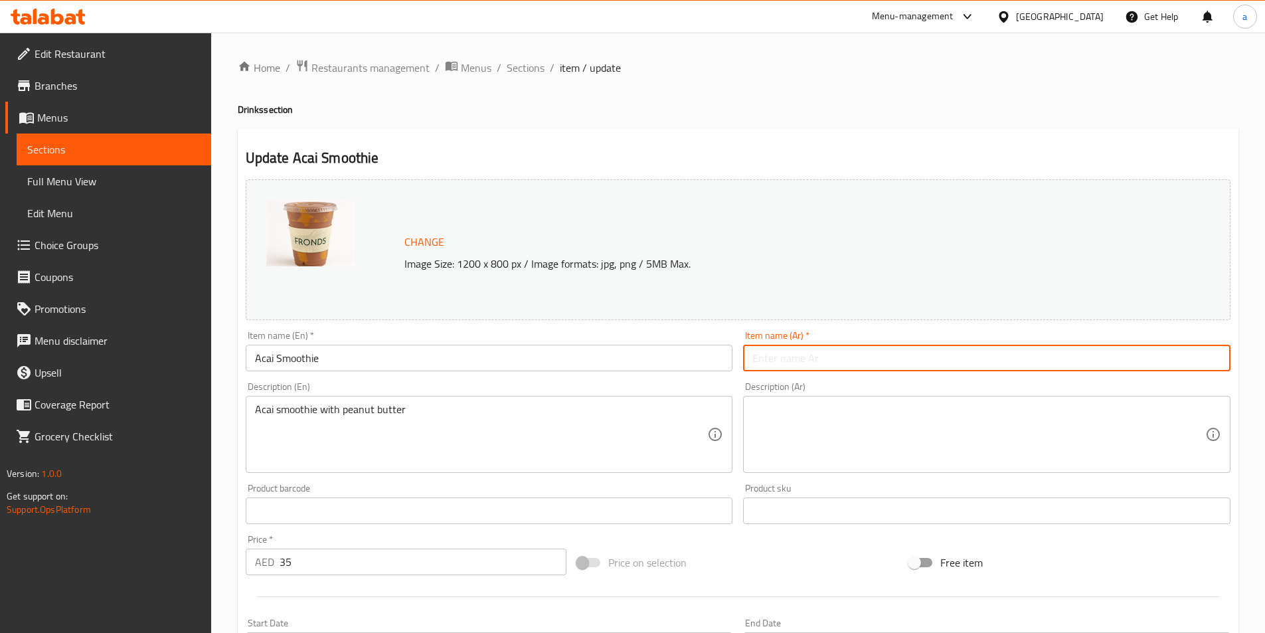
click at [815, 365] on input "text" at bounding box center [986, 358] width 487 height 27
paste input "أكاي"
click at [984, 357] on input "أكاي" at bounding box center [986, 358] width 487 height 27
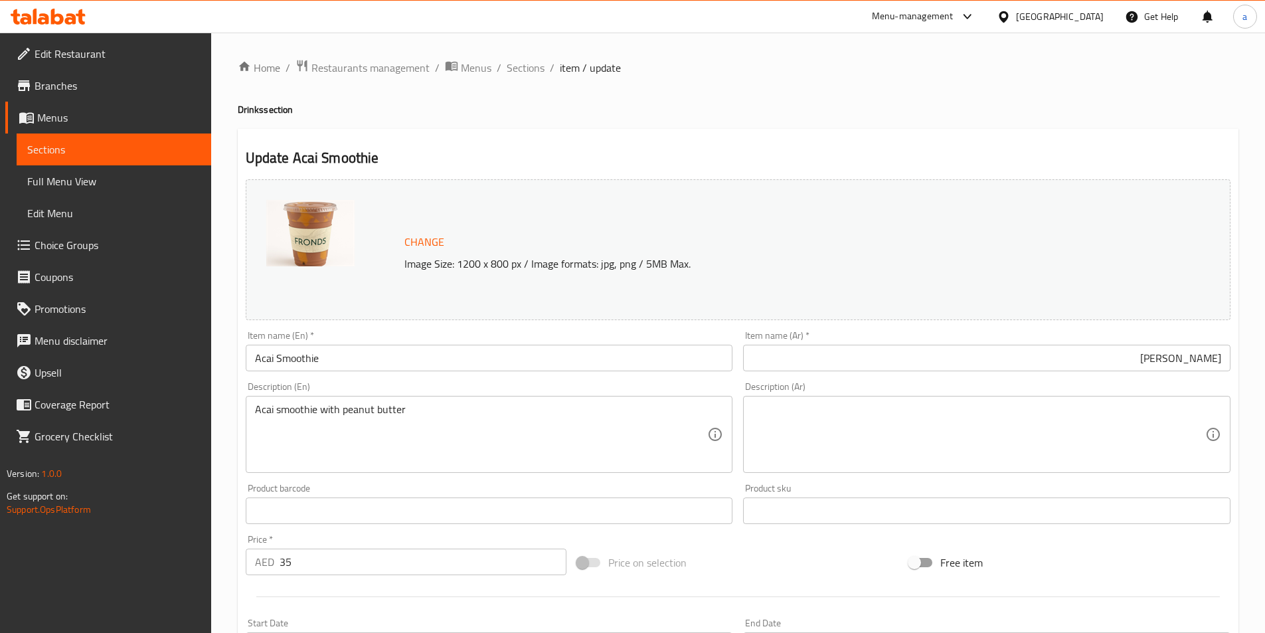
click at [1172, 360] on input "أكاي سموزي" at bounding box center [986, 358] width 487 height 27
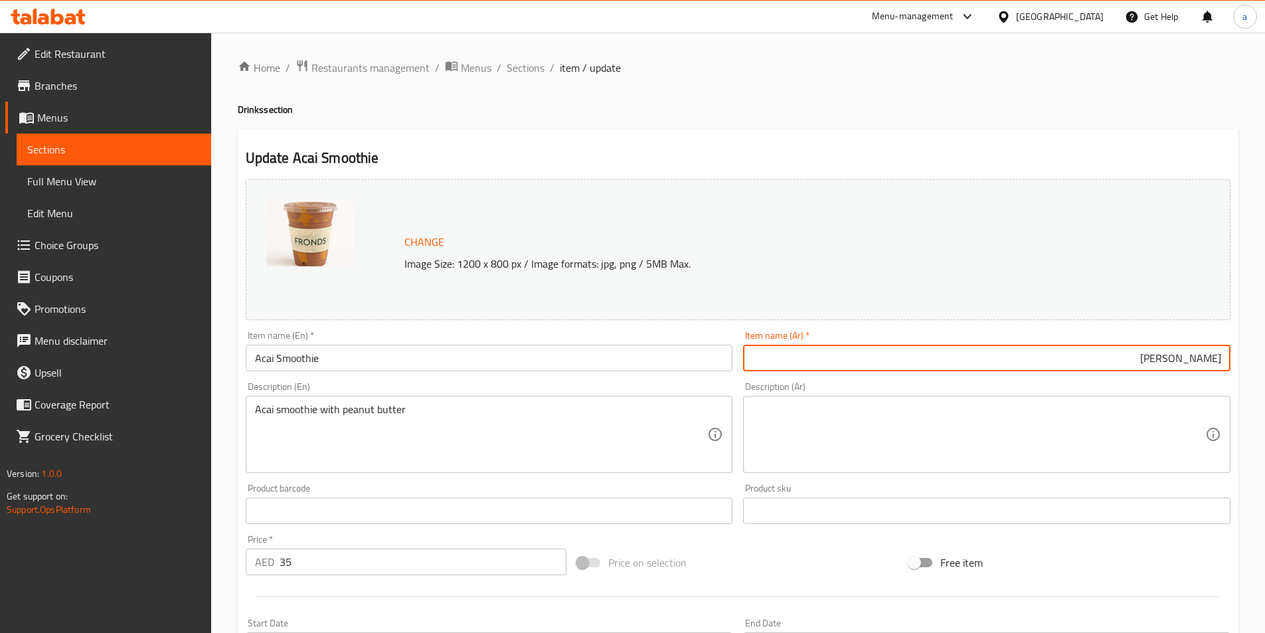
click at [1172, 360] on input "أكاي سموزي" at bounding box center [986, 358] width 487 height 27
paste input "ي"
type input "أكاي سموثي"
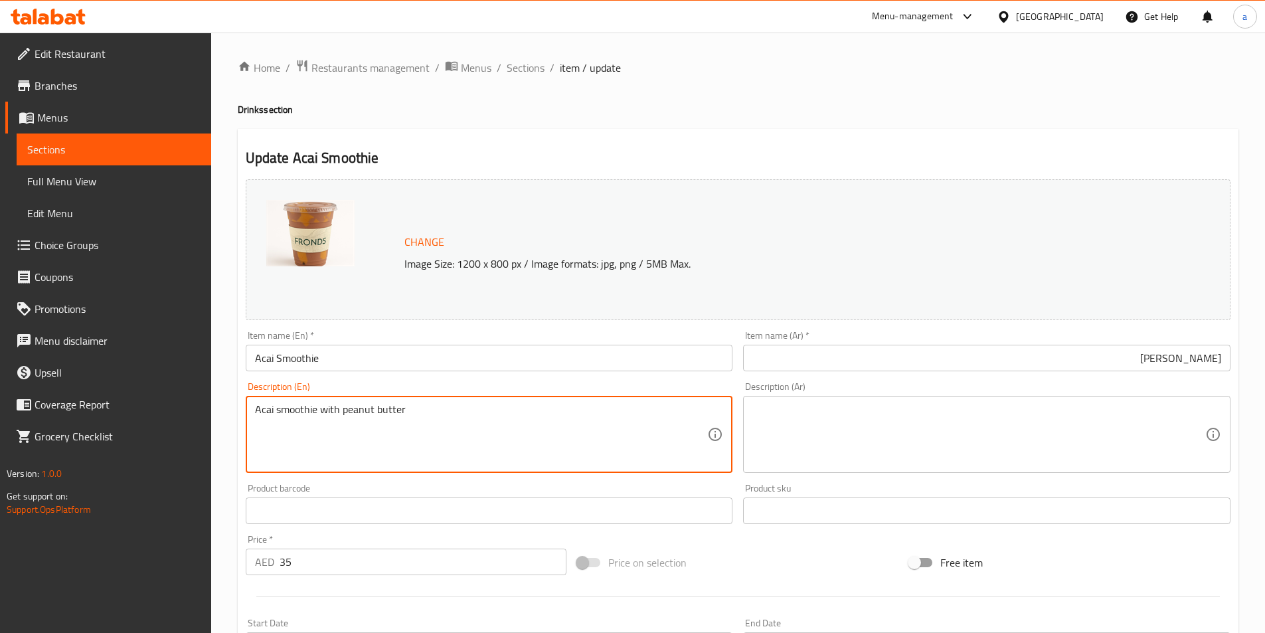
click at [335, 408] on textarea "Acai smoothie with peanut butter" at bounding box center [481, 434] width 453 height 63
click at [392, 411] on textarea "Acai smoothie with peanut butter" at bounding box center [481, 434] width 453 height 63
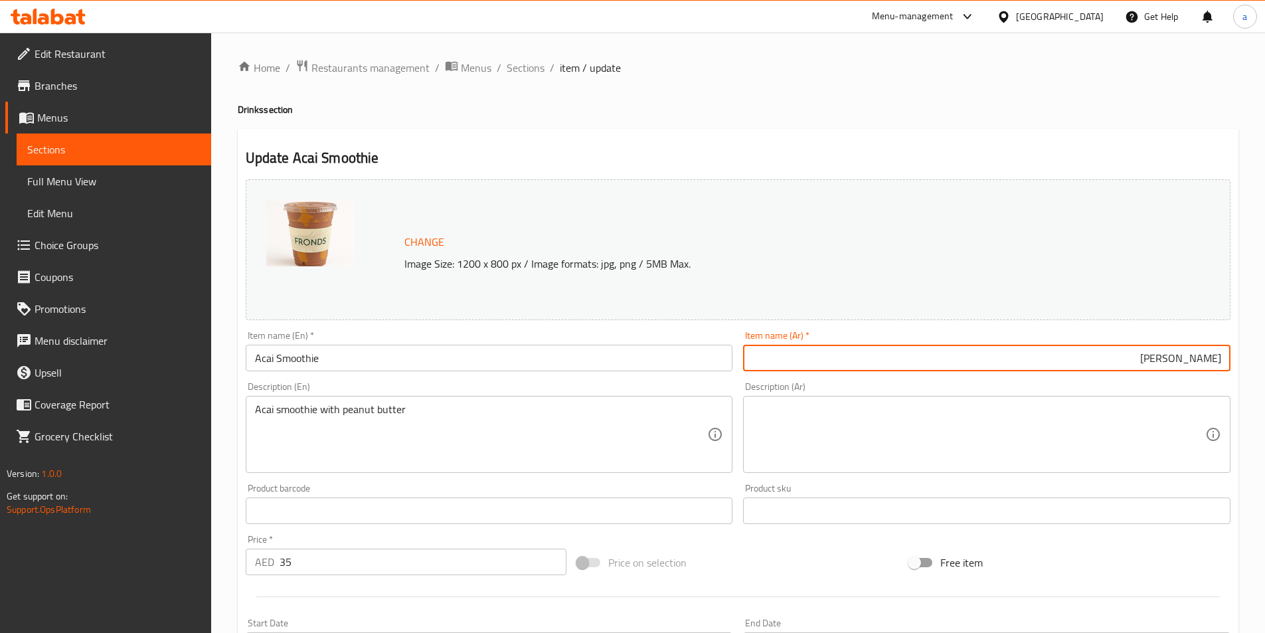
drag, startPoint x: 1153, startPoint y: 357, endPoint x: 1245, endPoint y: 352, distance: 91.8
click at [1245, 352] on div "Home / Restaurants management / Menus / Sections / item / update Drinks section…" at bounding box center [738, 495] width 1054 height 925
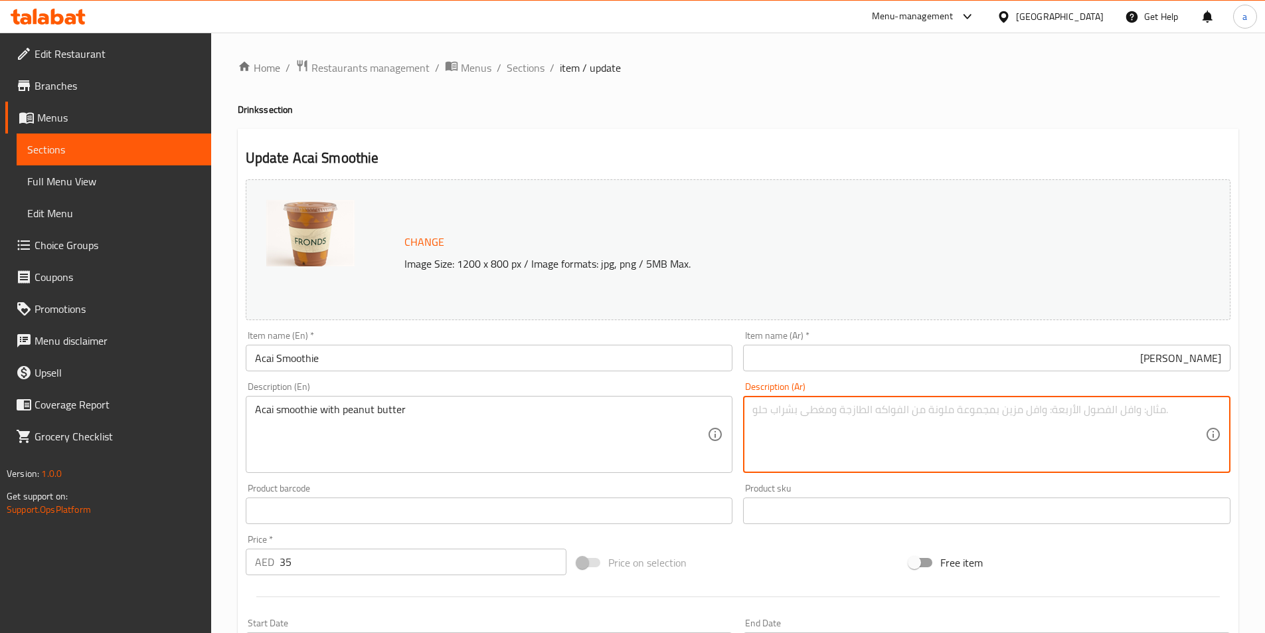
click at [1096, 422] on textarea at bounding box center [978, 434] width 453 height 63
paste textarea "أكاي سموثي"
click at [1047, 410] on textarea "أكاي سموثي" at bounding box center [978, 434] width 453 height 63
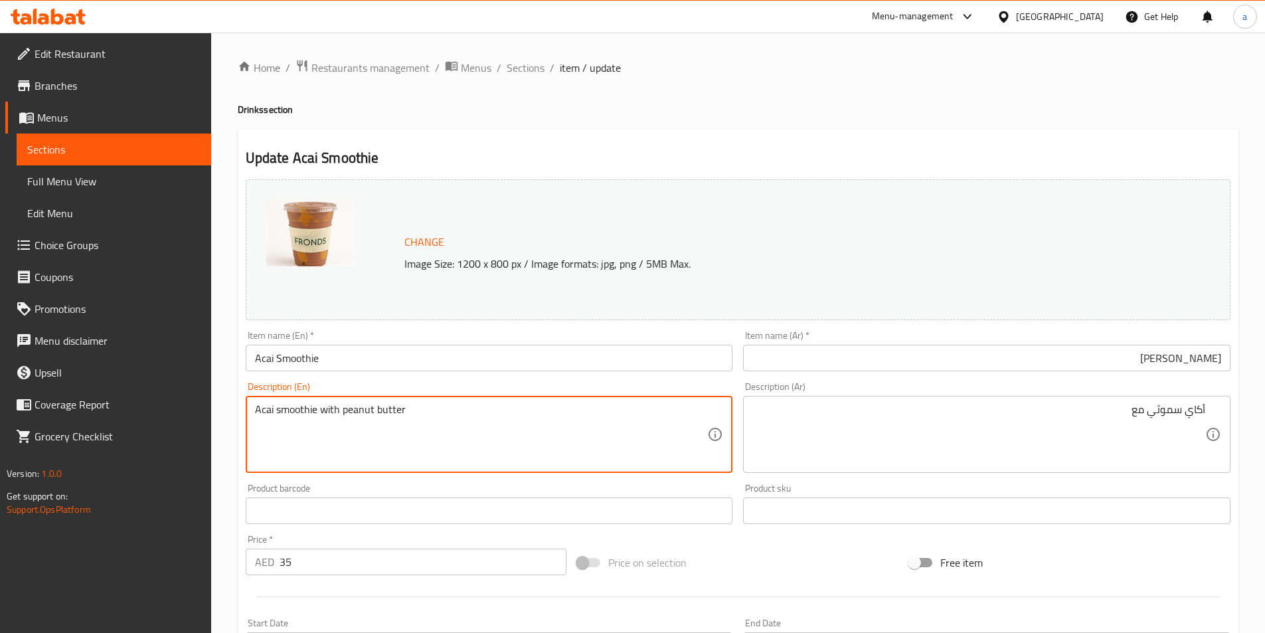
drag, startPoint x: 341, startPoint y: 410, endPoint x: 442, endPoint y: 420, distance: 101.4
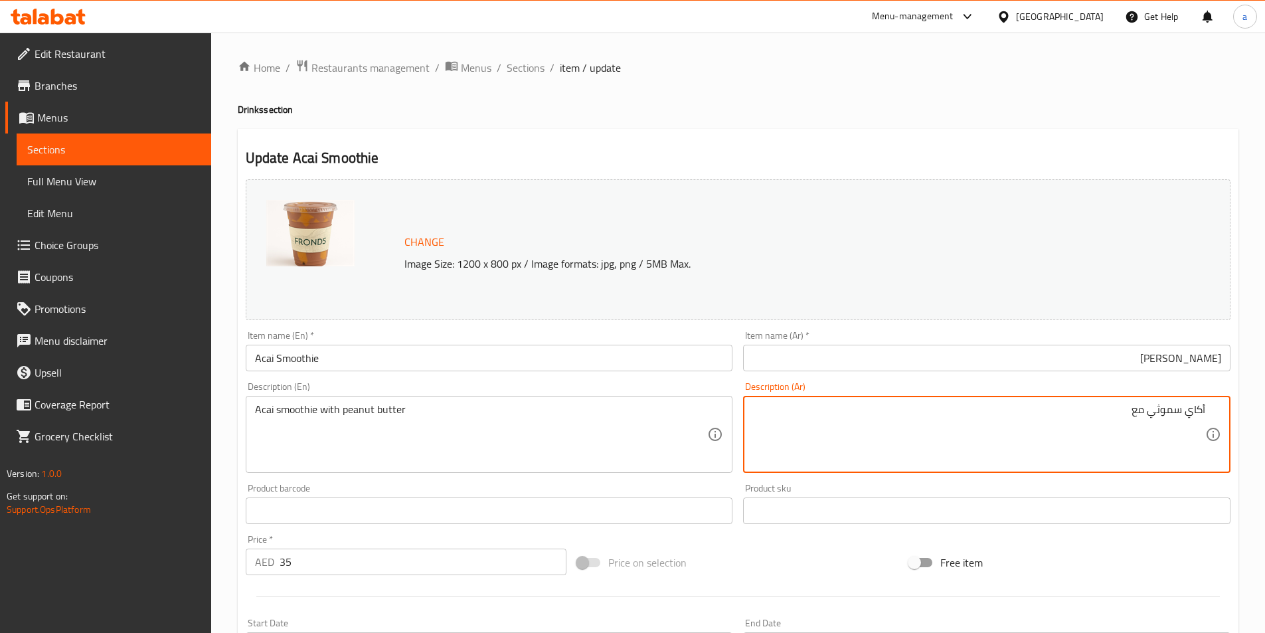
paste textarea "زبدة فول سوداني"
type textarea "أكاي سموثي مع زبدة فول سوداني"
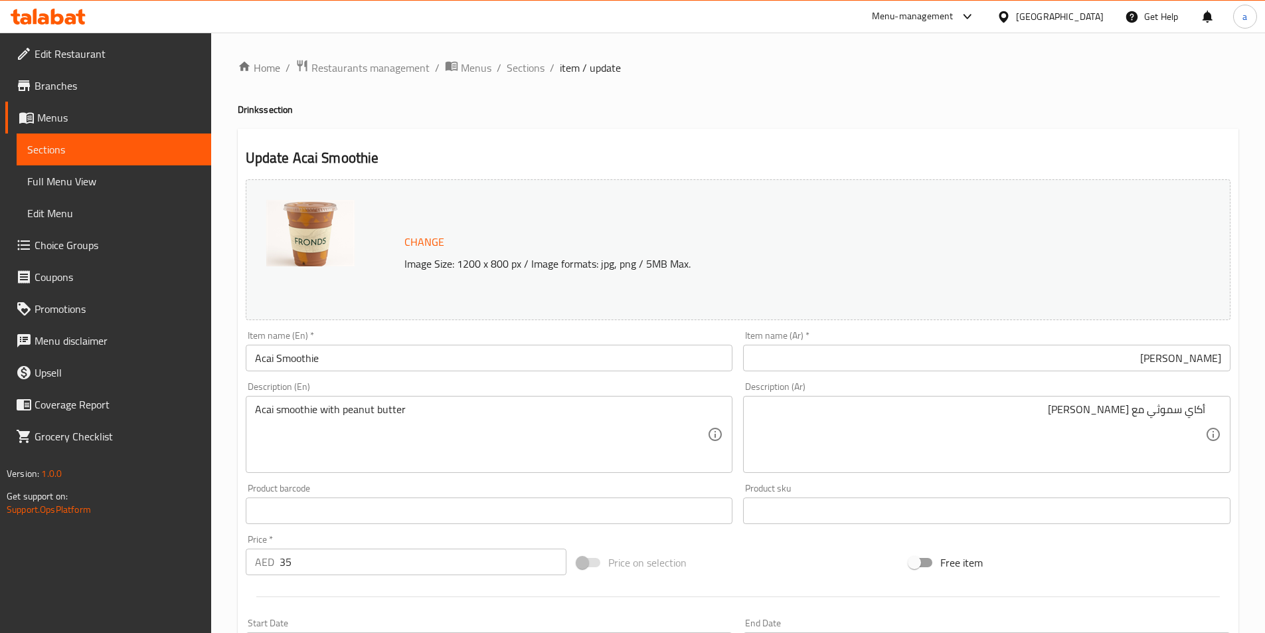
click at [958, 385] on div "Description (Ar) أكاي سموثي مع زبدة فول سوداني Description (Ar)" at bounding box center [986, 427] width 487 height 91
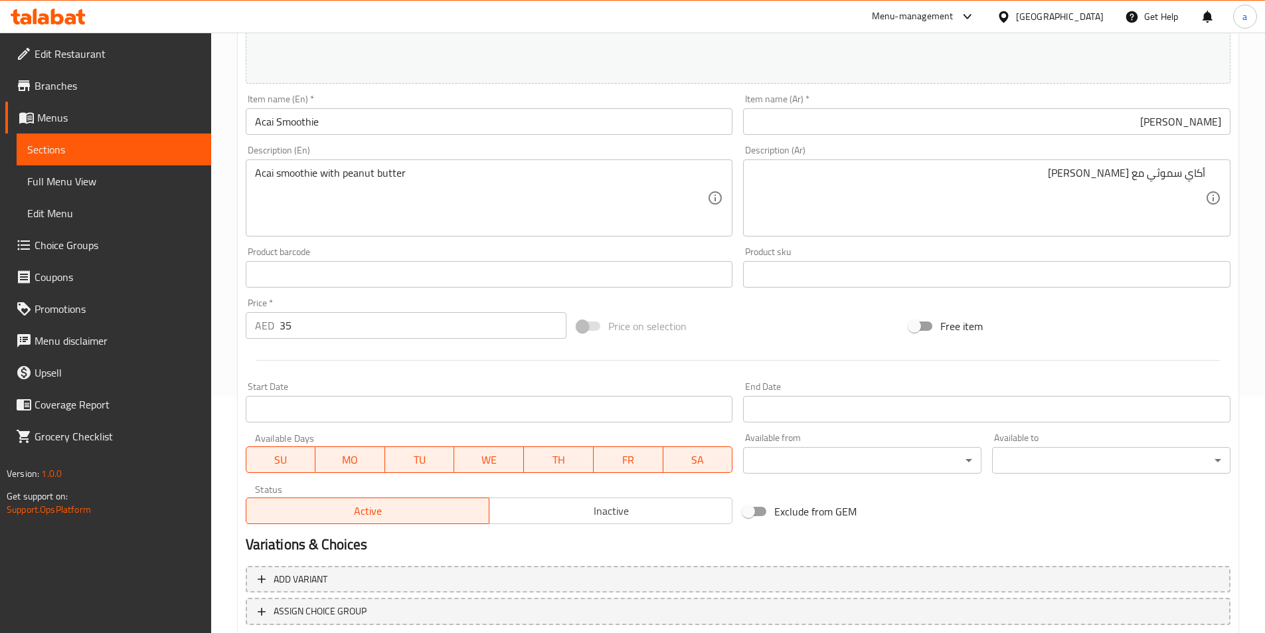
scroll to position [325, 0]
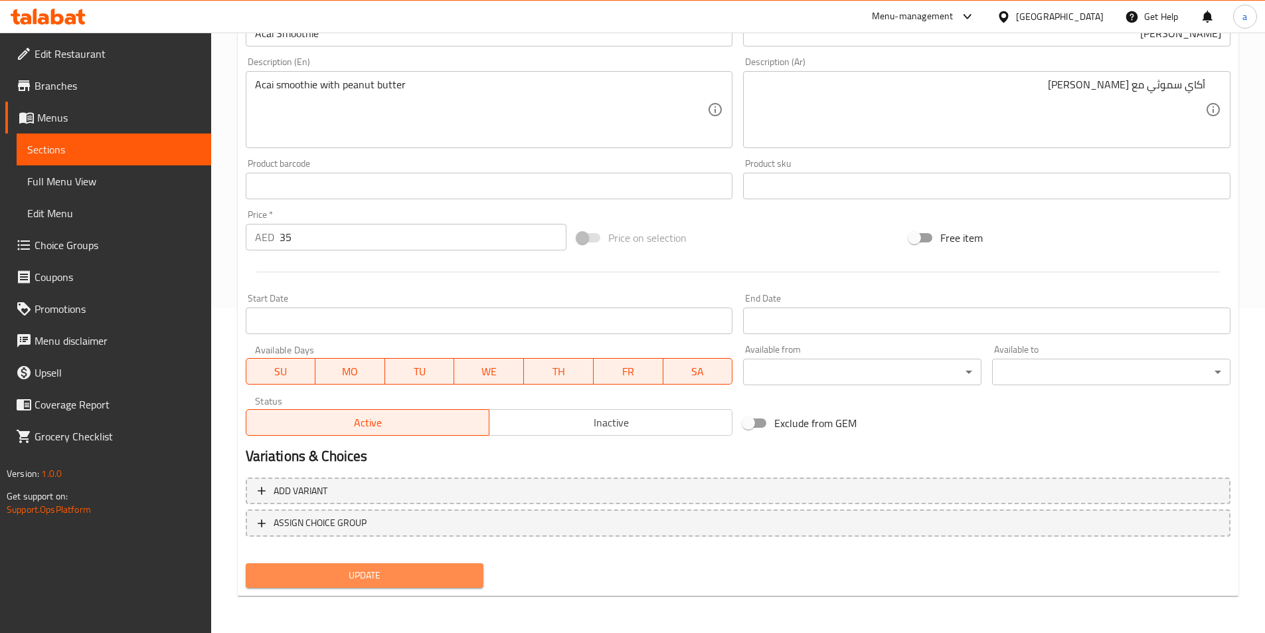
click at [389, 582] on span "Update" at bounding box center [364, 575] width 217 height 17
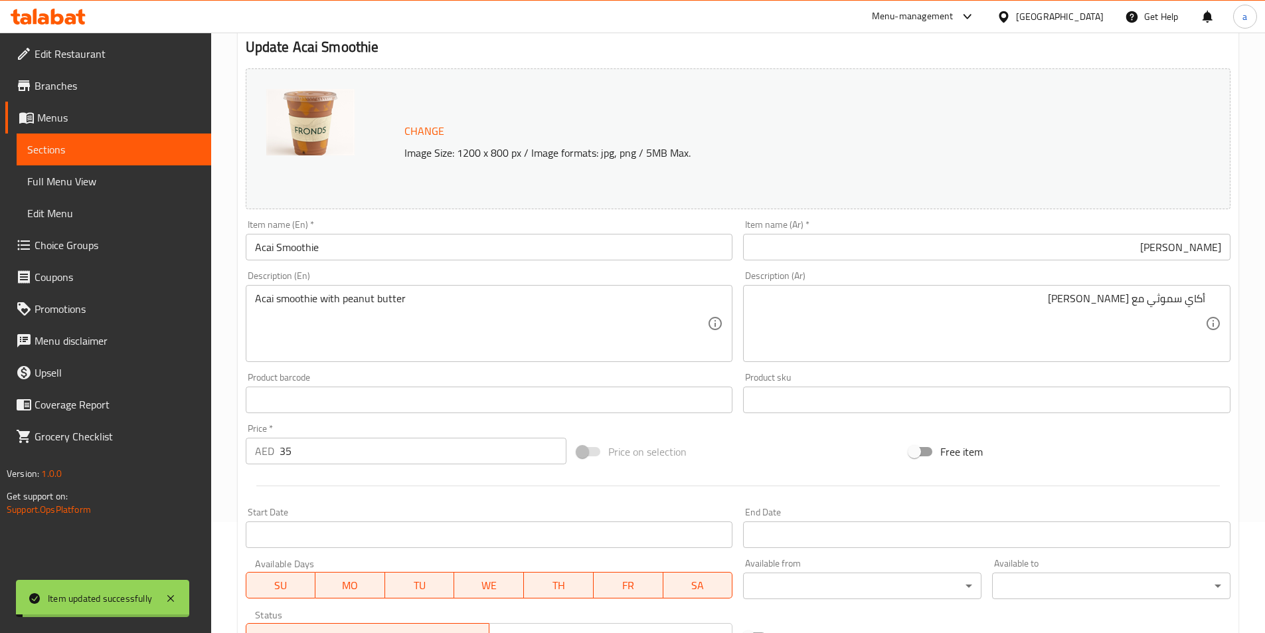
scroll to position [0, 0]
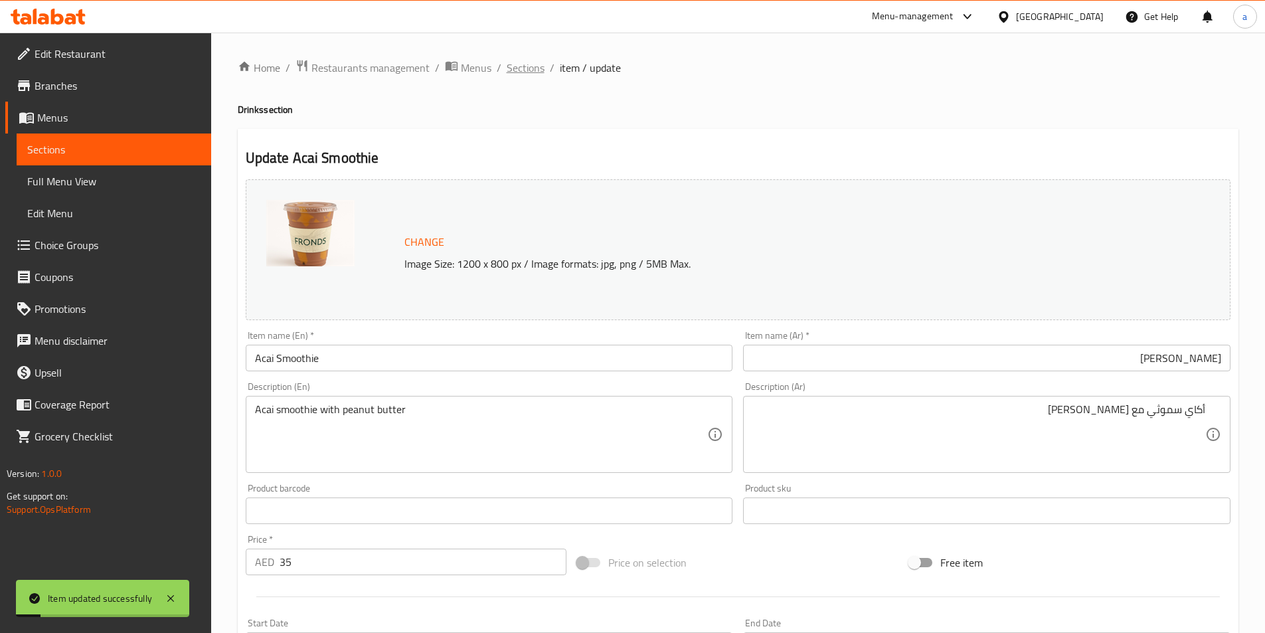
click at [516, 64] on span "Sections" at bounding box center [526, 68] width 38 height 16
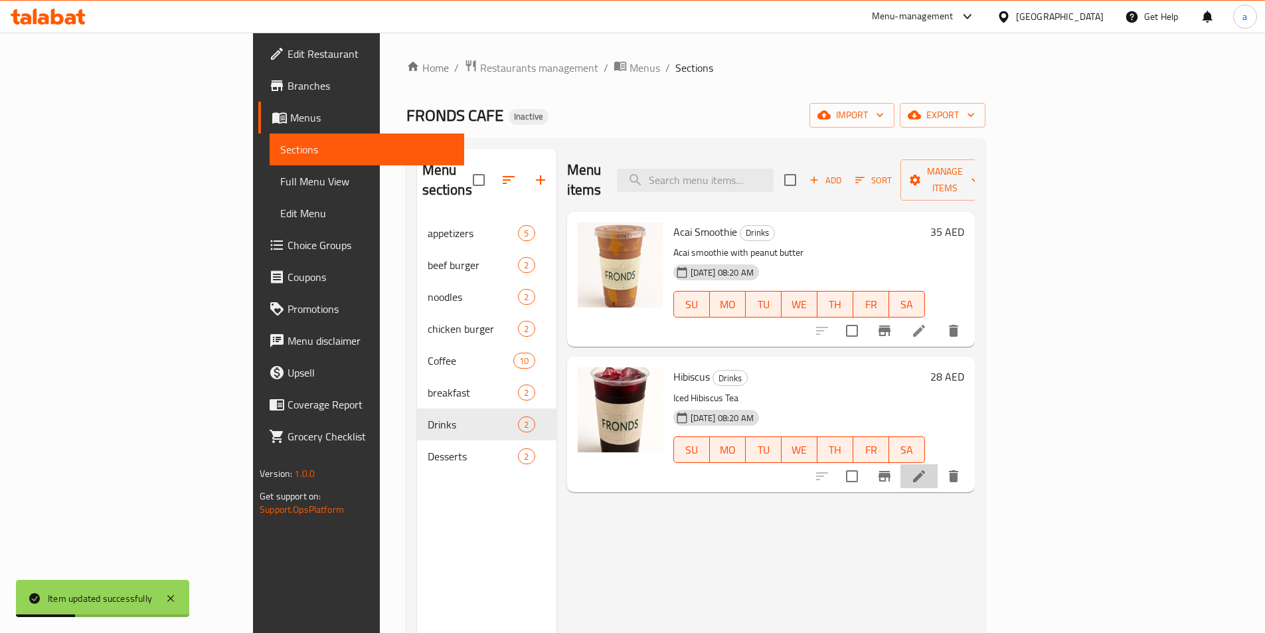
click at [927, 468] on icon at bounding box center [919, 476] width 16 height 16
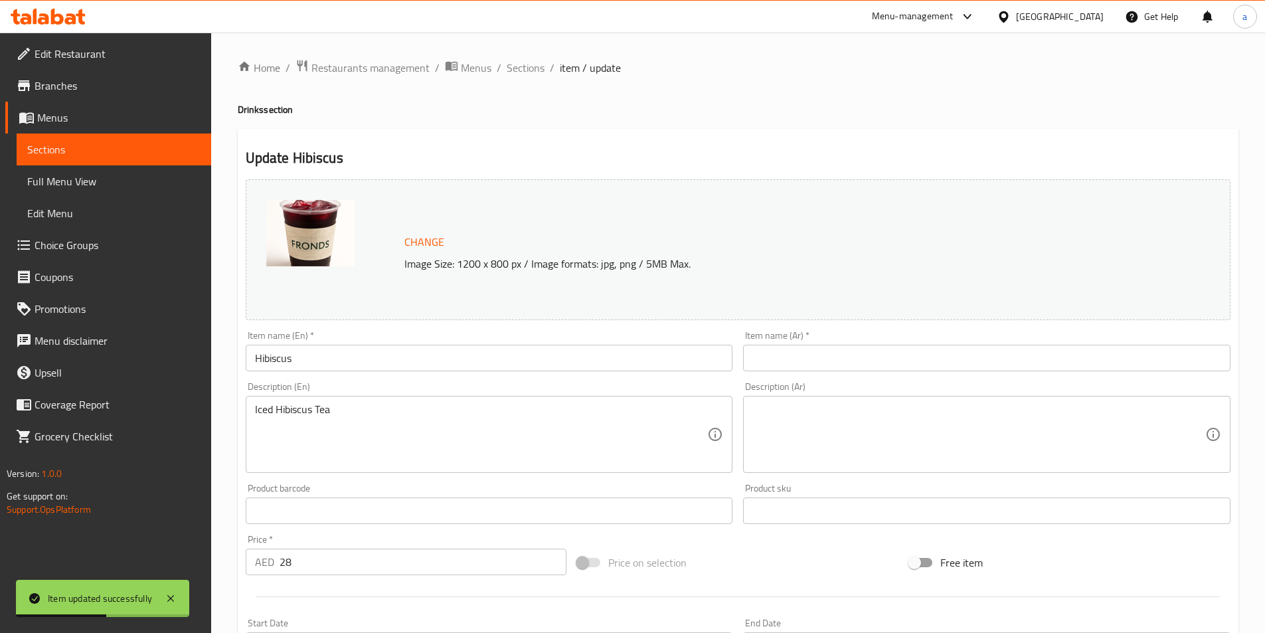
click at [328, 359] on input "Hibiscus" at bounding box center [489, 358] width 487 height 27
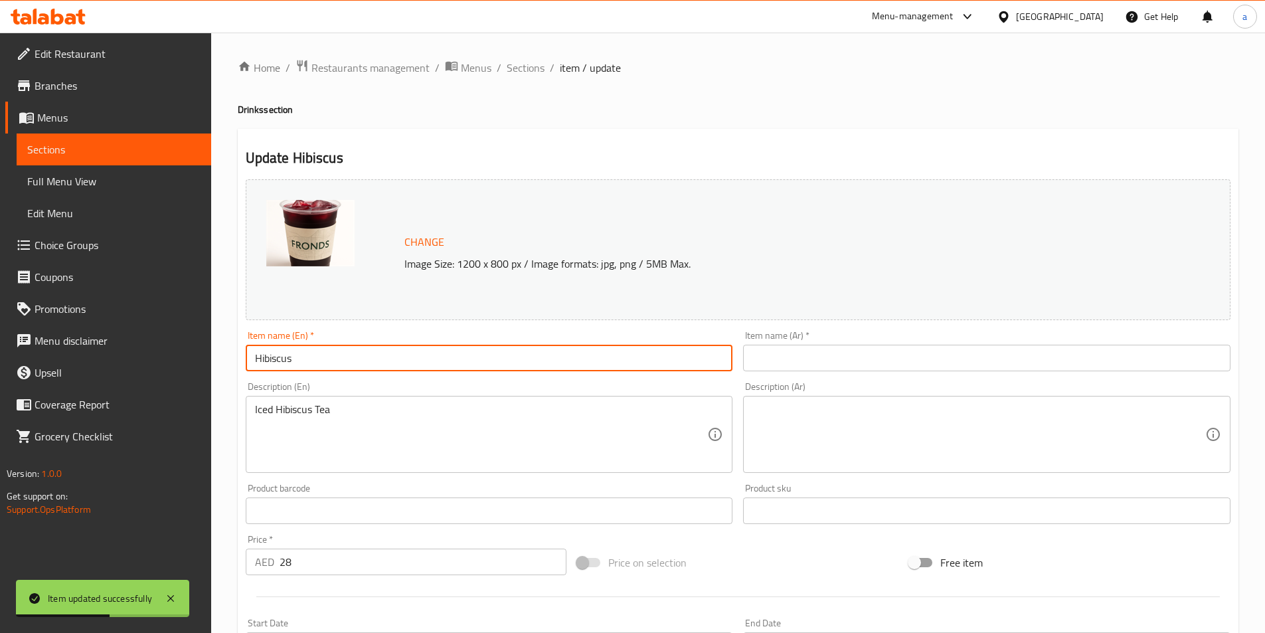
click at [328, 359] on input "Hibiscus" at bounding box center [489, 358] width 487 height 27
click at [272, 362] on input "Hibiscus" at bounding box center [489, 358] width 487 height 27
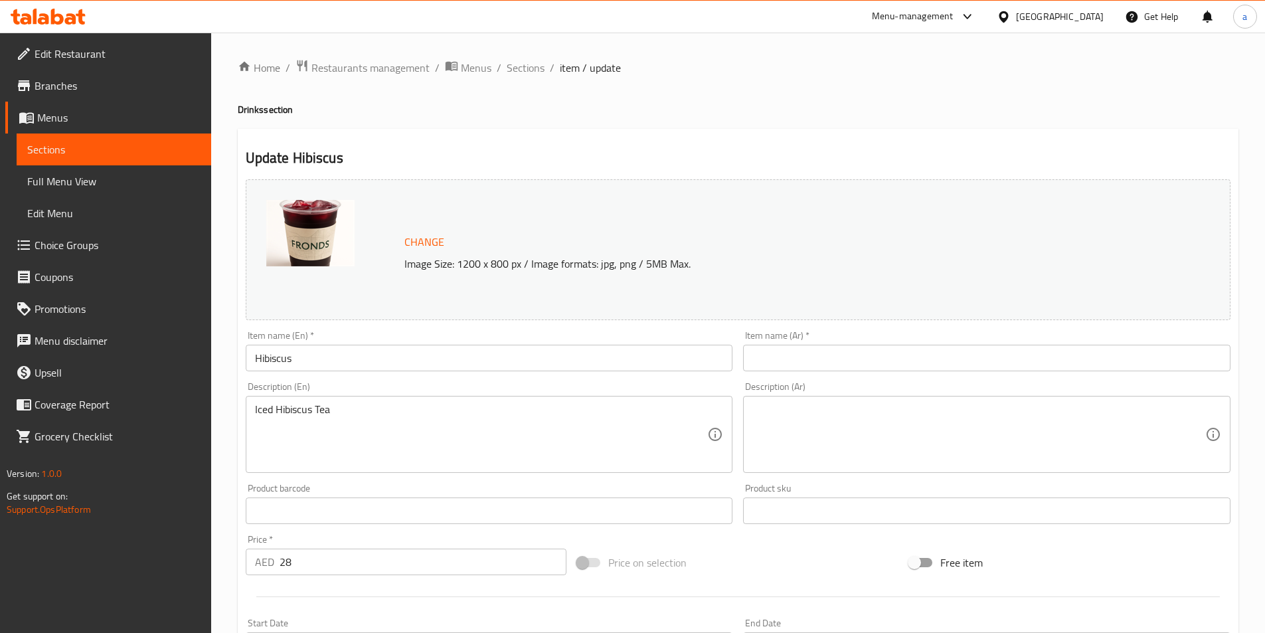
click at [884, 341] on div "Item name (Ar)   * Item name (Ar) *" at bounding box center [986, 351] width 487 height 40
click at [879, 350] on input "text" at bounding box center [986, 358] width 487 height 27
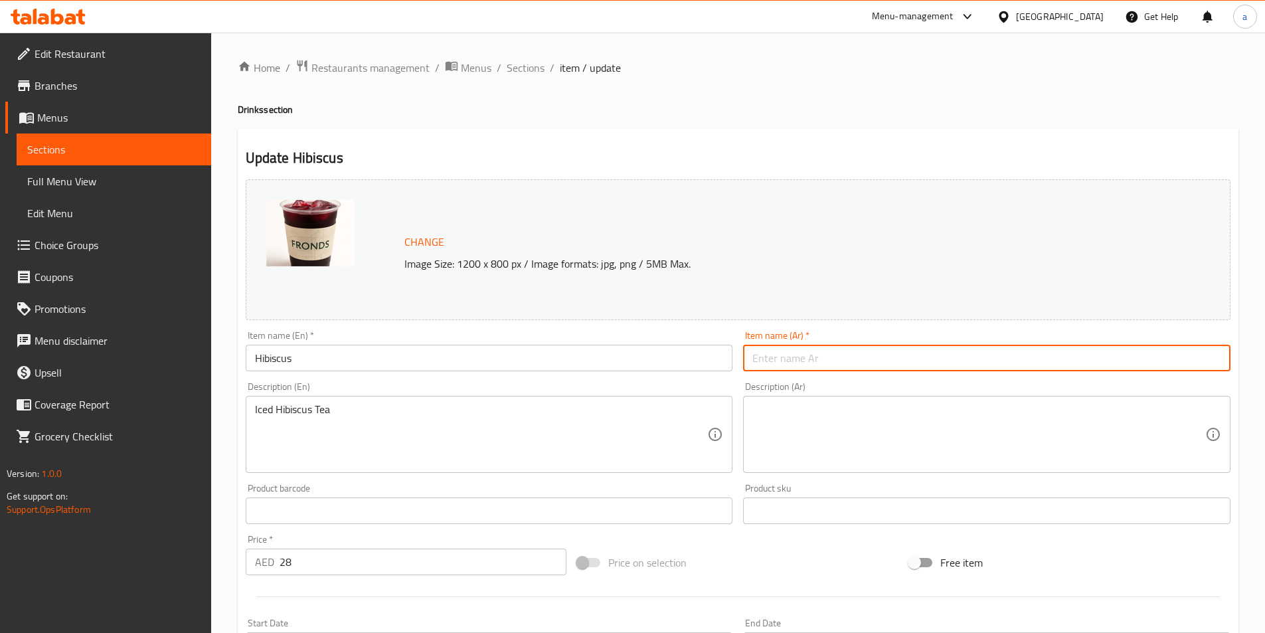
paste input "كركديه"
type input "كركديه"
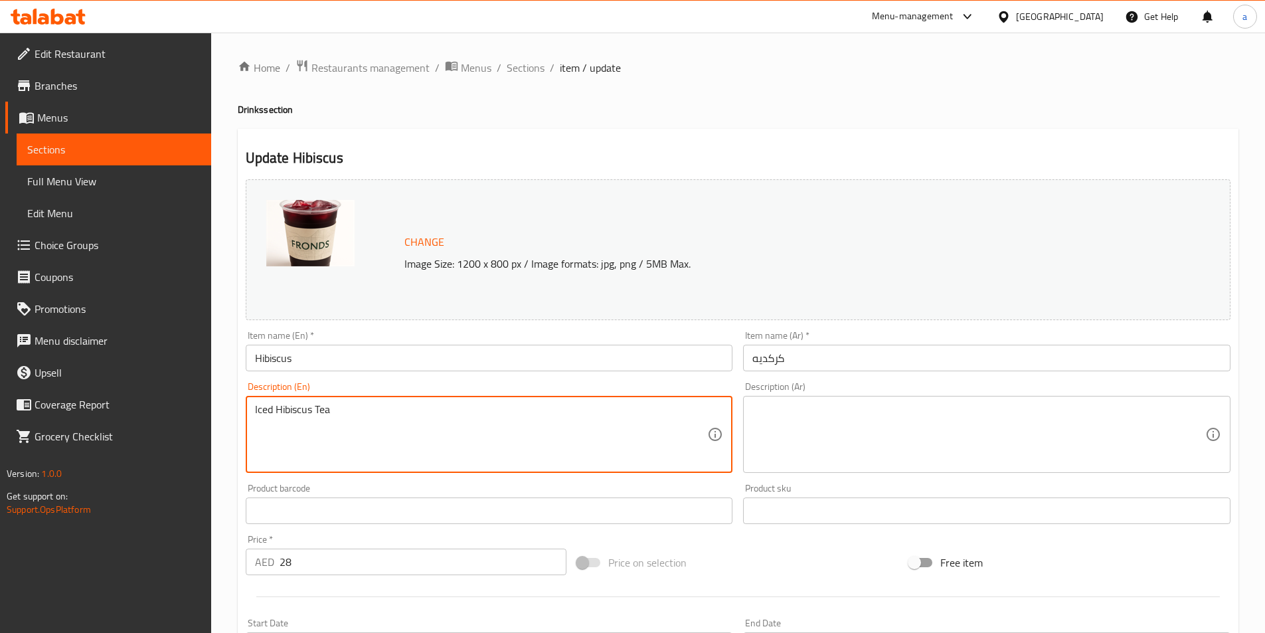
drag, startPoint x: 354, startPoint y: 415, endPoint x: 215, endPoint y: 414, distance: 138.8
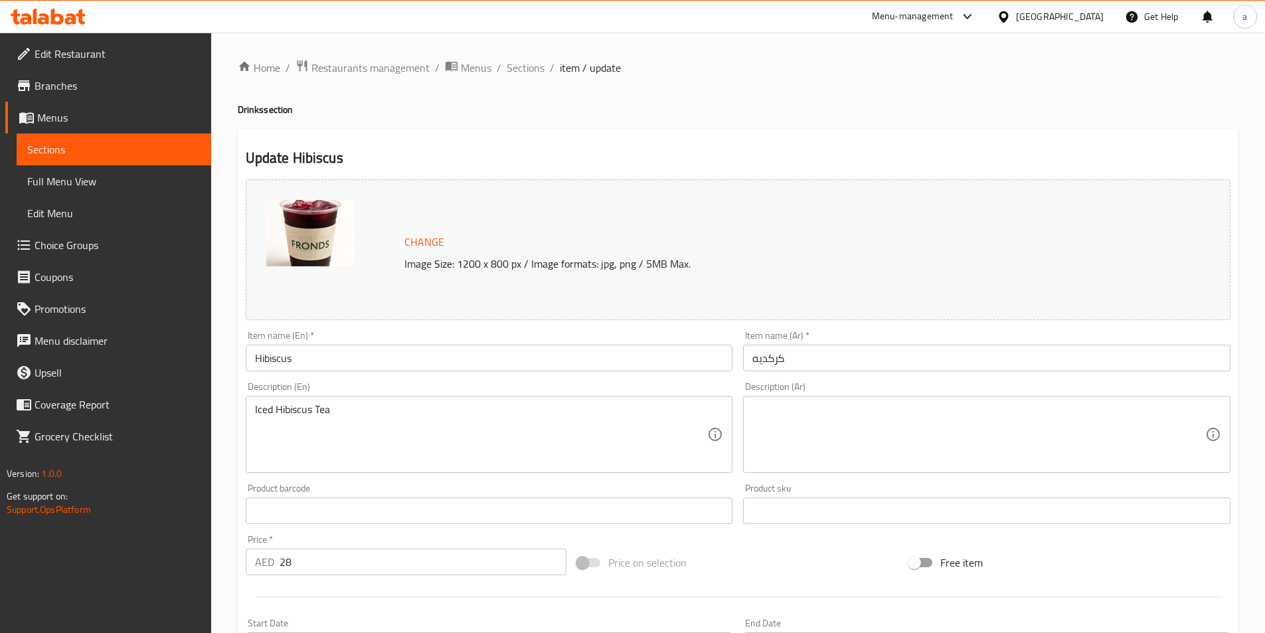
click at [294, 412] on textarea "Iced Hibiscus Tea" at bounding box center [481, 434] width 453 height 63
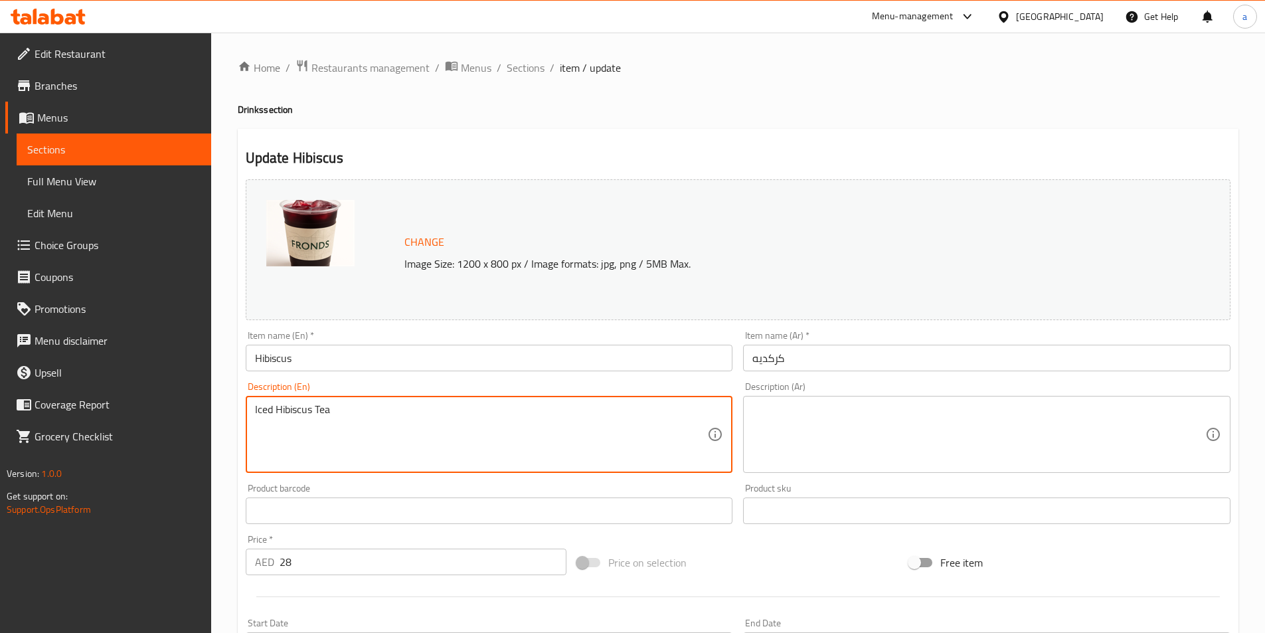
click at [294, 412] on textarea "Iced Hibiscus Tea" at bounding box center [481, 434] width 453 height 63
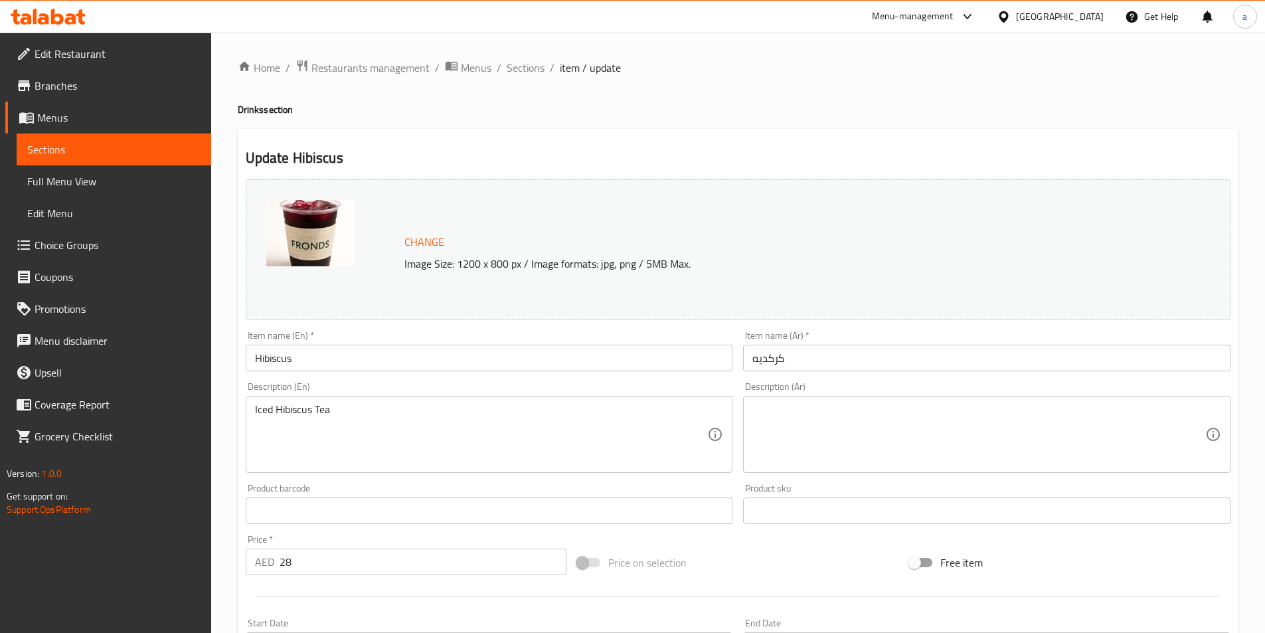
click at [816, 420] on textarea at bounding box center [978, 434] width 453 height 63
paste textarea "شاي الكركديه المثلج"
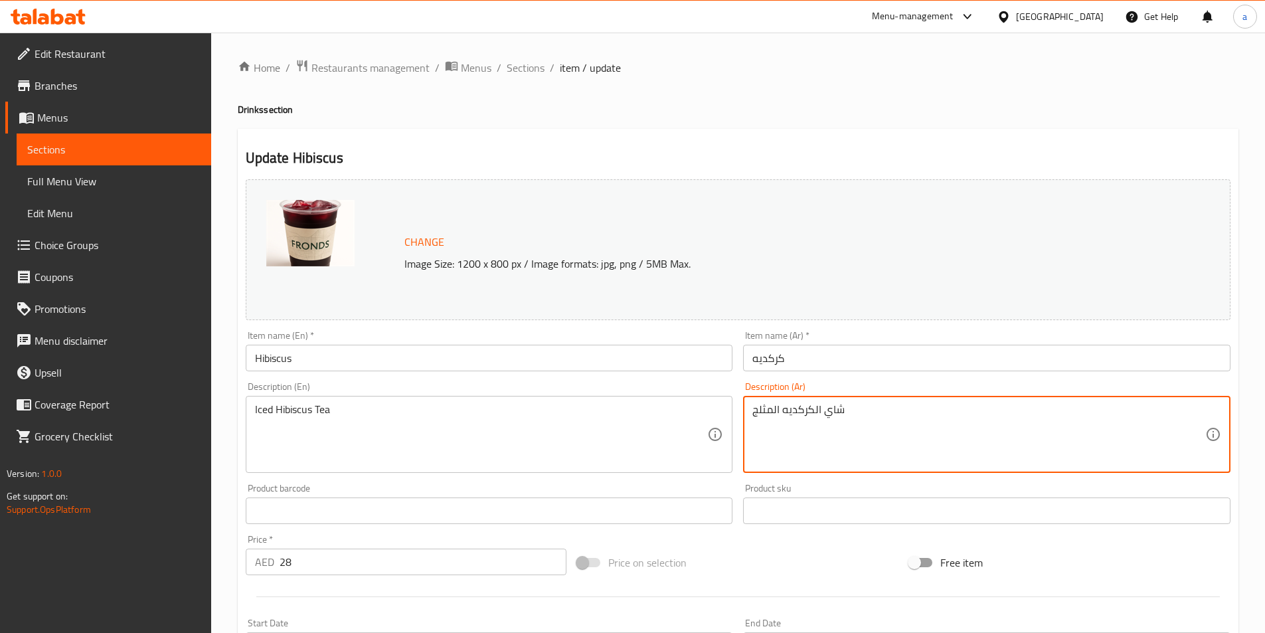
type textarea "شاي الكركديه المثلج"
click at [793, 483] on div "Product sku Product sku" at bounding box center [986, 503] width 487 height 40
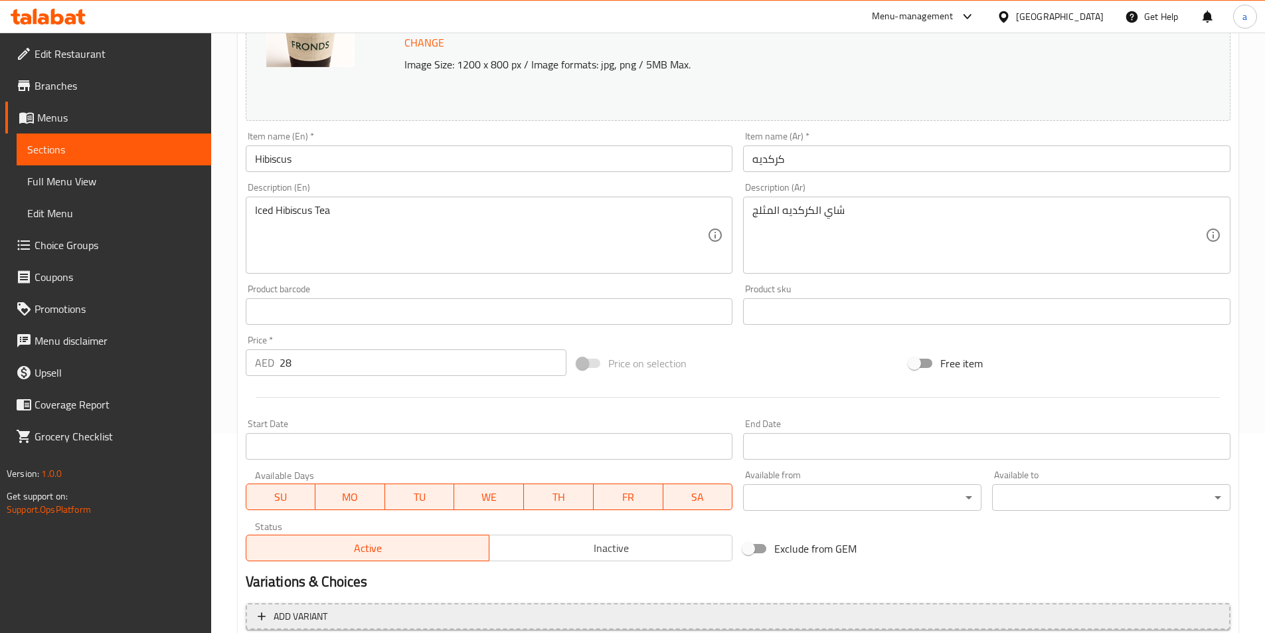
scroll to position [325, 0]
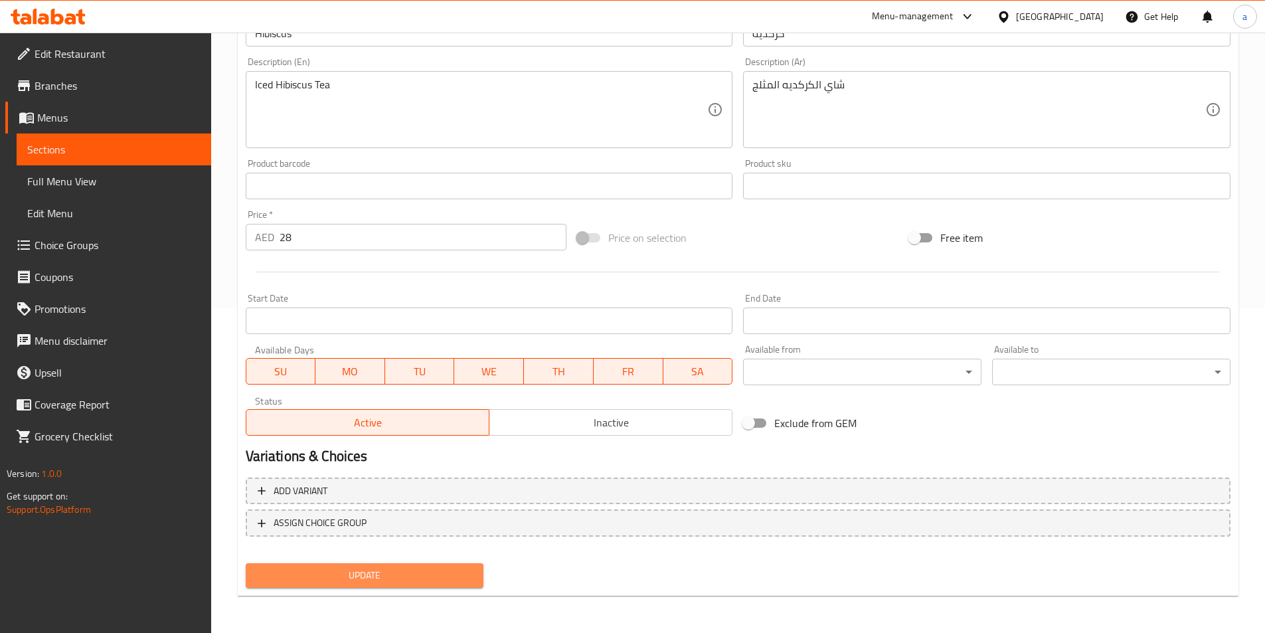
click at [332, 581] on span "Update" at bounding box center [364, 575] width 217 height 17
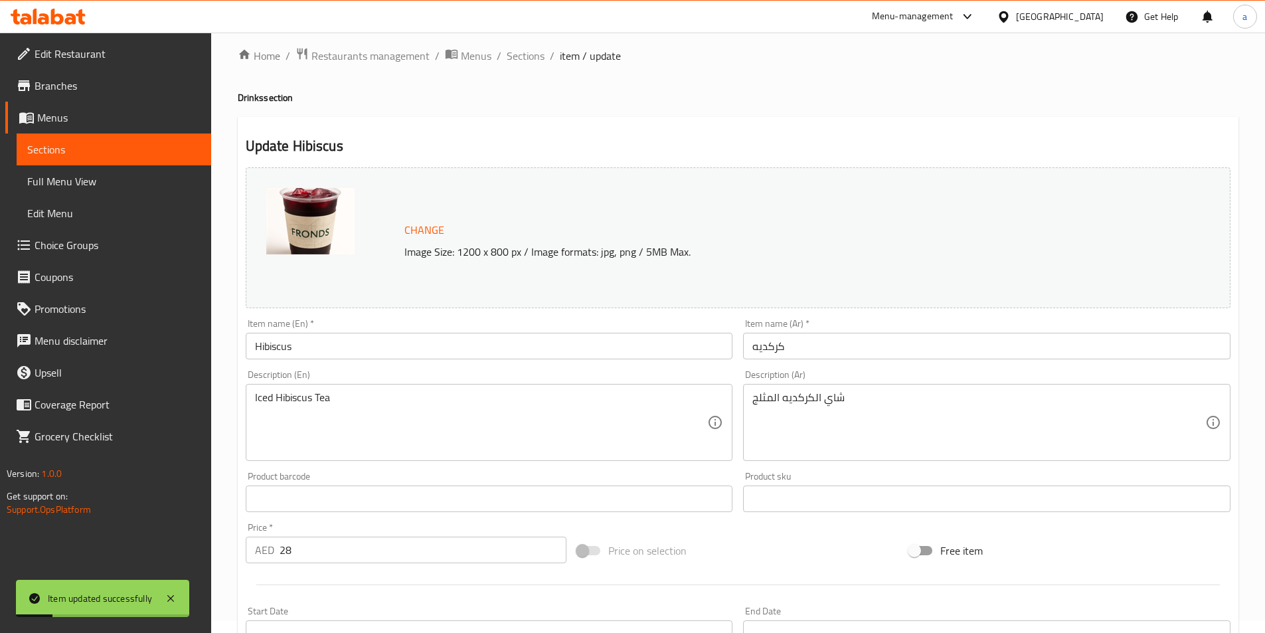
scroll to position [0, 0]
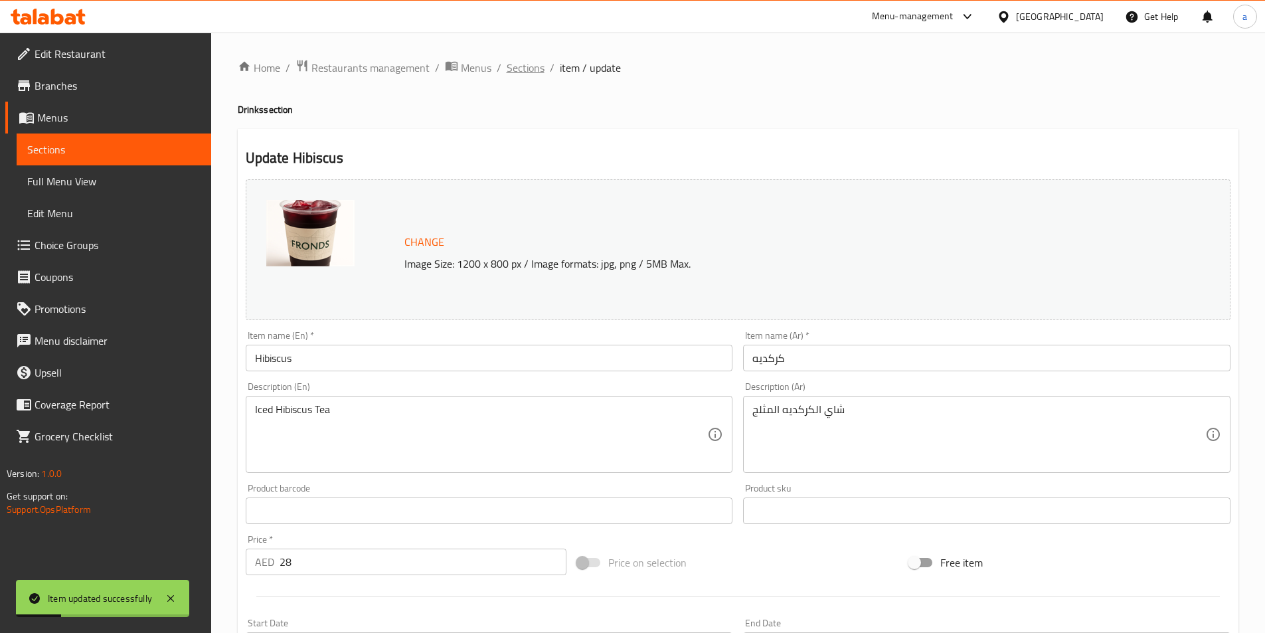
click at [524, 70] on span "Sections" at bounding box center [526, 68] width 38 height 16
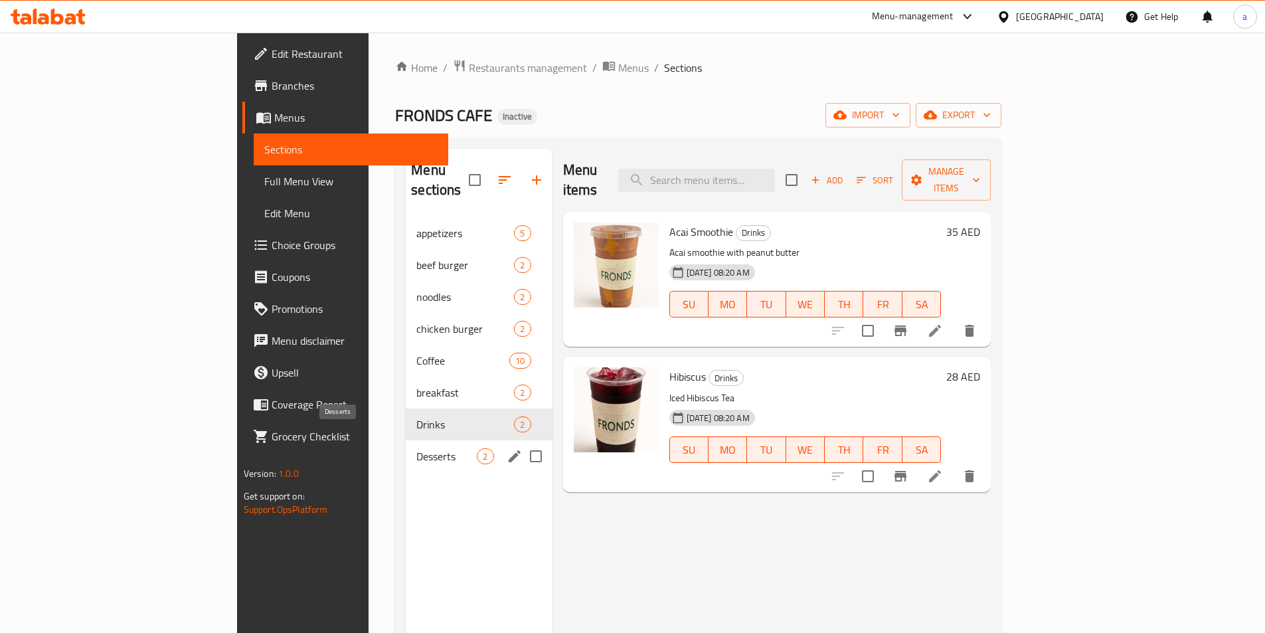
click at [416, 448] on span "Desserts" at bounding box center [446, 456] width 60 height 16
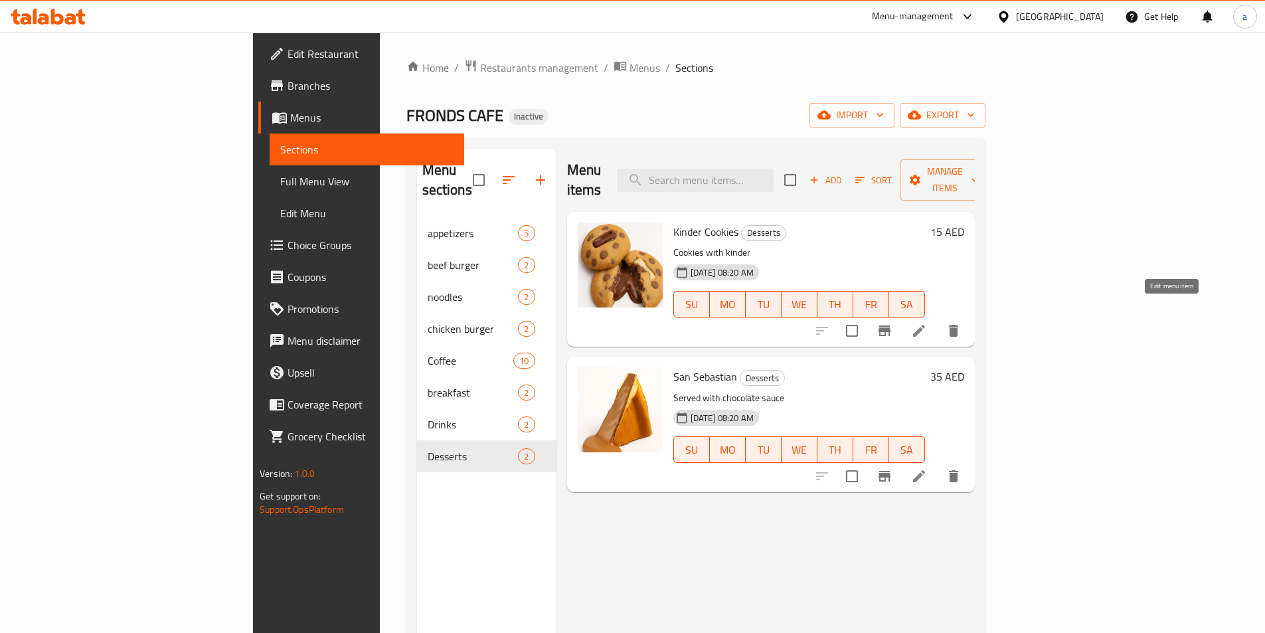
click at [927, 323] on icon at bounding box center [919, 331] width 16 height 16
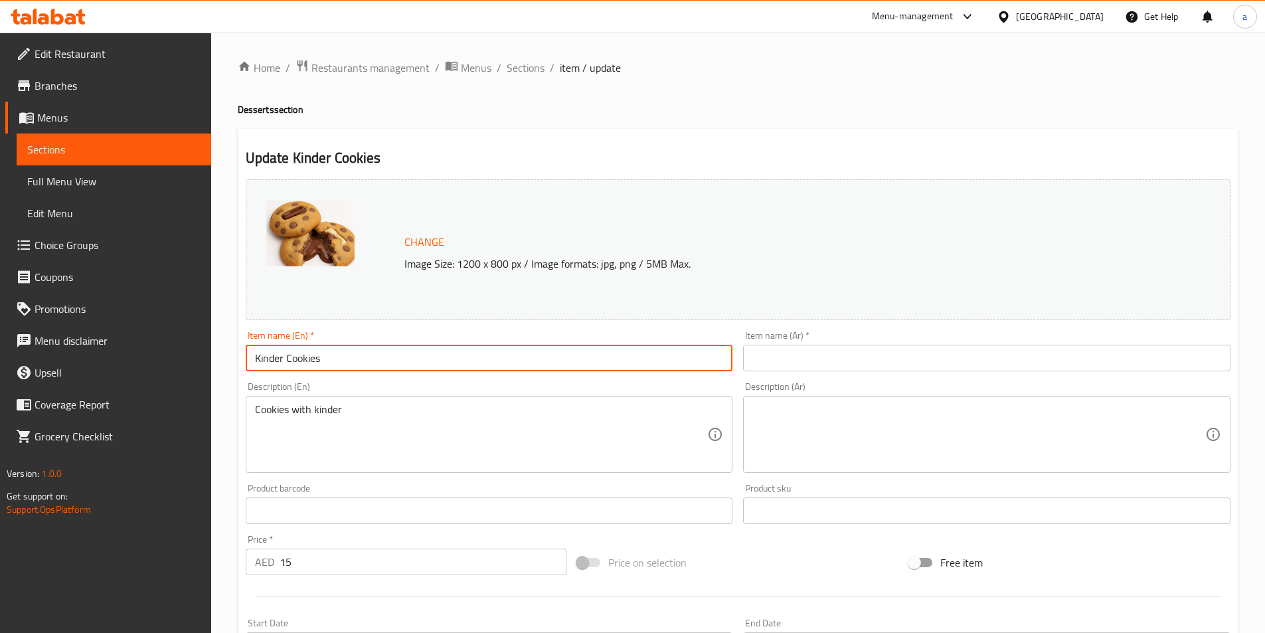
click at [350, 351] on input "Kinder Cookies" at bounding box center [489, 358] width 487 height 27
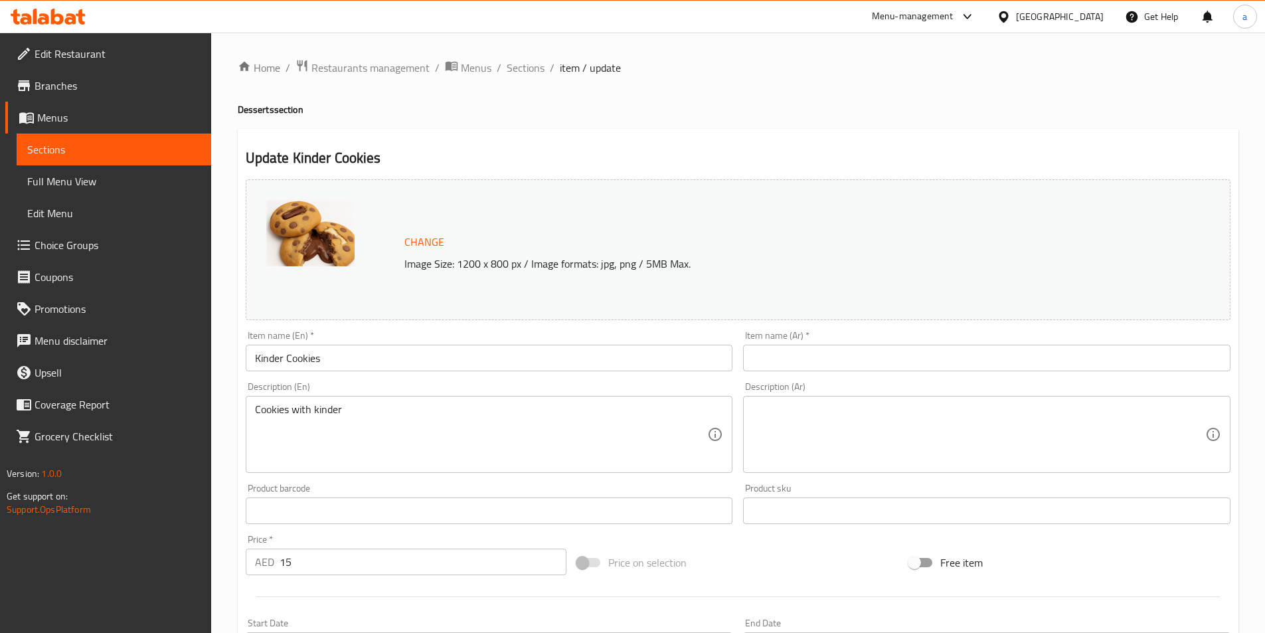
click at [783, 361] on input "text" at bounding box center [986, 358] width 487 height 27
paste input "كوكيز كيندر"
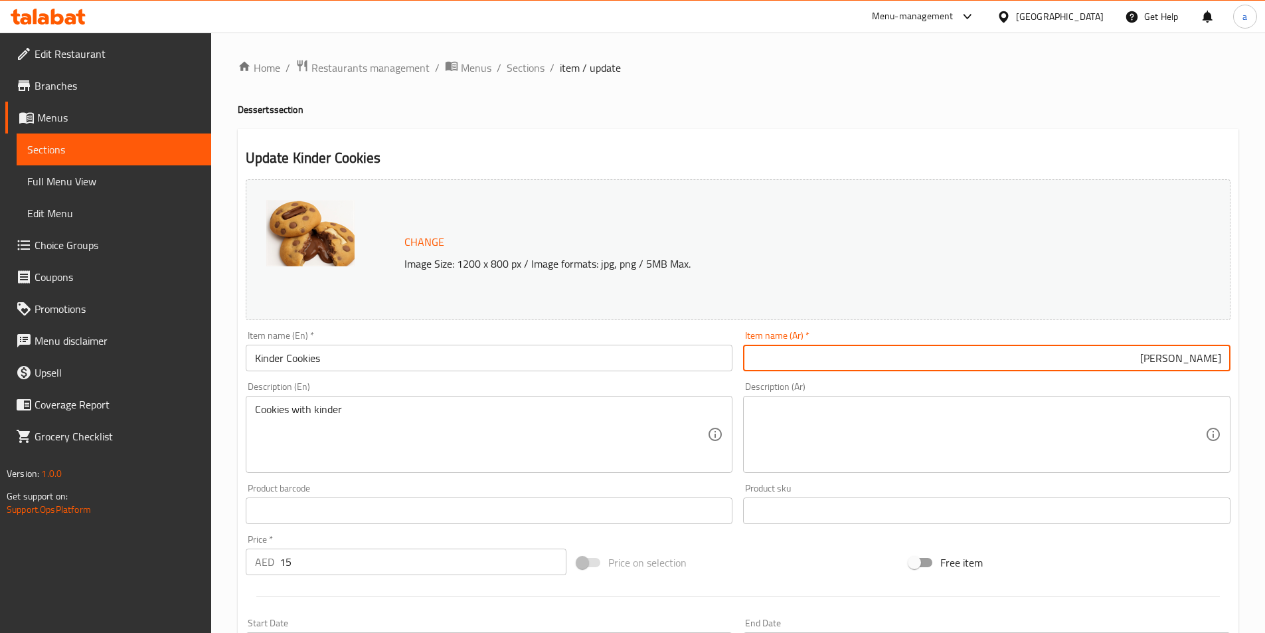
type input "كوكيز كيندر"
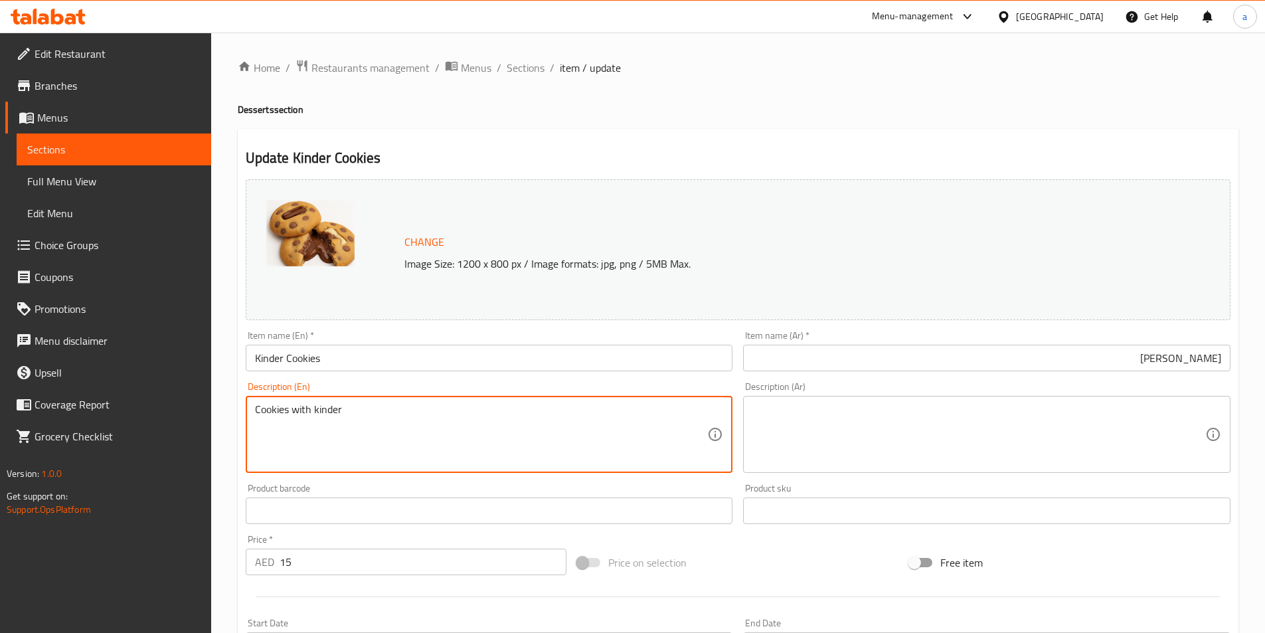
click at [301, 359] on input "Kinder Cookies" at bounding box center [489, 358] width 487 height 27
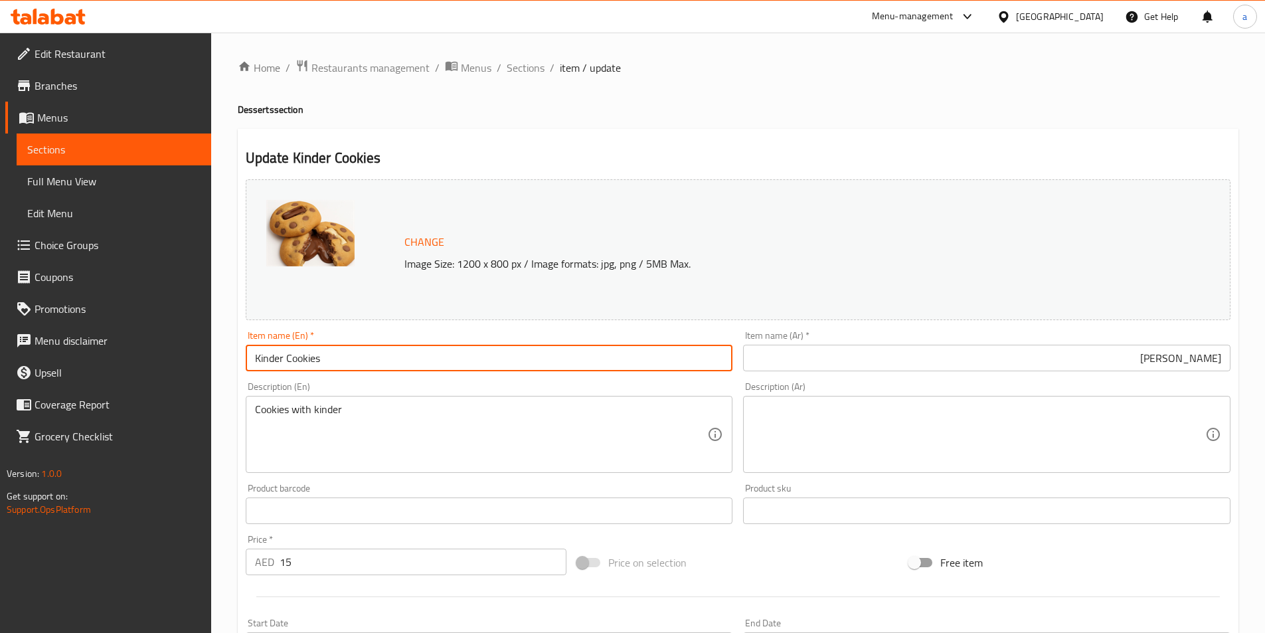
click at [301, 359] on input "Kinder Cookies" at bounding box center [489, 358] width 487 height 27
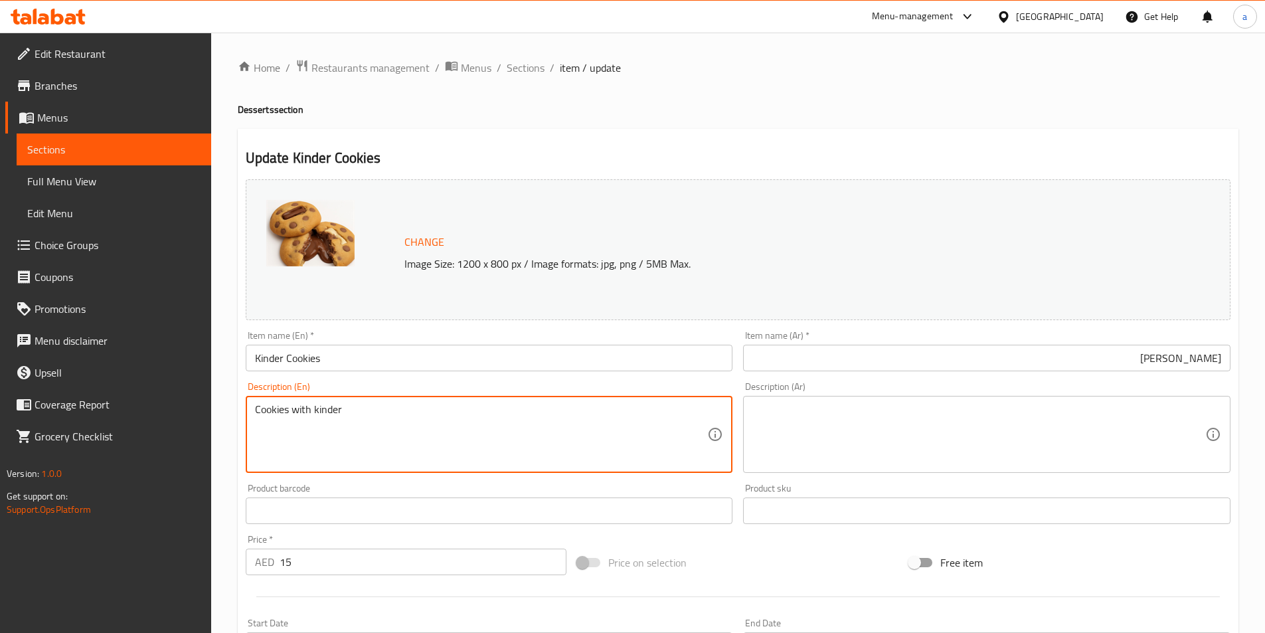
click at [340, 414] on textarea "Cookies with kinder" at bounding box center [481, 434] width 453 height 63
paste textarea "Kinder cookies, cookies with a Kinder chocolate filling."
type textarea "Kinder cookies, cookies with a Kinder chocolate filling."
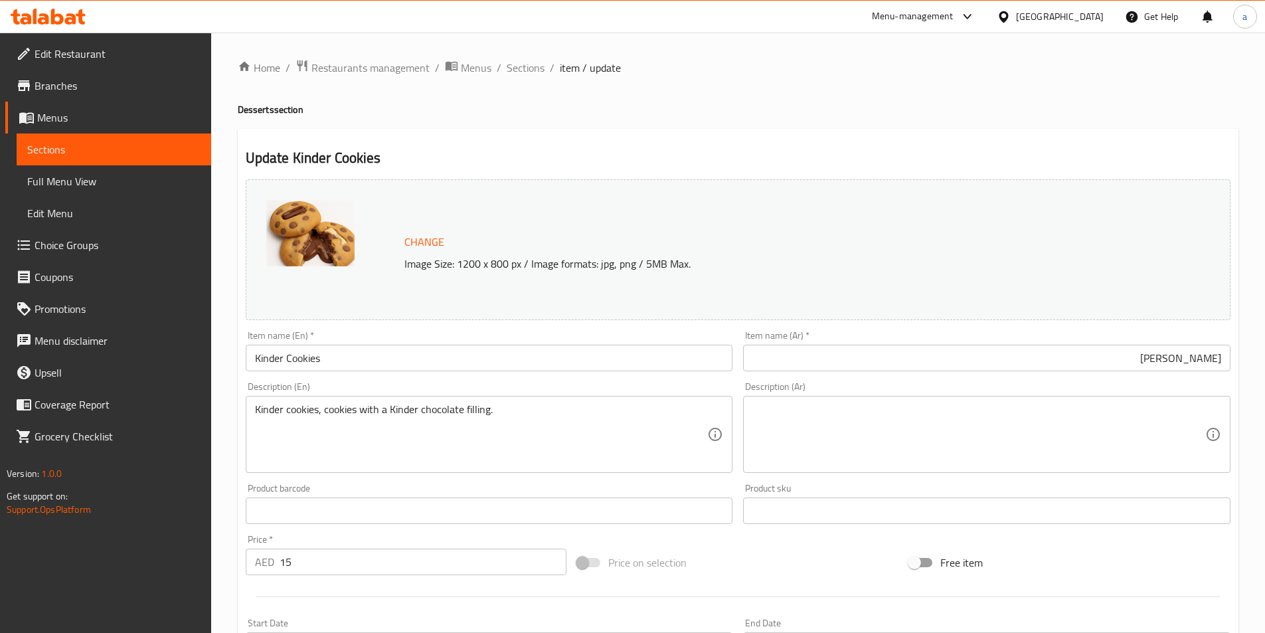
click at [957, 404] on textarea at bounding box center [978, 434] width 453 height 63
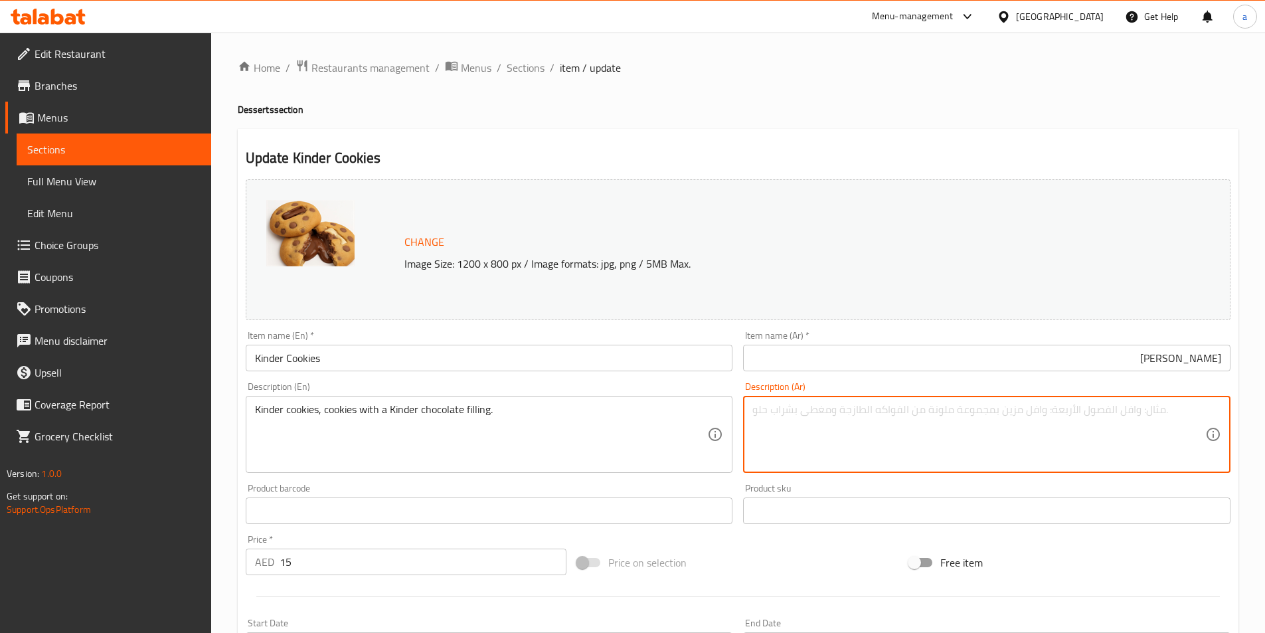
paste textarea "بسكويت كيندر ، كوكيز بحشوة شوكولاتة كيندر."
click at [315, 364] on input "Kinder Cookies" at bounding box center [489, 358] width 487 height 27
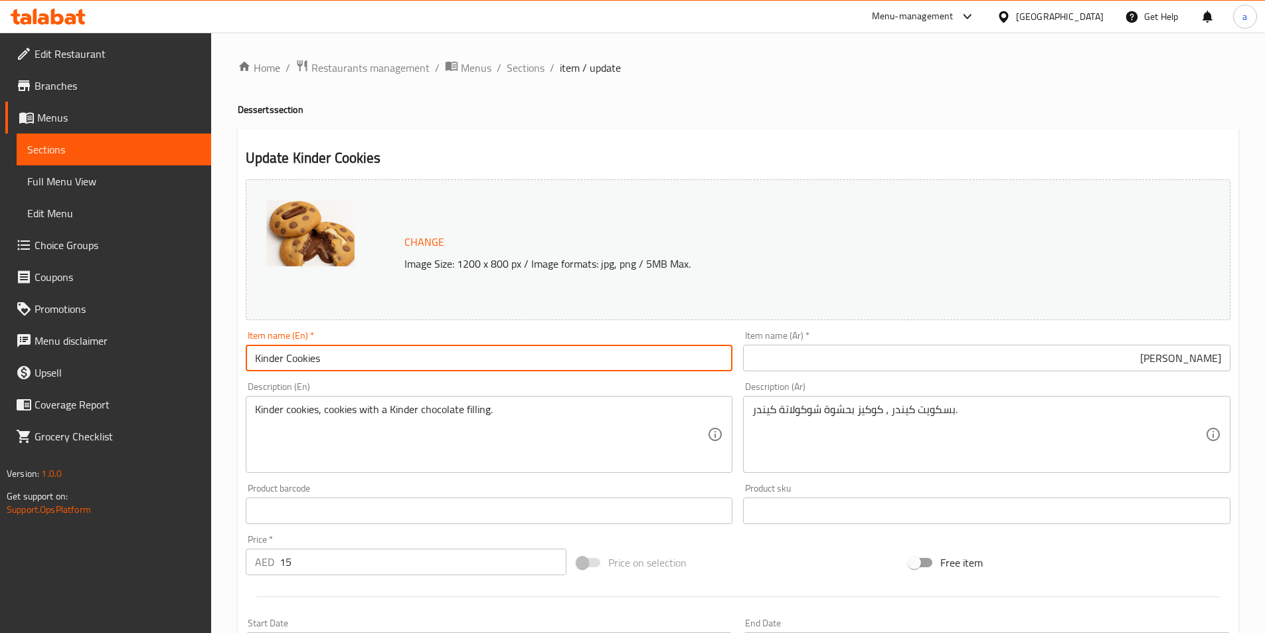
click at [315, 364] on input "Kinder Cookies" at bounding box center [489, 358] width 487 height 27
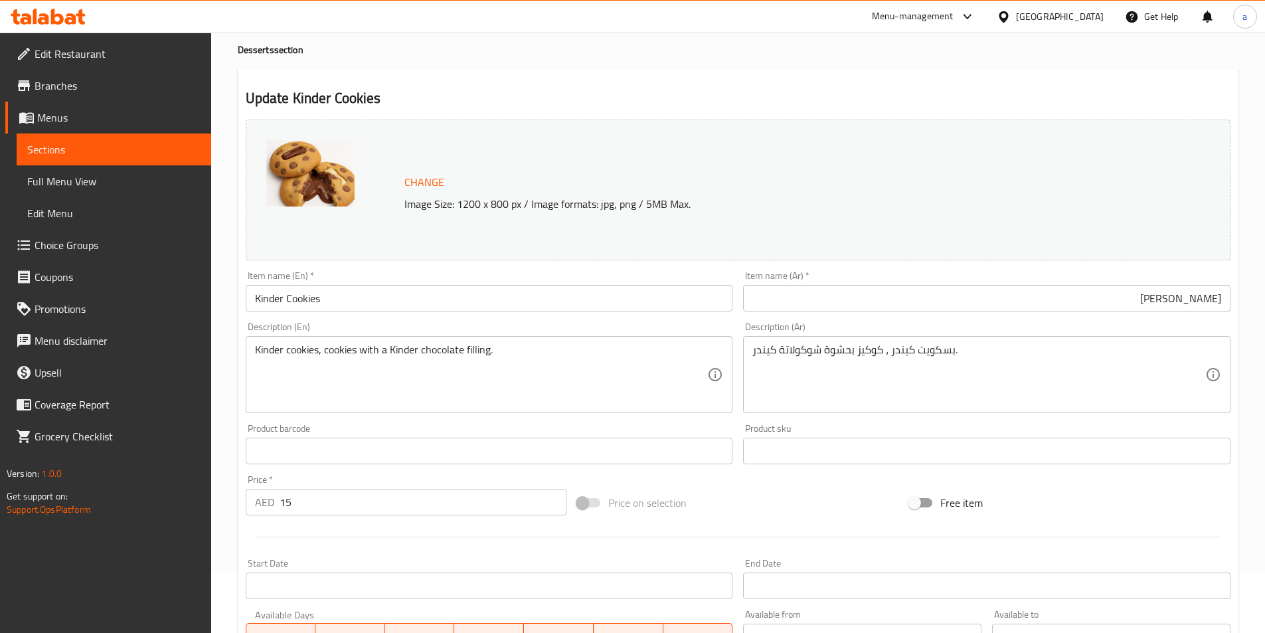
scroll to position [133, 0]
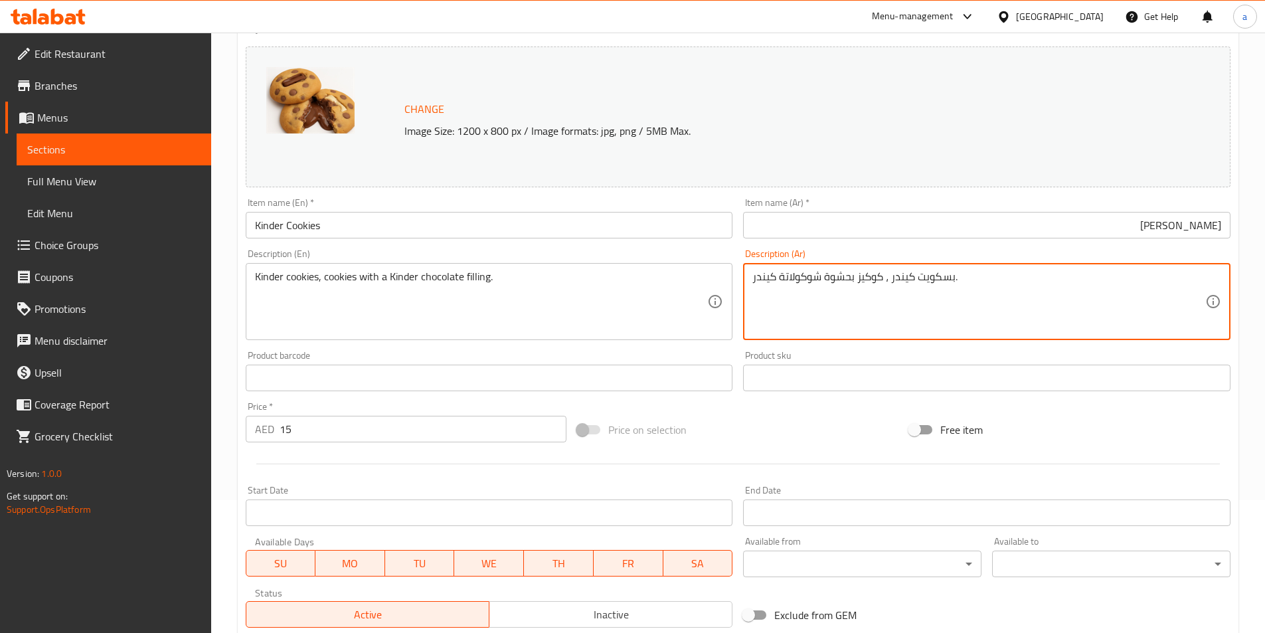
click at [949, 279] on textarea "بسكويت كيندر ، كوكيز بحشوة شوكولاتة كيندر." at bounding box center [978, 301] width 453 height 63
click at [1186, 274] on textarea "بسكويت كيندر ، كوكيز بحشوة شوكولاتة كيندر." at bounding box center [978, 301] width 453 height 63
type textarea "كوكيز كيندر ، كوكيز بحشوة شوكولاتة كيندر."
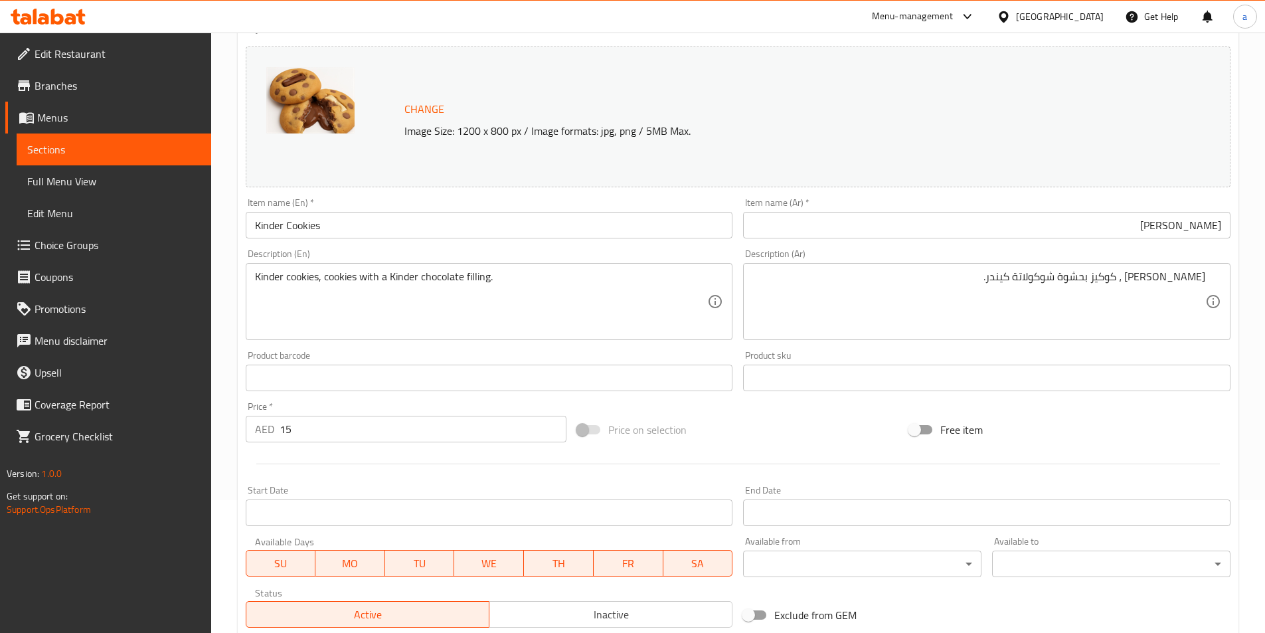
click at [426, 361] on div "Product barcode Product barcode" at bounding box center [489, 371] width 487 height 40
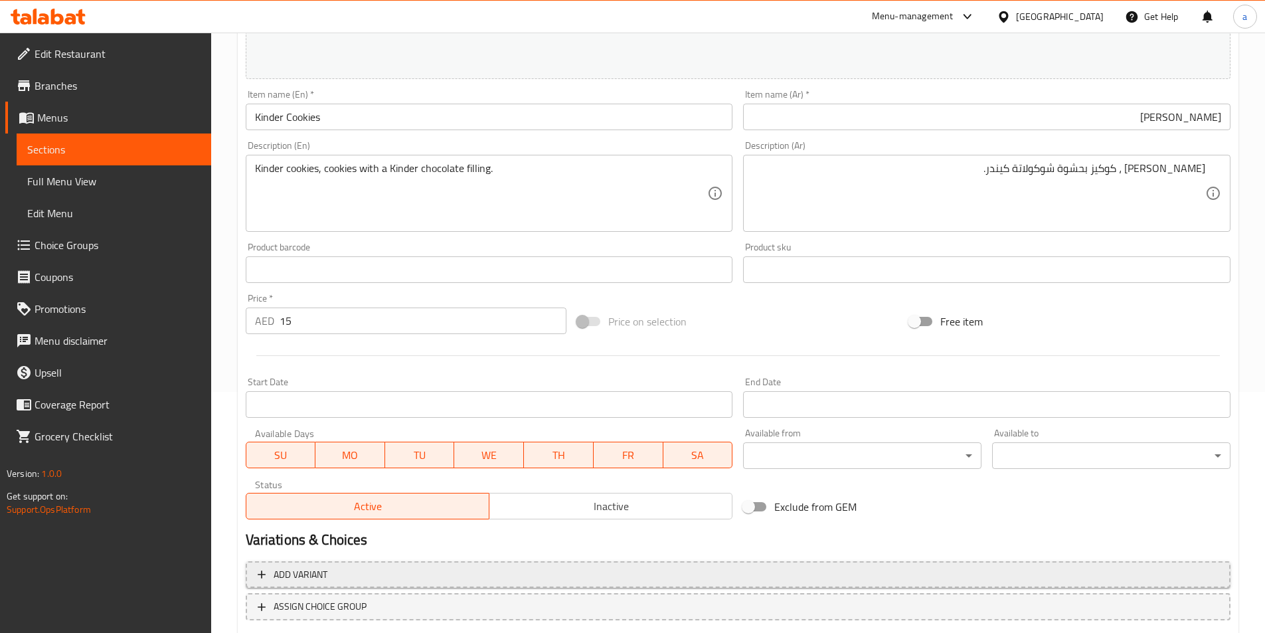
scroll to position [325, 0]
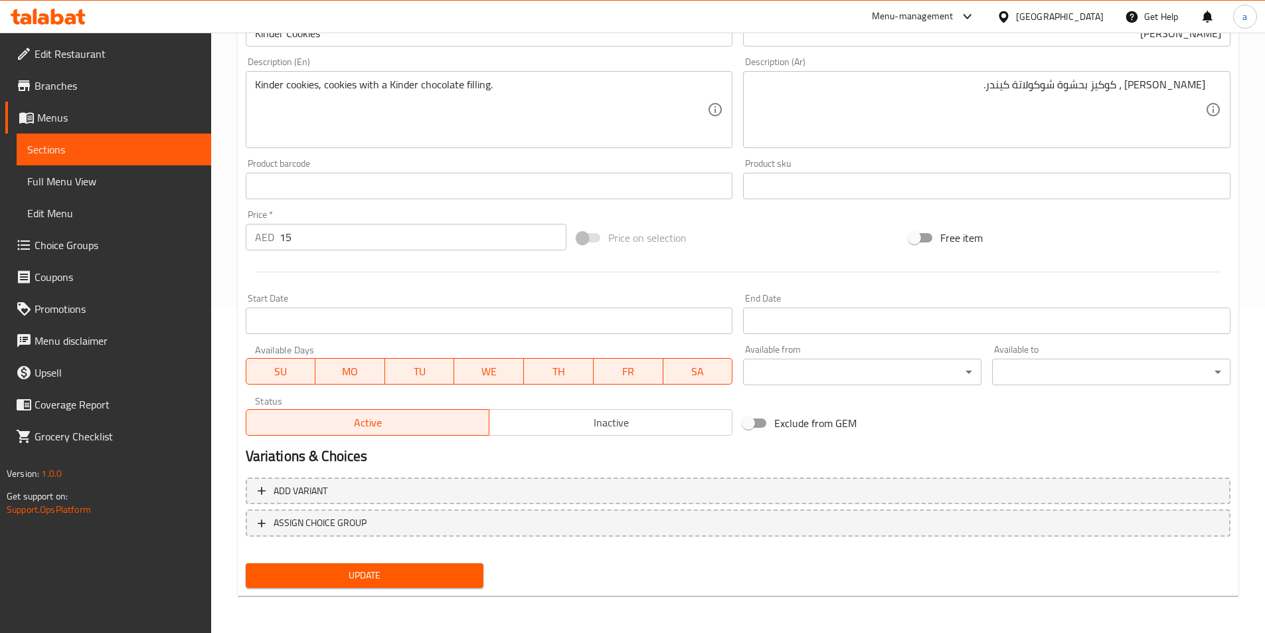
click at [414, 576] on span "Update" at bounding box center [364, 575] width 217 height 17
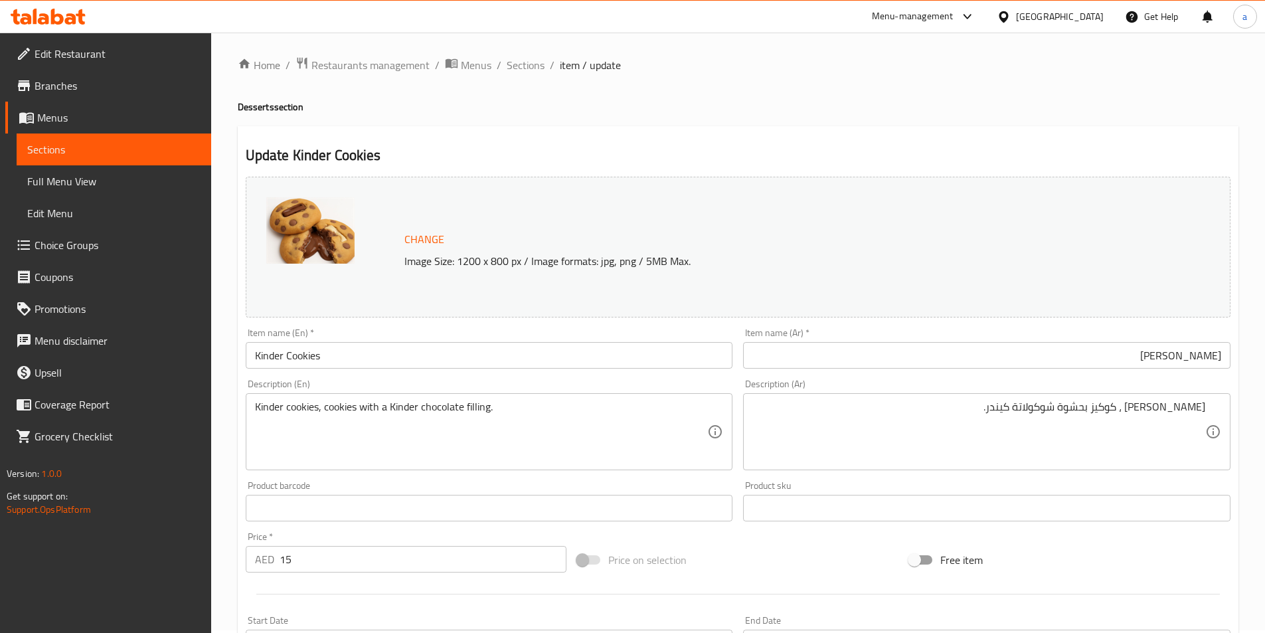
scroll to position [0, 0]
click at [524, 68] on span "Sections" at bounding box center [526, 68] width 38 height 16
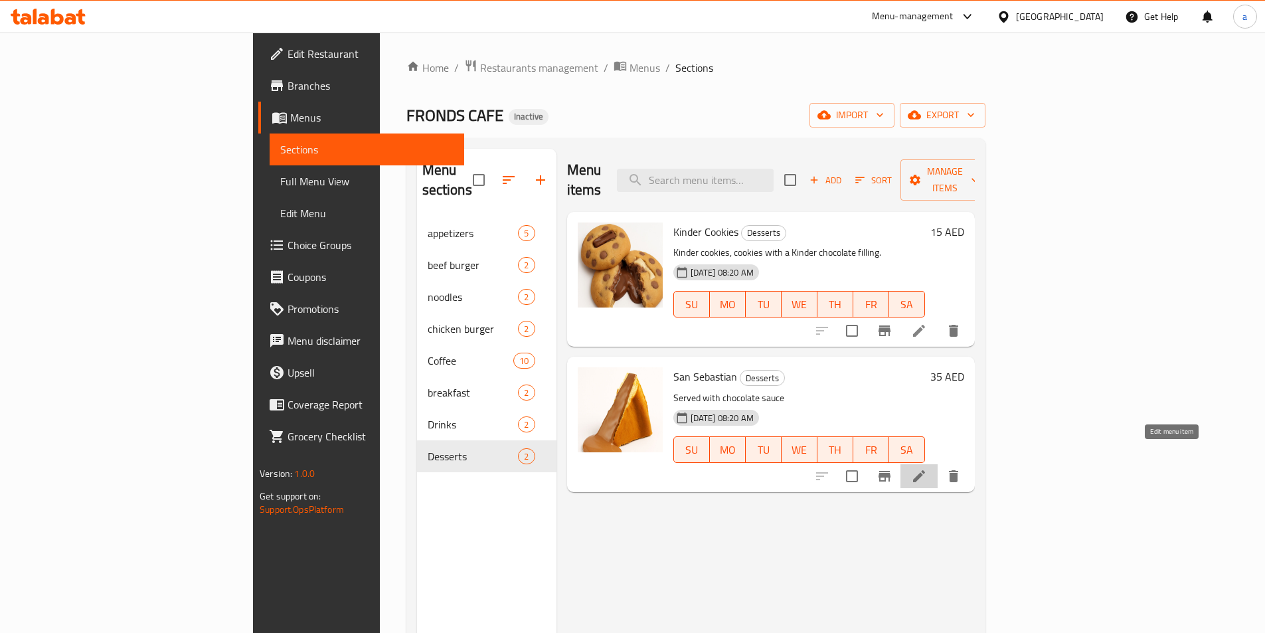
click at [925, 470] on icon at bounding box center [919, 476] width 12 height 12
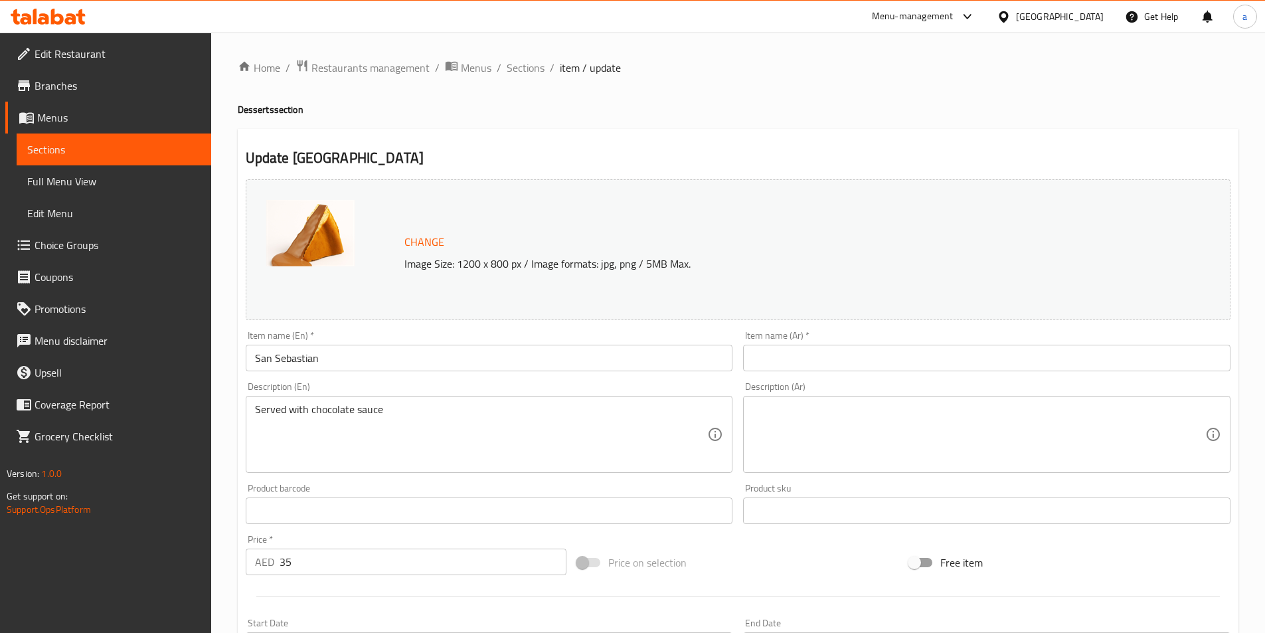
click at [323, 352] on input "San Sebastian" at bounding box center [489, 358] width 487 height 27
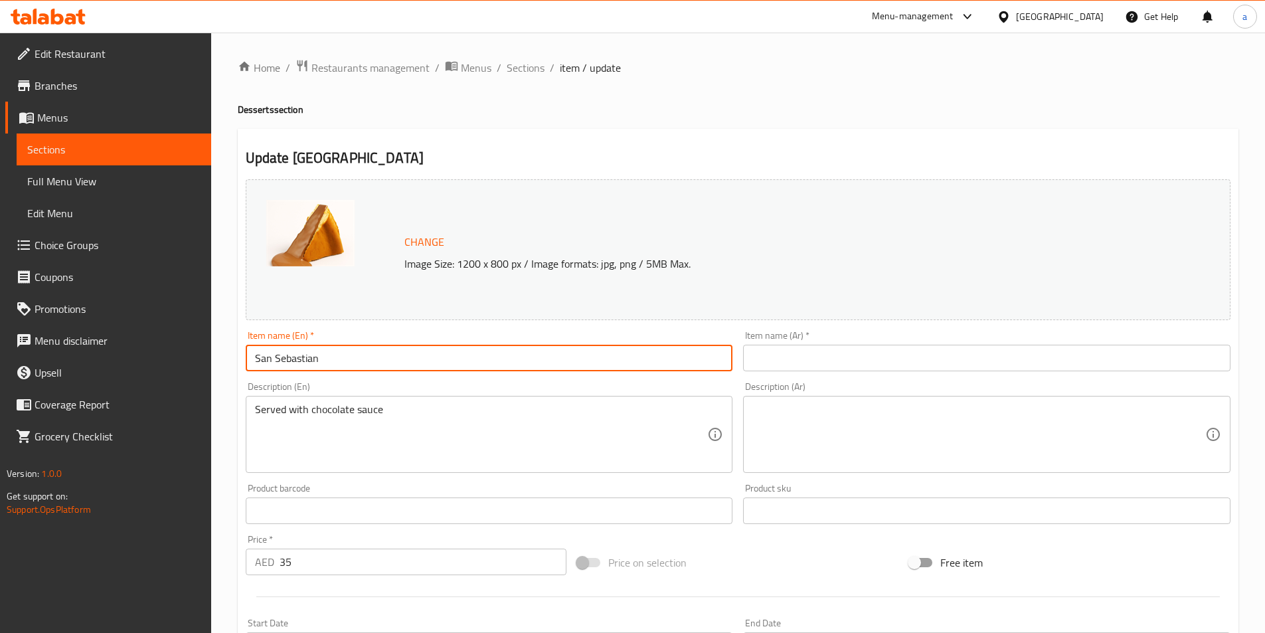
click at [323, 352] on input "San Sebastian" at bounding box center [489, 358] width 487 height 27
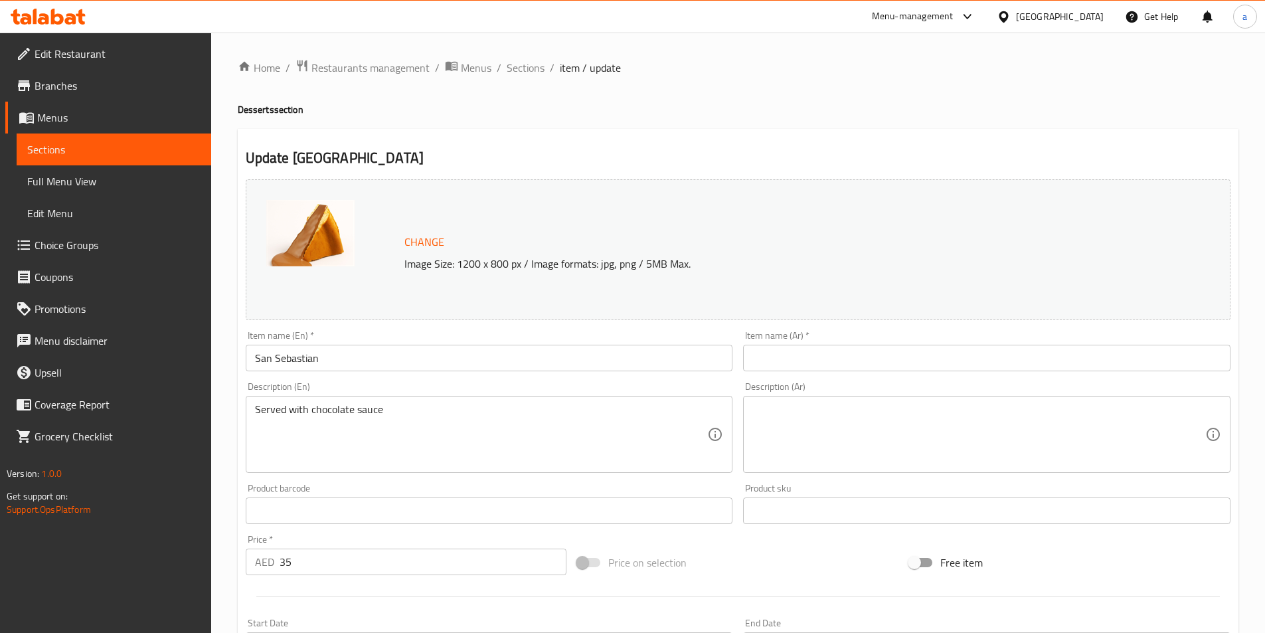
click at [880, 367] on input "text" at bounding box center [986, 358] width 487 height 27
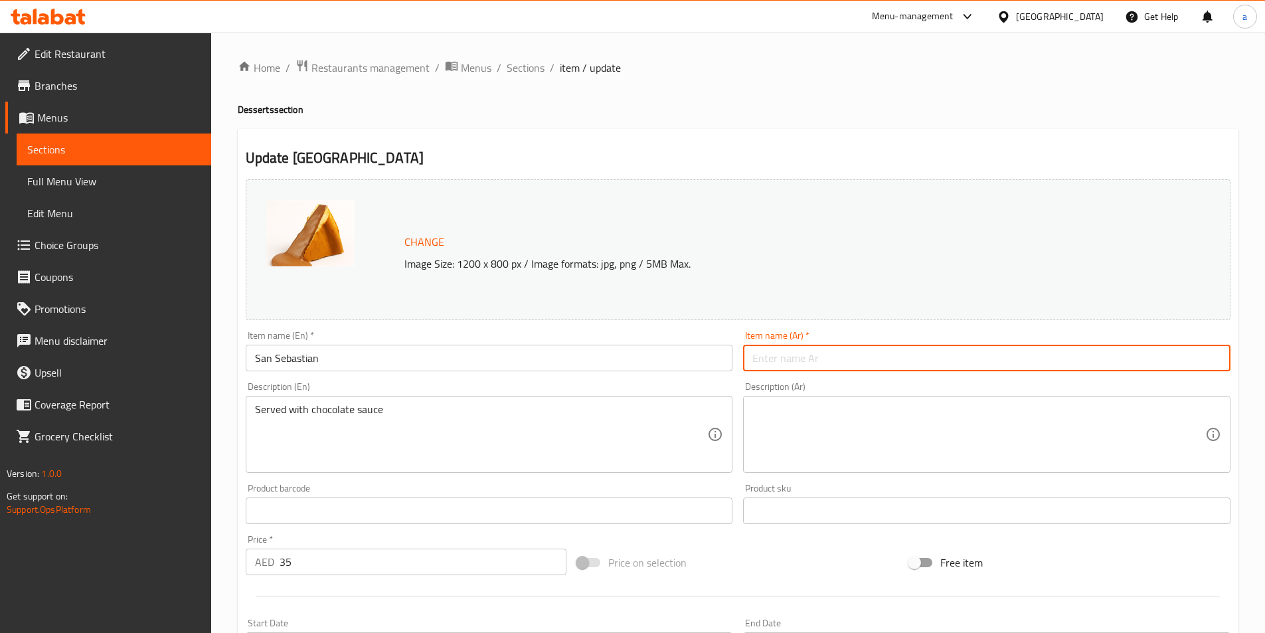
paste input "سان سيباستيان"
type input "سان سيباستيان"
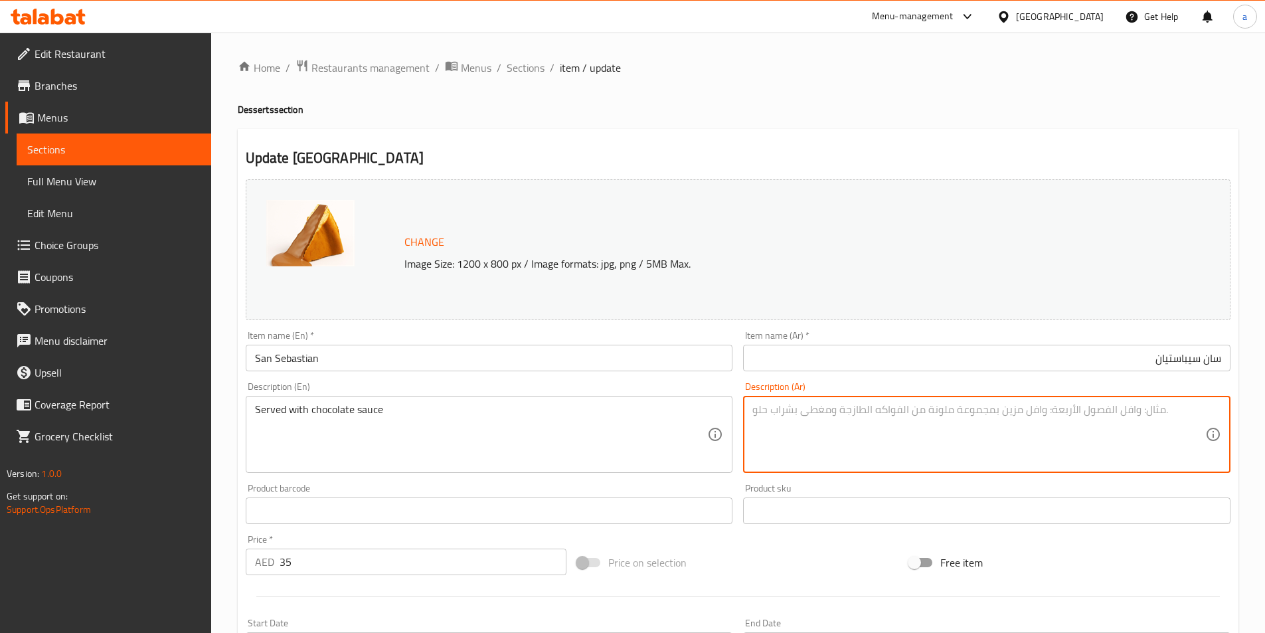
click at [989, 431] on textarea at bounding box center [978, 434] width 453 height 63
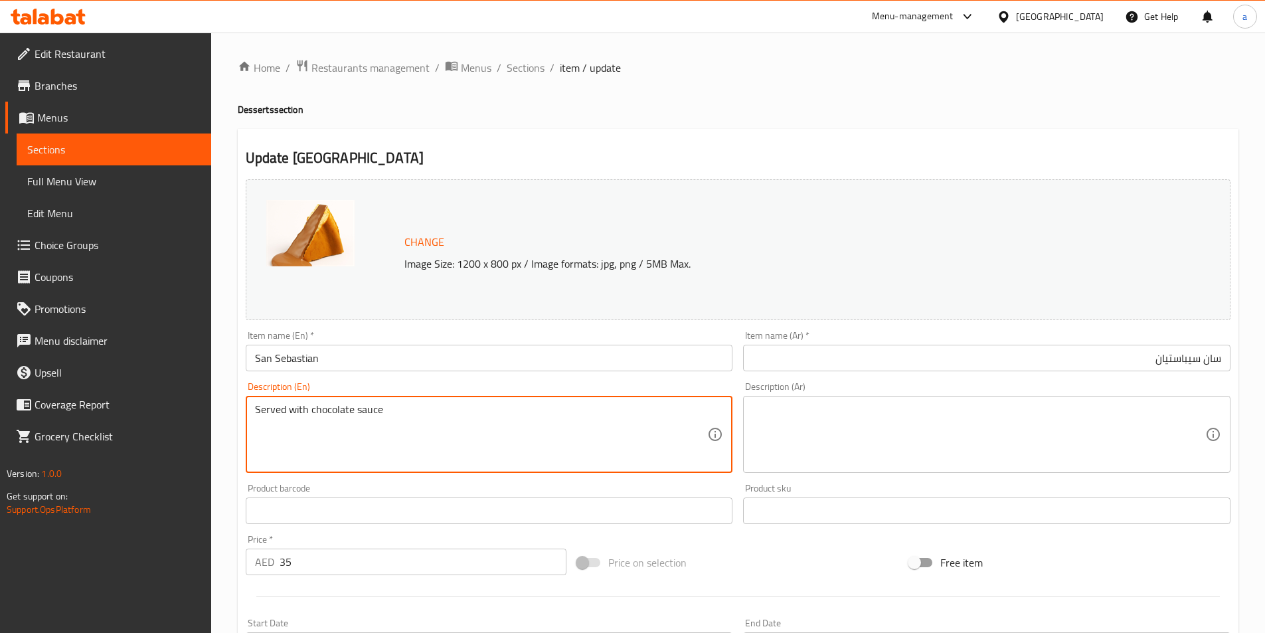
click at [343, 417] on textarea "Served with chocolate sauce" at bounding box center [481, 434] width 453 height 63
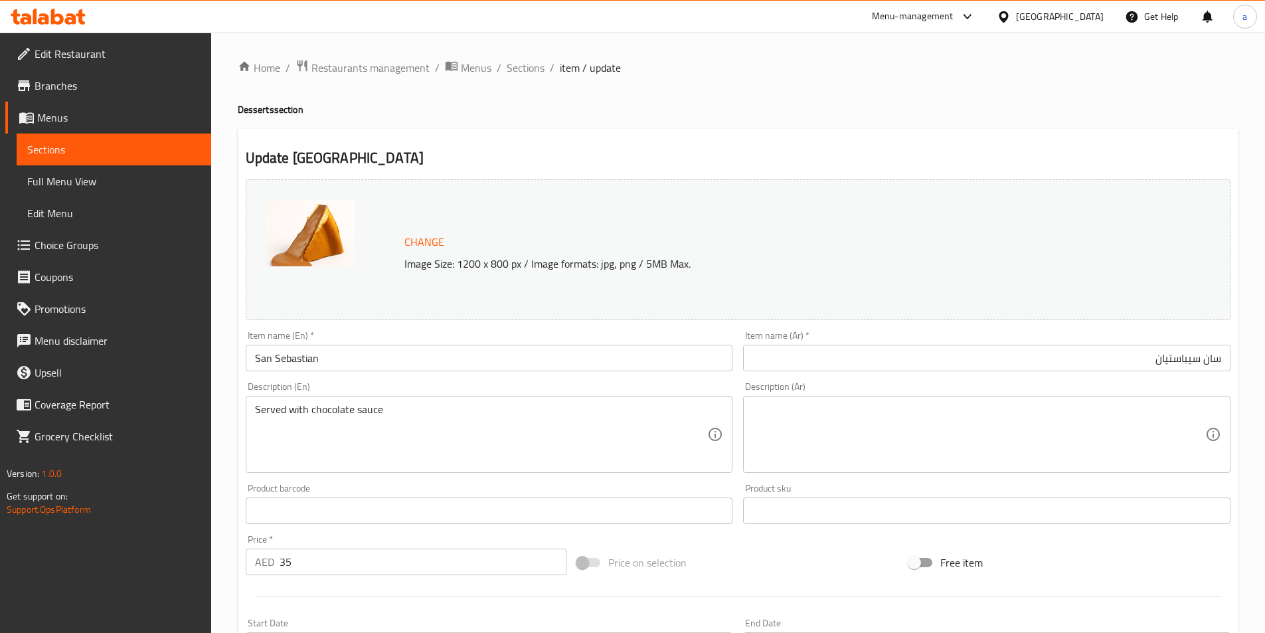
click at [785, 440] on textarea at bounding box center [978, 434] width 453 height 63
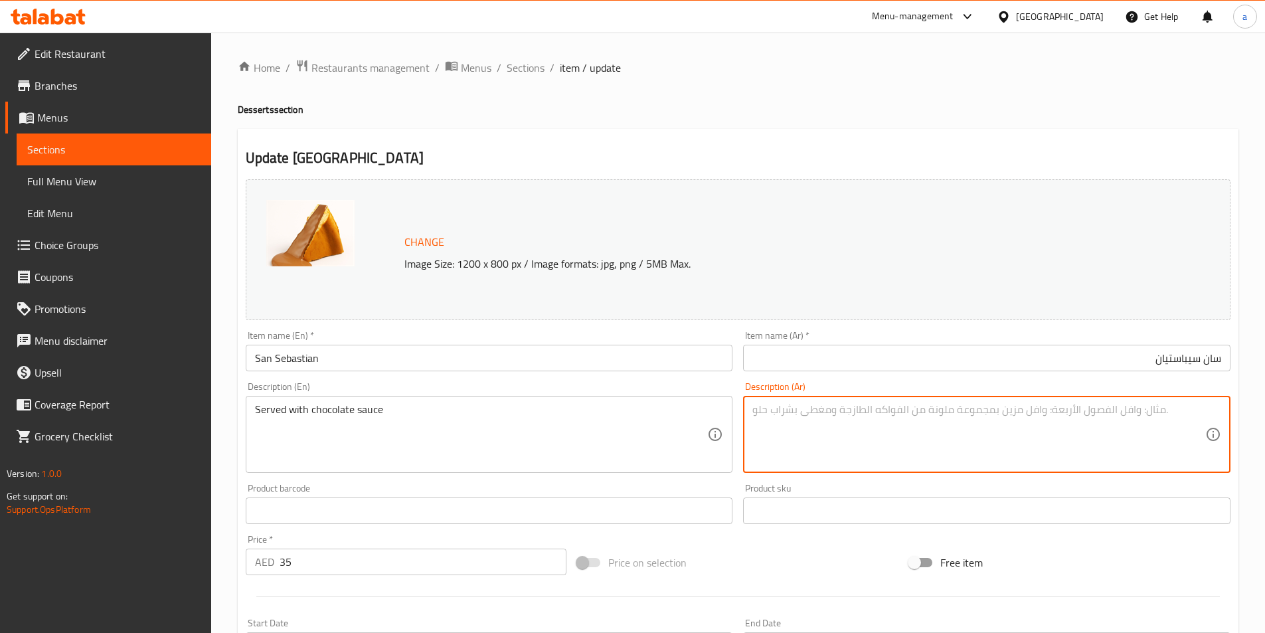
paste textarea "يقدم مع صلصة الشوكولاتة"
click at [819, 420] on textarea "يقدم مع صلصة الشوكولاتة" at bounding box center [978, 434] width 453 height 63
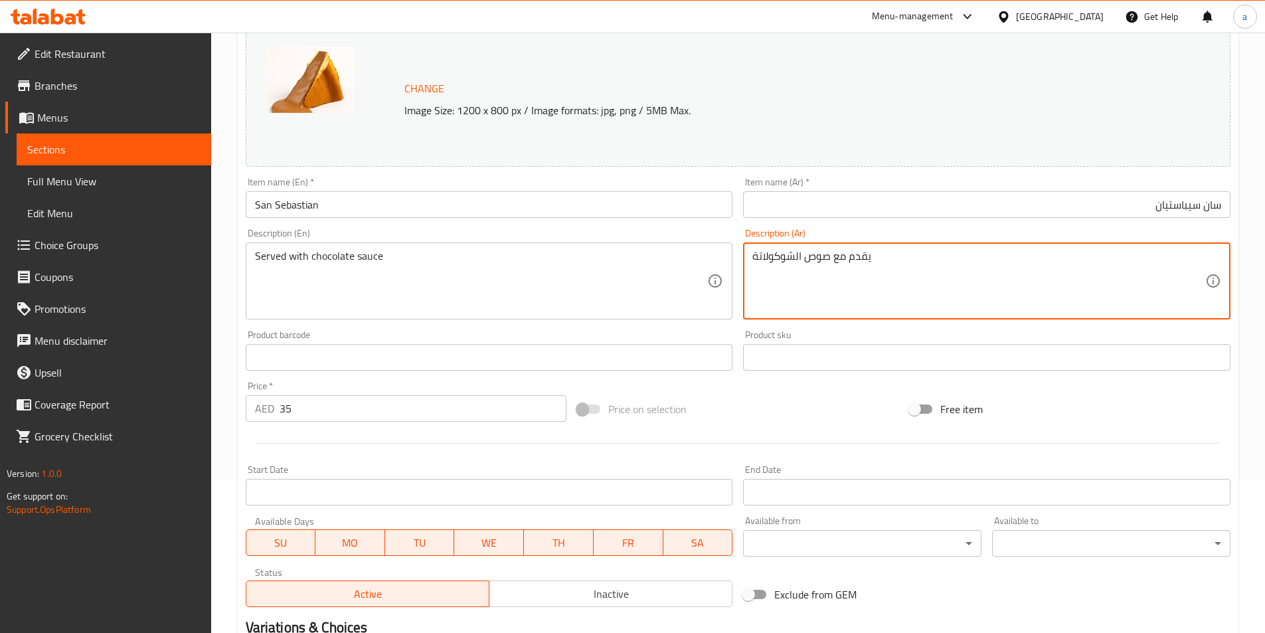
scroll to position [325, 0]
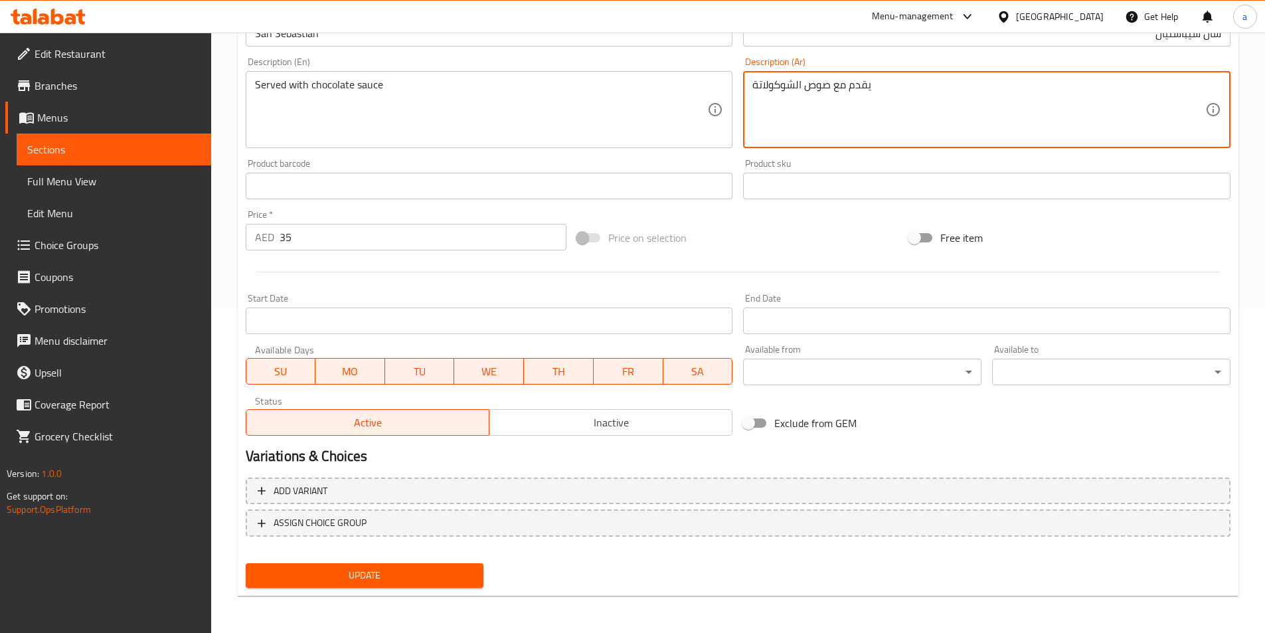
type textarea "يقدم مع صوص الشوكولاتة"
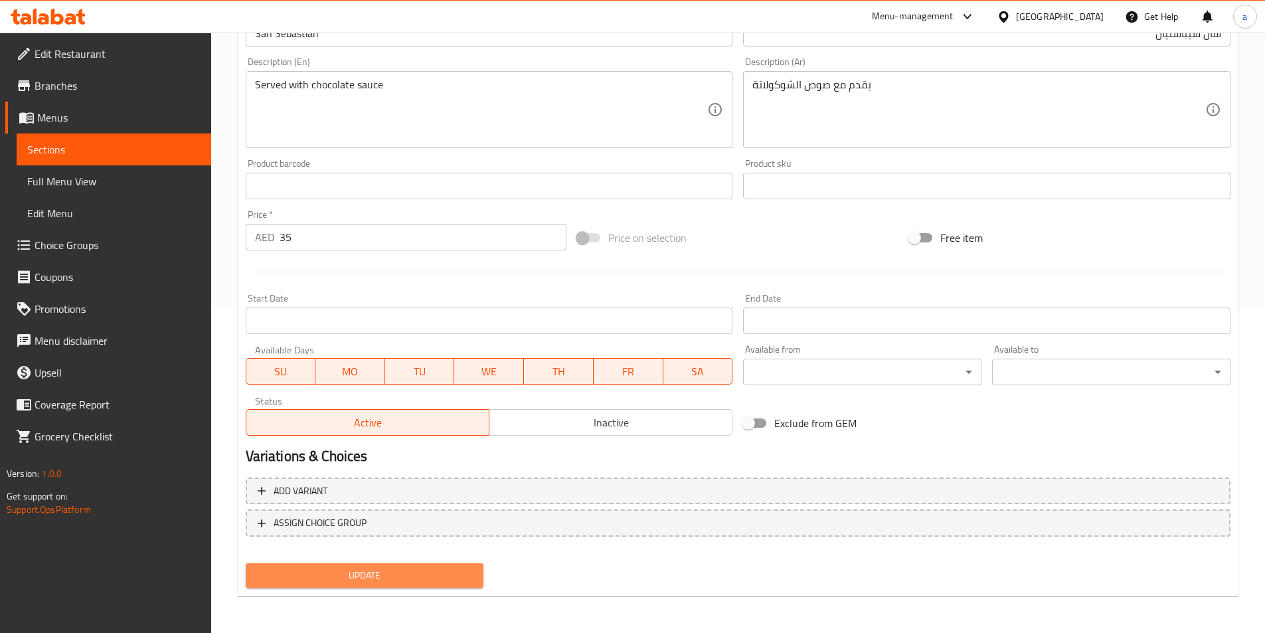
click at [420, 581] on span "Update" at bounding box center [364, 575] width 217 height 17
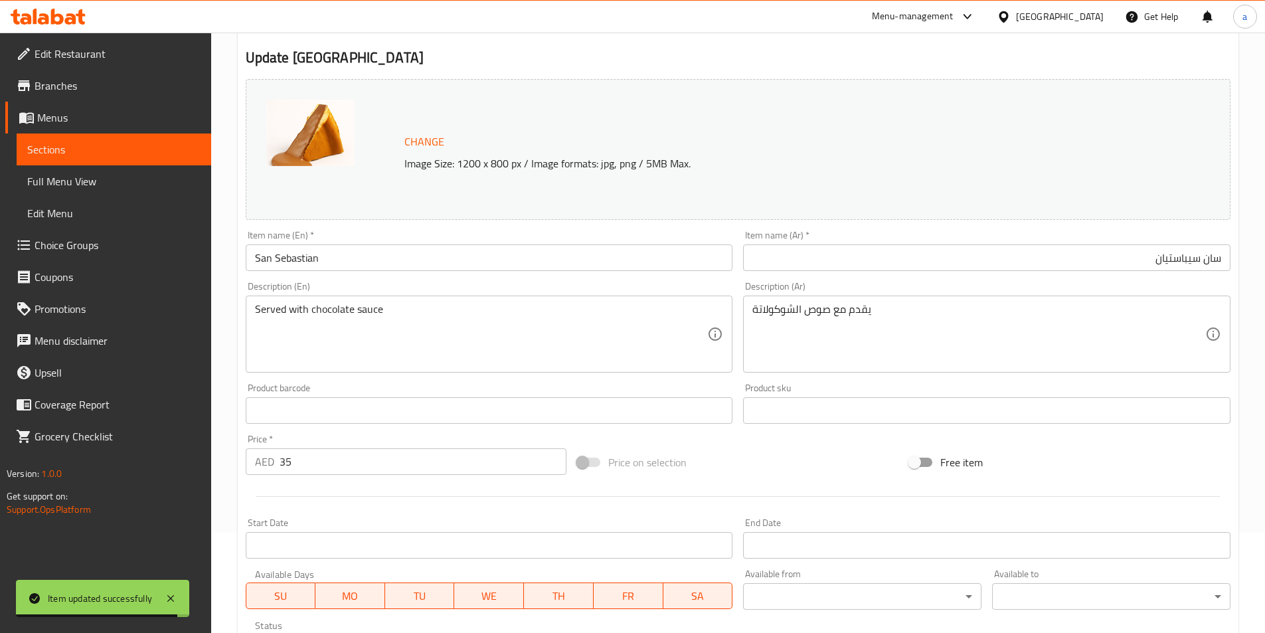
scroll to position [0, 0]
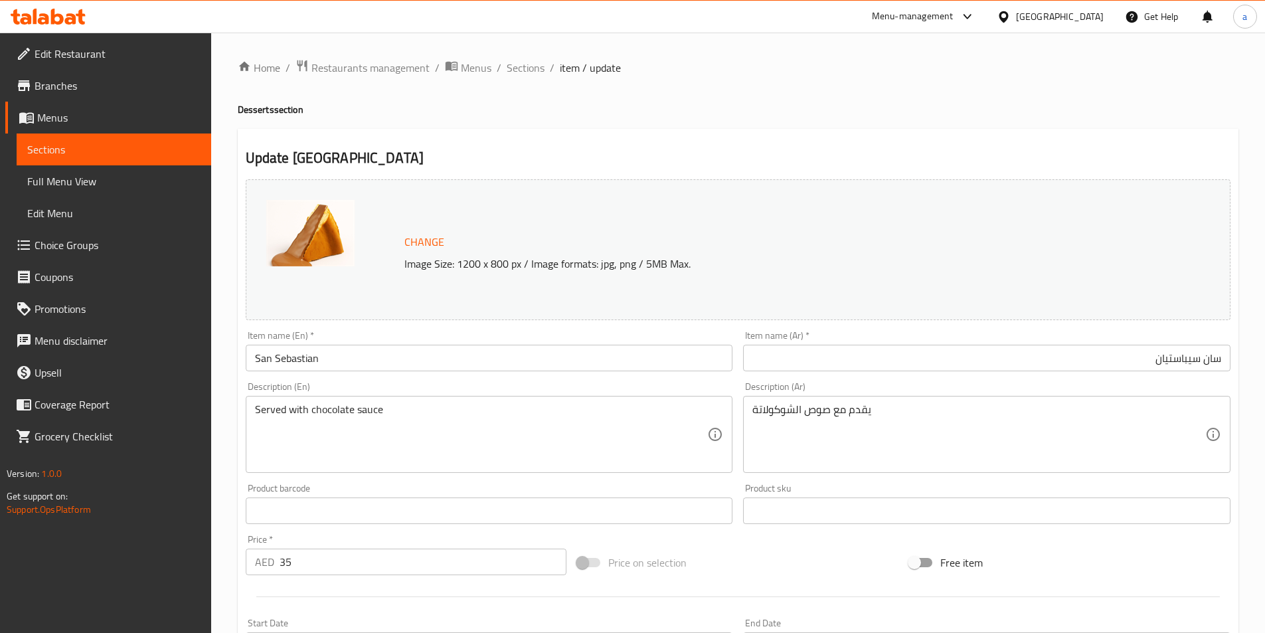
click at [78, 156] on span "Sections" at bounding box center [113, 149] width 173 height 16
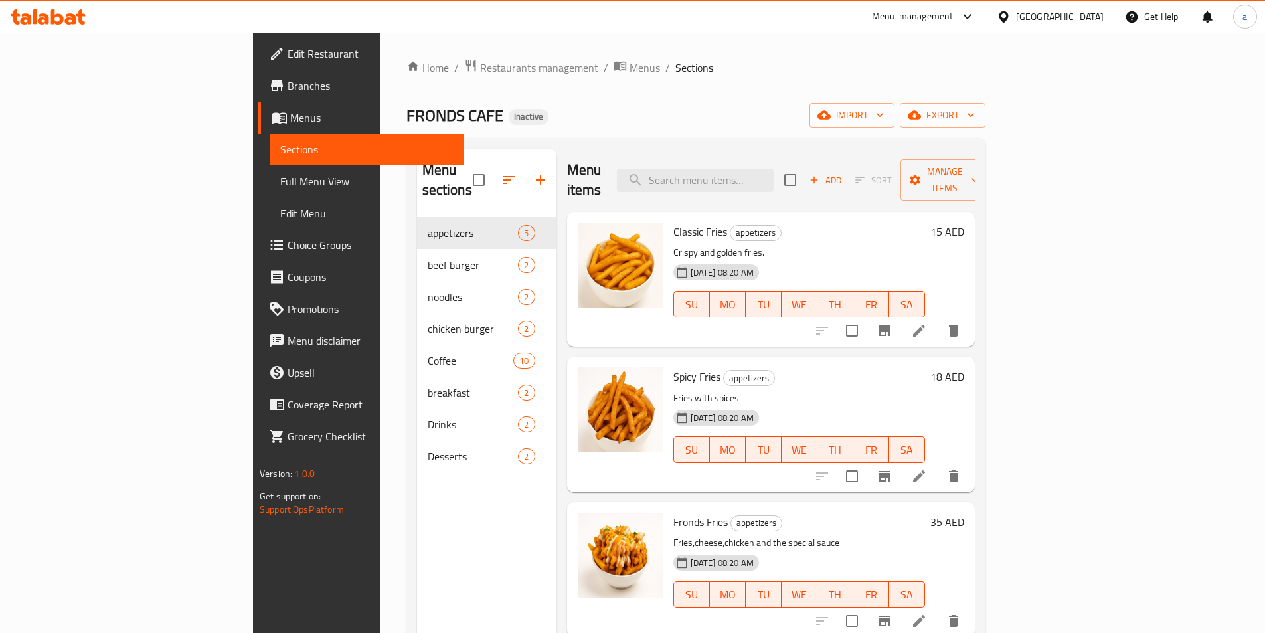
click at [280, 176] on span "Full Menu View" at bounding box center [366, 181] width 173 height 16
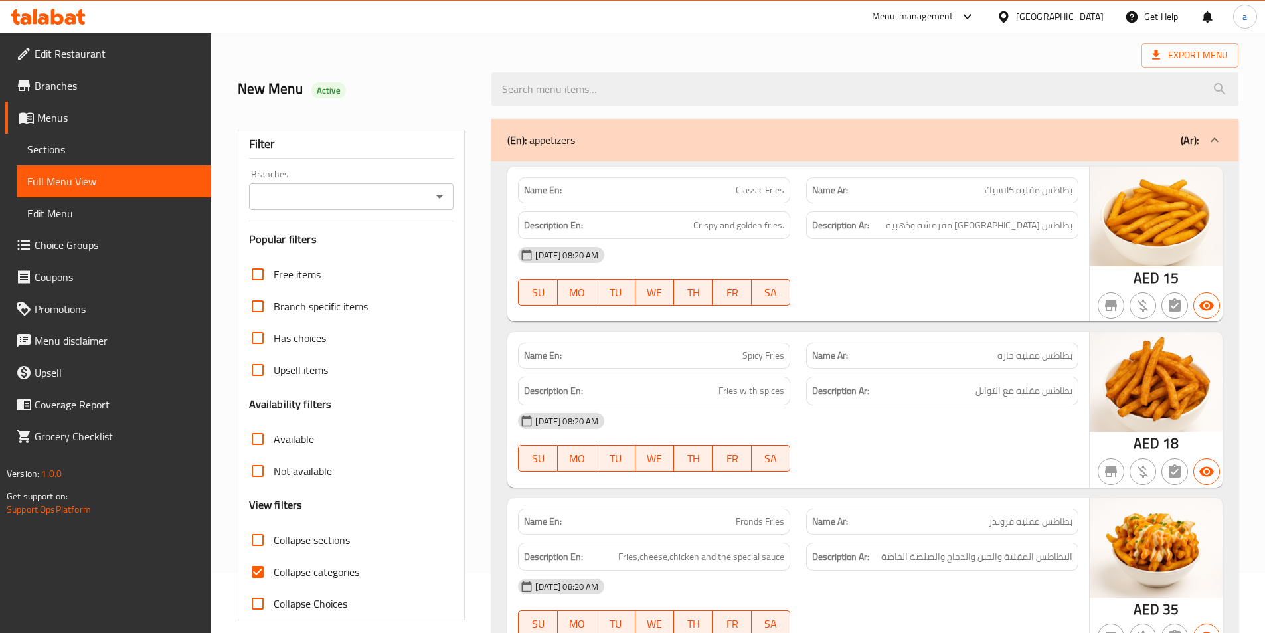
scroll to position [133, 0]
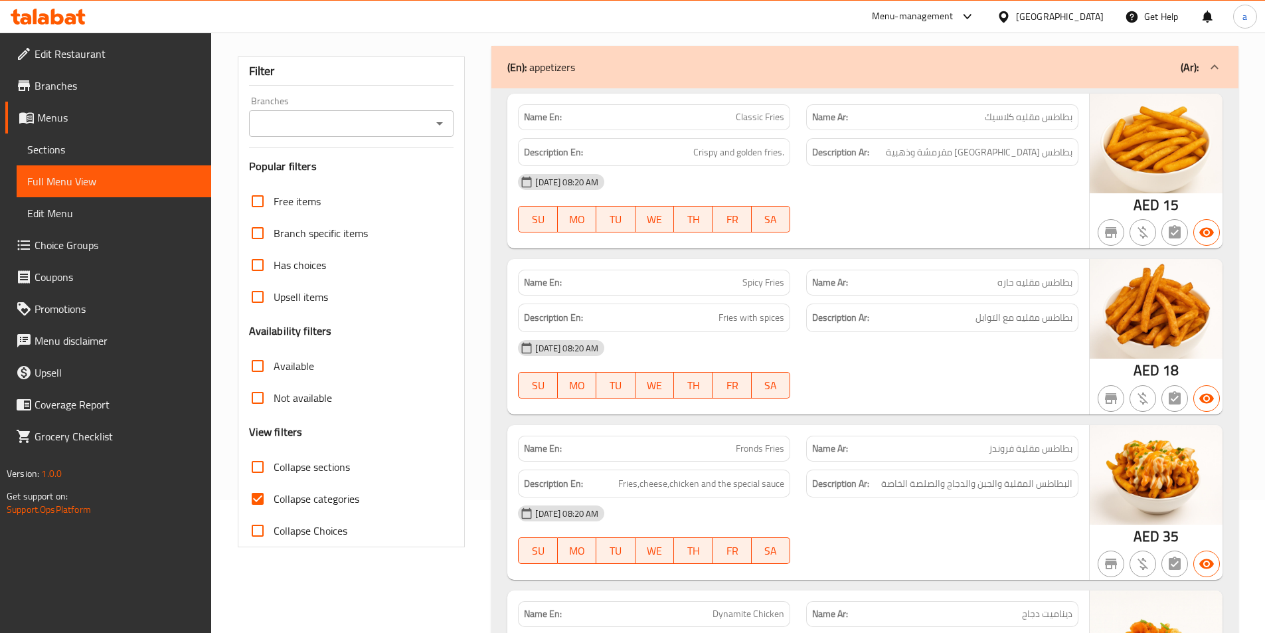
click at [258, 501] on input "Collapse categories" at bounding box center [258, 499] width 32 height 32
checkbox input "false"
click at [971, 222] on div "[DATE] 08:20 AM SU MO TU WE TH FR SA" at bounding box center [798, 203] width 576 height 74
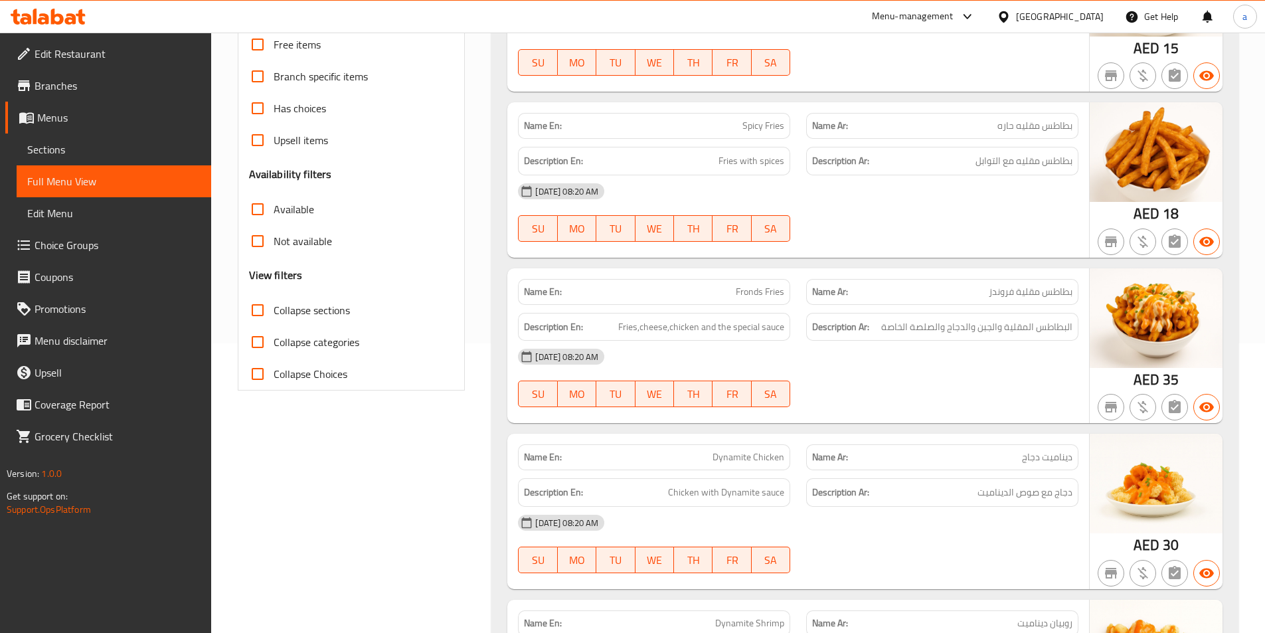
scroll to position [266, 0]
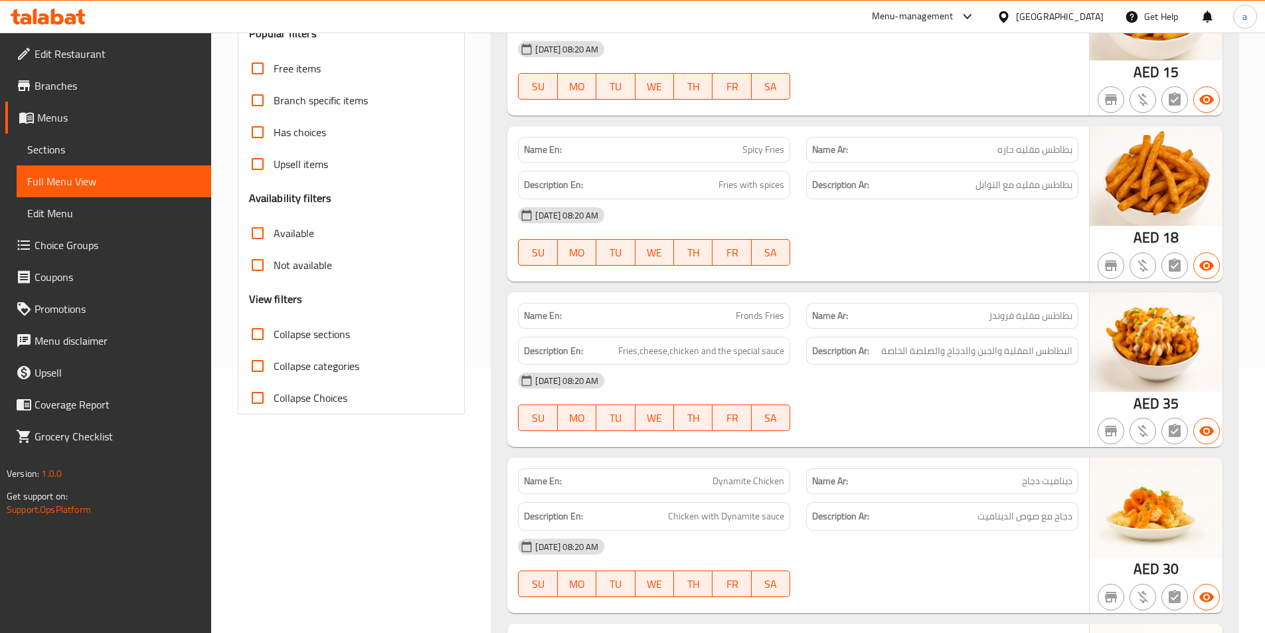
click at [1003, 249] on div "[DATE] 08:20 AM SU MO TU WE TH FR SA" at bounding box center [798, 236] width 576 height 74
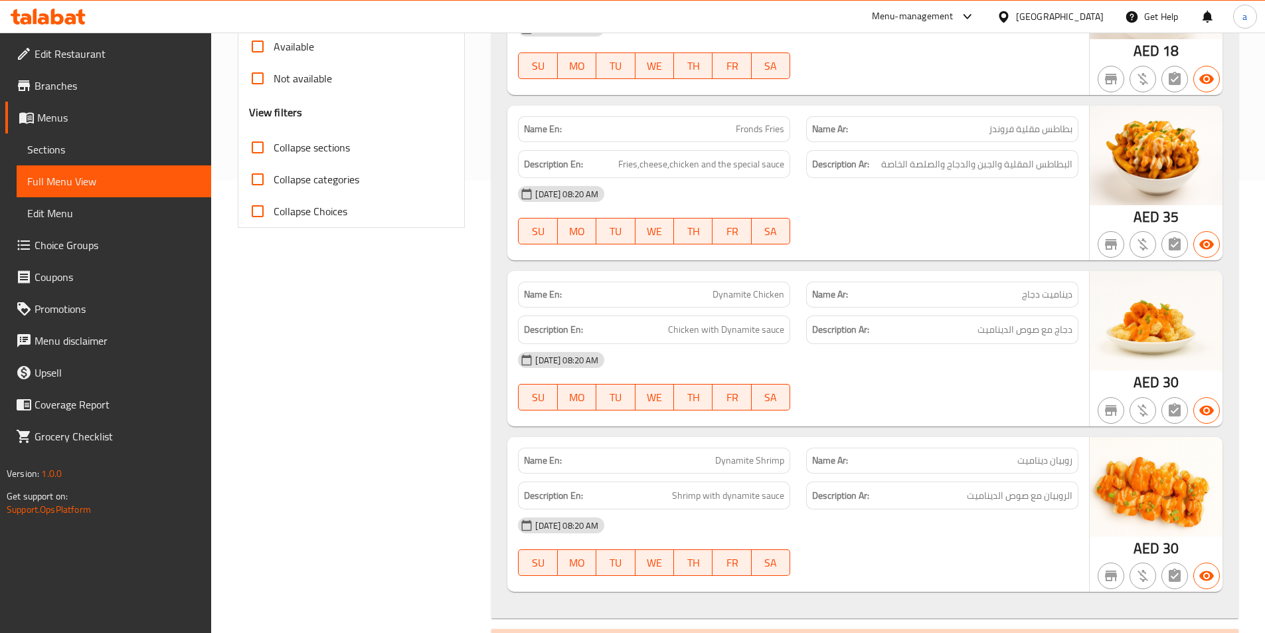
scroll to position [465, 0]
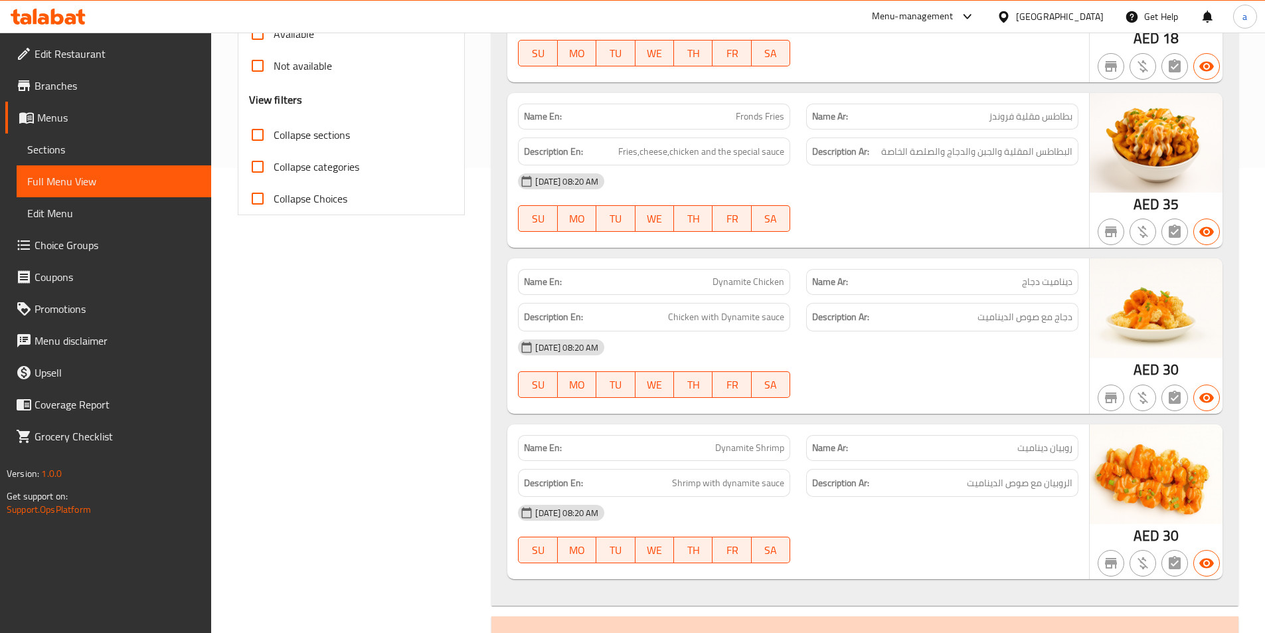
click at [895, 210] on div "[DATE] 08:20 AM SU MO TU WE TH FR SA" at bounding box center [798, 202] width 576 height 74
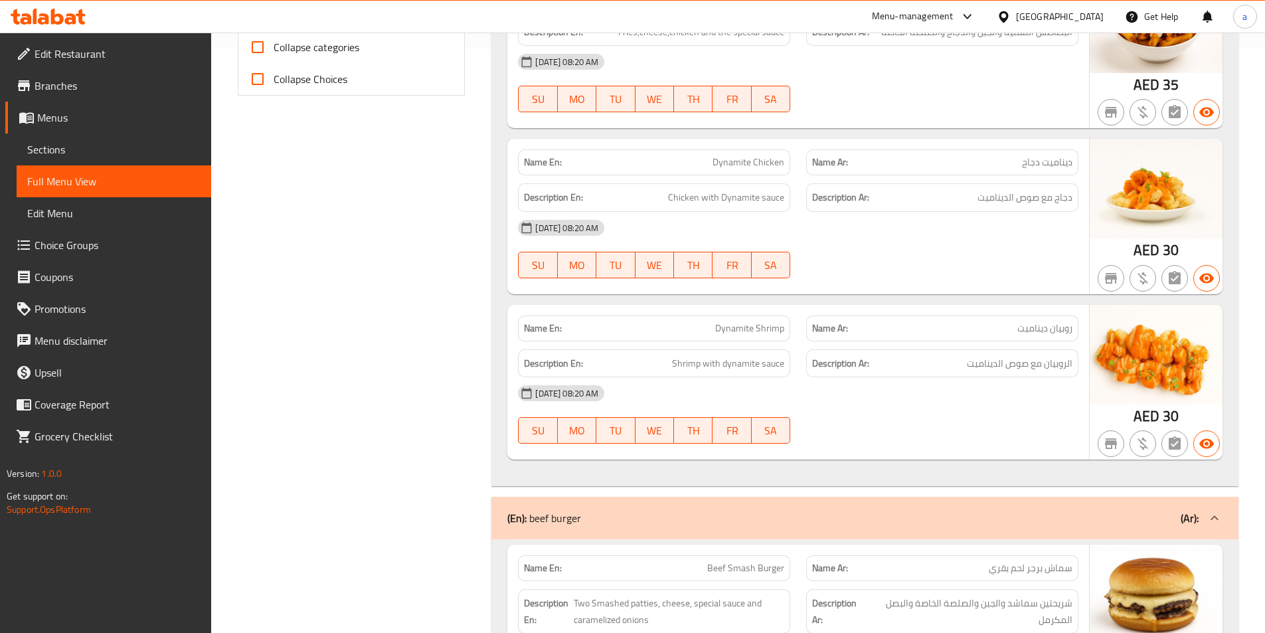
scroll to position [597, 0]
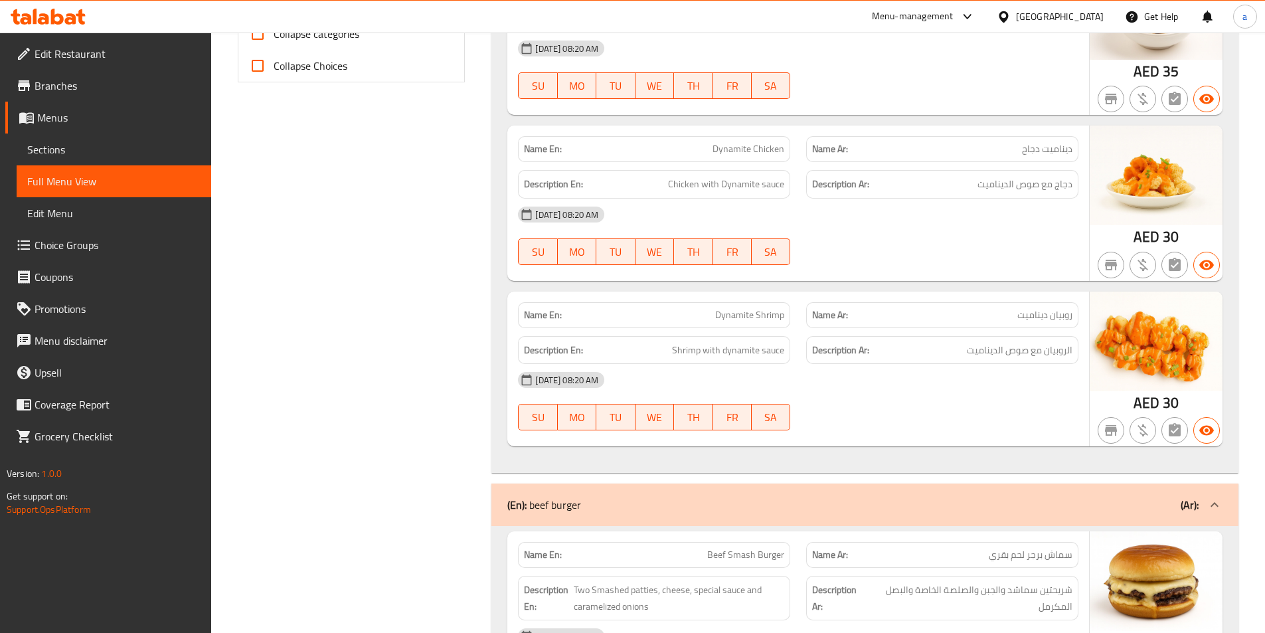
click at [876, 238] on div "[DATE] 08:20 AM SU MO TU WE TH FR SA" at bounding box center [798, 235] width 576 height 74
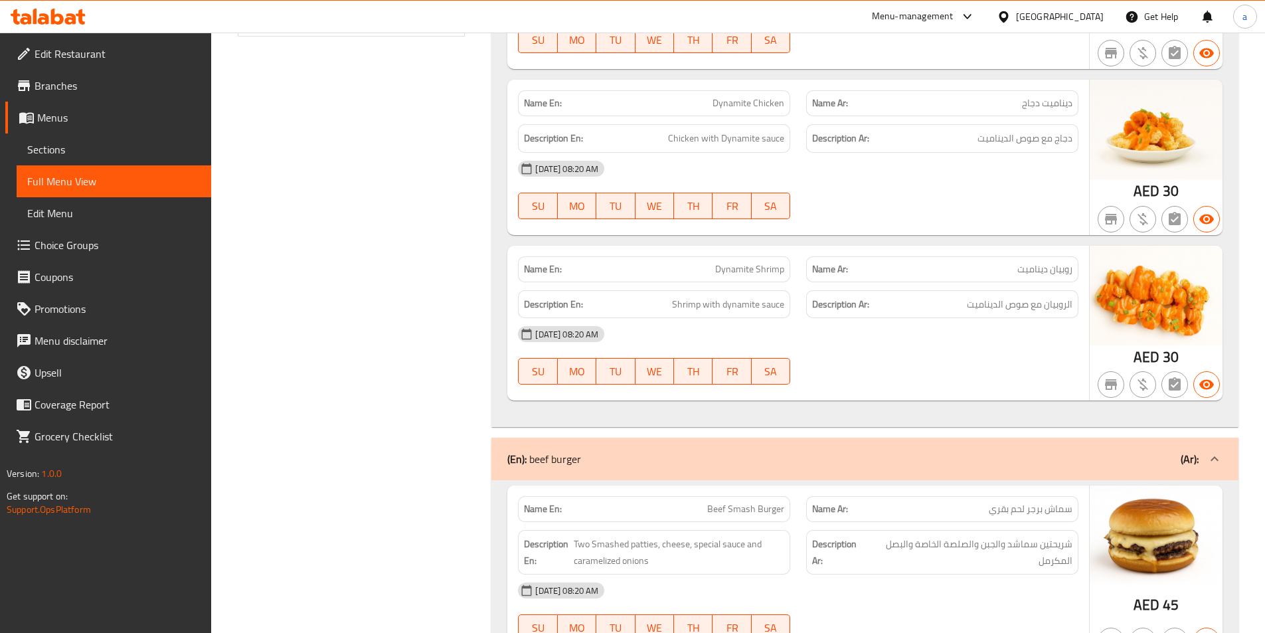
scroll to position [730, 0]
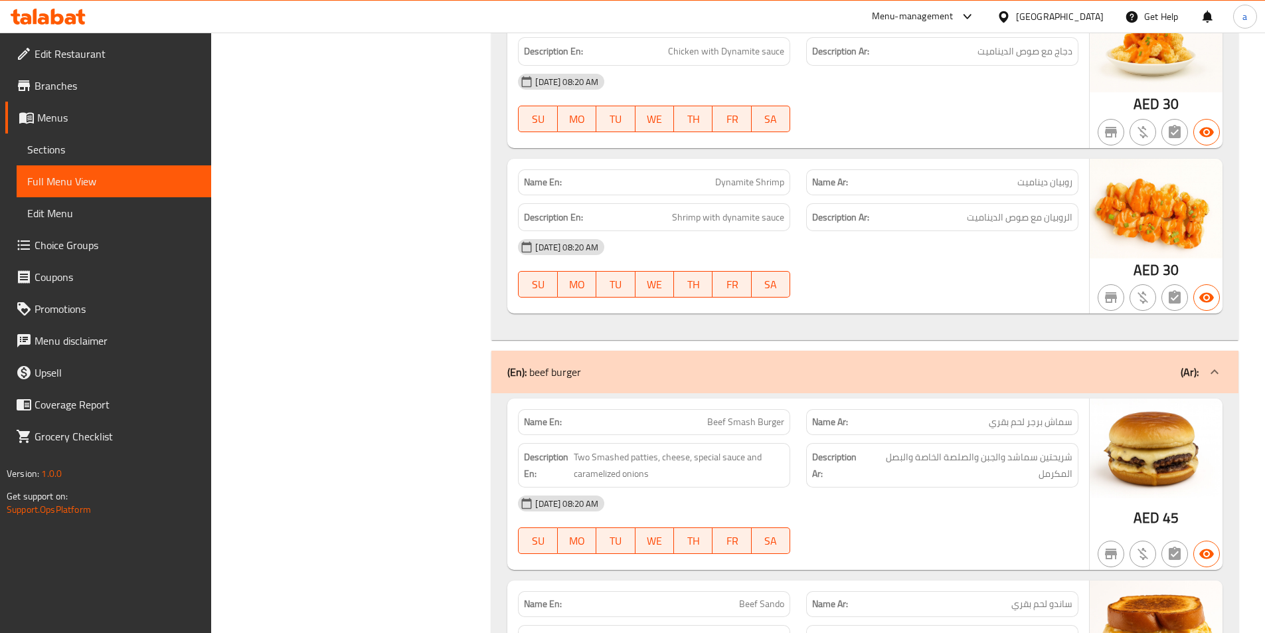
click at [914, 275] on div "[DATE] 08:20 AM SU MO TU WE TH FR SA" at bounding box center [798, 268] width 576 height 74
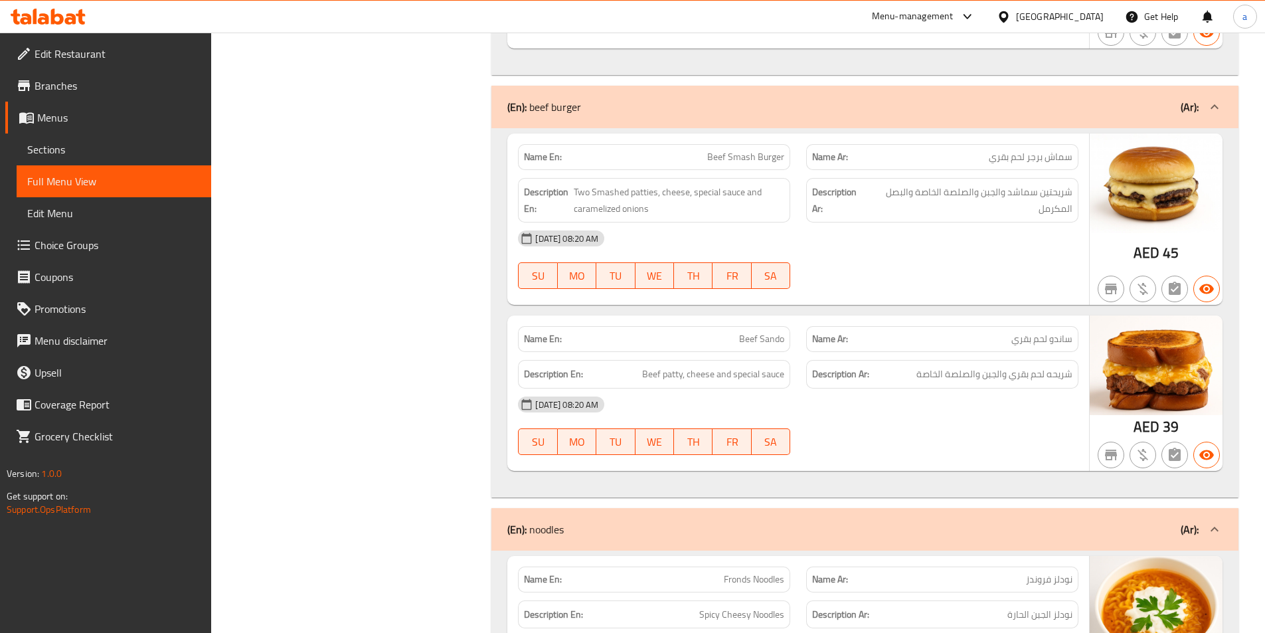
scroll to position [996, 0]
click at [887, 258] on div "[DATE] 08:20 AM SU MO TU WE TH FR SA" at bounding box center [798, 259] width 576 height 74
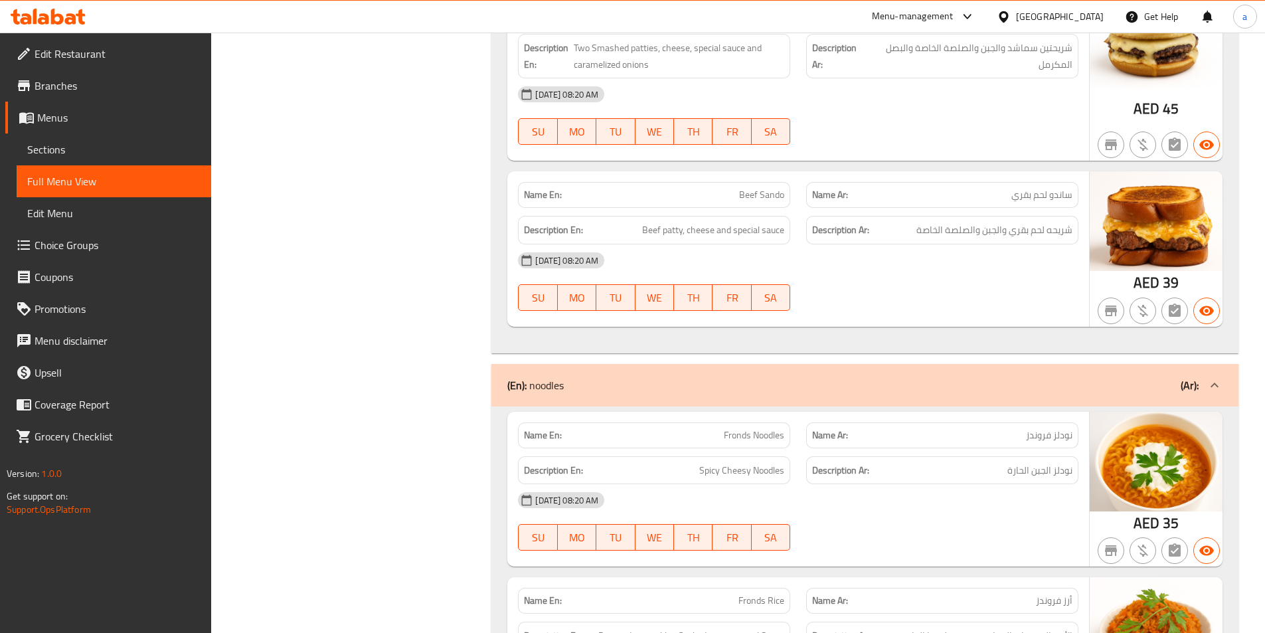
scroll to position [1195, 0]
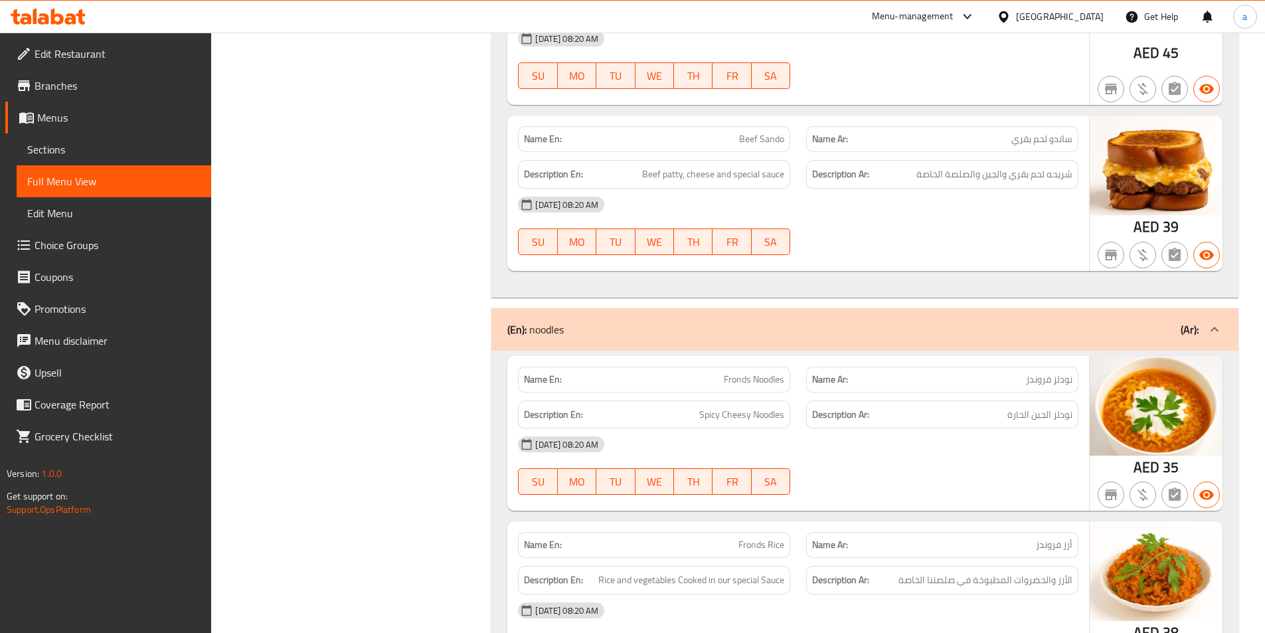
click at [948, 241] on div "[DATE] 08:20 AM SU MO TU WE TH FR SA" at bounding box center [798, 226] width 576 height 74
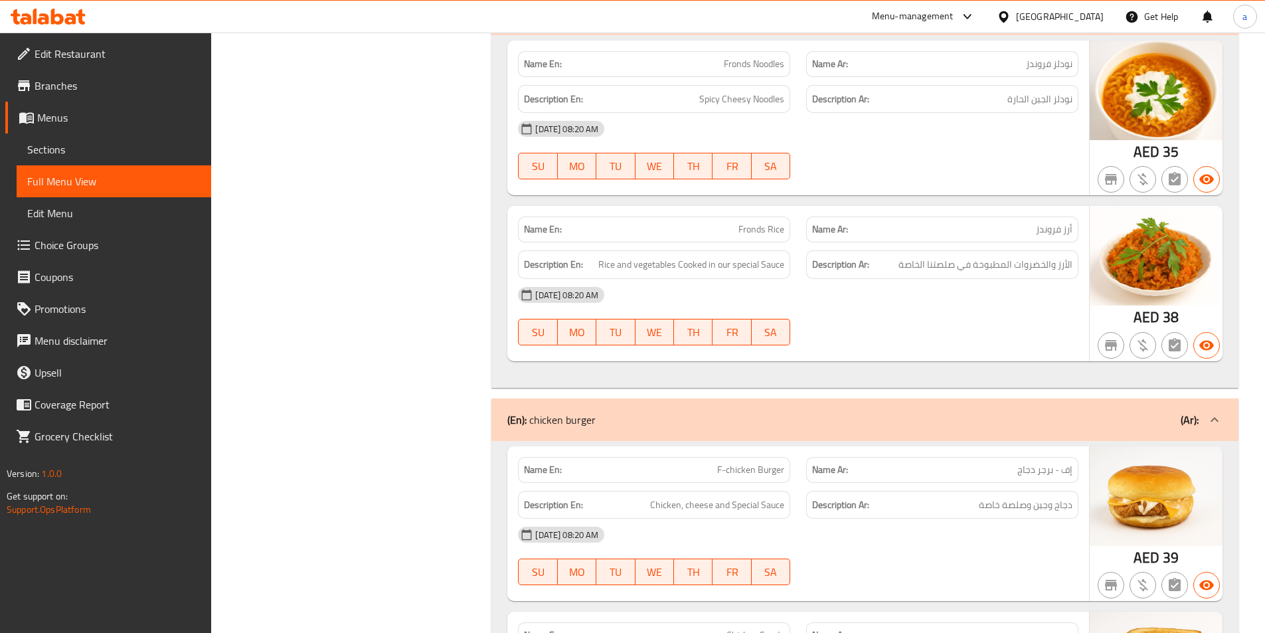
scroll to position [1527, 0]
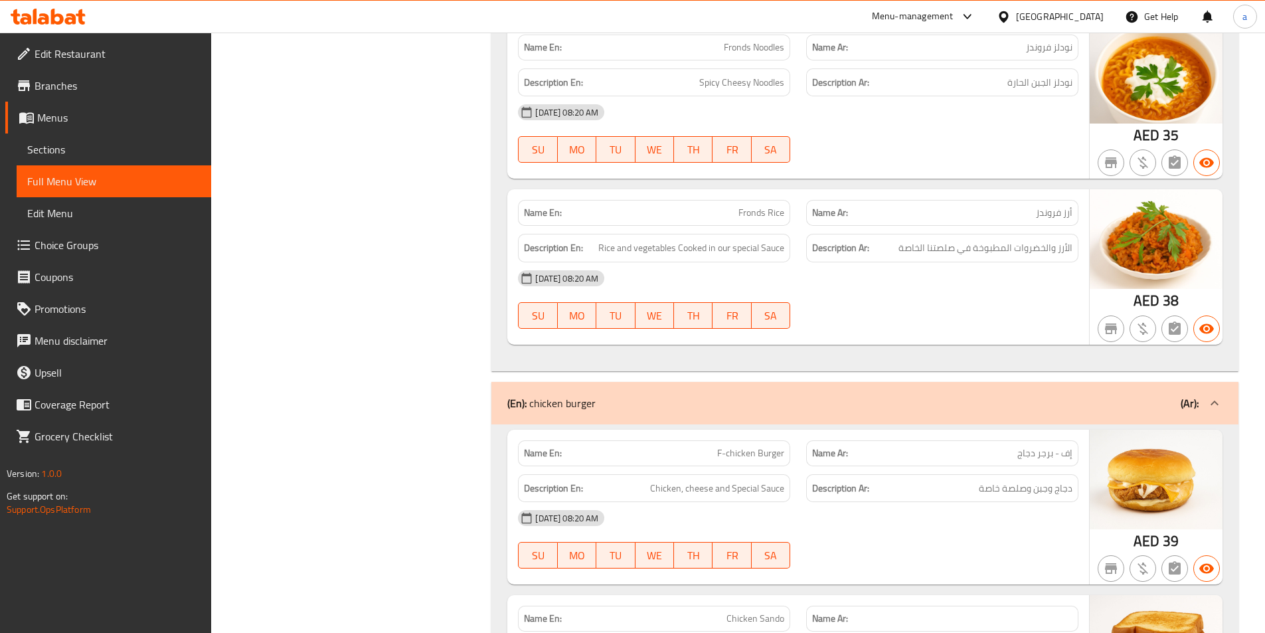
click at [863, 282] on div "[DATE] 08:20 AM" at bounding box center [798, 278] width 576 height 32
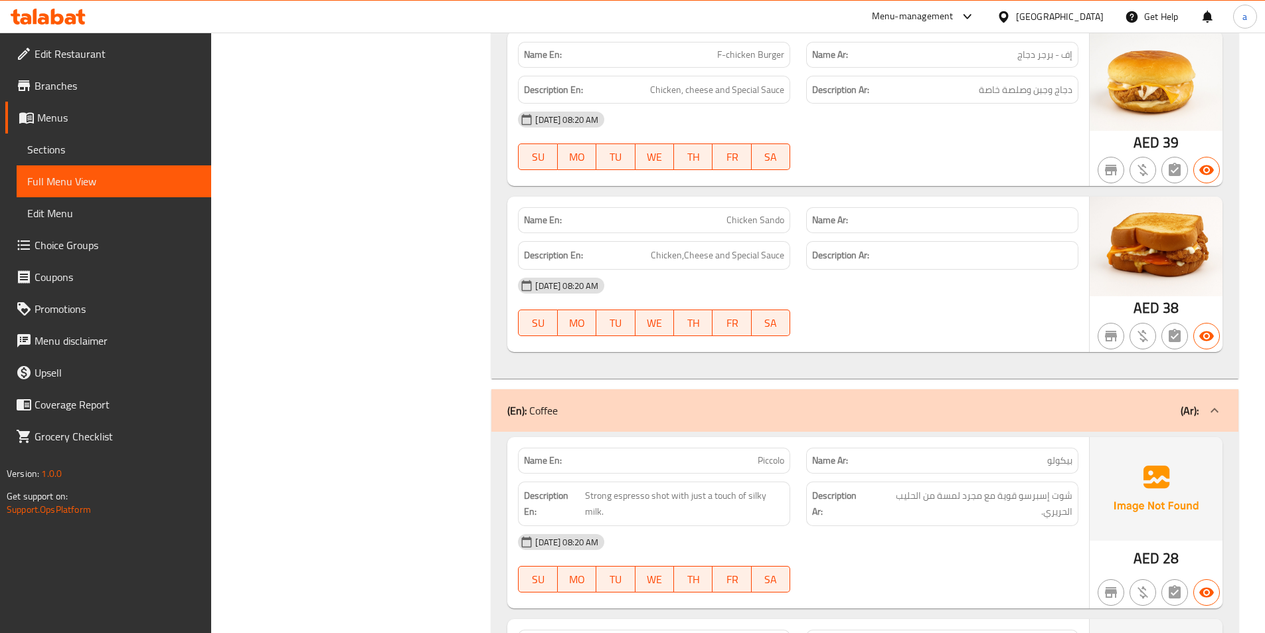
scroll to position [1859, 0]
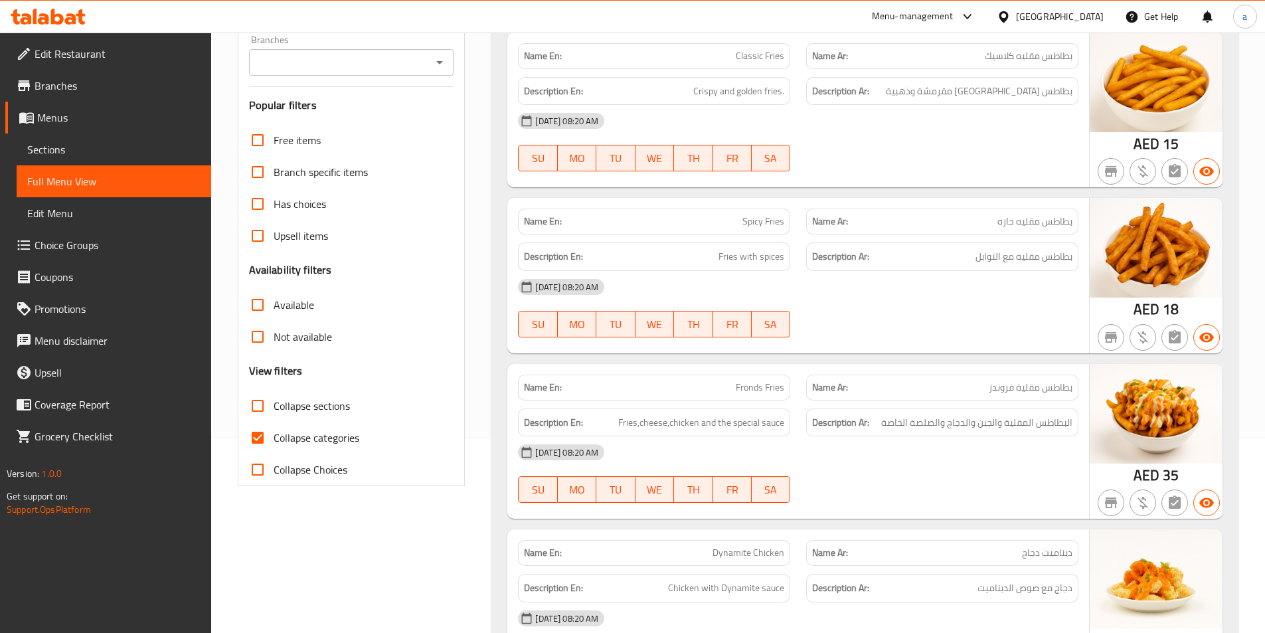
scroll to position [66, 0]
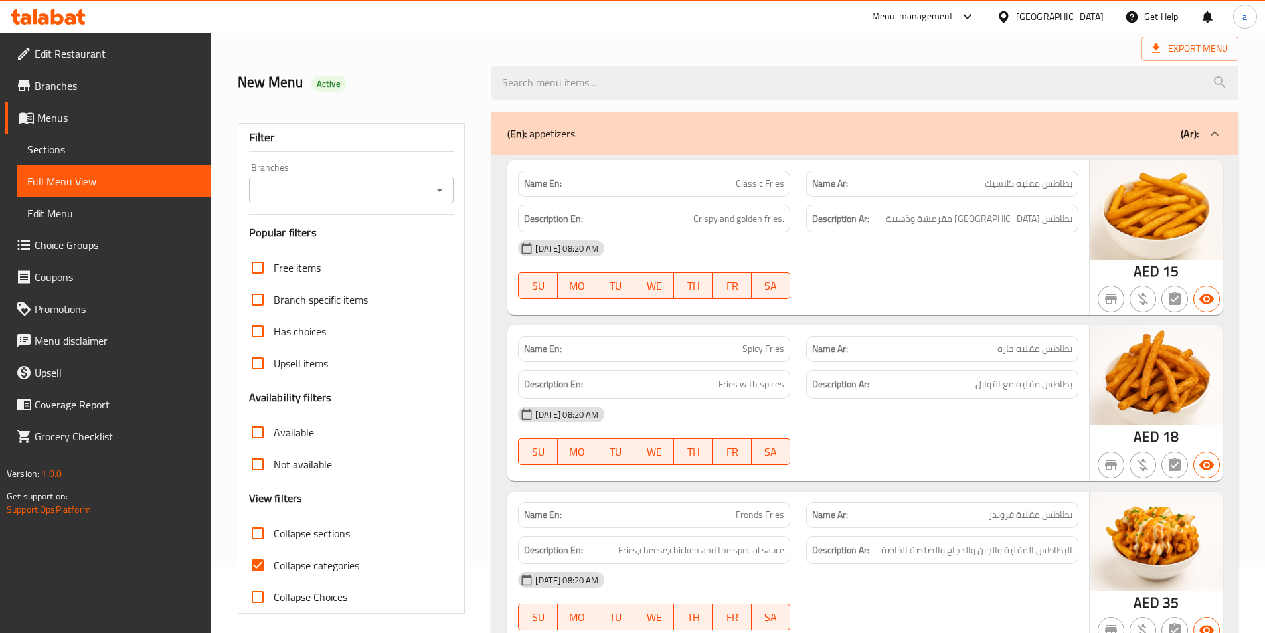
click at [106, 147] on span "Sections" at bounding box center [113, 149] width 173 height 16
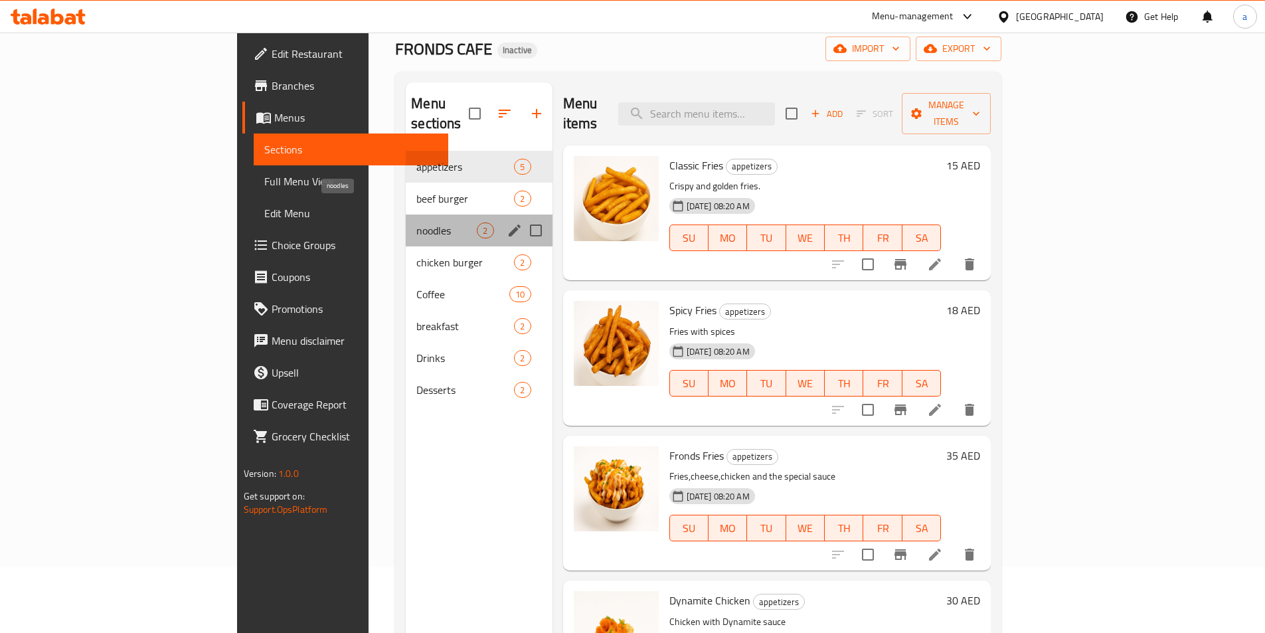
click at [416, 222] on span "noodles" at bounding box center [446, 230] width 60 height 16
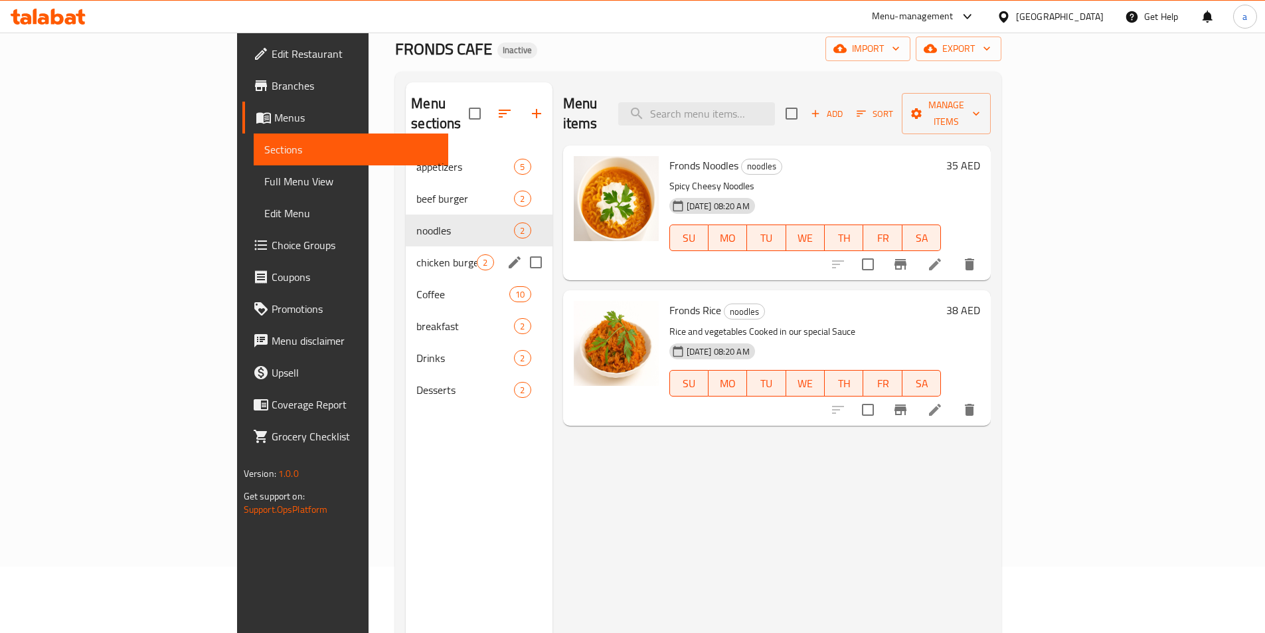
click at [416, 254] on span "chicken burger" at bounding box center [446, 262] width 60 height 16
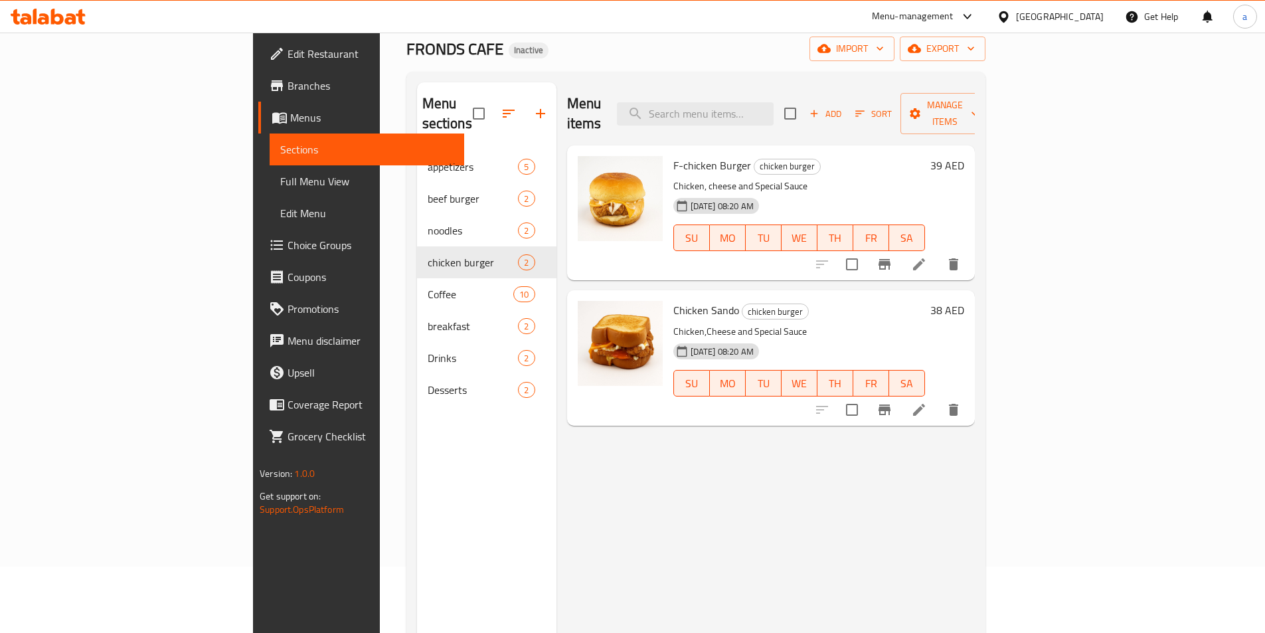
click at [927, 402] on icon at bounding box center [919, 410] width 16 height 16
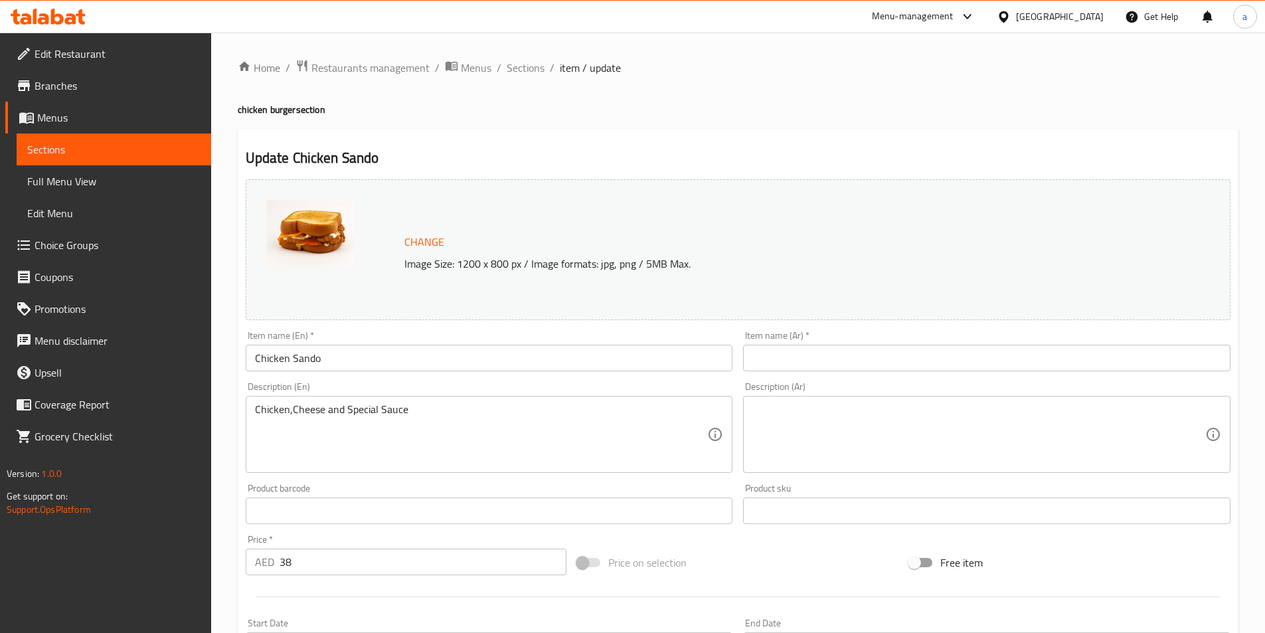
click at [773, 366] on input "text" at bounding box center [986, 358] width 487 height 27
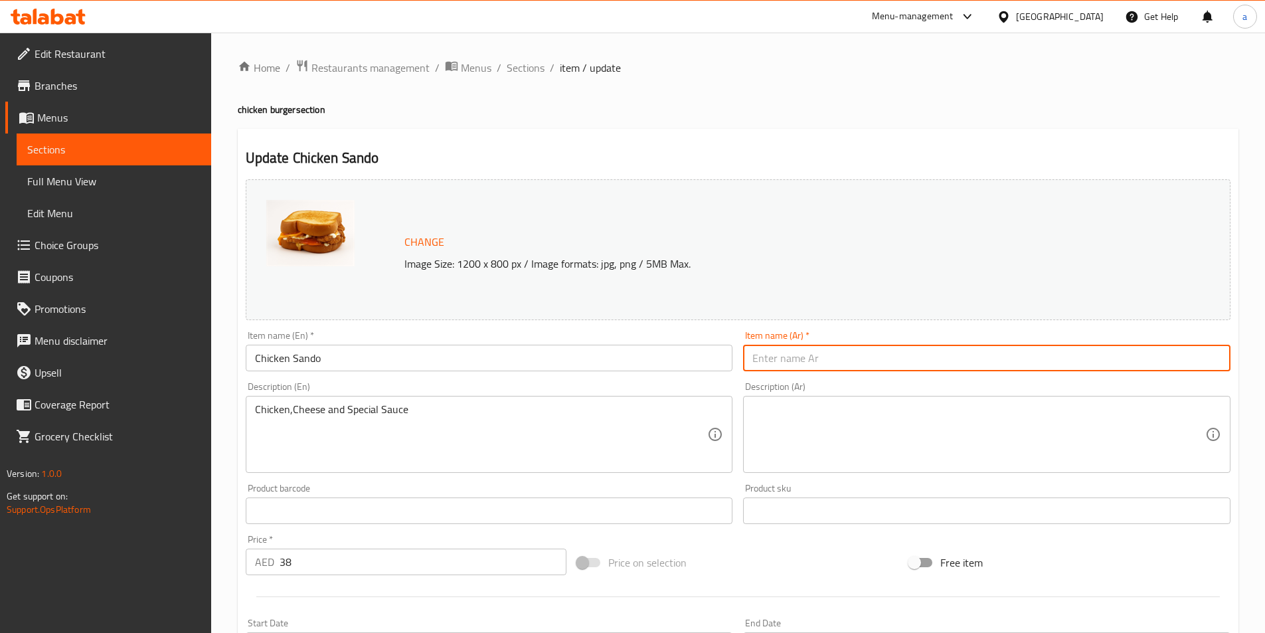
click at [298, 369] on input "Chicken Sando" at bounding box center [489, 358] width 487 height 27
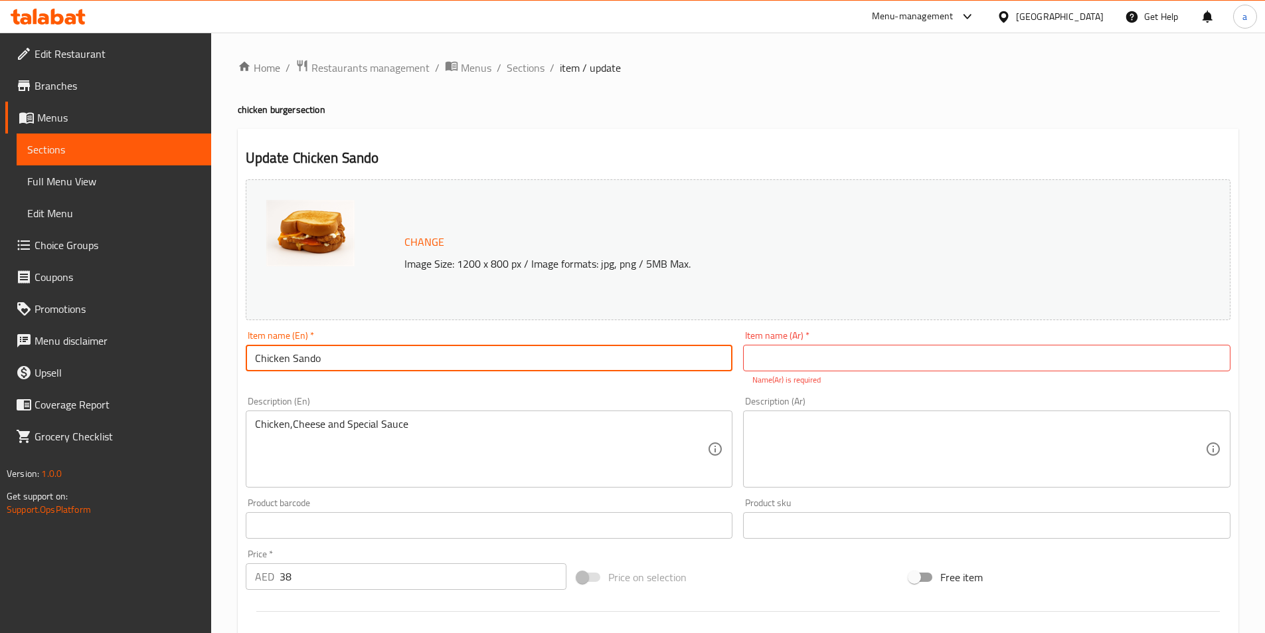
click at [298, 369] on input "Chicken Sando" at bounding box center [489, 358] width 487 height 27
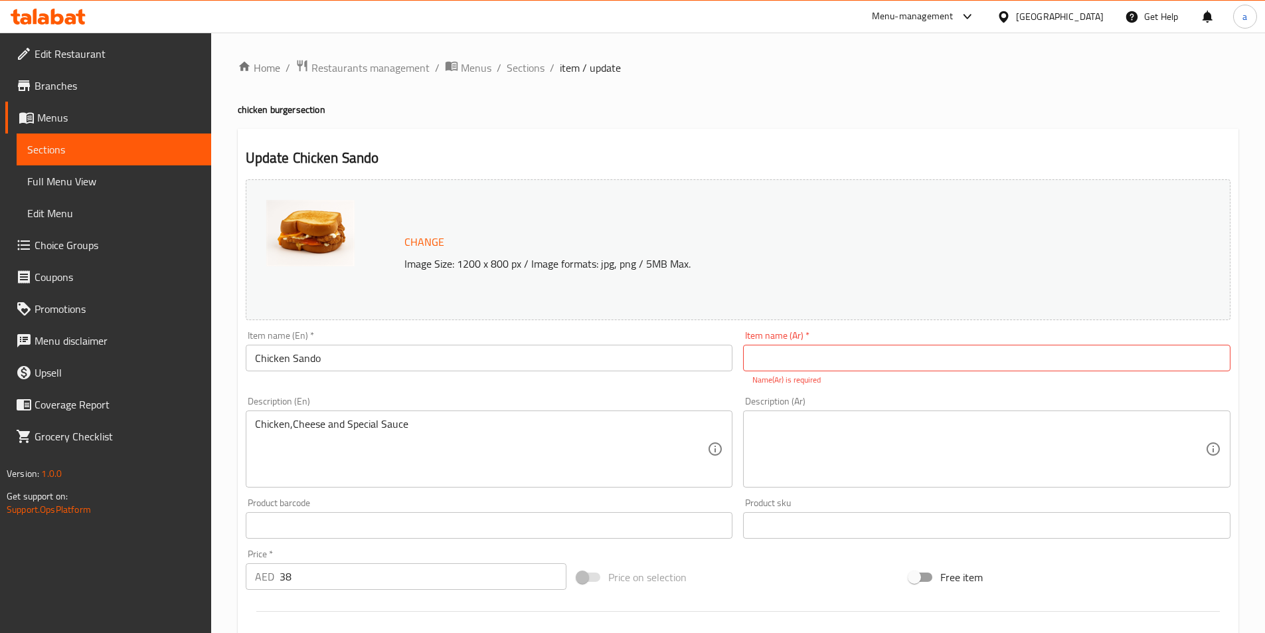
click at [294, 364] on input "Chicken Sando" at bounding box center [489, 358] width 487 height 27
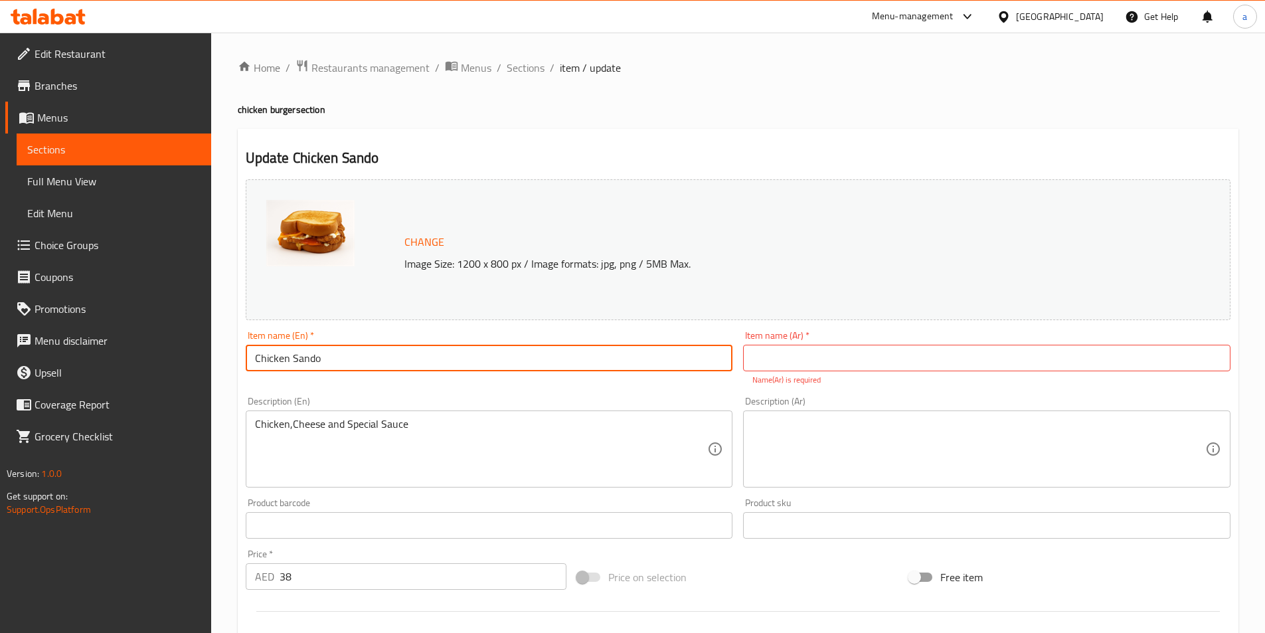
click at [294, 364] on input "Chicken Sando" at bounding box center [489, 358] width 487 height 27
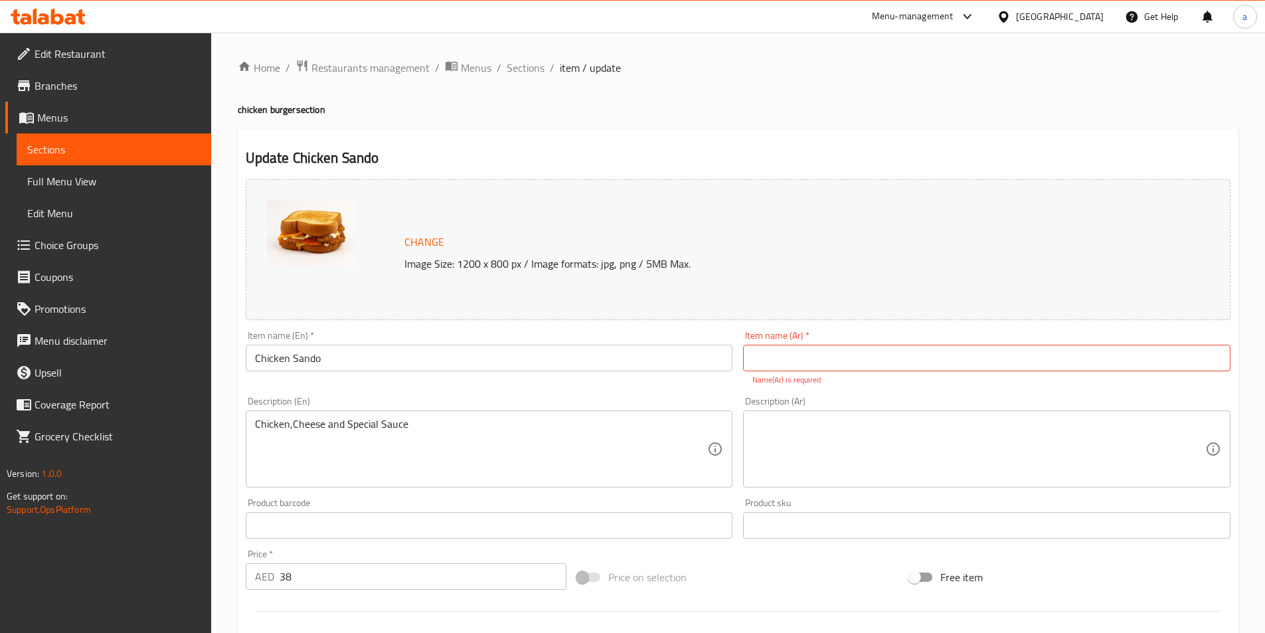
click at [787, 360] on input "text" at bounding box center [986, 358] width 487 height 27
paste input "ساندو الدجاج"
type input "ساندو الدجاج"
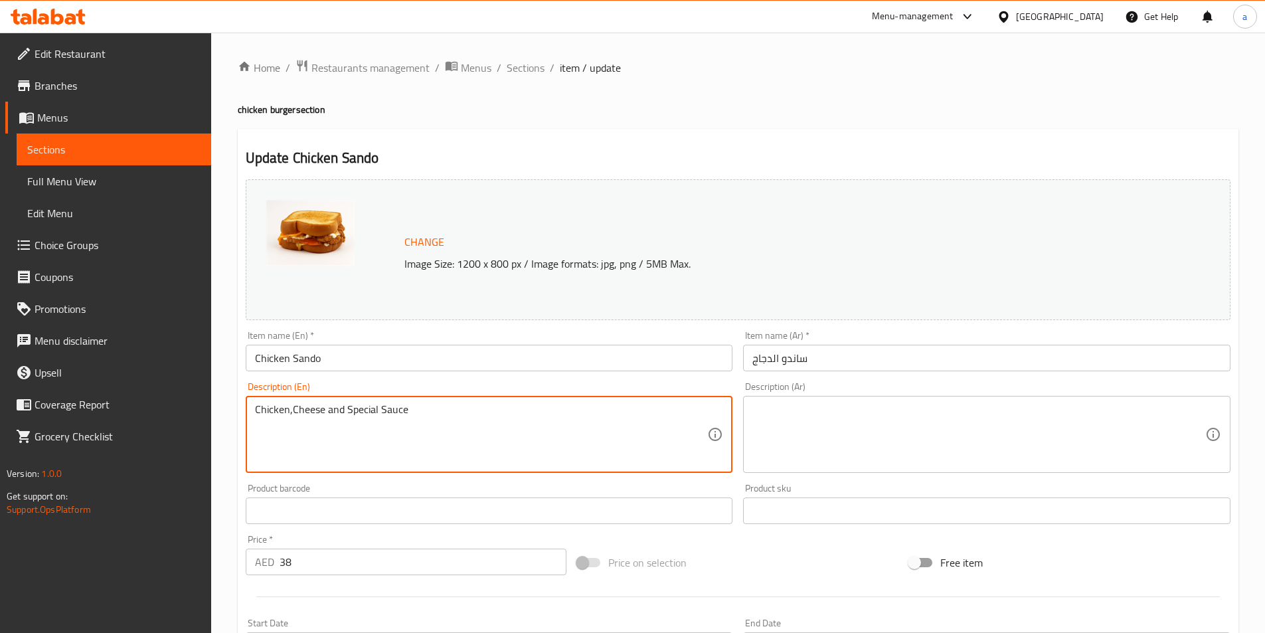
click at [424, 430] on textarea "Chicken,Cheese and Special Sauce" at bounding box center [481, 434] width 453 height 63
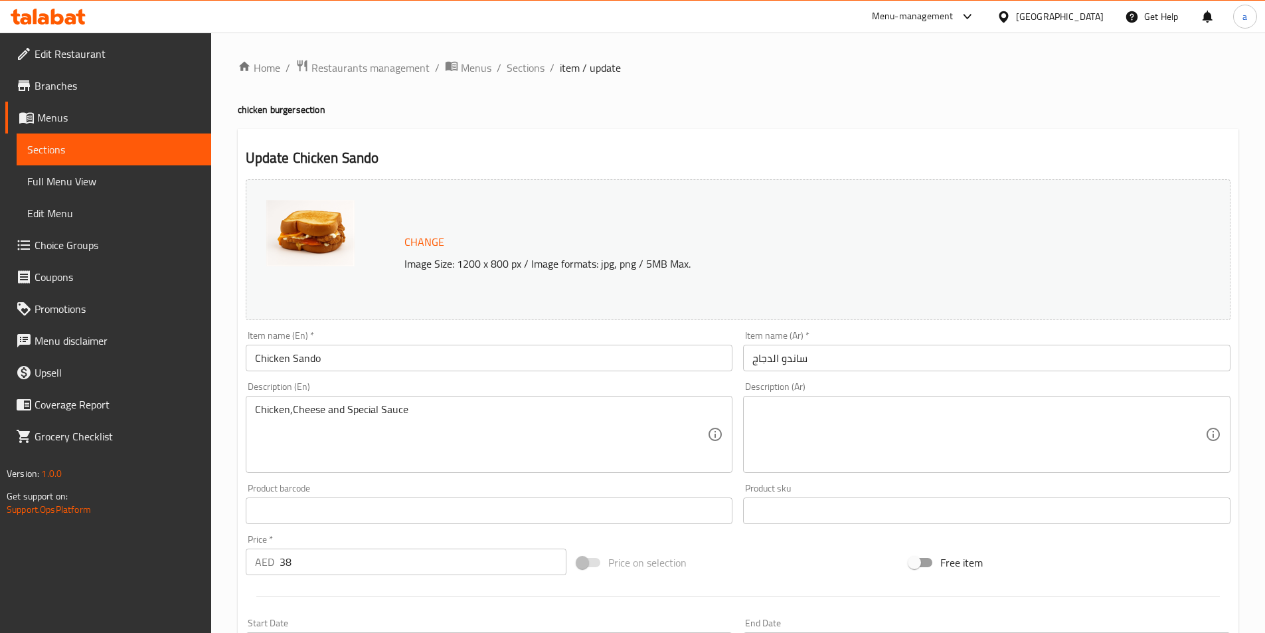
click at [761, 424] on textarea at bounding box center [978, 434] width 453 height 63
paste textarea "الدجاج والجبن والصلصة الخاصة"
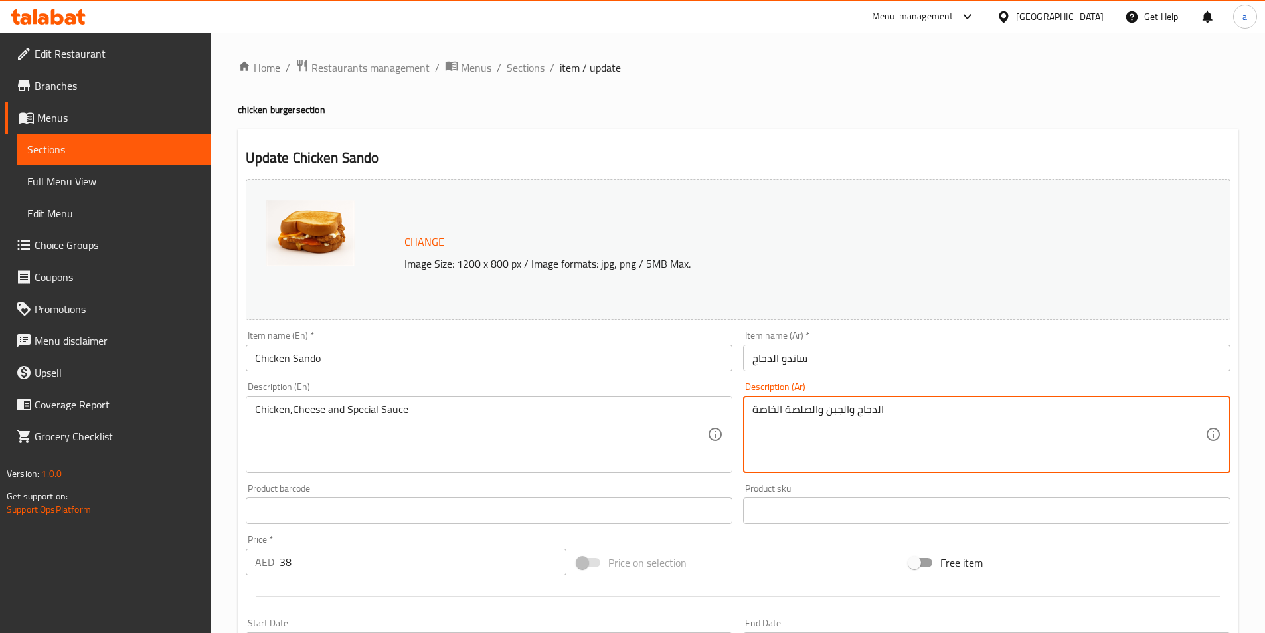
type textarea "الدجاج والجبن والصلصة الخاصة"
click at [716, 485] on div "Product barcode Product barcode" at bounding box center [489, 503] width 487 height 40
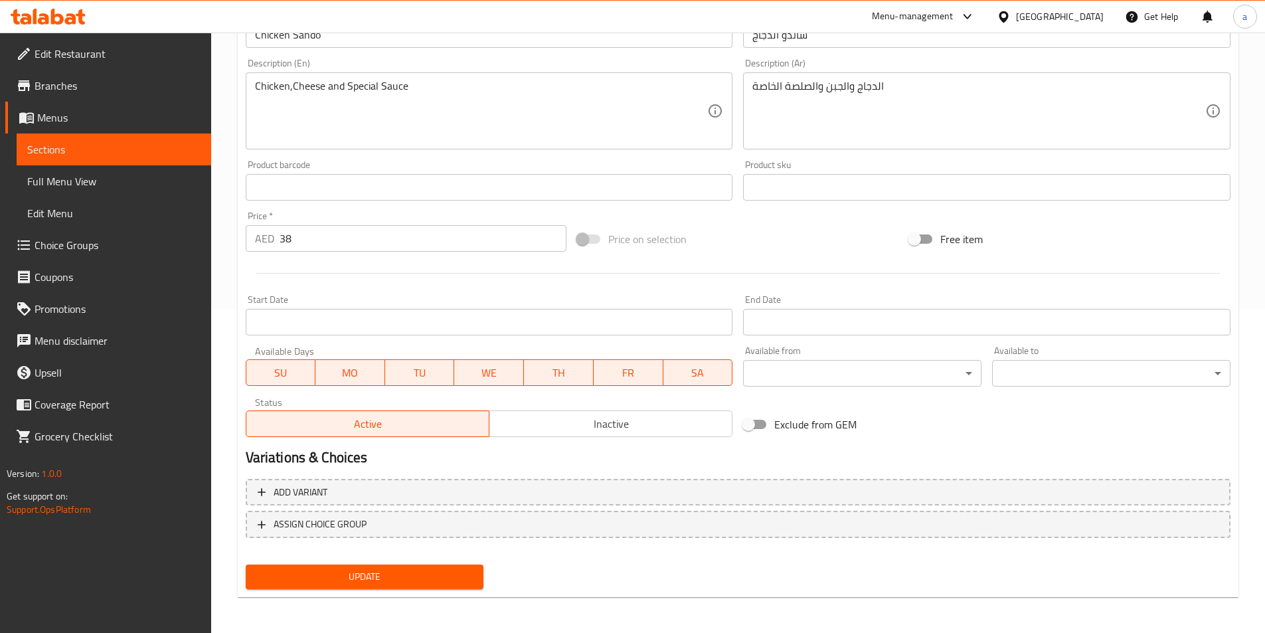
scroll to position [325, 0]
click at [383, 576] on span "Update" at bounding box center [364, 575] width 217 height 17
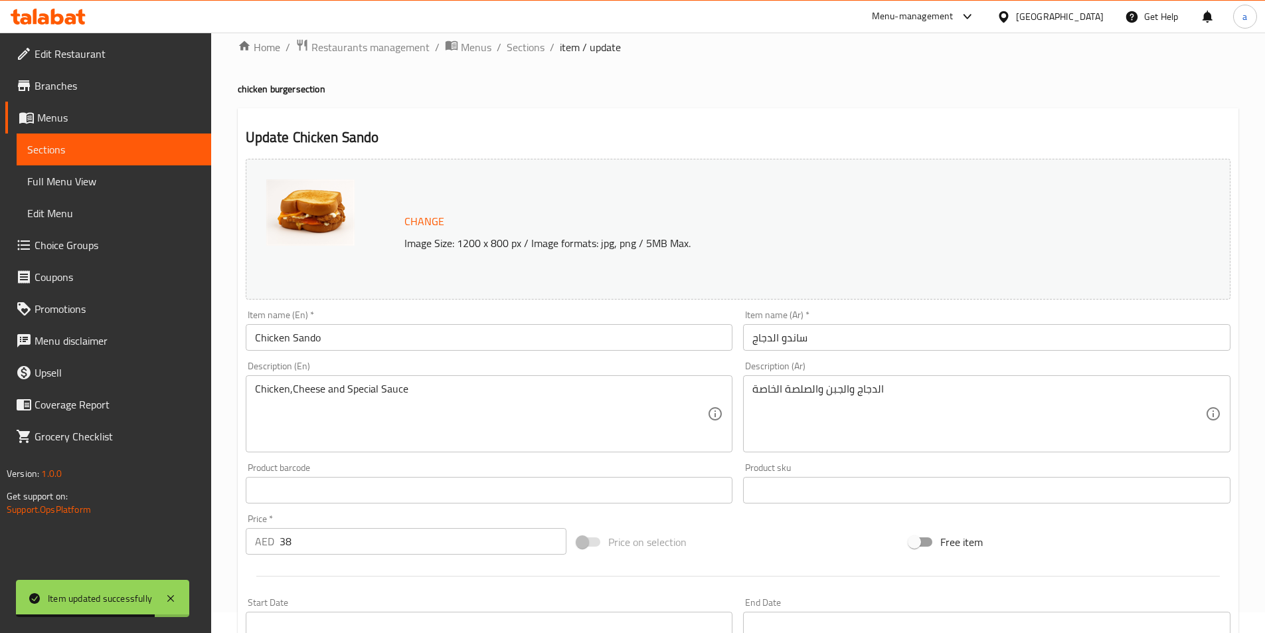
scroll to position [0, 0]
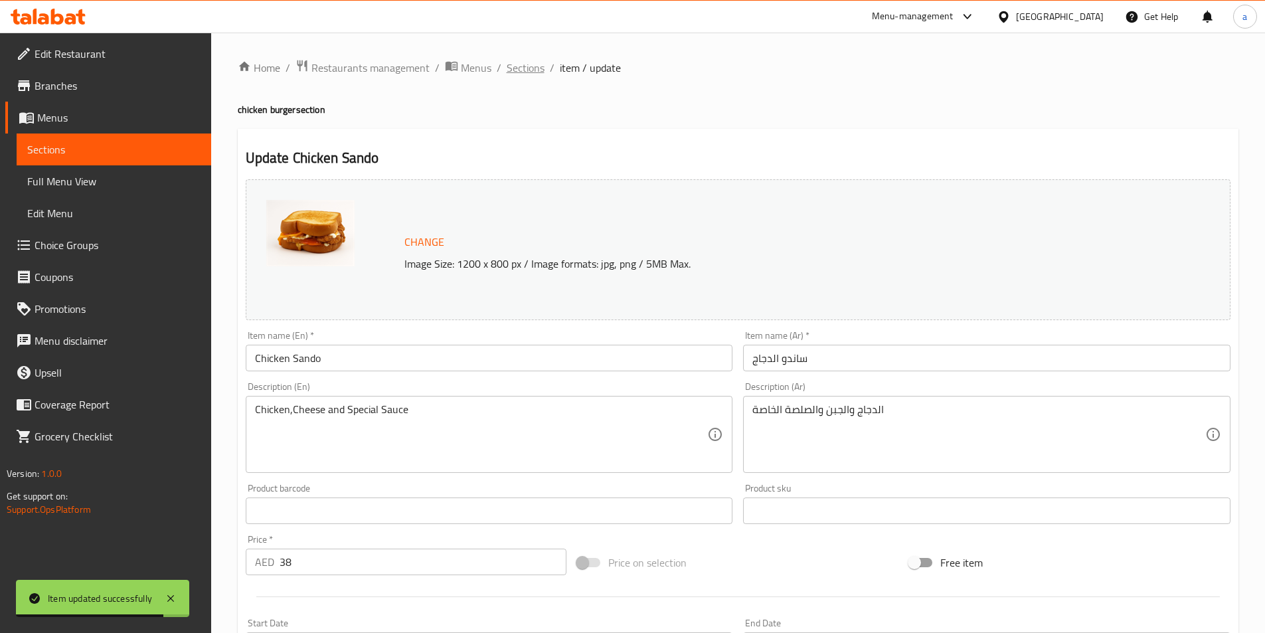
click at [530, 67] on span "Sections" at bounding box center [526, 68] width 38 height 16
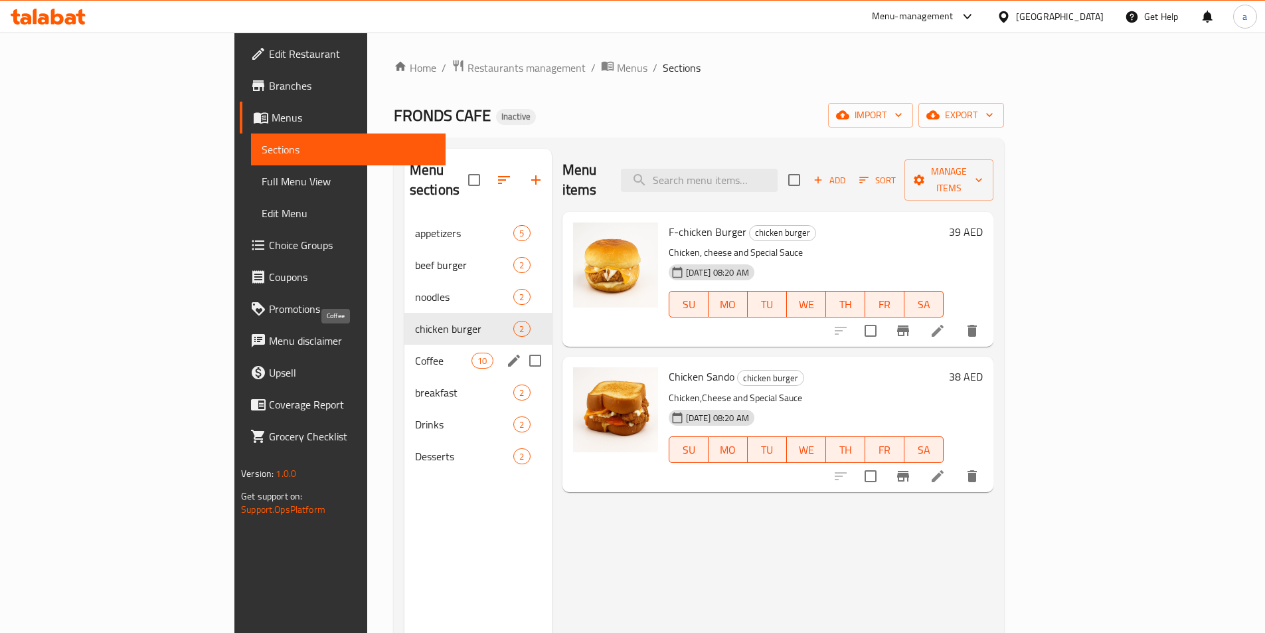
click at [415, 353] on span "Coffee" at bounding box center [443, 361] width 56 height 16
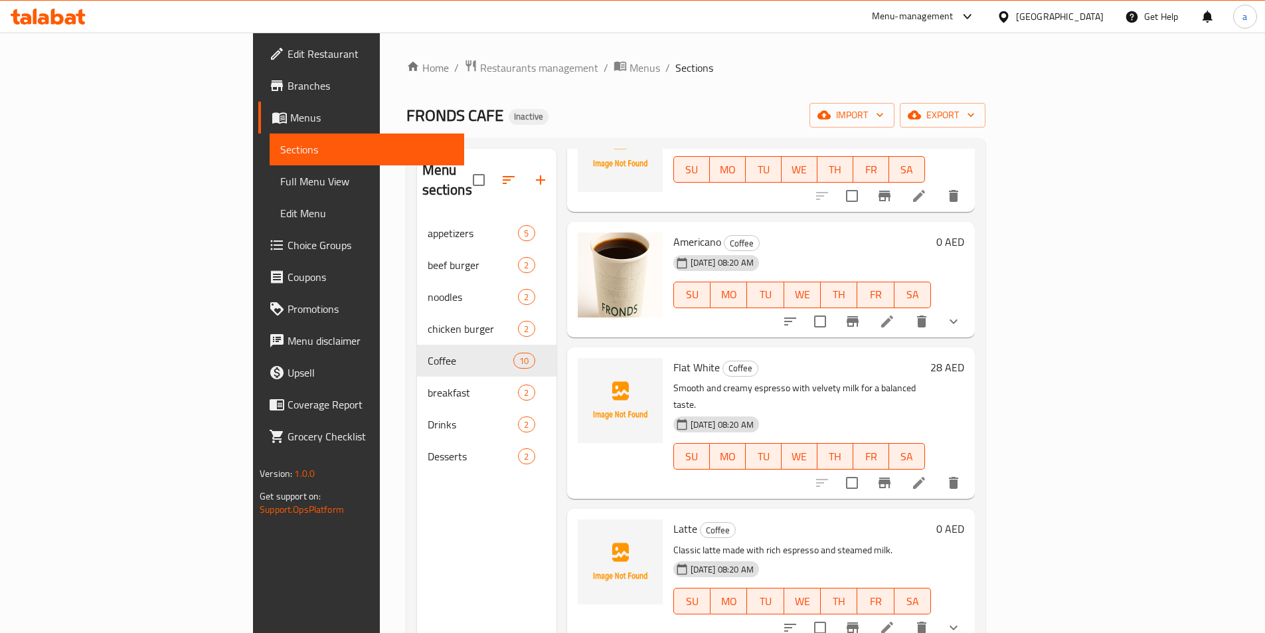
scroll to position [332, 0]
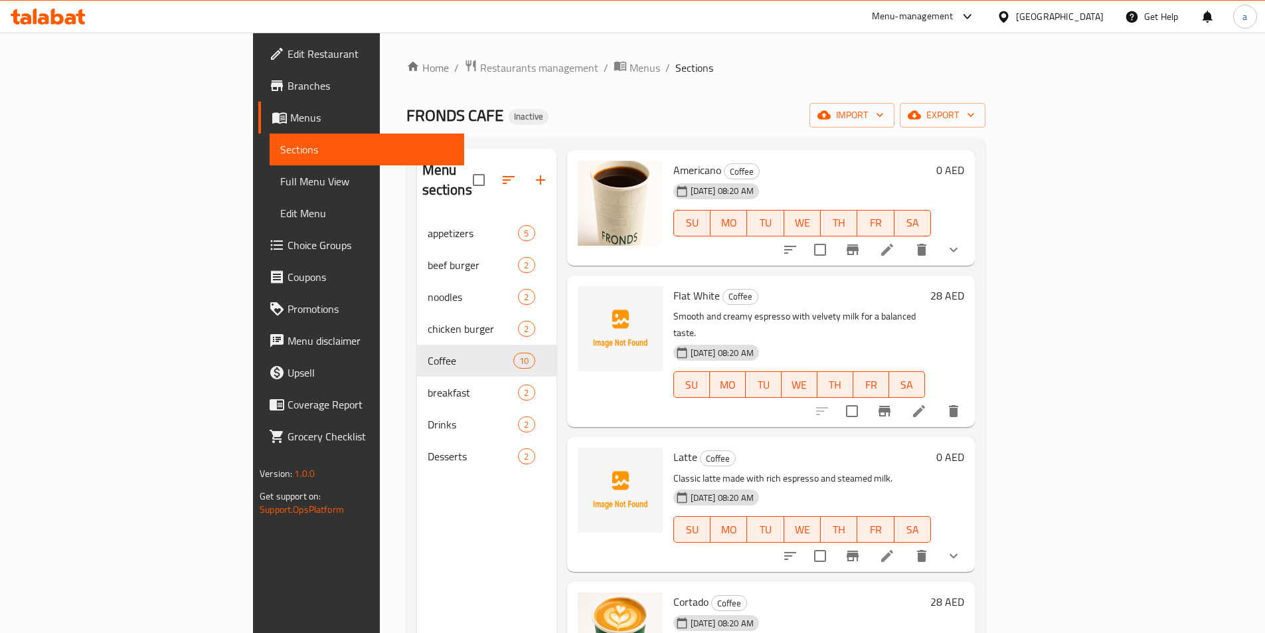
click at [895, 242] on icon at bounding box center [887, 250] width 16 height 16
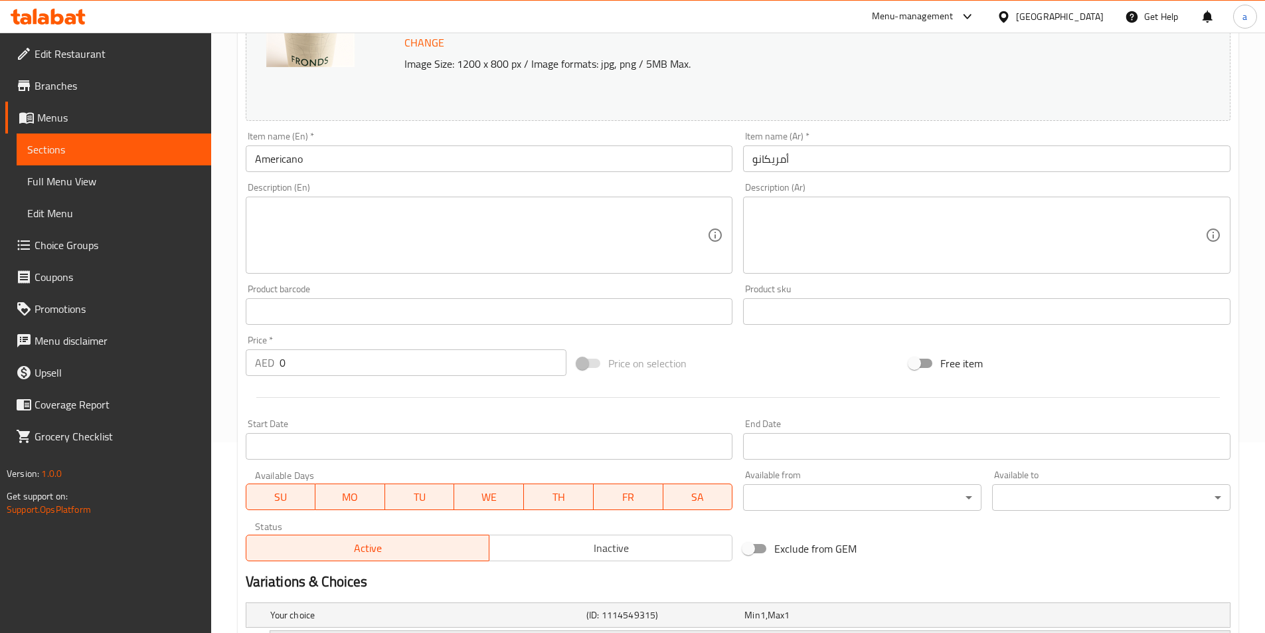
scroll to position [345, 0]
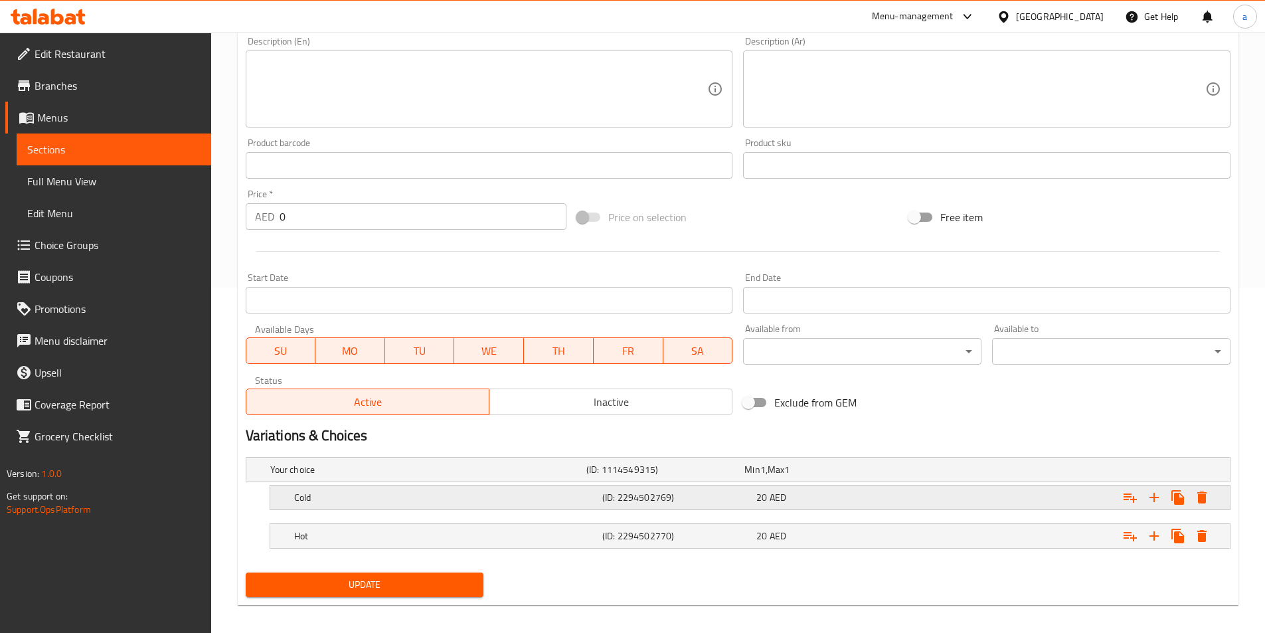
click at [613, 491] on h5 "(ID: 2294502769)" at bounding box center [676, 497] width 149 height 13
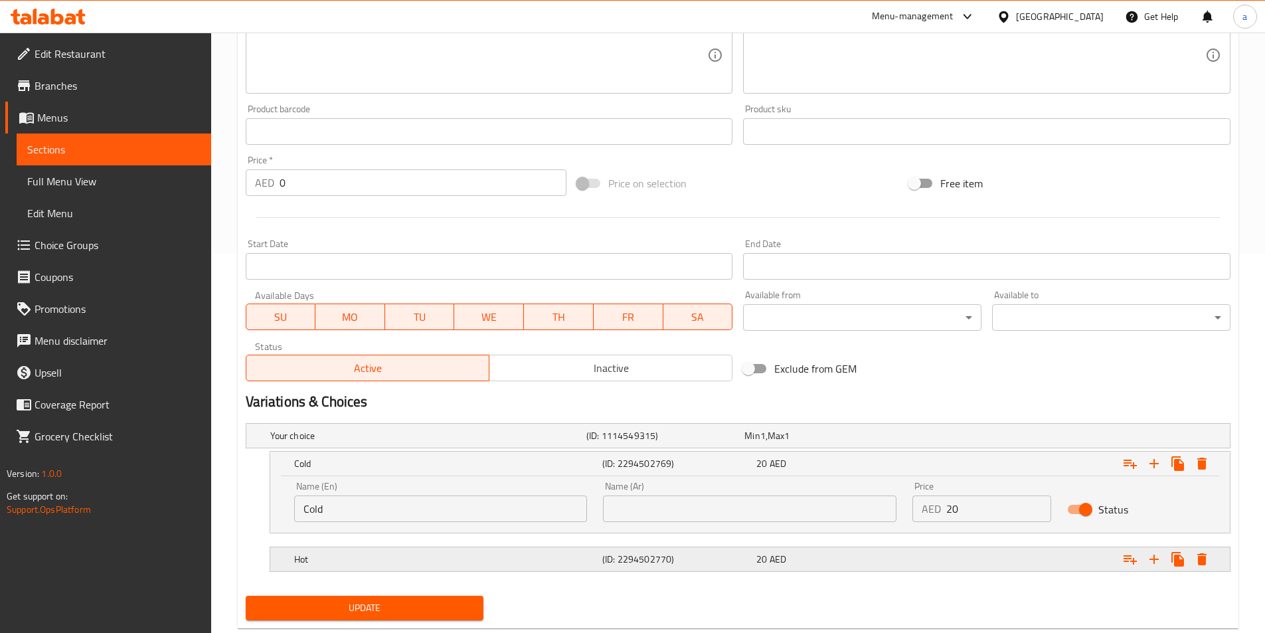
scroll to position [412, 0]
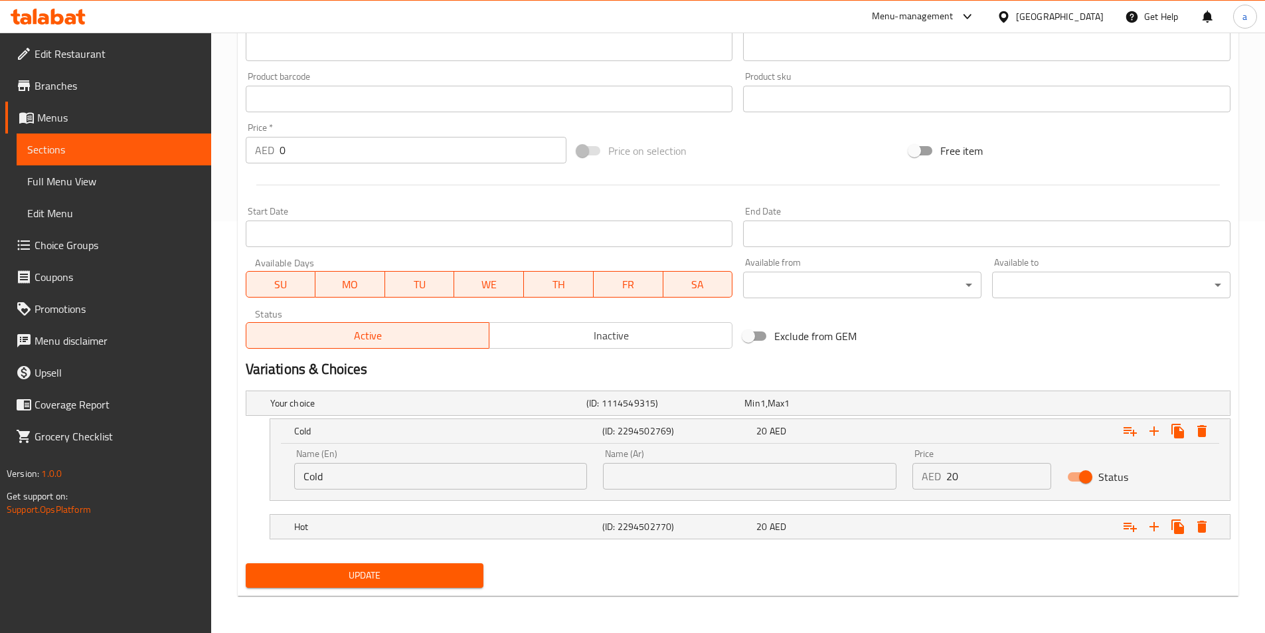
click at [675, 460] on div "Name (Ar) Name (Ar)" at bounding box center [749, 469] width 293 height 40
click at [682, 473] on input "text" at bounding box center [749, 476] width 293 height 27
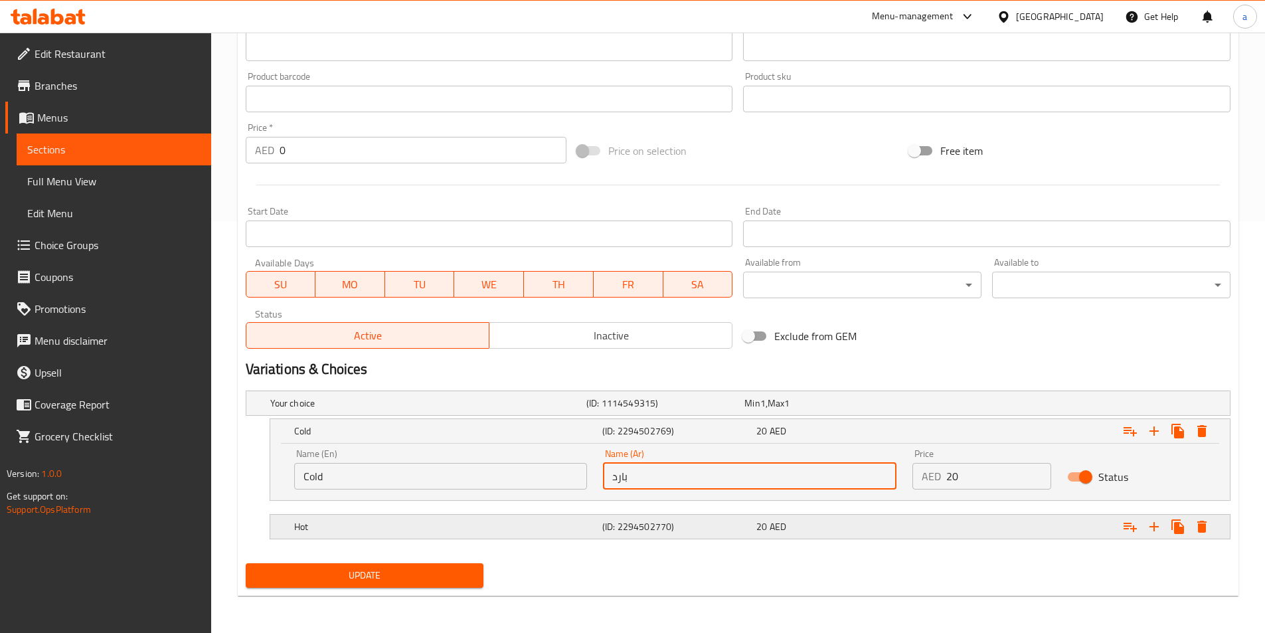
type input "بارد"
click at [682, 531] on h5 "(ID: 2294502770)" at bounding box center [676, 526] width 149 height 13
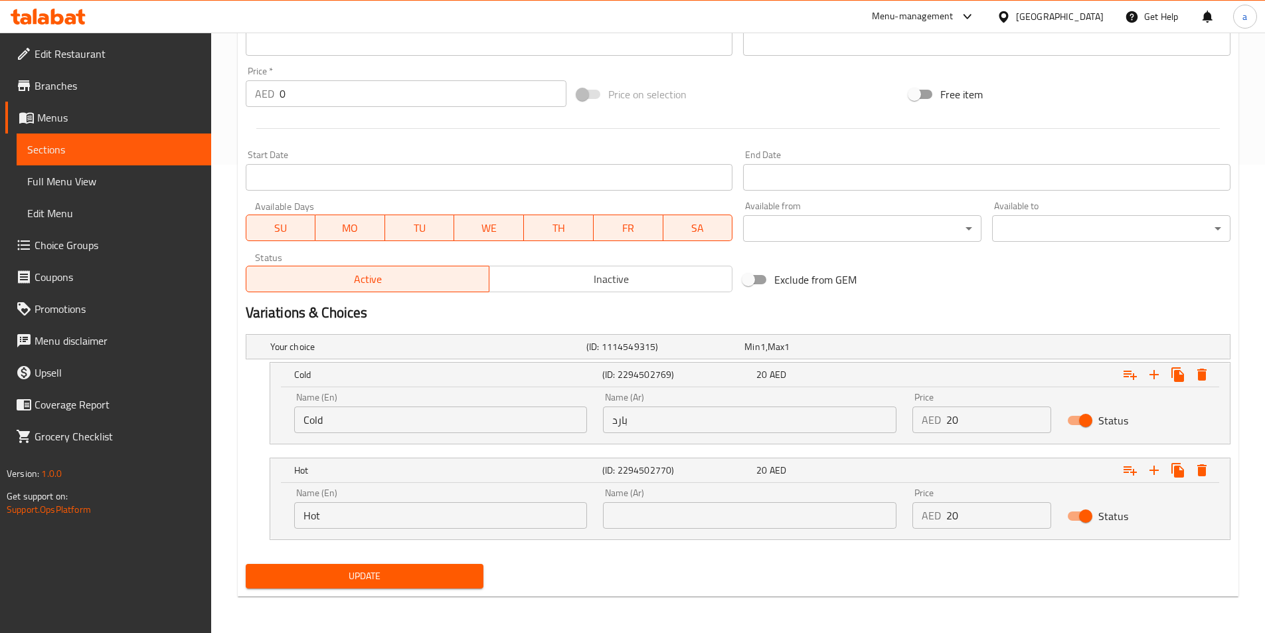
scroll to position [469, 0]
click at [698, 513] on input "text" at bounding box center [749, 514] width 293 height 27
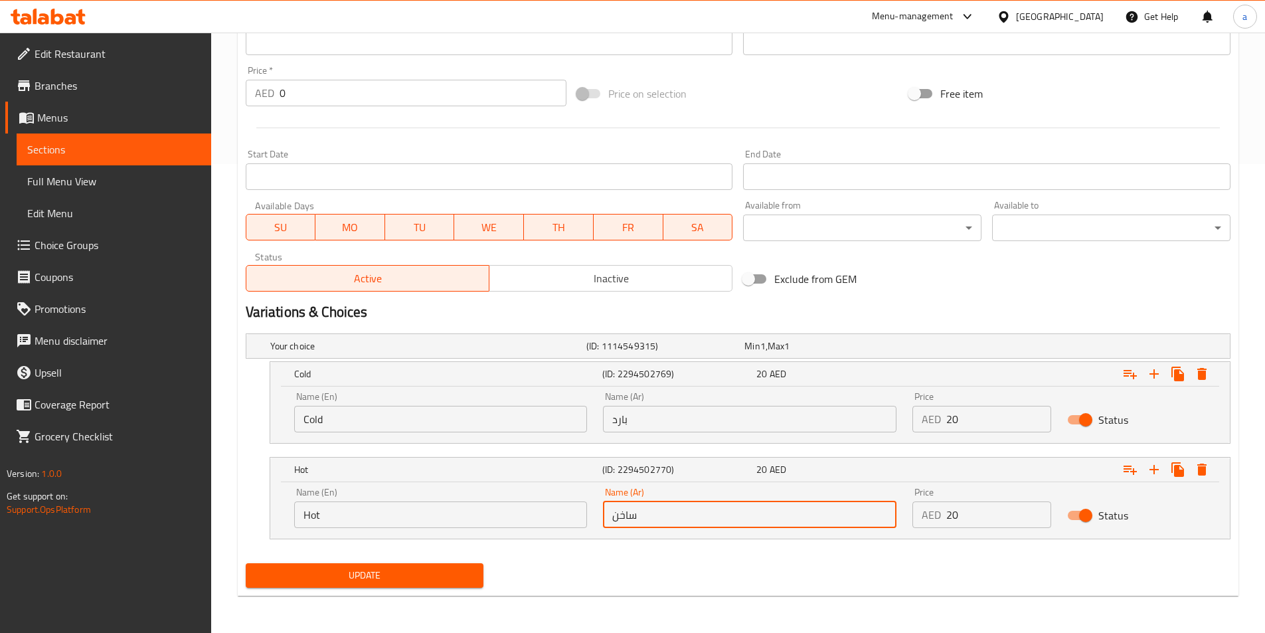
type input "ساخن"
click at [293, 575] on span "Update" at bounding box center [364, 575] width 217 height 17
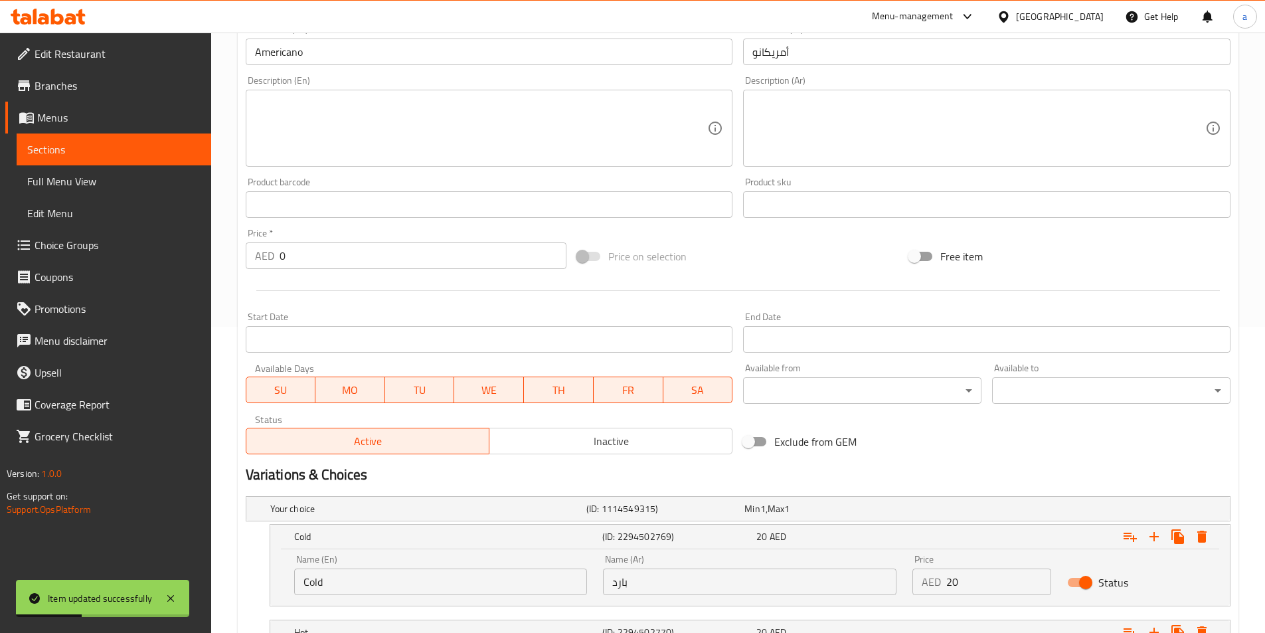
scroll to position [0, 0]
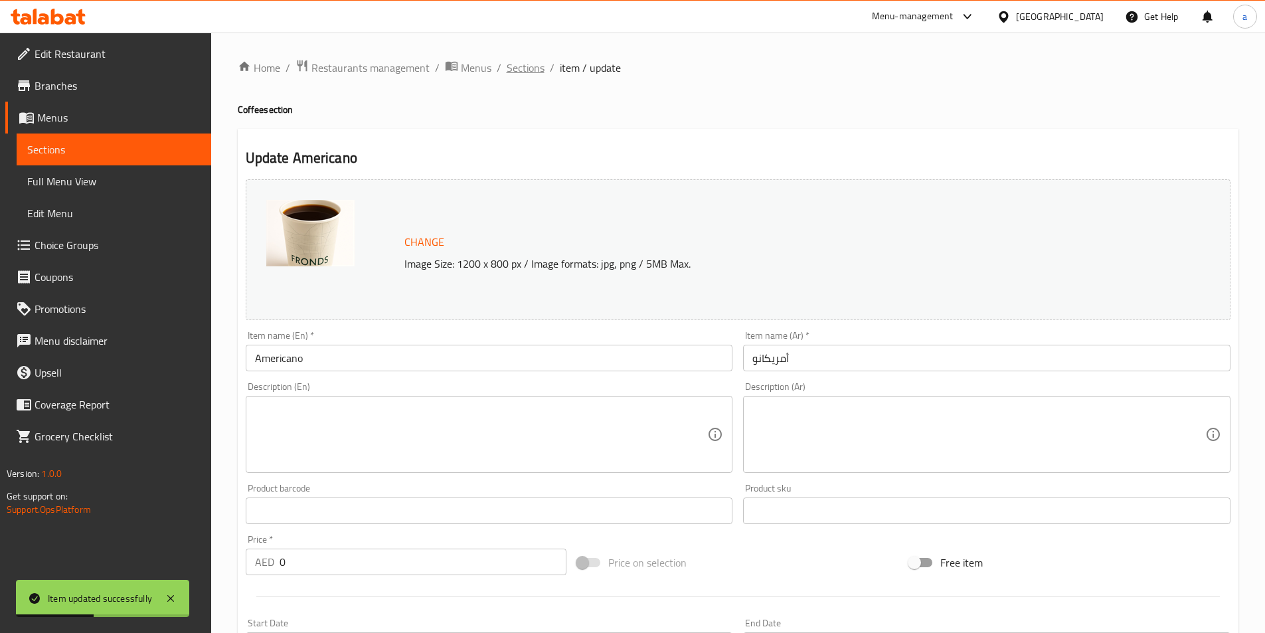
click at [511, 67] on span "Sections" at bounding box center [526, 68] width 38 height 16
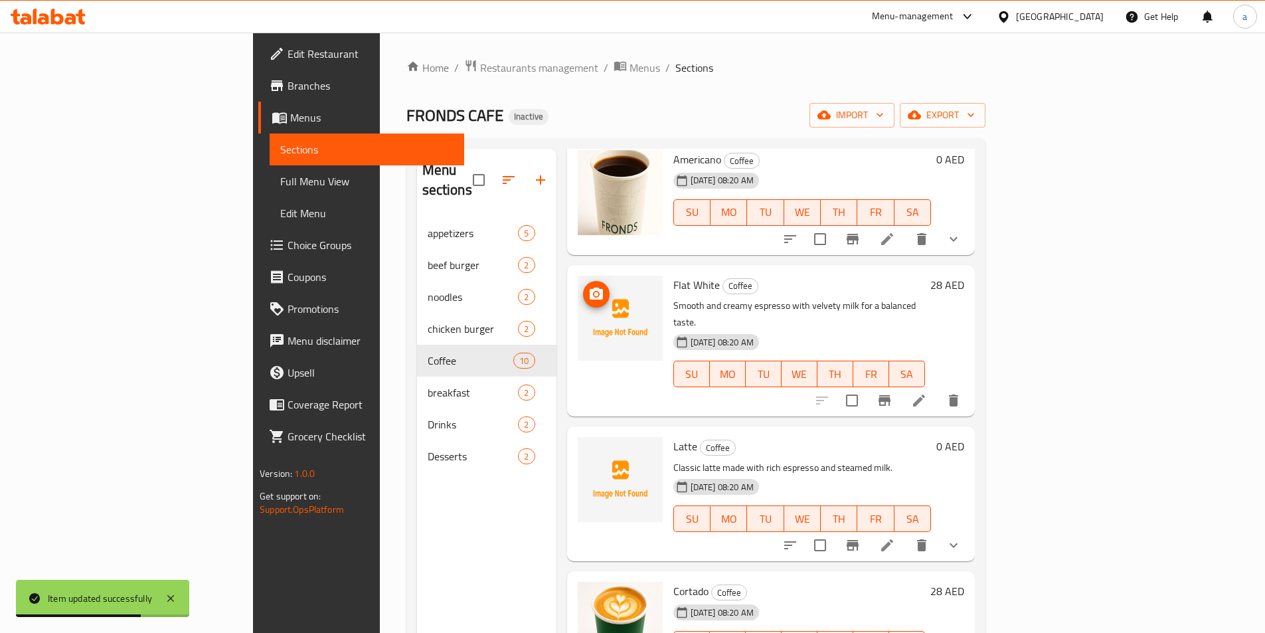
scroll to position [333, 0]
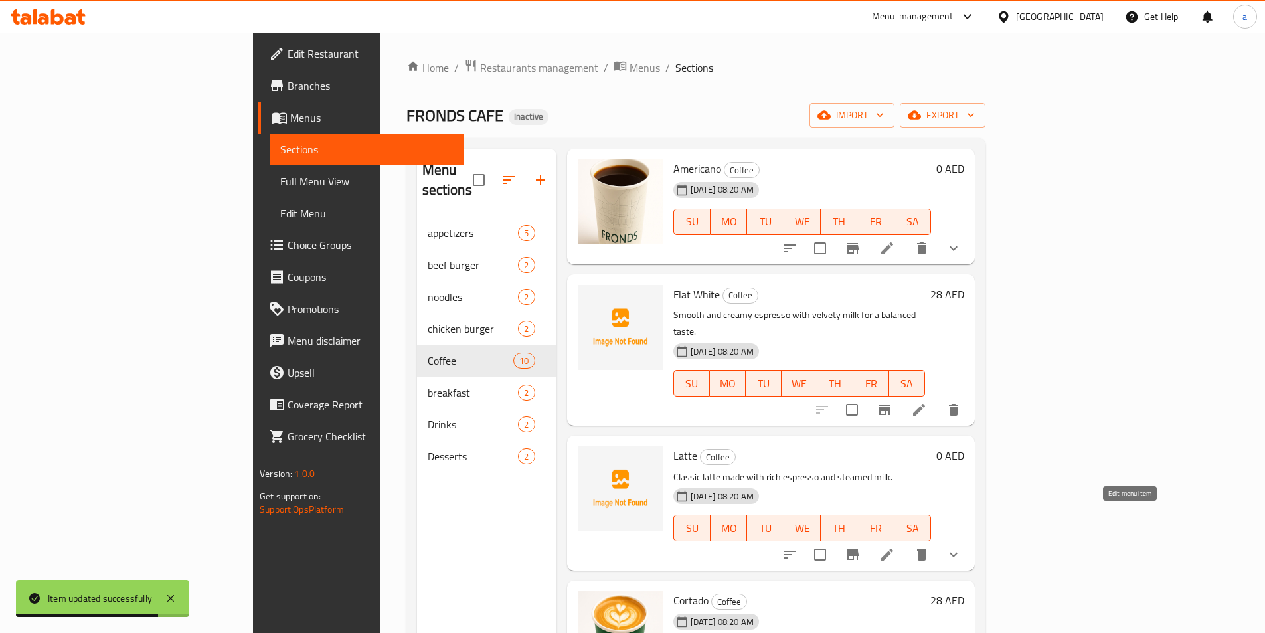
click at [895, 546] on icon at bounding box center [887, 554] width 16 height 16
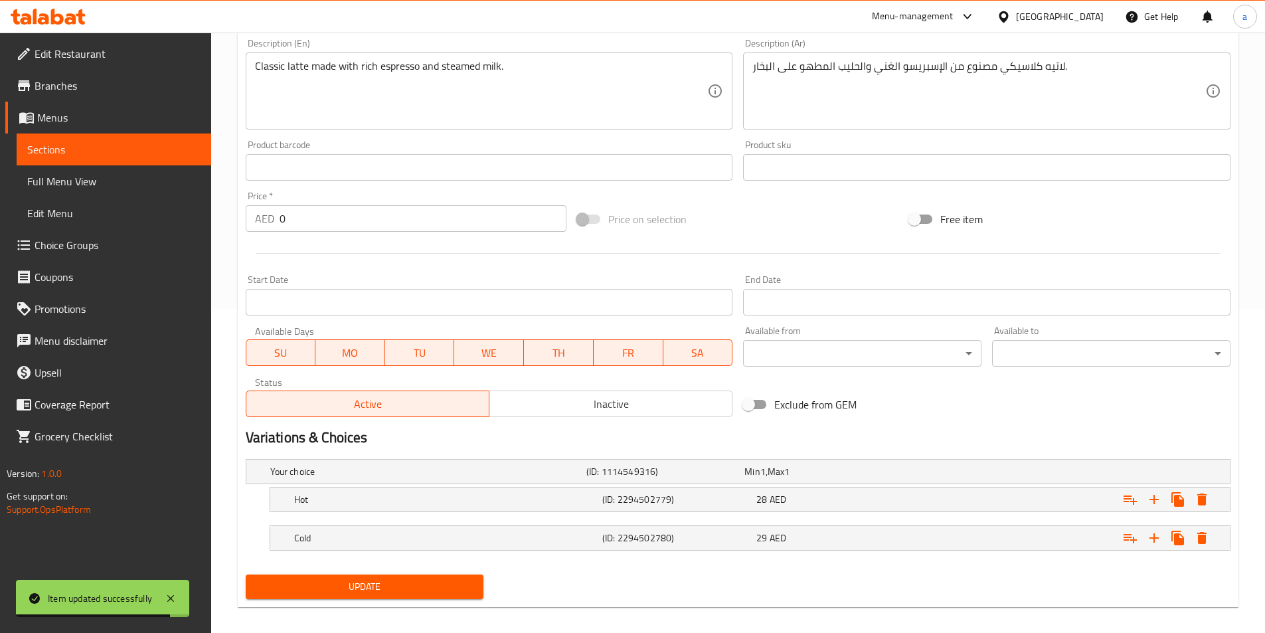
scroll to position [335, 0]
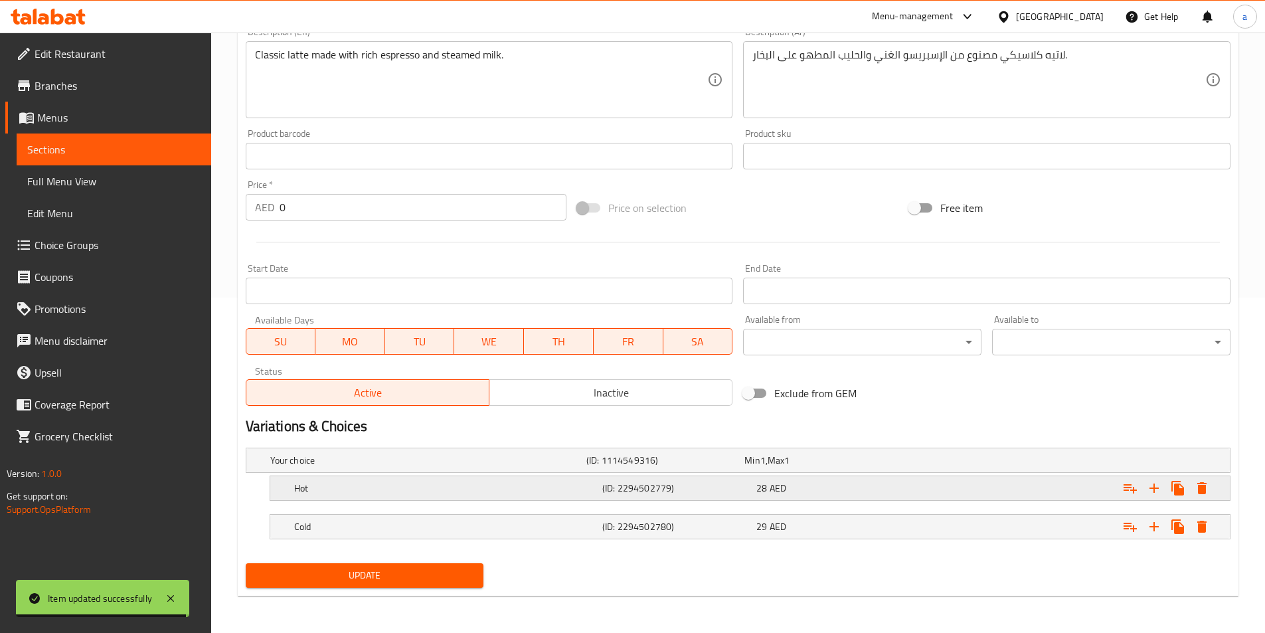
click at [611, 483] on h5 "(ID: 2294502779)" at bounding box center [676, 487] width 149 height 13
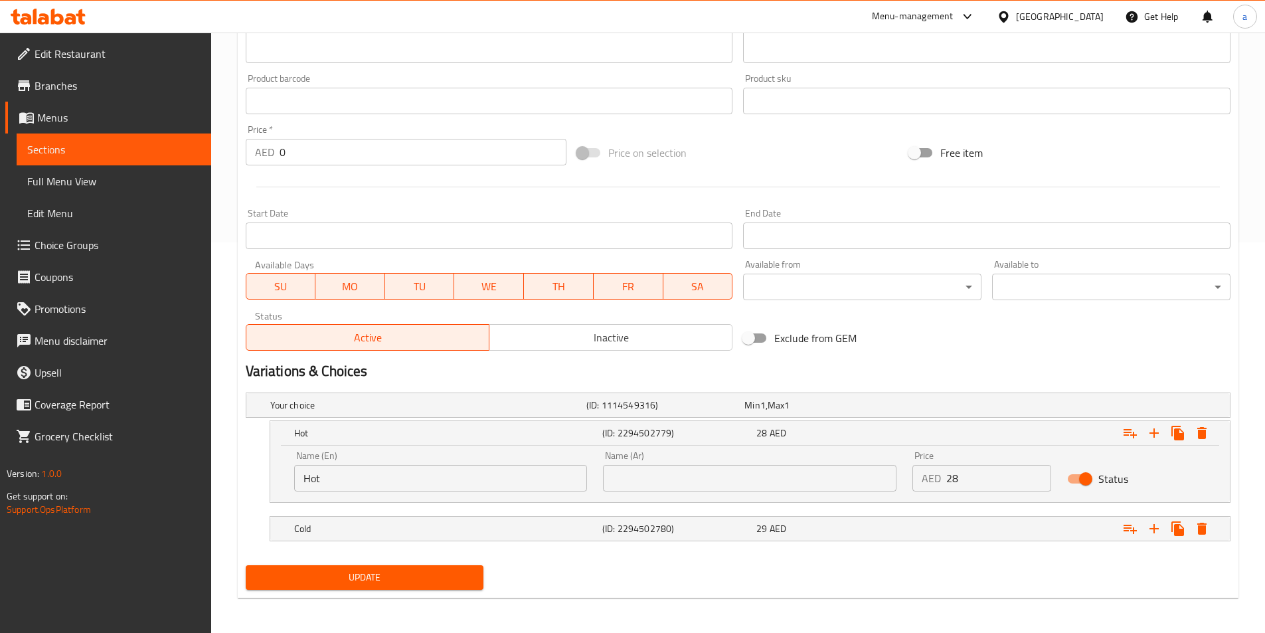
scroll to position [392, 0]
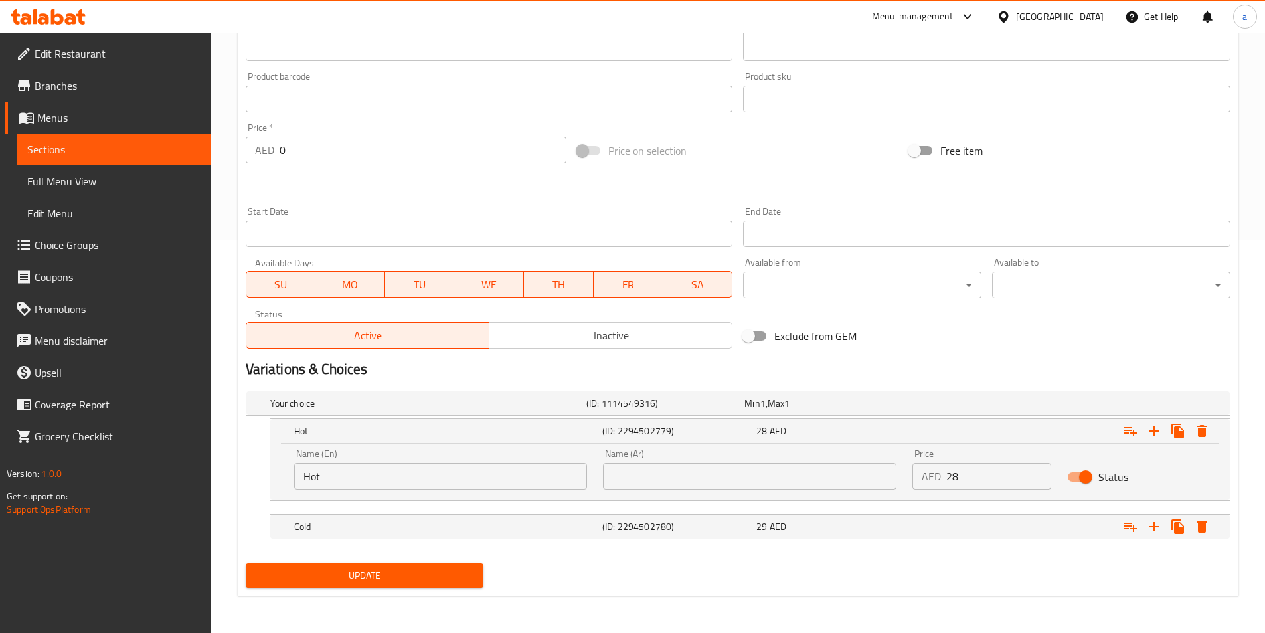
click at [645, 475] on input "text" at bounding box center [749, 476] width 293 height 27
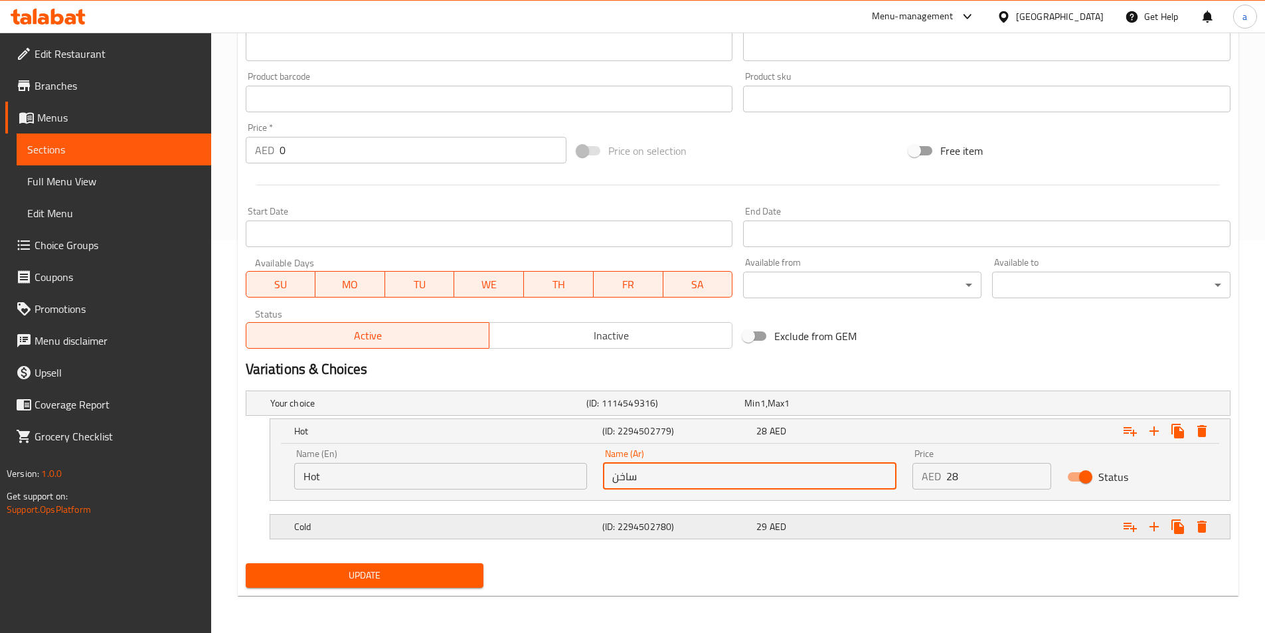
type input "ساخن"
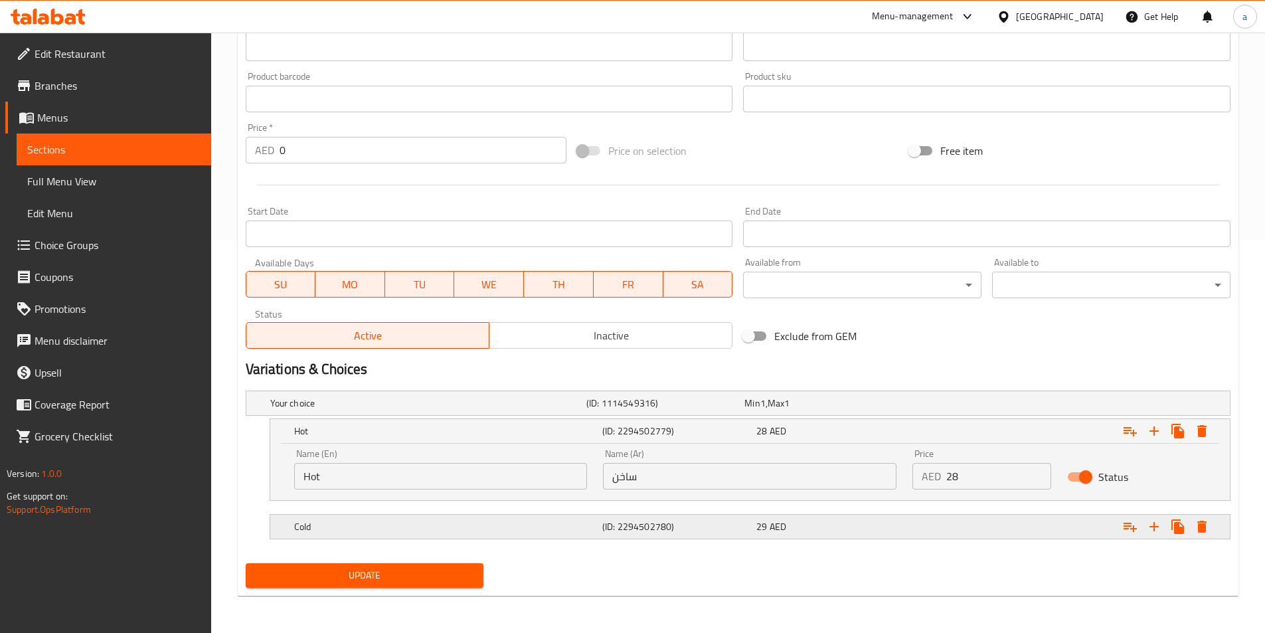
click at [754, 520] on div "29 AED" at bounding box center [830, 526] width 154 height 19
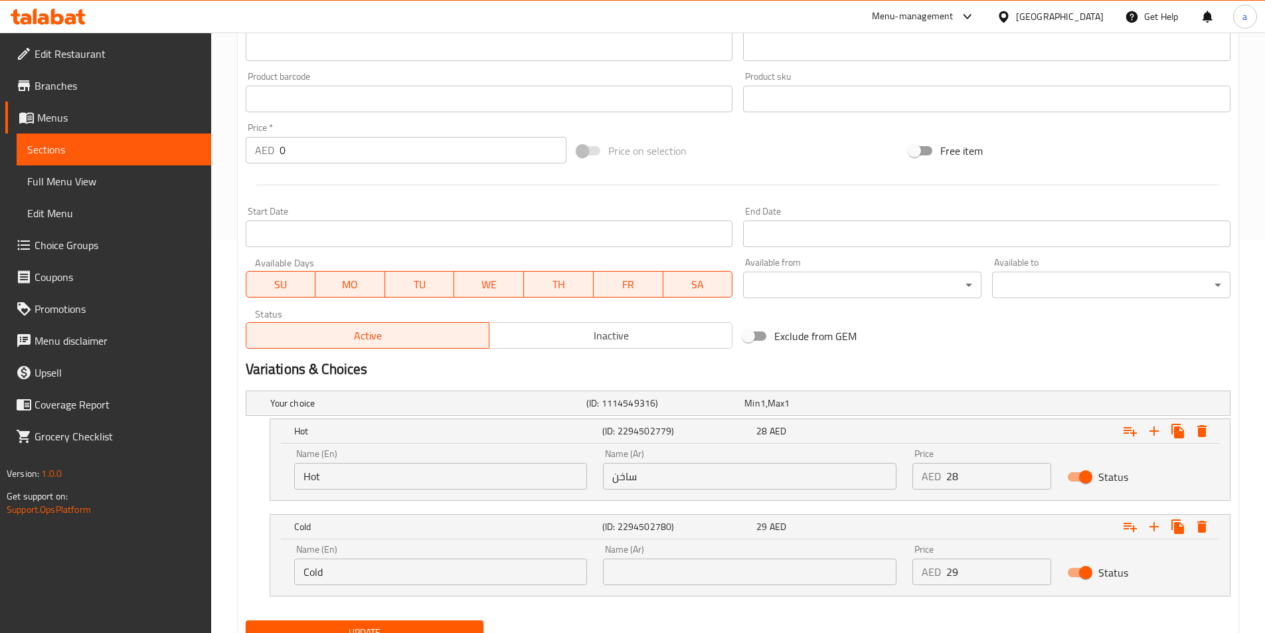
click at [763, 567] on input "text" at bounding box center [749, 571] width 293 height 27
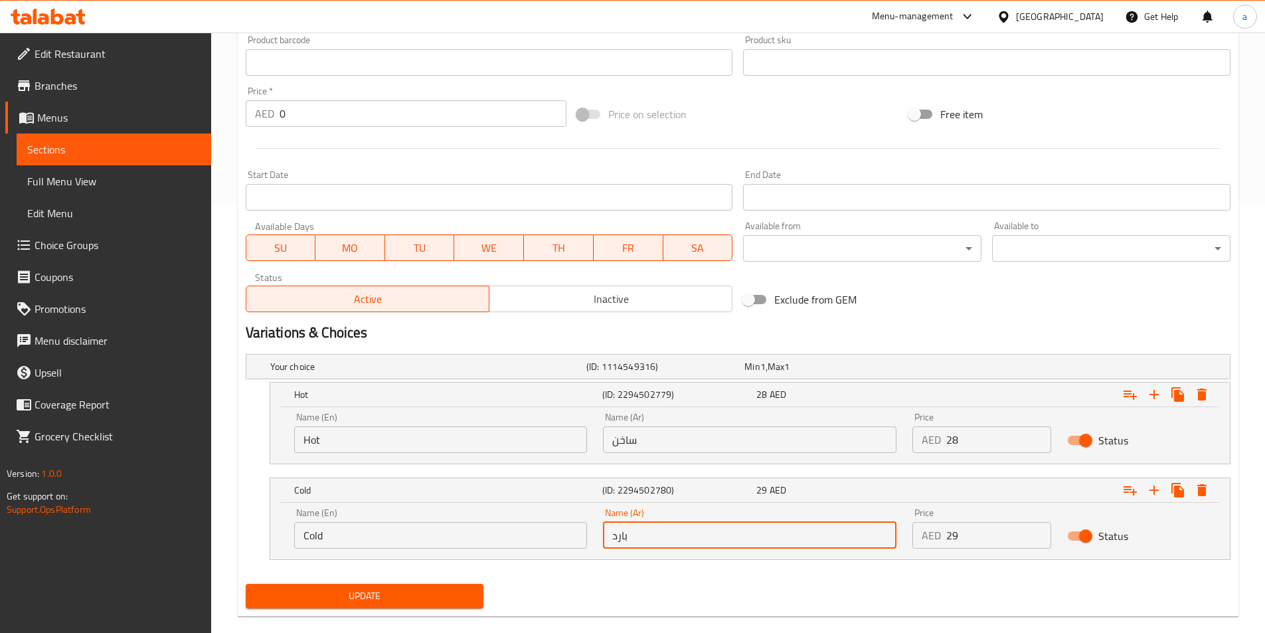
scroll to position [449, 0]
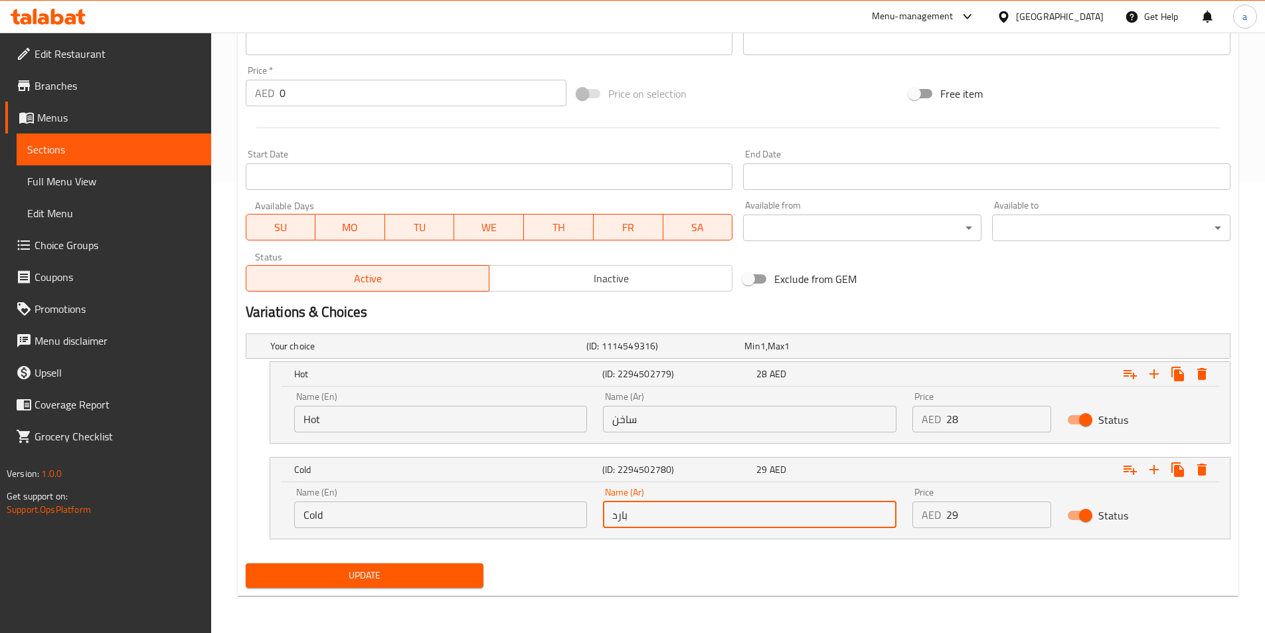
type input "بارد"
click at [390, 580] on span "Update" at bounding box center [364, 575] width 217 height 17
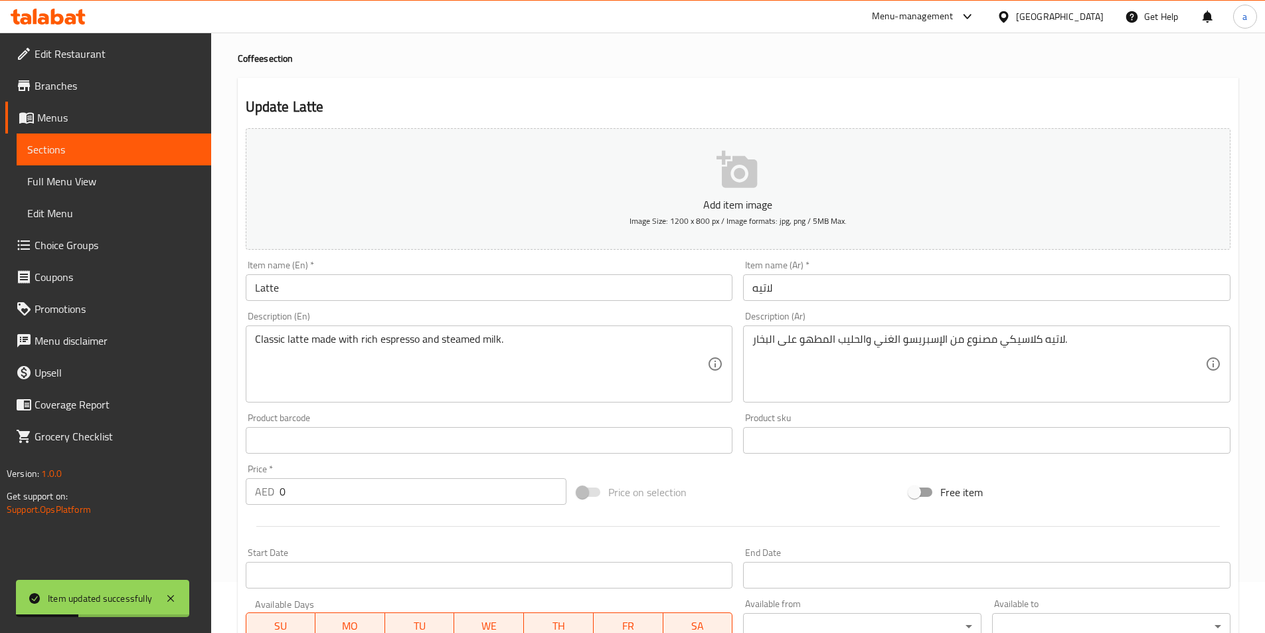
scroll to position [0, 0]
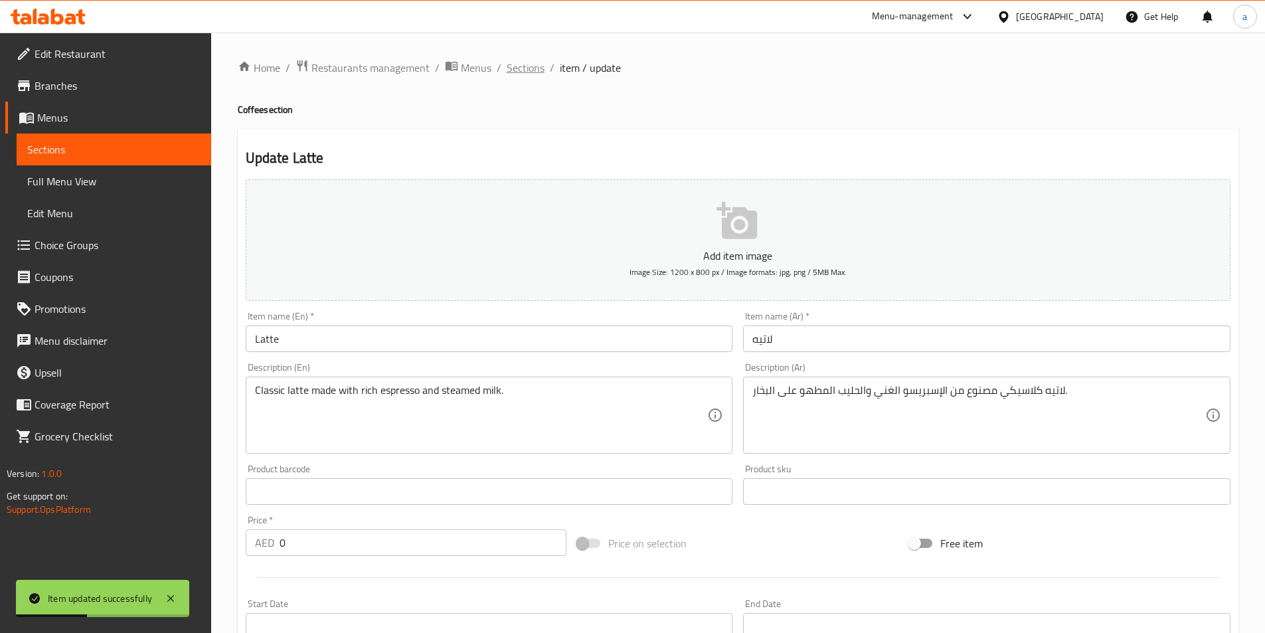
click at [522, 72] on span "Sections" at bounding box center [526, 68] width 38 height 16
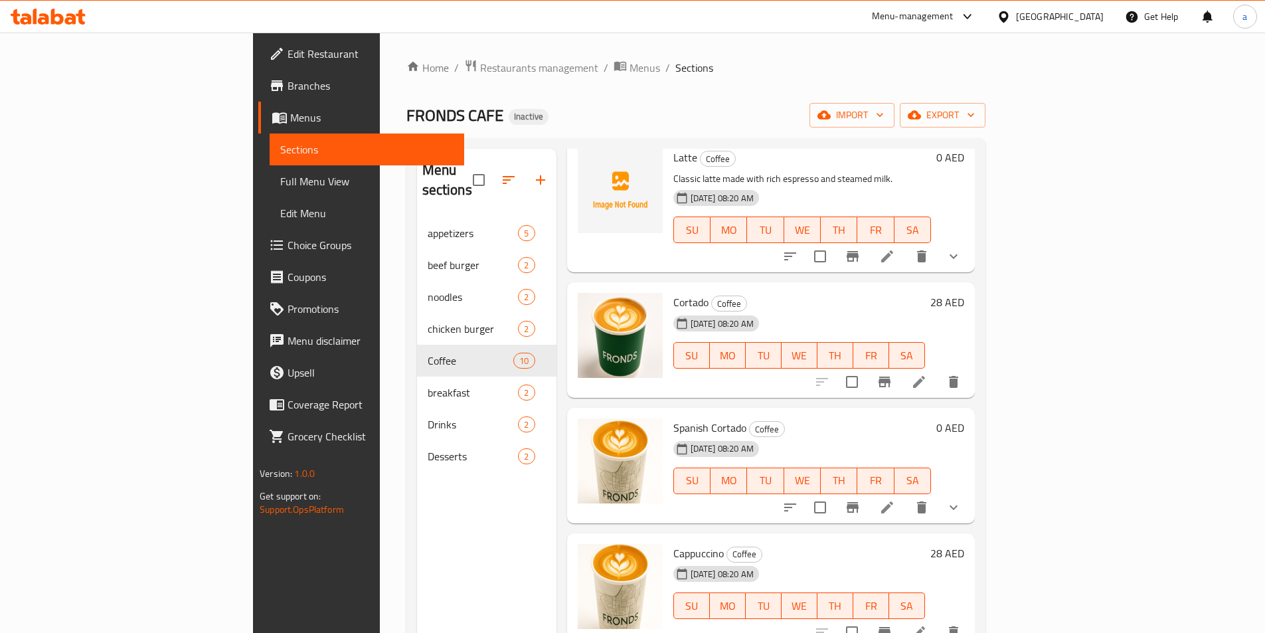
scroll to position [664, 0]
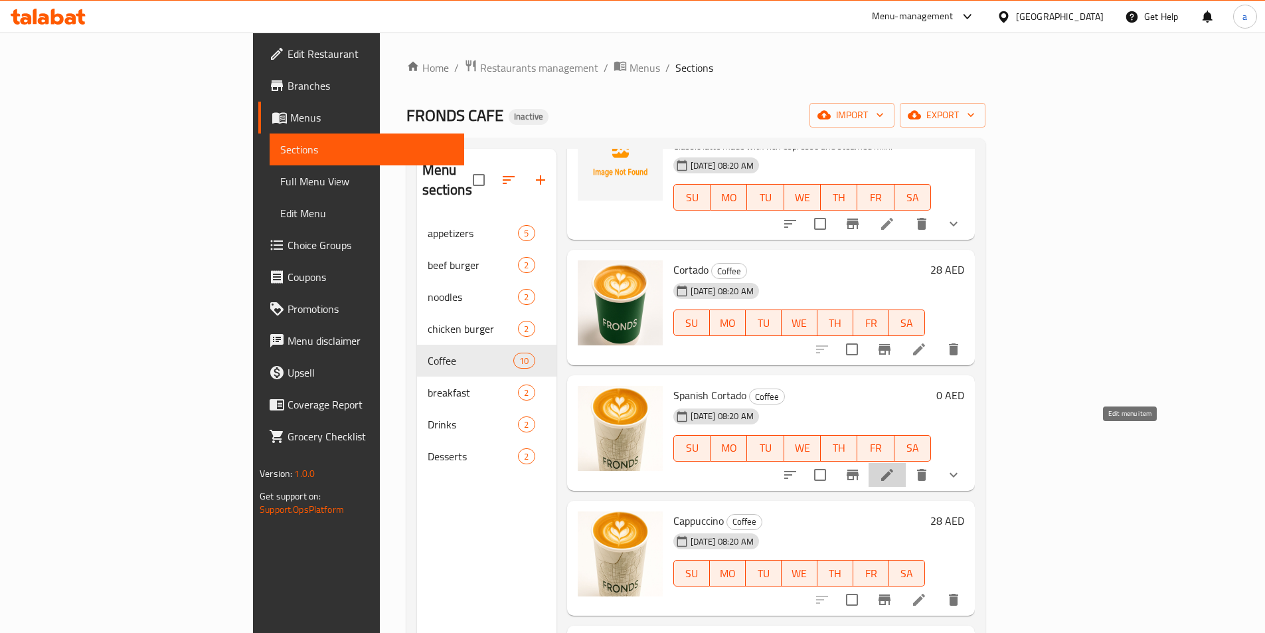
click at [895, 467] on icon at bounding box center [887, 475] width 16 height 16
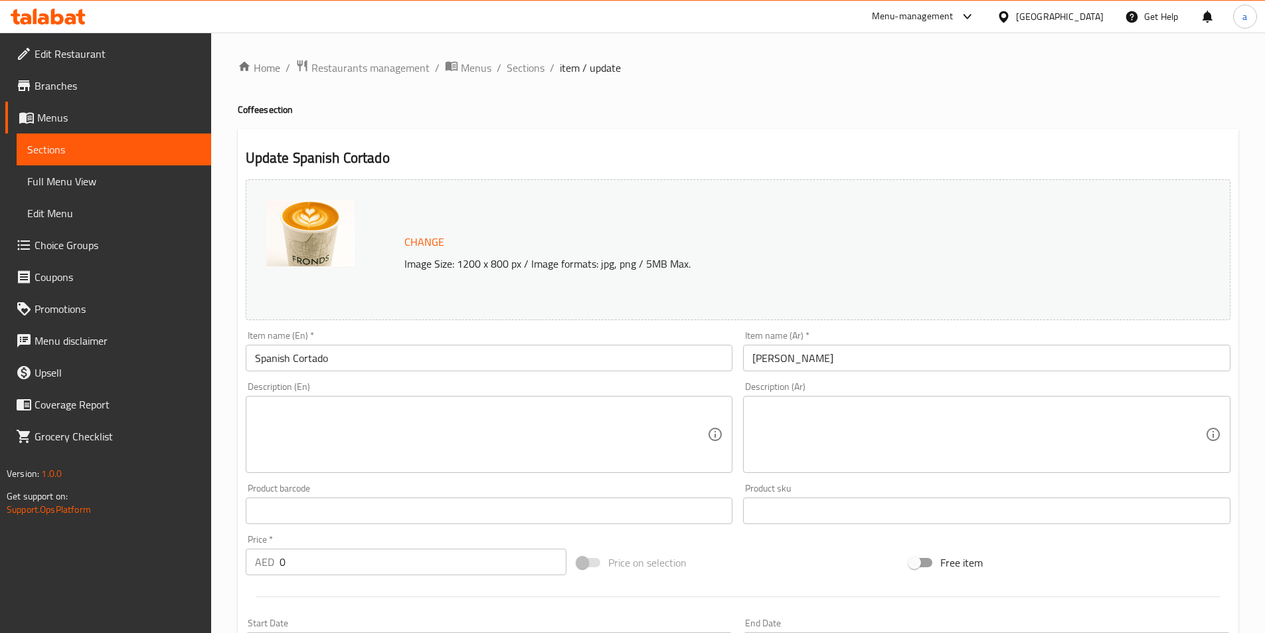
scroll to position [355, 0]
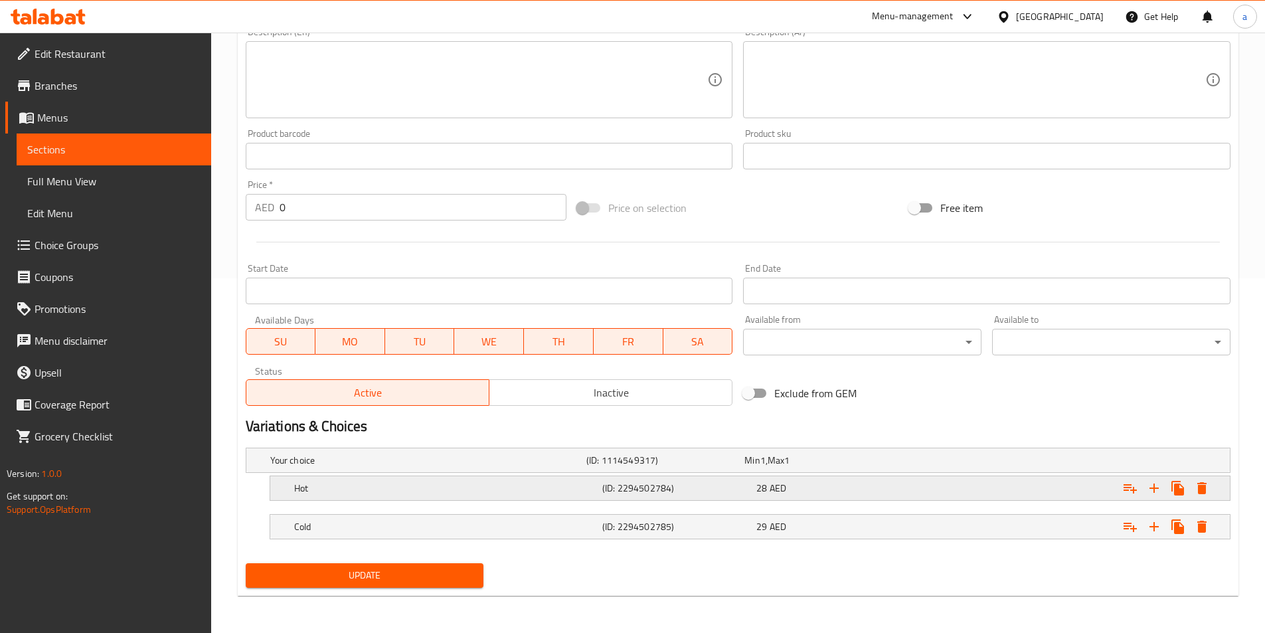
click at [606, 495] on h5 "(ID: 2294502784)" at bounding box center [676, 487] width 149 height 13
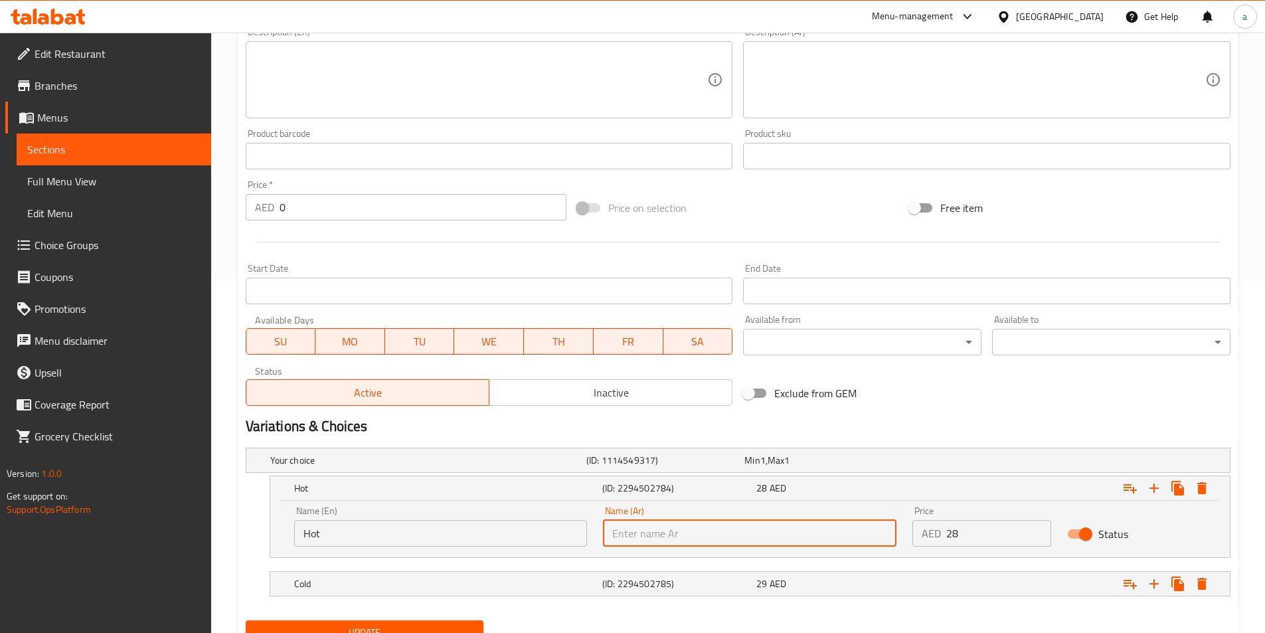
click at [635, 539] on input "text" at bounding box center [749, 533] width 293 height 27
type input "ساخن"
click at [689, 577] on h5 "(ID: 2294502785)" at bounding box center [676, 583] width 149 height 13
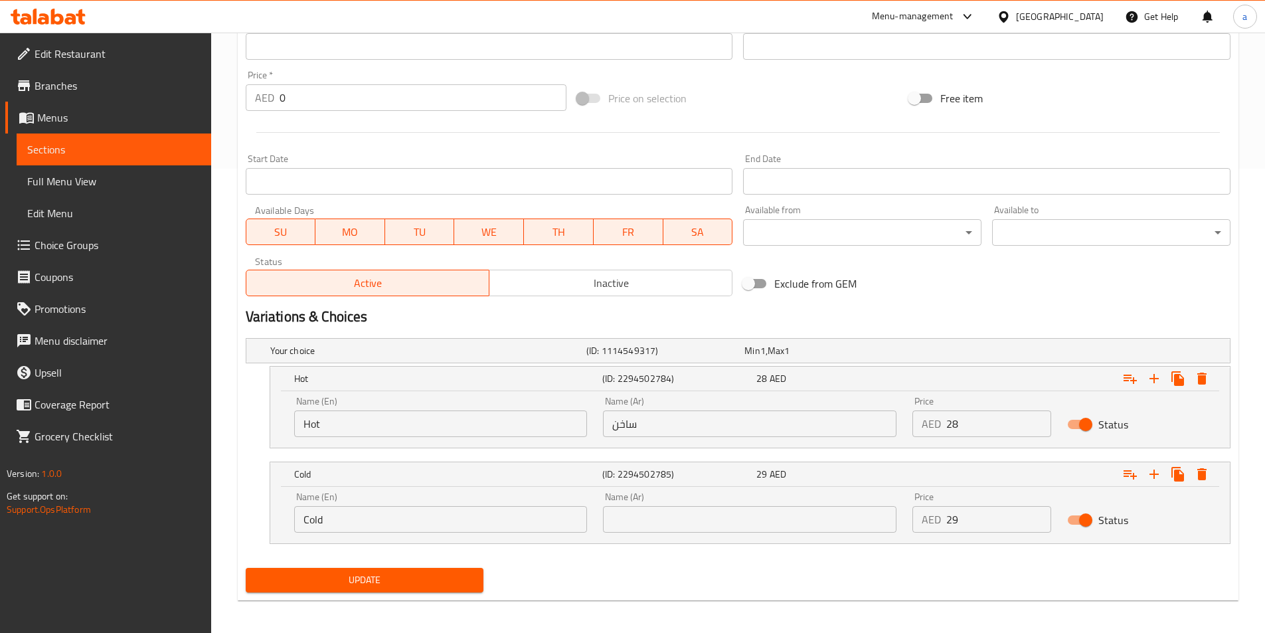
scroll to position [469, 0]
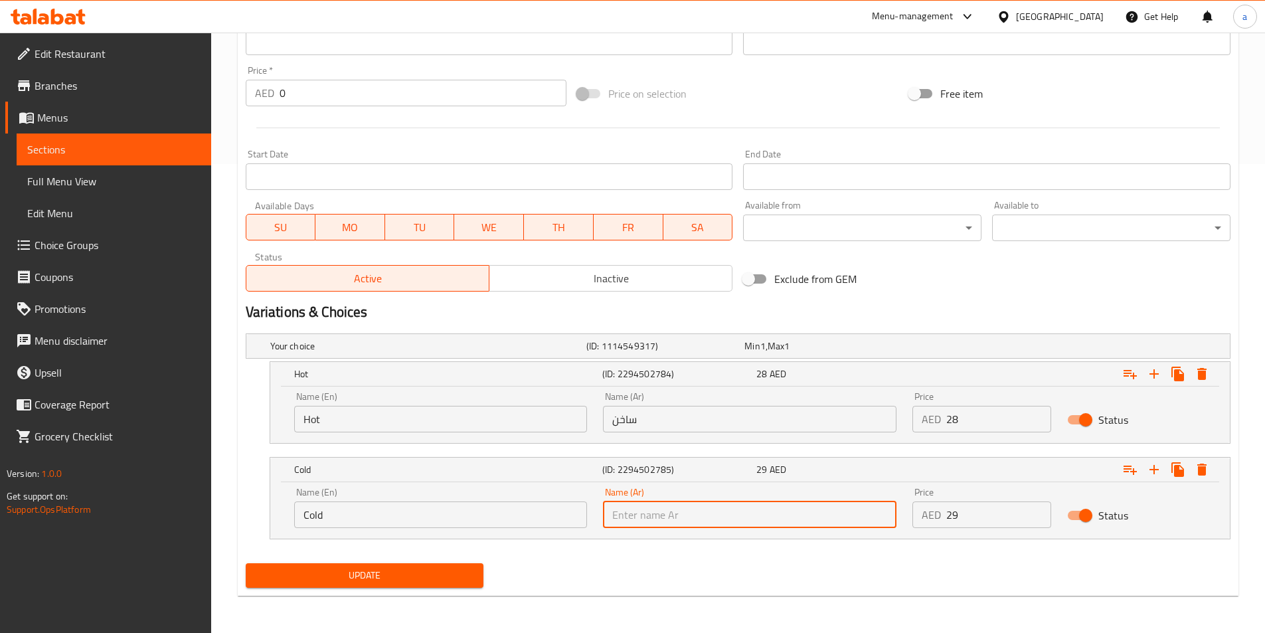
click at [681, 513] on input "text" at bounding box center [749, 514] width 293 height 27
type input "بارد"
click at [693, 573] on div "Update" at bounding box center [737, 575] width 995 height 35
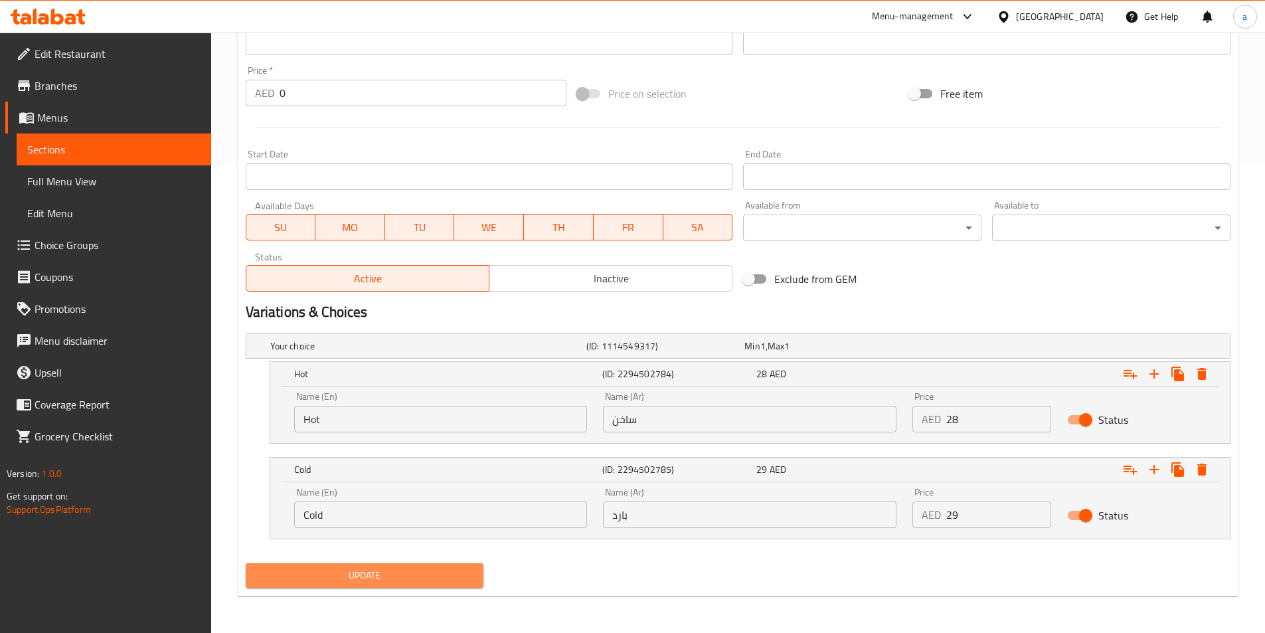
click at [426, 586] on button "Update" at bounding box center [365, 575] width 238 height 25
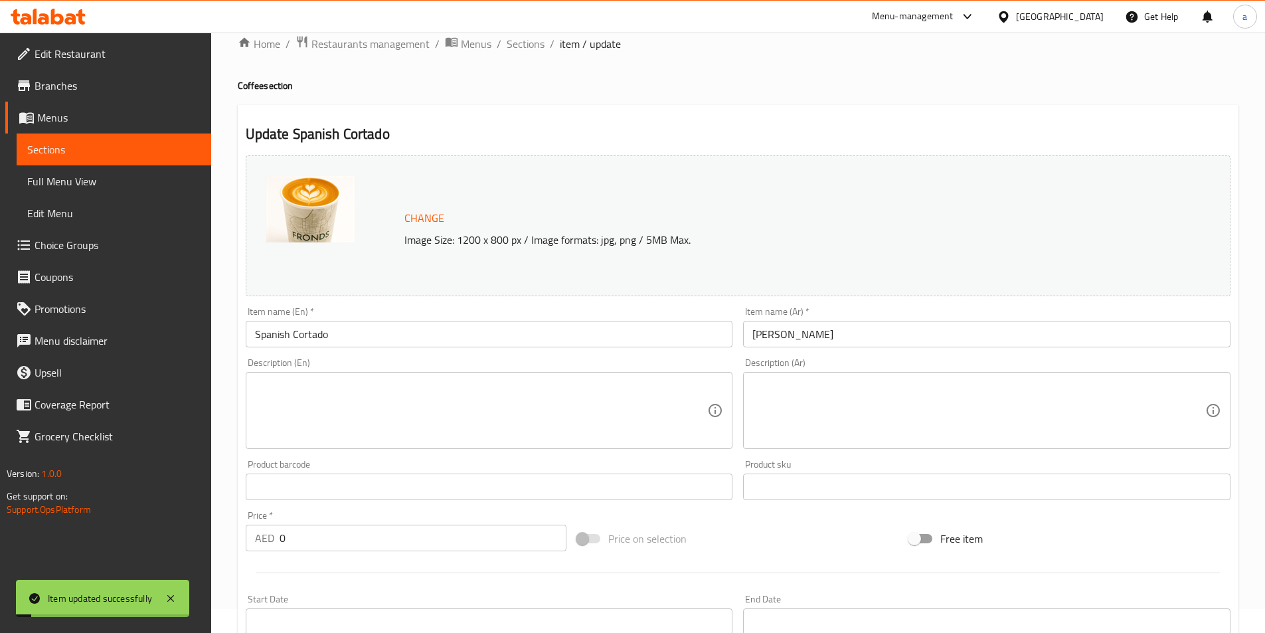
scroll to position [0, 0]
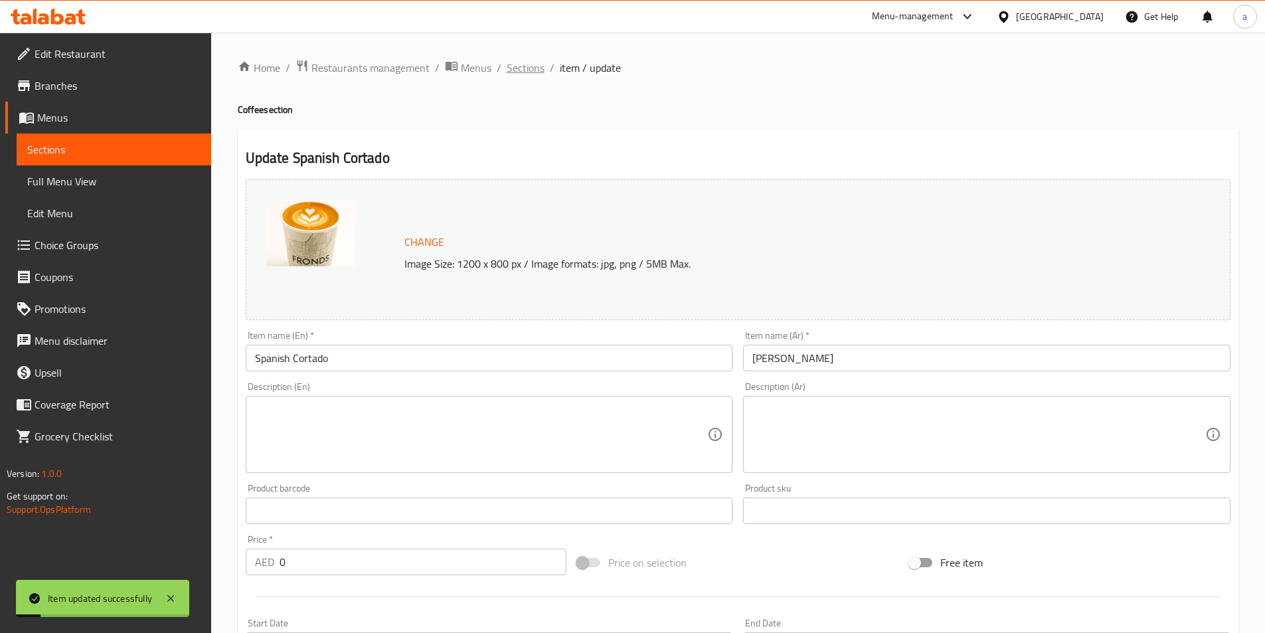
click at [533, 72] on span "Sections" at bounding box center [526, 68] width 38 height 16
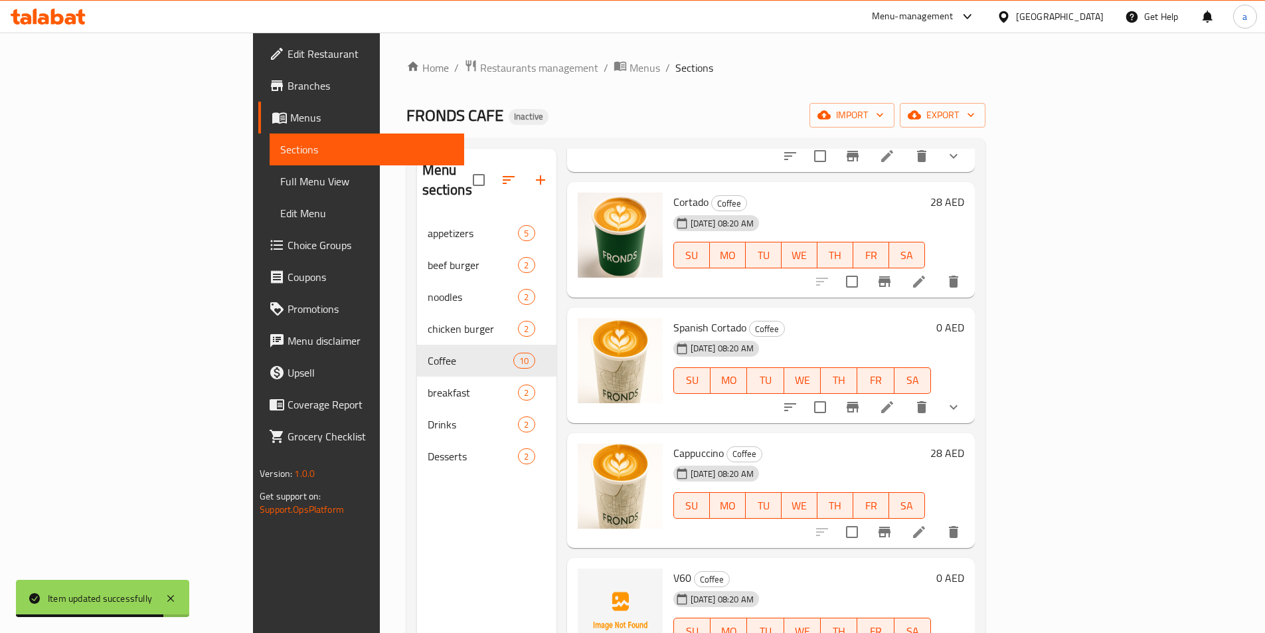
scroll to position [186, 0]
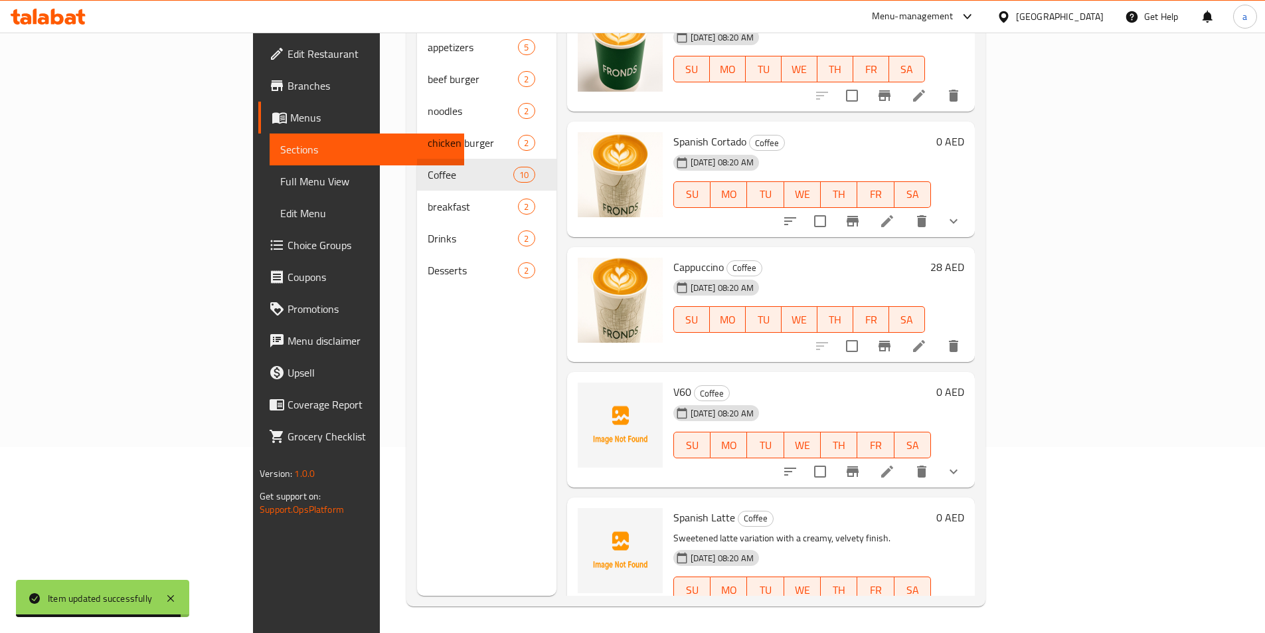
click at [906, 459] on li at bounding box center [886, 471] width 37 height 24
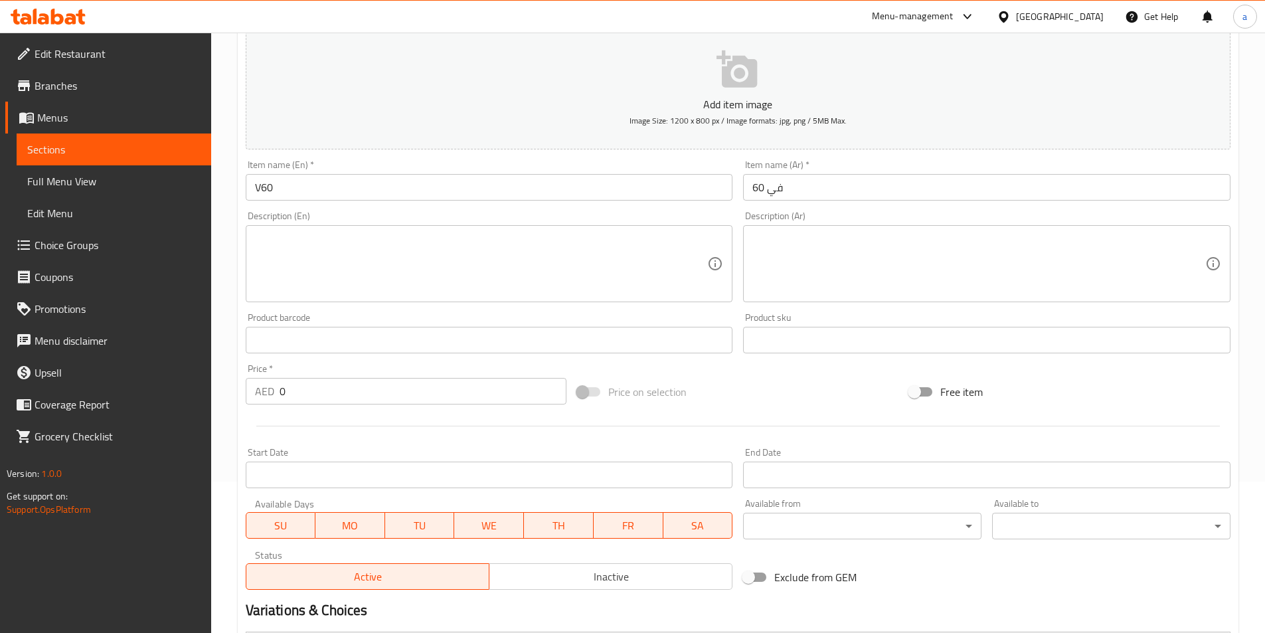
scroll to position [335, 0]
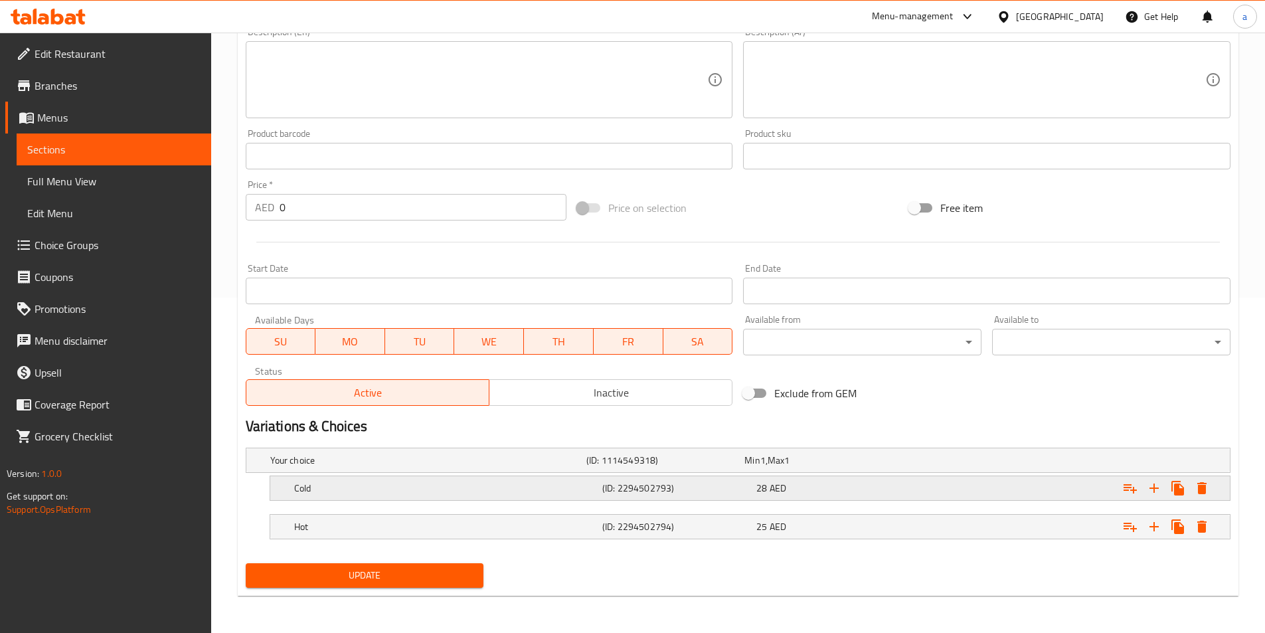
click at [507, 487] on h5 "Cold" at bounding box center [445, 487] width 303 height 13
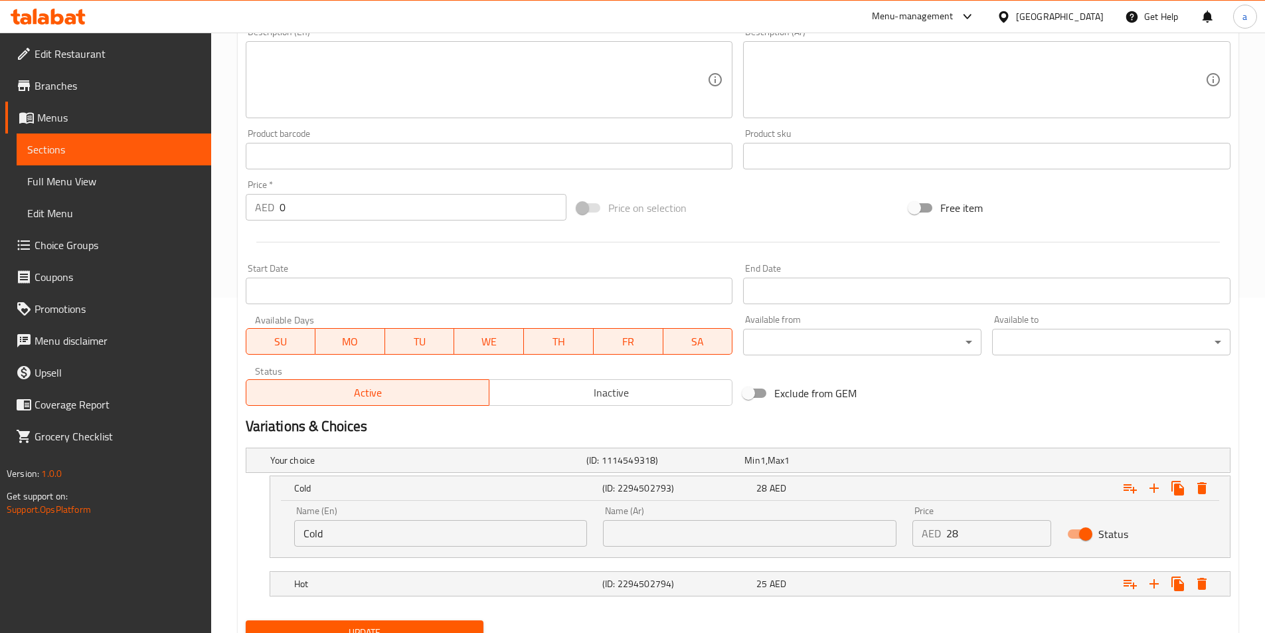
click at [689, 532] on input "text" at bounding box center [749, 533] width 293 height 27
type input "بارد"
click at [696, 579] on h5 "(ID: 2294502794)" at bounding box center [676, 583] width 149 height 13
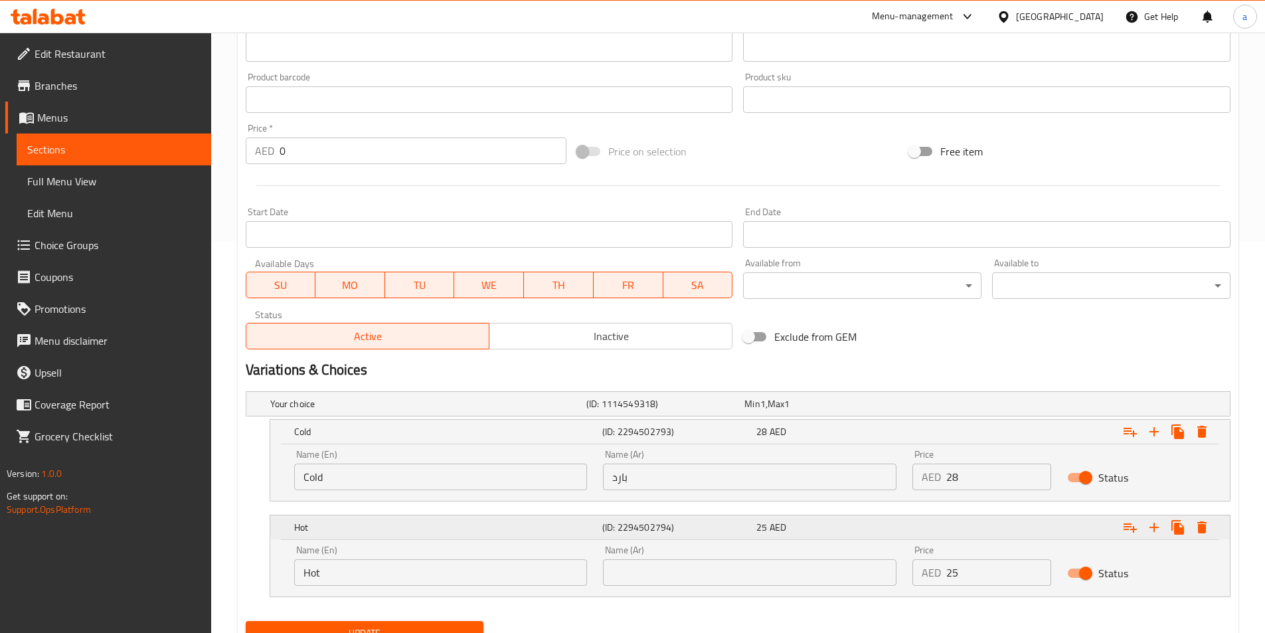
scroll to position [449, 0]
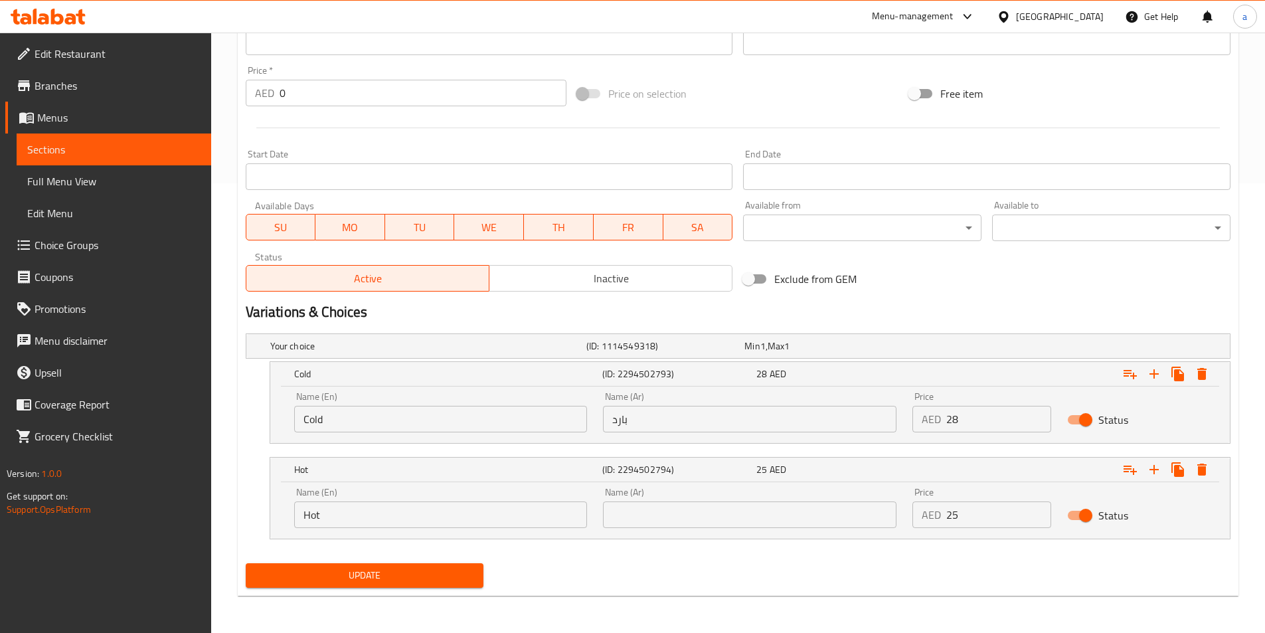
click at [701, 519] on input "text" at bounding box center [749, 514] width 293 height 27
type input "ساخن"
click at [398, 574] on span "Update" at bounding box center [364, 575] width 217 height 17
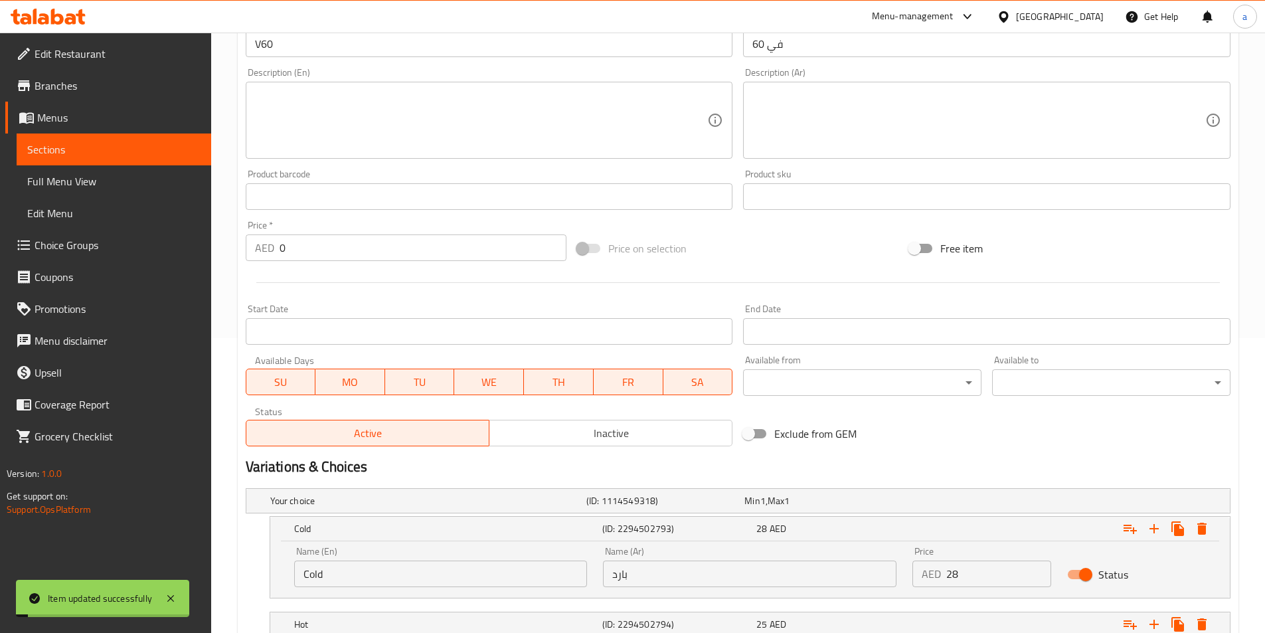
scroll to position [0, 0]
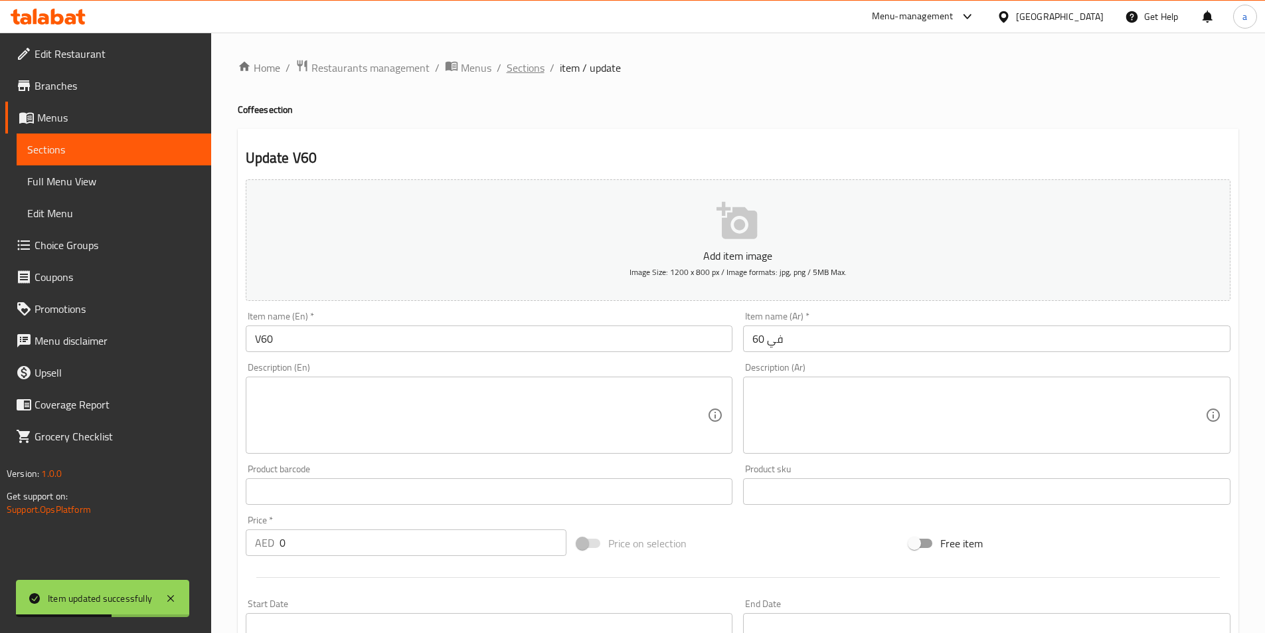
click at [525, 64] on span "Sections" at bounding box center [526, 68] width 38 height 16
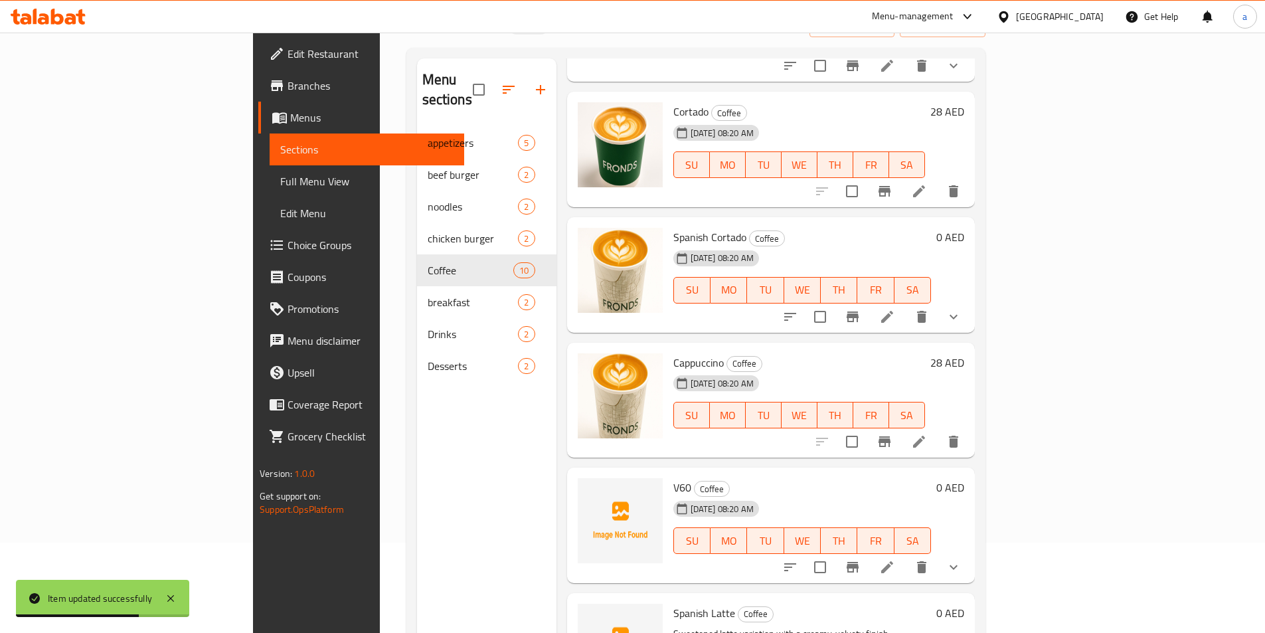
scroll to position [186, 0]
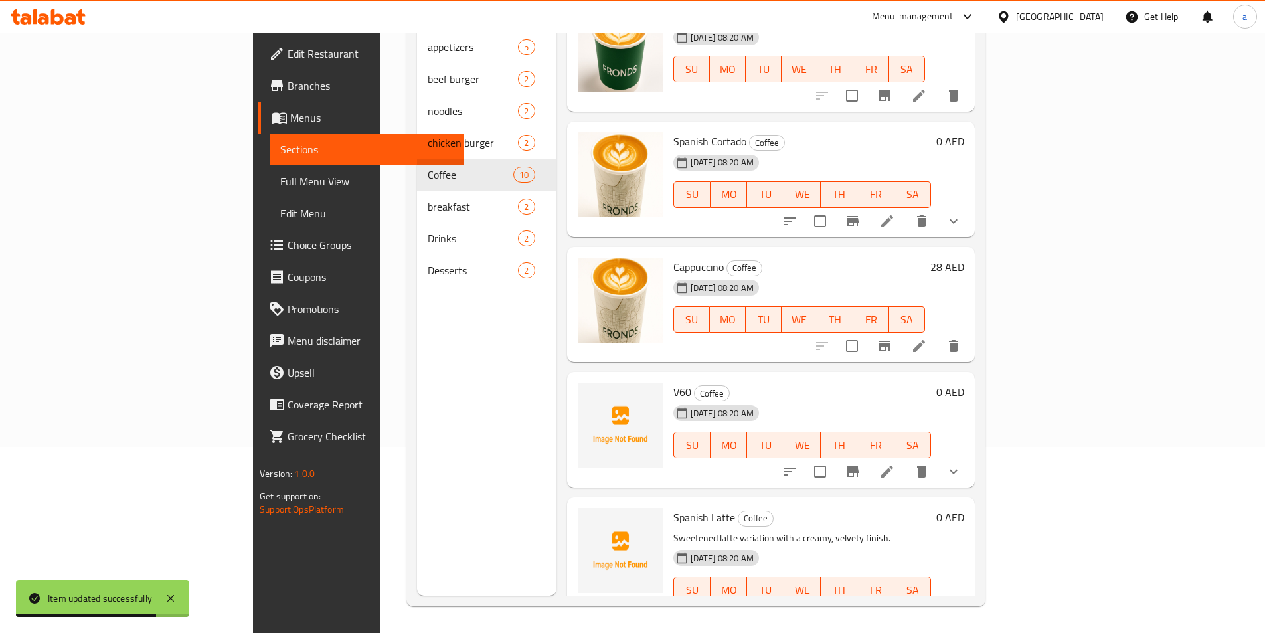
click at [906, 604] on li at bounding box center [886, 616] width 37 height 24
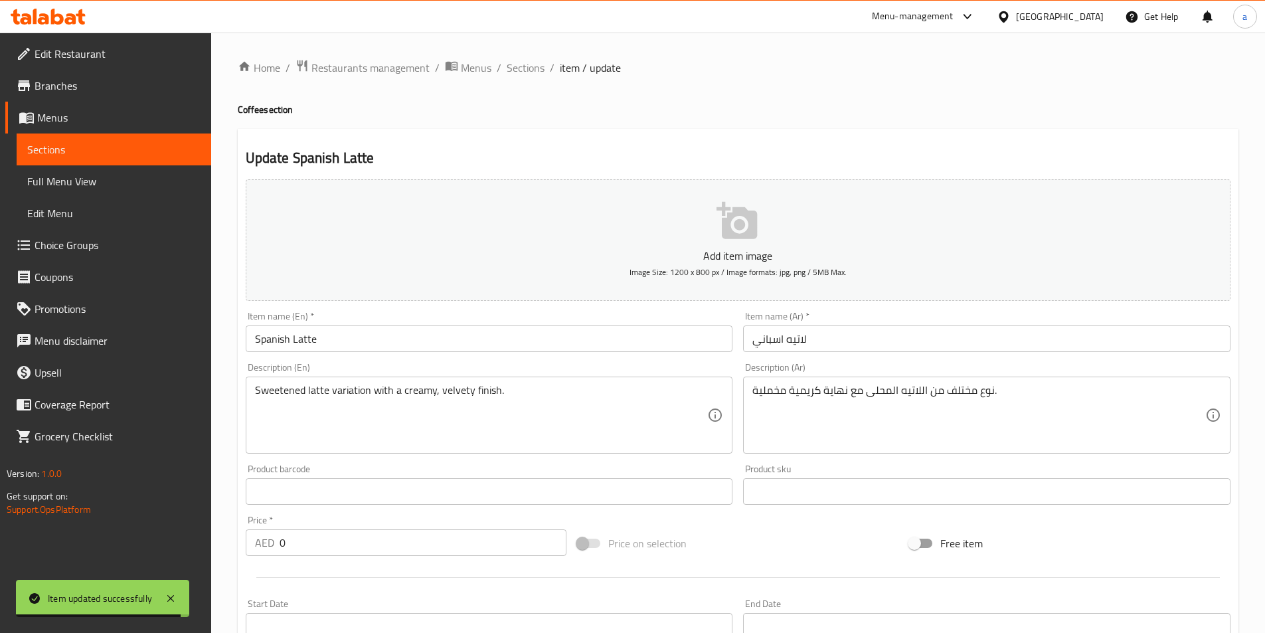
scroll to position [335, 0]
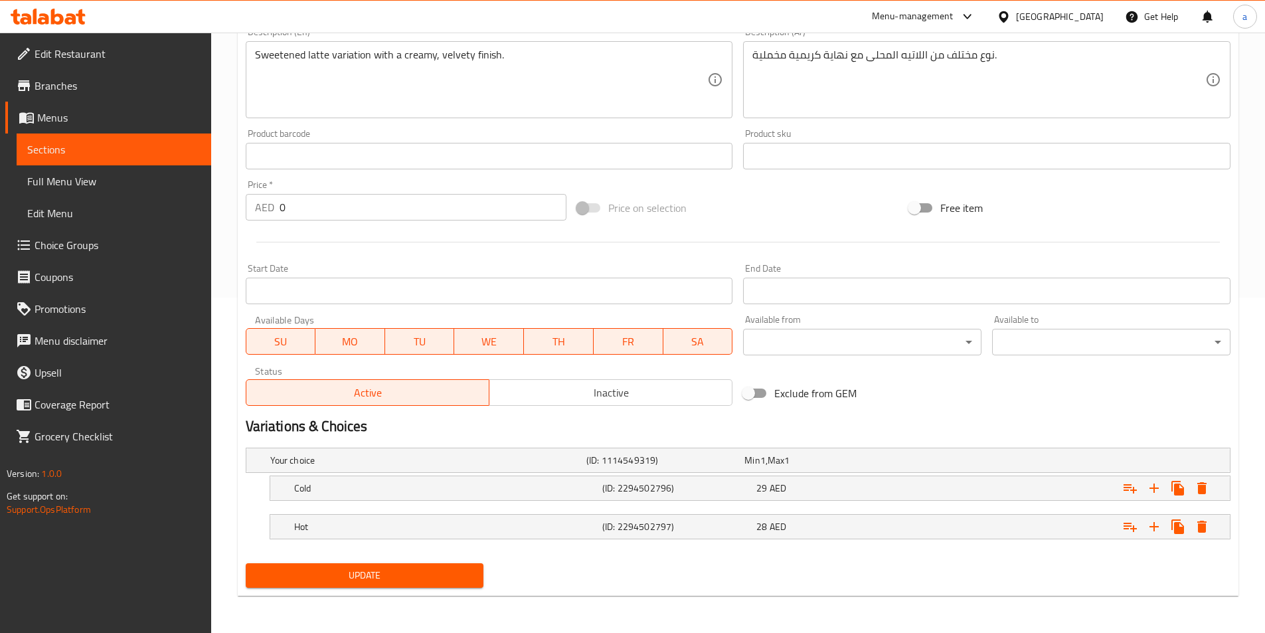
drag, startPoint x: 331, startPoint y: 487, endPoint x: 408, endPoint y: 508, distance: 79.2
click at [332, 487] on h5 "Cold" at bounding box center [445, 487] width 303 height 13
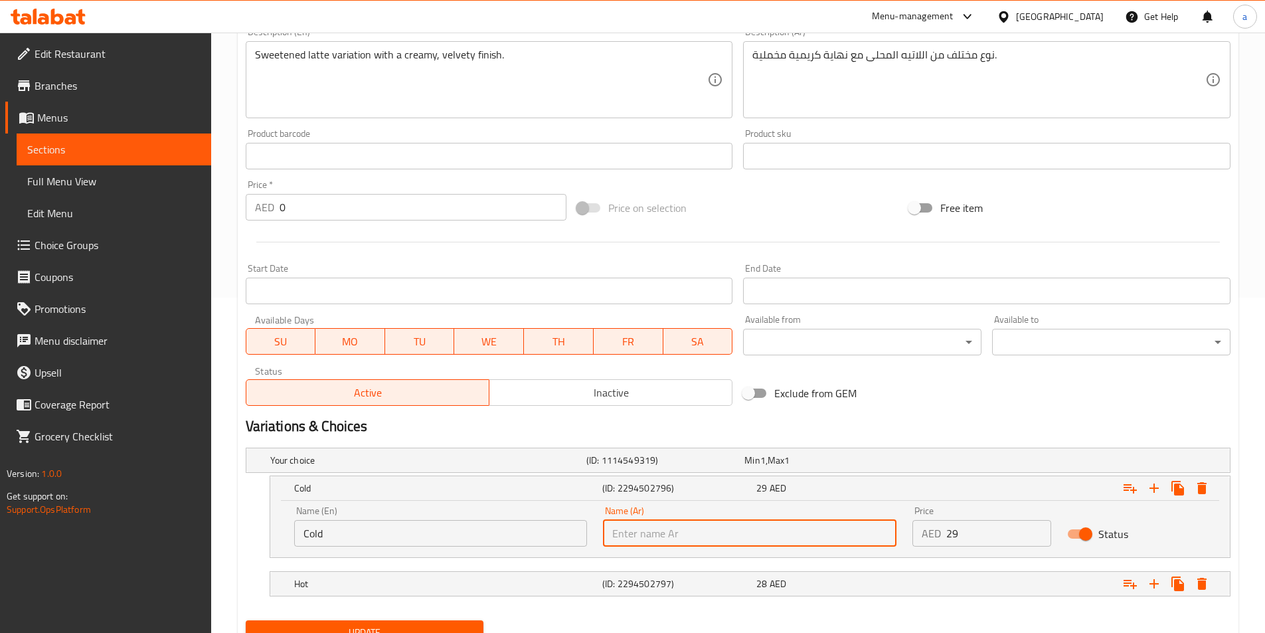
click at [651, 521] on input "text" at bounding box center [749, 533] width 293 height 27
type input "بارد"
click at [659, 578] on h5 "(ID: 2294502797)" at bounding box center [676, 583] width 149 height 13
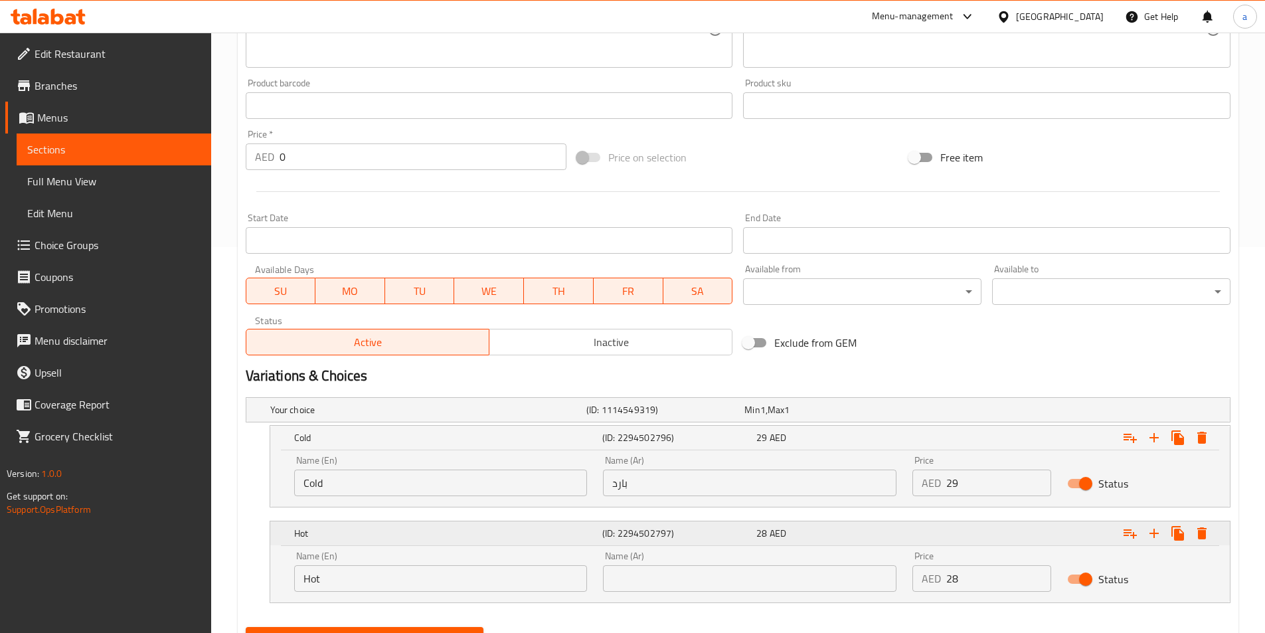
scroll to position [449, 0]
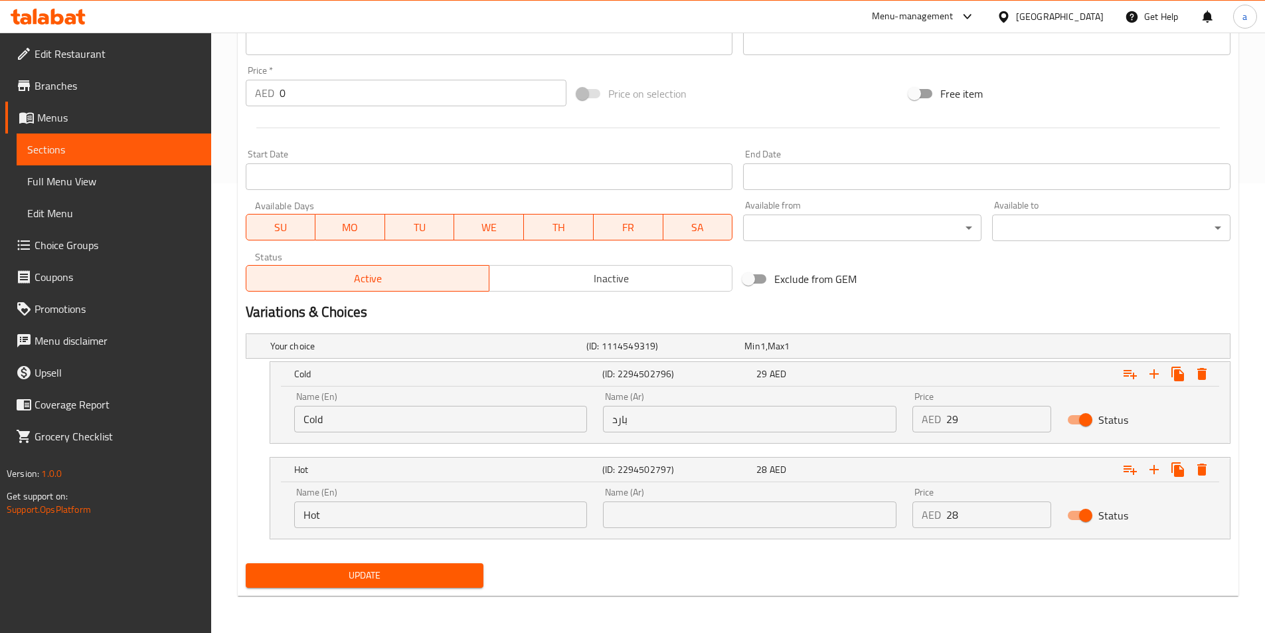
click at [649, 507] on input "text" at bounding box center [749, 514] width 293 height 27
type input "ساخن"
click at [411, 567] on span "Update" at bounding box center [364, 575] width 217 height 17
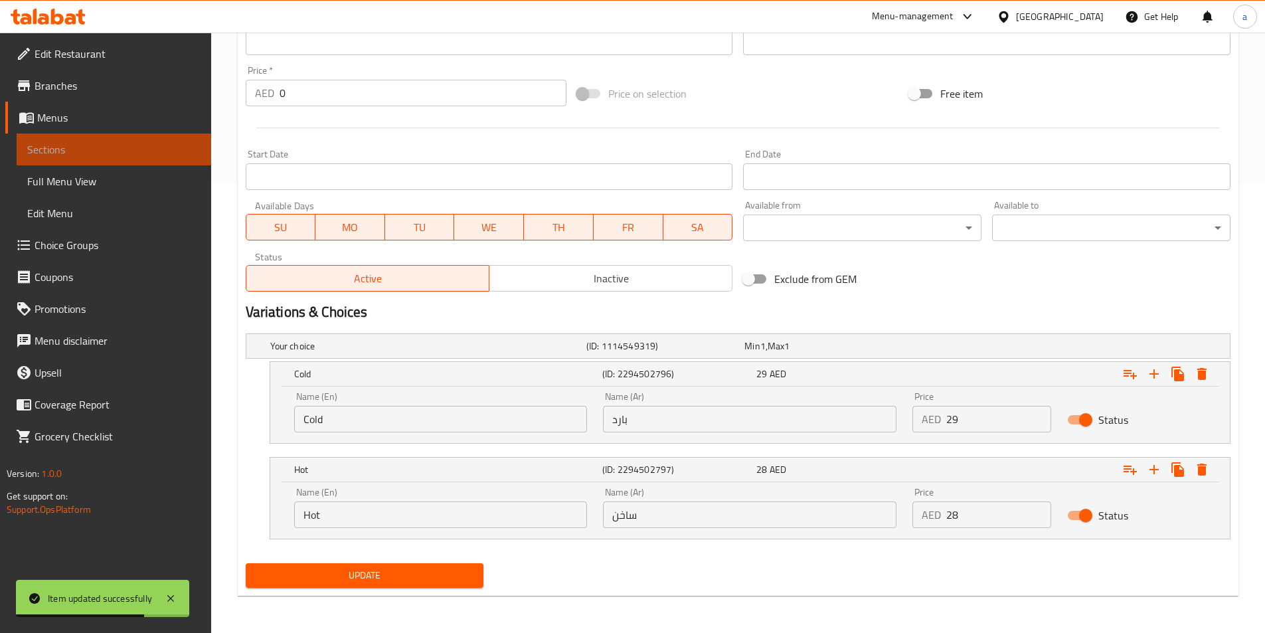
click at [133, 146] on span "Sections" at bounding box center [113, 149] width 173 height 16
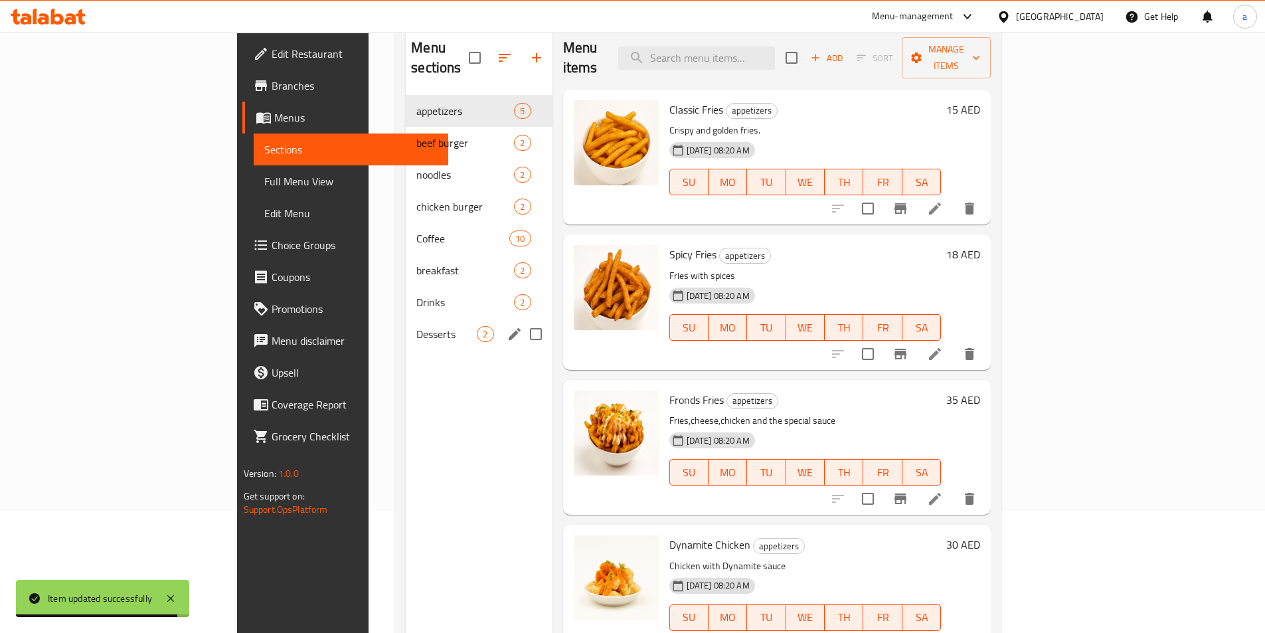
scroll to position [133, 0]
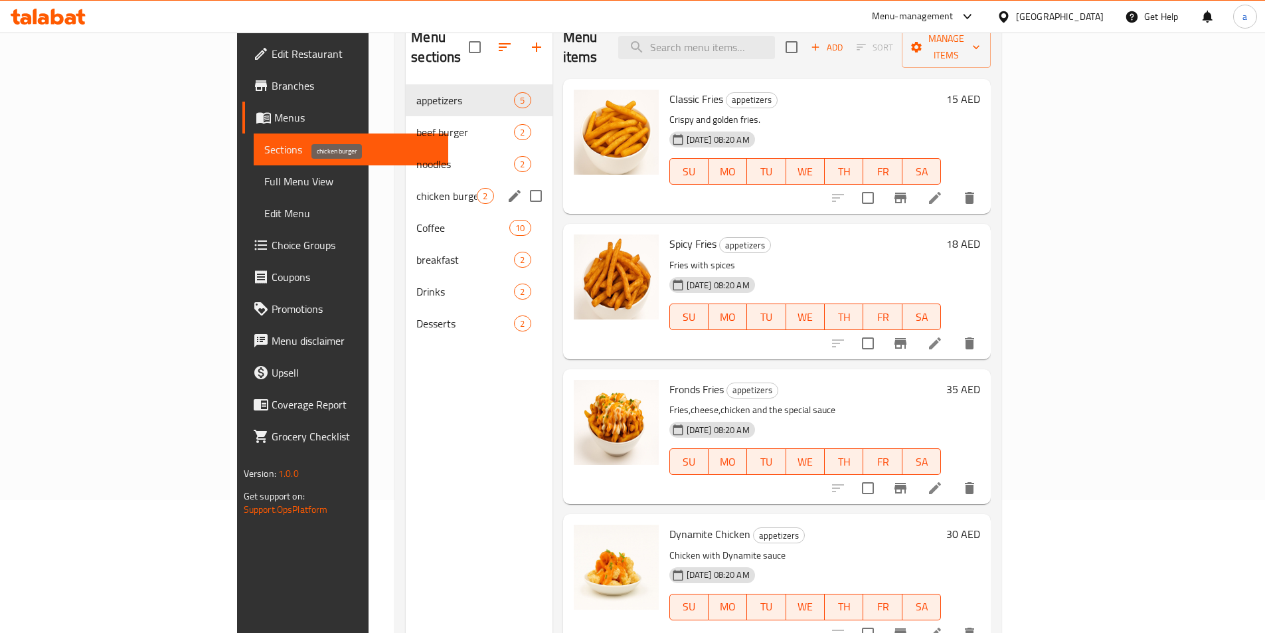
click at [416, 188] on span "chicken burger" at bounding box center [446, 196] width 60 height 16
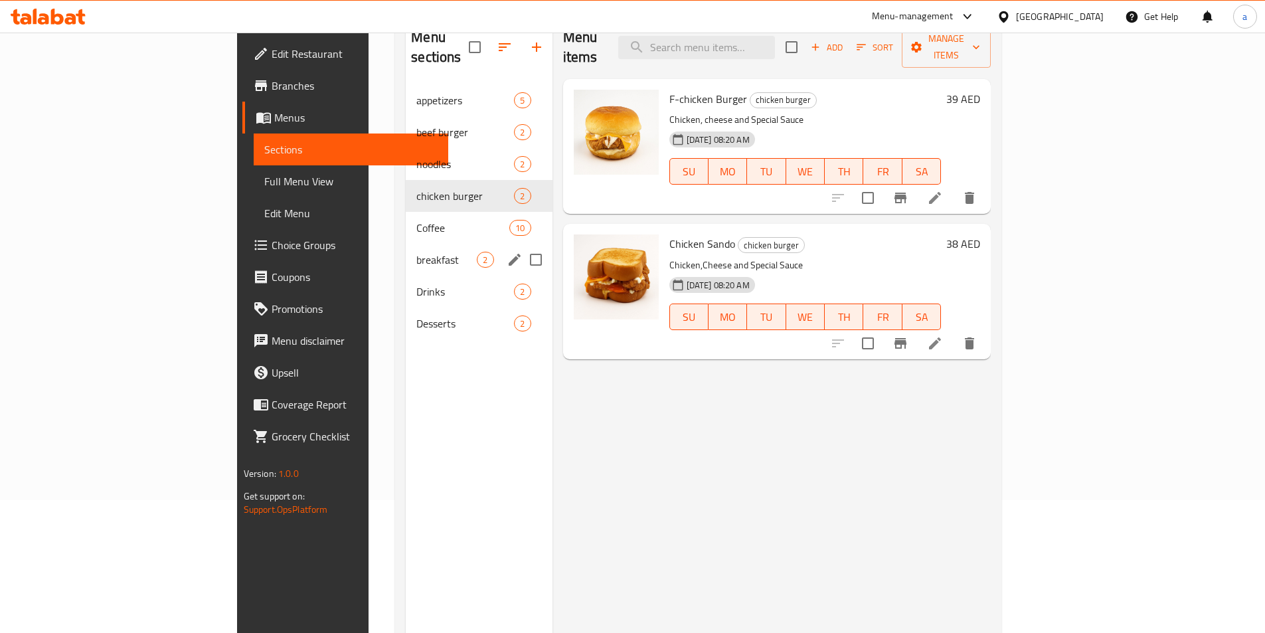
click at [406, 244] on div "breakfast 2" at bounding box center [479, 260] width 146 height 32
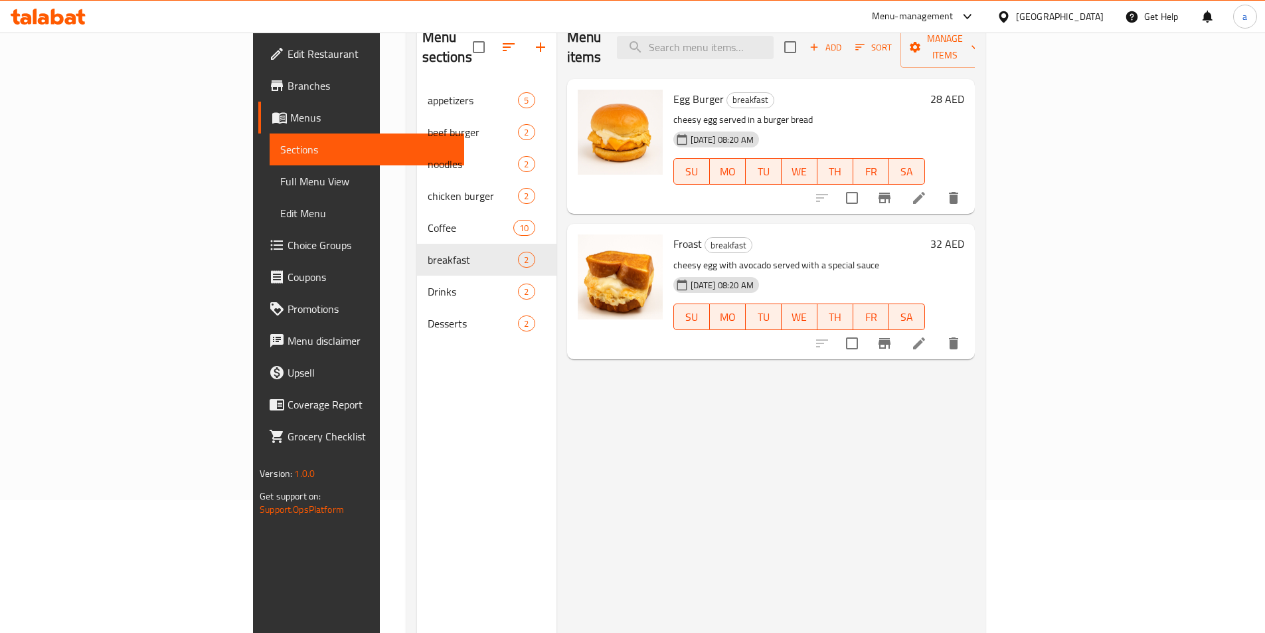
click at [925, 192] on icon at bounding box center [919, 198] width 12 height 12
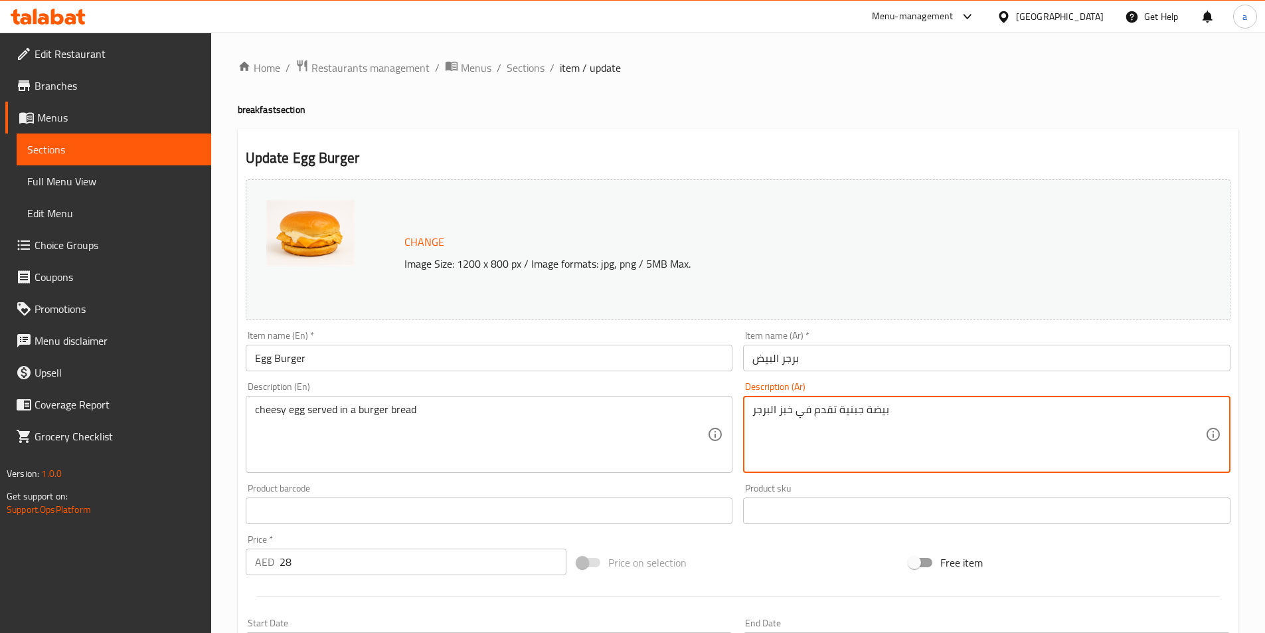
click at [845, 412] on textarea "بيضة جبنية تقدم في خبز البرجر" at bounding box center [978, 434] width 453 height 63
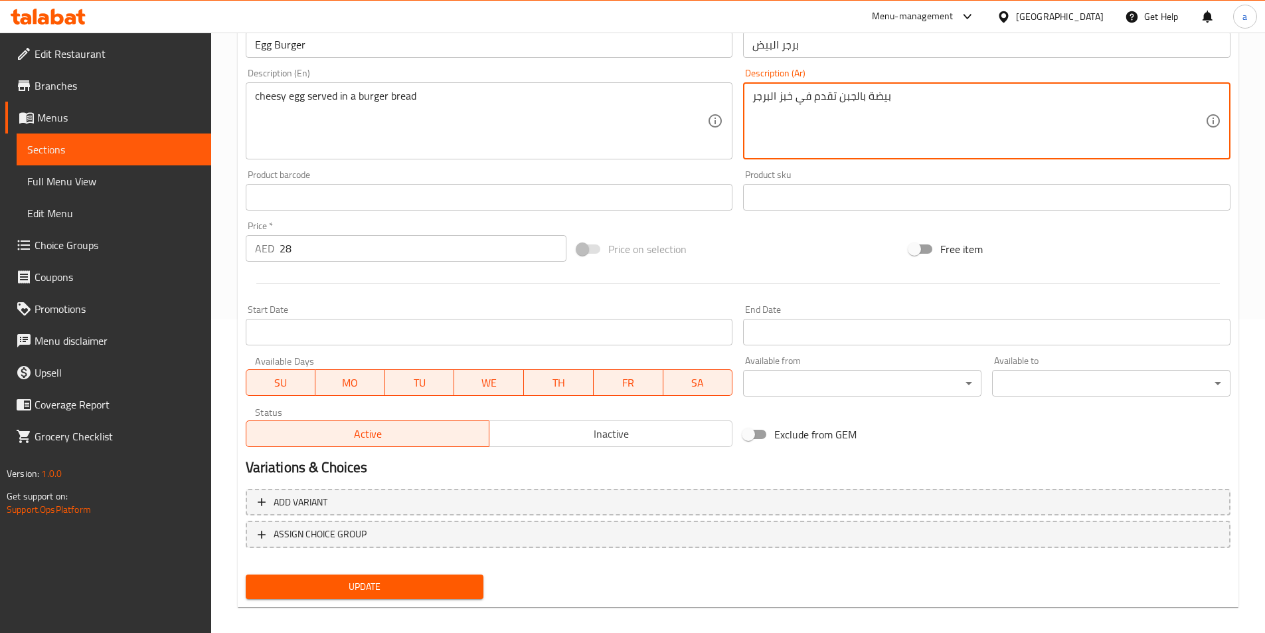
scroll to position [325, 0]
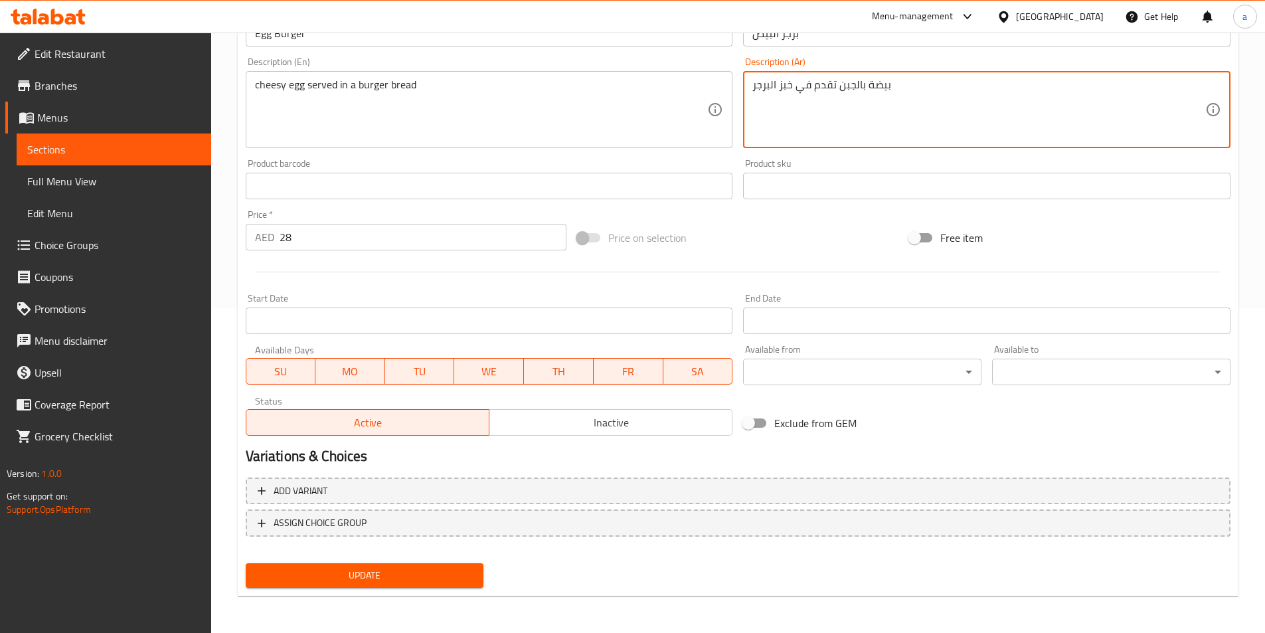
type textarea "بيضة بالجبن تقدم في خبز البرجر"
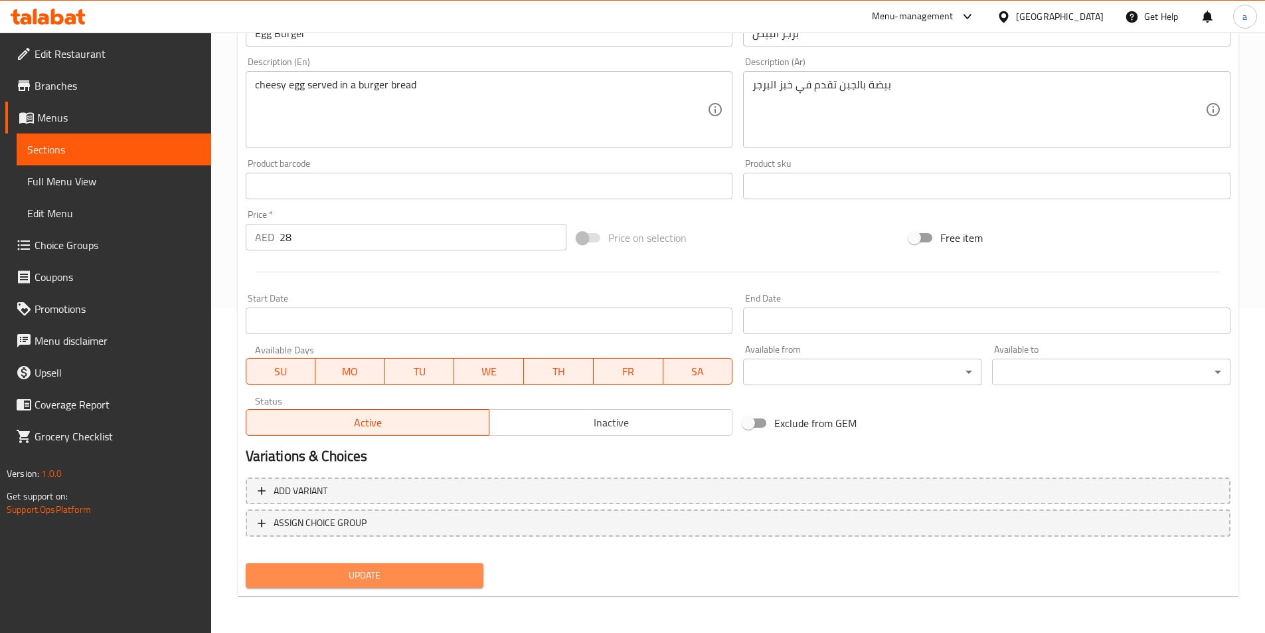
click at [444, 569] on span "Update" at bounding box center [364, 575] width 217 height 17
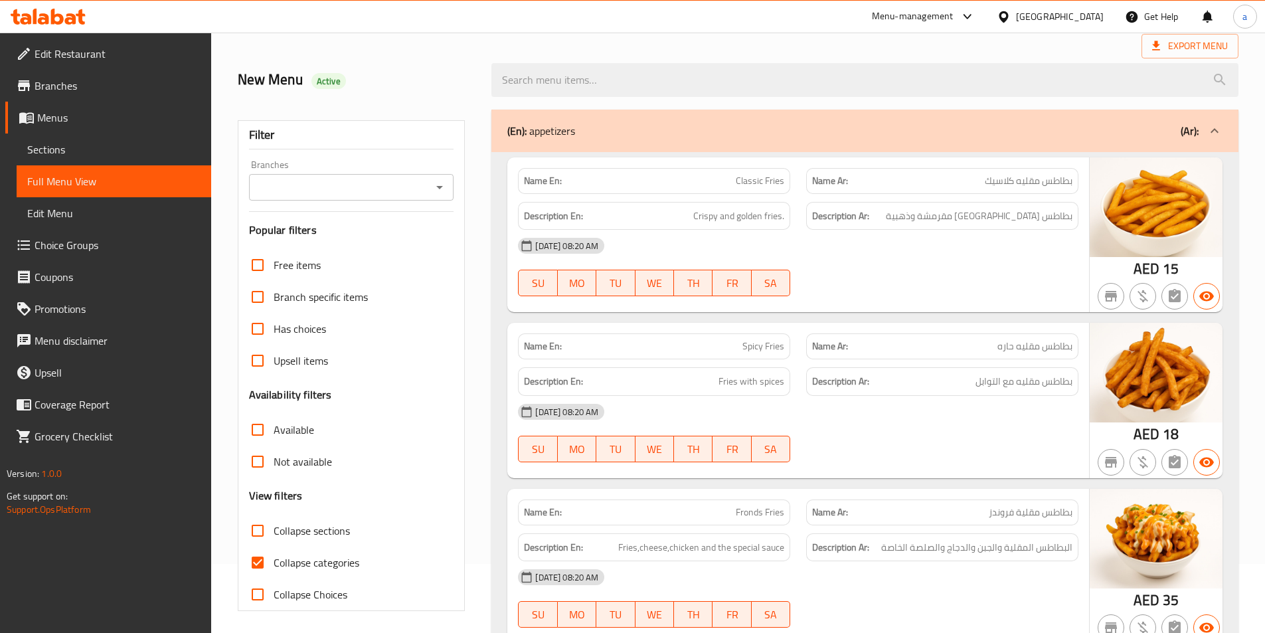
scroll to position [206, 0]
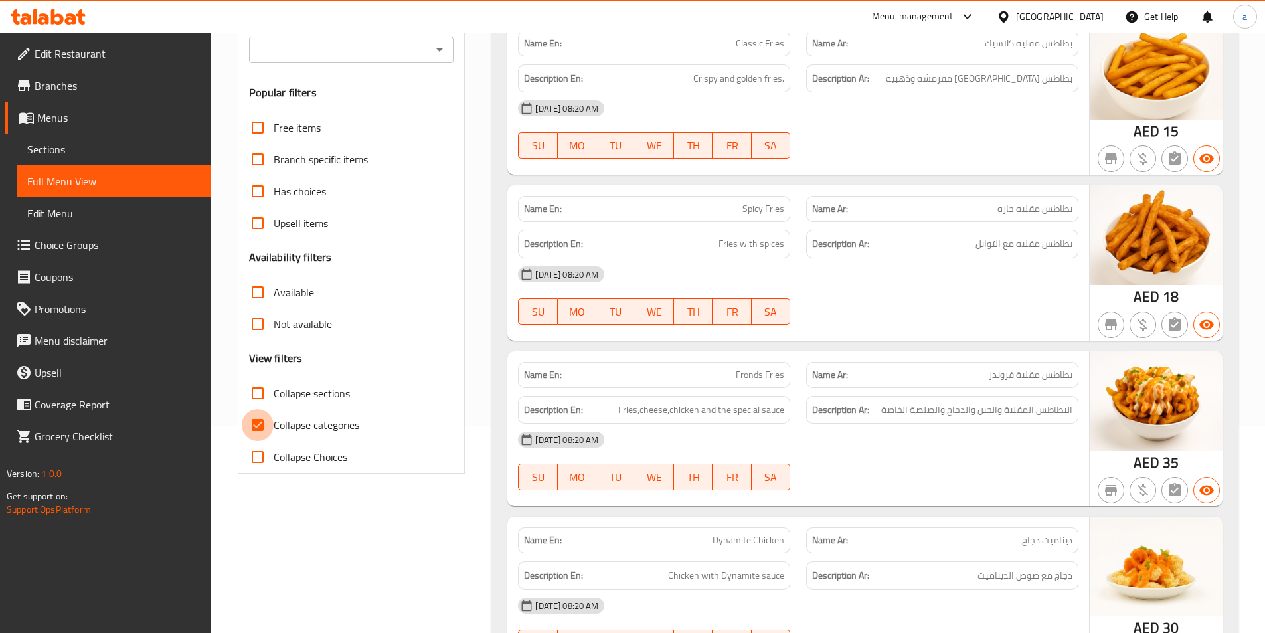
click at [246, 424] on input "Collapse categories" at bounding box center [258, 425] width 32 height 32
checkbox input "false"
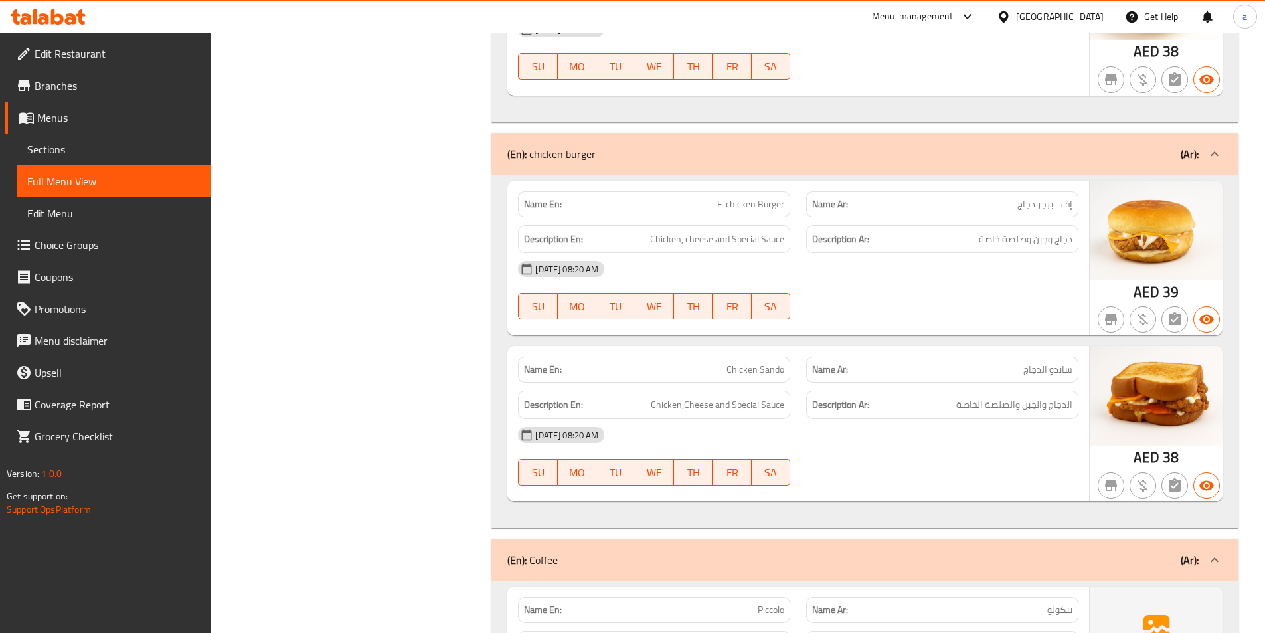
scroll to position [1800, 0]
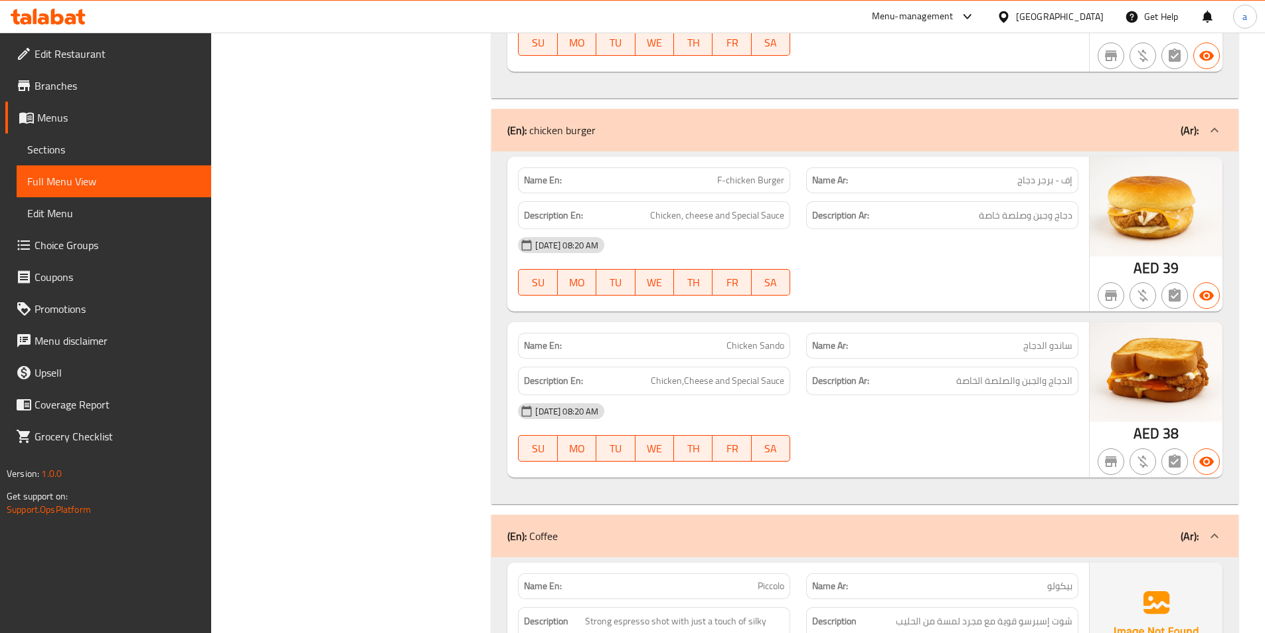
click at [945, 434] on div "[DATE] 08:20 AM SU MO TU WE TH FR SA" at bounding box center [798, 432] width 576 height 74
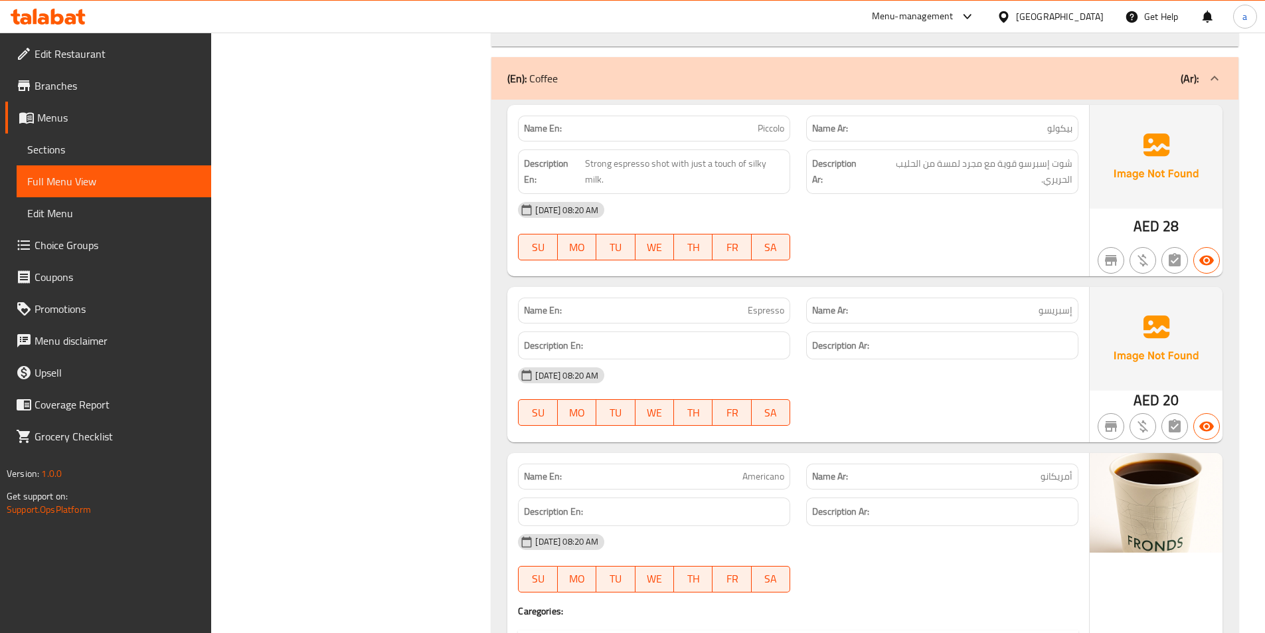
scroll to position [2264, 0]
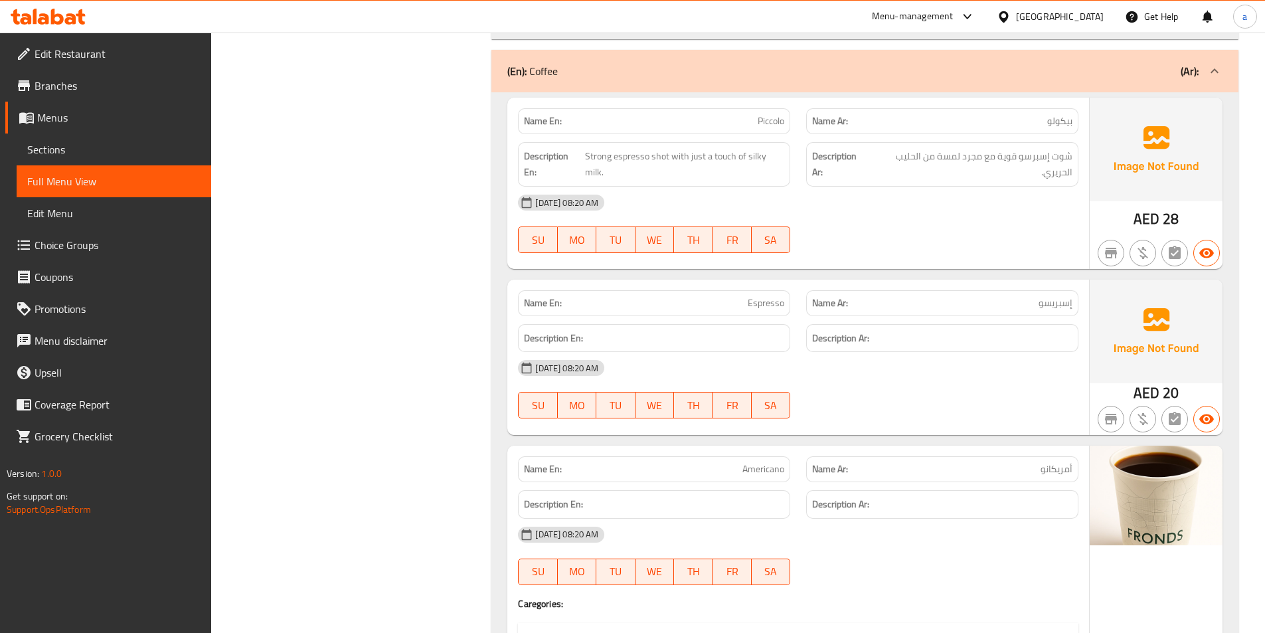
click at [992, 223] on div "[DATE] 08:20 AM SU MO TU WE TH FR SA" at bounding box center [798, 224] width 576 height 74
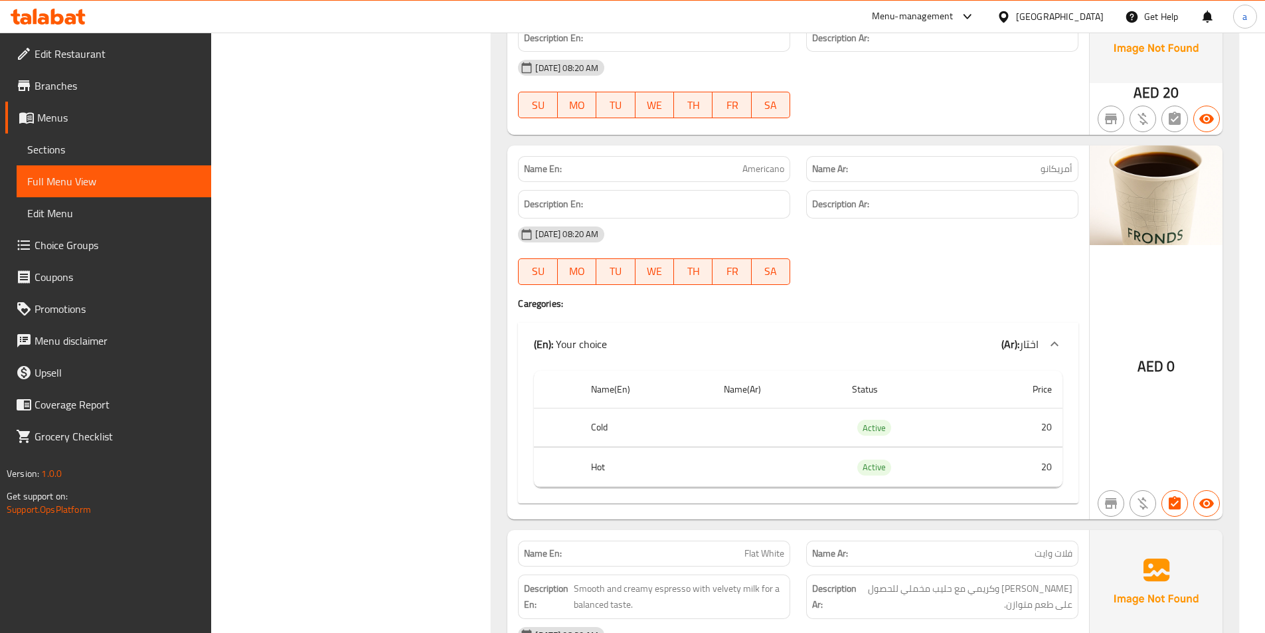
scroll to position [2596, 0]
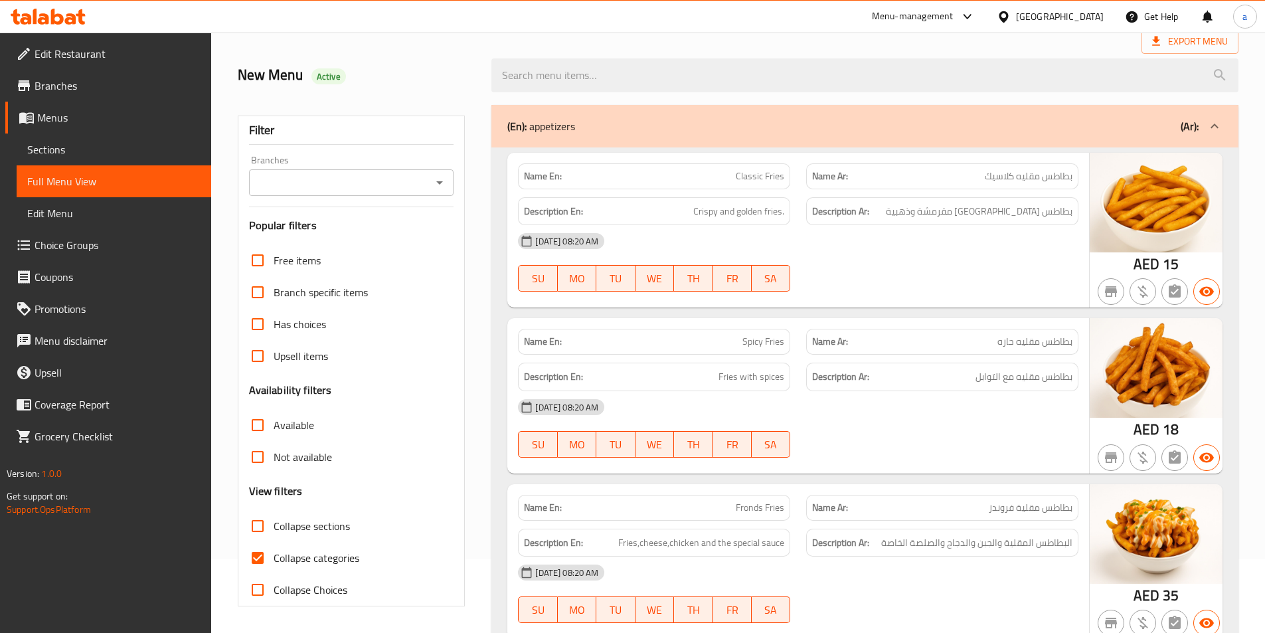
click at [247, 564] on input "Collapse categories" at bounding box center [258, 558] width 32 height 32
checkbox input "false"
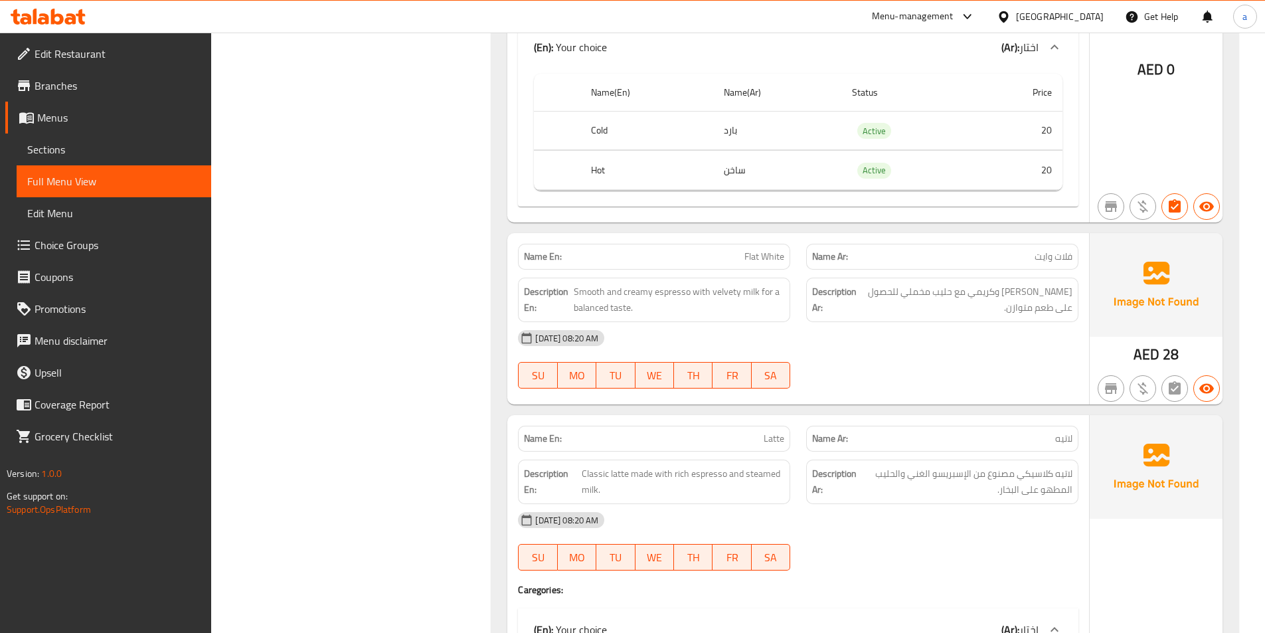
scroll to position [2862, 0]
click at [838, 337] on div "[DATE] 08:20 AM" at bounding box center [798, 337] width 576 height 32
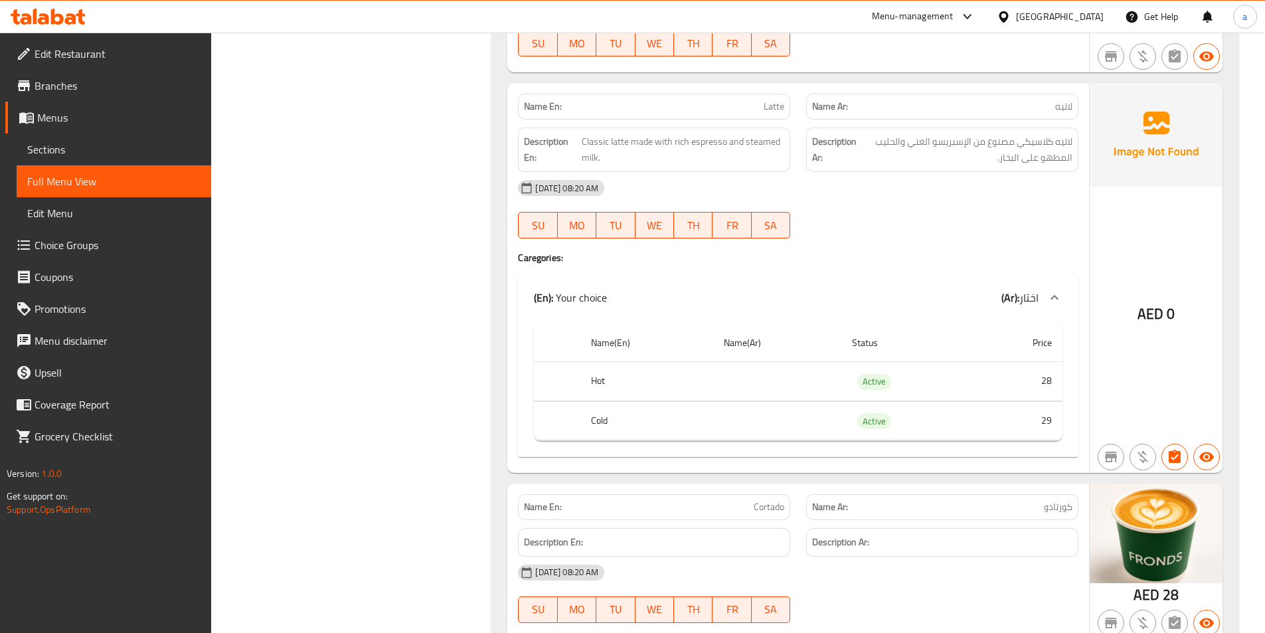
scroll to position [3194, 0]
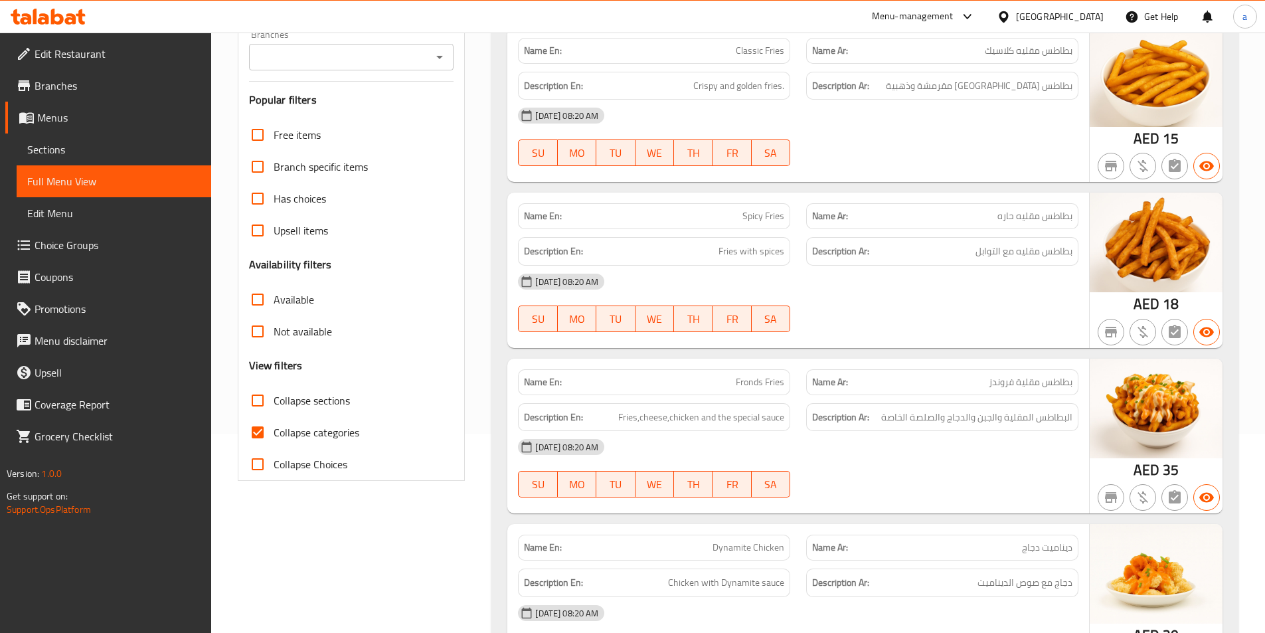
click at [357, 435] on span "Collapse categories" at bounding box center [317, 432] width 86 height 16
click at [274, 435] on input "Collapse categories" at bounding box center [258, 432] width 32 height 32
checkbox input "false"
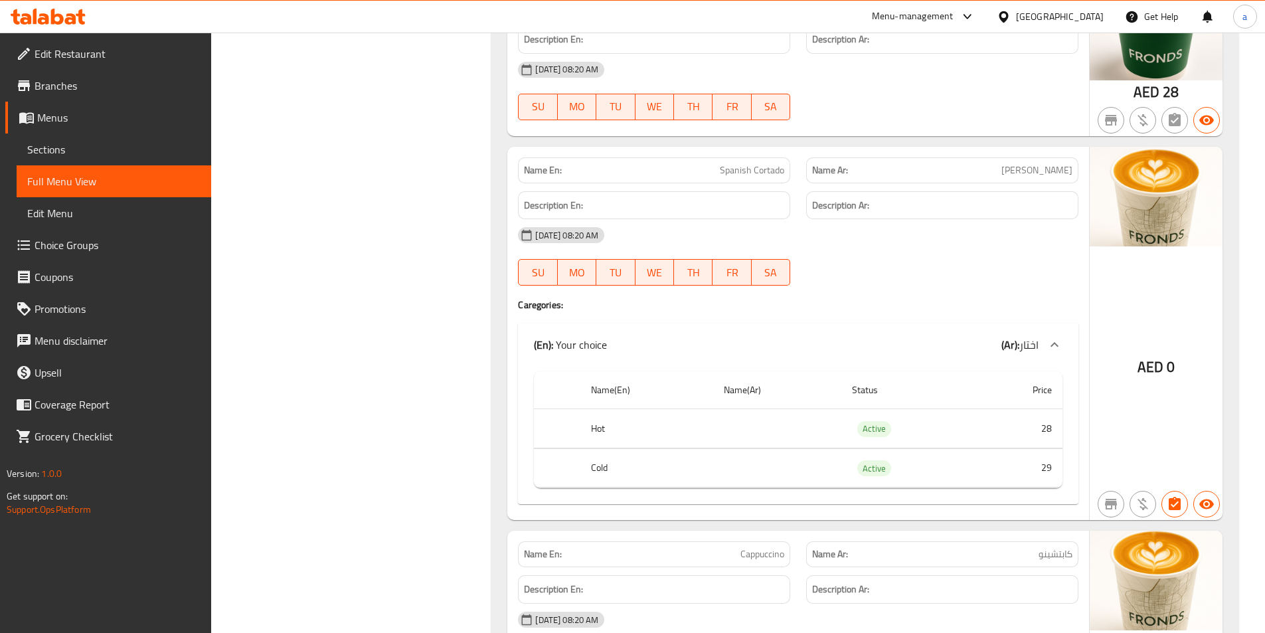
scroll to position [3718, 0]
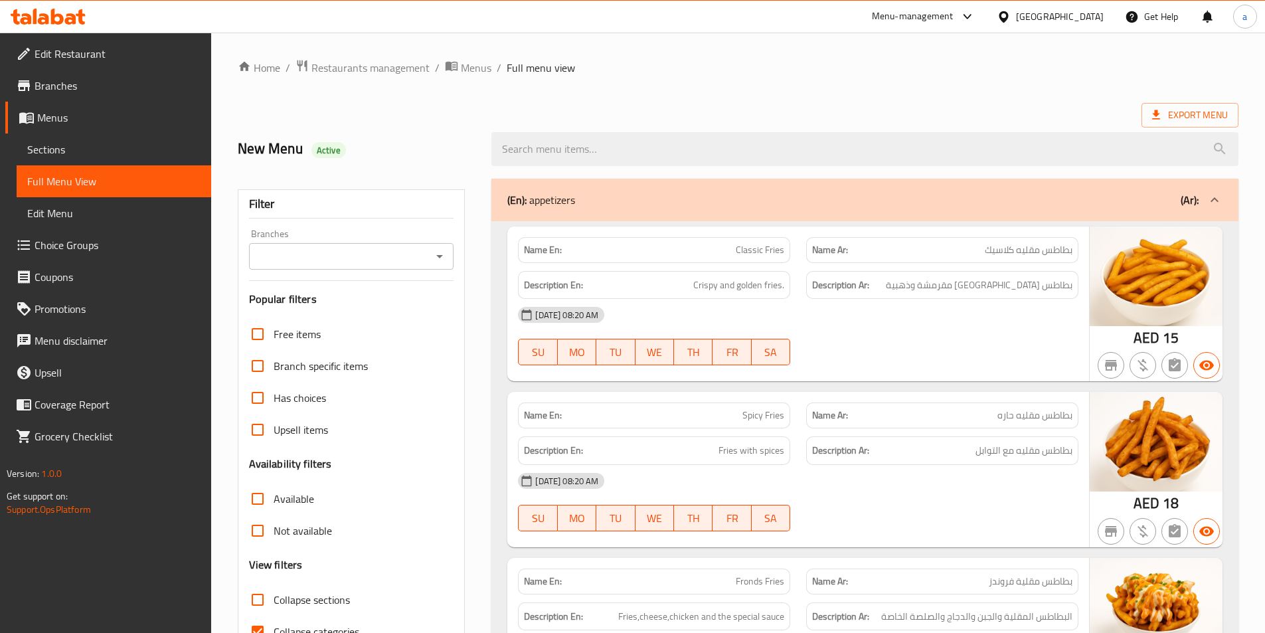
scroll to position [266, 0]
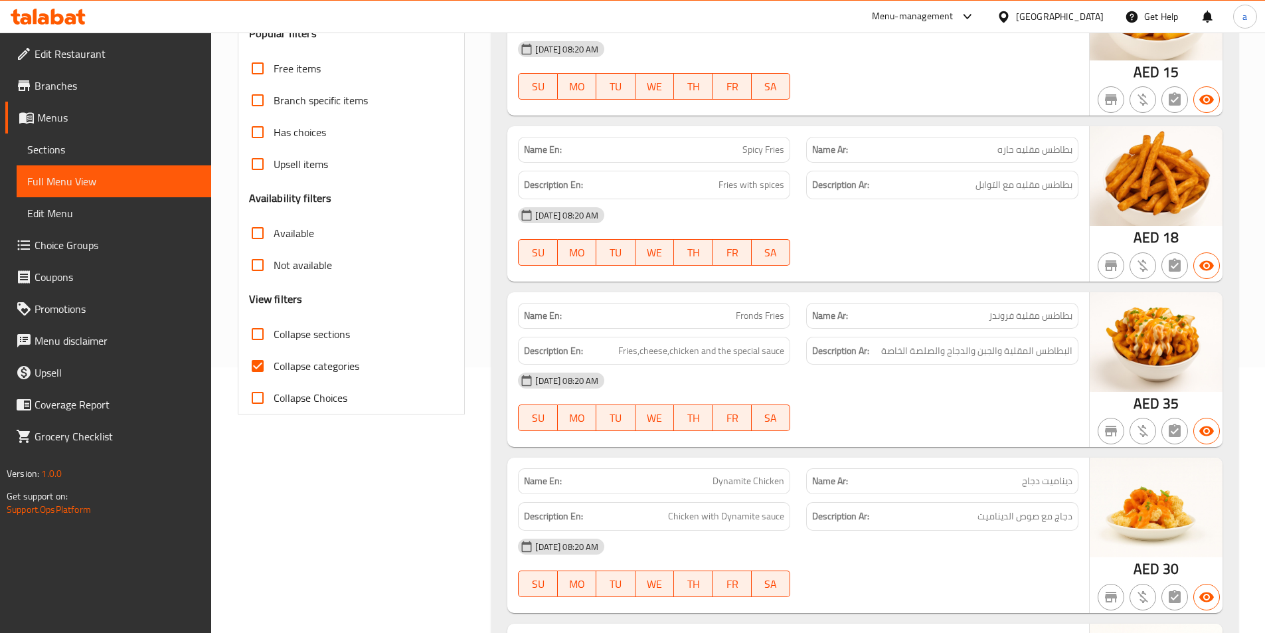
click at [255, 360] on input "Collapse categories" at bounding box center [258, 366] width 32 height 32
checkbox input "false"
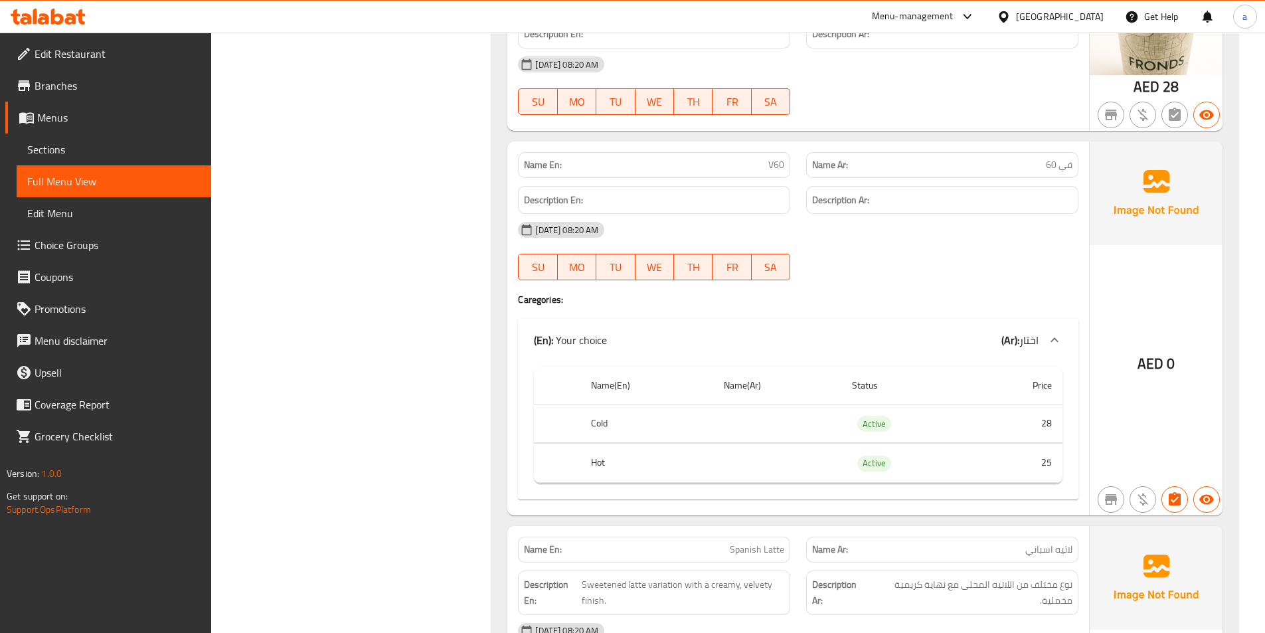
scroll to position [4315, 0]
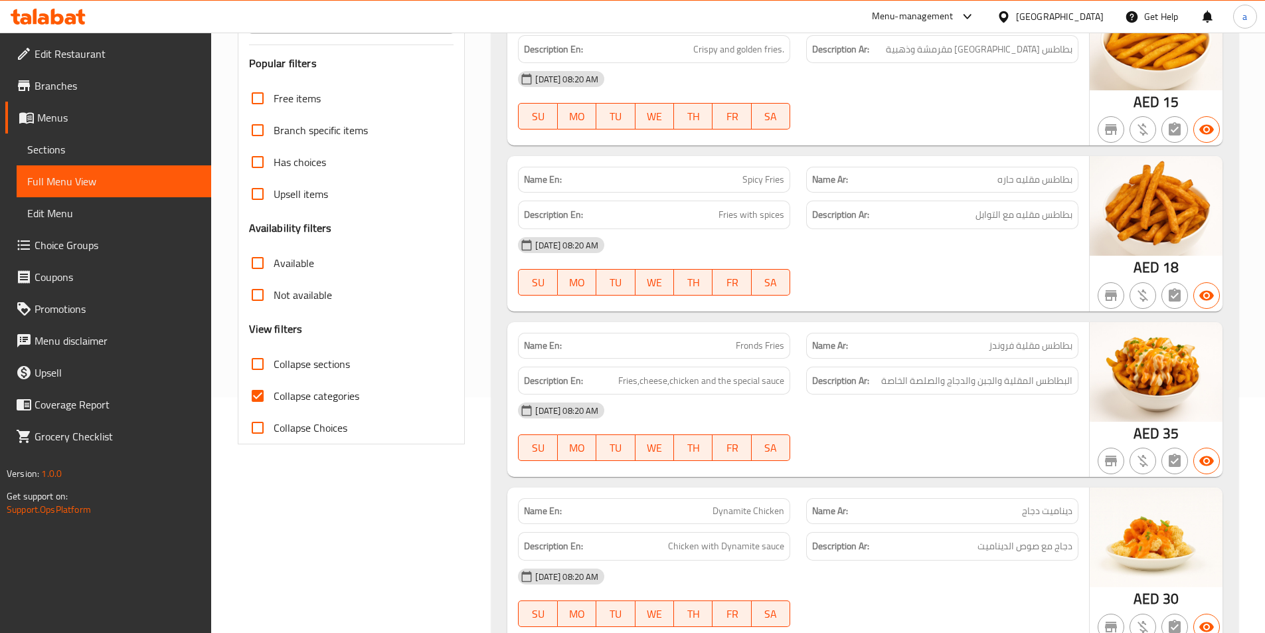
scroll to position [332, 0]
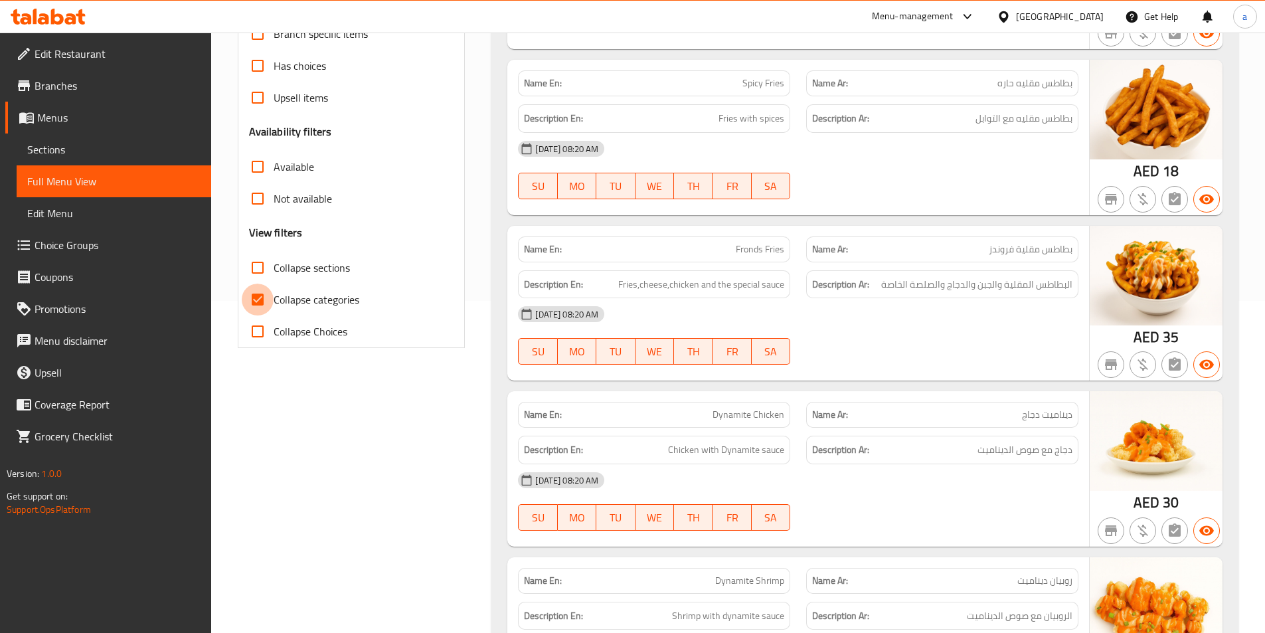
click at [260, 308] on input "Collapse categories" at bounding box center [258, 299] width 32 height 32
checkbox input "false"
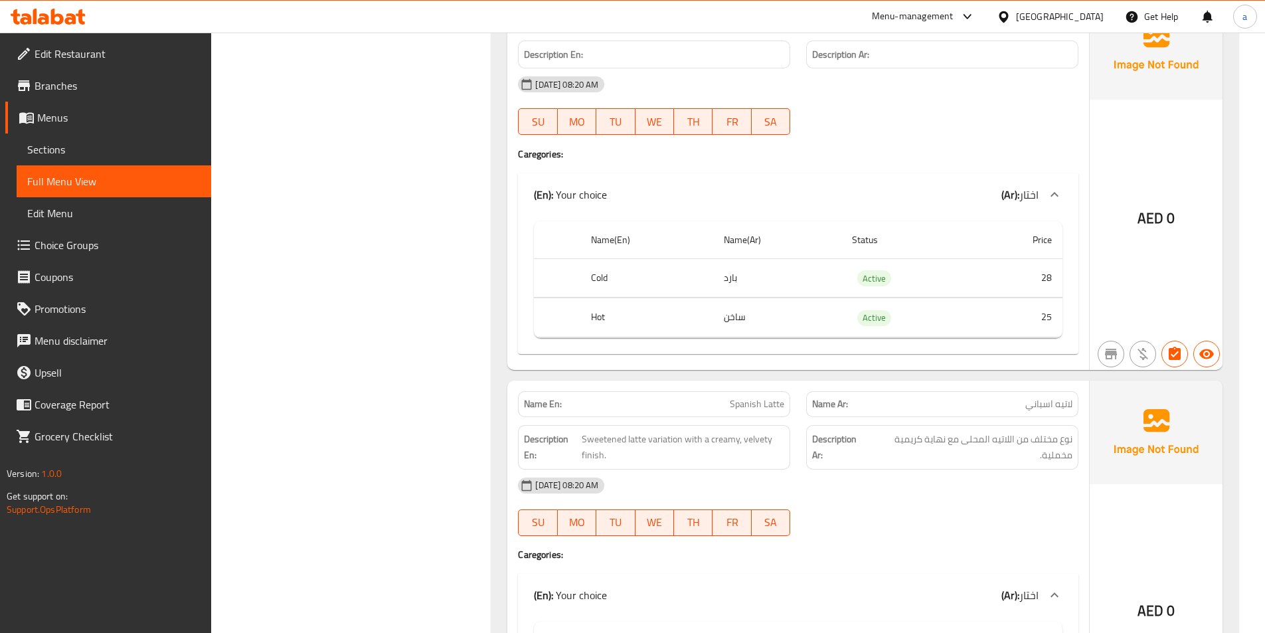
scroll to position [4514, 0]
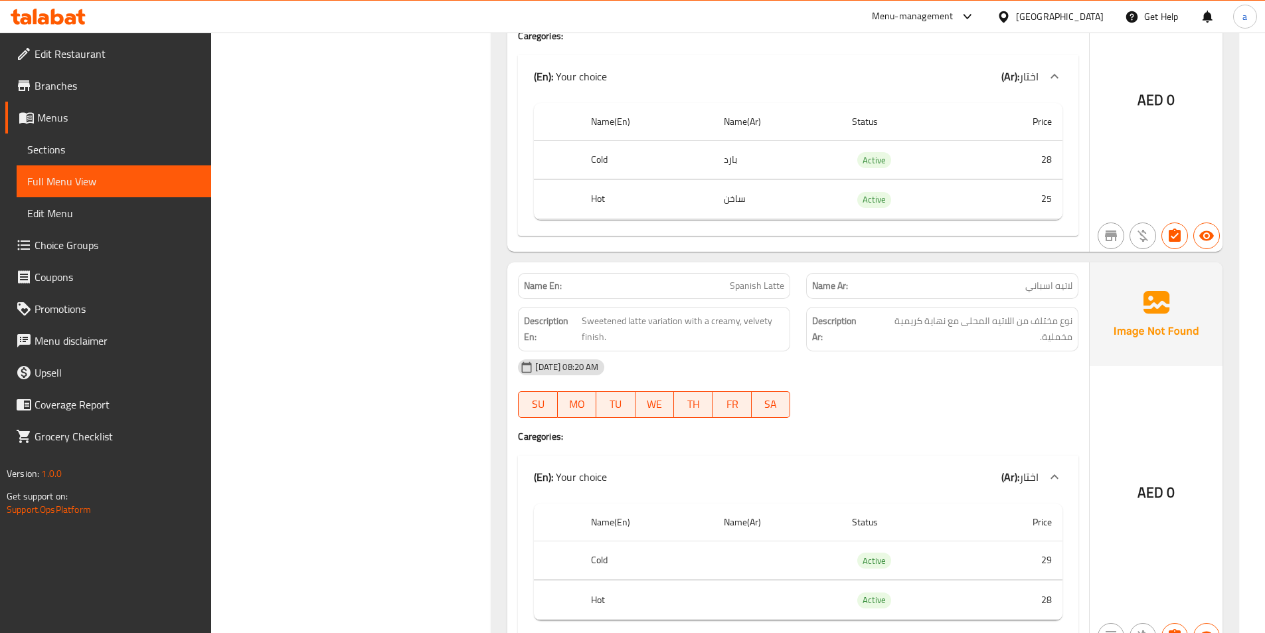
click at [904, 399] on div "[DATE] 08:20 AM SU MO TU WE TH FR SA" at bounding box center [798, 388] width 576 height 74
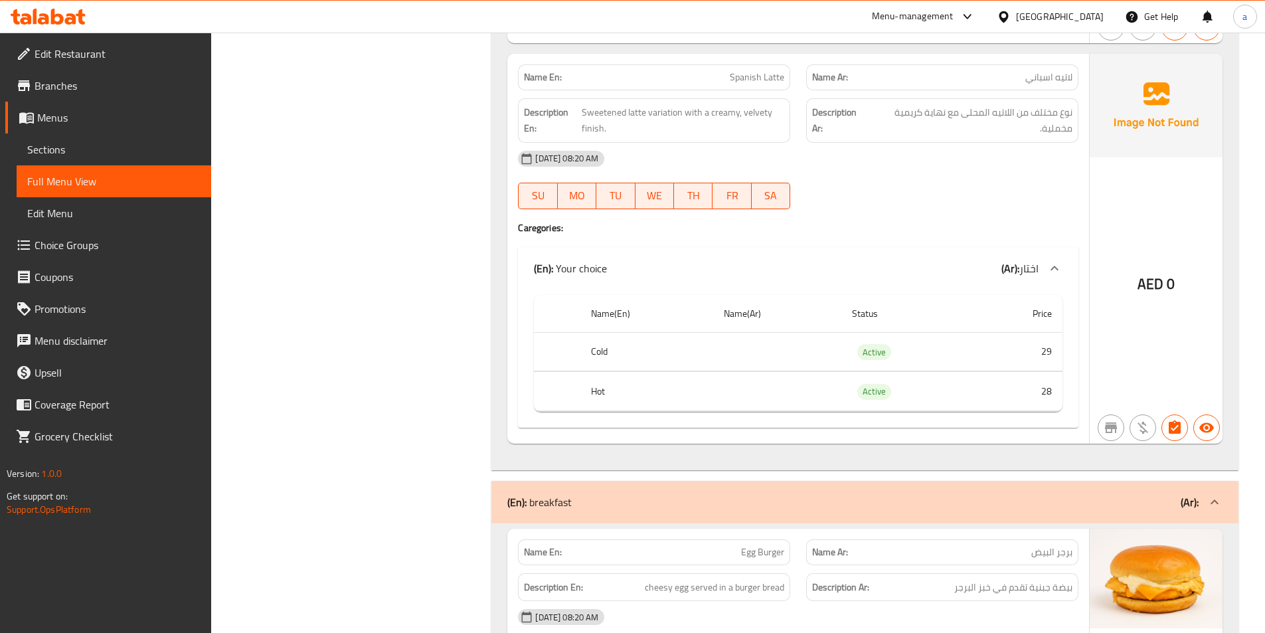
scroll to position [4713, 0]
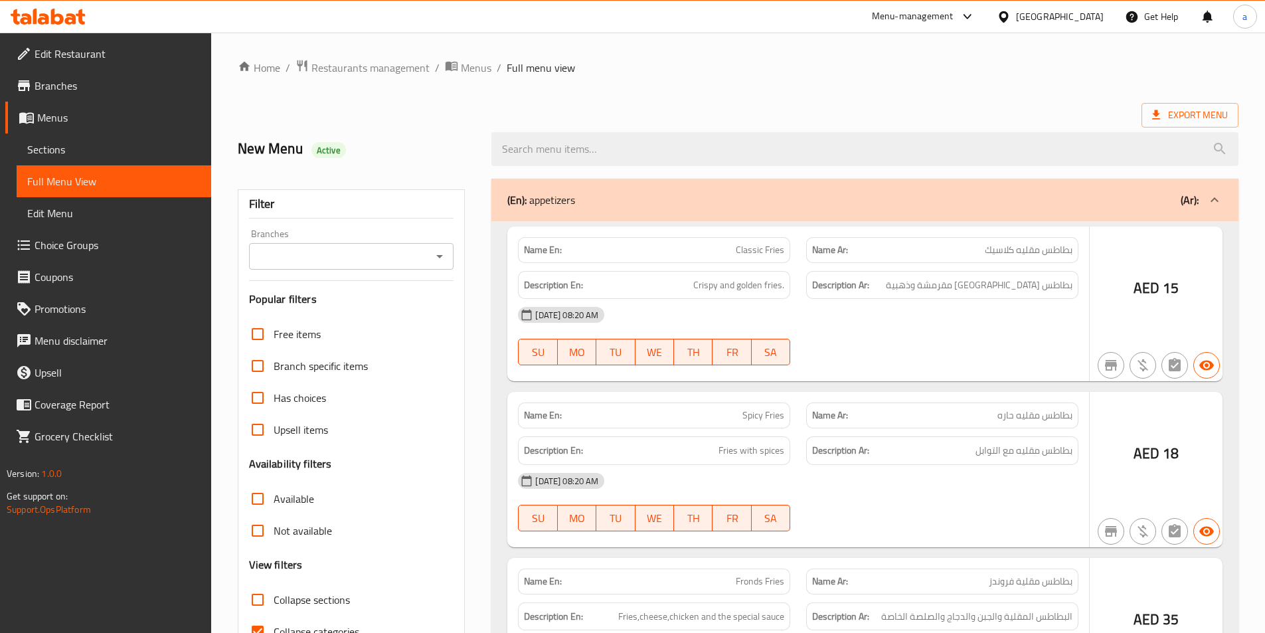
scroll to position [74, 0]
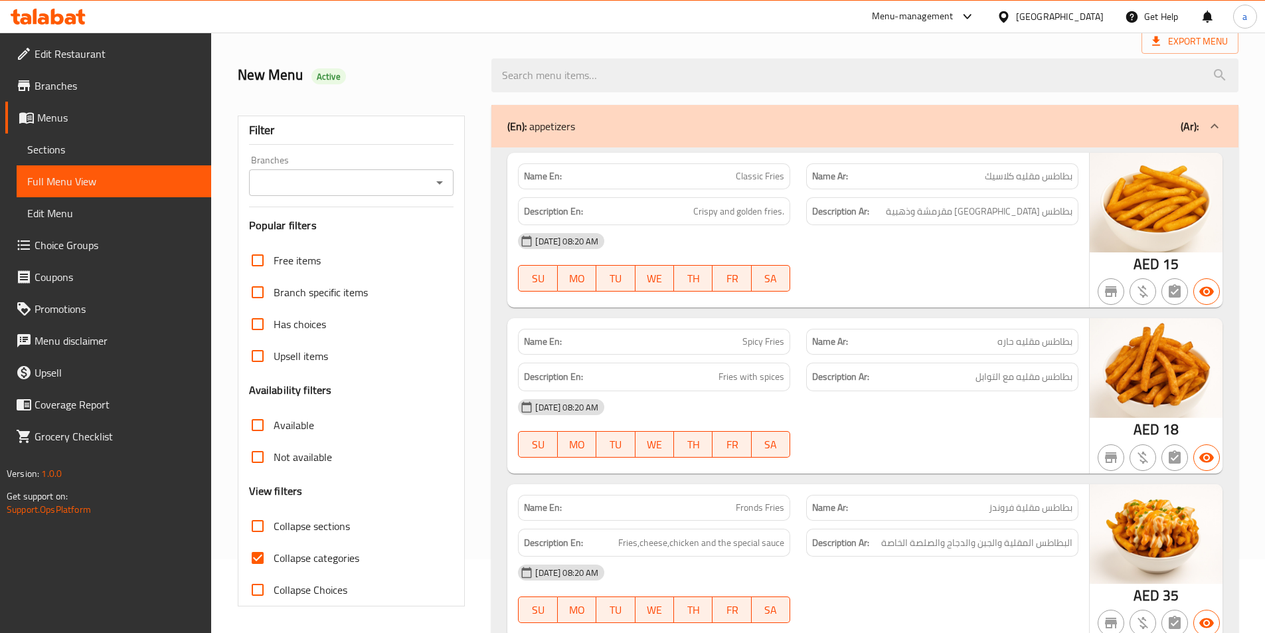
click at [258, 566] on input "Collapse categories" at bounding box center [258, 558] width 32 height 32
checkbox input "false"
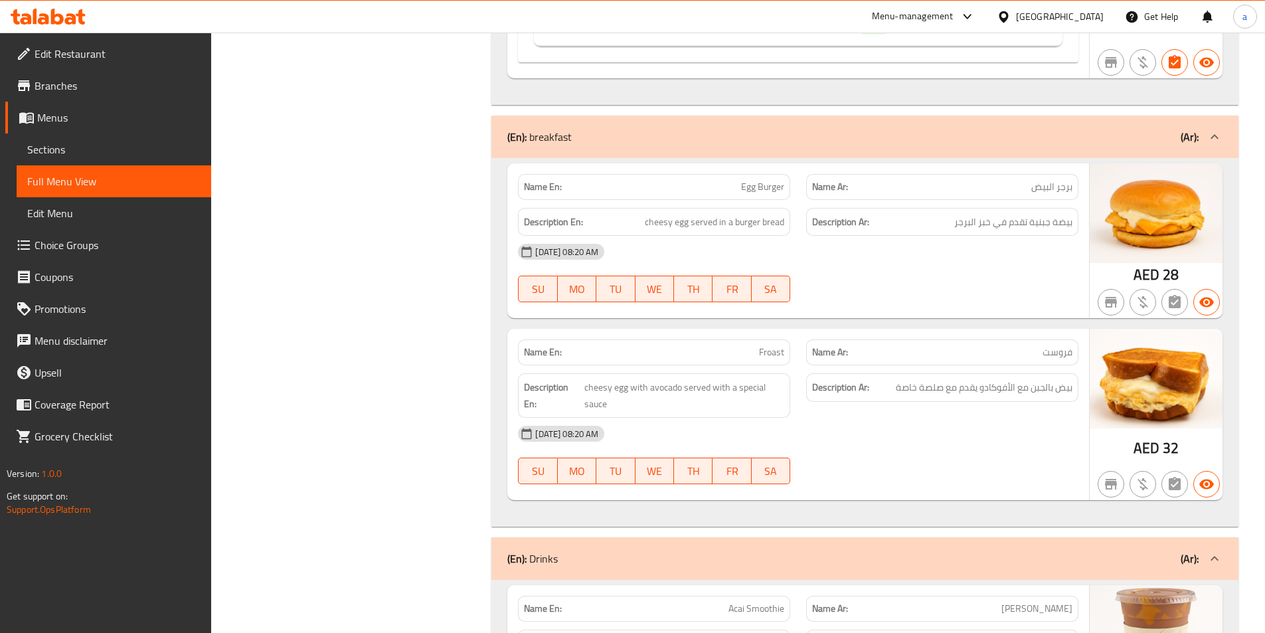
scroll to position [5119, 0]
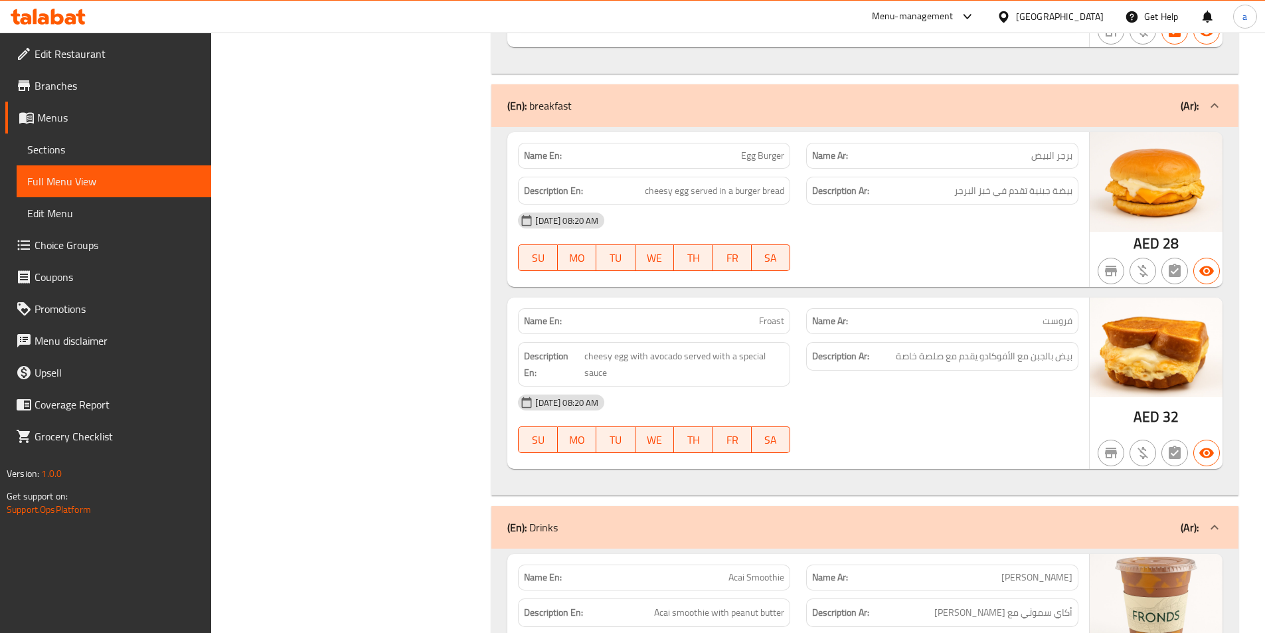
click at [852, 242] on div "[DATE] 08:20 AM SU MO TU WE TH FR SA" at bounding box center [798, 241] width 576 height 74
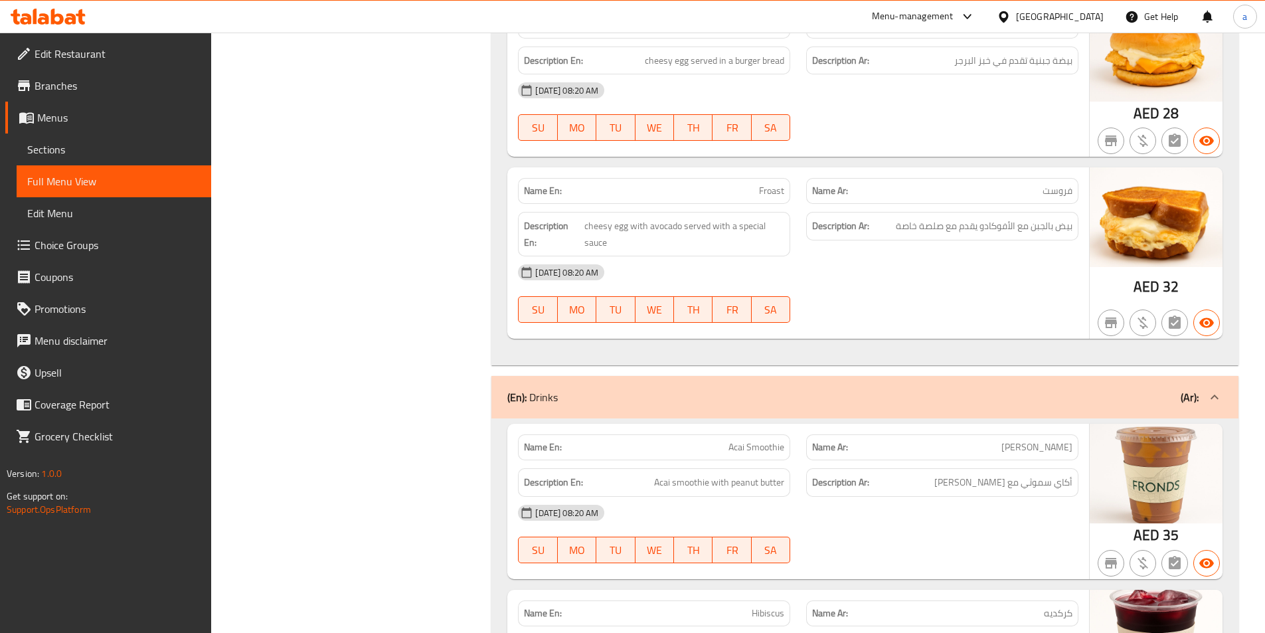
scroll to position [5252, 0]
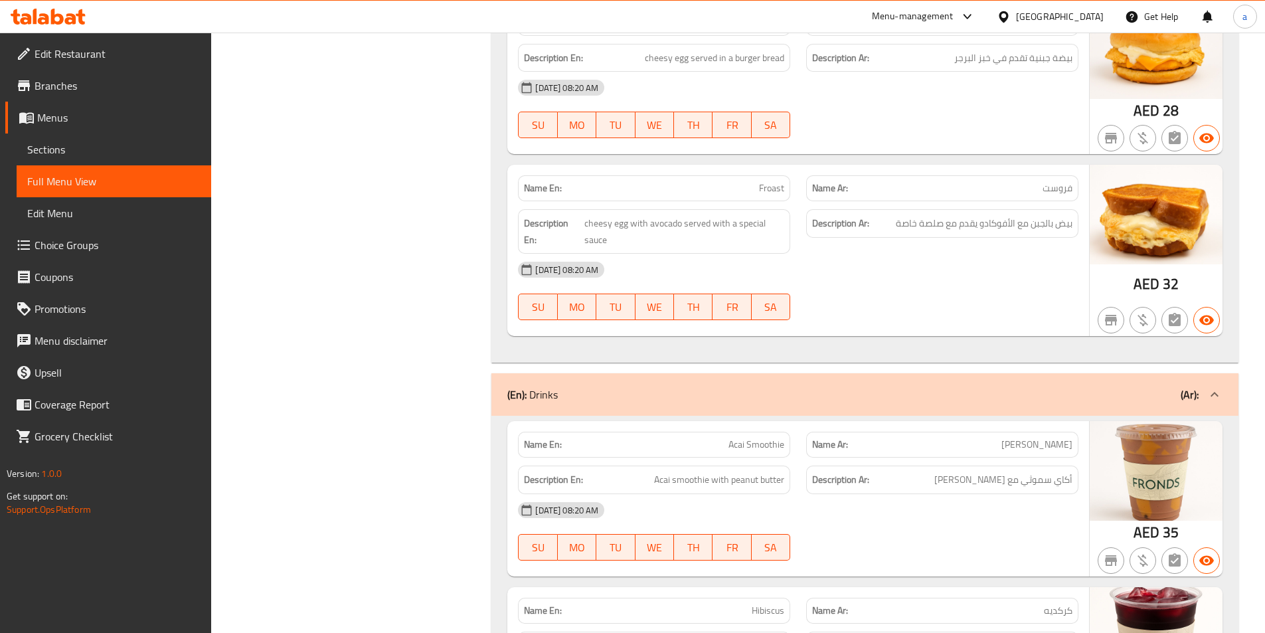
click at [896, 279] on div "[DATE] 08:20 AM" at bounding box center [798, 270] width 576 height 32
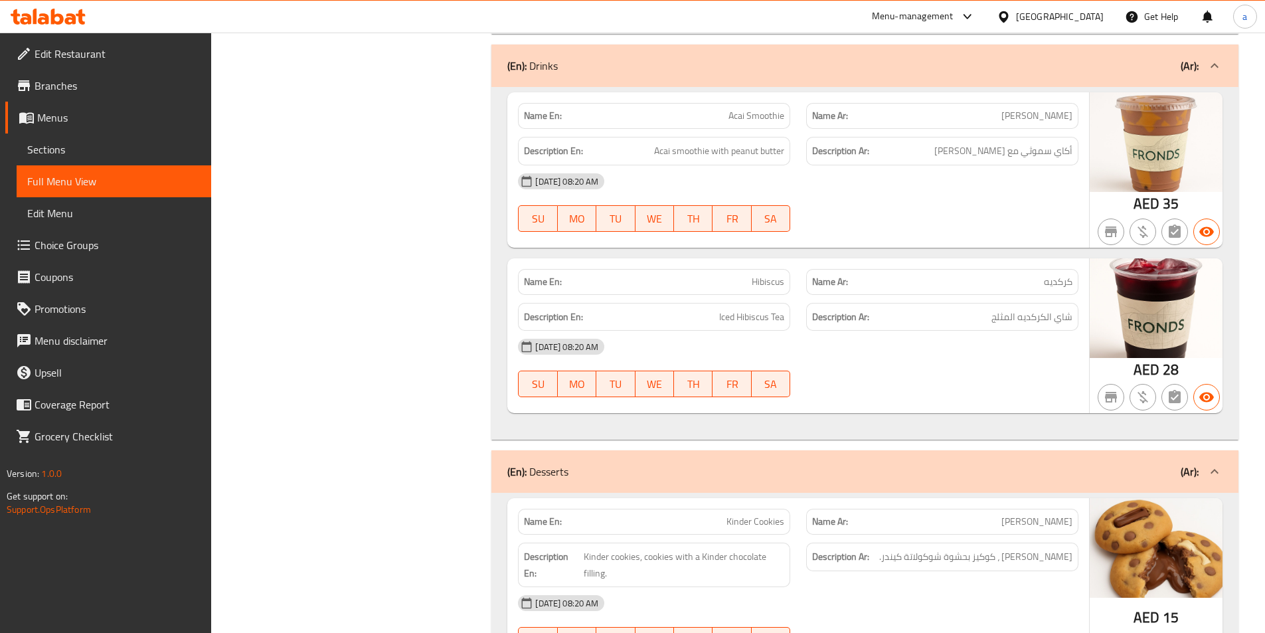
scroll to position [5584, 0]
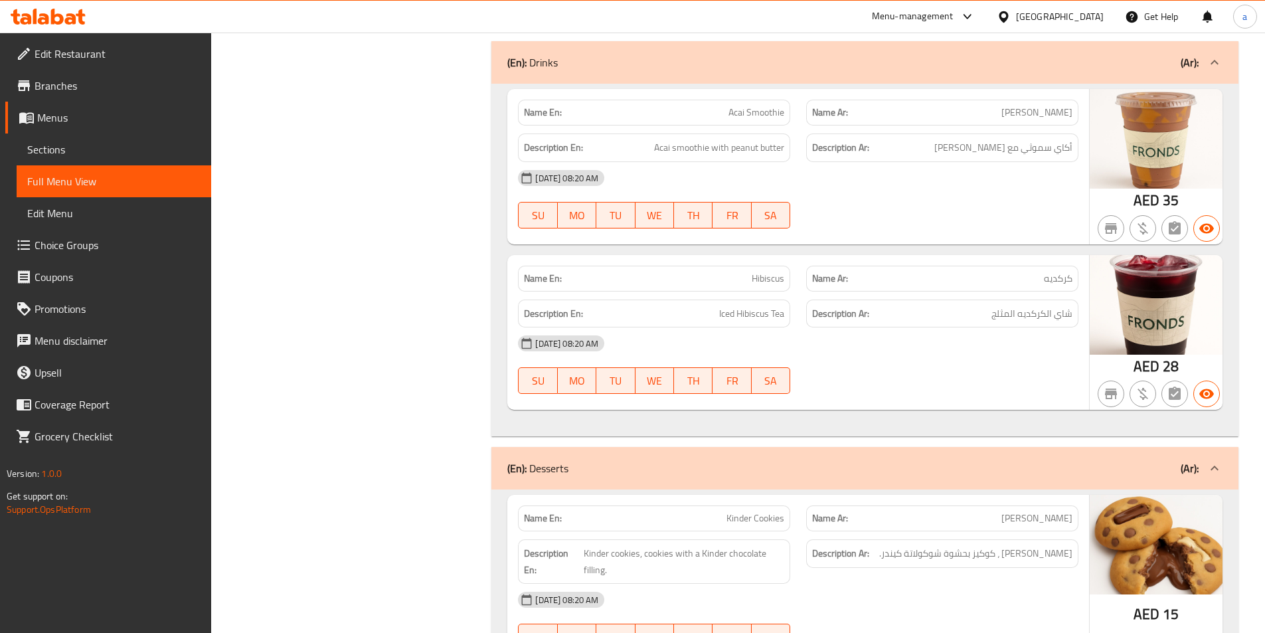
click at [860, 202] on div "15-09-2025 08:20 AM SU MO TU WE TH FR SA" at bounding box center [798, 199] width 576 height 74
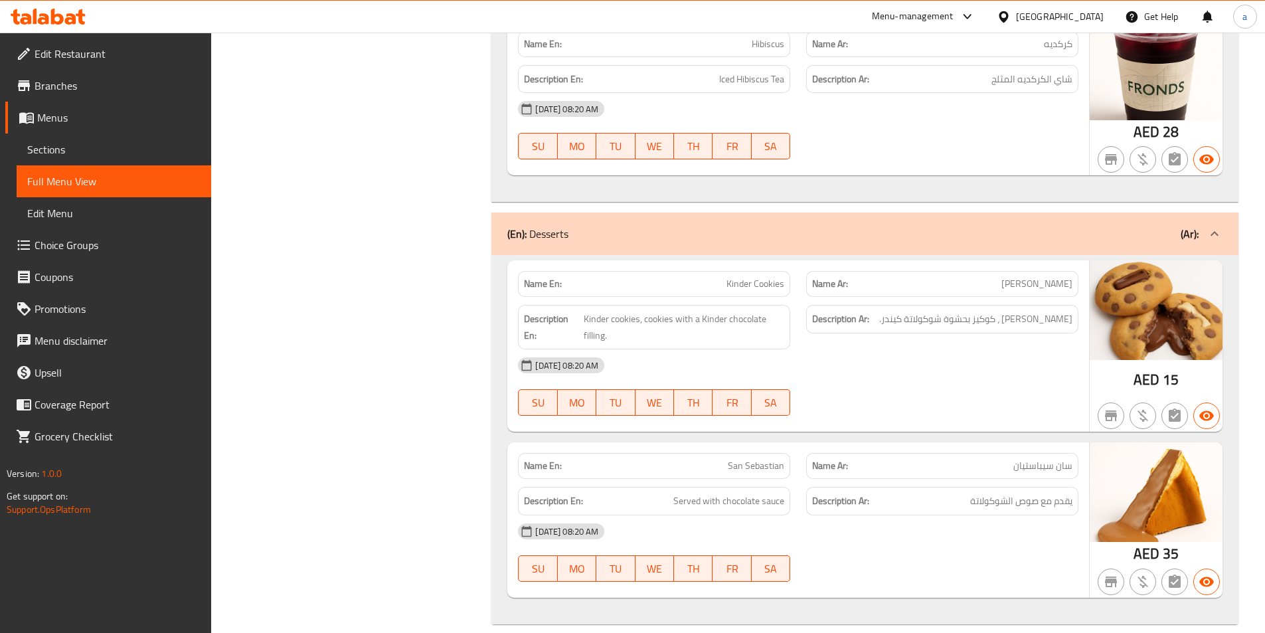
scroll to position [5836, 0]
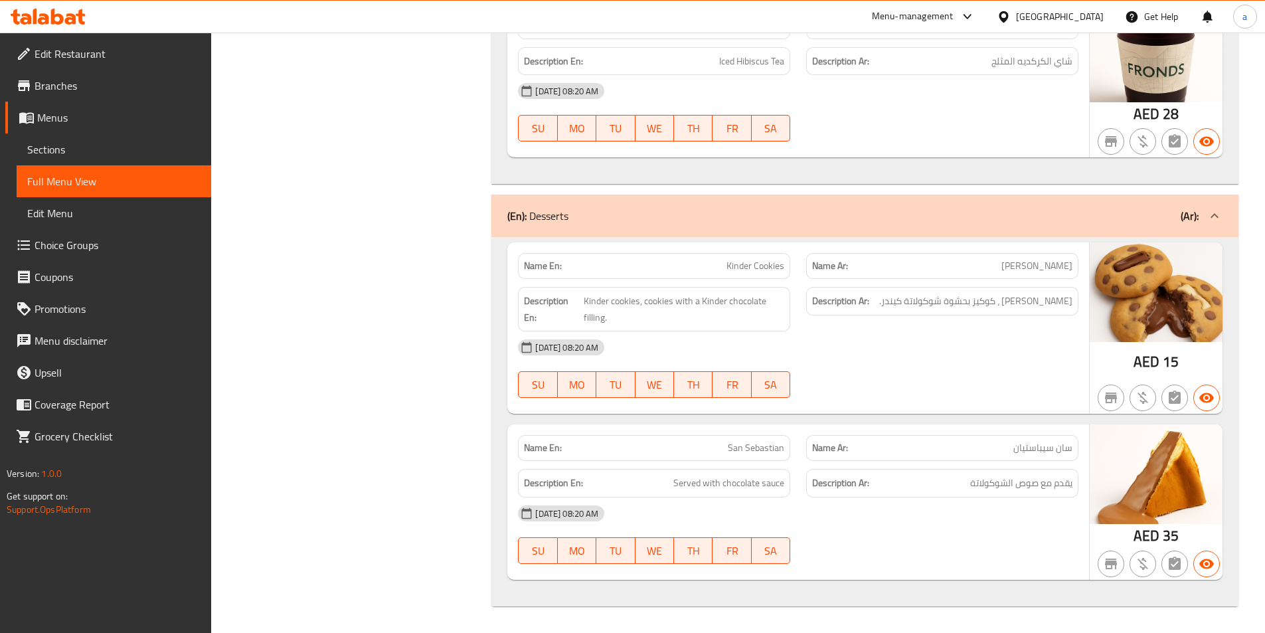
click at [924, 358] on div "[DATE] 08:20 AM" at bounding box center [798, 347] width 576 height 32
click at [870, 518] on div "[DATE] 08:20 AM" at bounding box center [798, 513] width 576 height 32
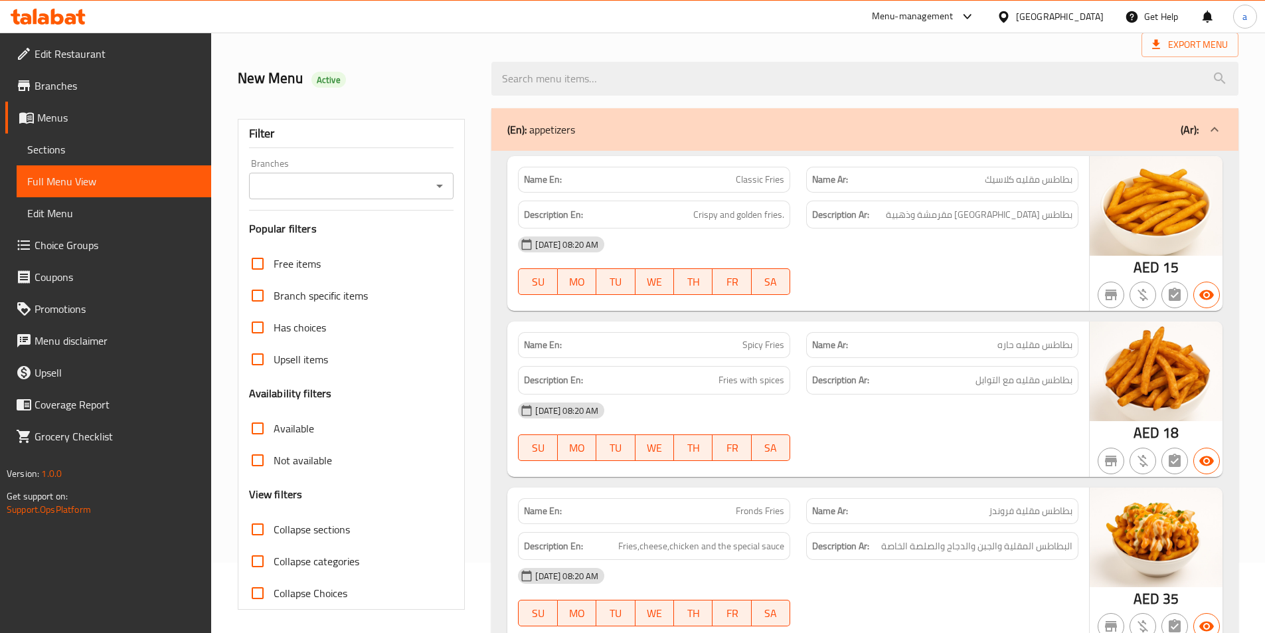
scroll to position [0, 0]
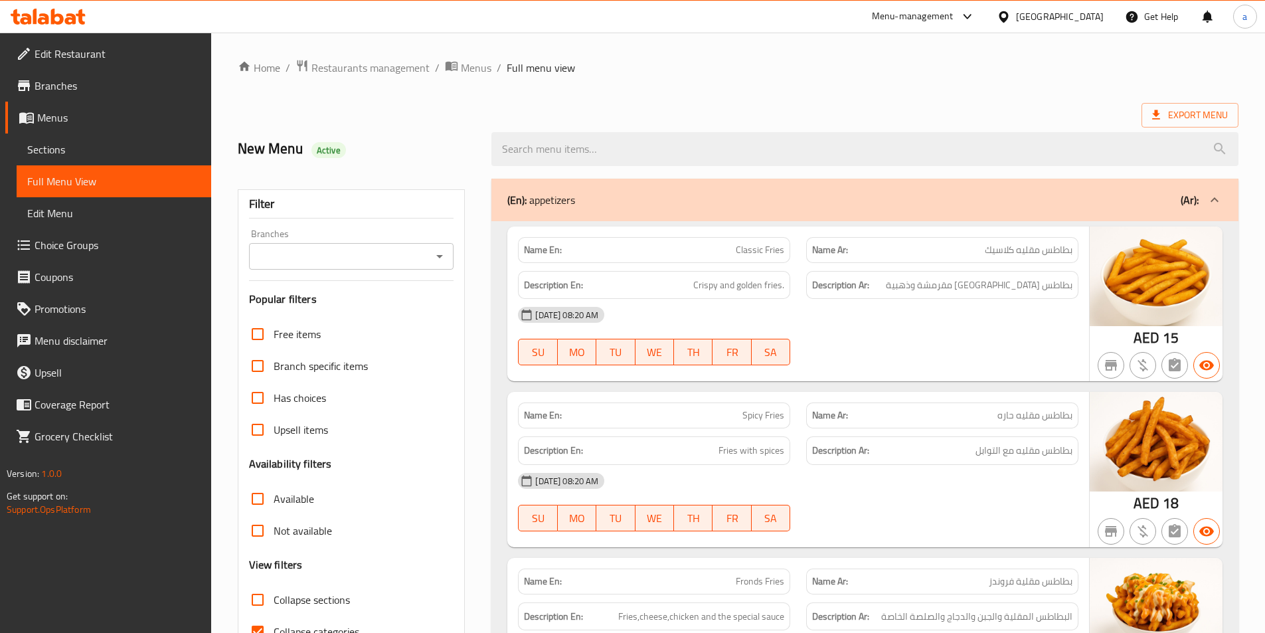
scroll to position [140, 0]
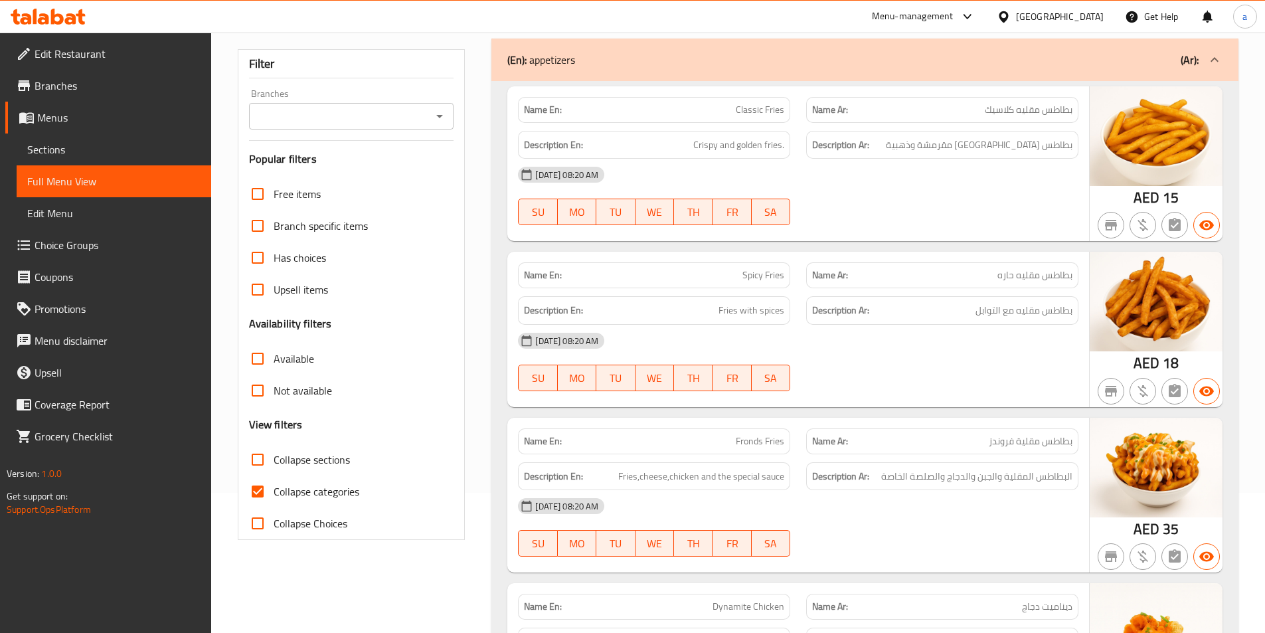
click at [276, 489] on span "Collapse categories" at bounding box center [317, 491] width 86 height 16
click at [274, 489] on input "Collapse categories" at bounding box center [258, 491] width 32 height 32
checkbox input "false"
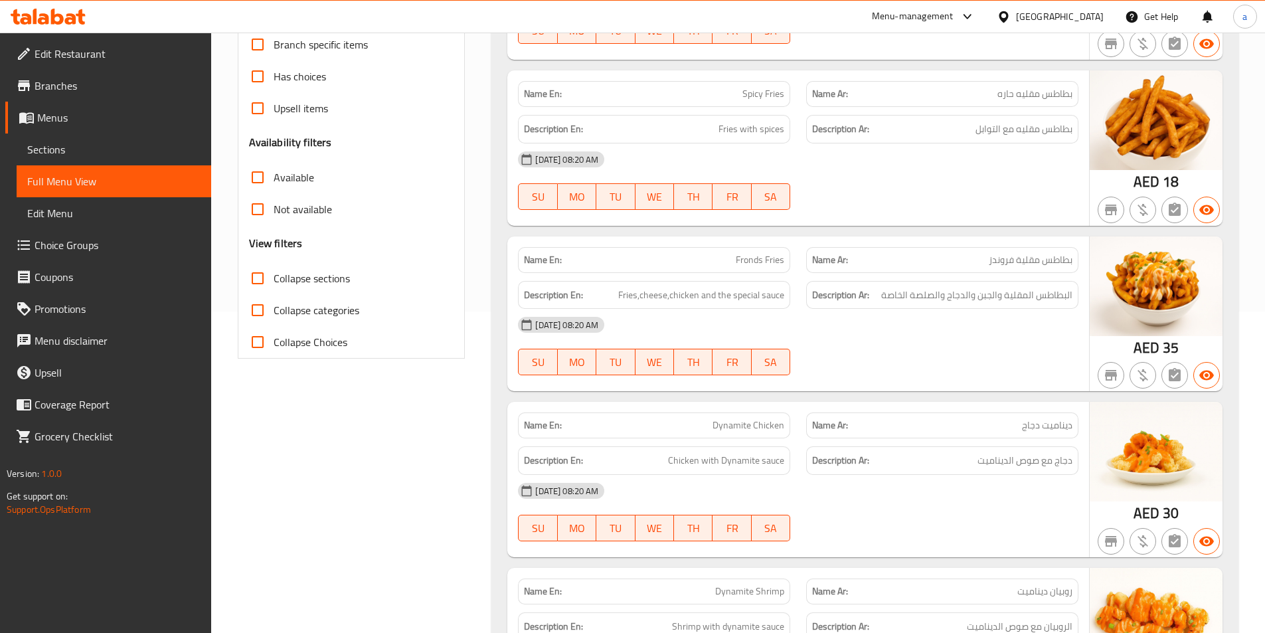
scroll to position [406, 0]
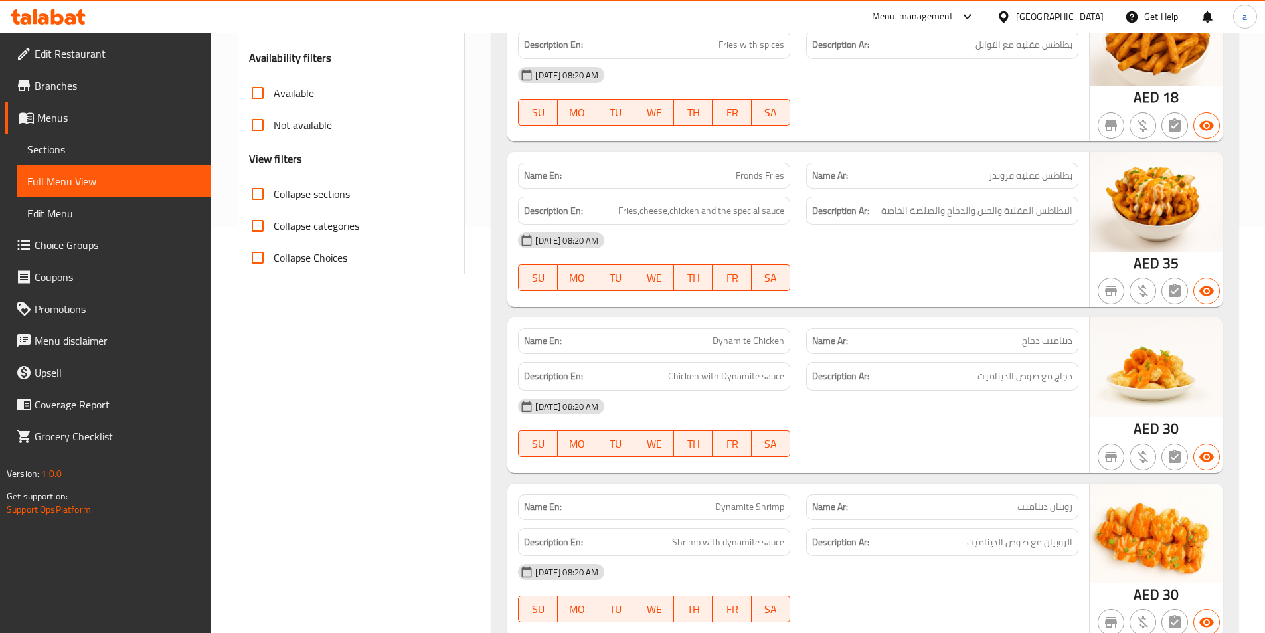
click at [929, 267] on div "[DATE] 08:20 AM SU MO TU WE TH FR SA" at bounding box center [798, 261] width 576 height 74
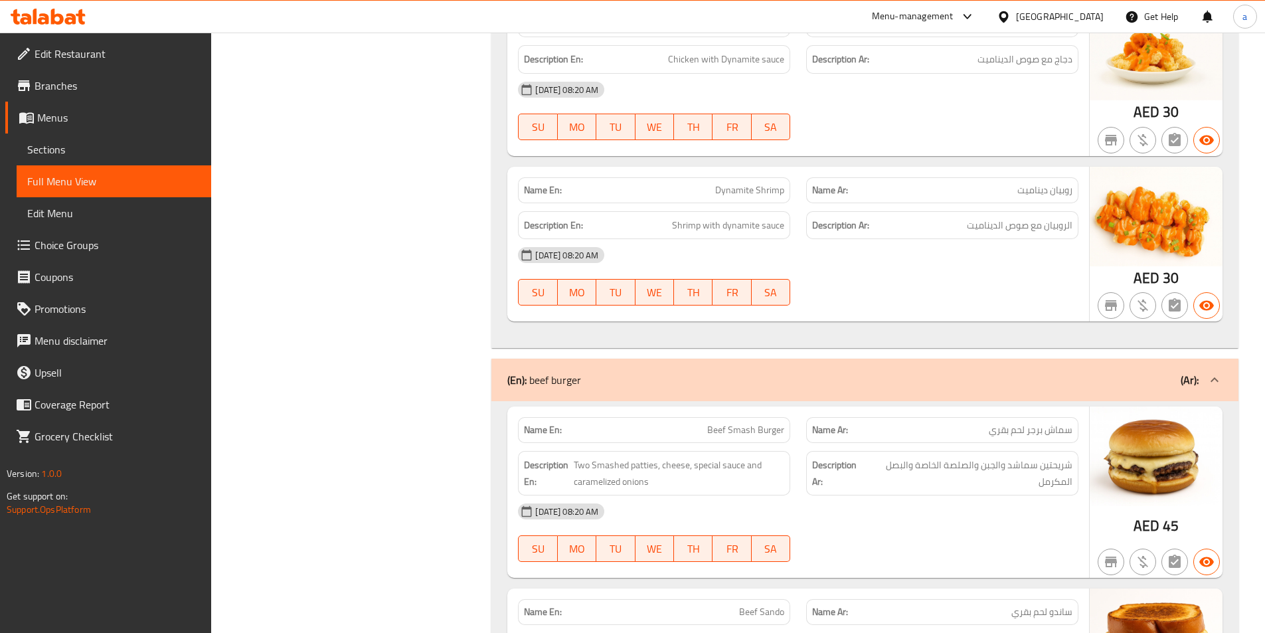
scroll to position [738, 0]
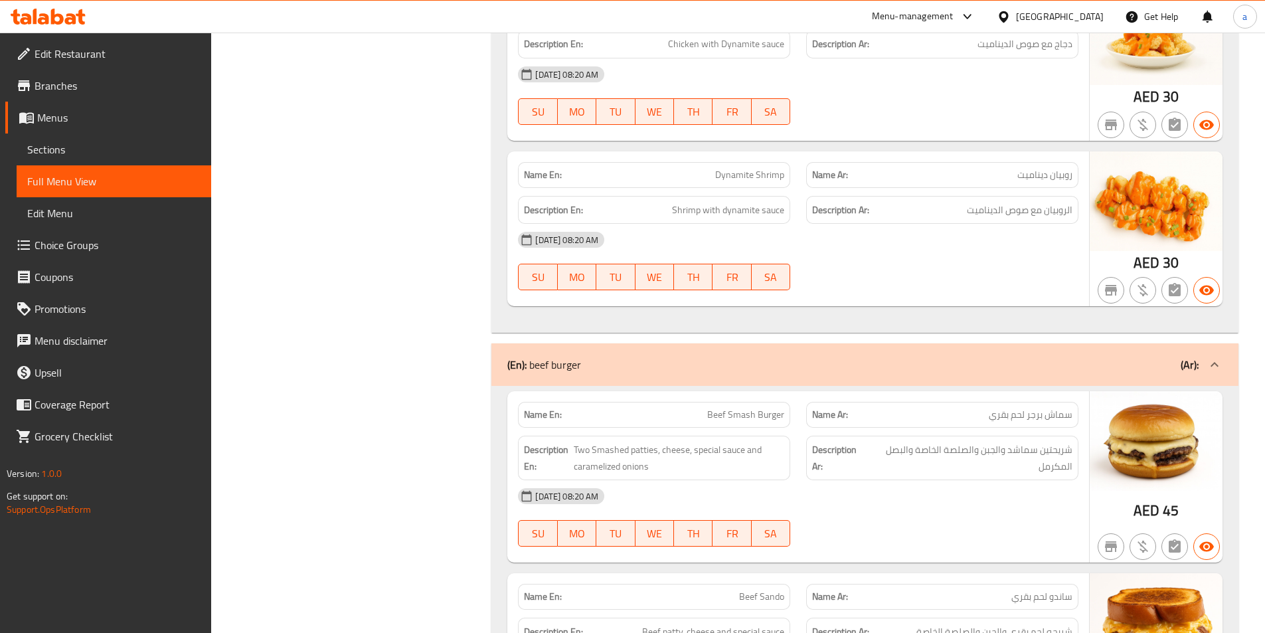
click at [849, 250] on div "[DATE] 08:20 AM" at bounding box center [798, 240] width 576 height 32
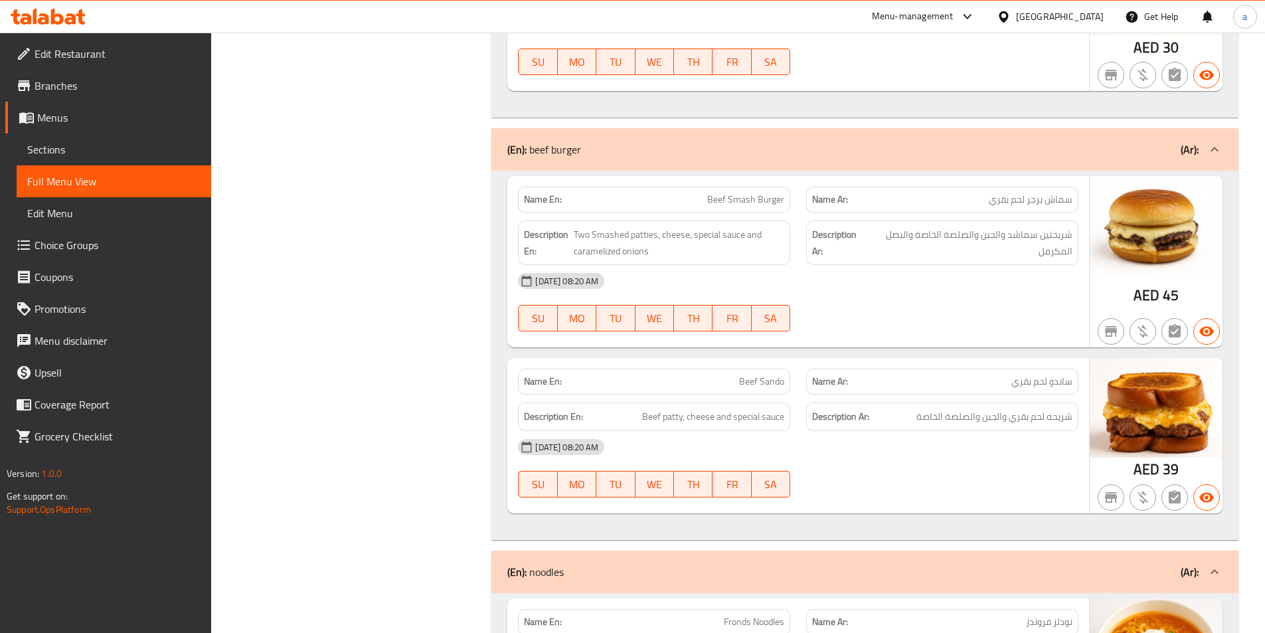
scroll to position [1003, 0]
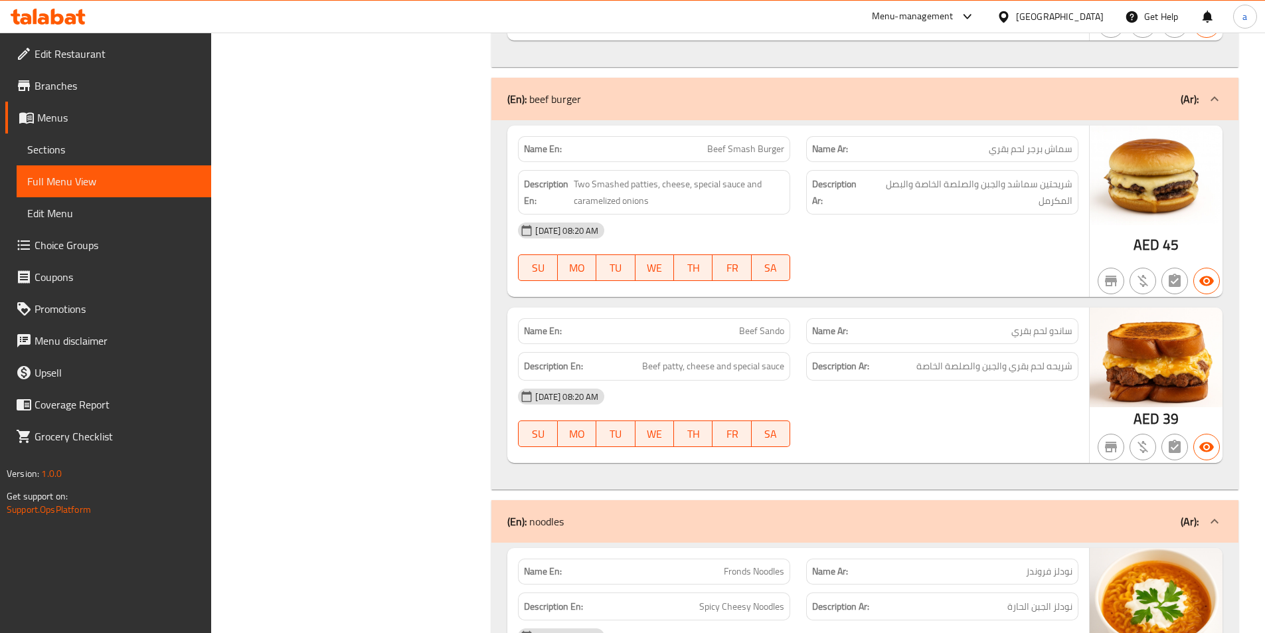
click at [924, 252] on div "[DATE] 08:20 AM SU MO TU WE TH FR SA" at bounding box center [798, 251] width 576 height 74
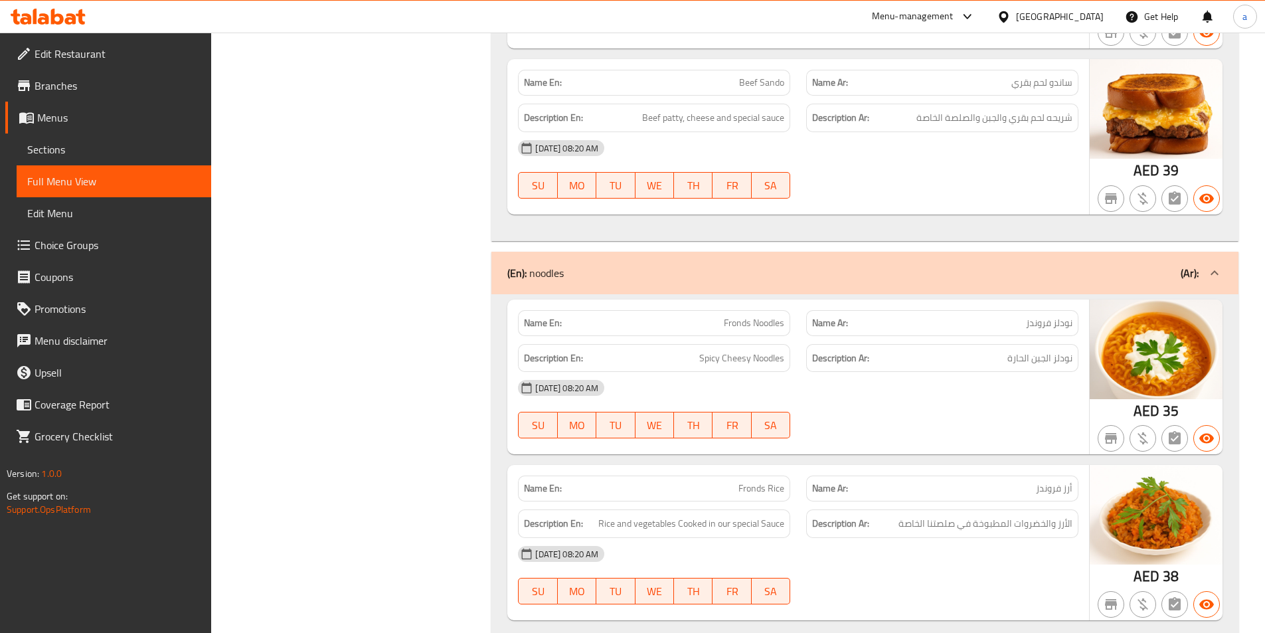
scroll to position [1269, 0]
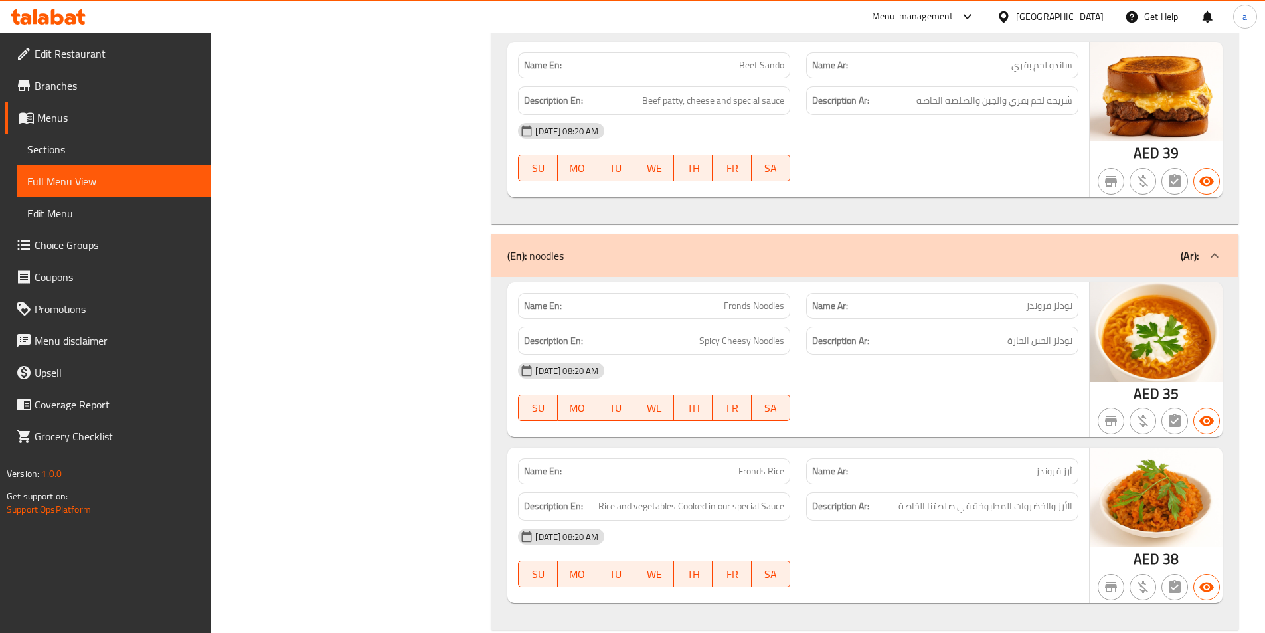
click at [923, 193] on div "Name En: Beef Sando Name Ar: ساندو لحم بقري Description En: Beef patty, cheese …" at bounding box center [798, 119] width 582 height 155
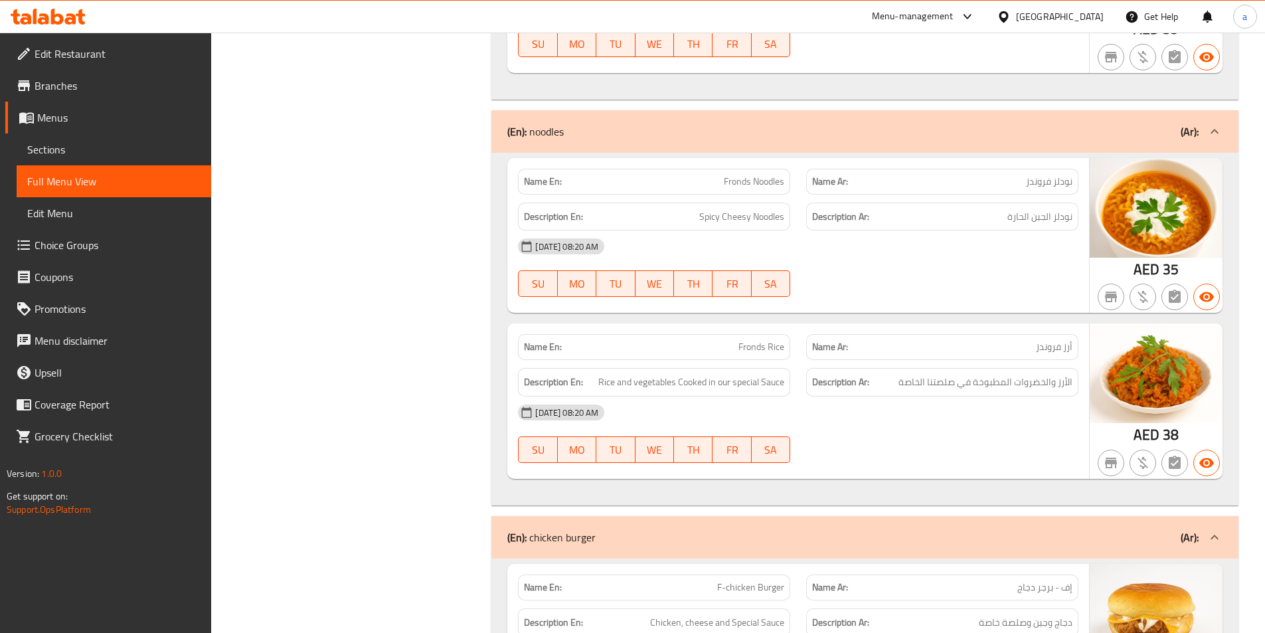
scroll to position [1468, 0]
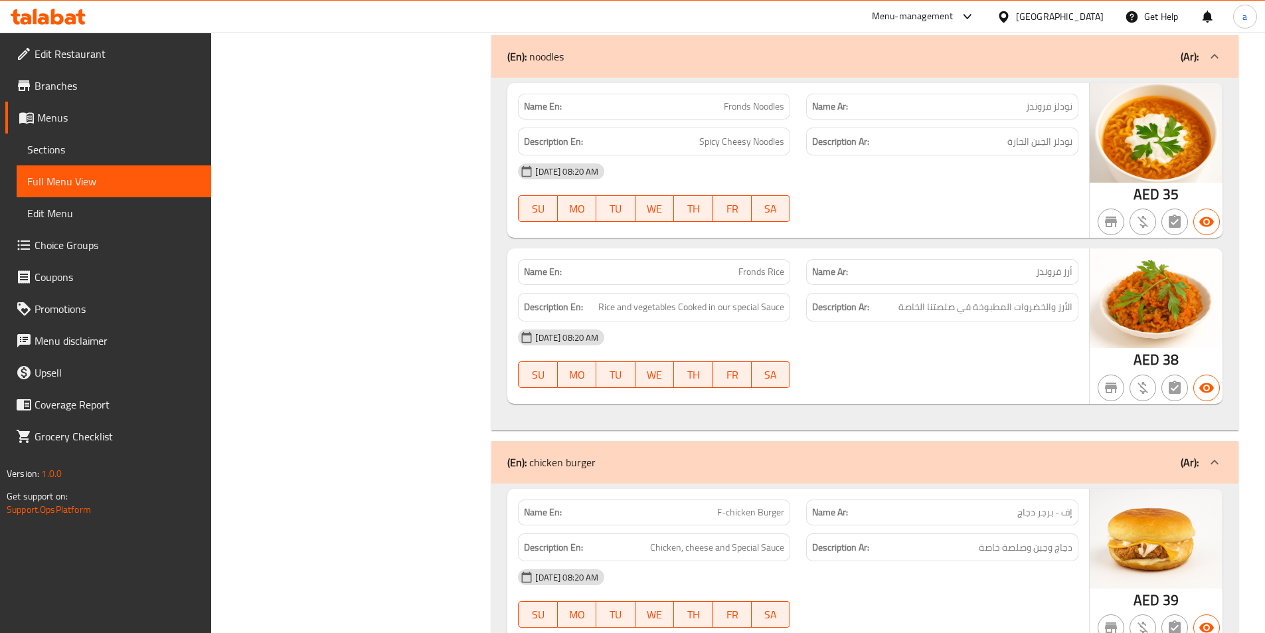
click at [947, 382] on div at bounding box center [942, 388] width 288 height 16
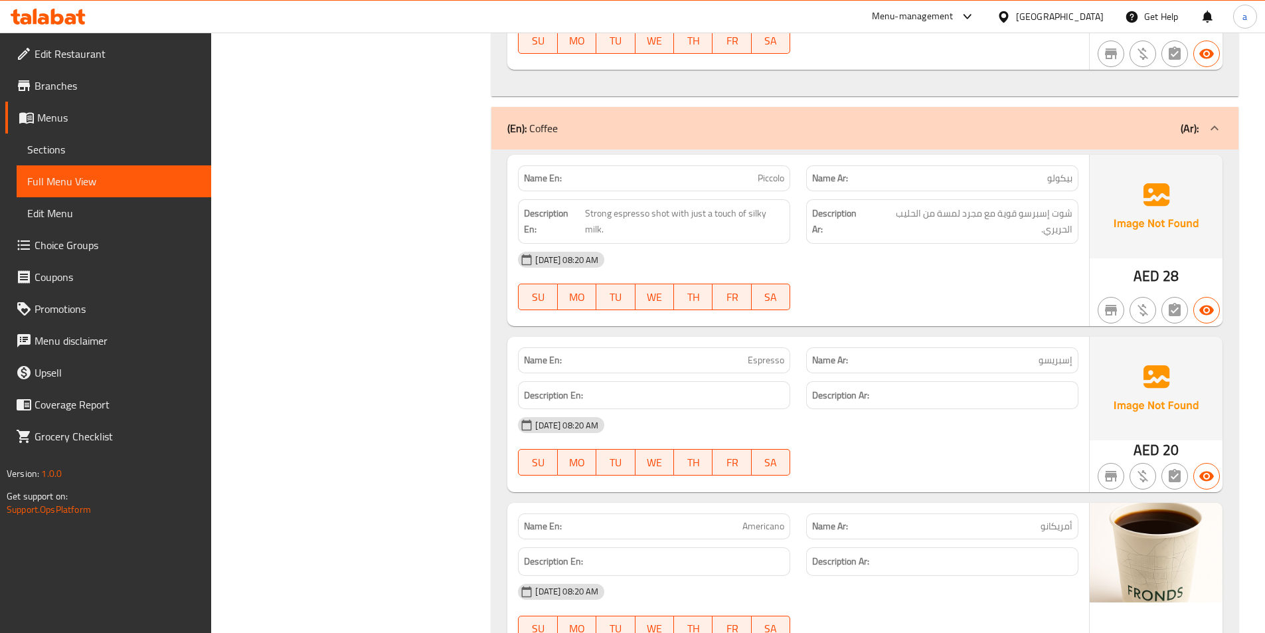
scroll to position [2264, 0]
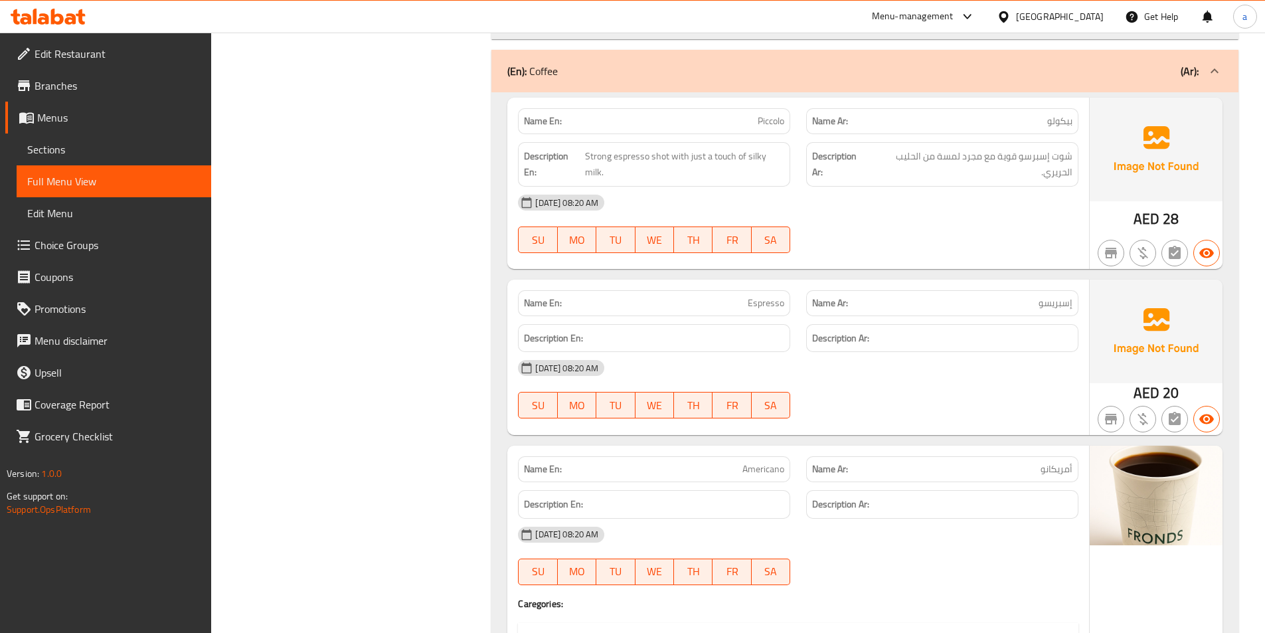
click at [901, 222] on div "[DATE] 08:20 AM SU MO TU WE TH FR SA" at bounding box center [798, 224] width 576 height 74
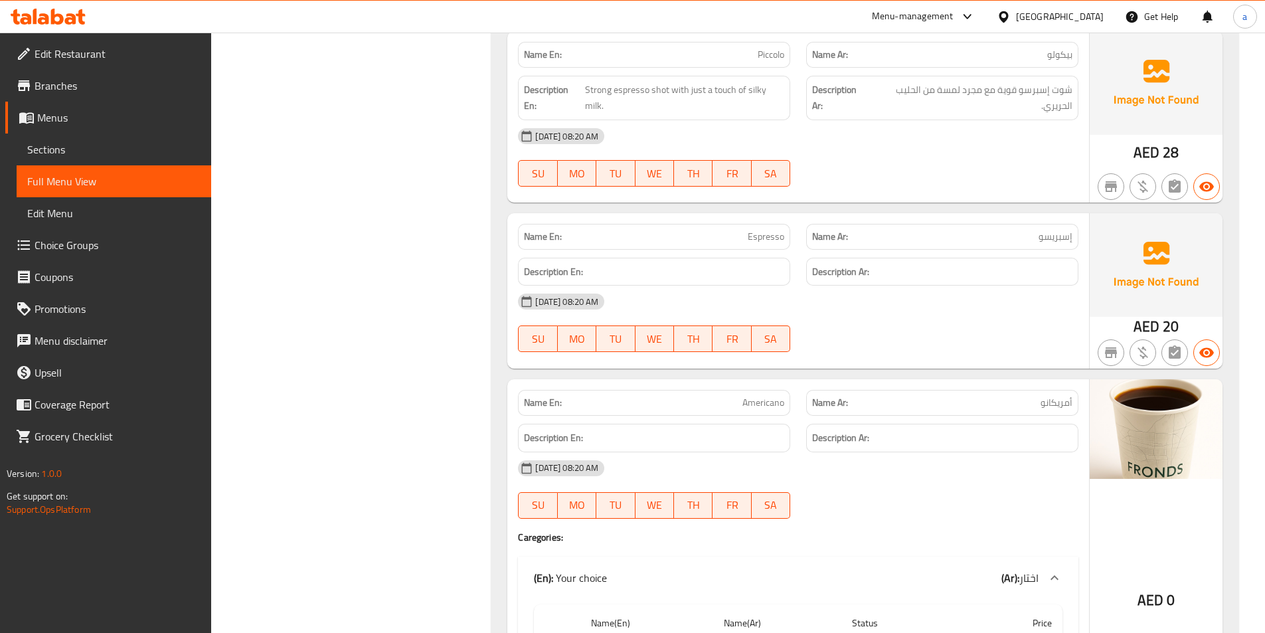
scroll to position [2198, 0]
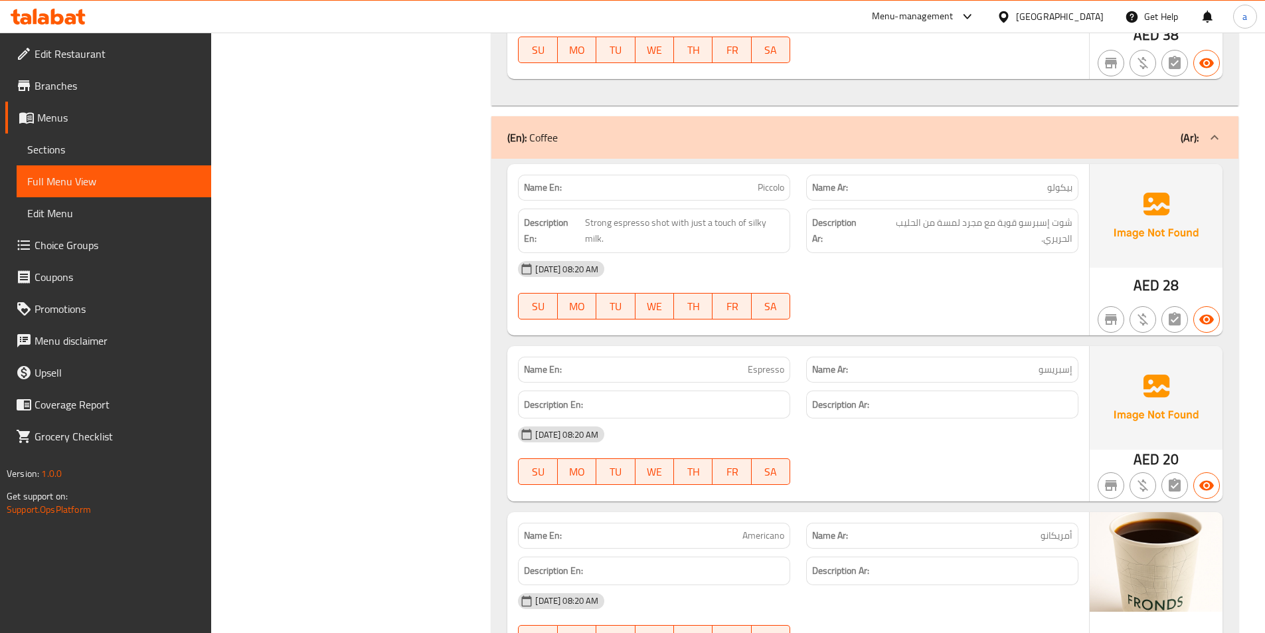
click at [834, 295] on div "[DATE] 08:20 AM SU MO TU WE TH FR SA" at bounding box center [798, 290] width 576 height 74
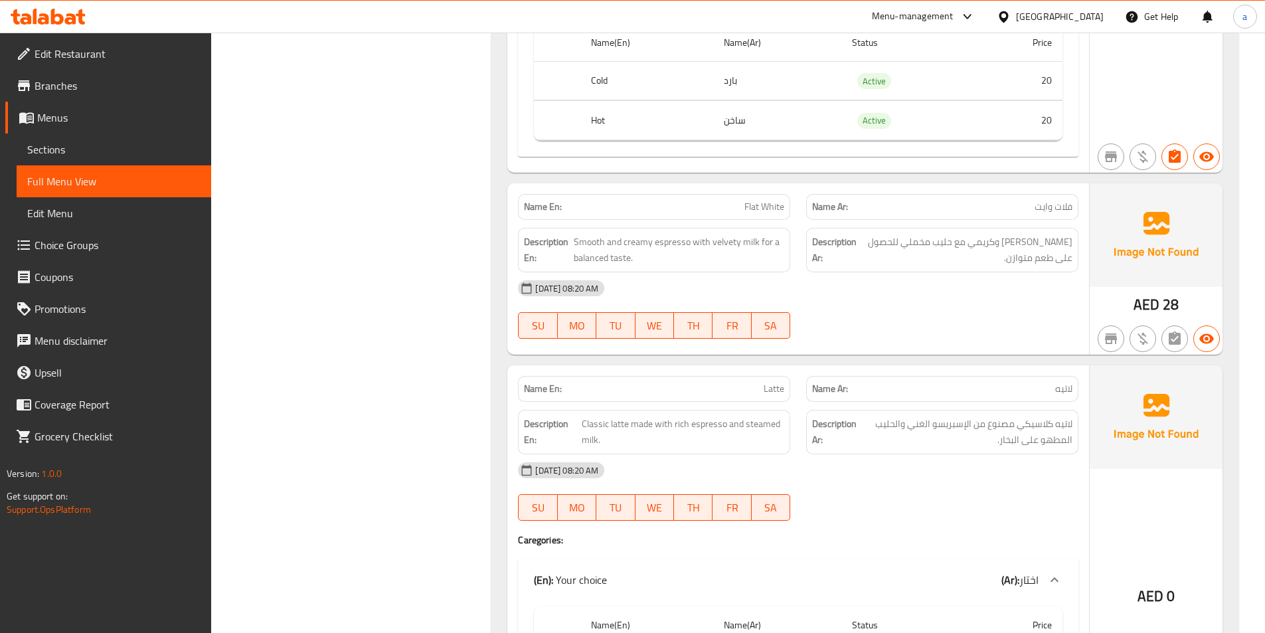
scroll to position [2928, 0]
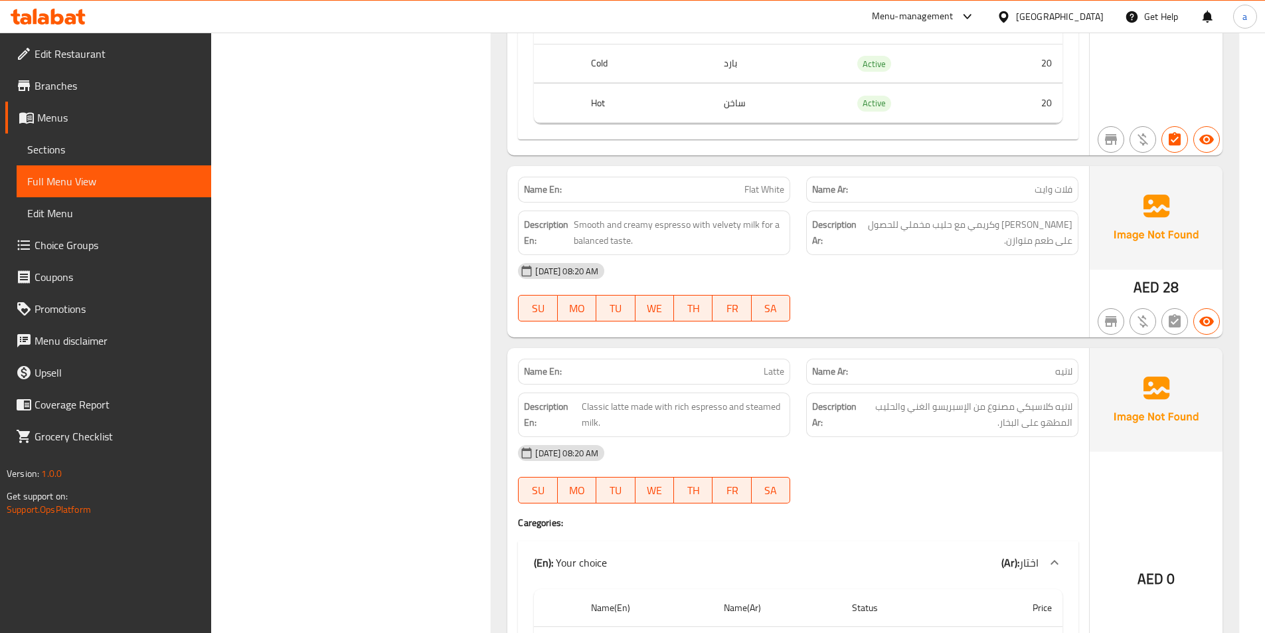
click at [880, 289] on div "[DATE] 08:20 AM SU MO TU WE TH FR SA" at bounding box center [798, 292] width 576 height 74
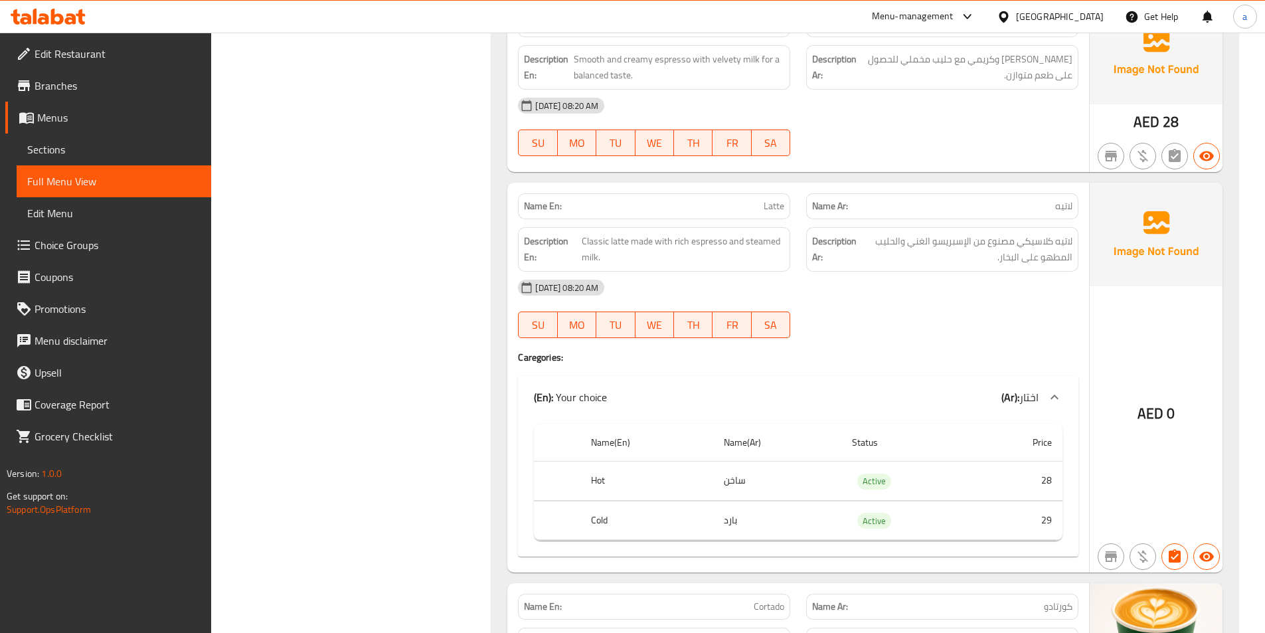
scroll to position [3127, 0]
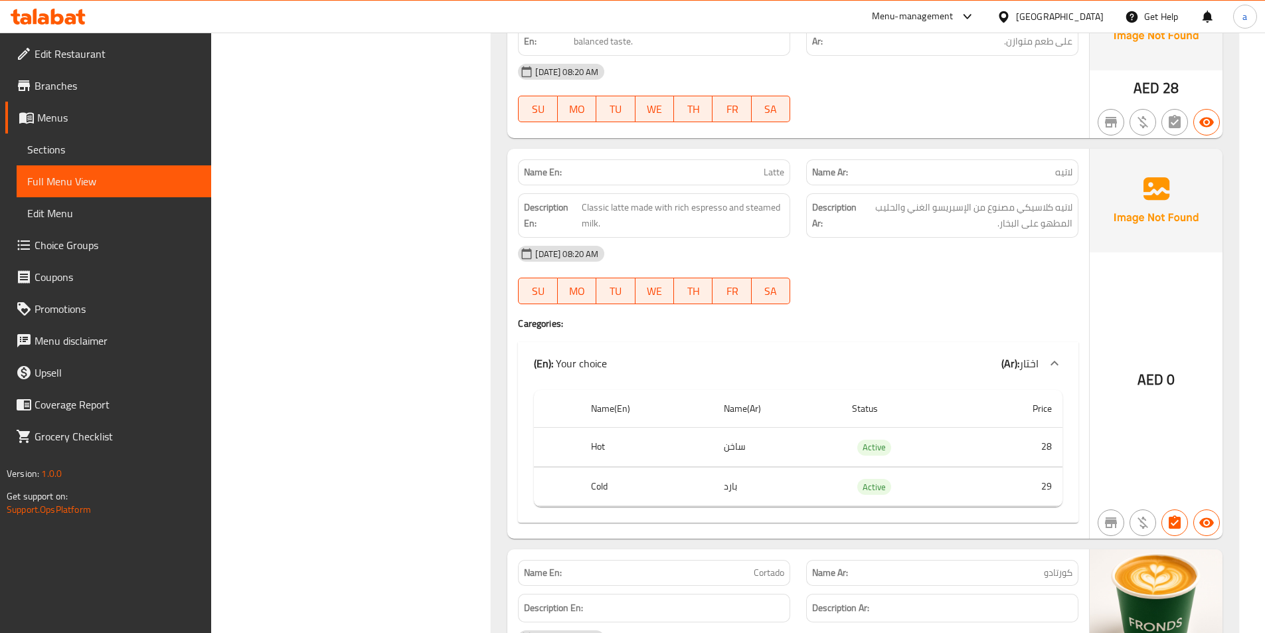
click at [894, 273] on div "[DATE] 08:20 AM SU MO TU WE TH FR SA" at bounding box center [798, 275] width 576 height 74
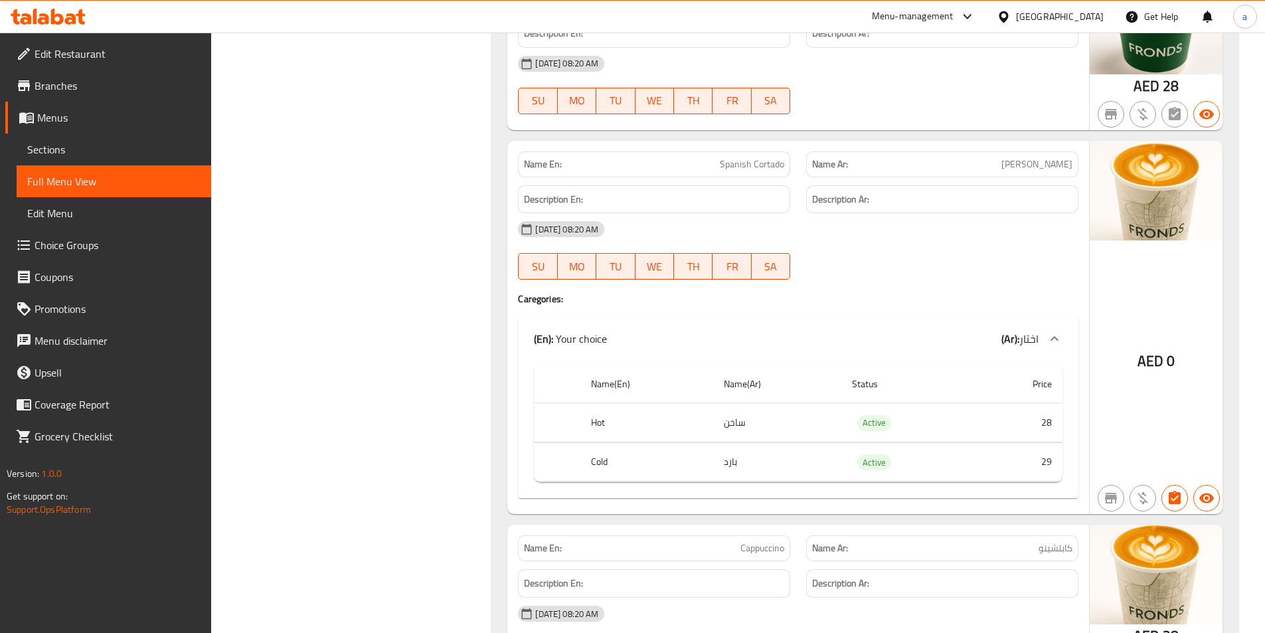
scroll to position [3725, 0]
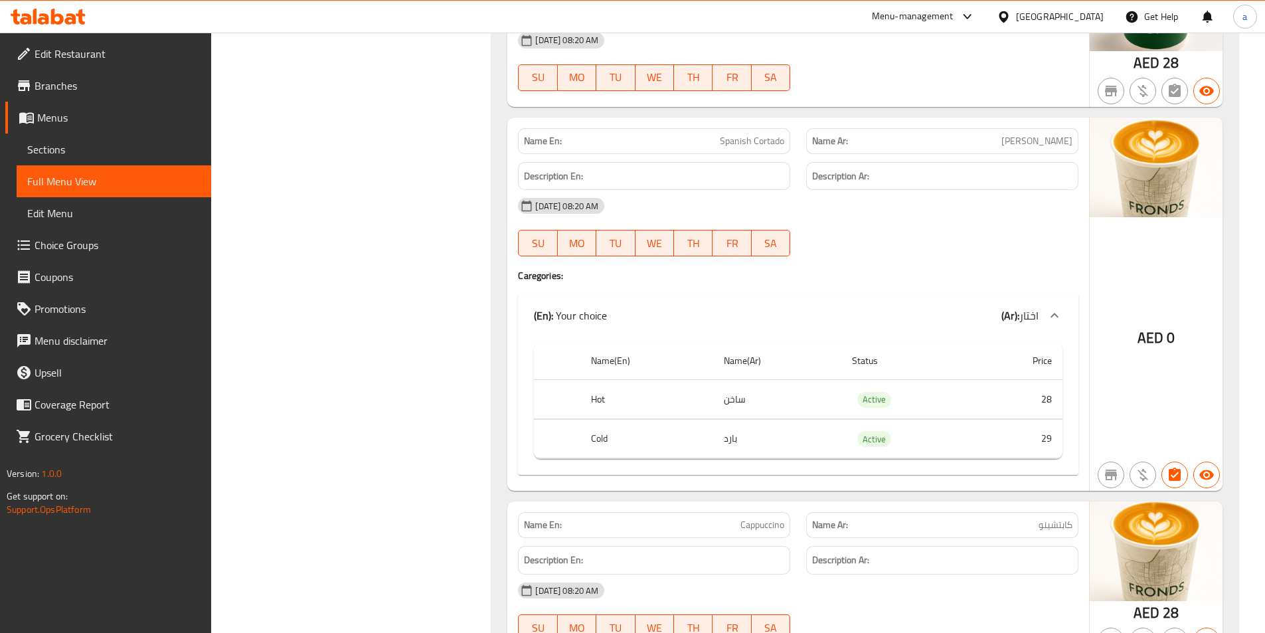
click at [891, 296] on div "(En): Your choice (Ar): اختار" at bounding box center [798, 315] width 560 height 42
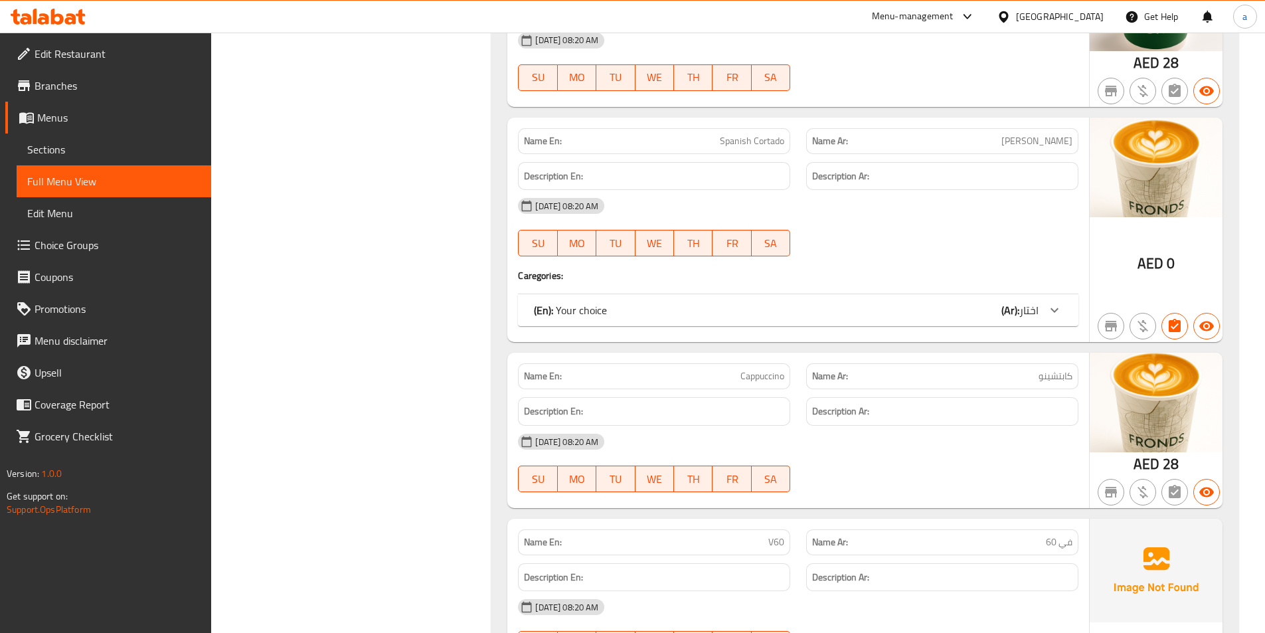
click at [870, 310] on div "(En): Your choice (Ar): اختار" at bounding box center [786, 310] width 505 height 16
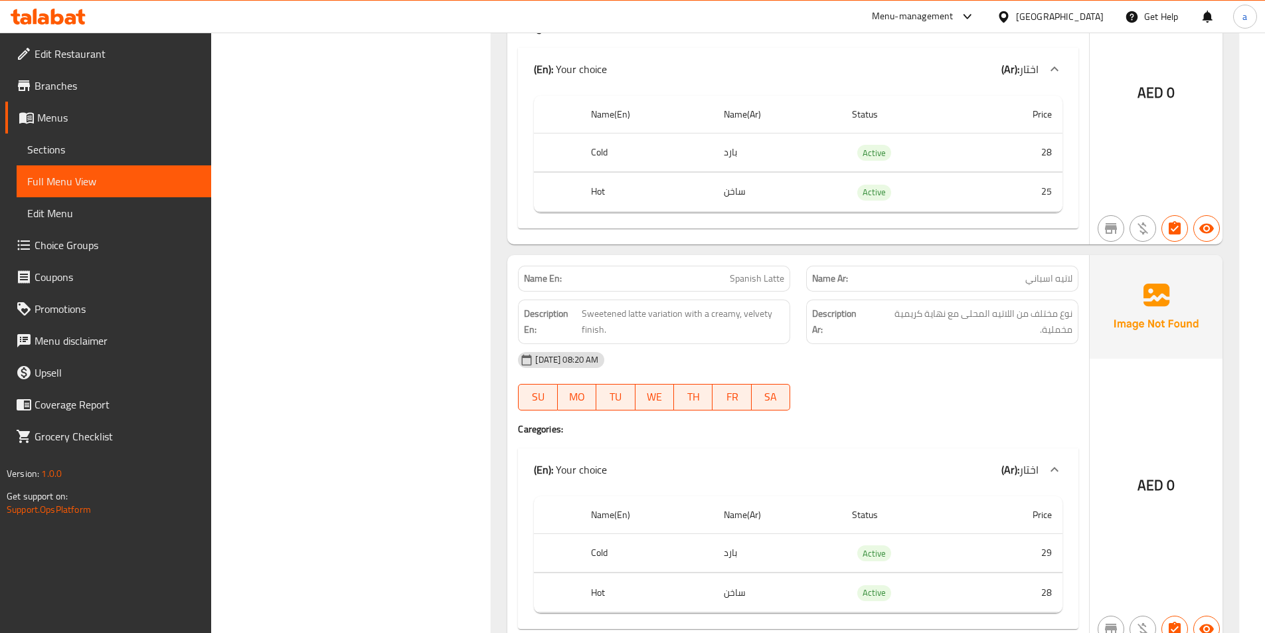
scroll to position [4588, 0]
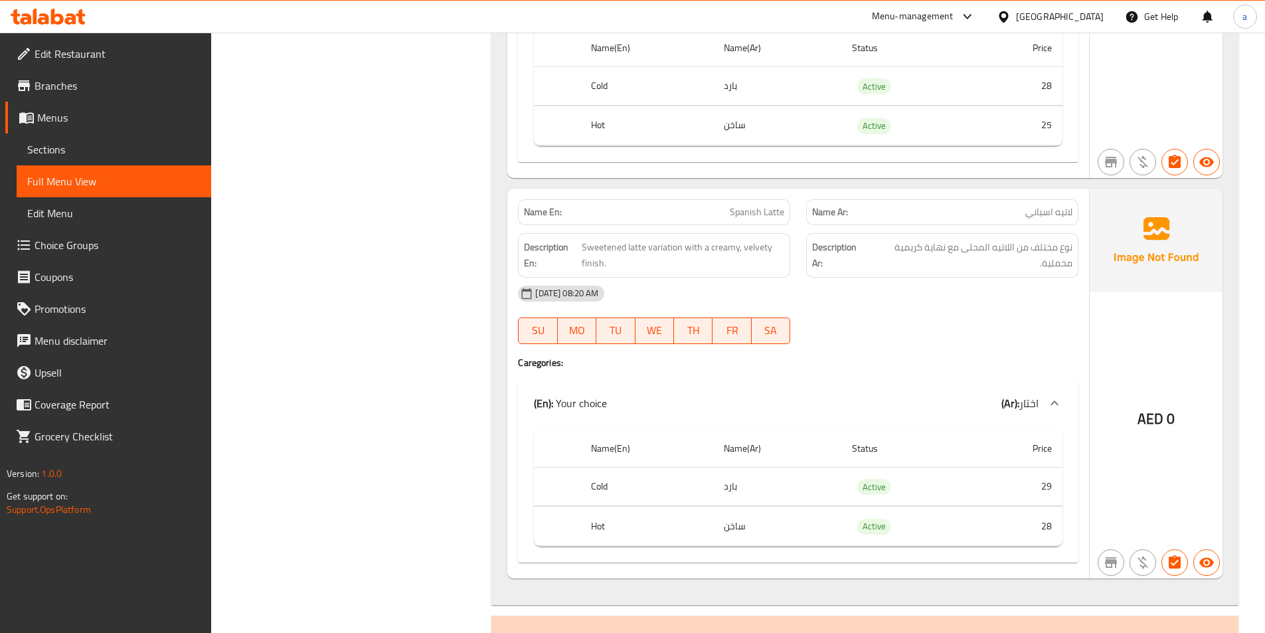
click at [922, 354] on div "Name En: Spanish Latte Name Ar: لاتيه اسباني Description En: Sweetened latte va…" at bounding box center [798, 384] width 582 height 390
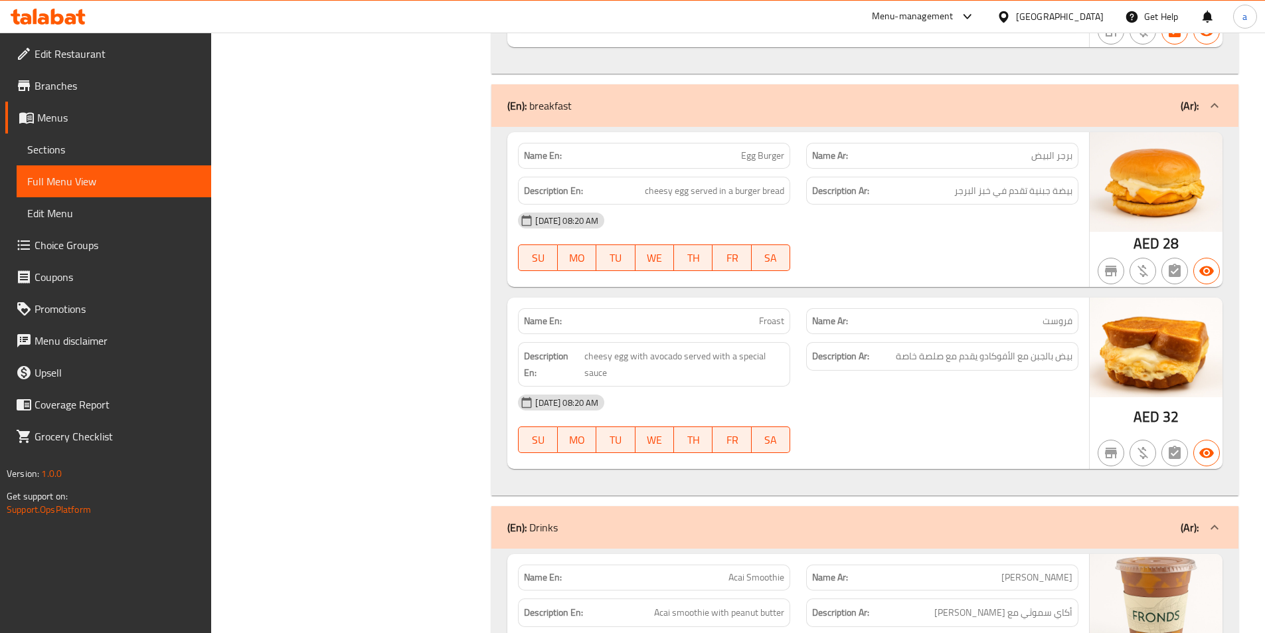
scroll to position [5185, 0]
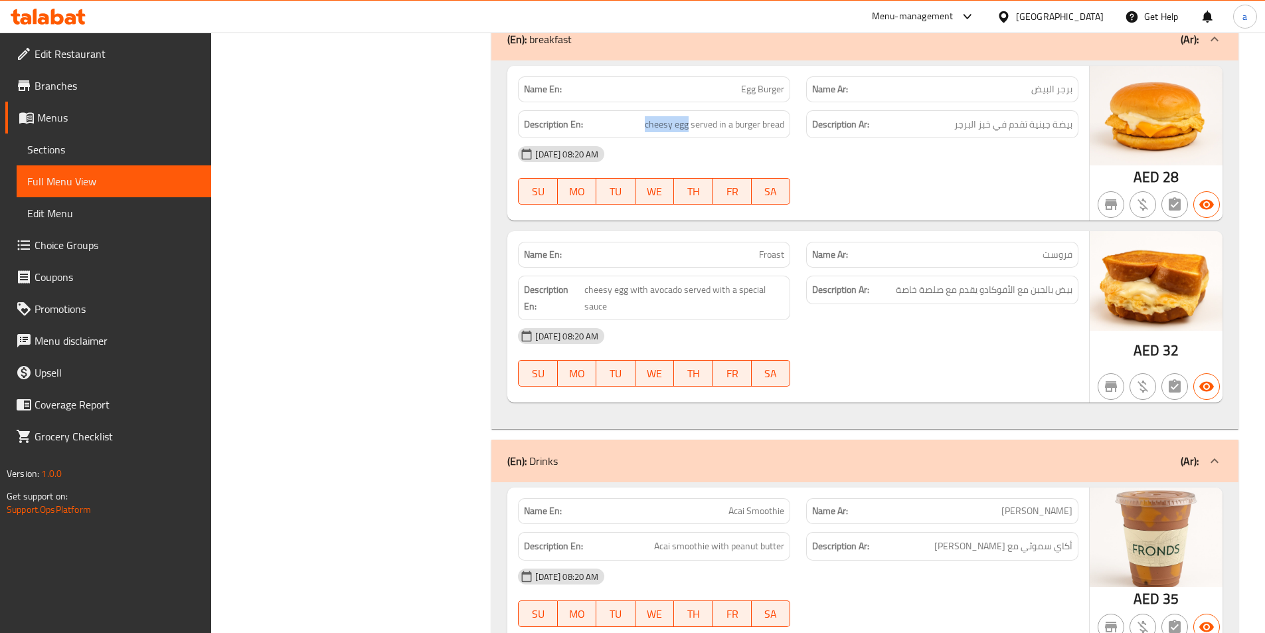
drag, startPoint x: 645, startPoint y: 125, endPoint x: 686, endPoint y: 135, distance: 43.0
click at [686, 135] on div "Description En: cheesy egg served in a burger bread" at bounding box center [654, 124] width 272 height 29
click at [991, 151] on div "[DATE] 08:20 AM" at bounding box center [798, 154] width 576 height 32
click at [747, 86] on span "Egg Burger" at bounding box center [762, 89] width 43 height 14
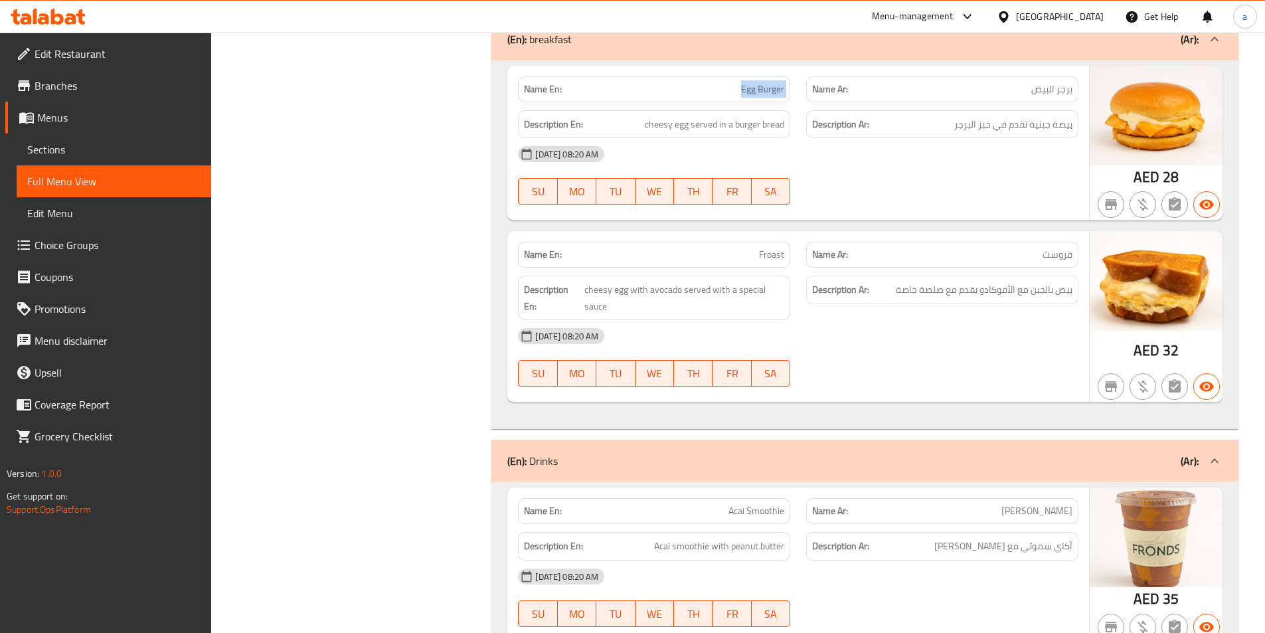
click at [747, 86] on span "Egg Burger" at bounding box center [762, 89] width 43 height 14
copy span "Egg Burger"
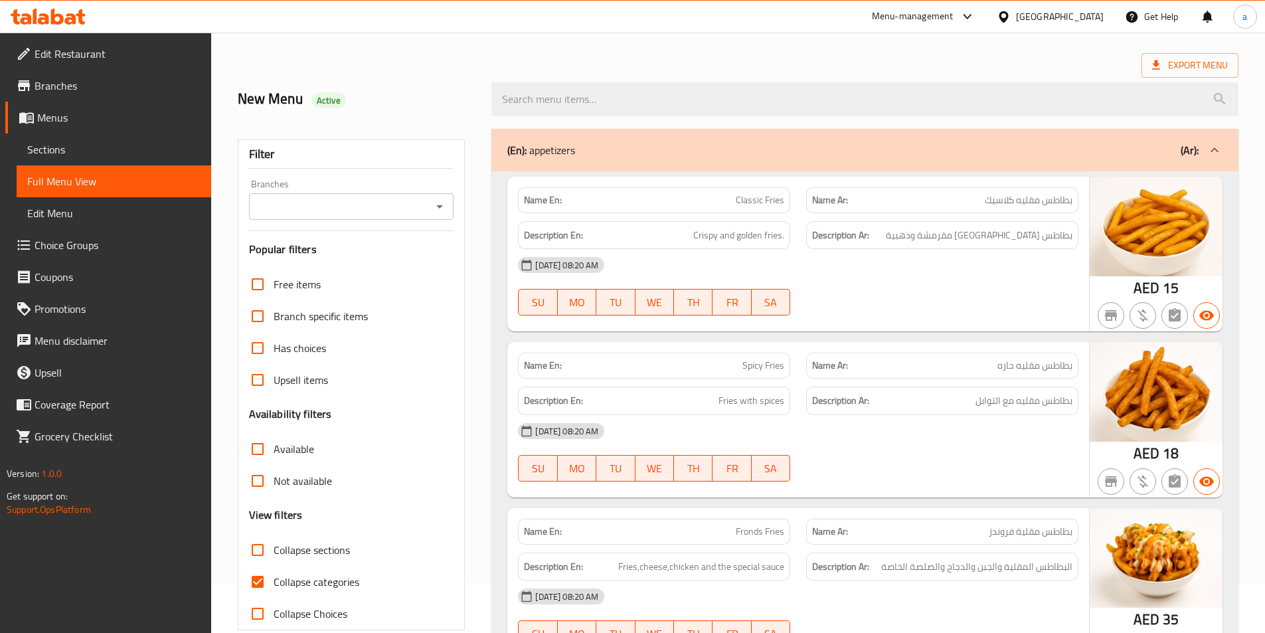
scroll to position [133, 0]
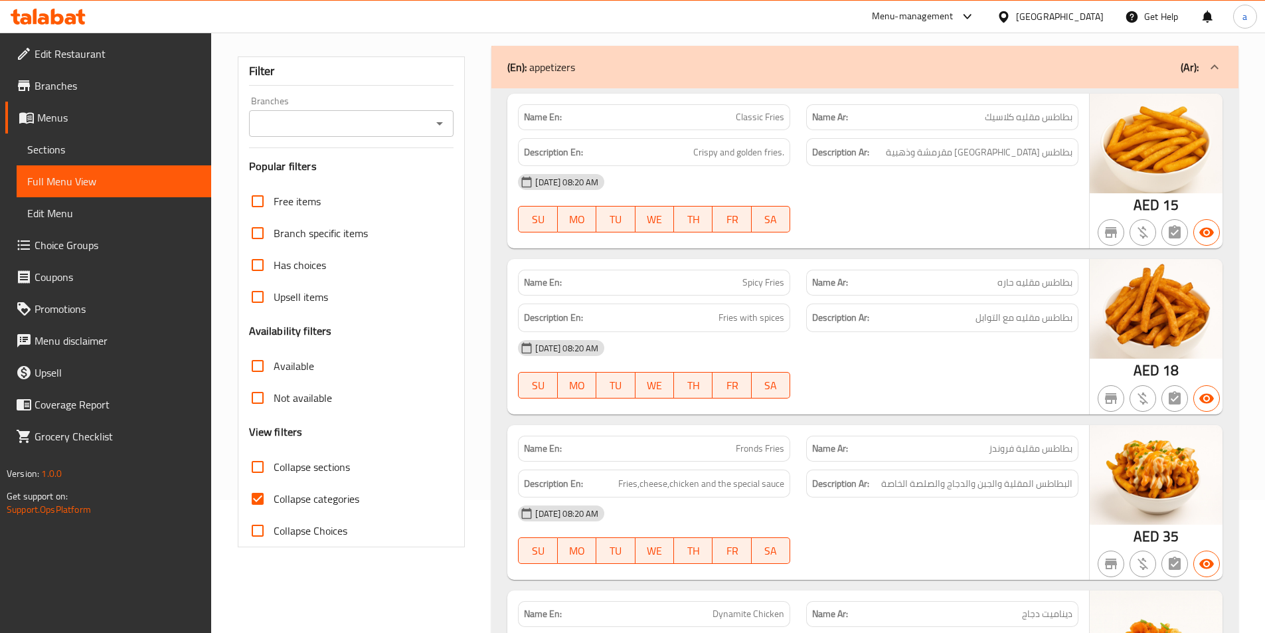
click at [250, 503] on input "Collapse categories" at bounding box center [258, 499] width 32 height 32
checkbox input "false"
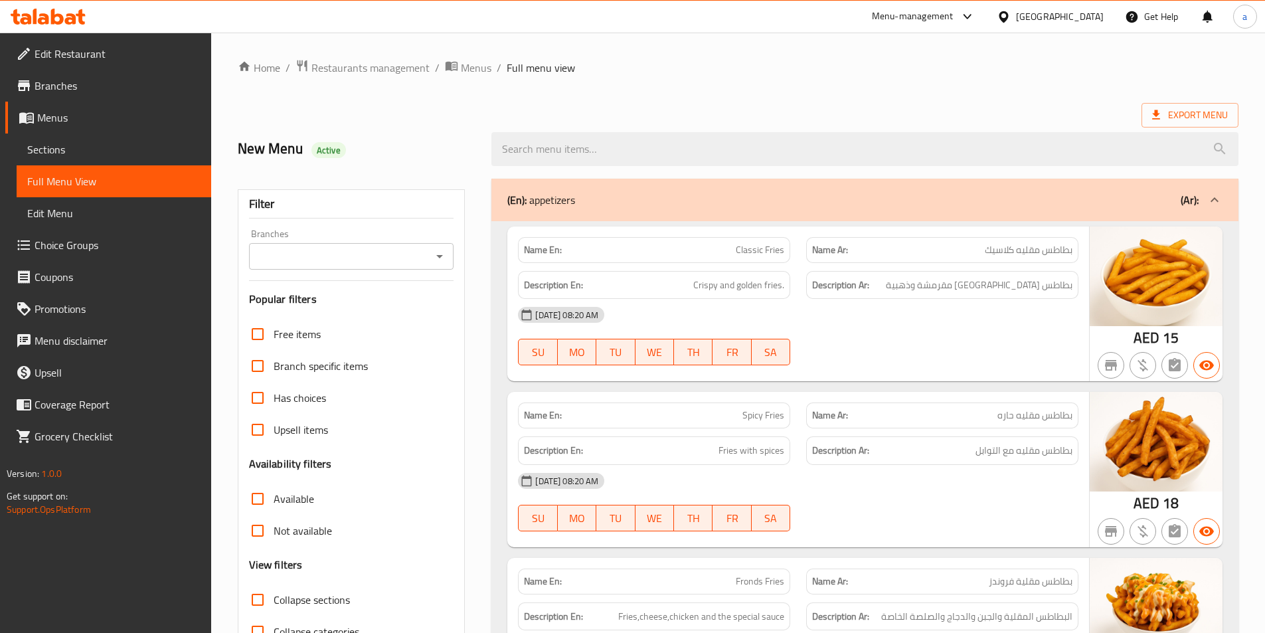
scroll to position [64, 0]
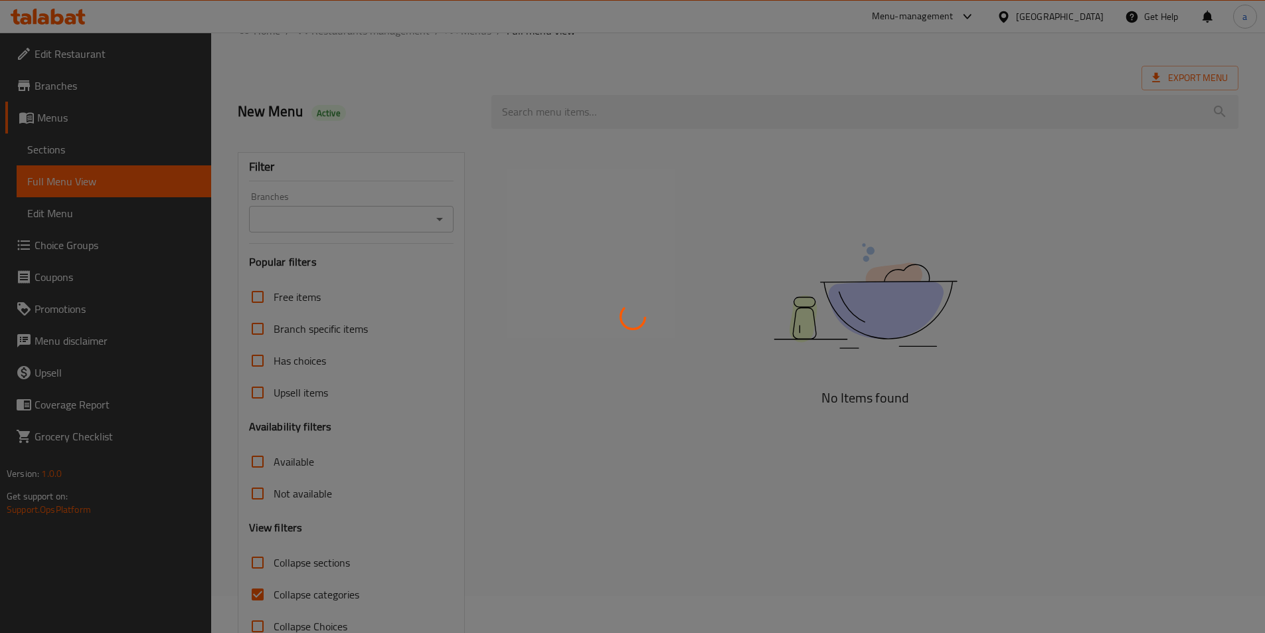
scroll to position [74, 0]
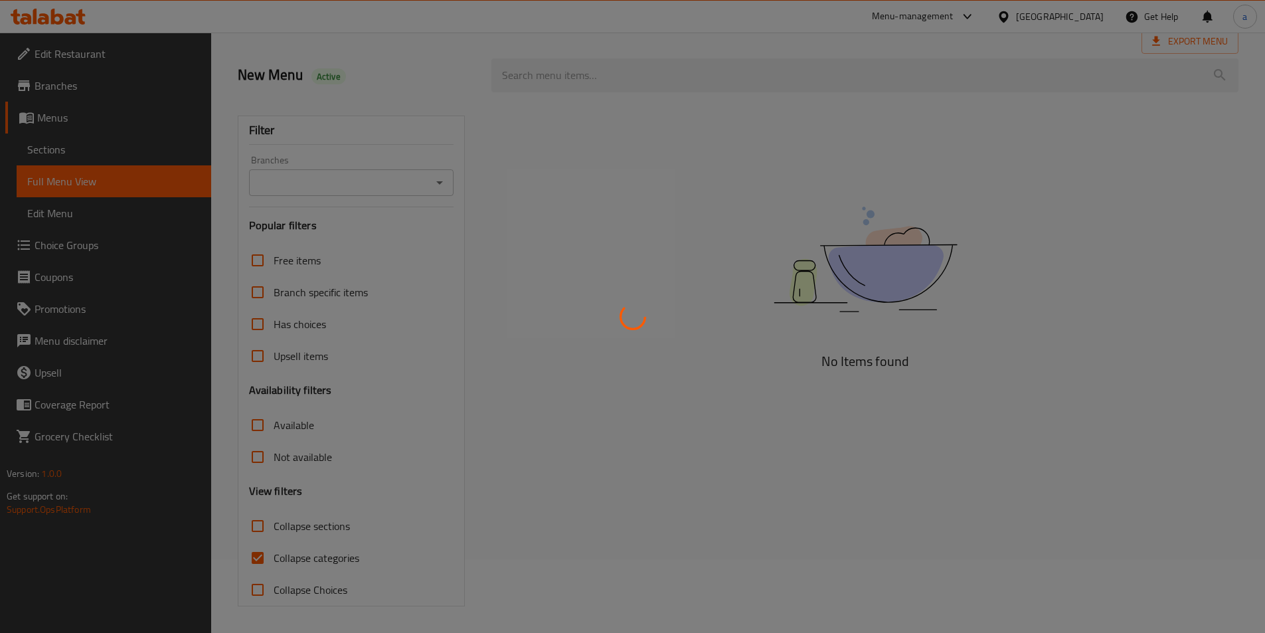
click at [259, 558] on div at bounding box center [632, 316] width 1265 height 633
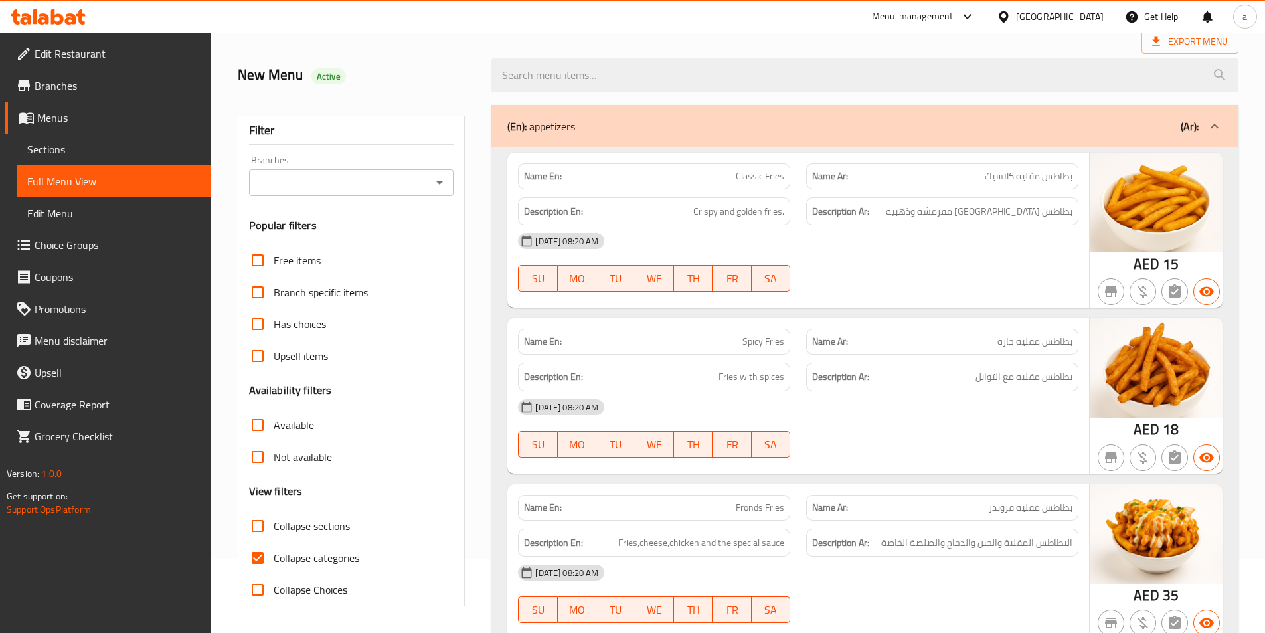
click at [259, 558] on input "Collapse categories" at bounding box center [258, 558] width 32 height 32
checkbox input "false"
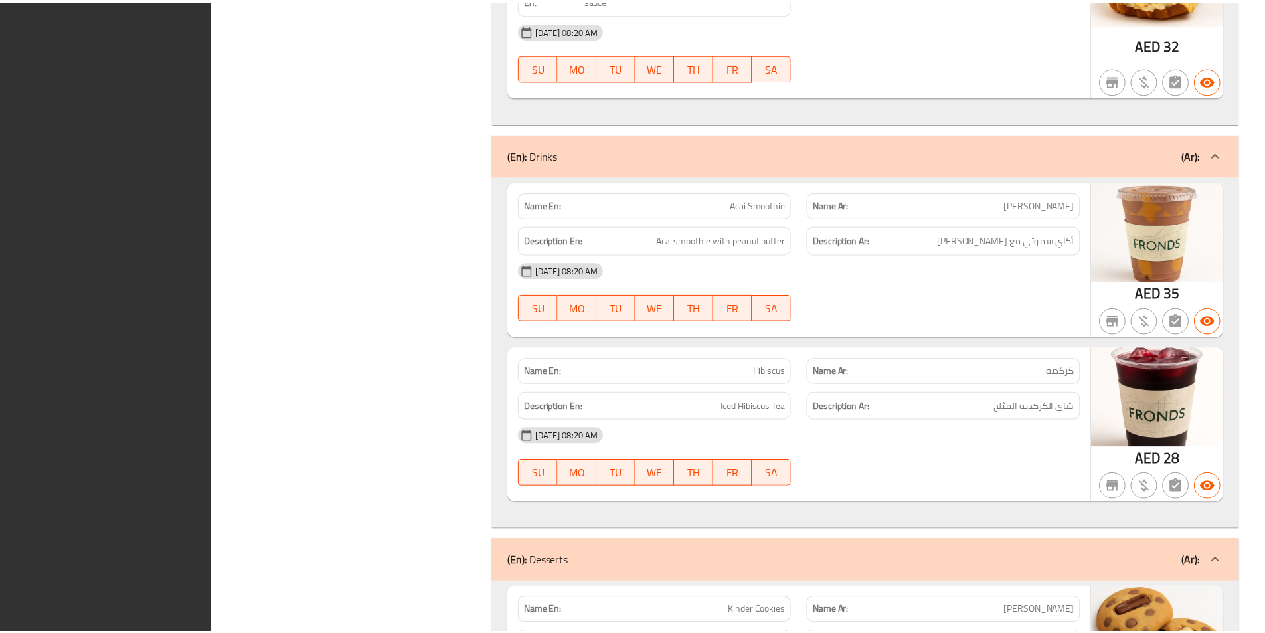
scroll to position [5836, 0]
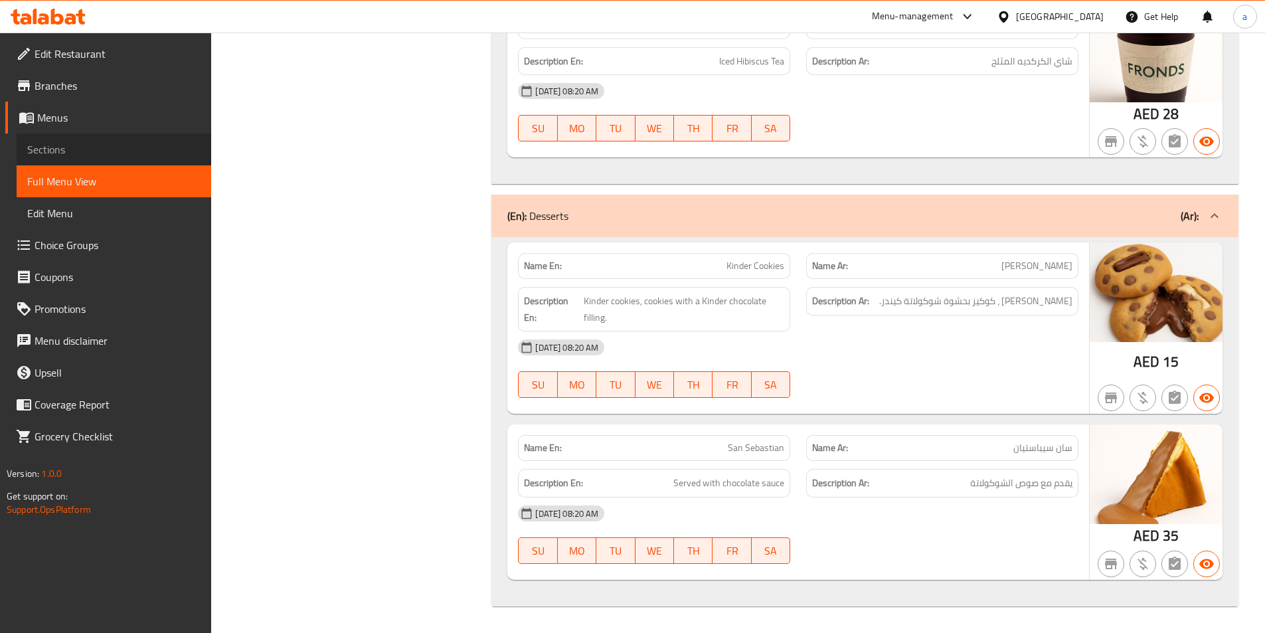
click at [94, 156] on span "Sections" at bounding box center [113, 149] width 173 height 16
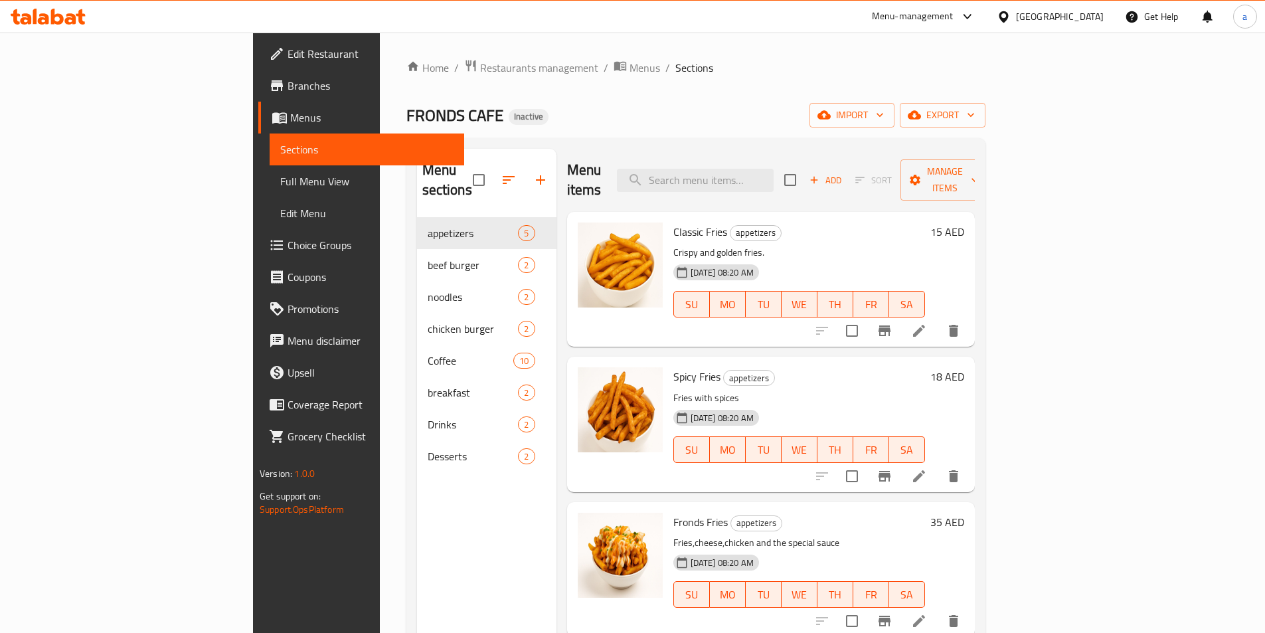
click at [985, 100] on div "Home / Restaurants management / Menus / Sections FRONDS CAFE Inactive import ex…" at bounding box center [695, 425] width 579 height 733
click at [975, 121] on span "export" at bounding box center [942, 115] width 64 height 17
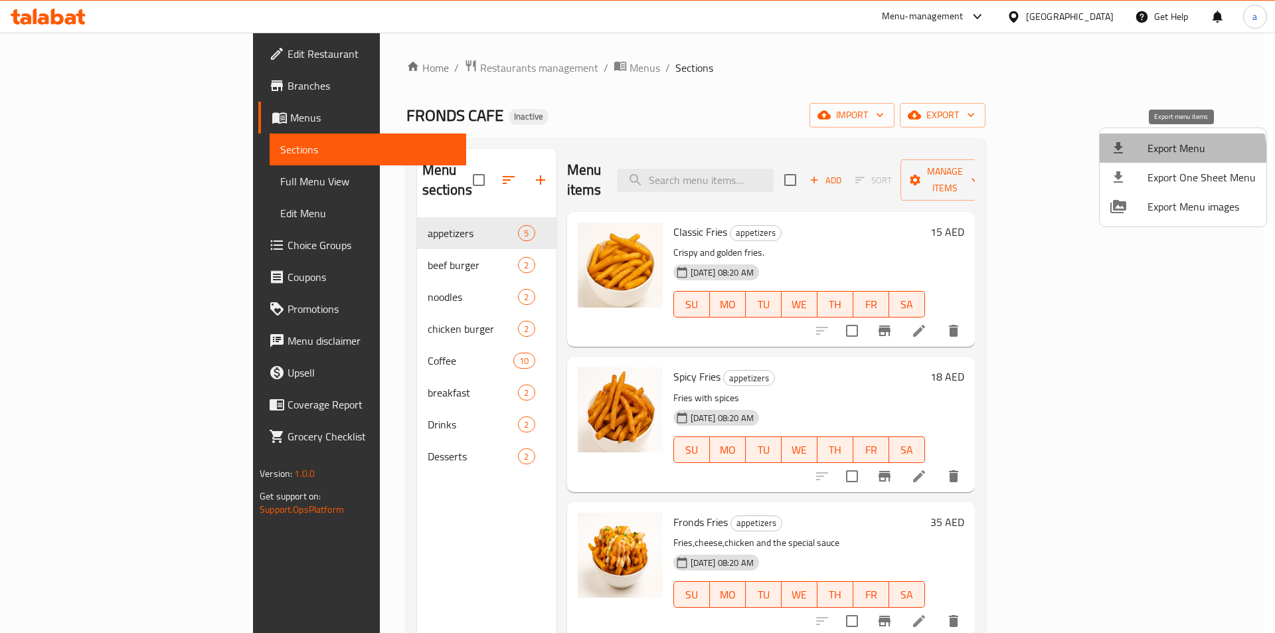
click at [1147, 157] on li "Export Menu" at bounding box center [1182, 147] width 167 height 29
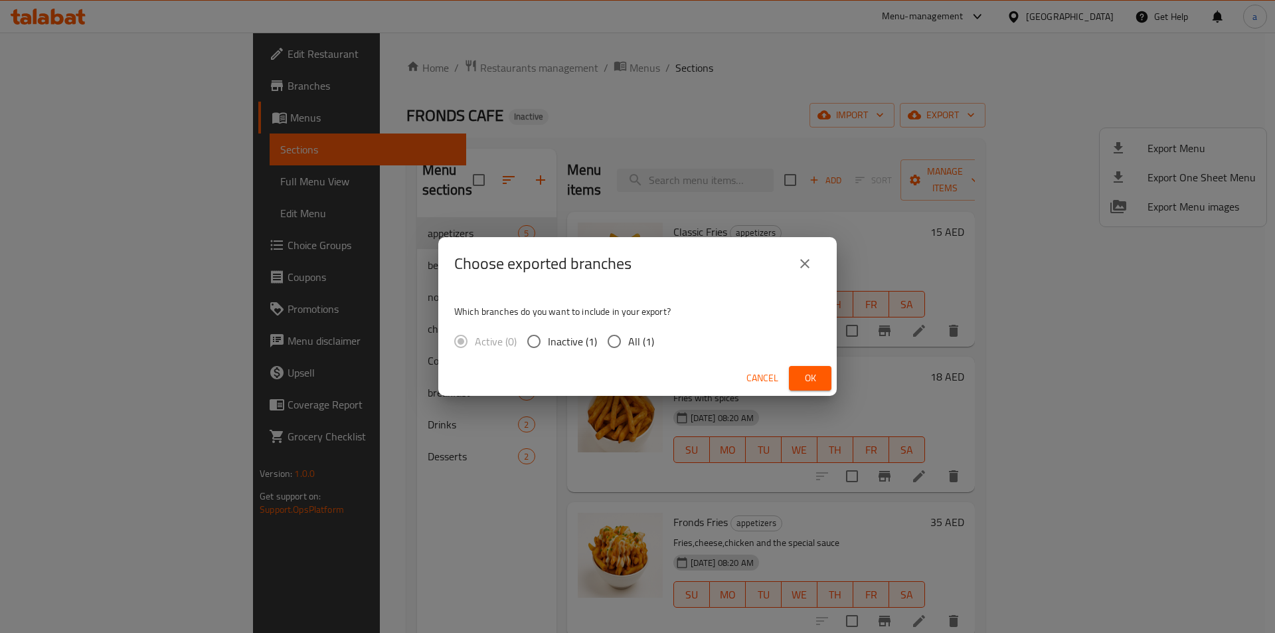
click at [644, 349] on span "All (1)" at bounding box center [641, 341] width 26 height 16
click at [628, 349] on input "All (1)" at bounding box center [614, 341] width 28 height 28
radio input "true"
click at [798, 380] on button "Ok" at bounding box center [810, 378] width 42 height 25
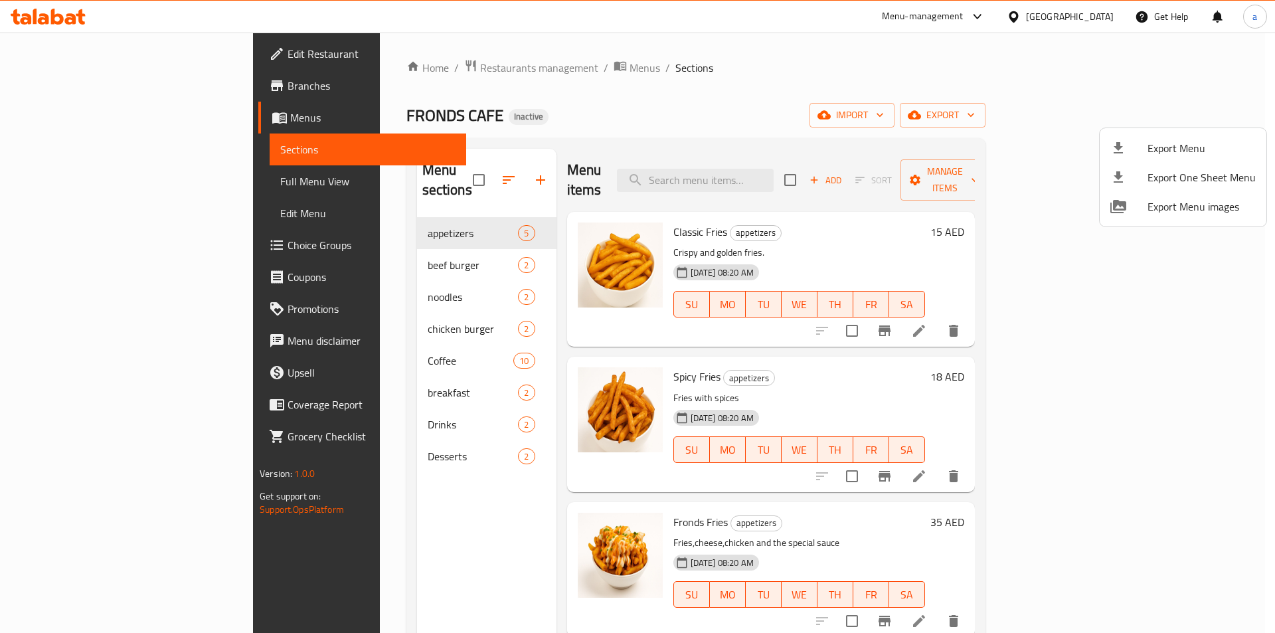
click at [406, 244] on div at bounding box center [637, 316] width 1275 height 633
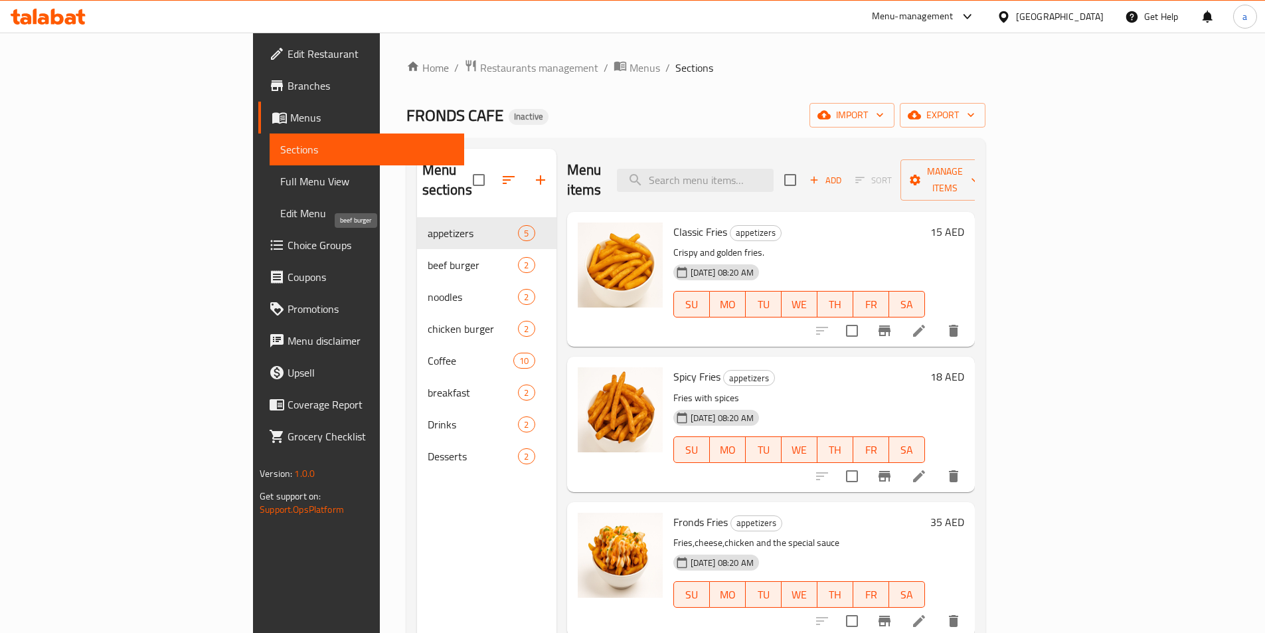
click at [428, 257] on span "beef burger" at bounding box center [473, 265] width 91 height 16
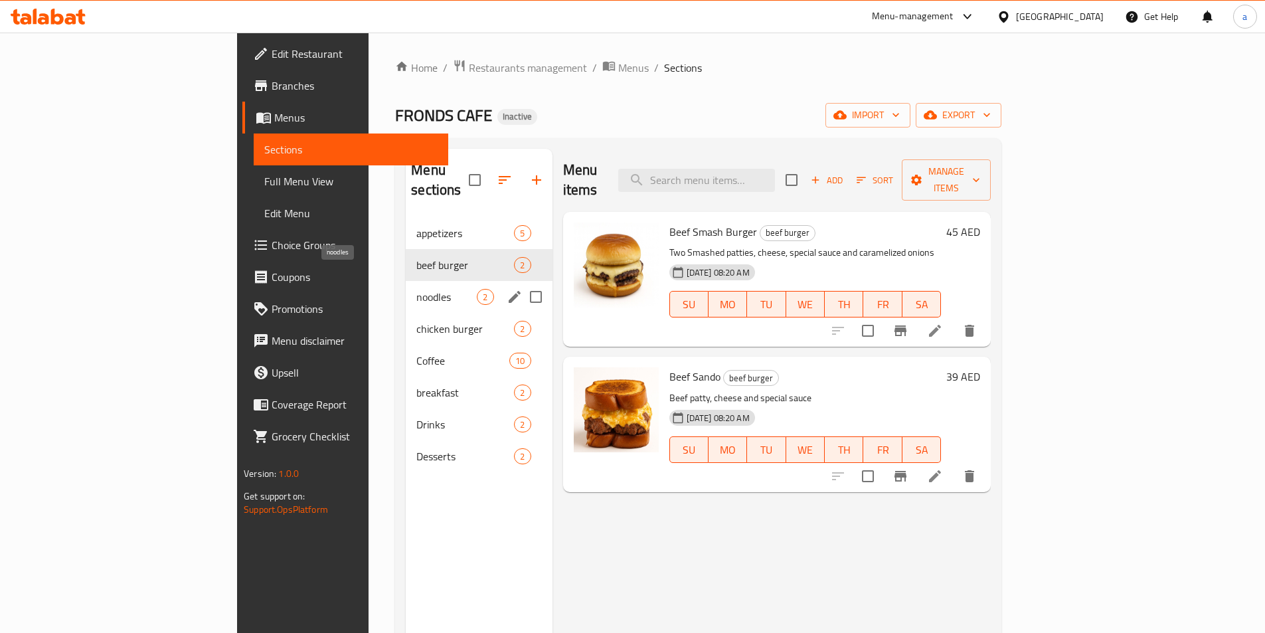
click at [416, 289] on span "noodles" at bounding box center [446, 297] width 60 height 16
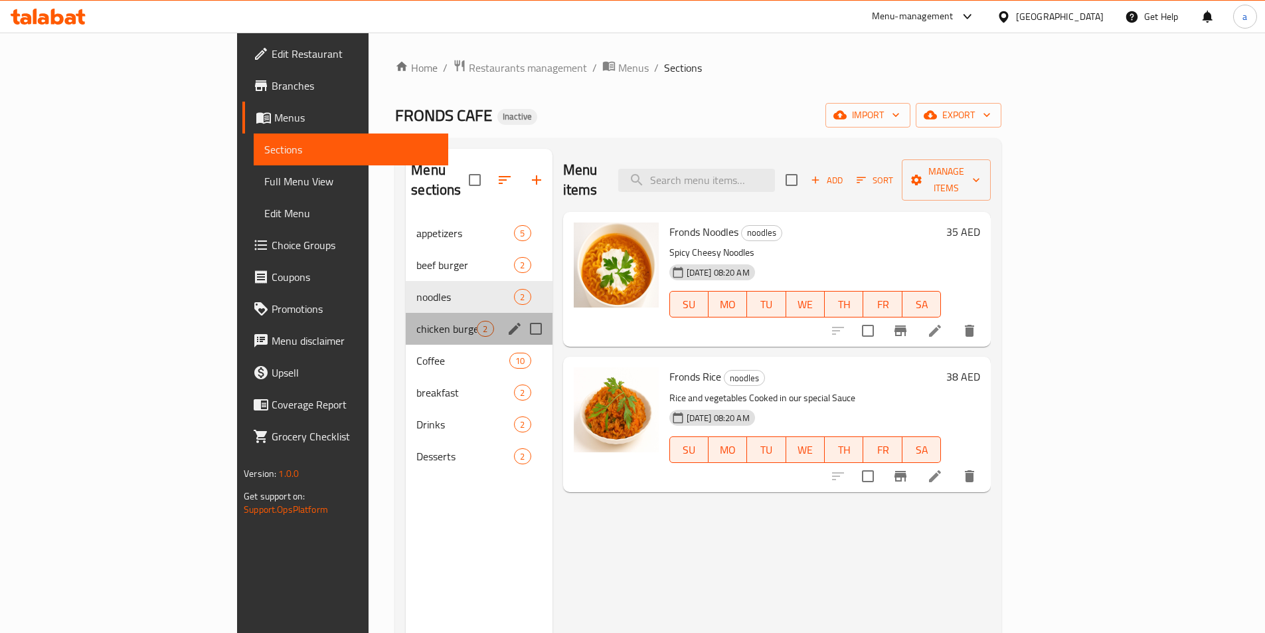
click at [406, 313] on div "chicken burger 2" at bounding box center [479, 329] width 146 height 32
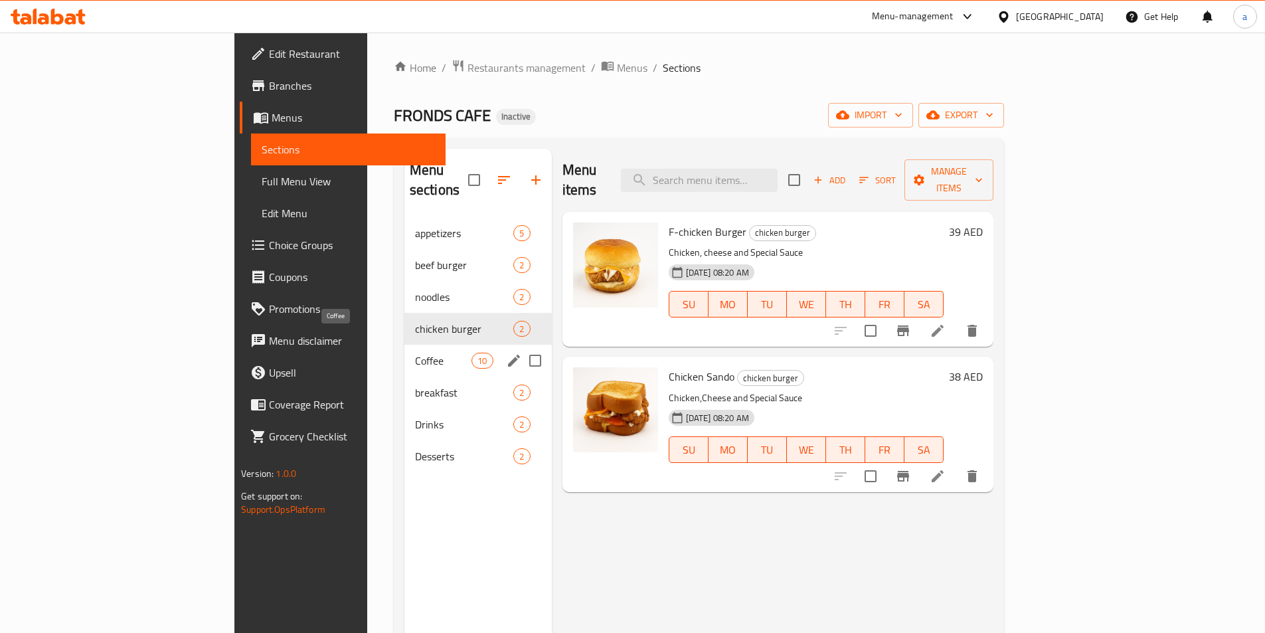
click at [415, 353] on span "Coffee" at bounding box center [443, 361] width 56 height 16
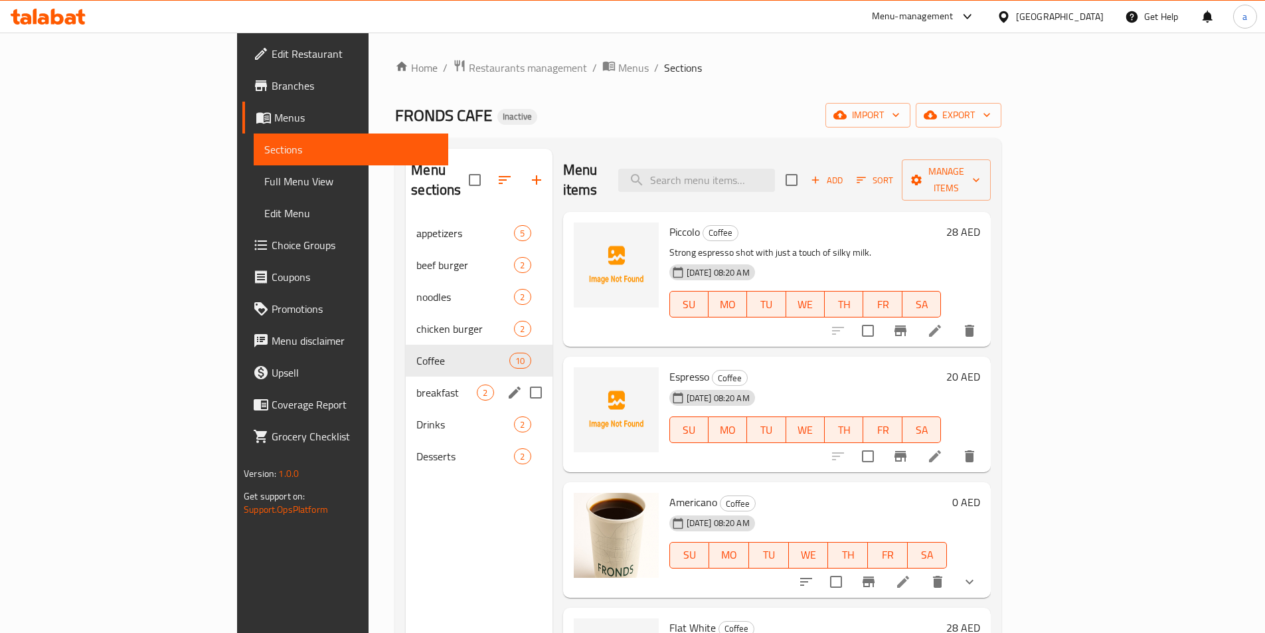
click at [416, 384] on span "breakfast" at bounding box center [446, 392] width 60 height 16
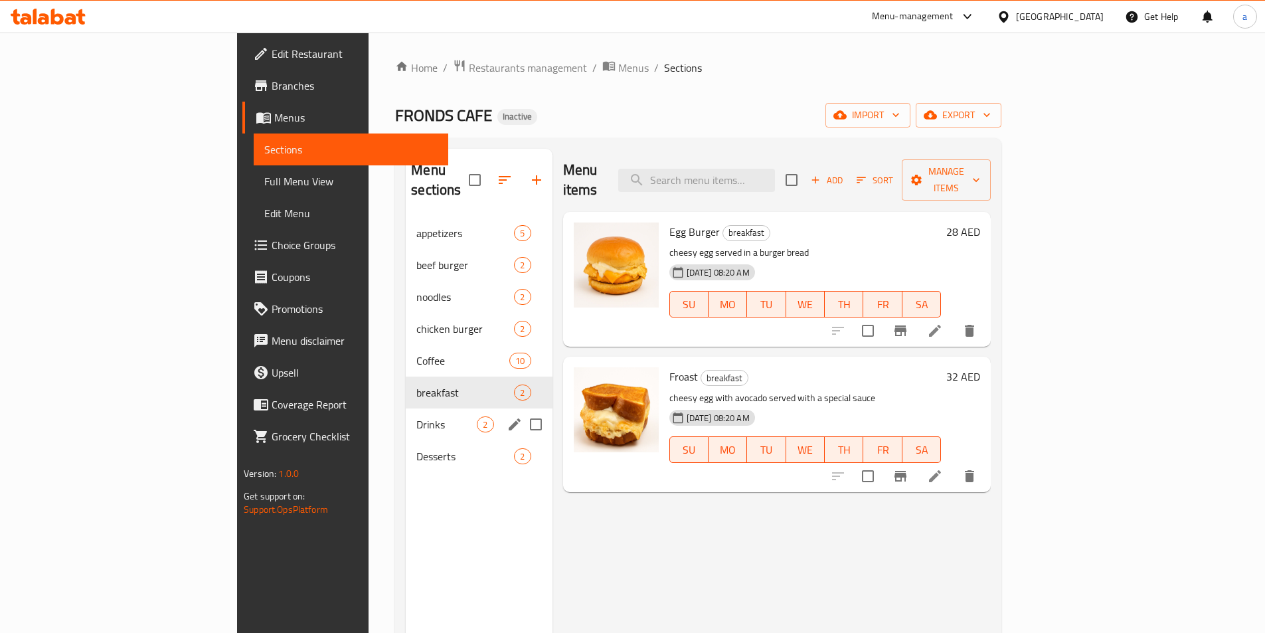
click at [406, 408] on div "Drinks 2" at bounding box center [479, 424] width 146 height 32
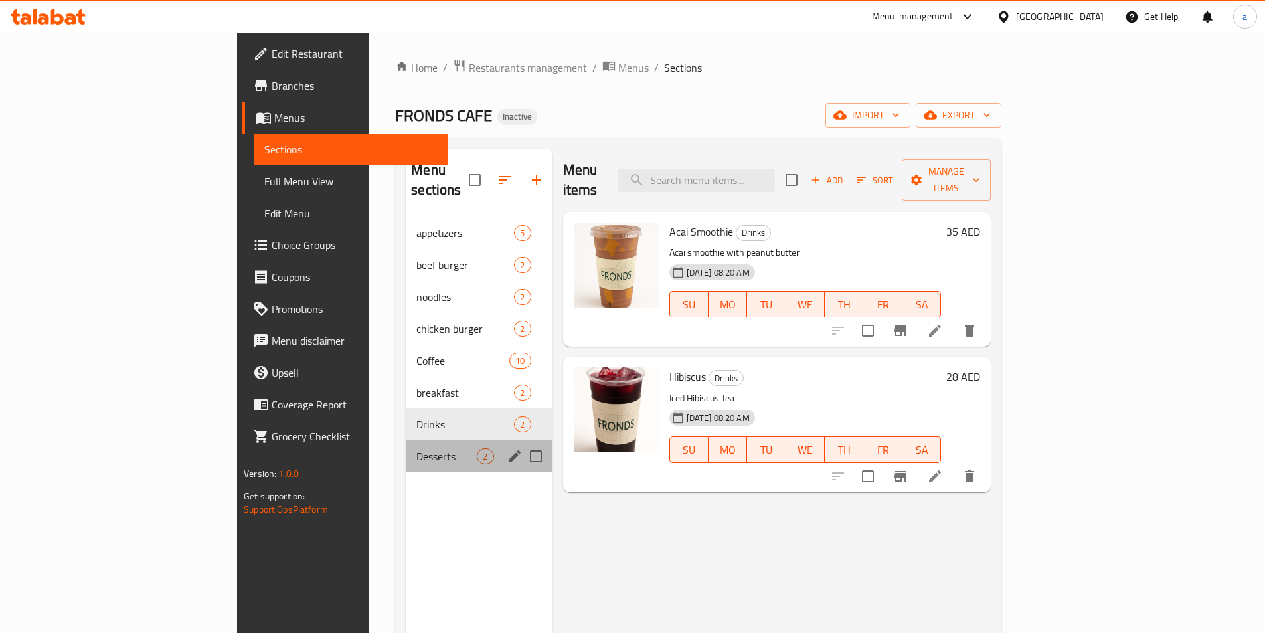
click at [406, 445] on div "Desserts 2" at bounding box center [479, 456] width 146 height 32
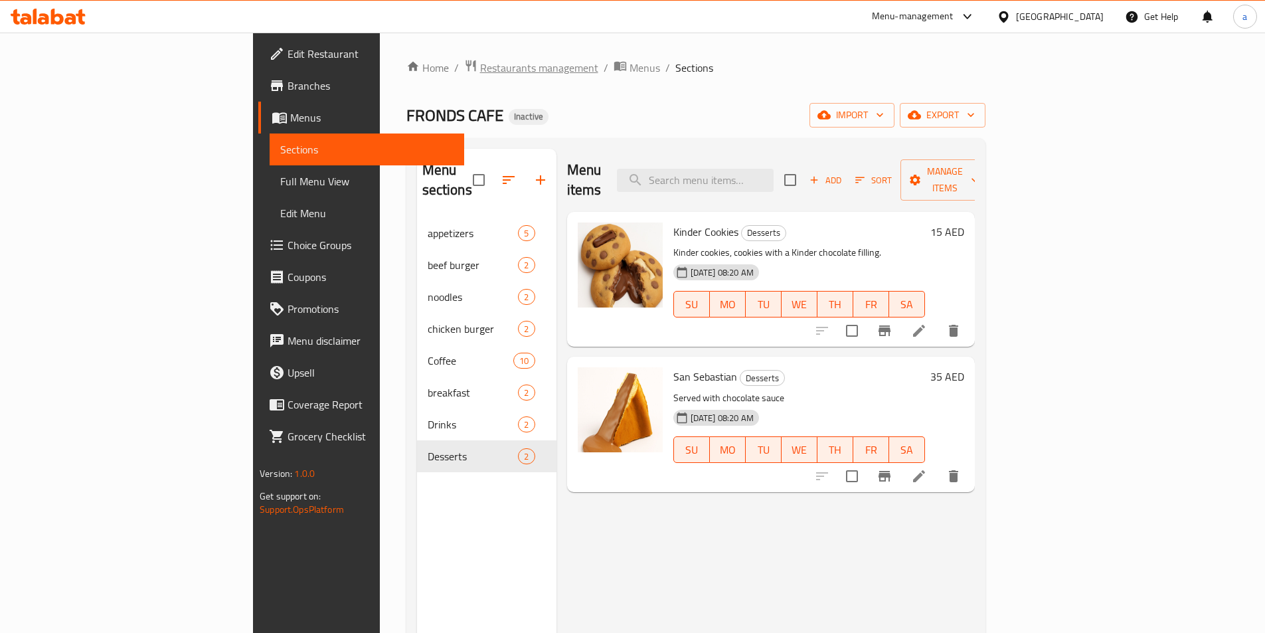
click at [480, 63] on span "Restaurants management" at bounding box center [539, 68] width 118 height 16
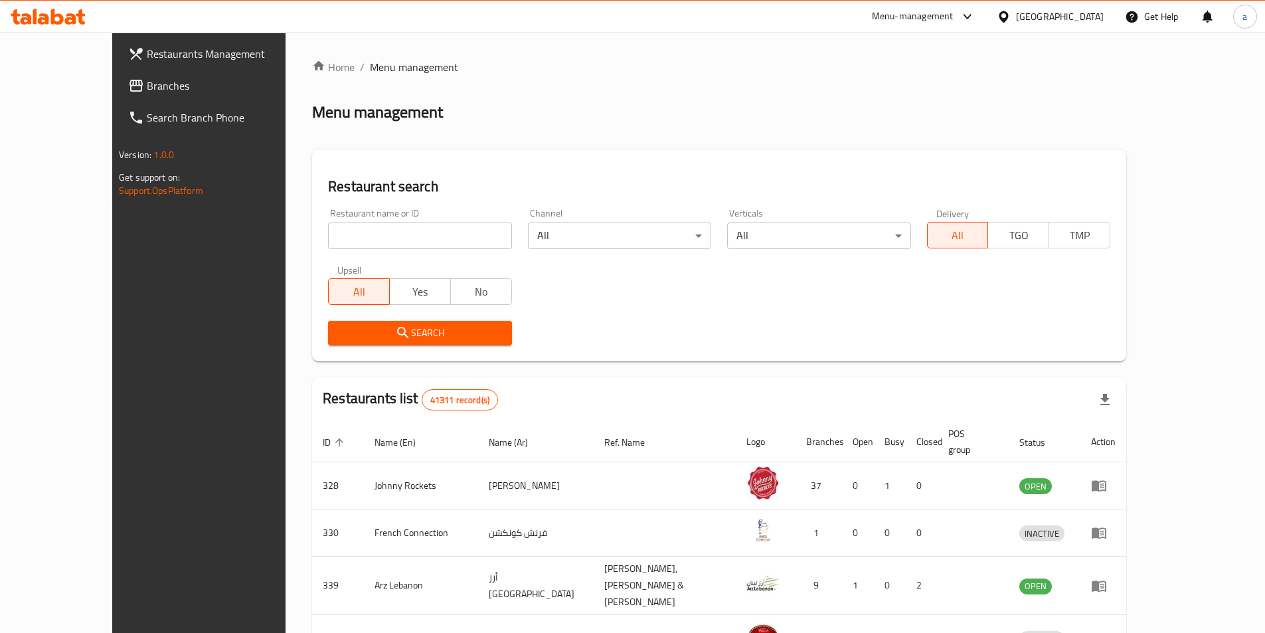
click at [118, 95] on link "Branches" at bounding box center [221, 86] width 206 height 32
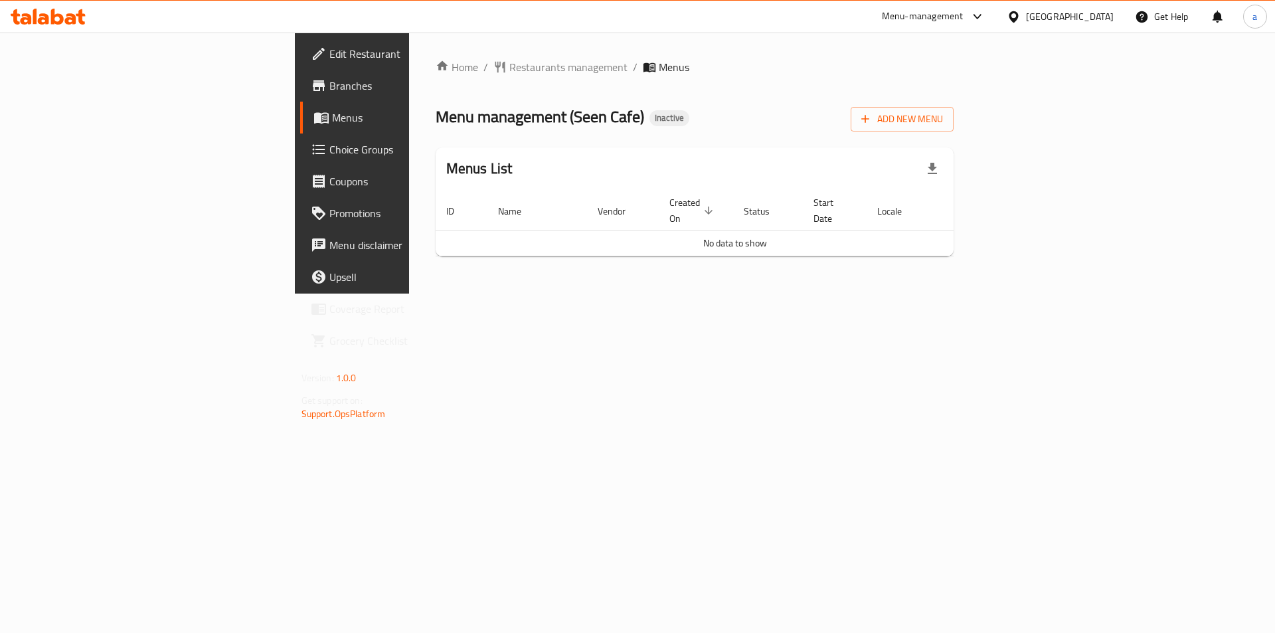
click at [329, 46] on span "Edit Restaurant" at bounding box center [413, 54] width 168 height 16
